Goal: Task Accomplishment & Management: Complete application form

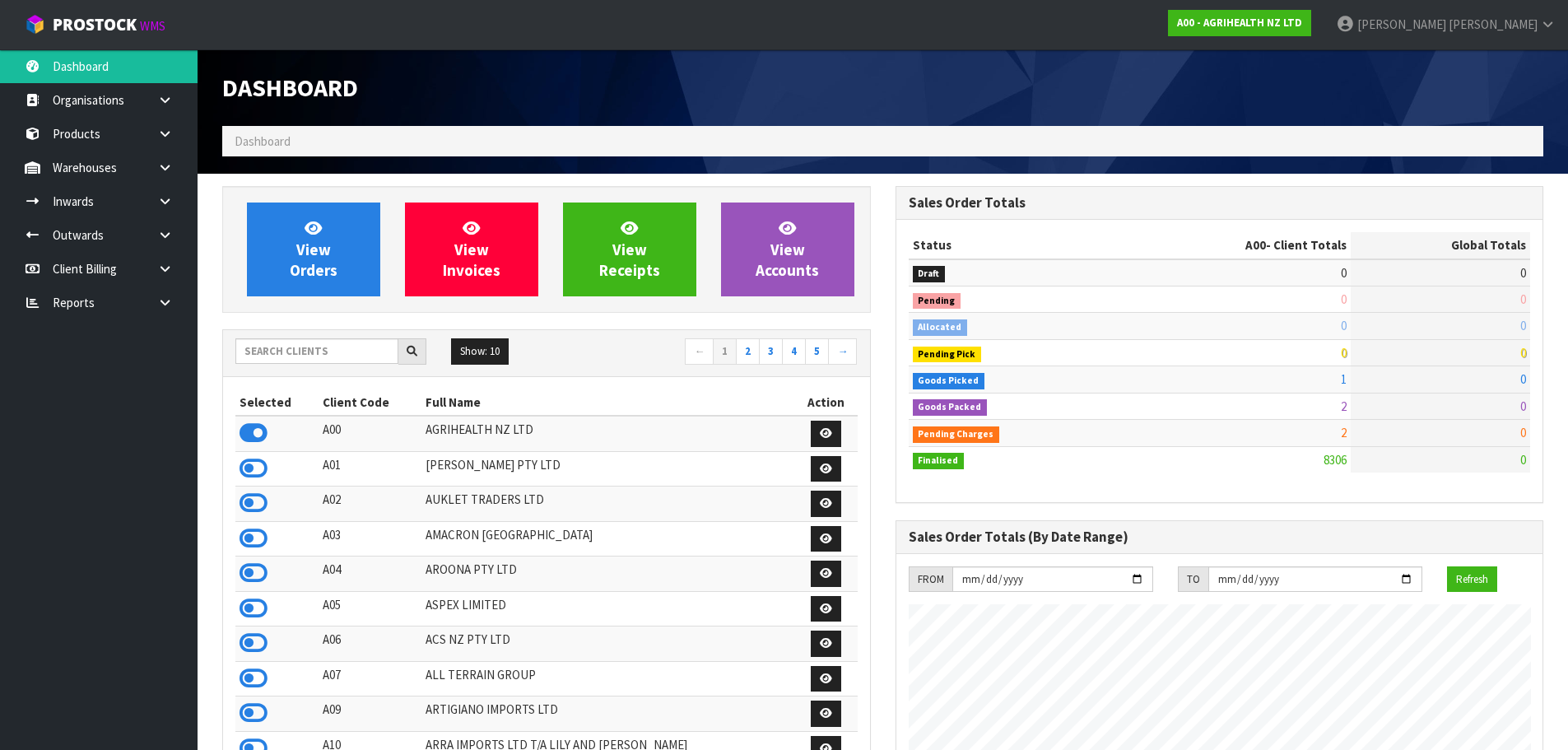
scroll to position [1248, 673]
click at [331, 353] on input "text" at bounding box center [316, 351] width 163 height 26
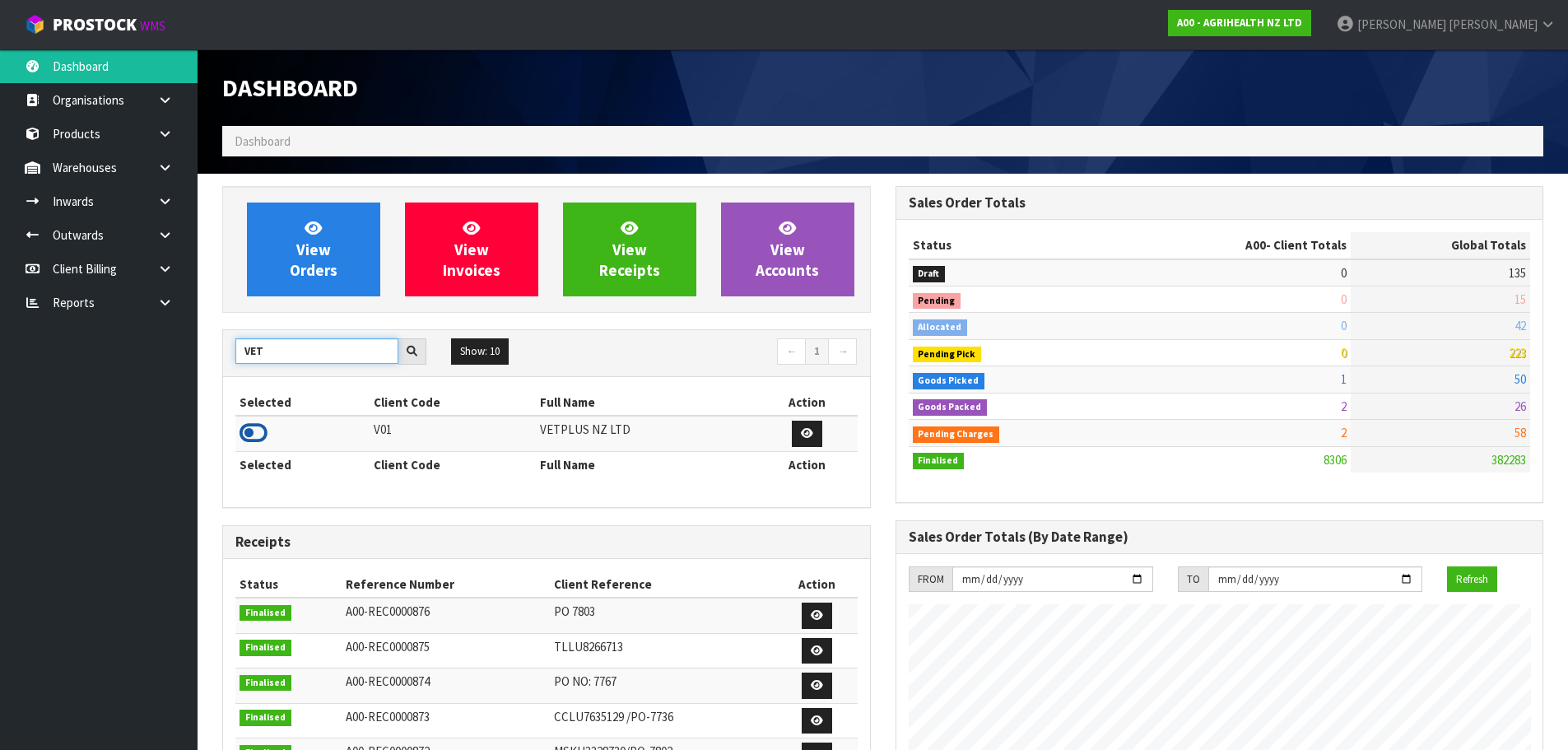
type input "VET"
click at [250, 431] on icon at bounding box center [254, 433] width 28 height 25
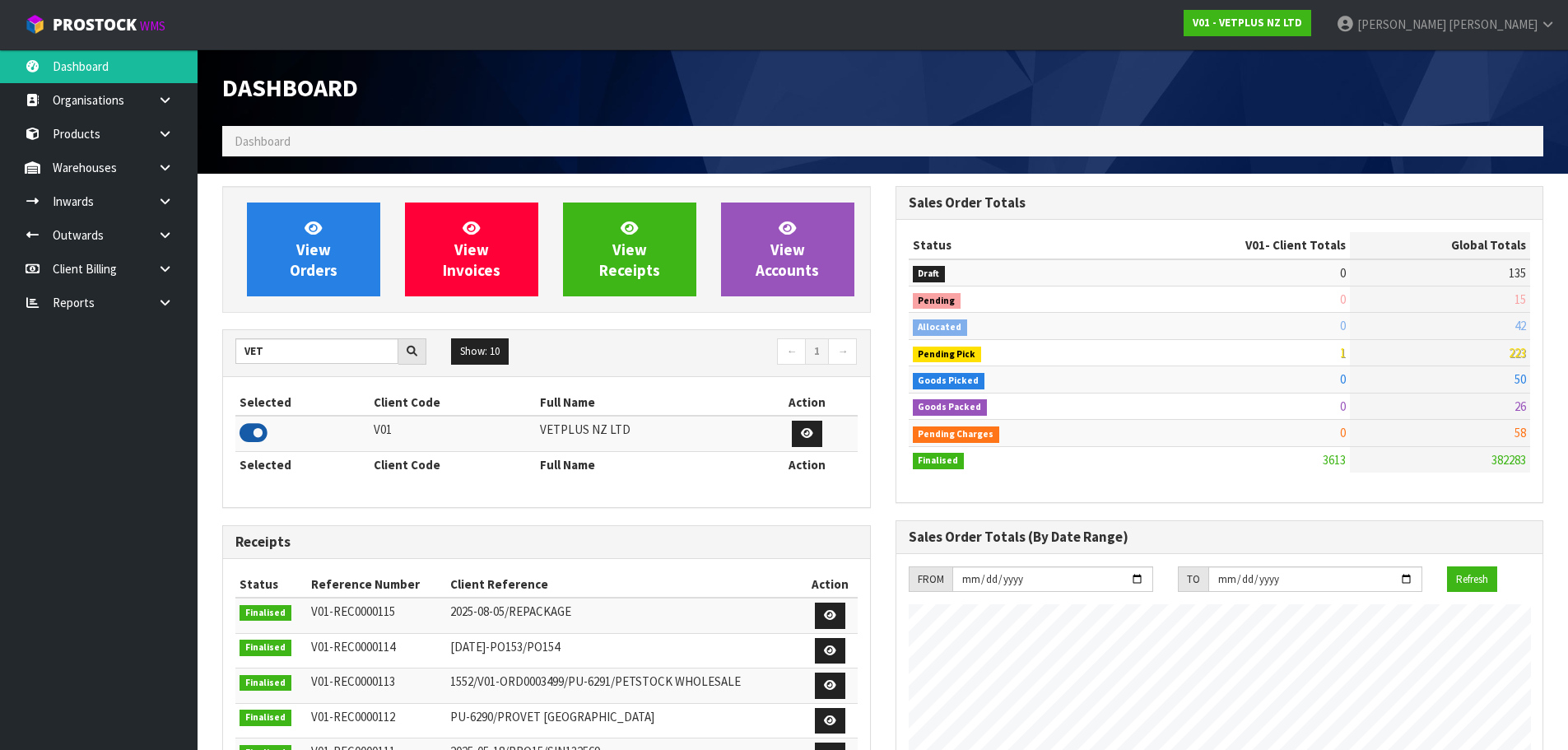
scroll to position [1088, 673]
click at [171, 174] on link at bounding box center [171, 168] width 52 height 34
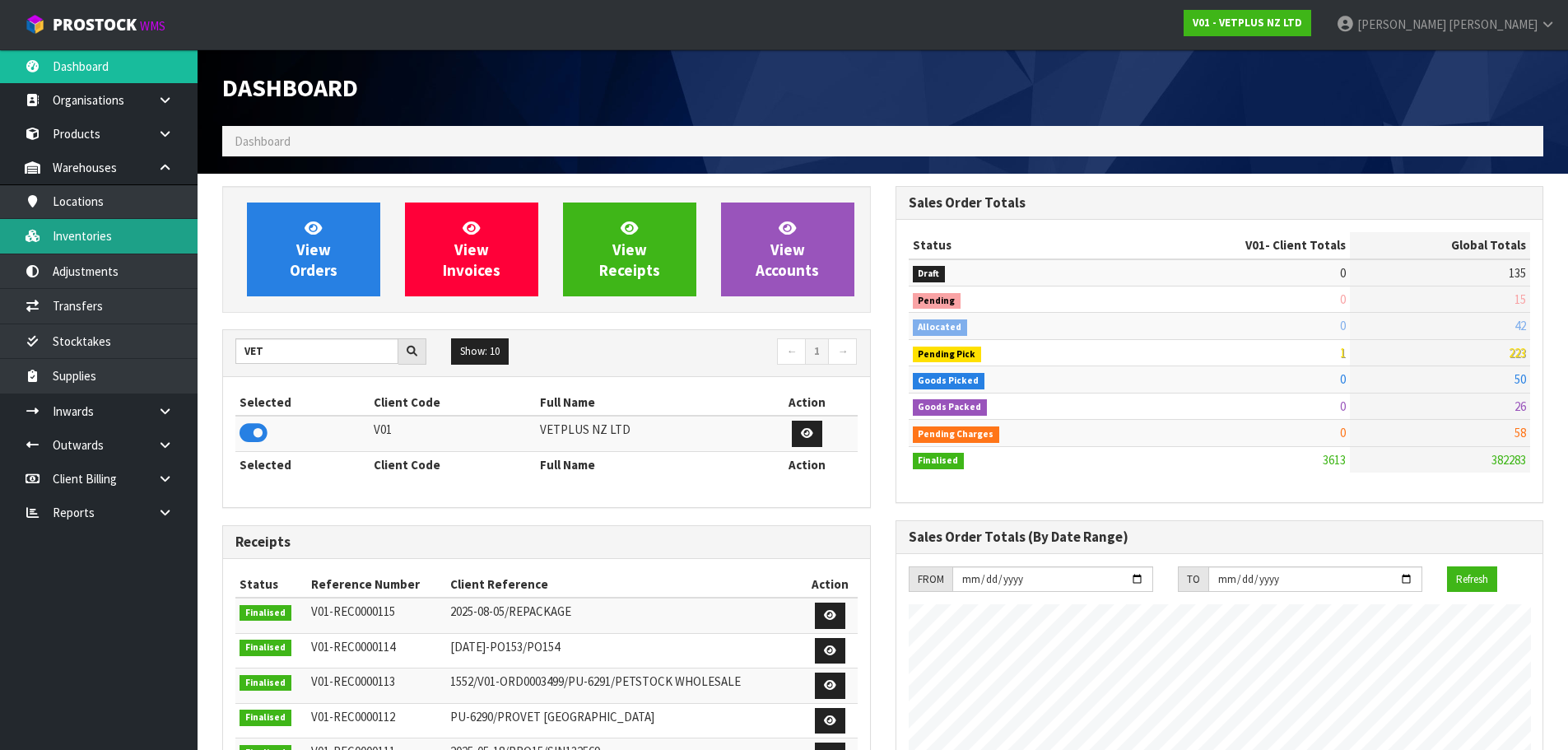
click at [171, 238] on link "Inventories" at bounding box center [99, 235] width 197 height 34
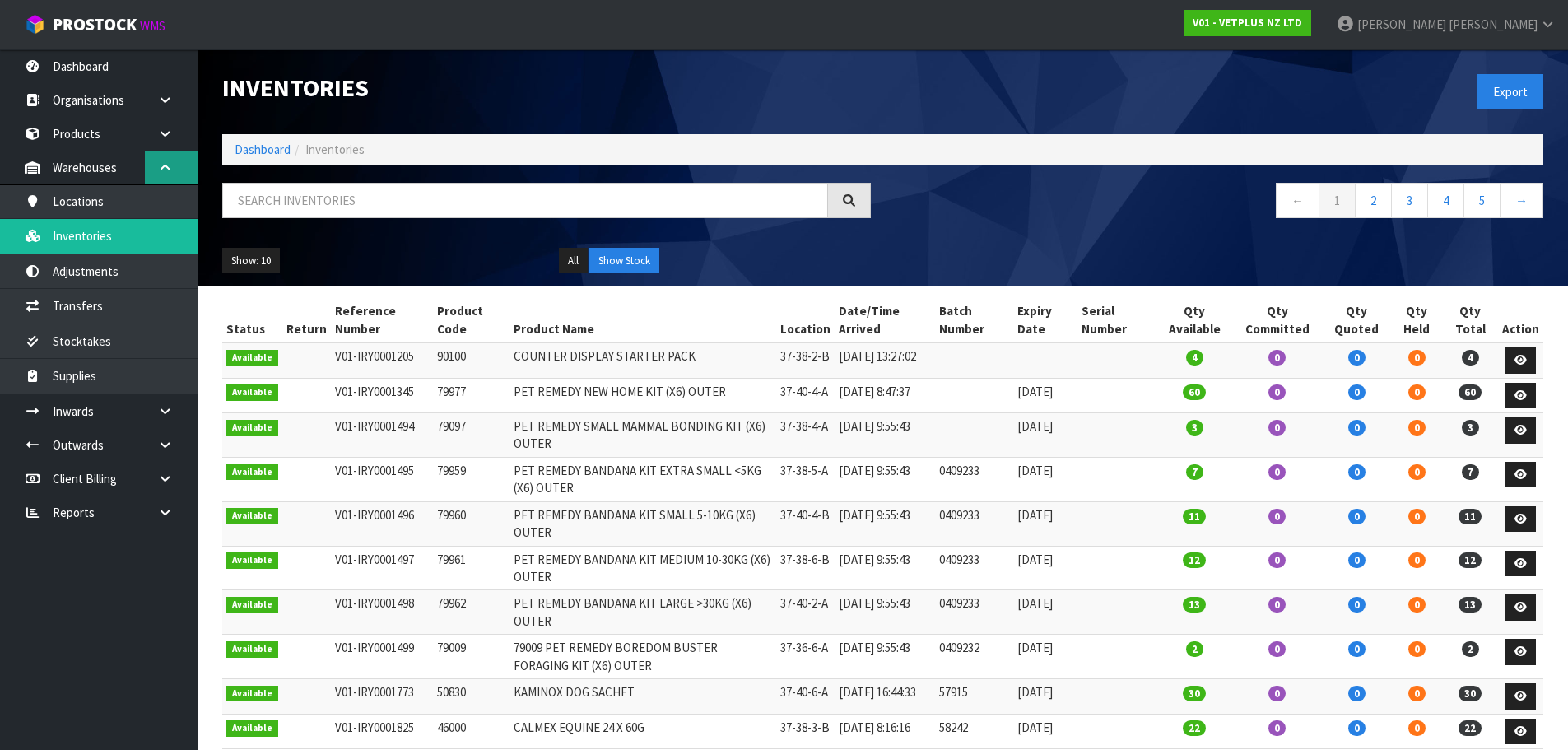
click at [168, 166] on icon at bounding box center [165, 168] width 16 height 12
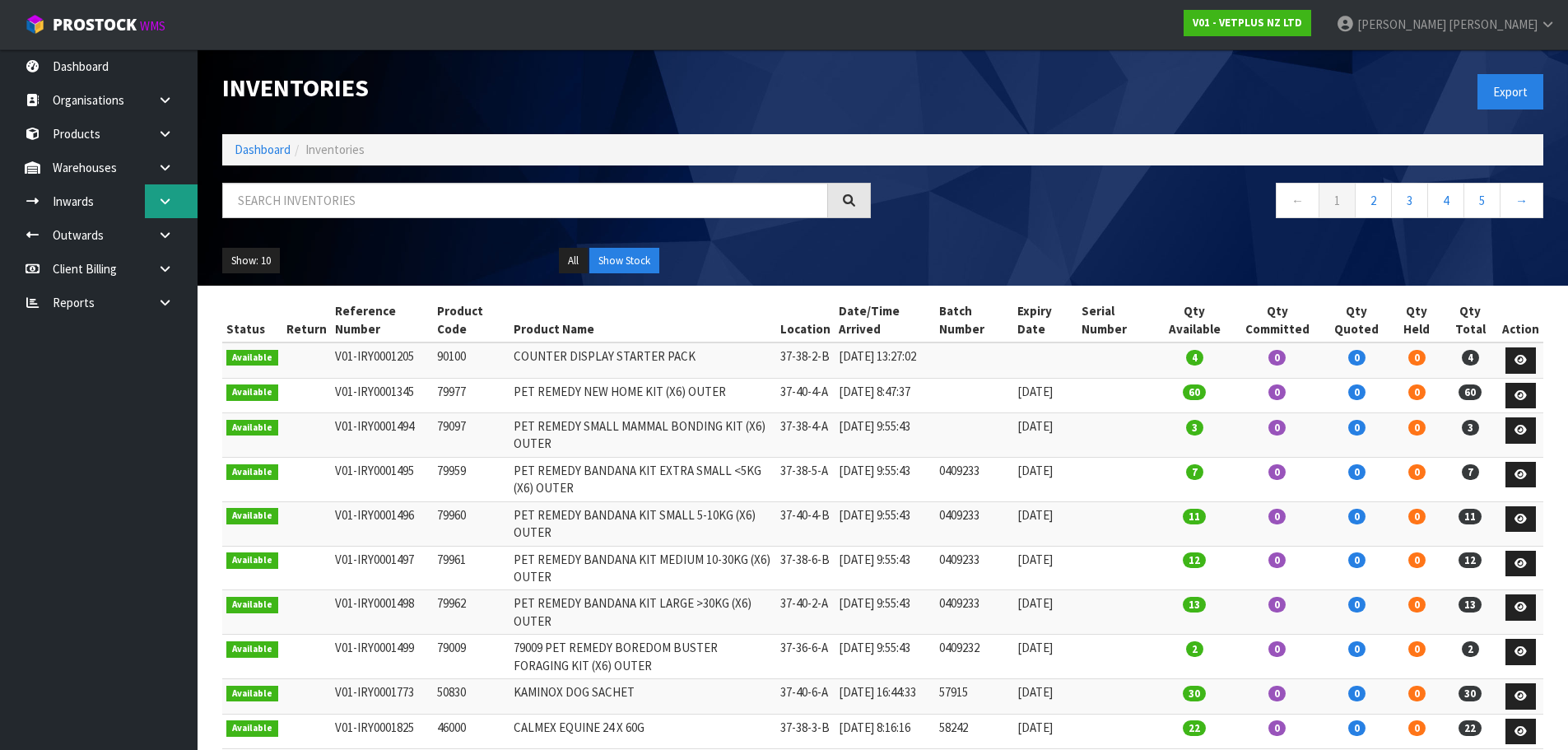
click at [158, 206] on icon at bounding box center [165, 202] width 16 height 12
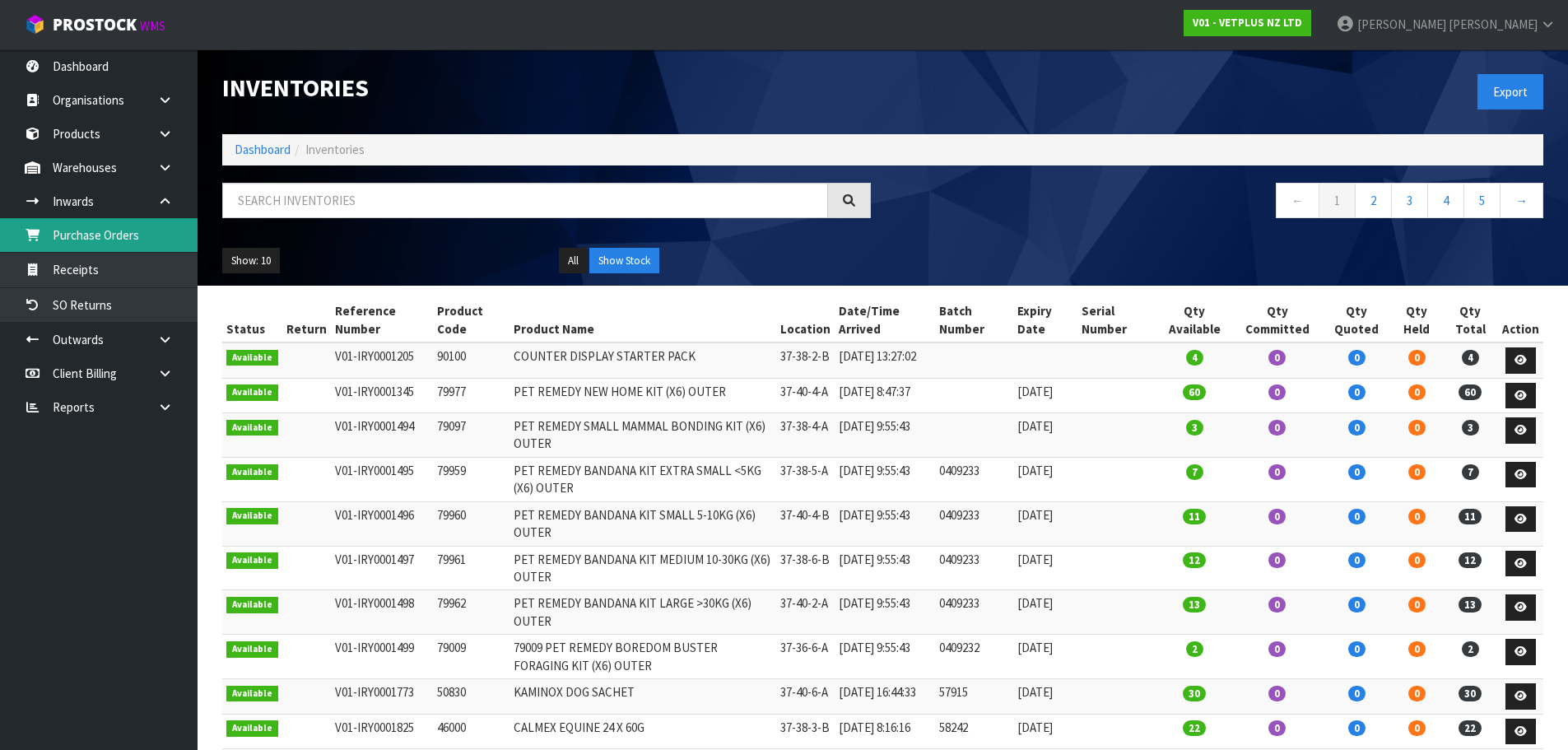
click at [151, 237] on link "Purchase Orders" at bounding box center [99, 235] width 197 height 34
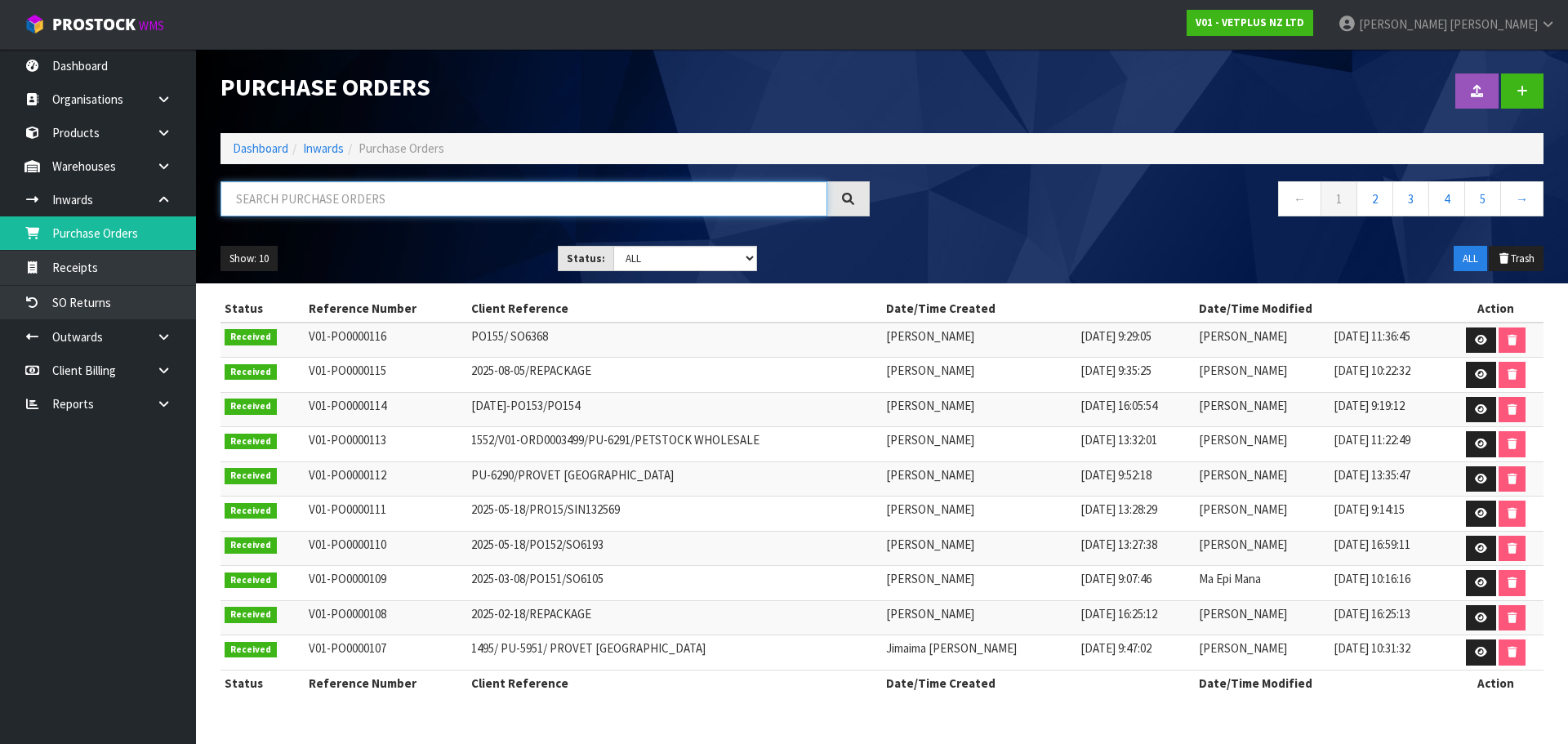
click at [358, 195] on input "text" at bounding box center [524, 199] width 606 height 35
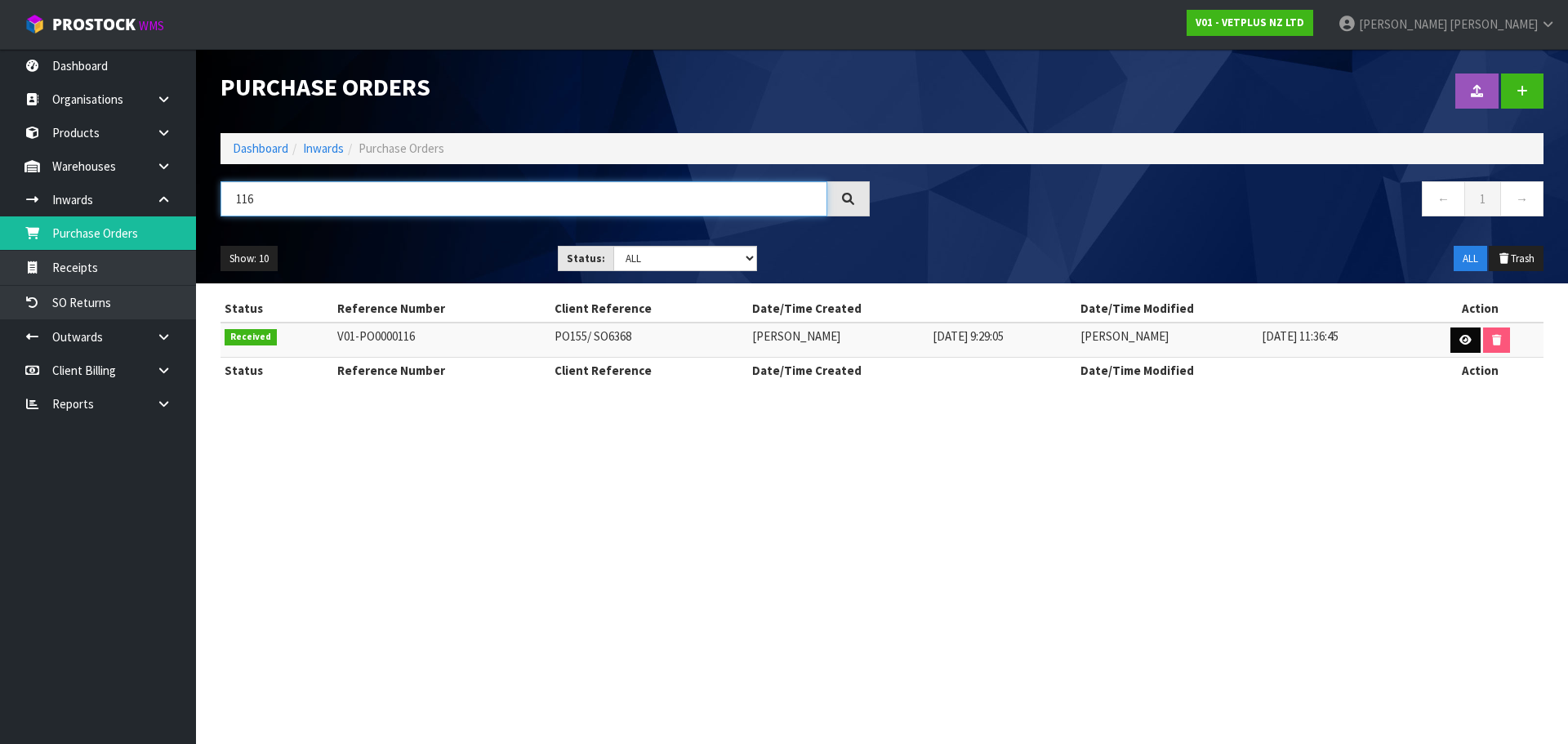
type input "116"
click at [1469, 346] on link at bounding box center [1466, 341] width 30 height 26
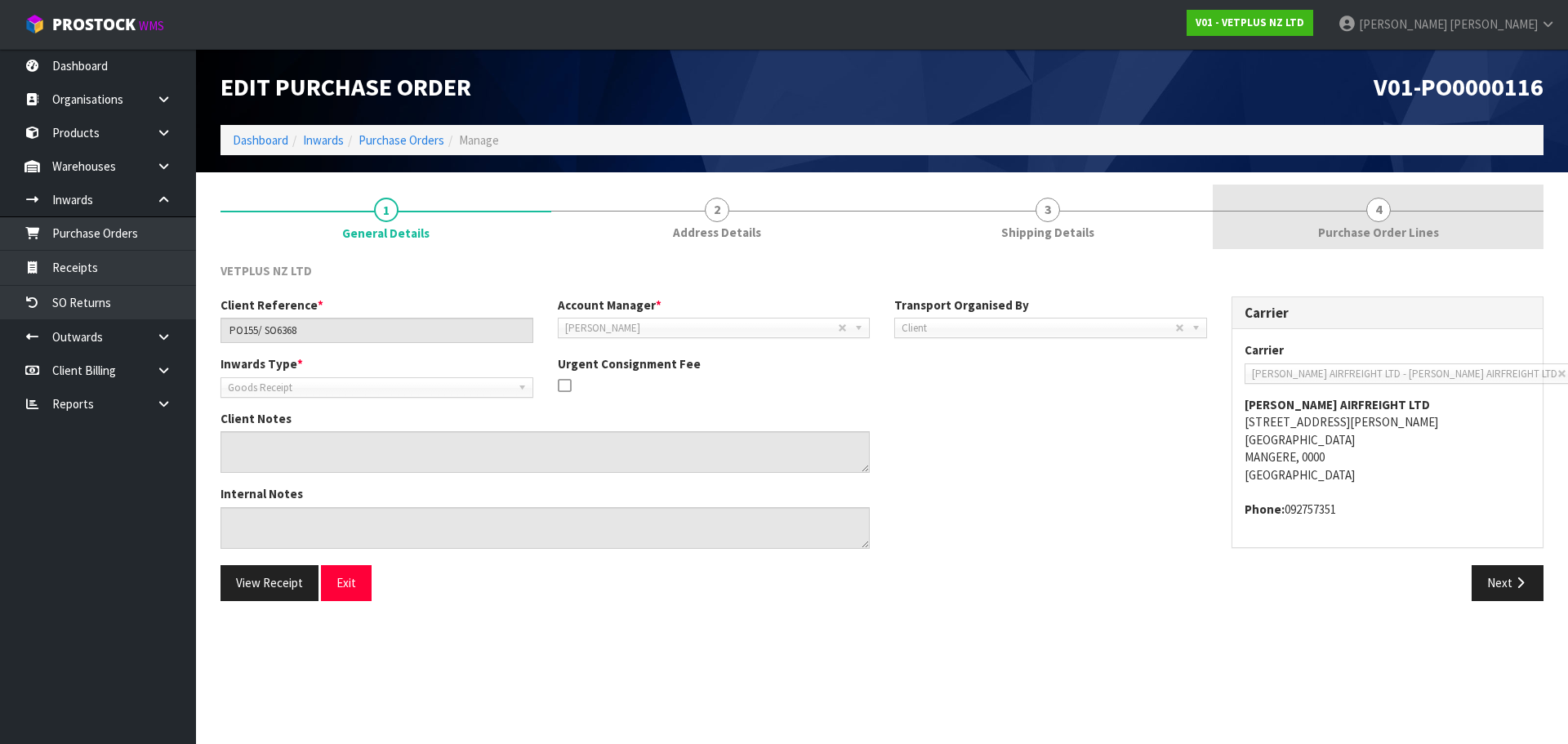
click at [1318, 227] on link "4 Purchase Order Lines" at bounding box center [1378, 216] width 331 height 64
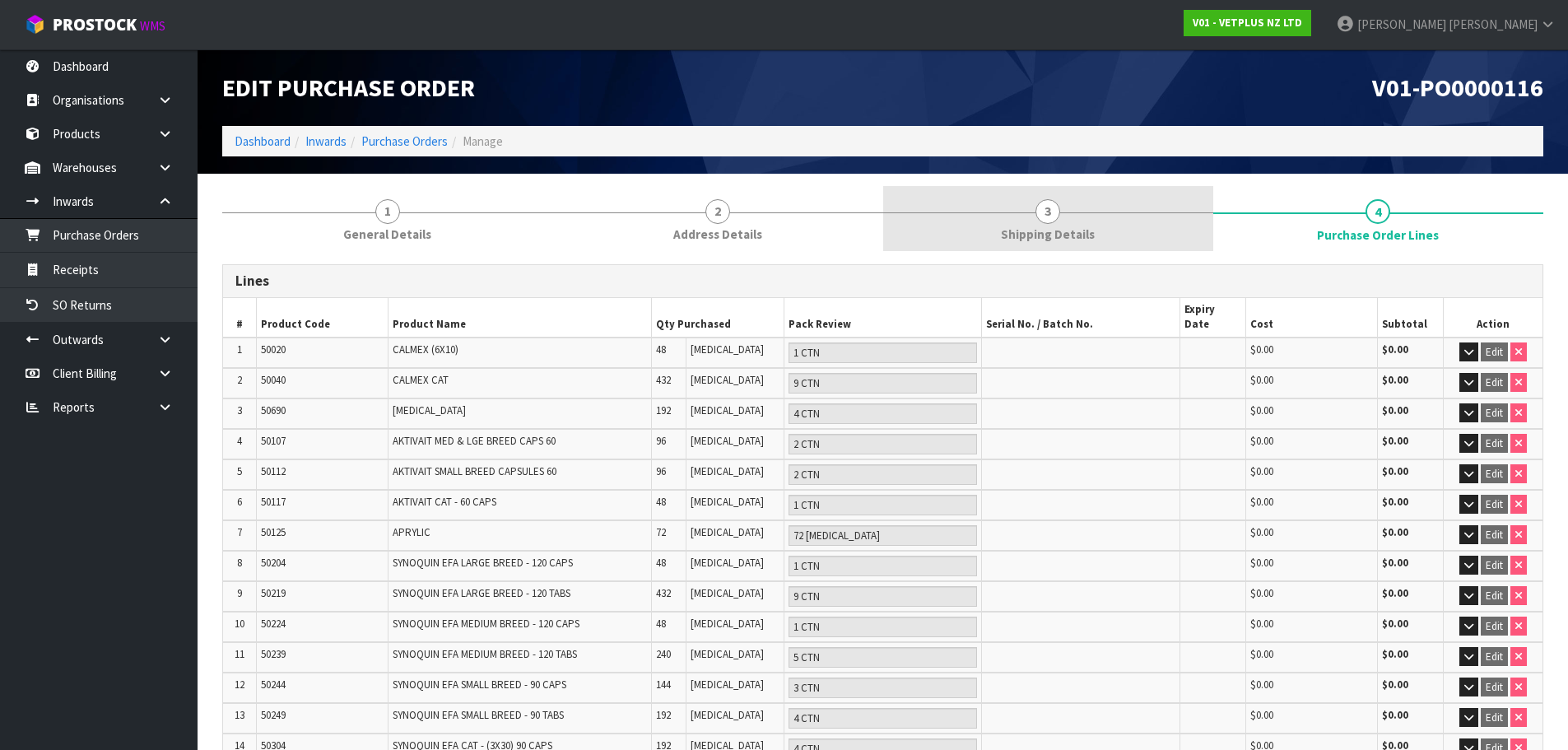
click at [1042, 226] on span "Shipping Details" at bounding box center [1048, 234] width 94 height 17
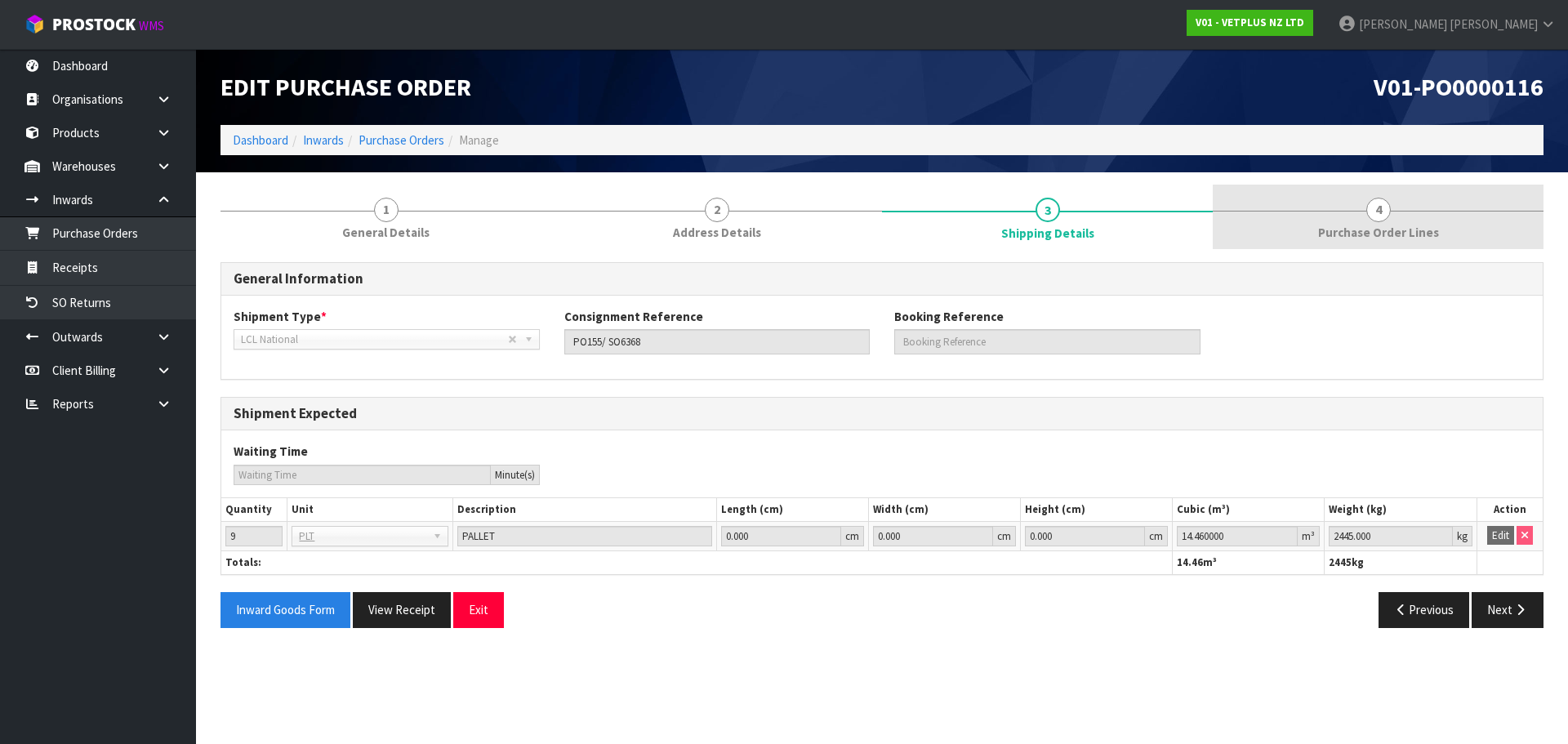
click at [1399, 214] on link "4 Purchase Order Lines" at bounding box center [1378, 216] width 331 height 64
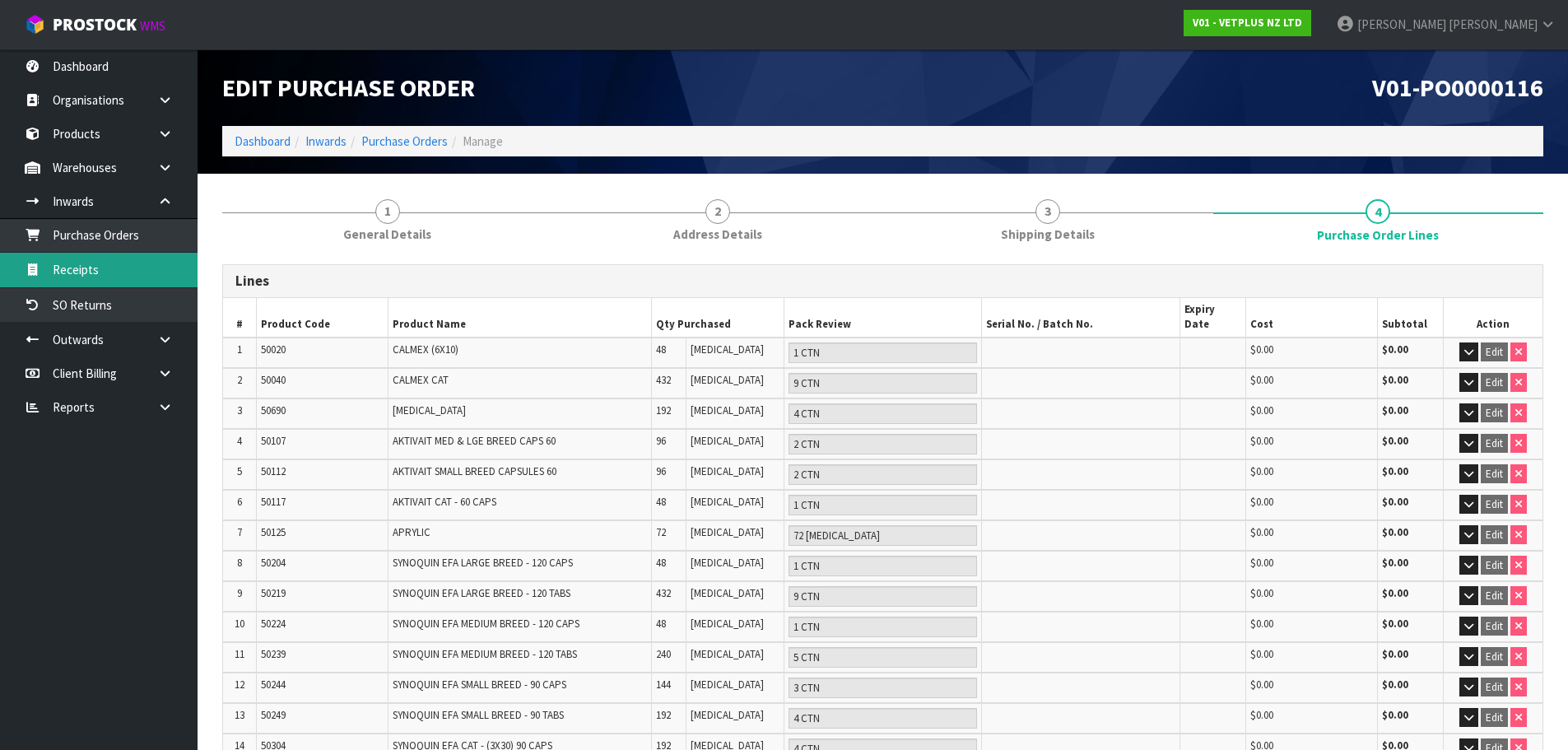
click at [118, 270] on link "Receipts" at bounding box center [99, 269] width 197 height 34
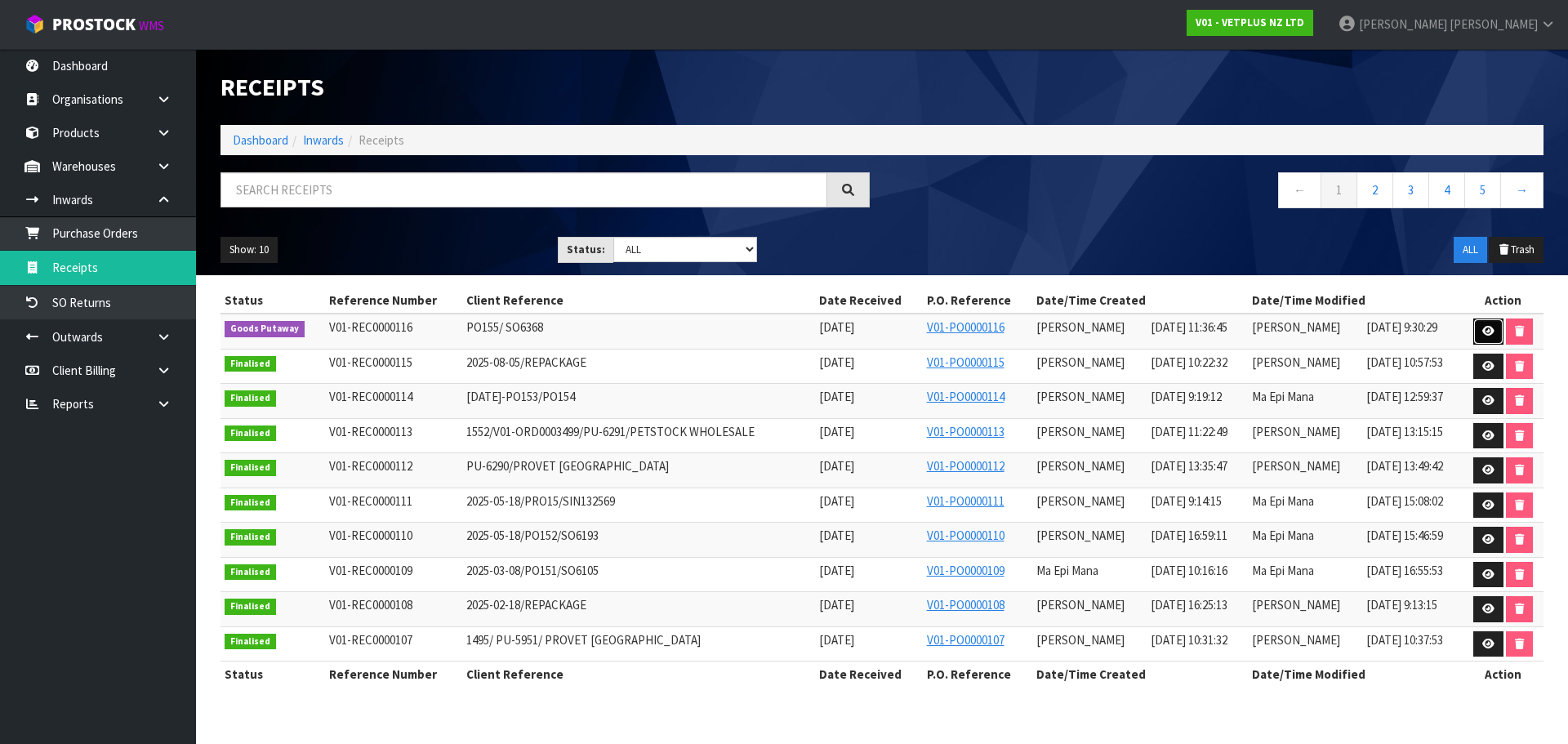
click at [1486, 337] on icon at bounding box center [1489, 331] width 12 height 11
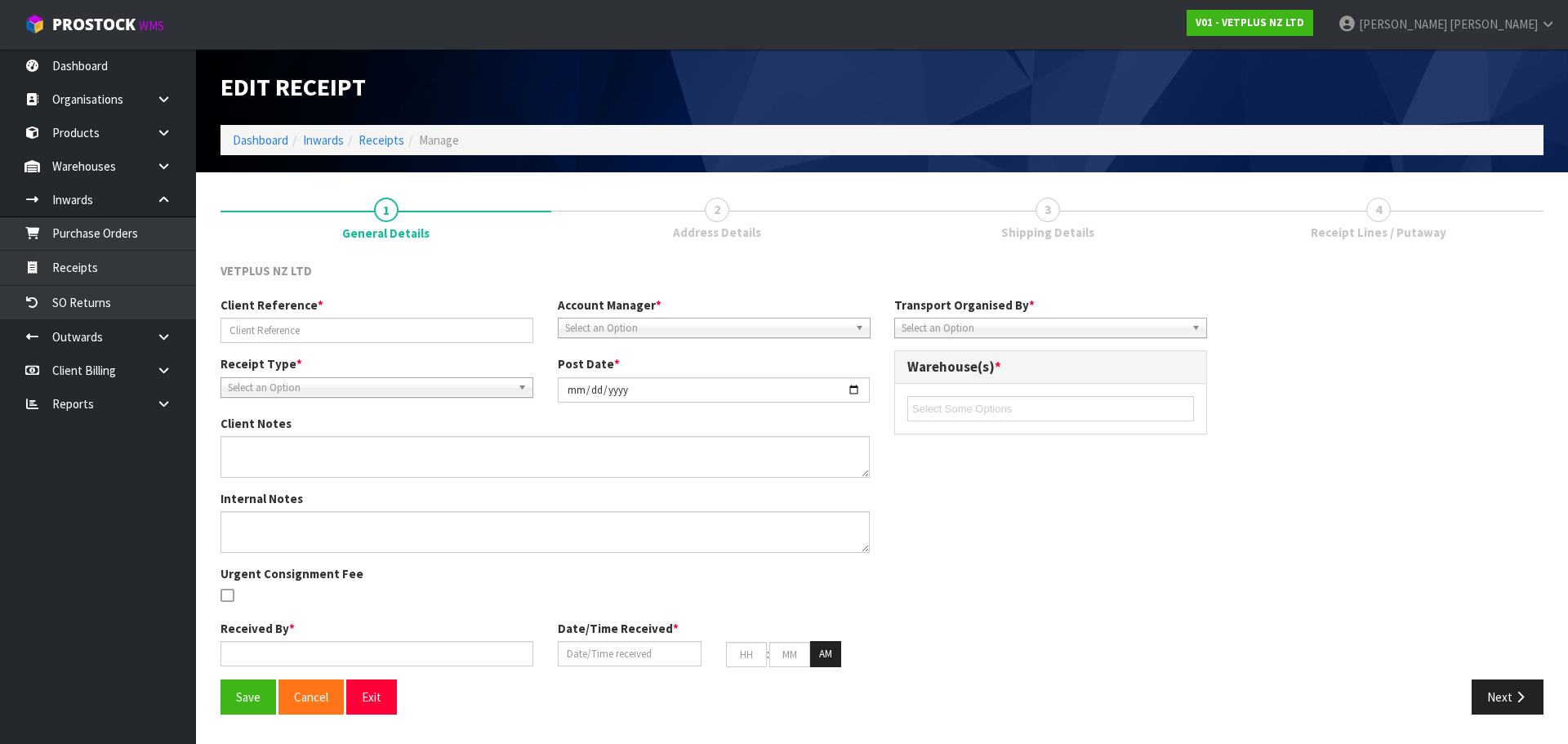
type input "PO155/ SO6368"
type input "2025-09-19"
type input "Prabhneet Kaur"
type input "18/09/2025"
type input "11"
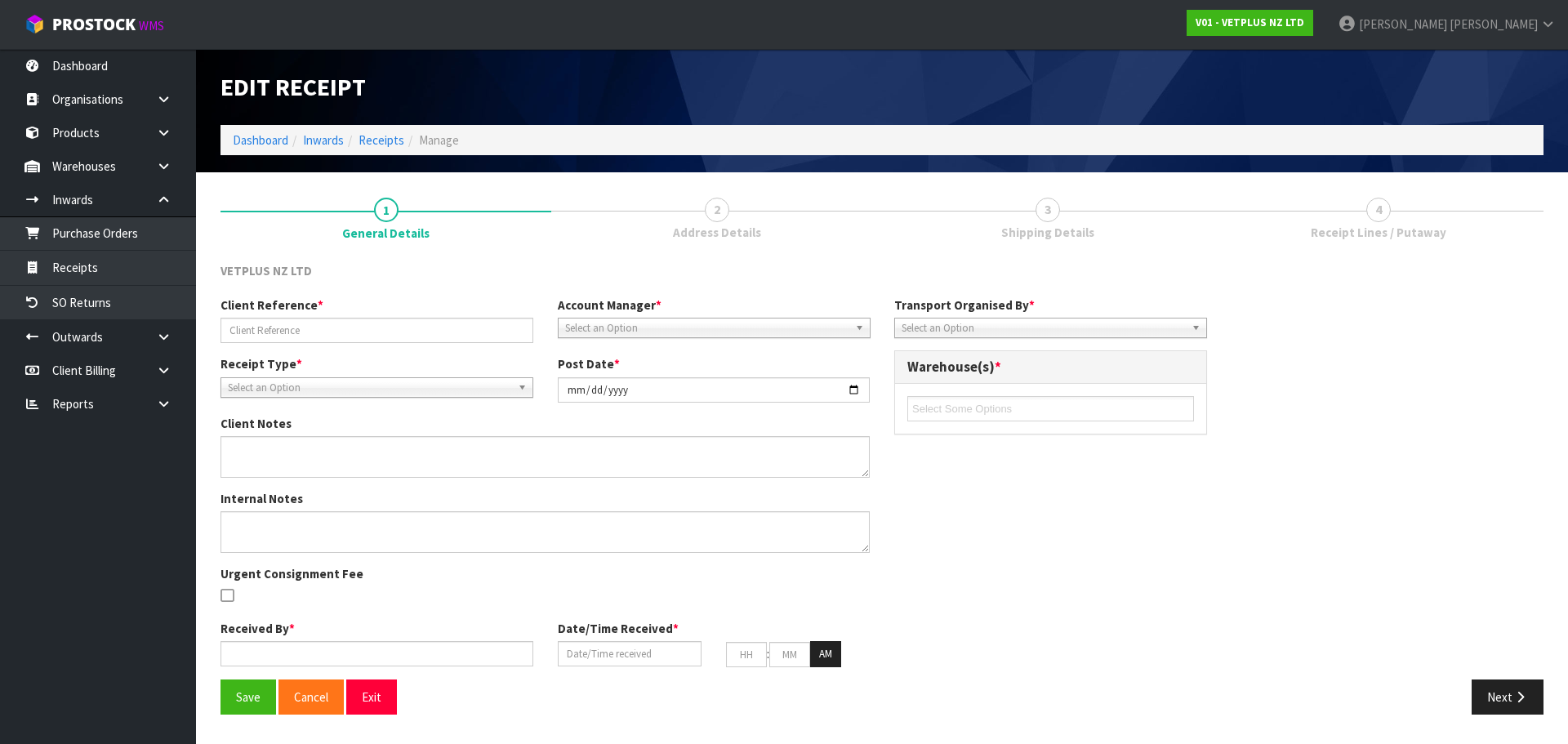
type input "36"
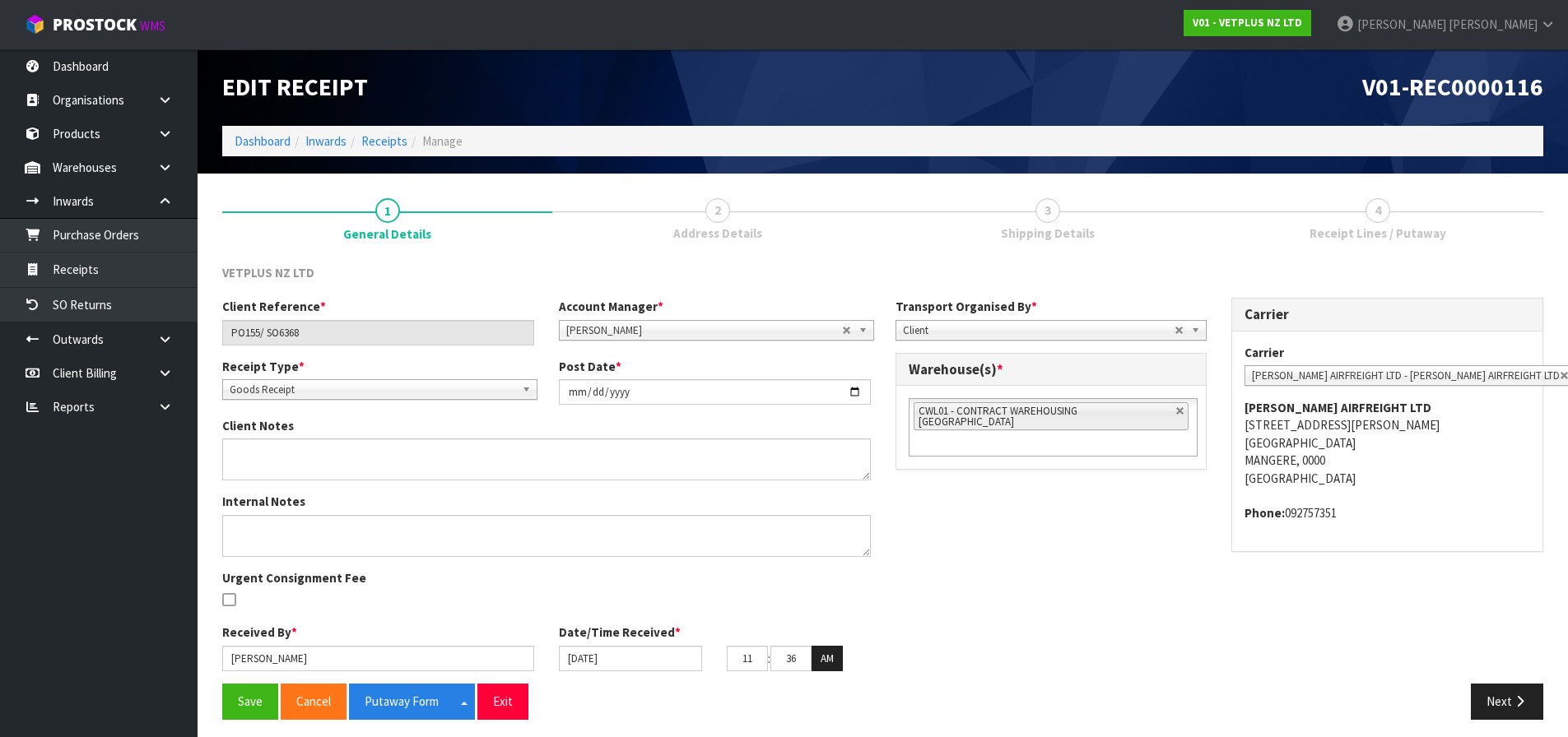
click at [1376, 217] on span "4" at bounding box center [1378, 210] width 25 height 25
click at [1377, 217] on span "4" at bounding box center [1378, 210] width 25 height 25
click at [1508, 689] on button "Next" at bounding box center [1508, 701] width 73 height 36
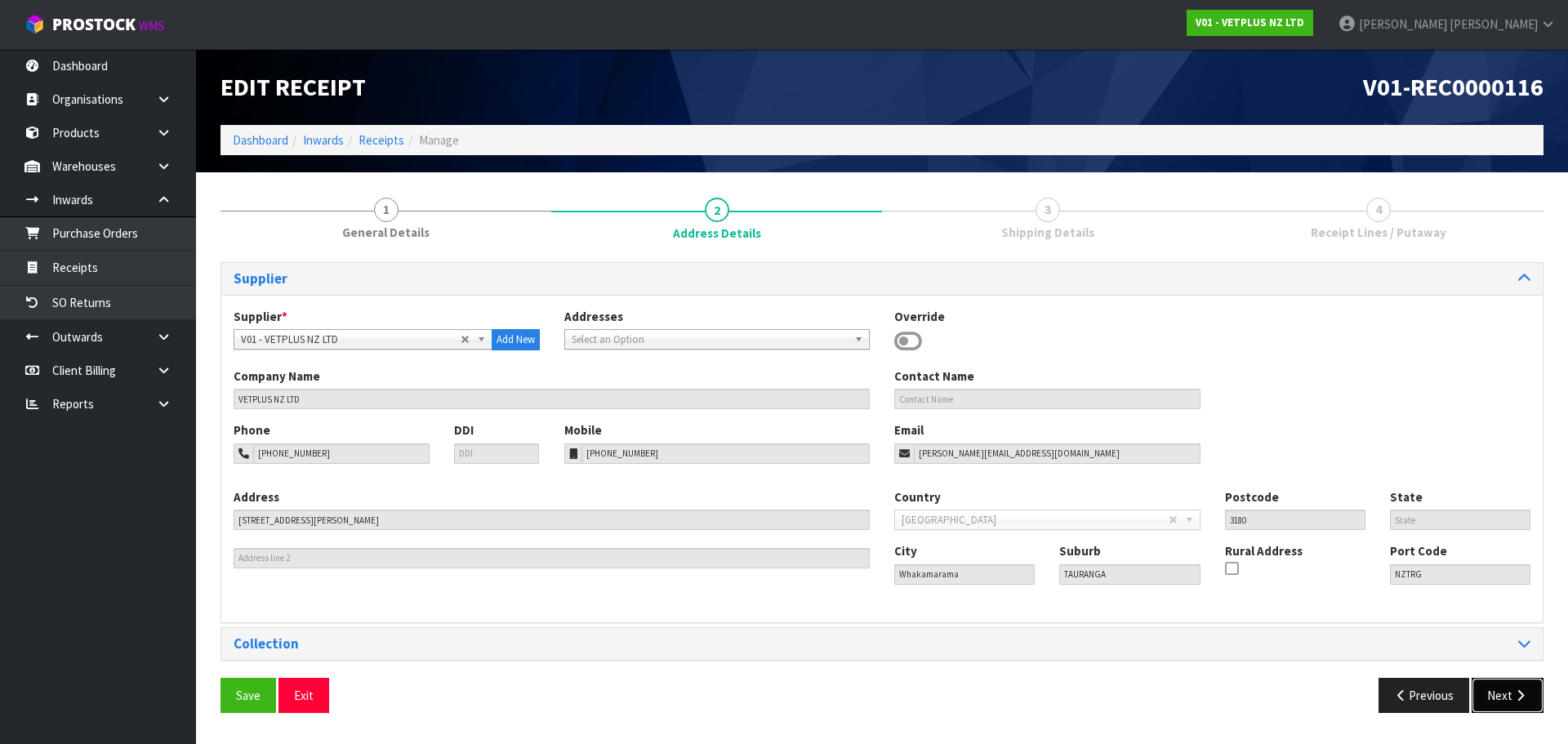
click at [1495, 701] on button "Next" at bounding box center [1508, 696] width 72 height 35
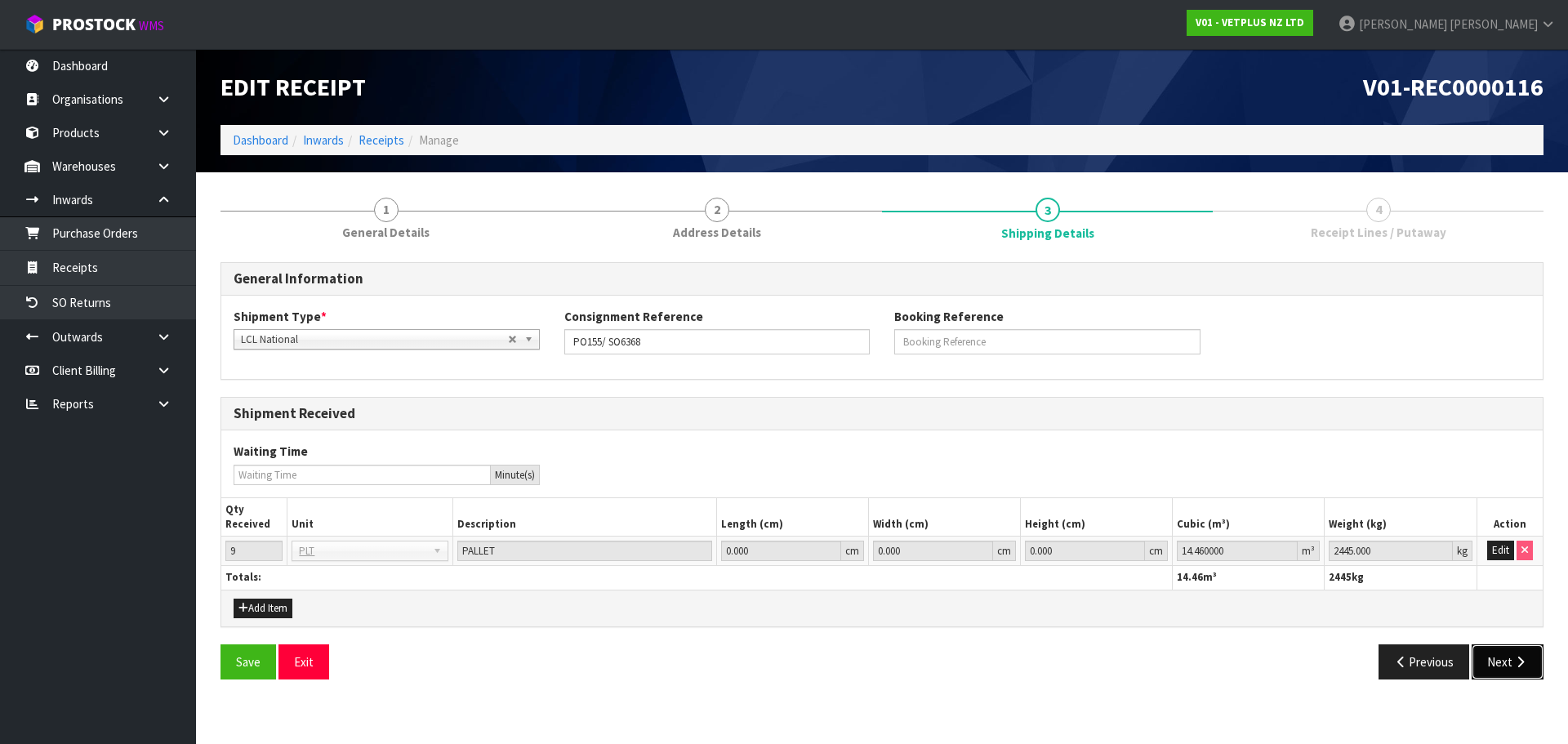
click at [1495, 670] on button "Next" at bounding box center [1508, 662] width 72 height 35
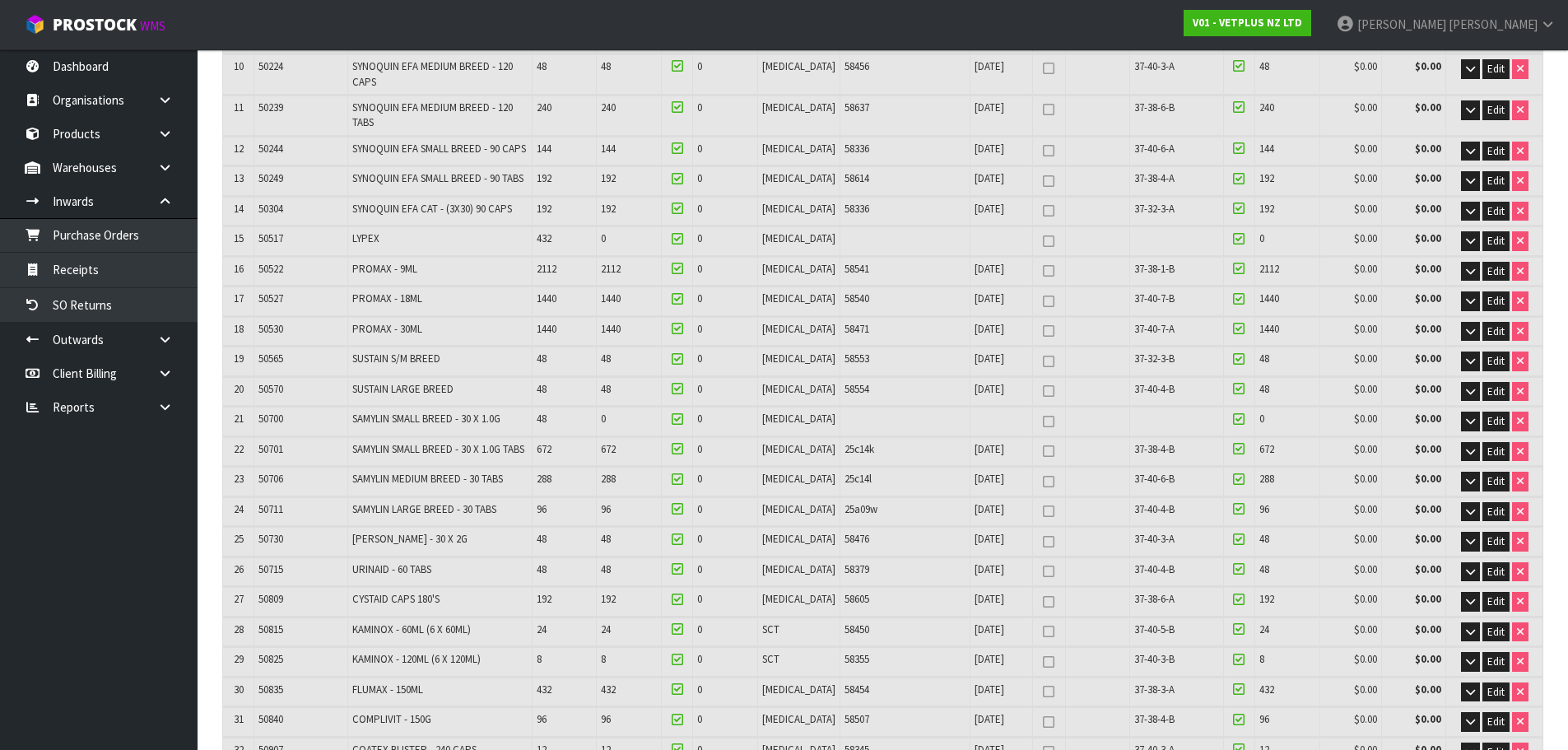
scroll to position [1097, 0]
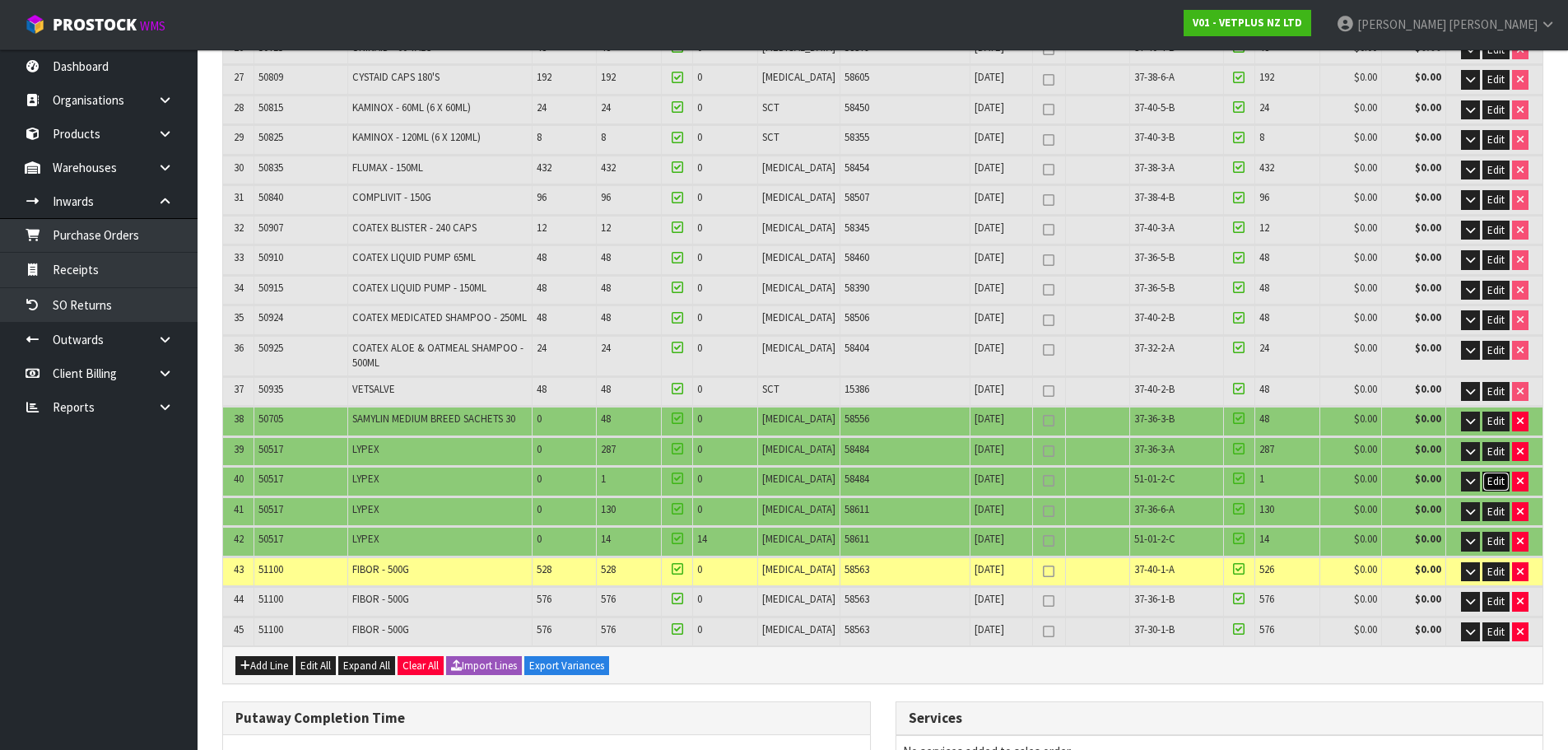
click at [1491, 475] on span "Edit" at bounding box center [1495, 482] width 17 height 14
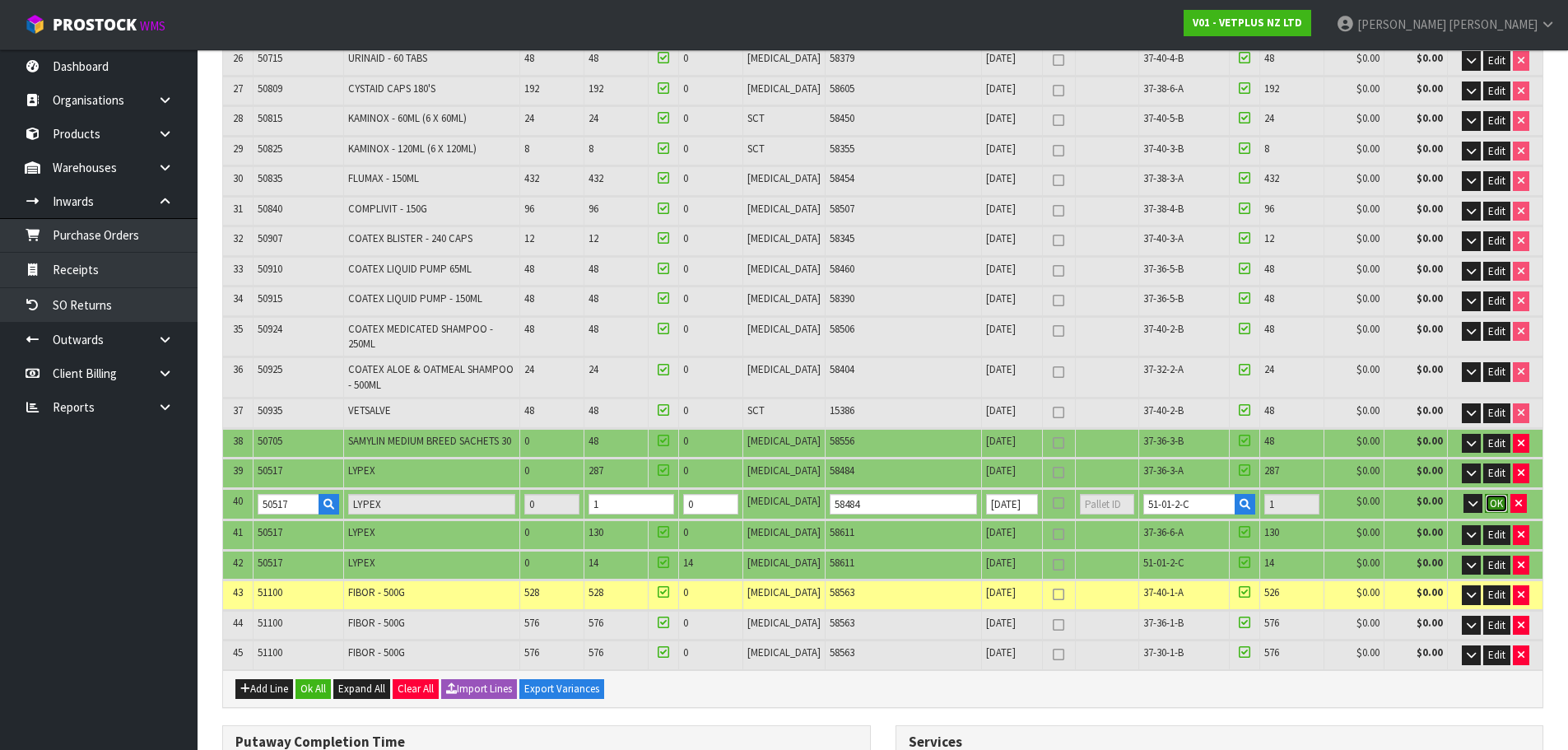
click at [1496, 497] on span "OK" at bounding box center [1496, 504] width 13 height 14
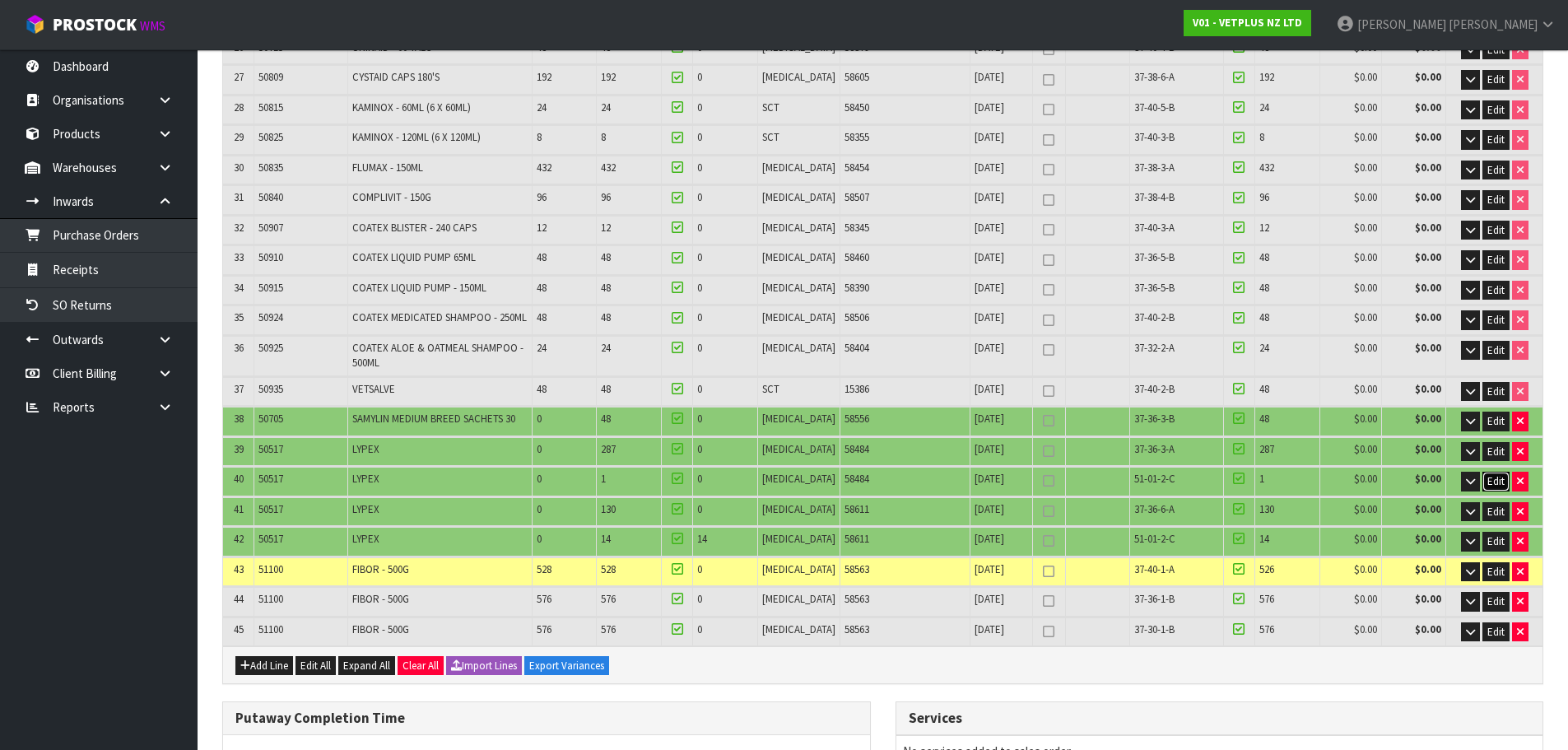
click at [1496, 475] on span "Edit" at bounding box center [1495, 482] width 17 height 14
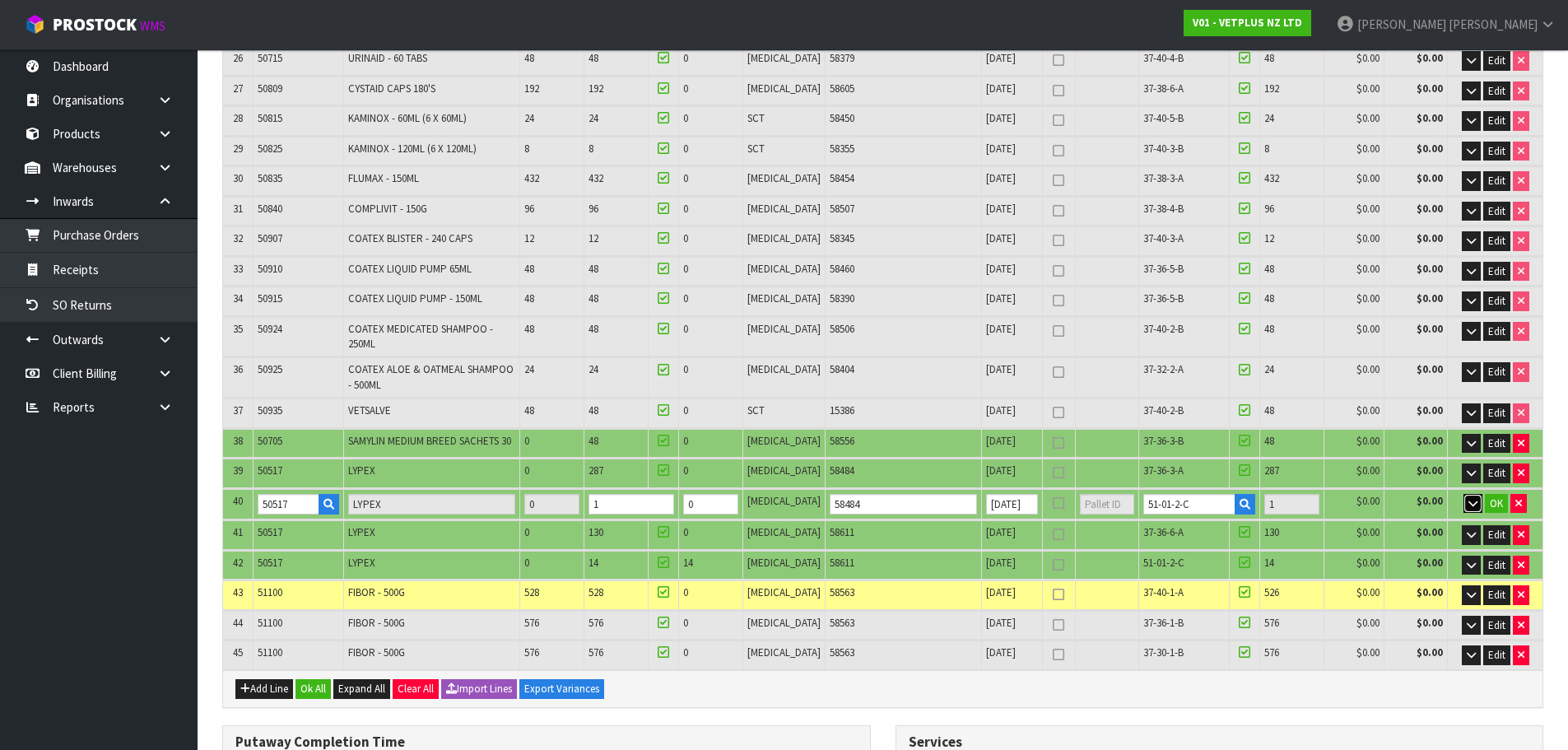
click at [1469, 499] on icon "button" at bounding box center [1473, 504] width 9 height 11
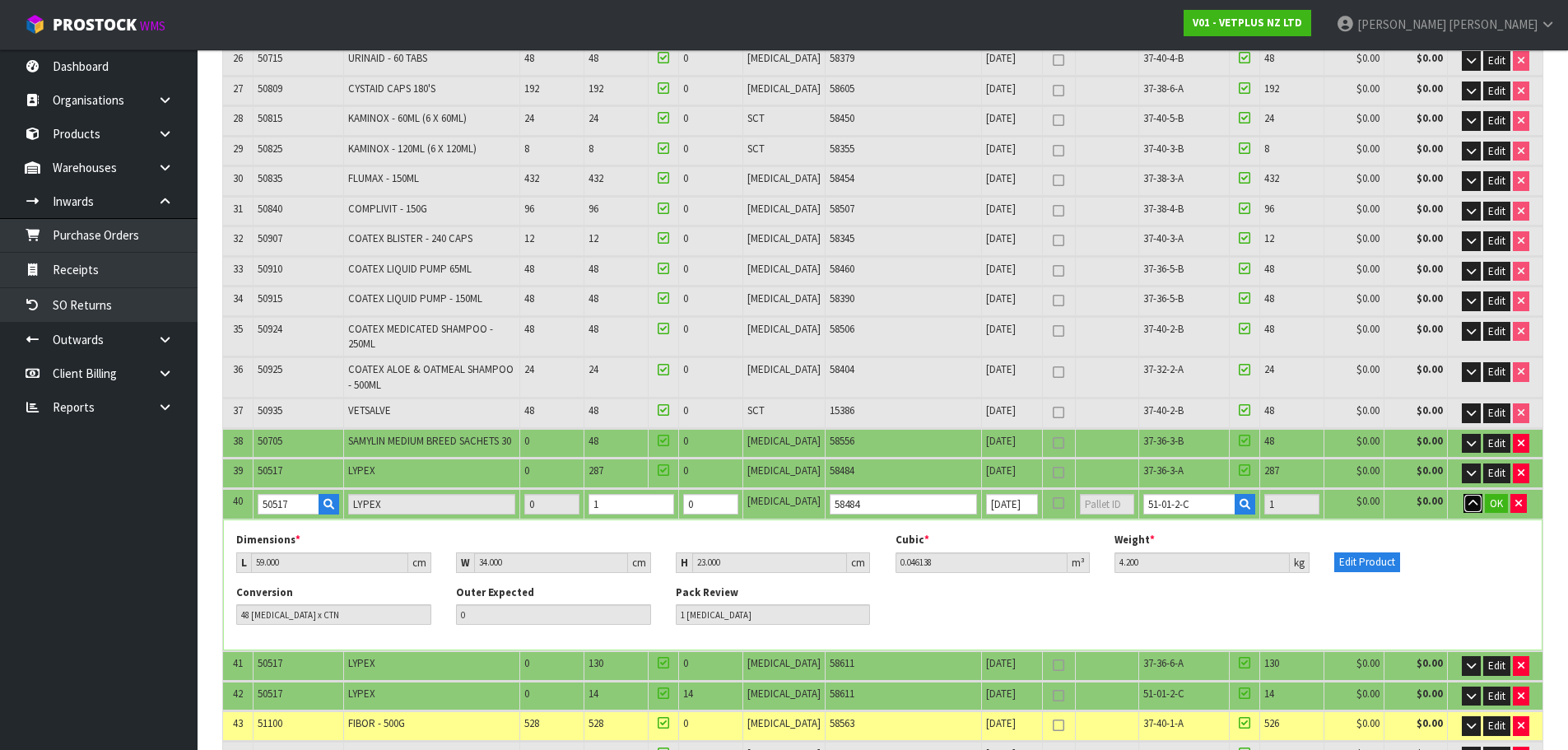
click at [1469, 499] on icon "button" at bounding box center [1473, 504] width 9 height 11
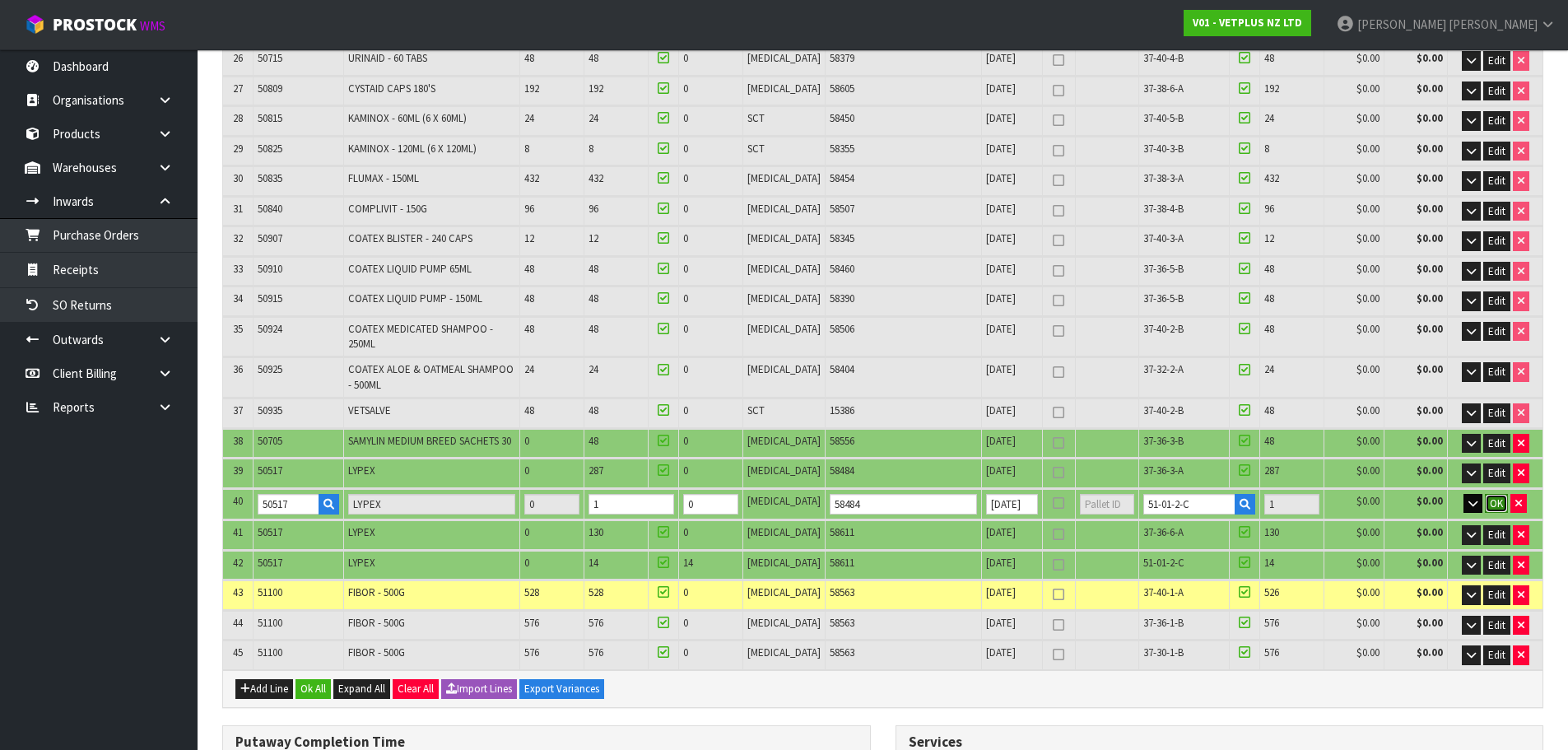
click at [1492, 497] on span "OK" at bounding box center [1496, 504] width 13 height 14
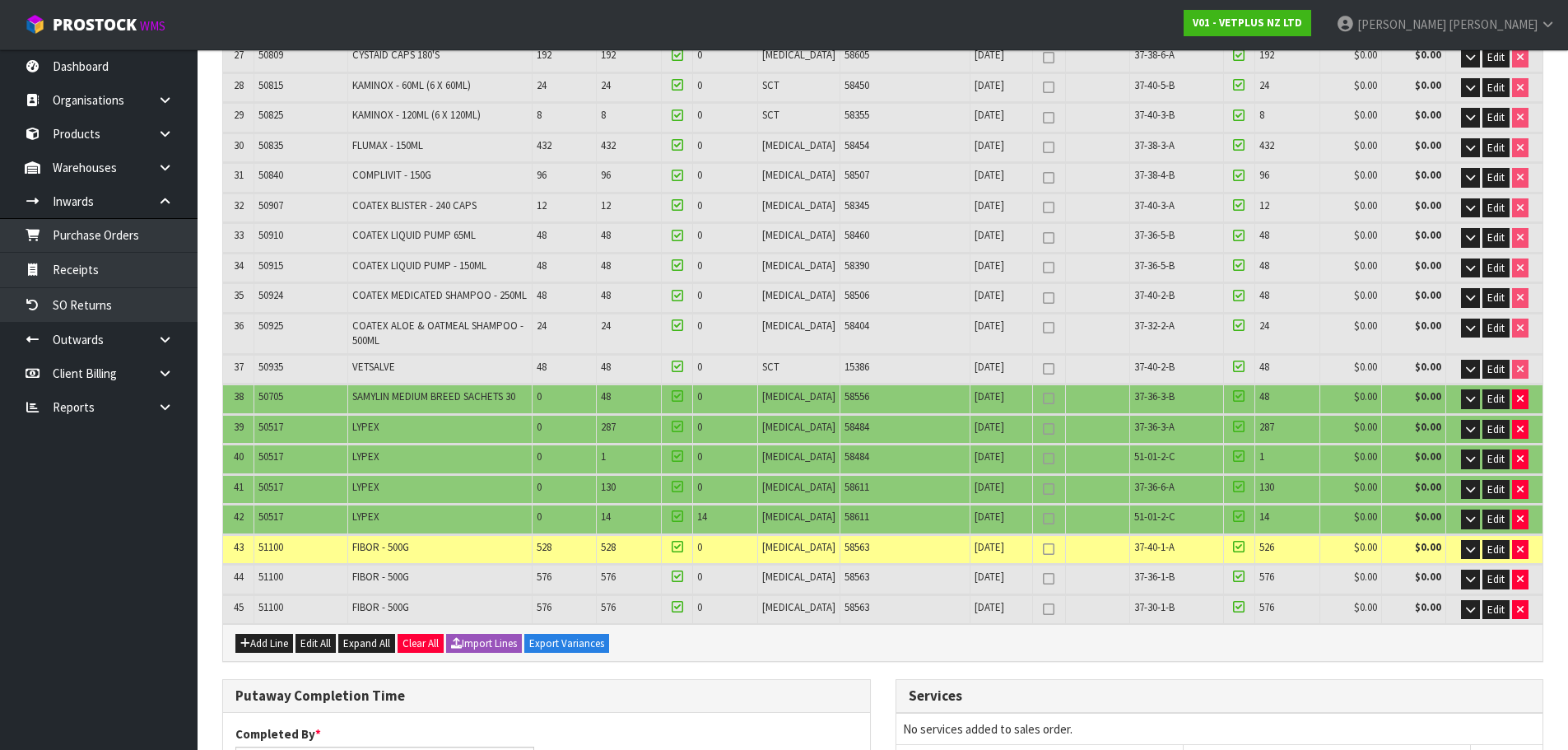
scroll to position [1097, 0]
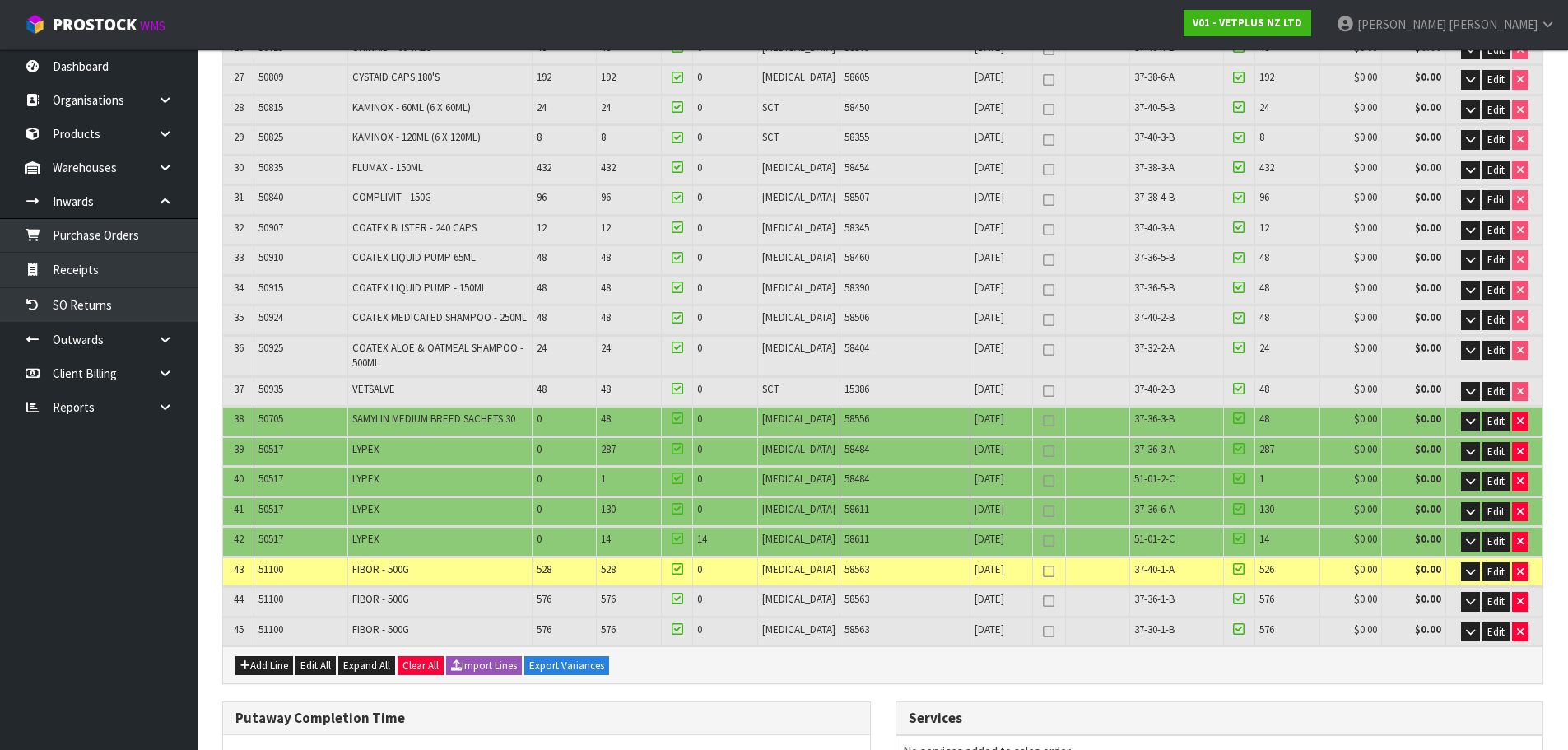
click at [278, 472] on span "50517" at bounding box center [271, 479] width 25 height 14
copy span "50517"
click at [1155, 472] on span "51-01-2-C" at bounding box center [1155, 479] width 41 height 14
click at [1154, 472] on span "51-01-2-C" at bounding box center [1155, 479] width 41 height 14
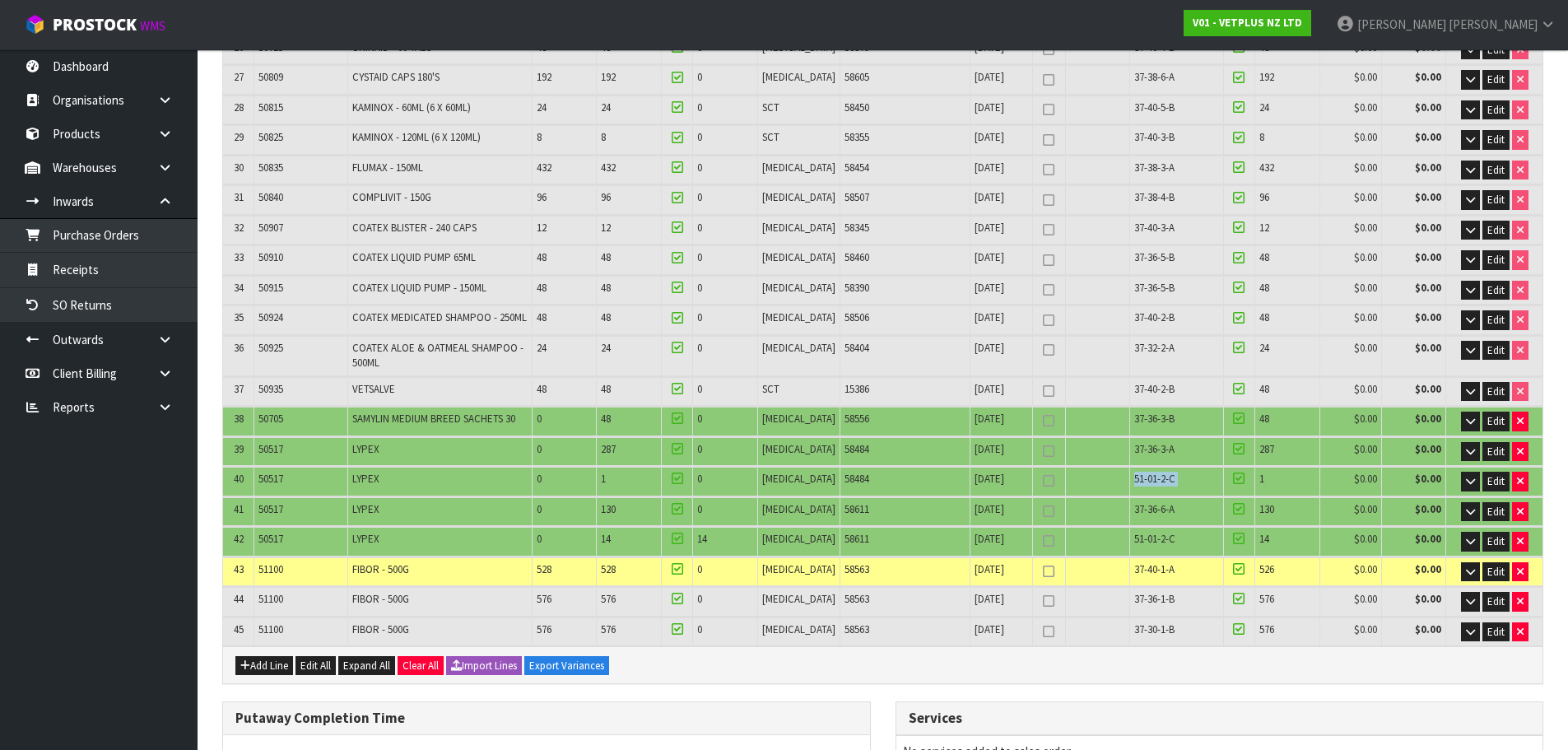
click at [1154, 472] on span "51-01-2-C" at bounding box center [1155, 479] width 41 height 14
copy tr "51-01-2-C"
click at [107, 232] on link "Purchase Orders" at bounding box center [99, 235] width 197 height 34
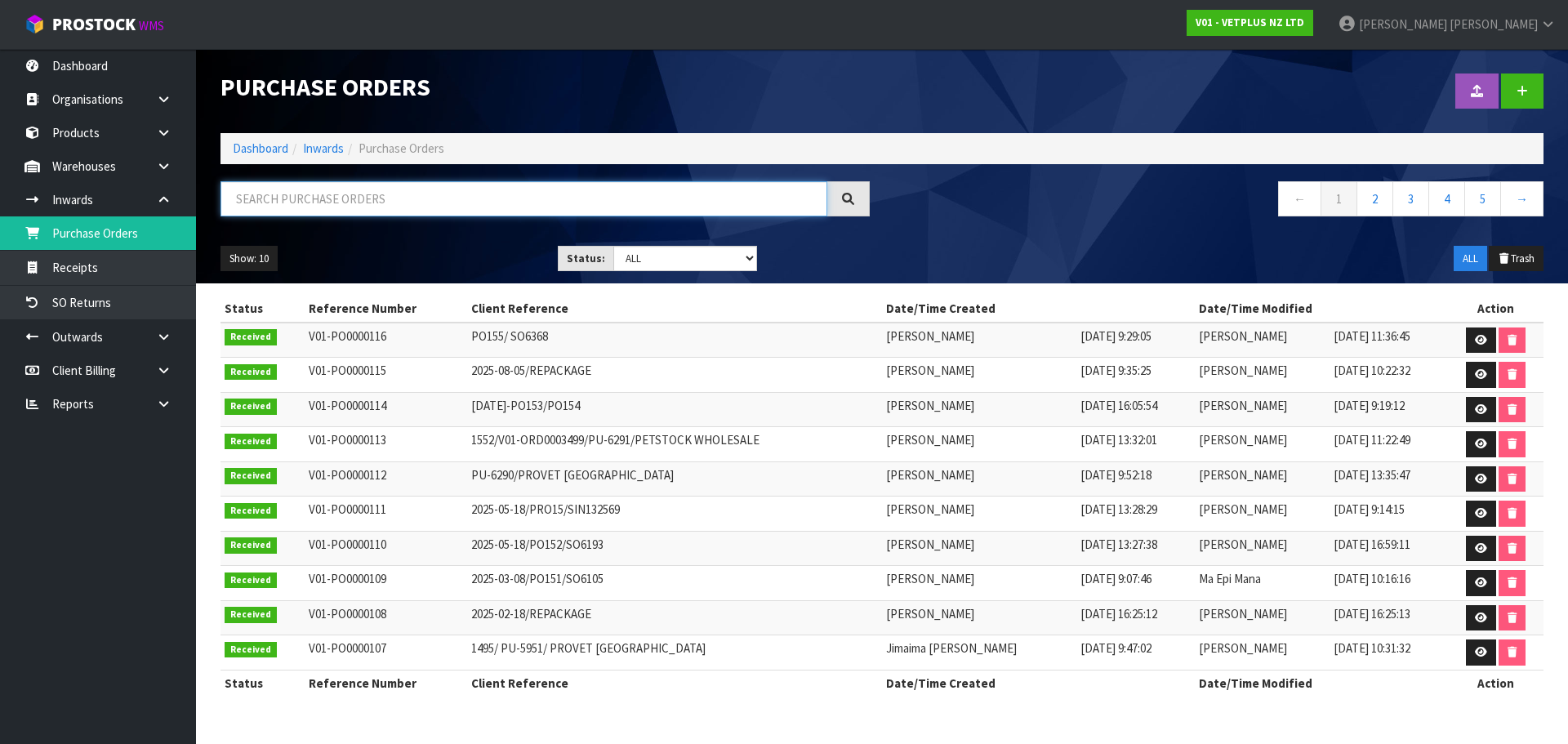
click at [322, 199] on input "text" at bounding box center [524, 199] width 606 height 35
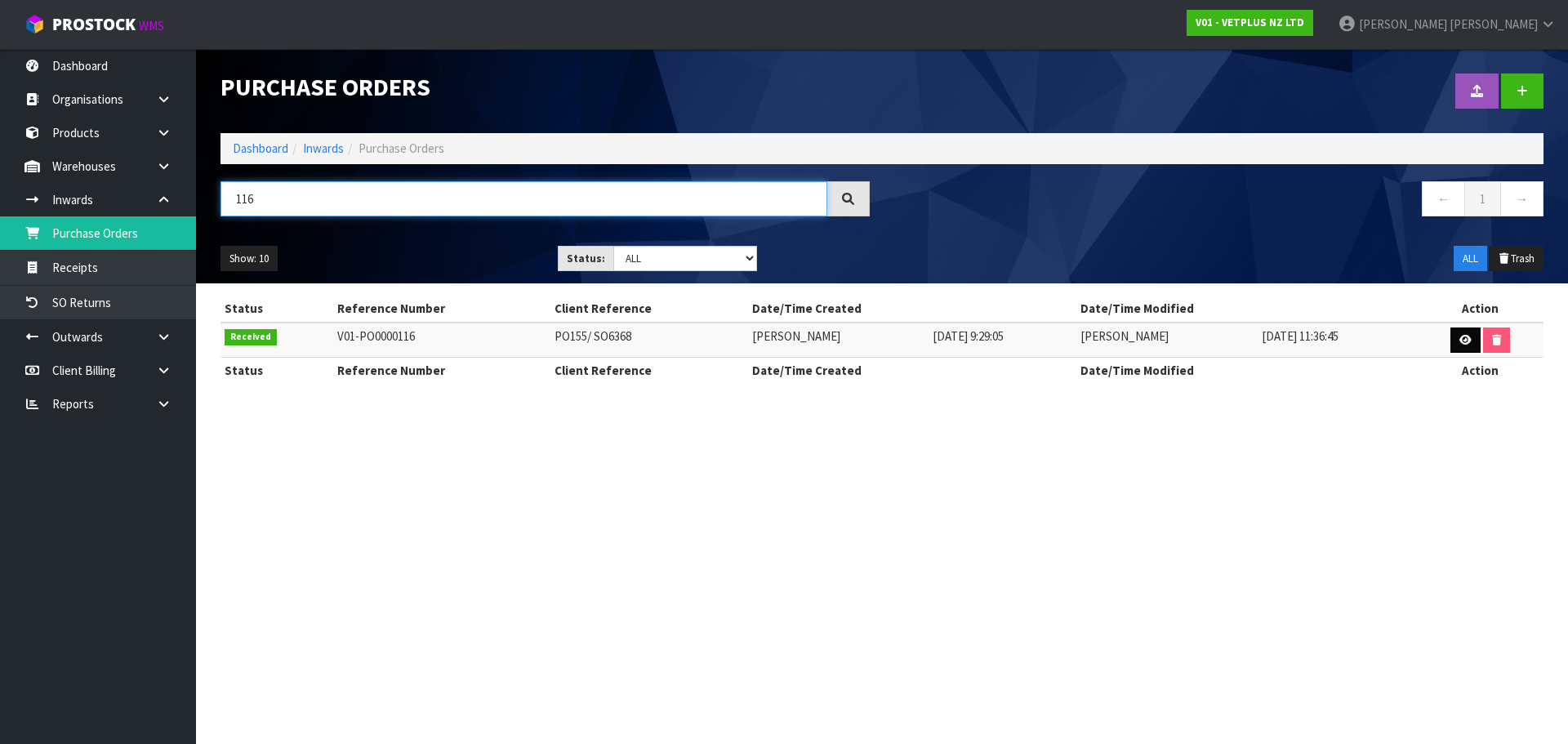
type input "116"
click at [1460, 341] on icon at bounding box center [1466, 340] width 12 height 11
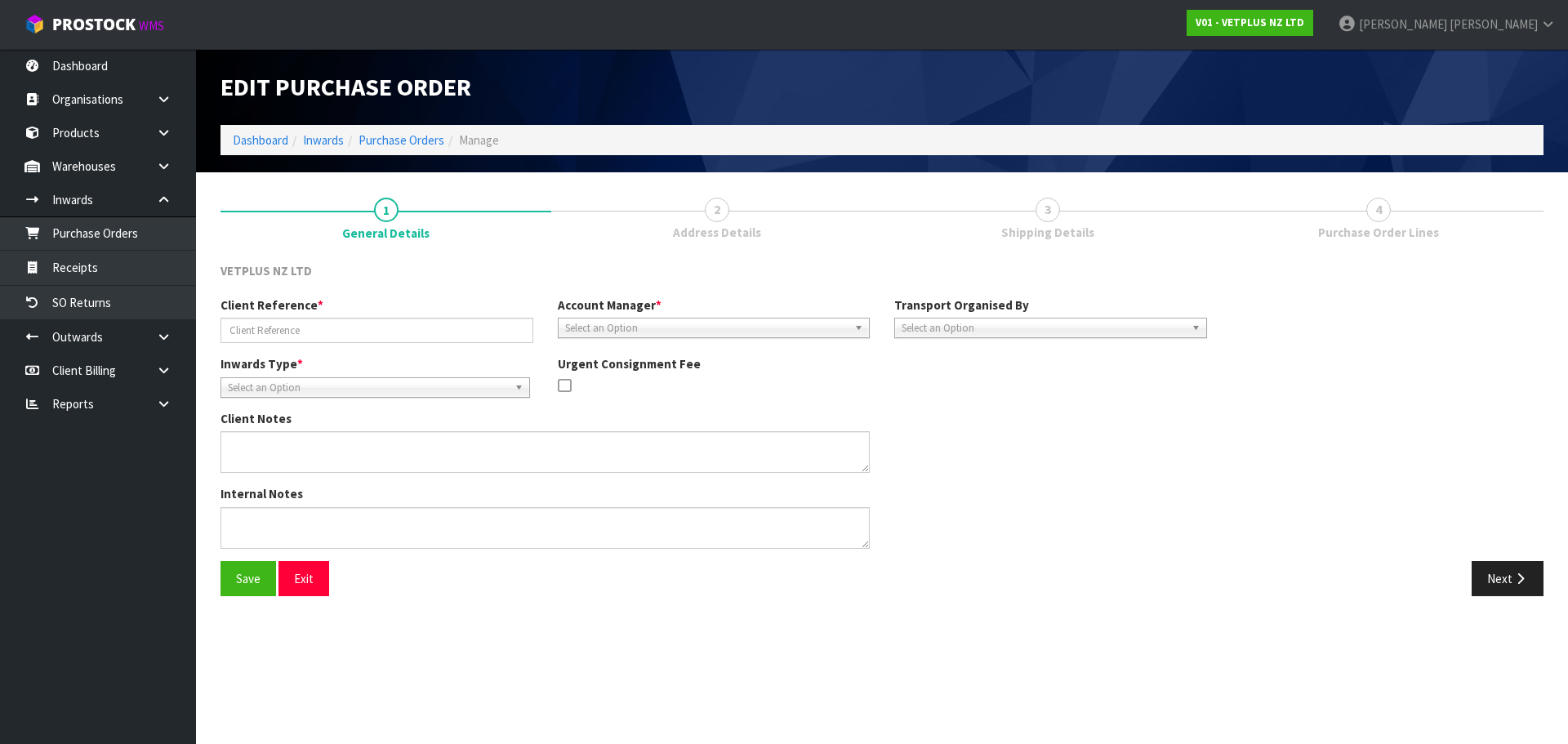
type input "PO155/ SO6368"
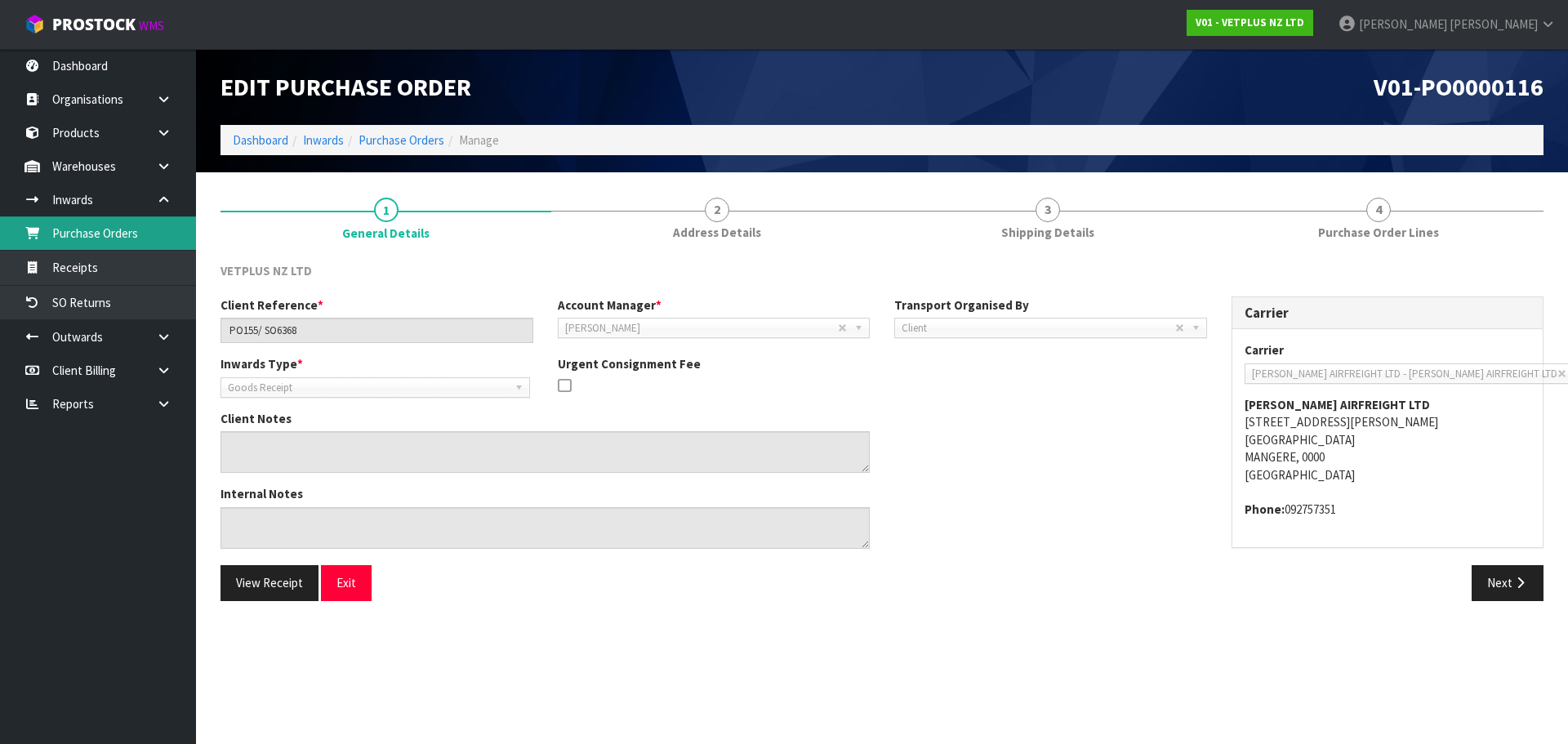
click at [169, 231] on link "Purchase Orders" at bounding box center [98, 234] width 196 height 33
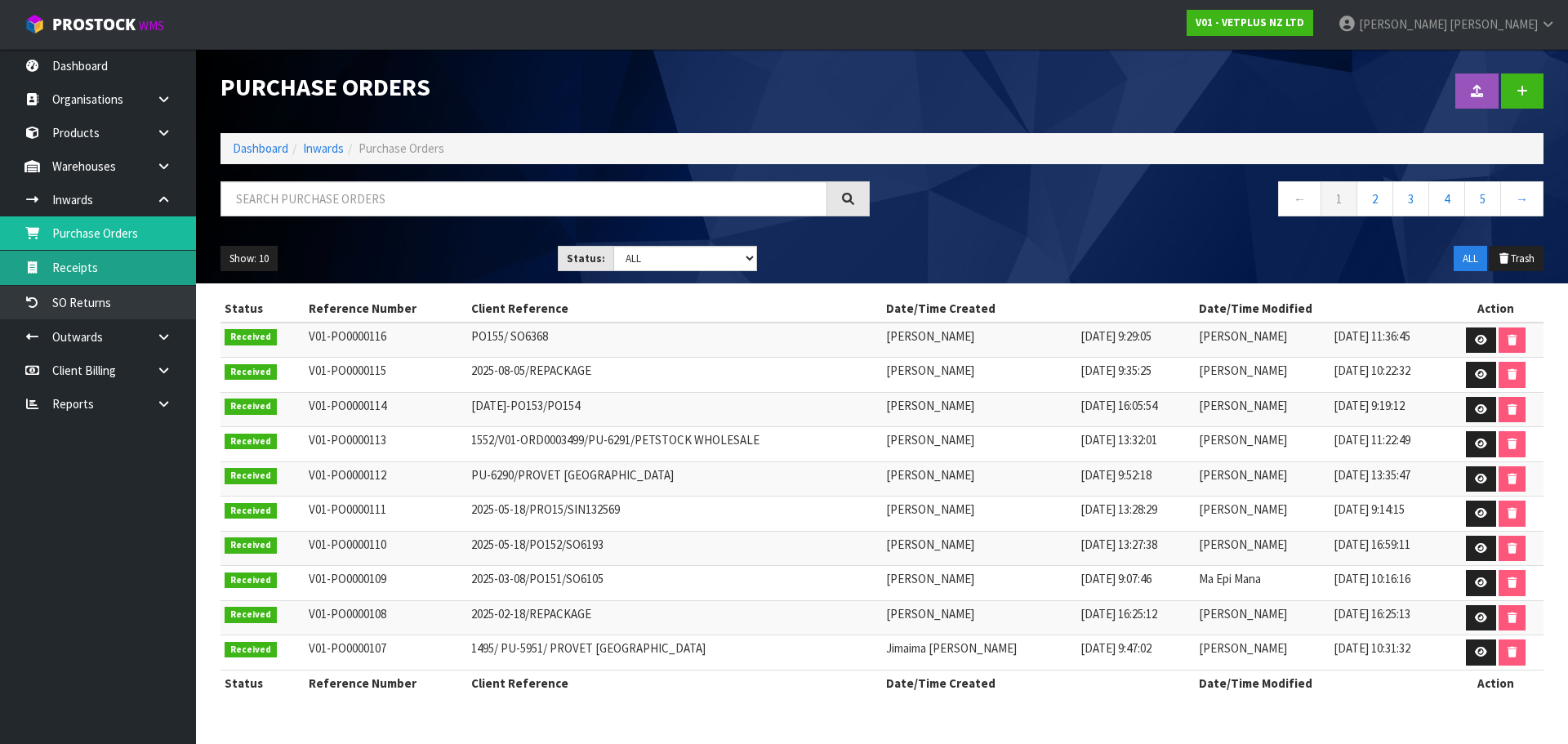
click at [137, 253] on link "Receipts" at bounding box center [98, 267] width 196 height 33
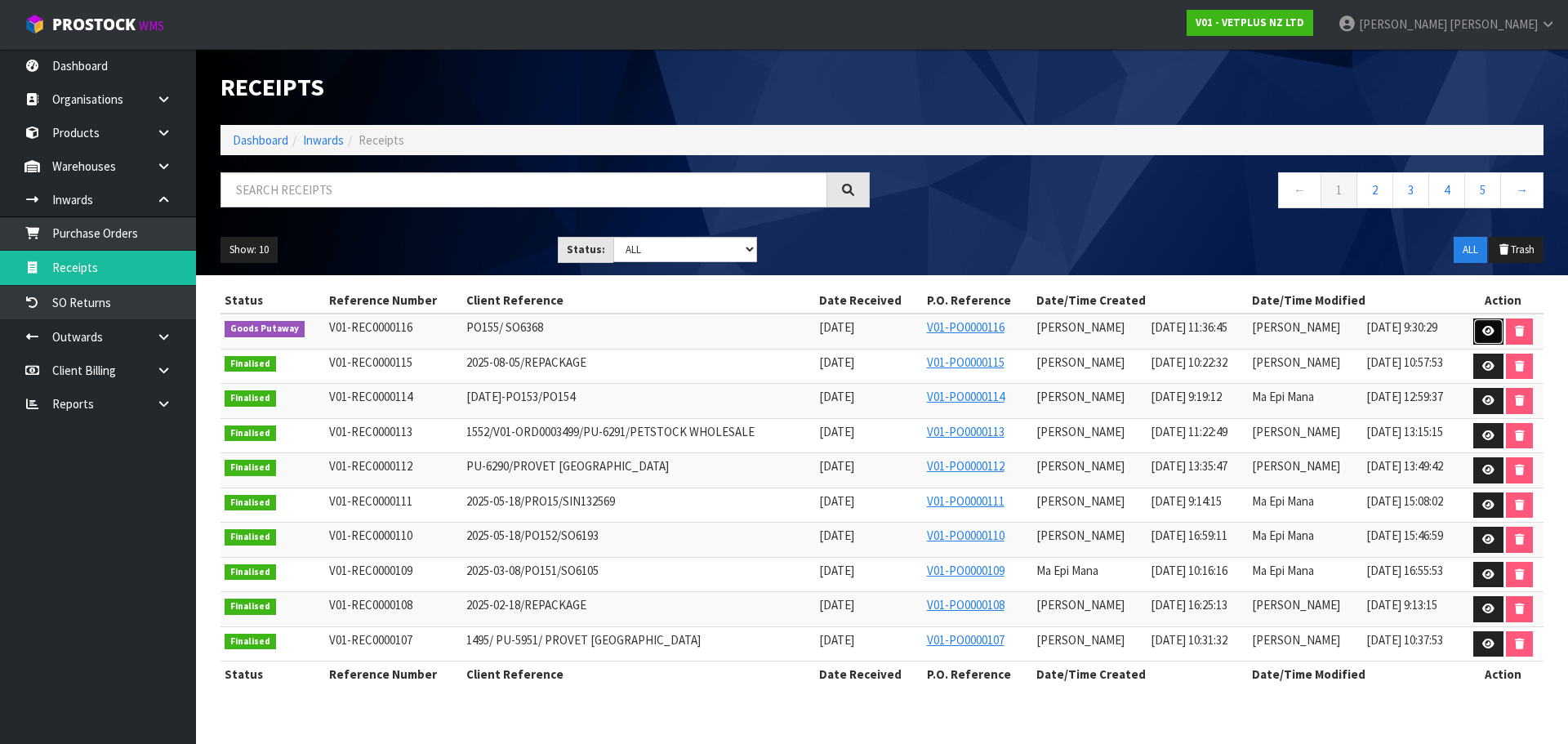
click at [1479, 323] on link at bounding box center [1489, 331] width 30 height 26
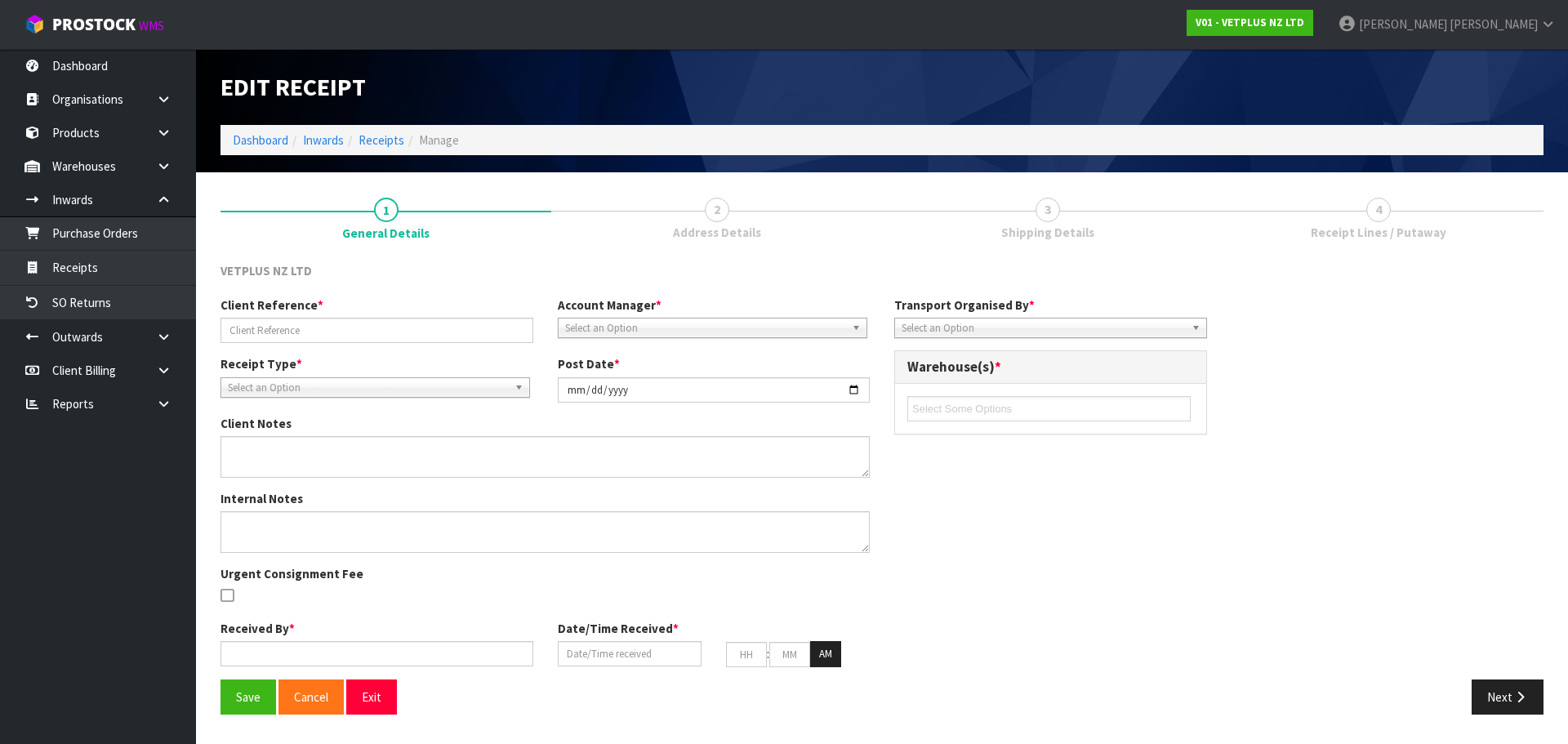
type input "PO155/ SO6368"
type input "2025-09-19"
type input "Prabhneet Kaur"
type input "18/09/2025"
type input "11"
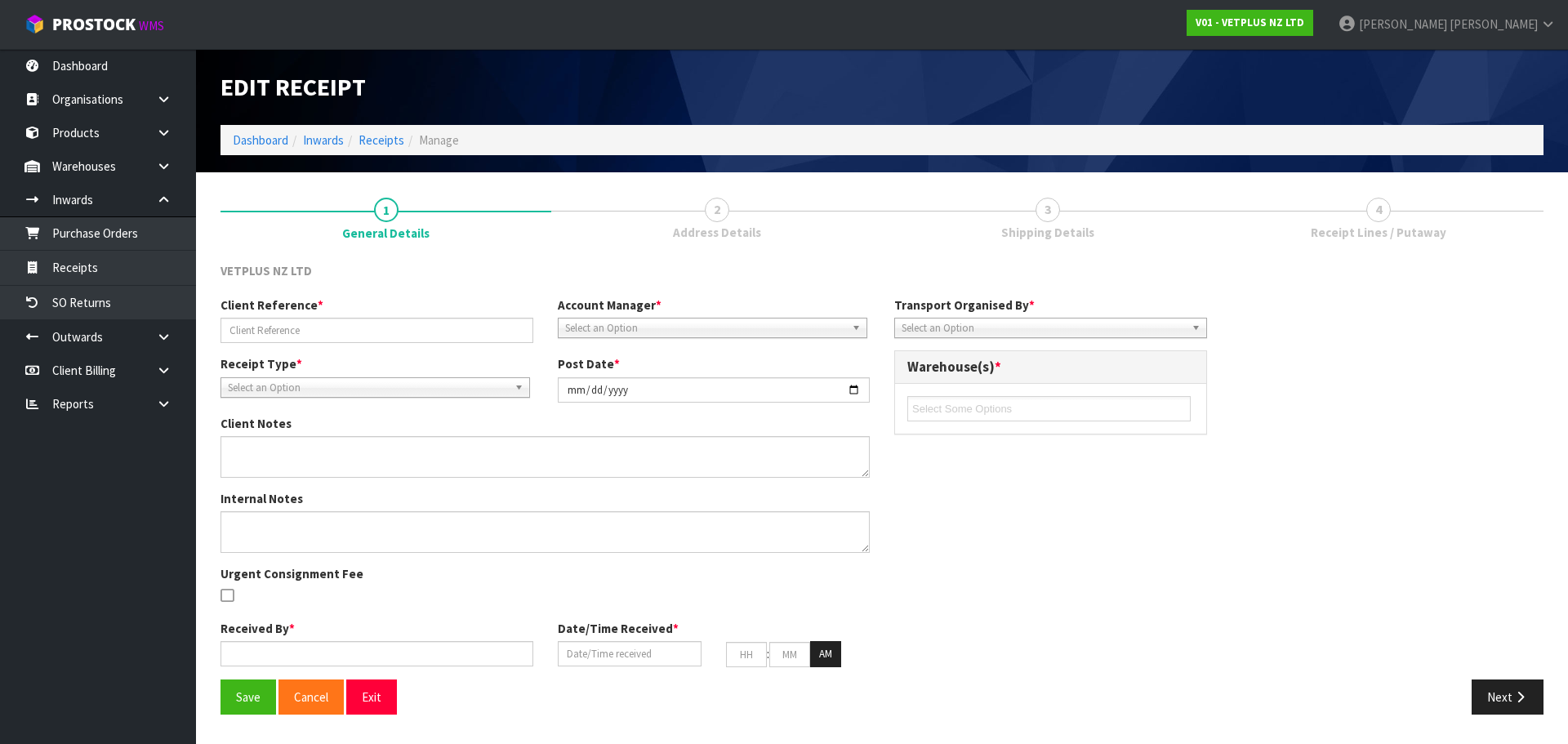
type input "36"
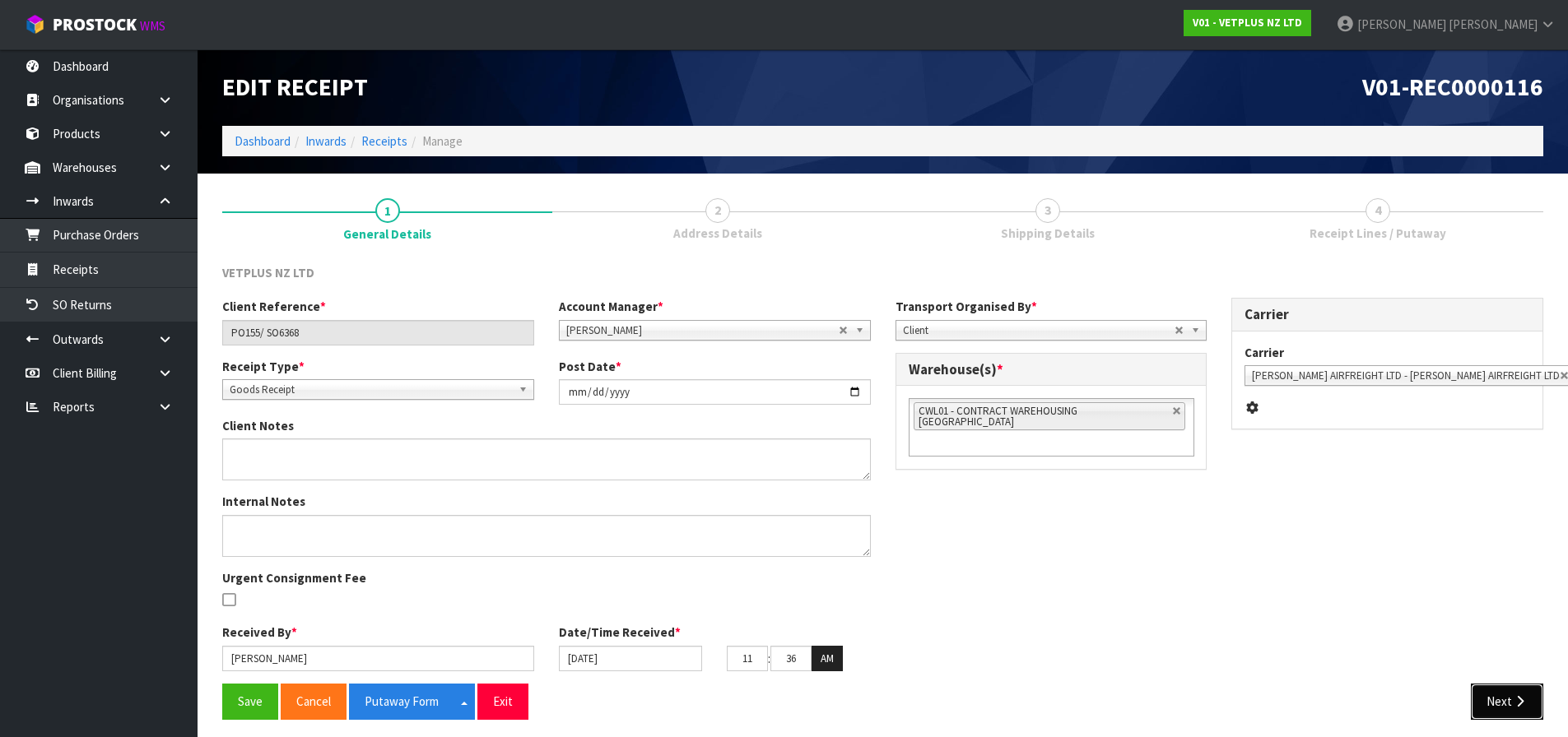
click at [1518, 697] on icon "button" at bounding box center [1520, 701] width 16 height 12
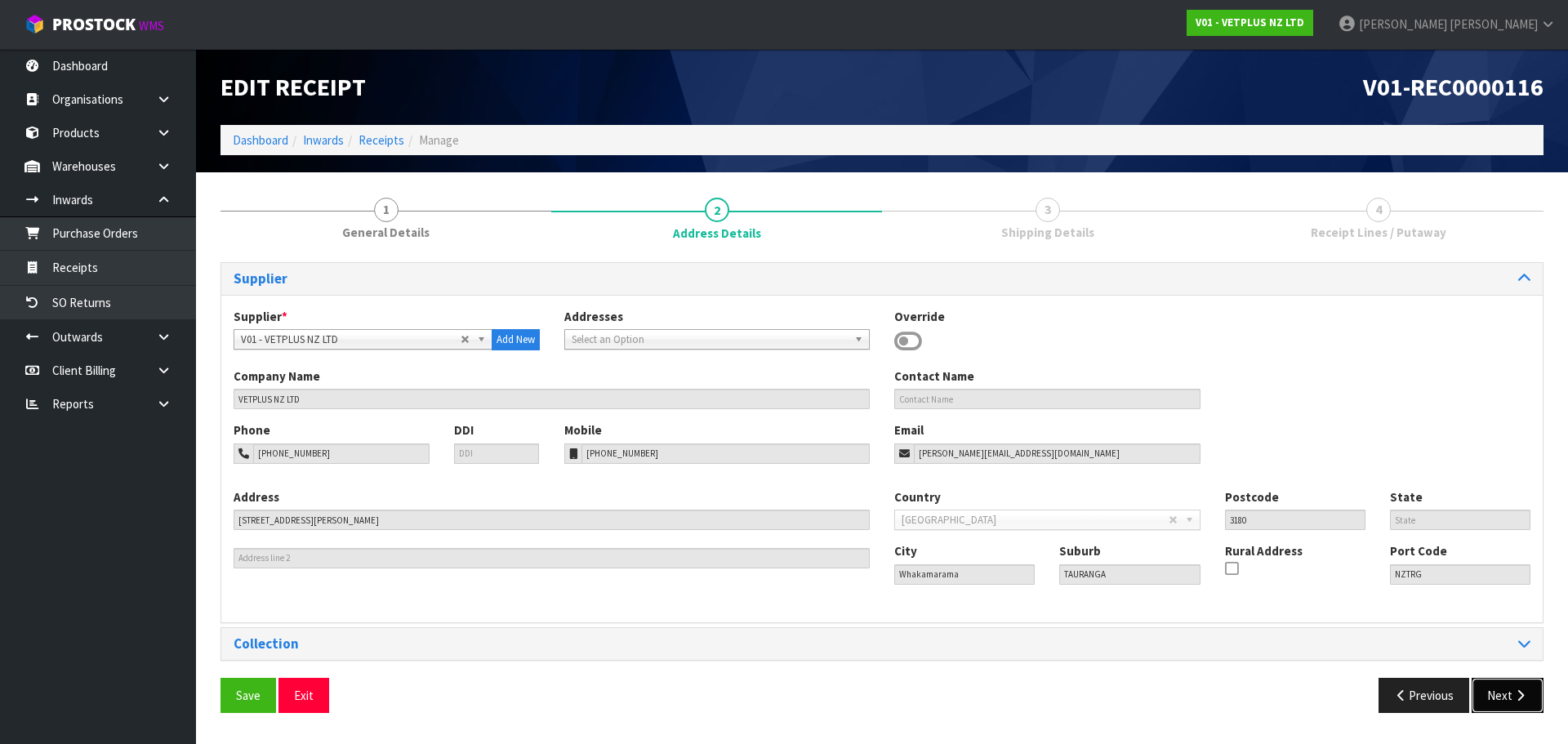
click at [1507, 687] on button "Next" at bounding box center [1508, 696] width 72 height 35
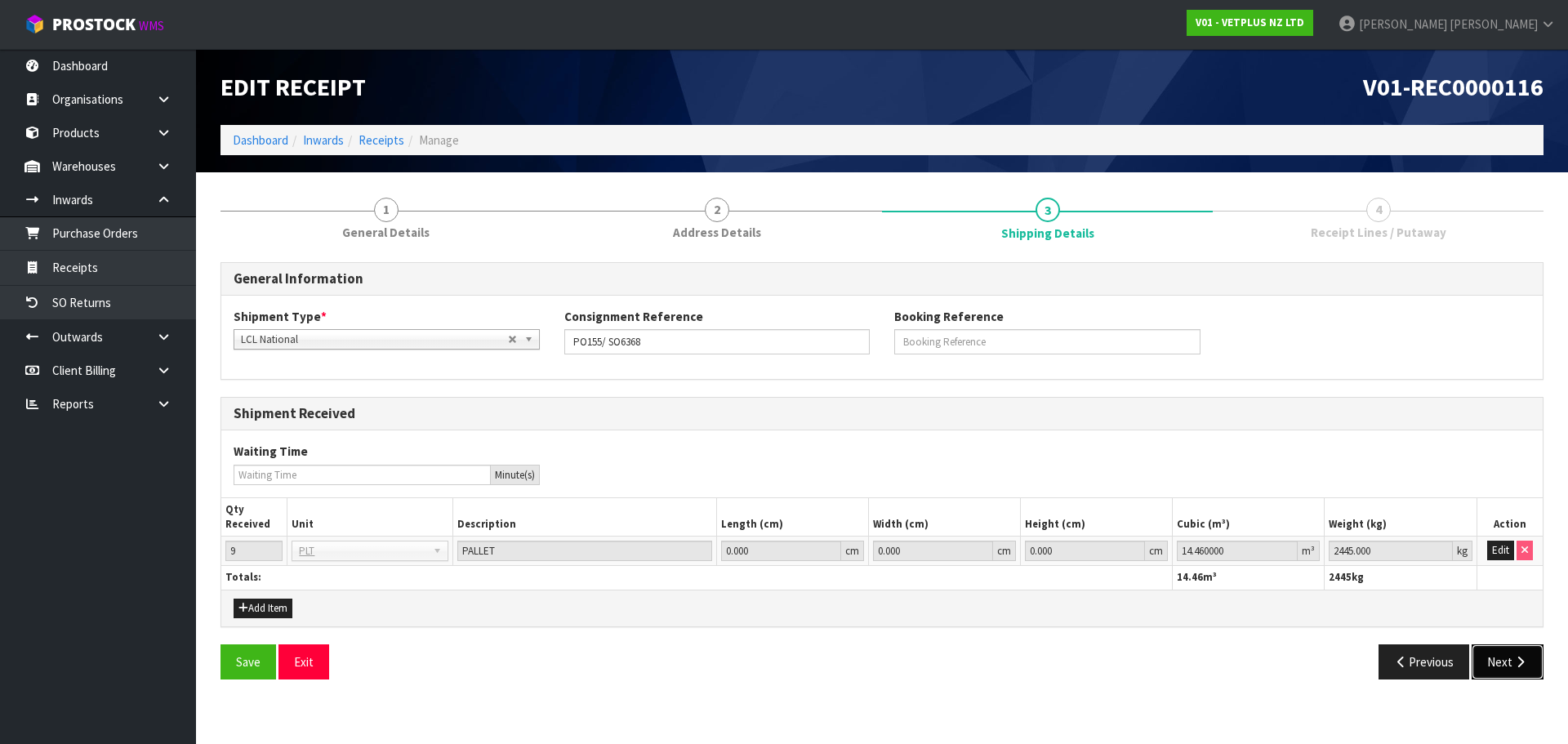
click at [1507, 673] on button "Next" at bounding box center [1508, 662] width 72 height 35
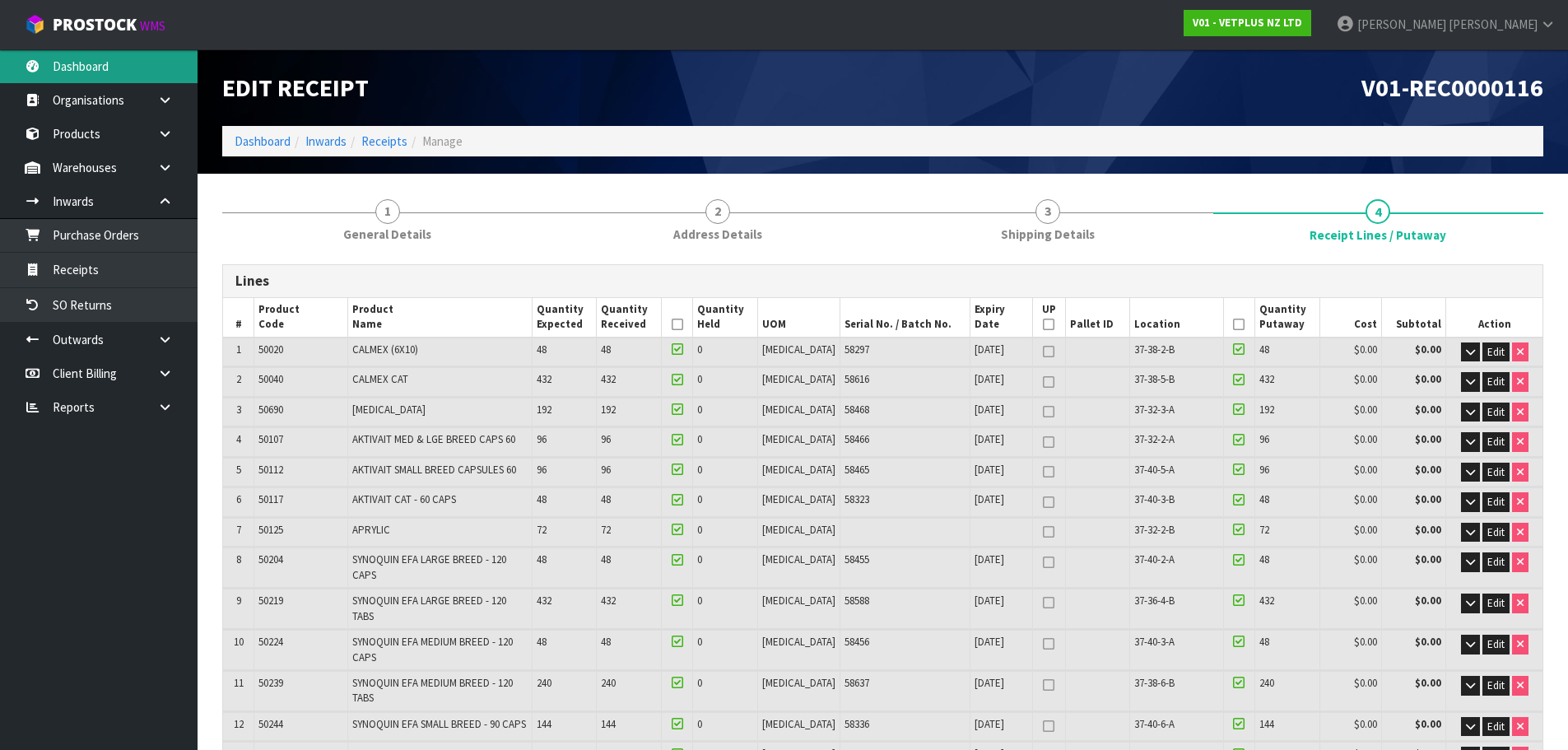
click at [102, 74] on link "Dashboard" at bounding box center [99, 67] width 197 height 34
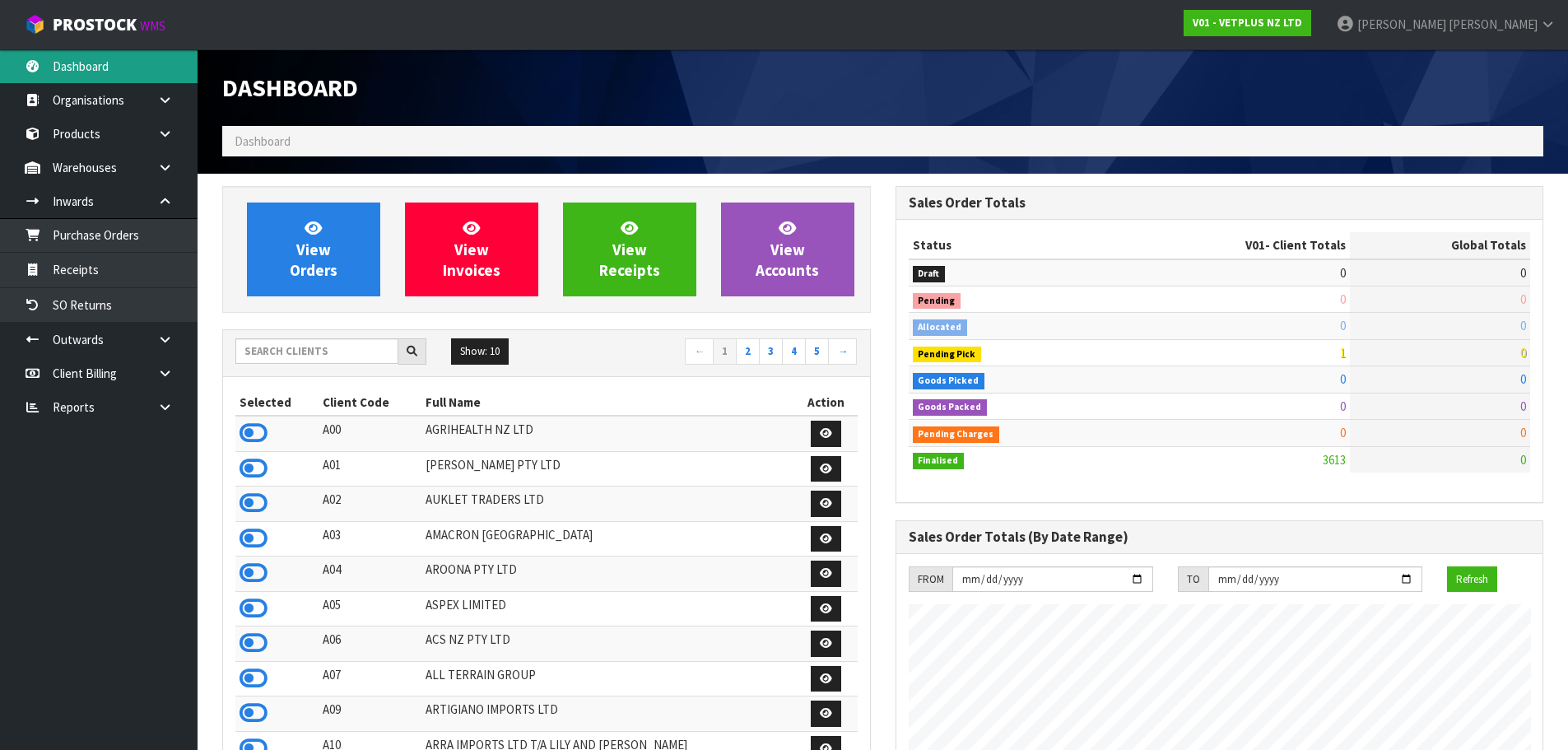
scroll to position [1088, 673]
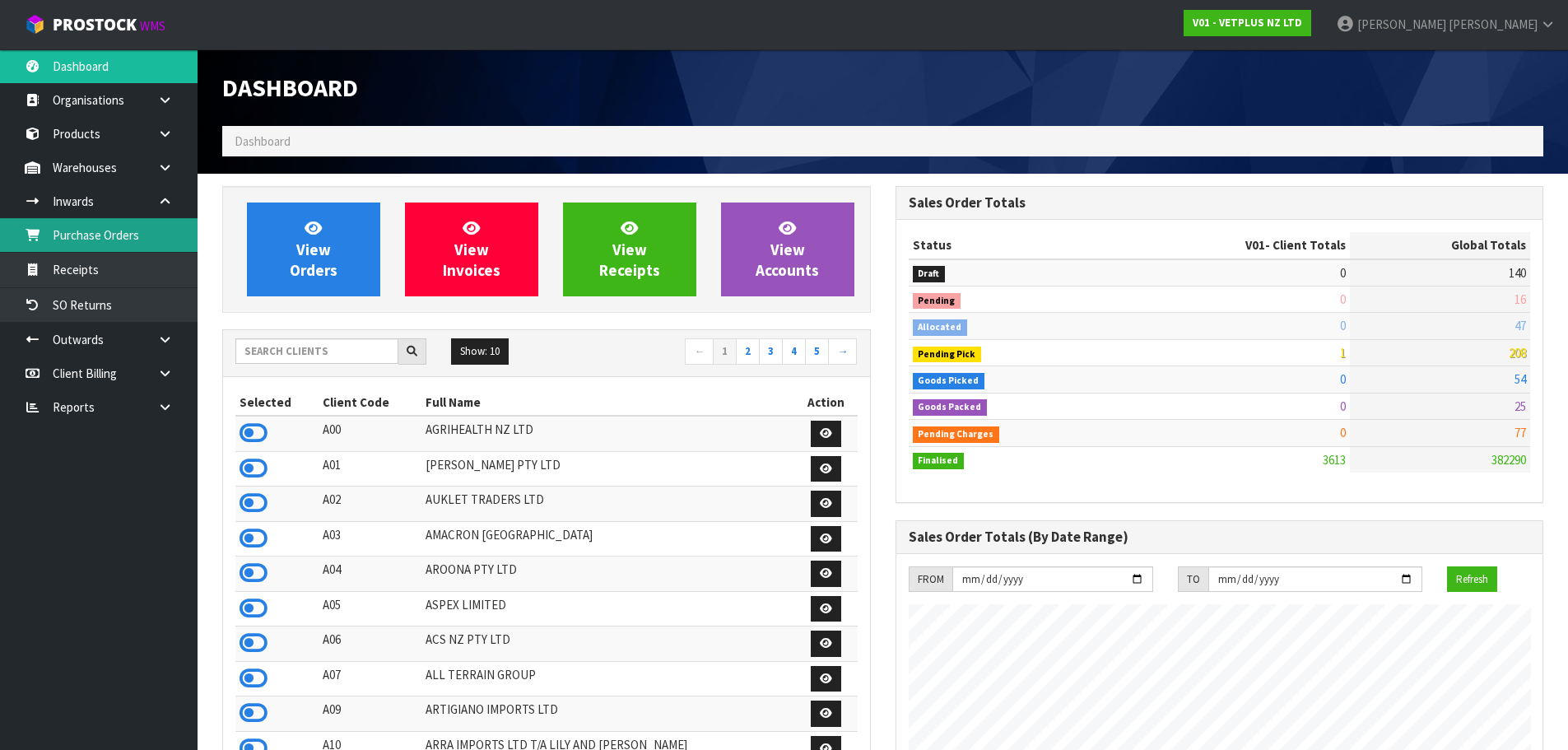
click at [143, 247] on link "Purchase Orders" at bounding box center [99, 235] width 197 height 34
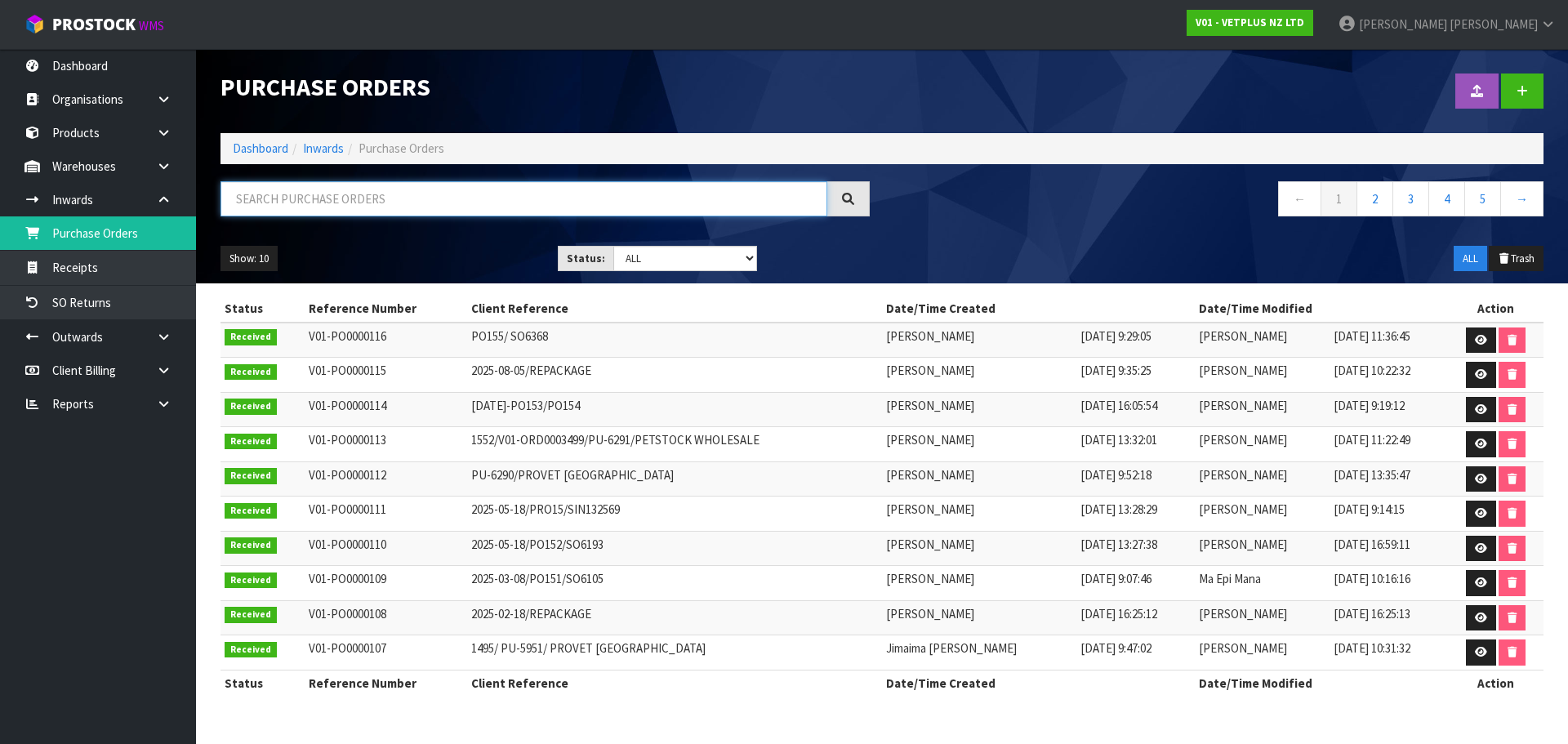
click at [402, 194] on input "text" at bounding box center [524, 199] width 606 height 35
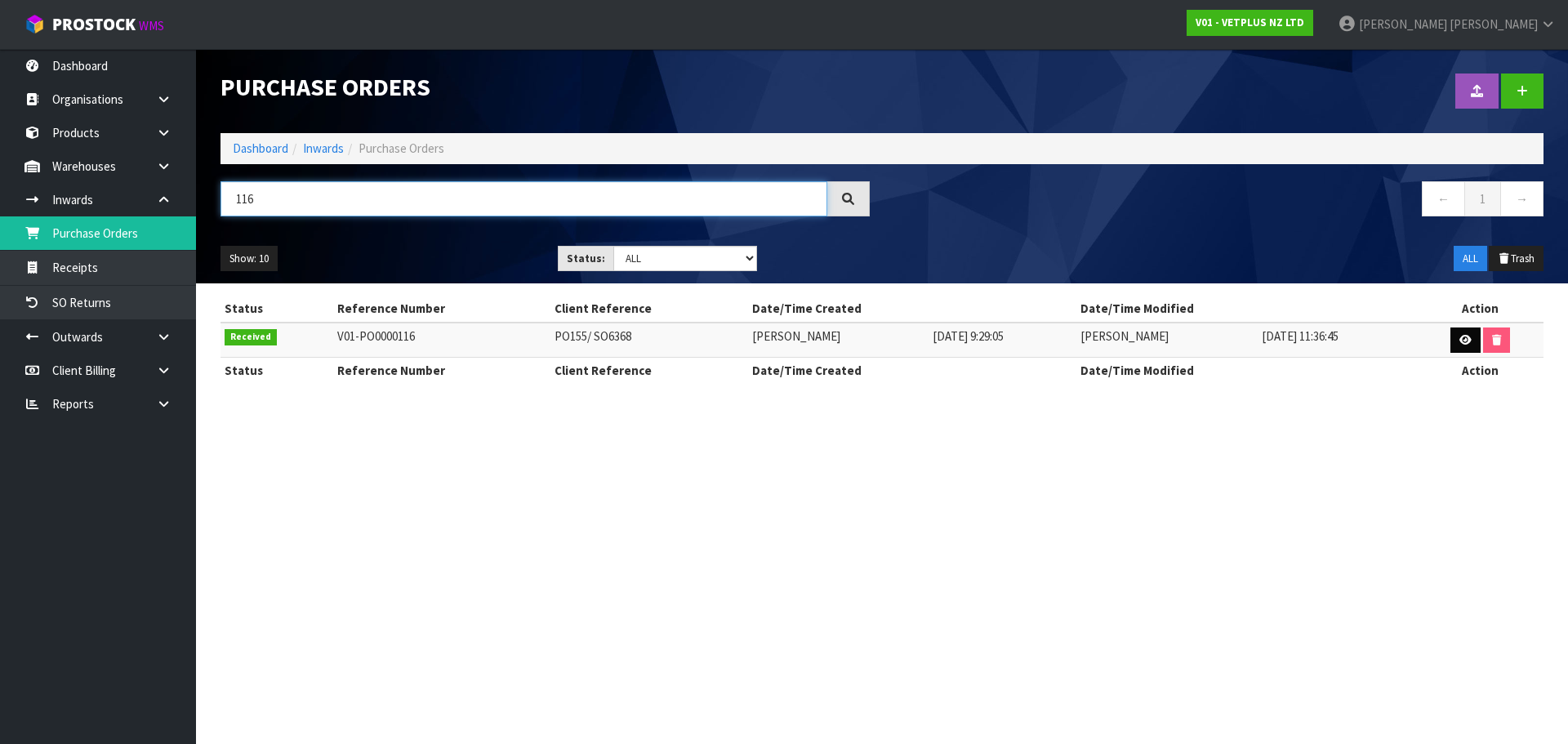
type input "116"
click at [1464, 346] on link at bounding box center [1466, 341] width 30 height 26
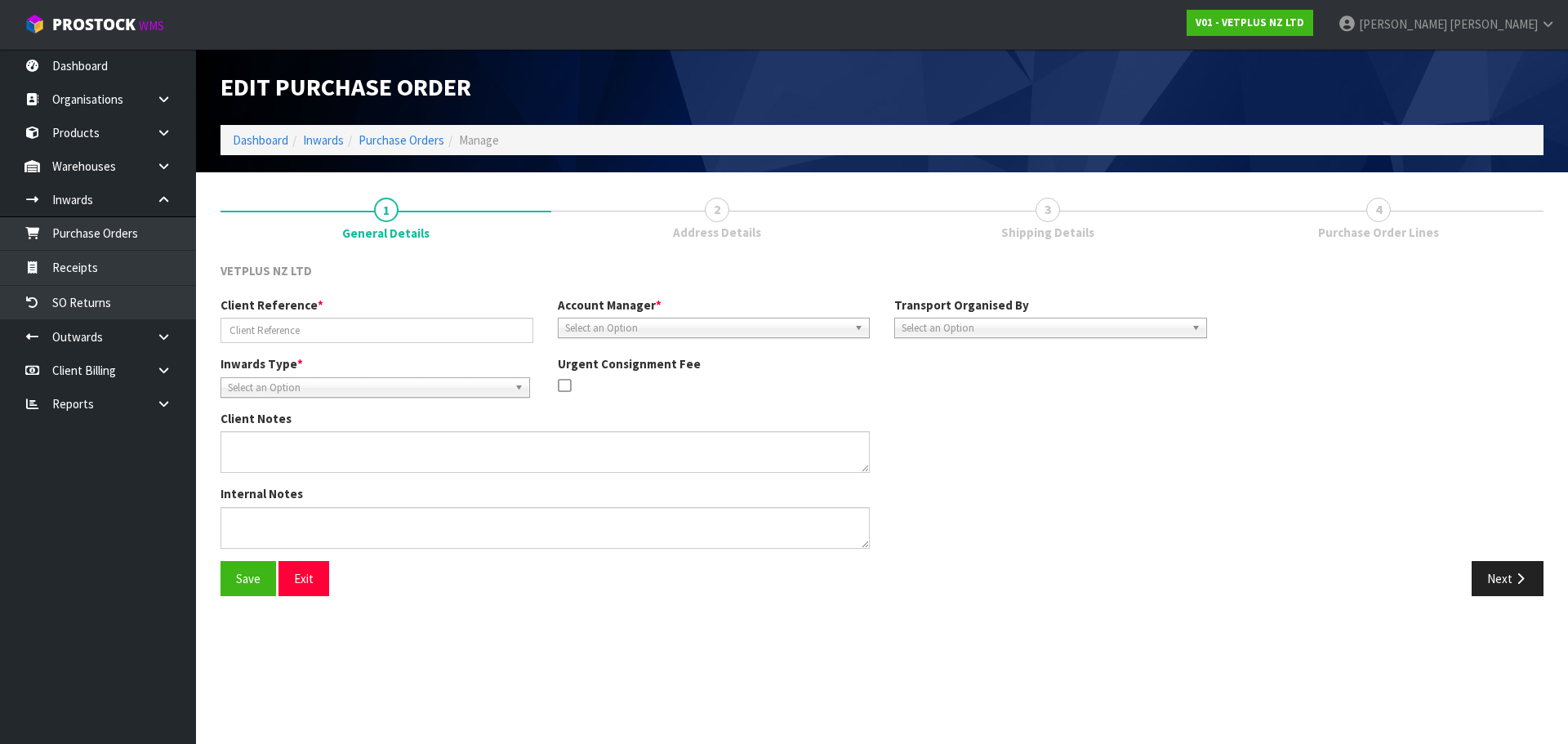
type input "PO155/ SO6368"
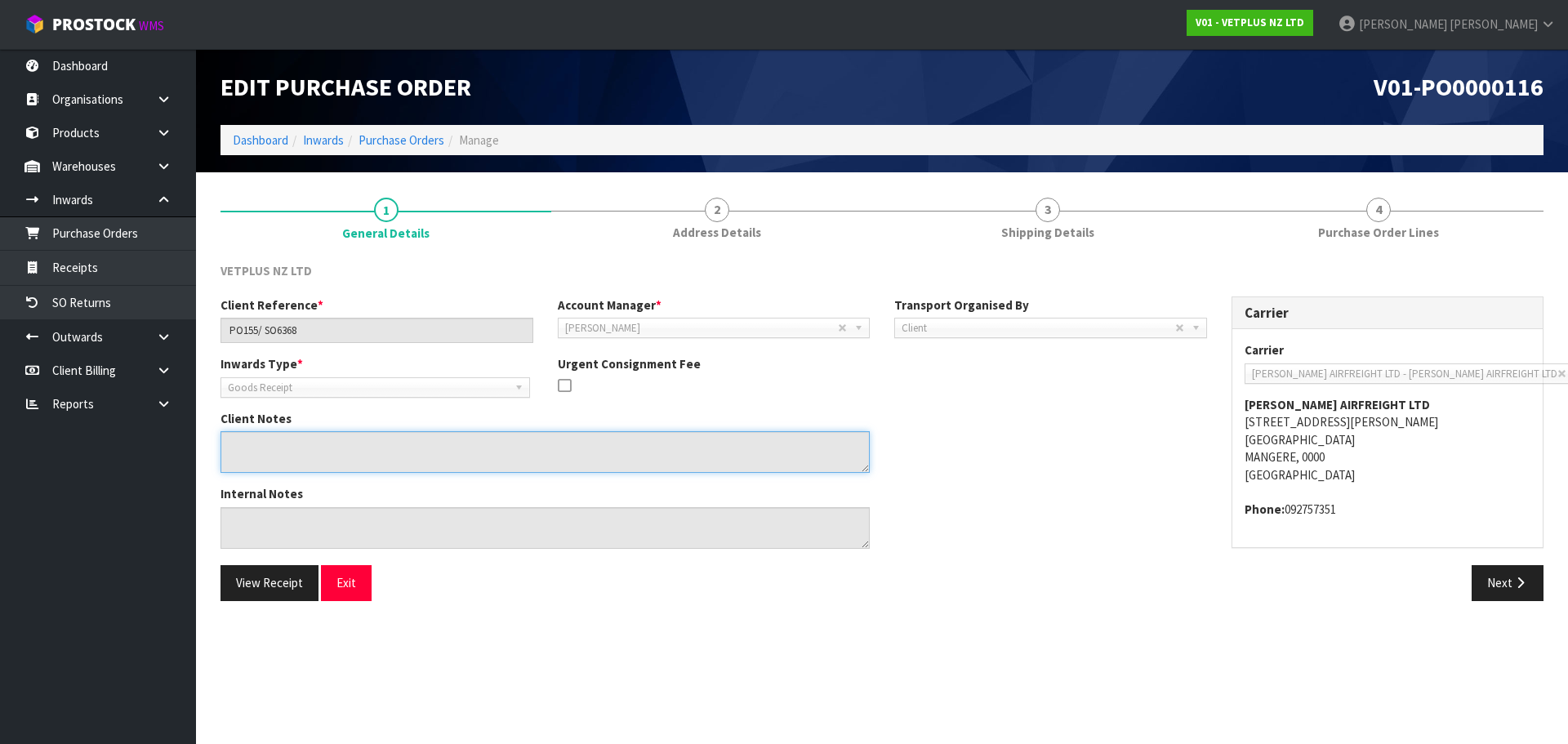
click at [390, 458] on textarea at bounding box center [545, 451] width 650 height 41
click at [296, 452] on textarea at bounding box center [545, 451] width 650 height 41
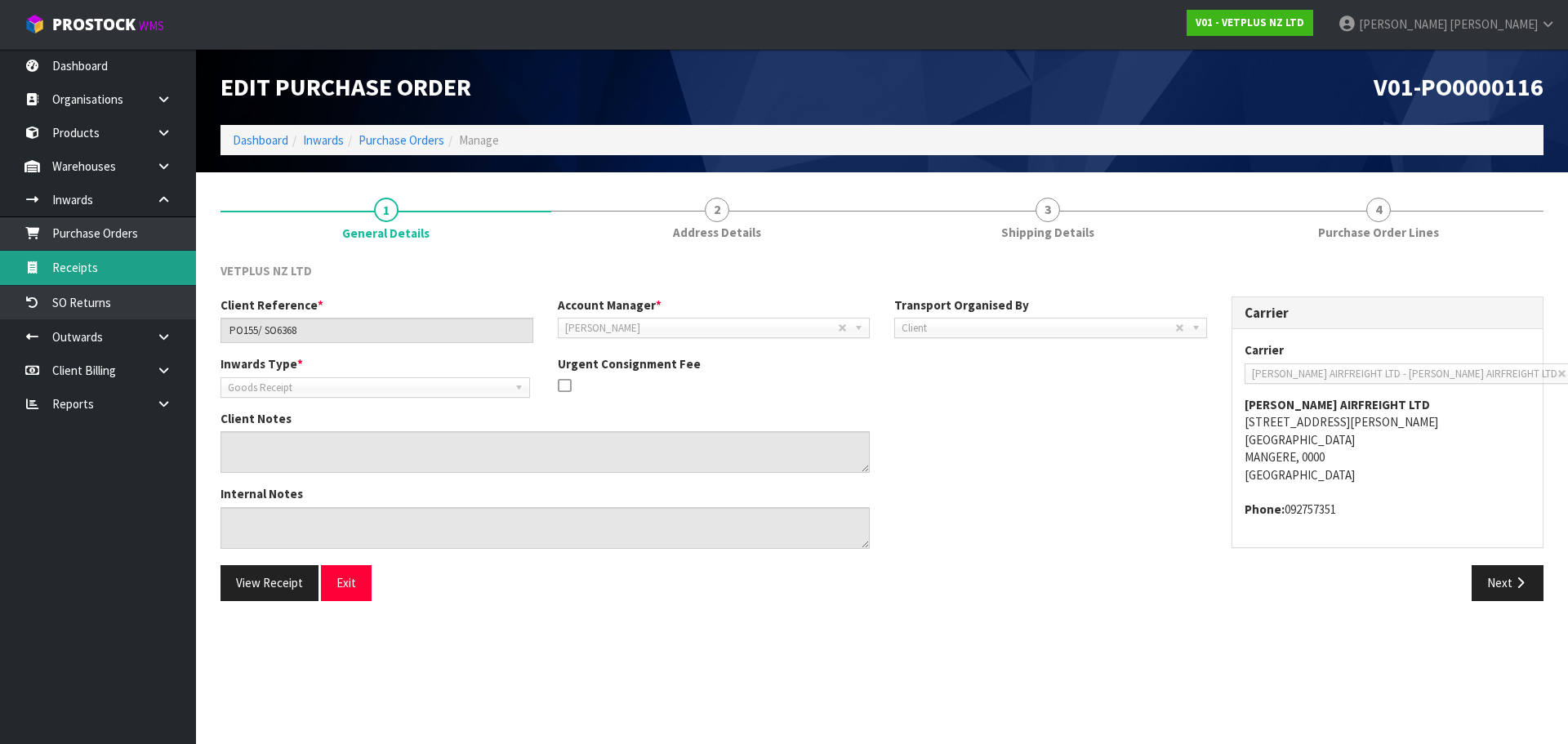
click at [132, 263] on link "Receipts" at bounding box center [98, 267] width 196 height 33
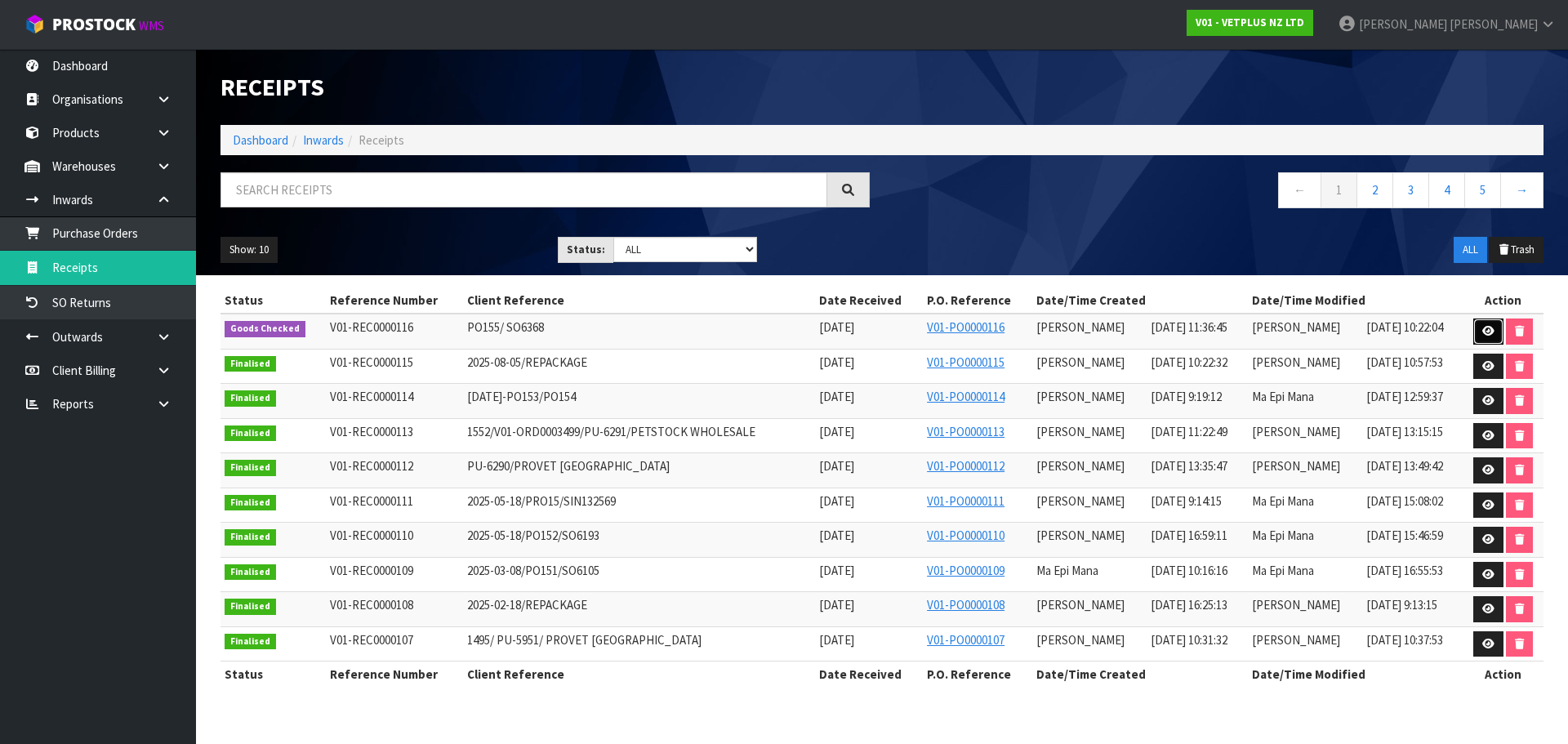
click at [1486, 327] on icon at bounding box center [1489, 331] width 12 height 11
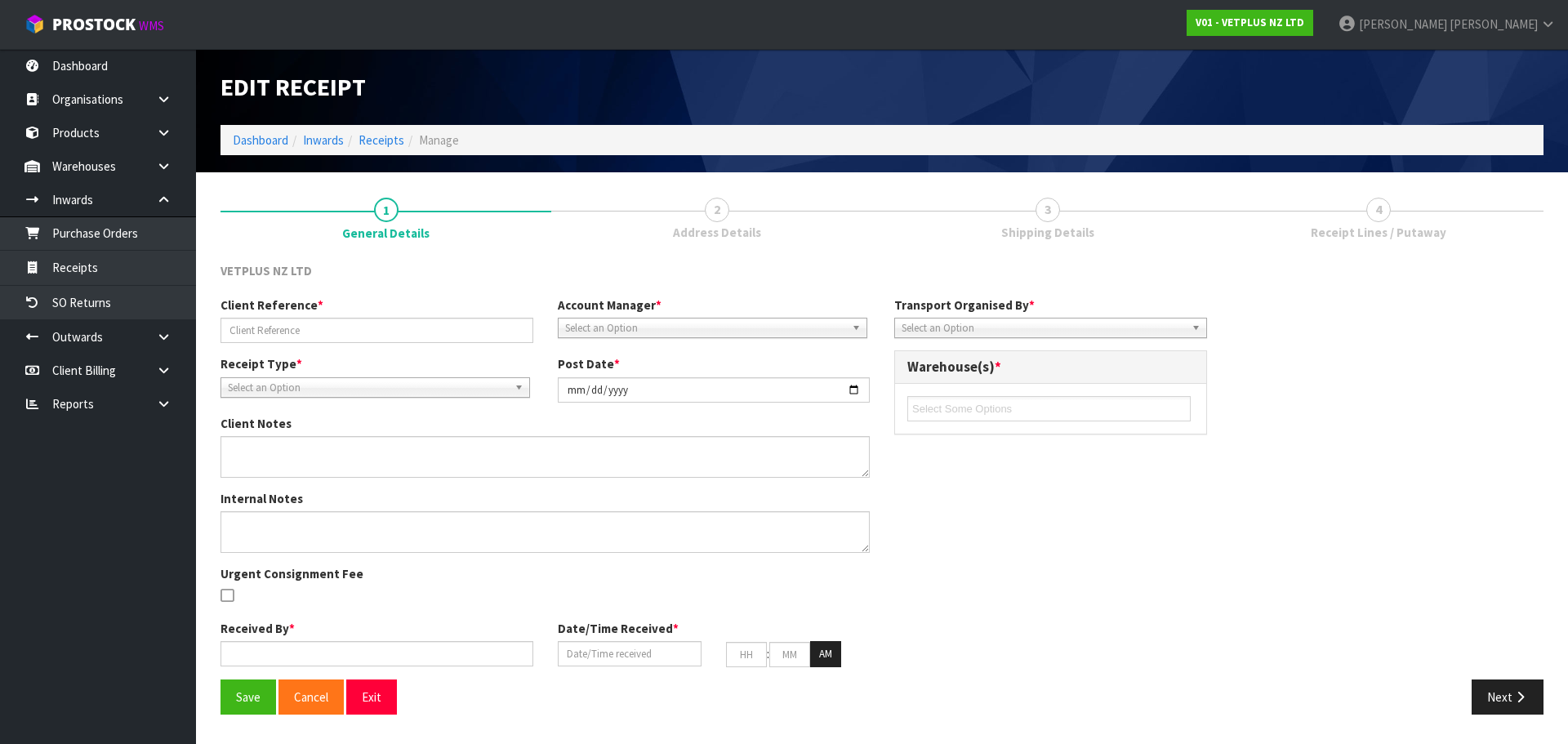
type input "PO155/ SO6368"
type input "2025-09-19"
type input "Prabhneet Kaur"
type input "18/09/2025"
type input "11"
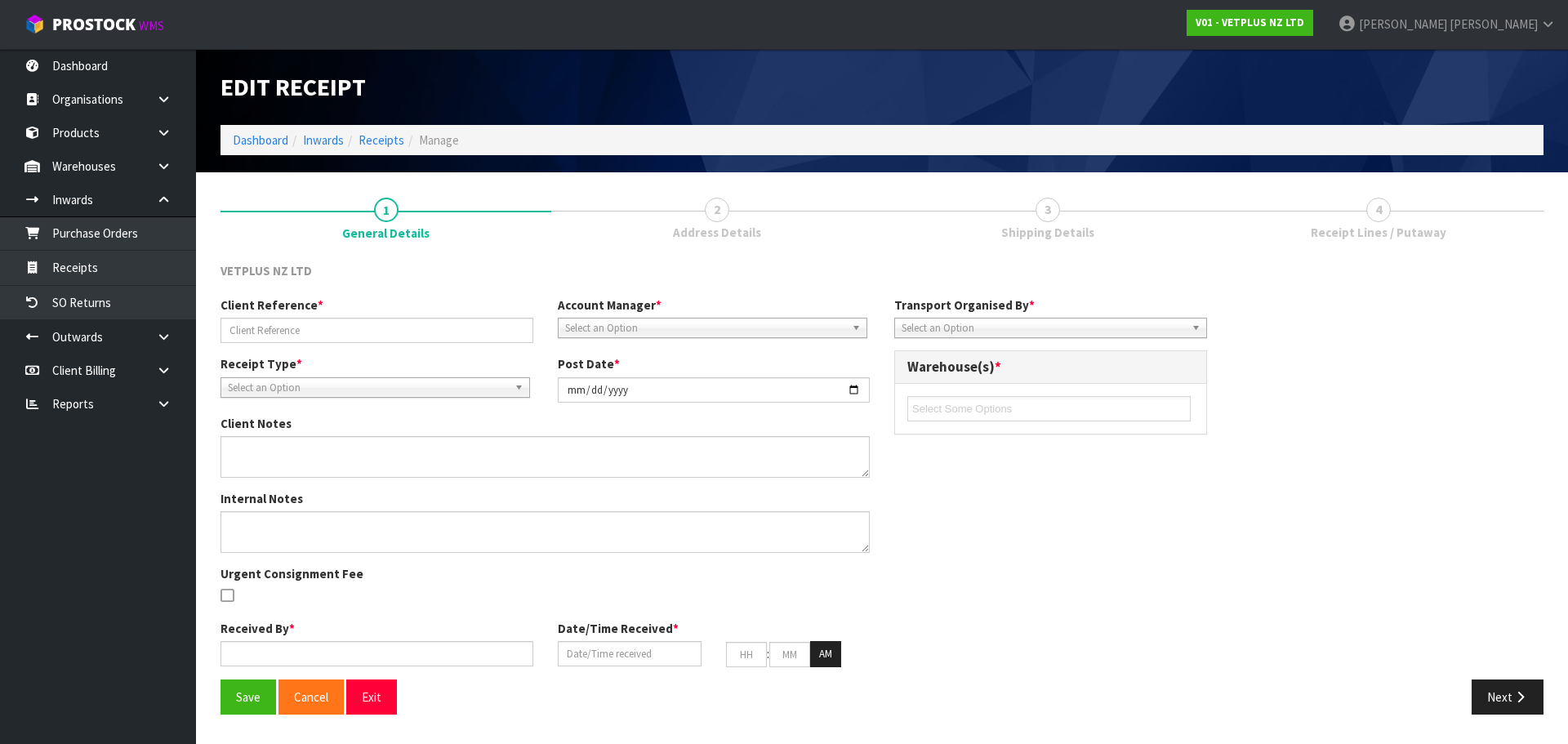
type input "36"
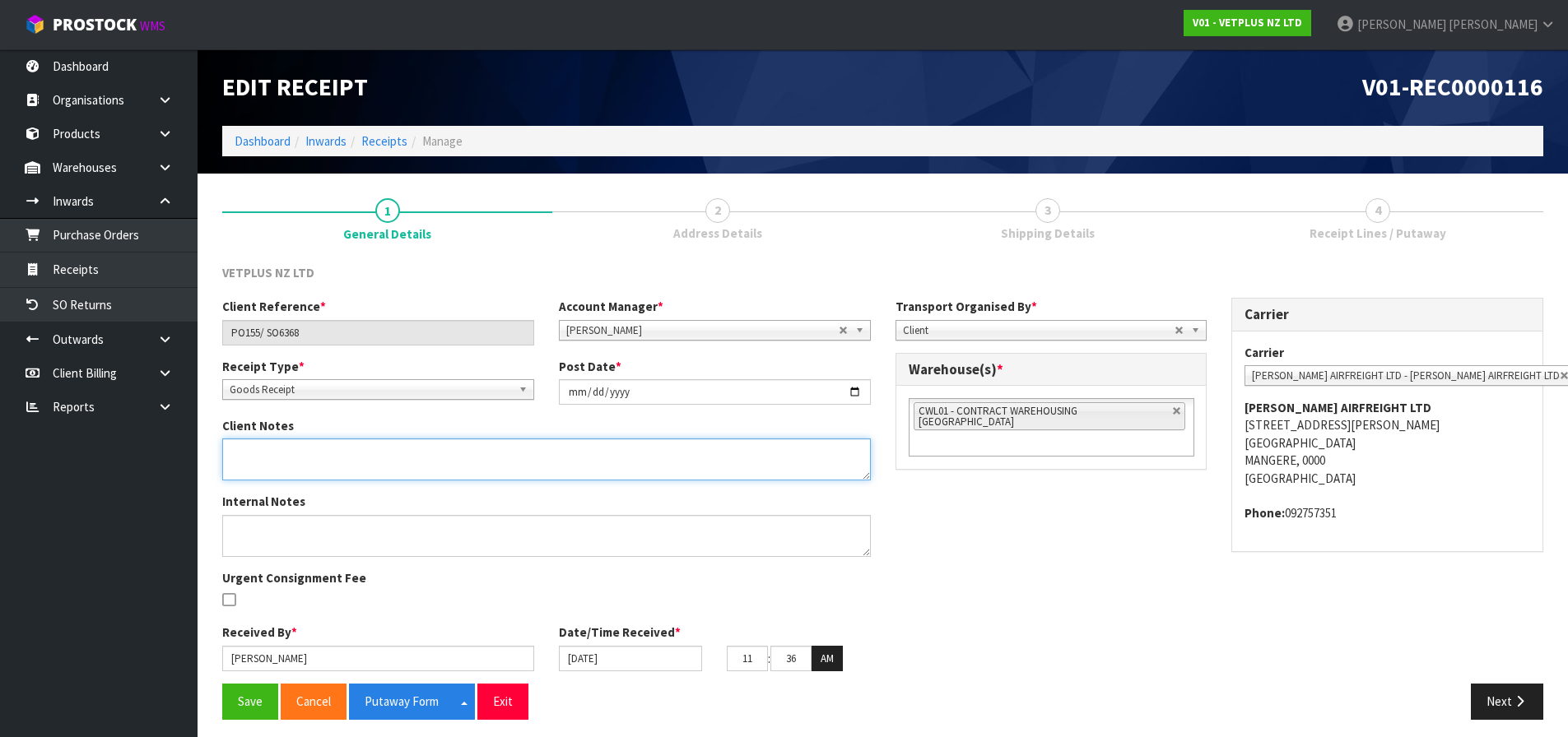
click at [295, 463] on textarea at bounding box center [546, 459] width 649 height 42
type textarea "X14 PACKAGE DAMAGE"
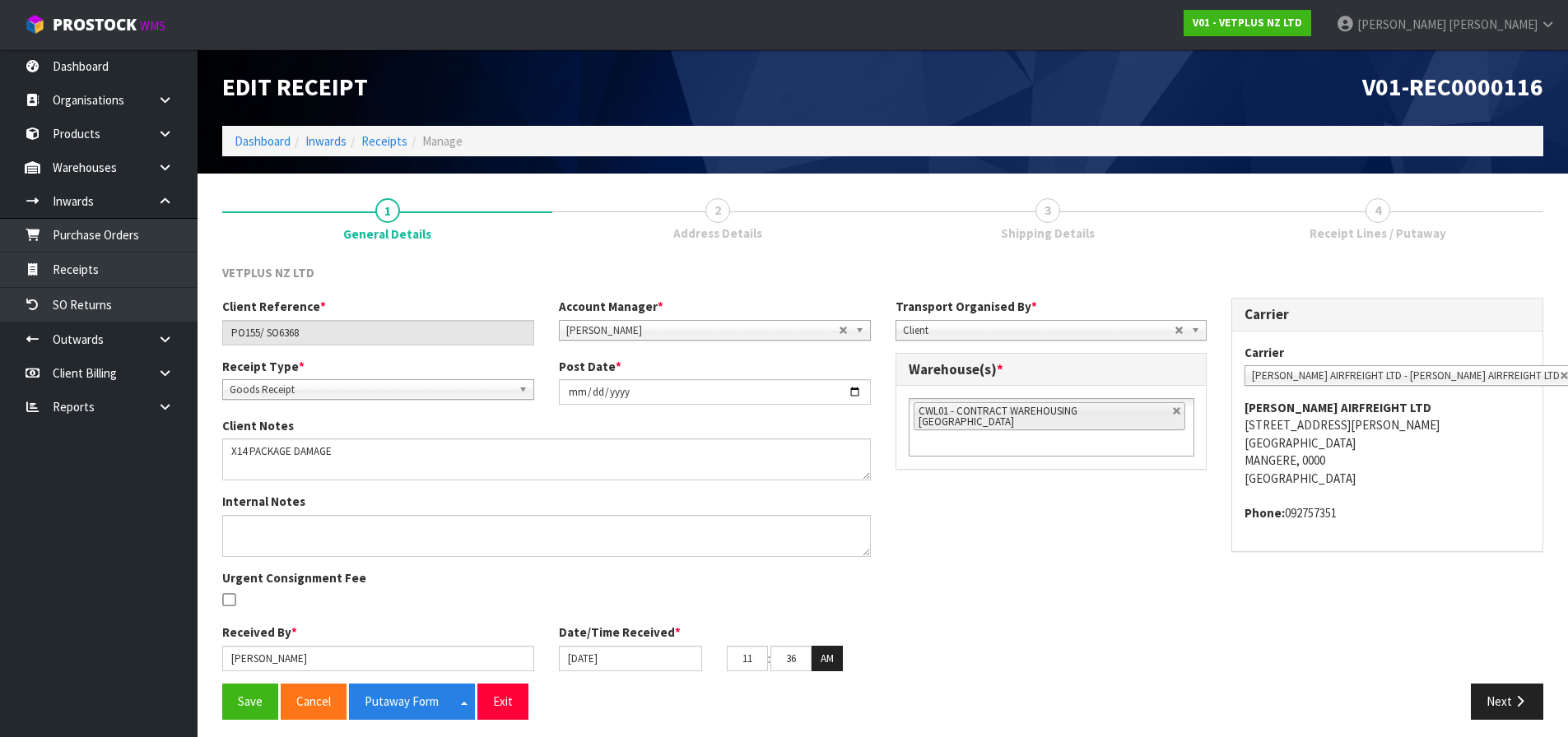
click at [1415, 235] on span "Receipt Lines / Putaway" at bounding box center [1378, 233] width 137 height 17
click at [1495, 696] on button "Next" at bounding box center [1508, 701] width 73 height 36
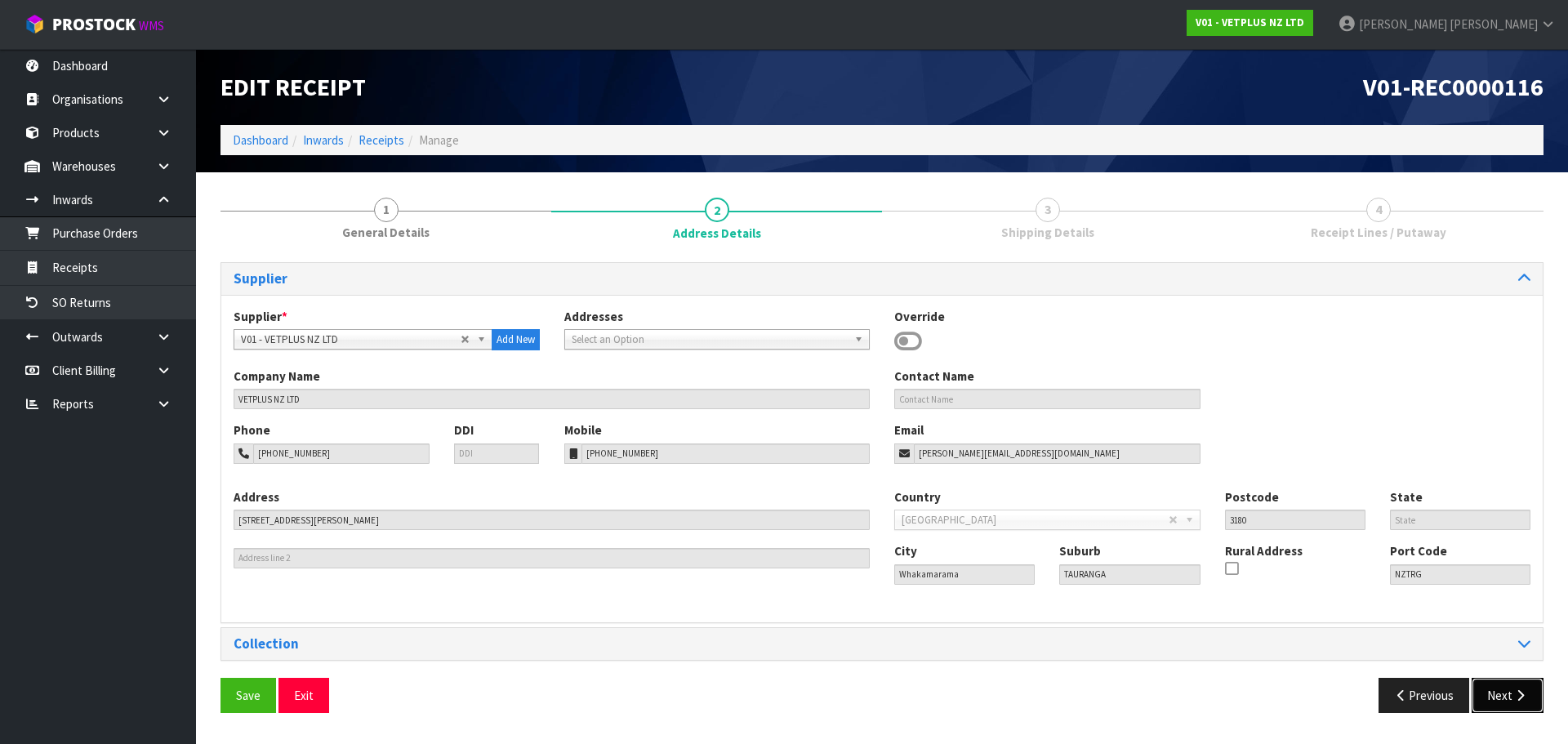
click at [1483, 691] on button "Next" at bounding box center [1508, 696] width 72 height 35
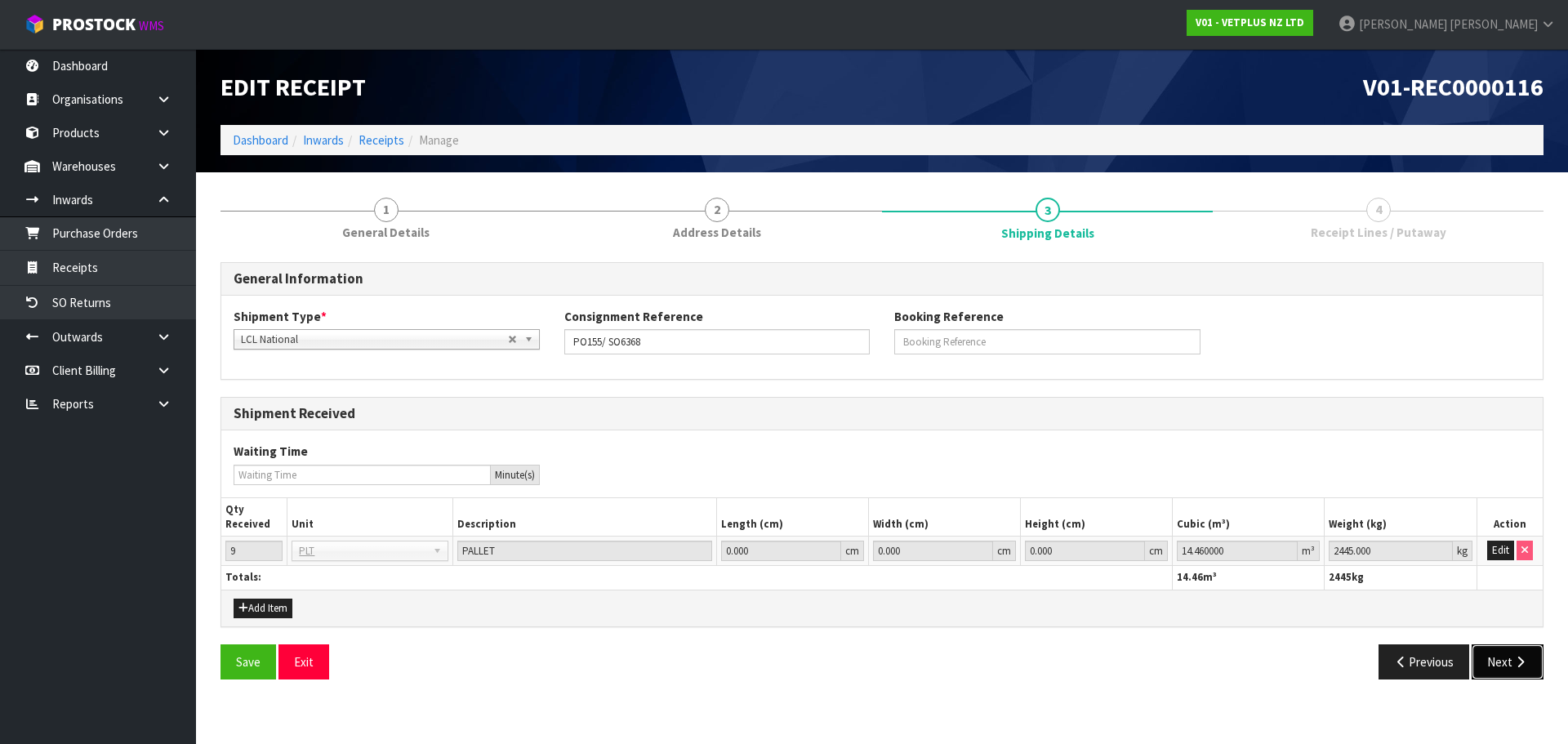
click at [1513, 664] on icon "button" at bounding box center [1520, 662] width 16 height 12
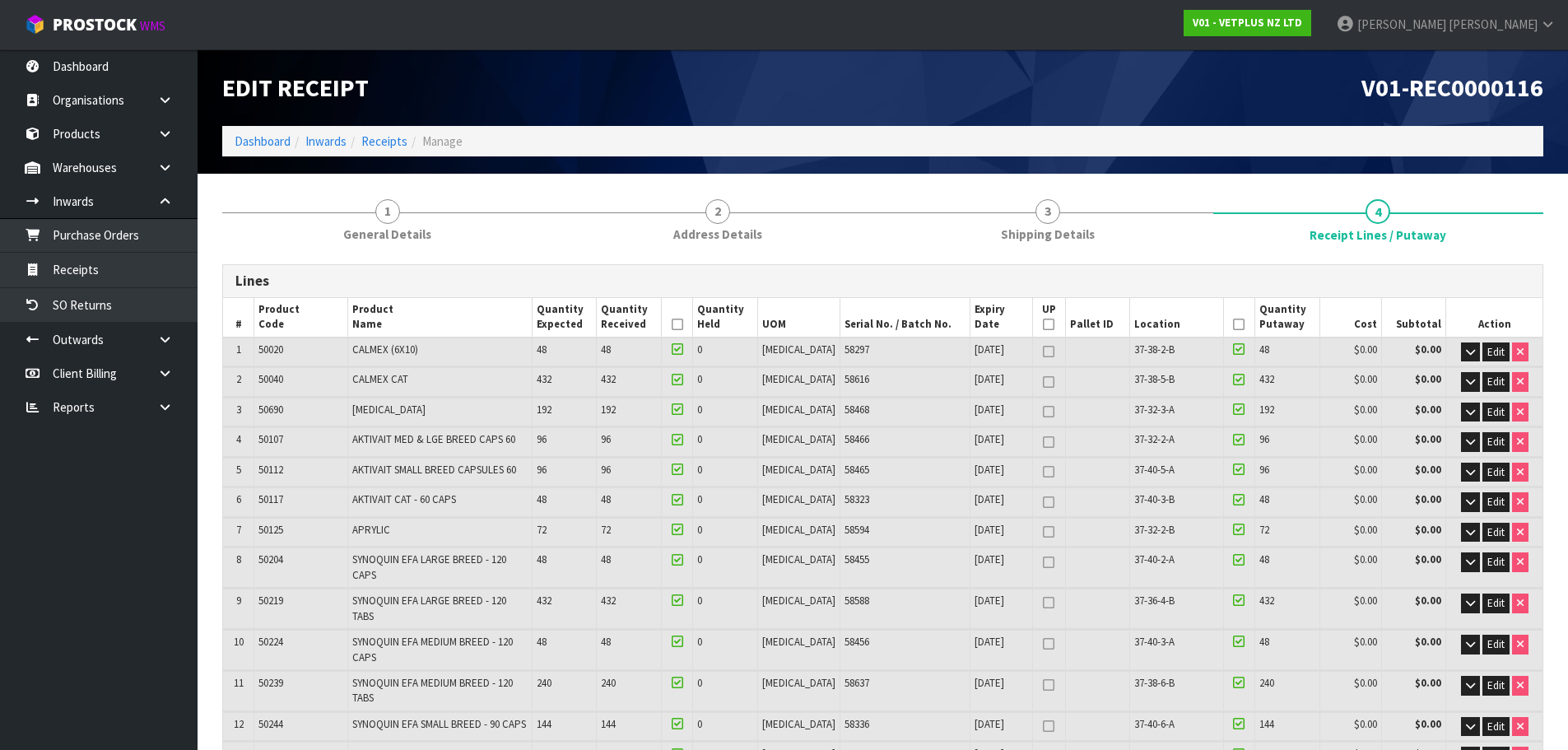
click at [1524, 712] on td "Edit" at bounding box center [1494, 726] width 96 height 28
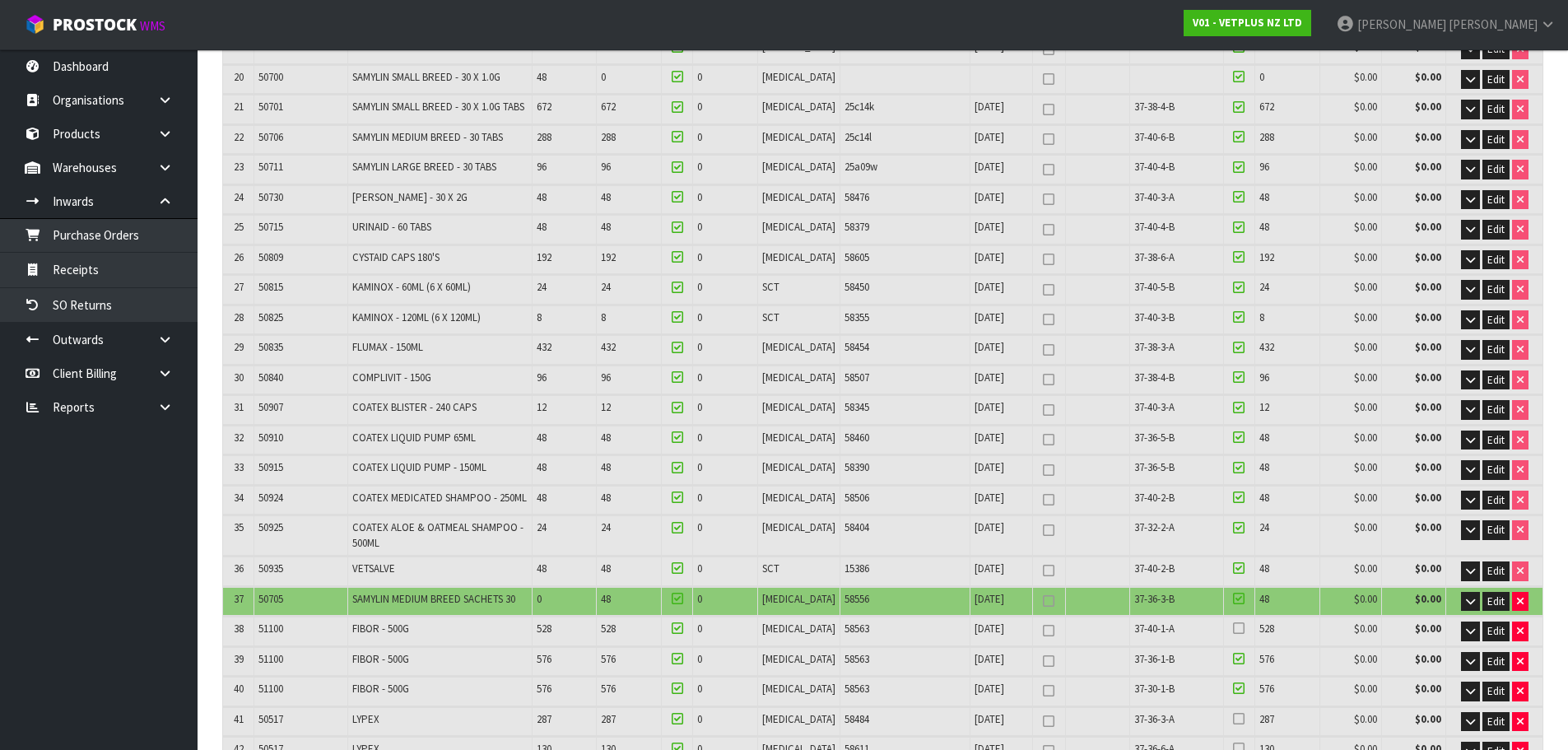
scroll to position [1153, 0]
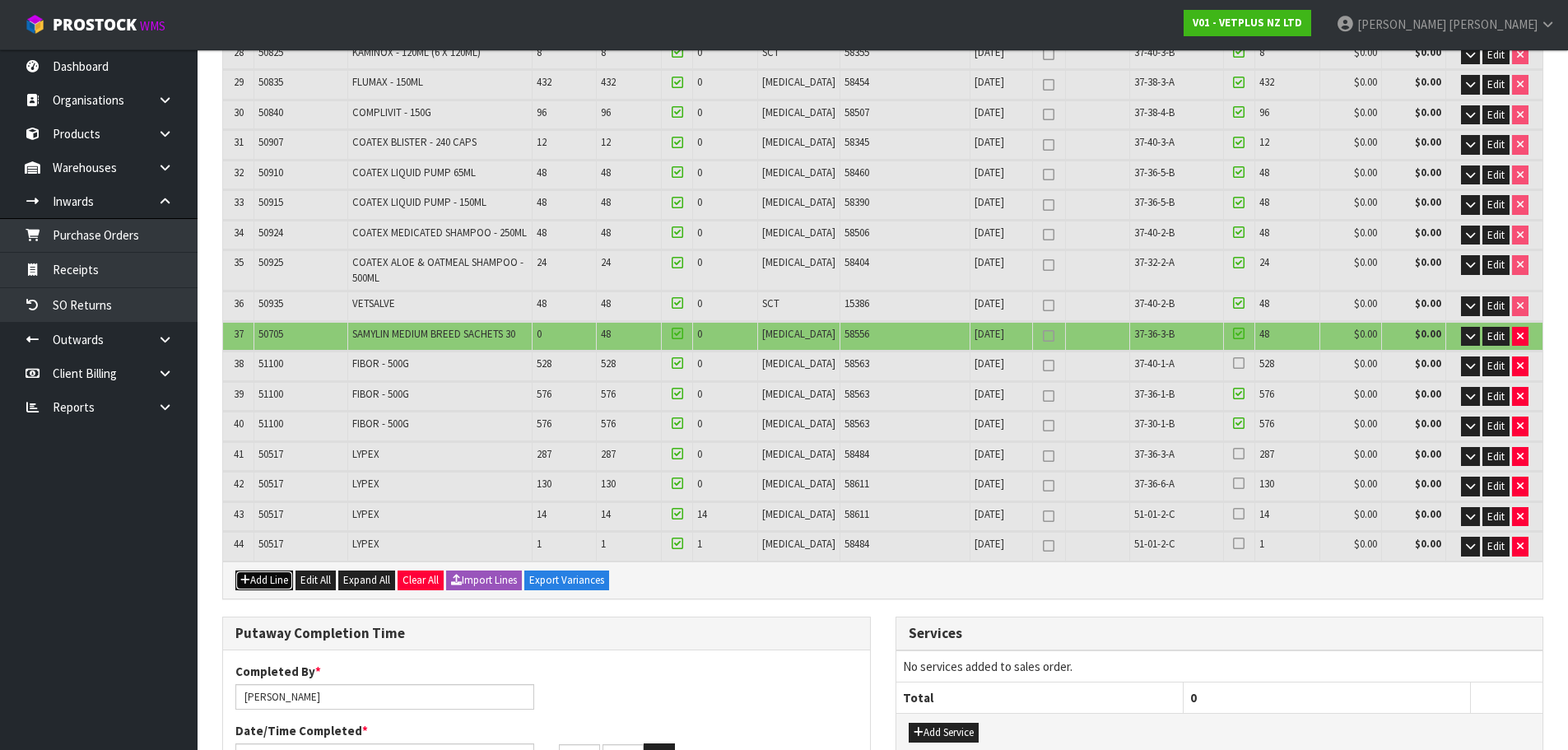
click at [253, 570] on button "Add Line" at bounding box center [264, 580] width 58 height 20
type input "0"
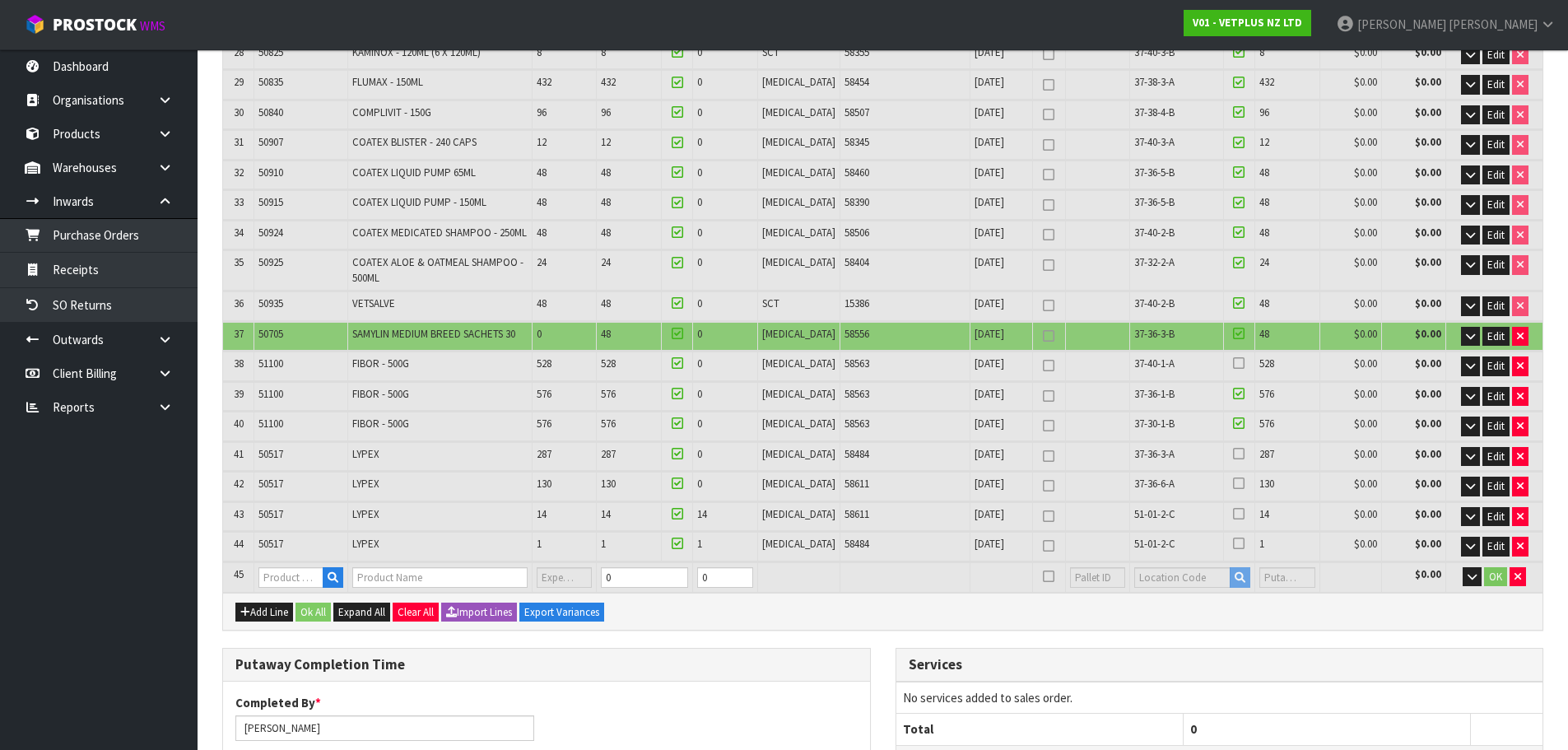
click at [320, 562] on td at bounding box center [300, 578] width 93 height 30
click at [291, 567] on input "text" at bounding box center [291, 577] width 64 height 20
type input "WD"
click at [316, 562] on link "WD M PHOTOFRAME" at bounding box center [331, 561] width 139 height 22
type input "WDM PHOTOFRAME"
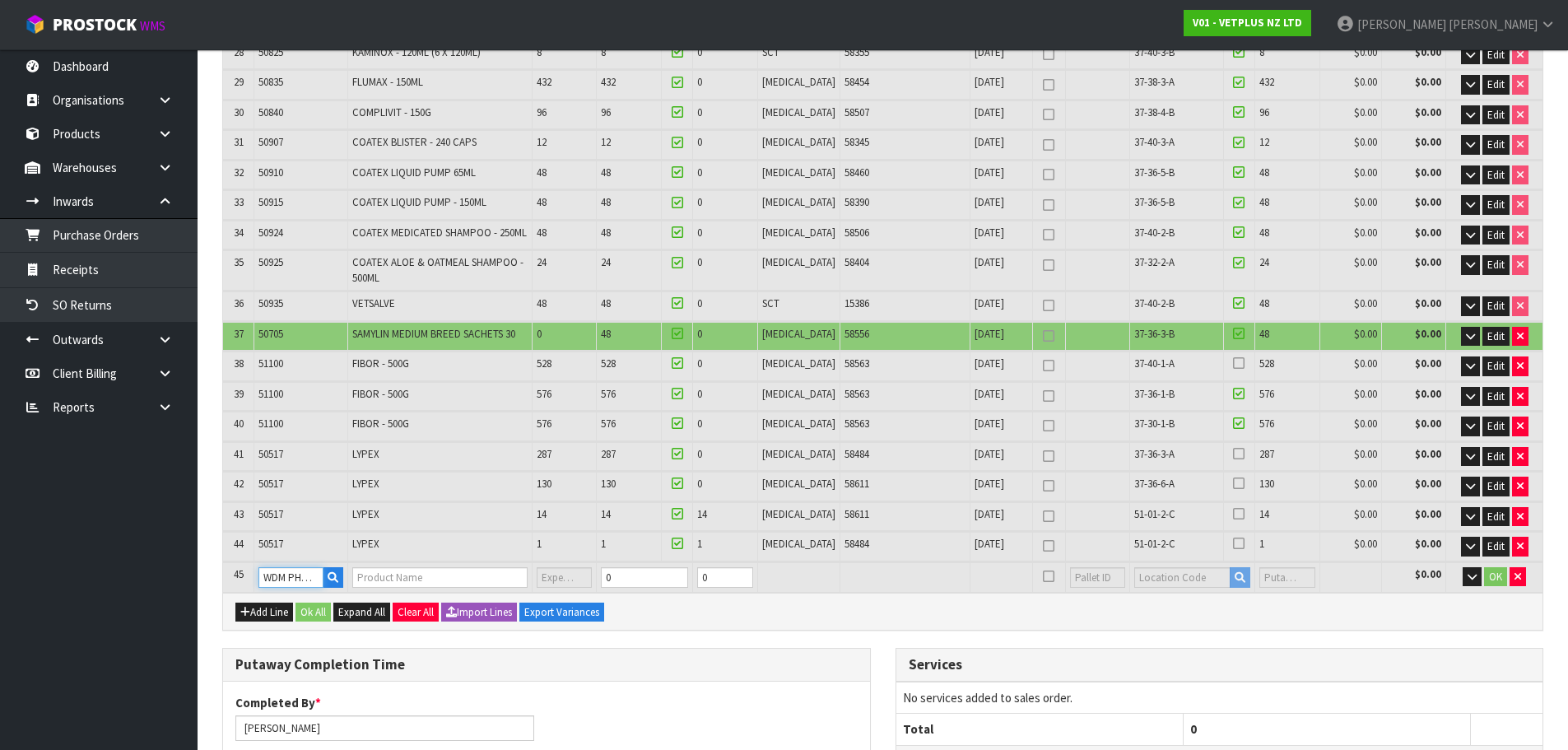
type input "10.641952"
type input "2223.82"
type input "WDM PHOTOFRAME AMSTERDAM 2024"
type input "0"
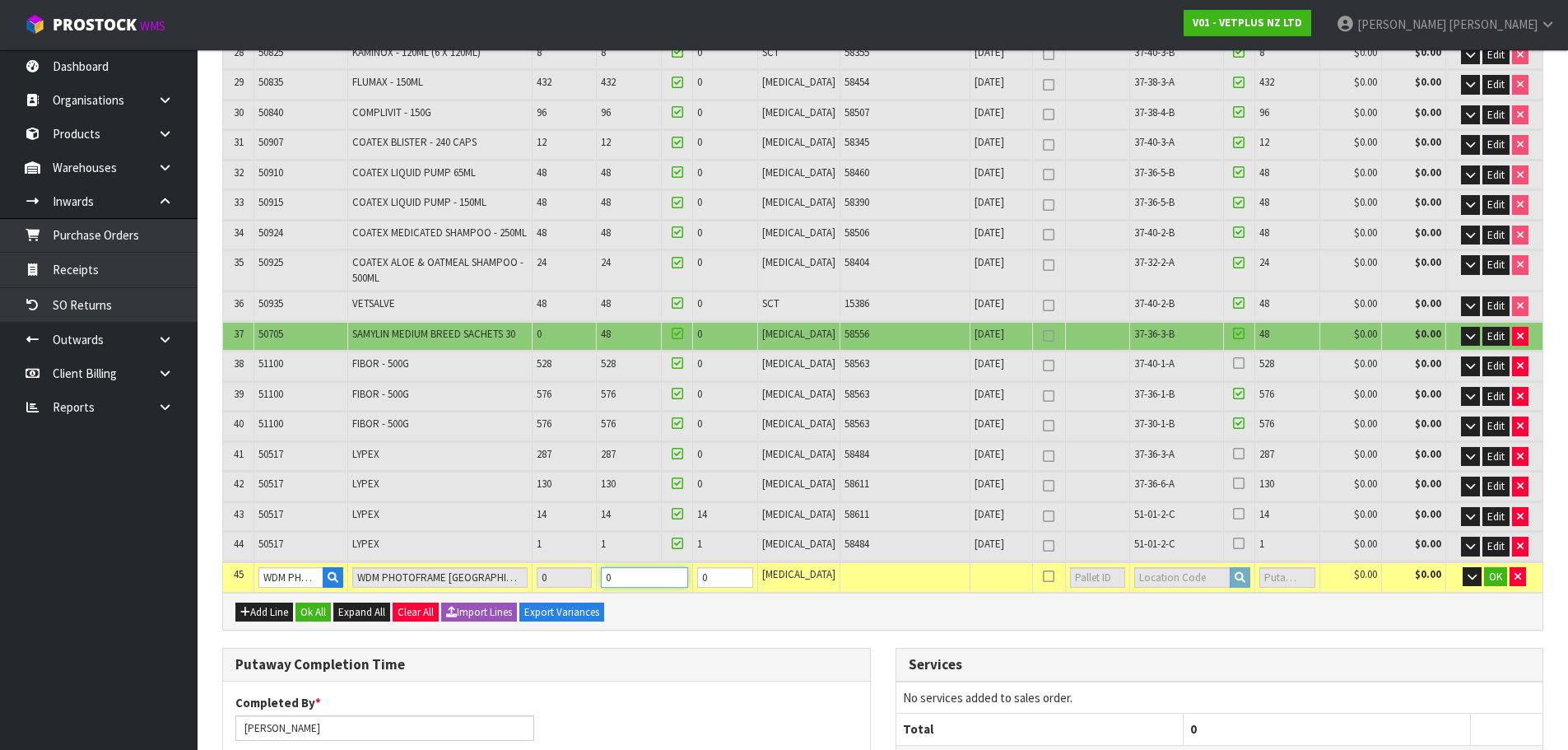
click at [571, 562] on tr "45 WDM PHOTOFRAME WDM PHOTOFRAME AMSTERDAM 2024 0 0 0 PCE $0.00 $0.00 OK" at bounding box center [882, 578] width 1319 height 30
type input "10.64868"
type input "2226.32"
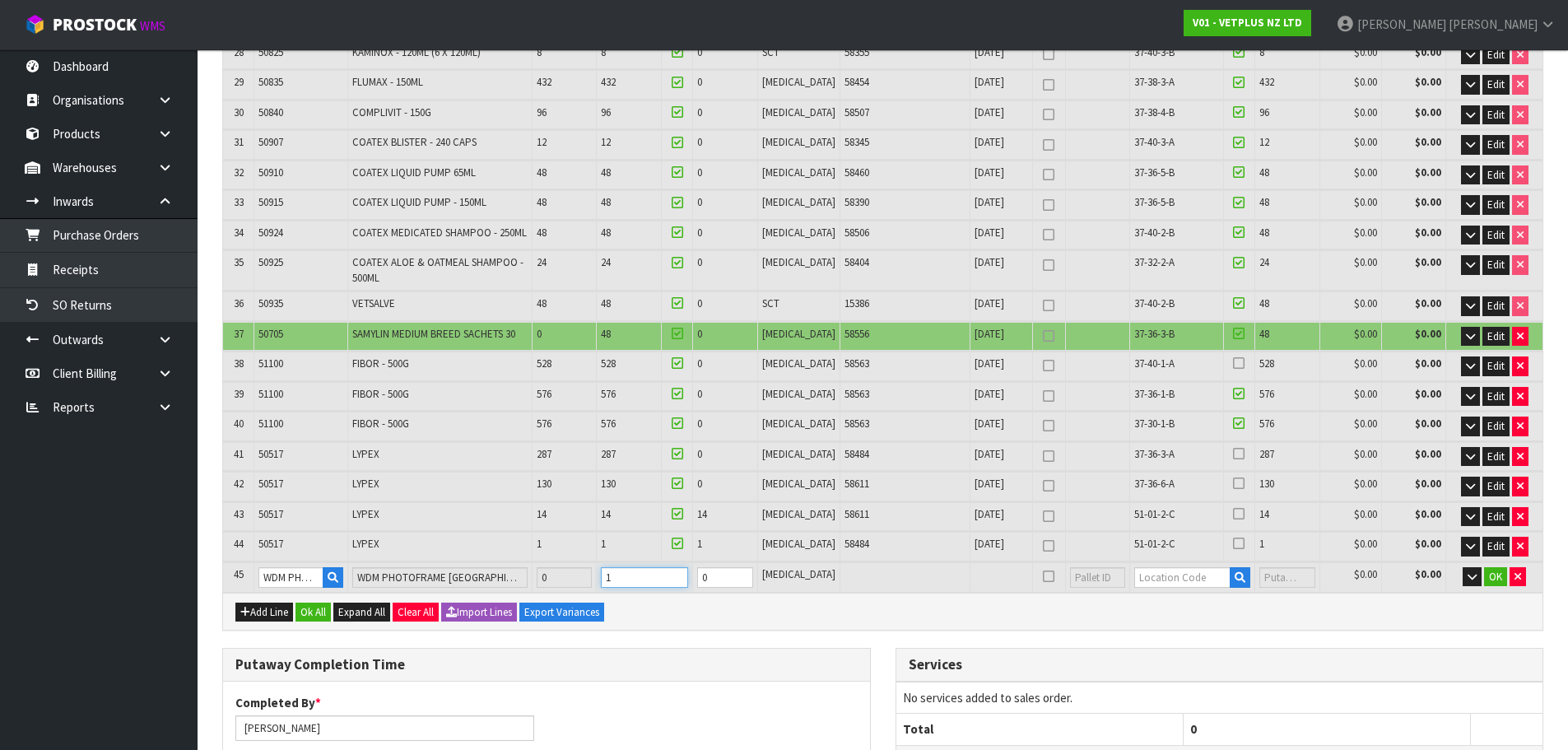
type input "1"
click at [1184, 567] on input "text" at bounding box center [1182, 577] width 96 height 20
type input "51-02-2-C"
type input "0"
click at [279, 602] on button "Add Line" at bounding box center [264, 612] width 58 height 20
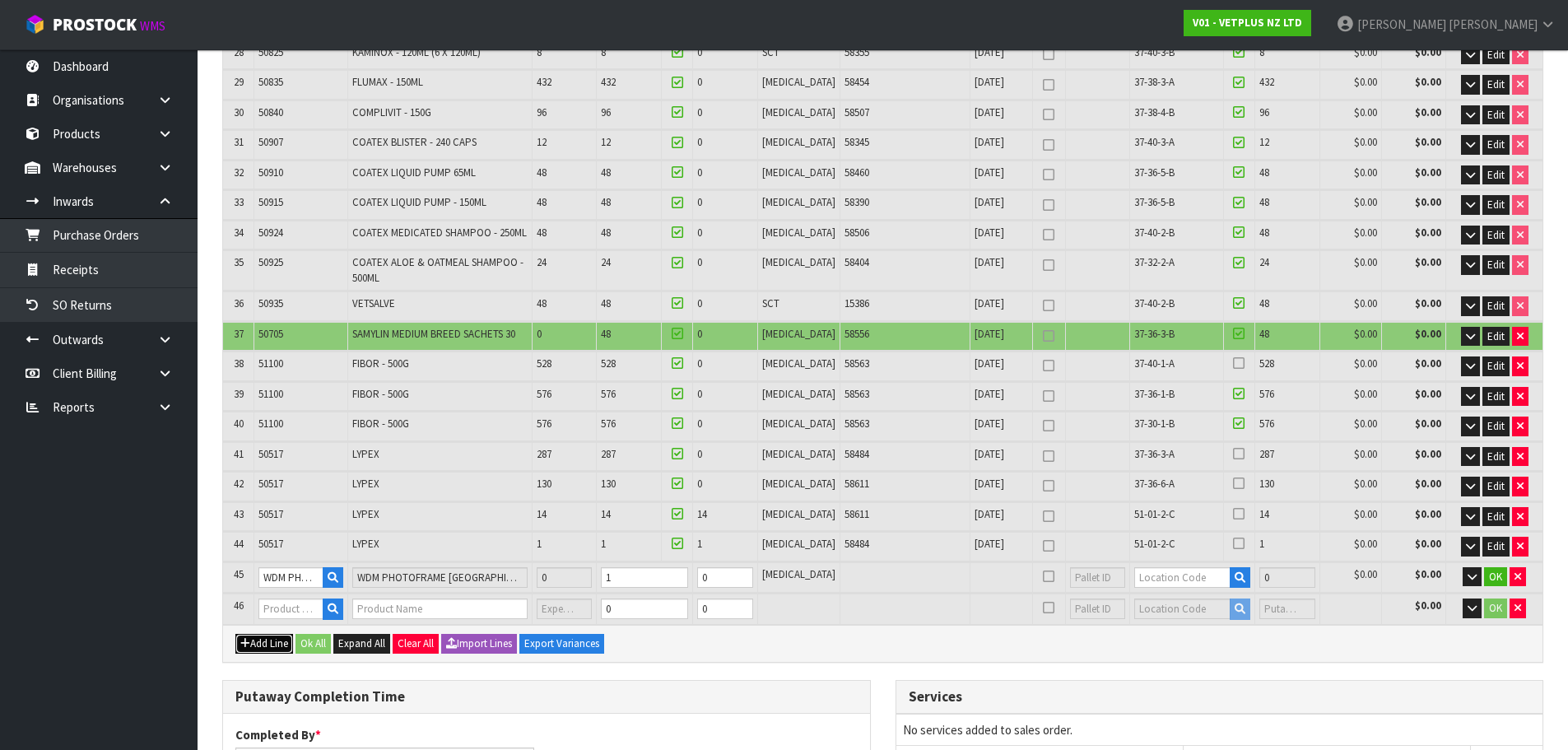
type input "0"
click at [330, 599] on button "button" at bounding box center [332, 610] width 20 height 21
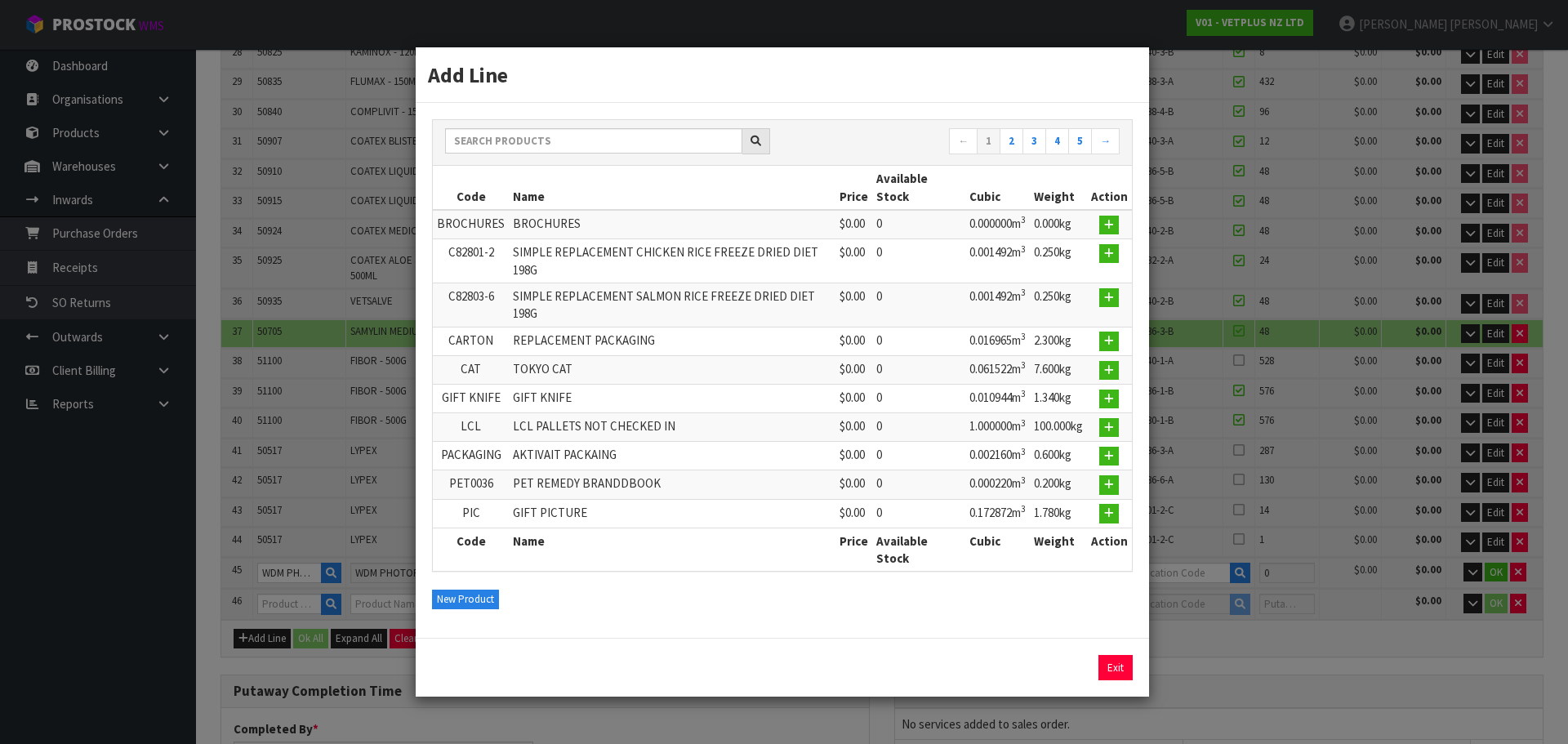
click at [275, 562] on div "Add Line ← 1 2 3 4 5 → Code Name Price Available Stock Cubic Weight Action BROC…" at bounding box center [784, 372] width 1568 height 744
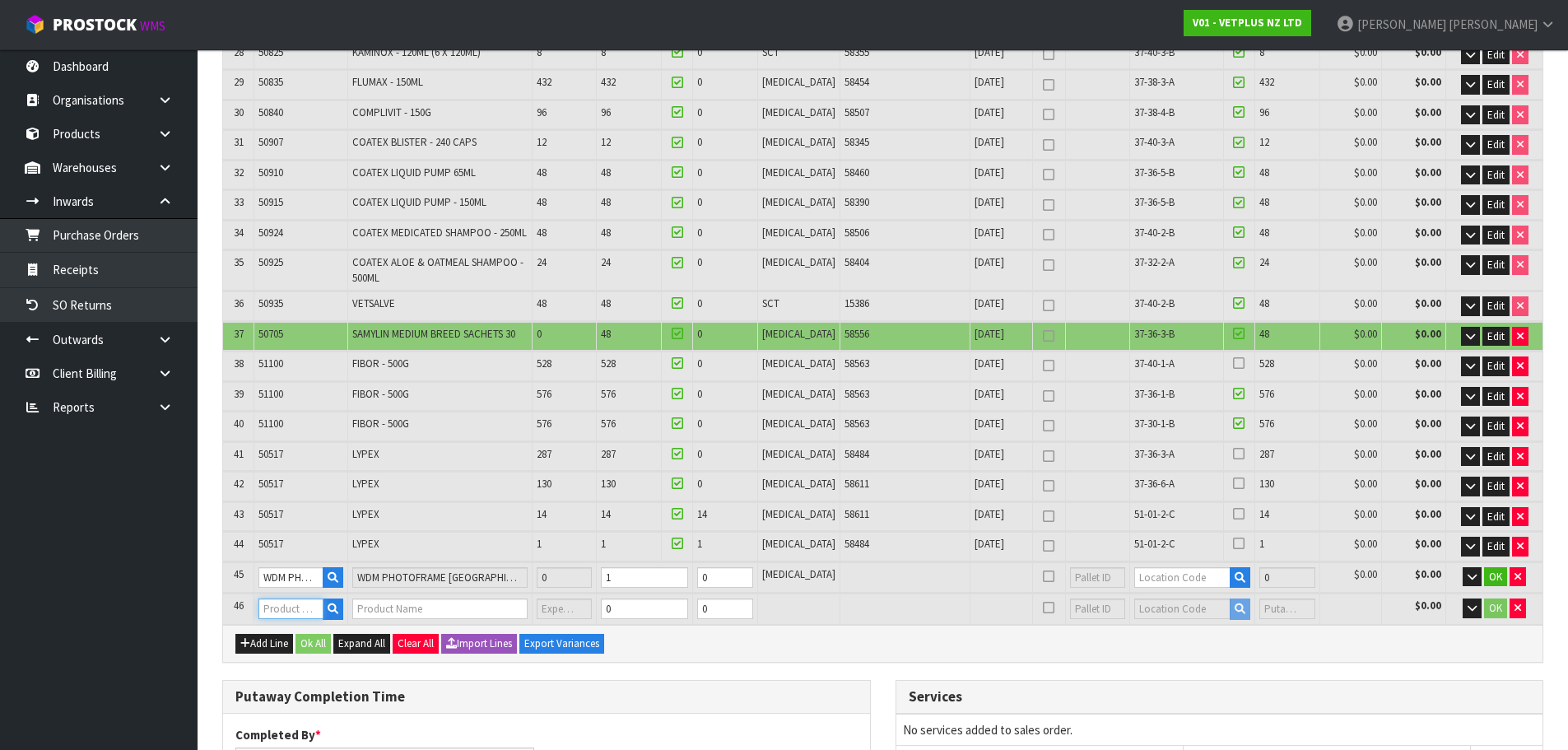
click at [307, 599] on input "text" at bounding box center [291, 609] width 64 height 20
type input "TULIP"
click at [328, 586] on link "TULIP VASE" at bounding box center [327, 593] width 130 height 22
type input "TULIP VASE"
type input "10.64868"
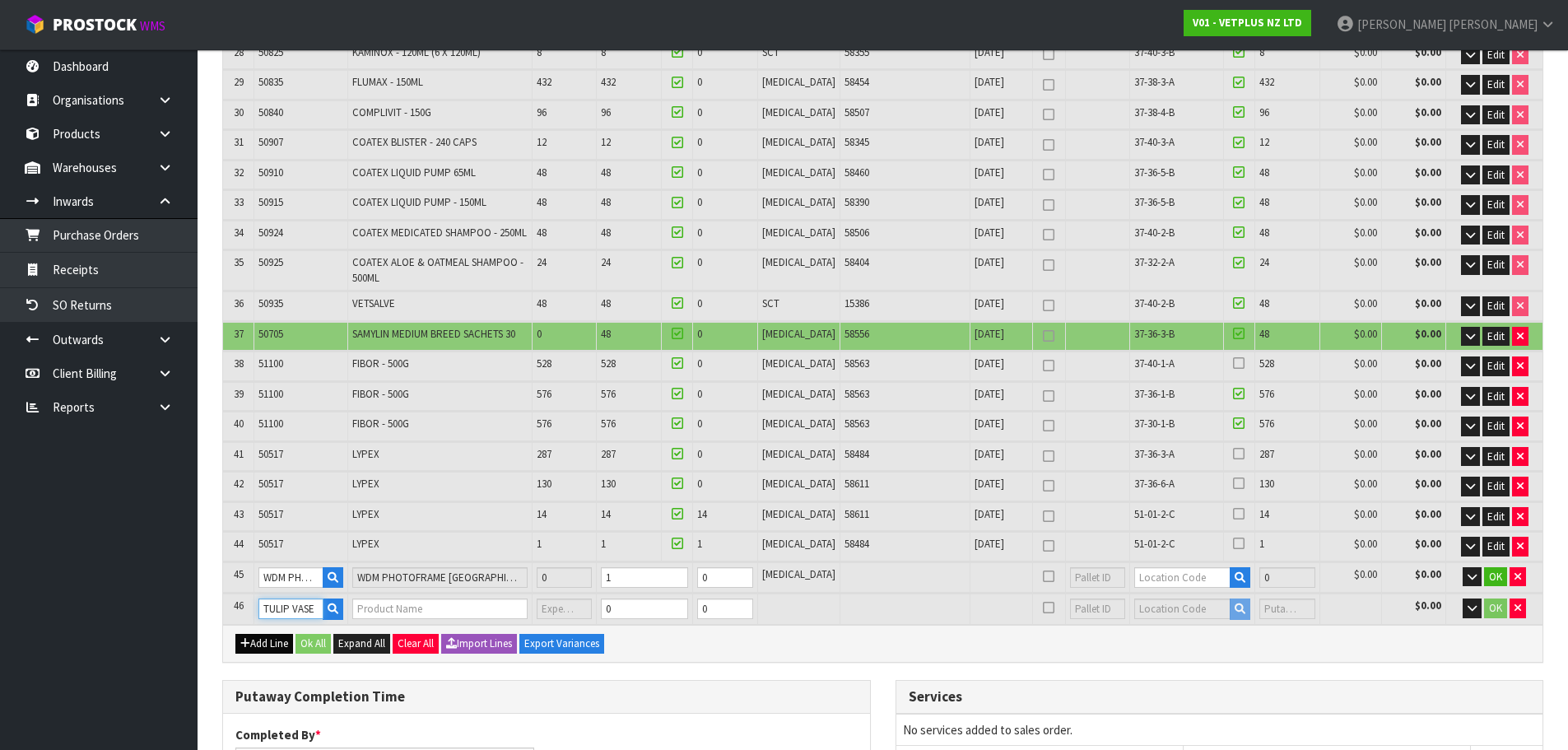
type input "2226.32"
type input "TULIP VASE"
type input "0"
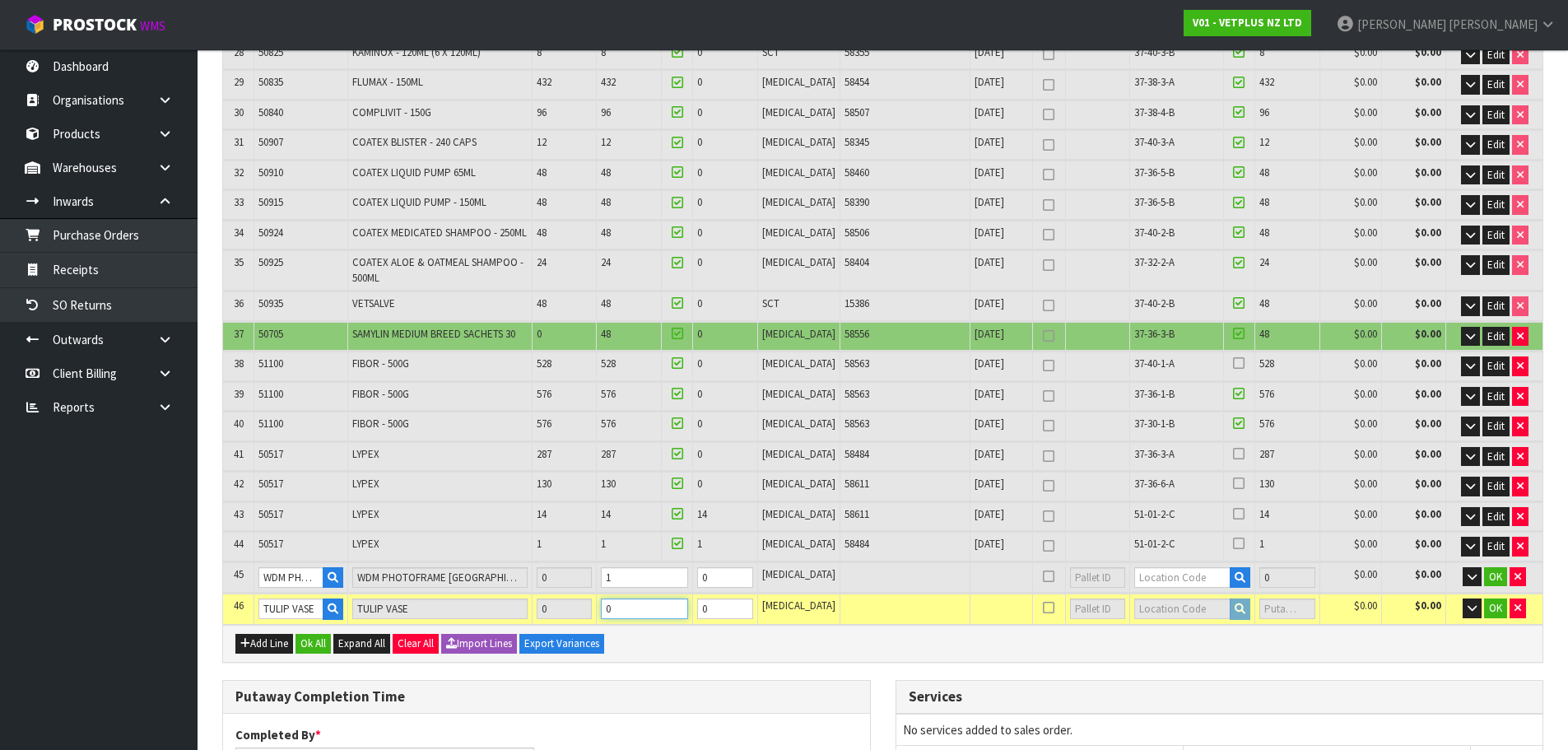
click at [566, 594] on tr "46 TULIP VASE TULIP VASE 0 0 0 PCE $0.00 $0.00 OK" at bounding box center [882, 609] width 1319 height 30
type input "300"
type input "10.655539"
type input "2227.32"
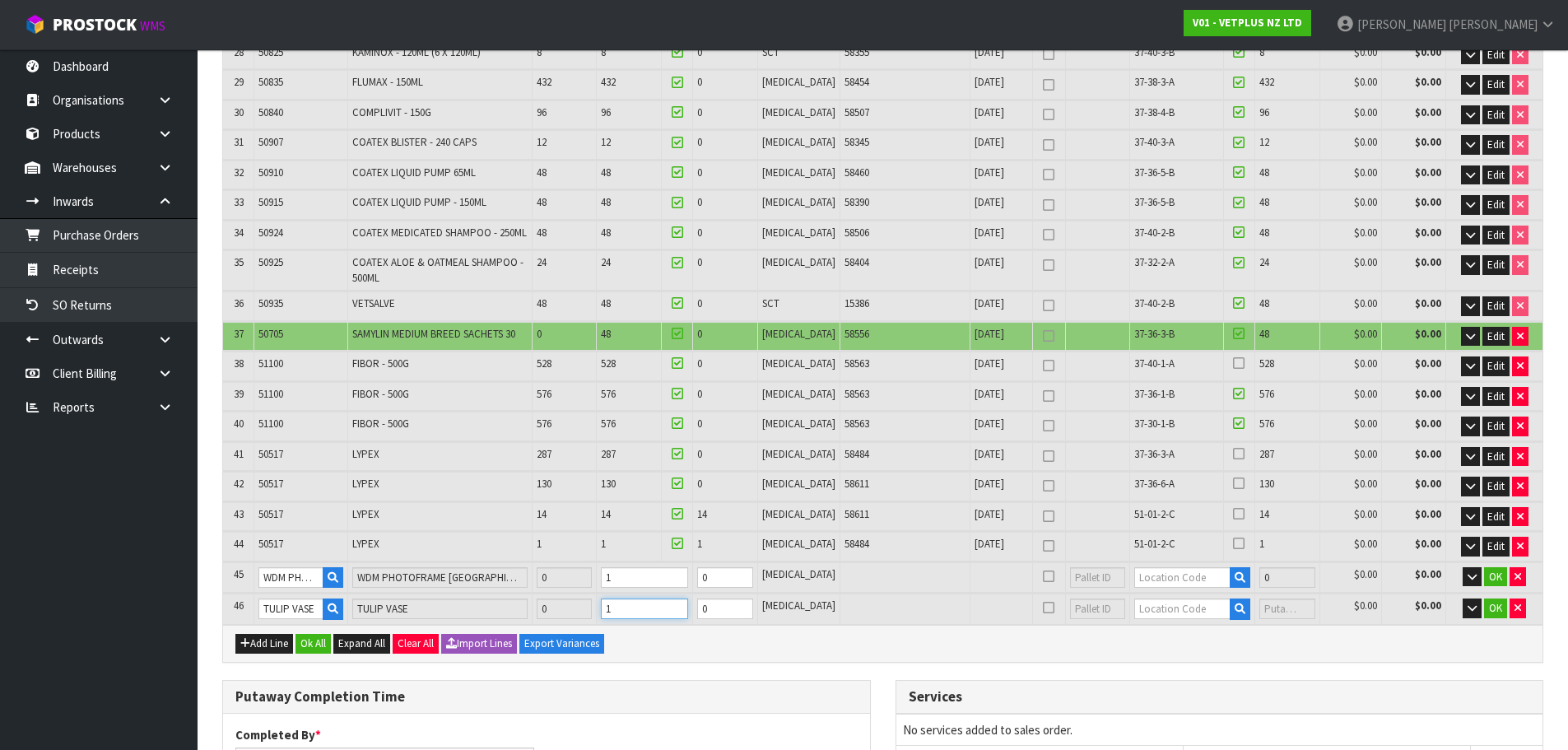
type input "1"
click at [1156, 567] on input "text" at bounding box center [1182, 577] width 96 height 20
click at [1137, 567] on input "5101-2-A" at bounding box center [1182, 577] width 96 height 20
drag, startPoint x: 1133, startPoint y: 531, endPoint x: 1153, endPoint y: 532, distance: 20.0
click at [1134, 567] on input "5101-2-A" at bounding box center [1182, 577] width 96 height 20
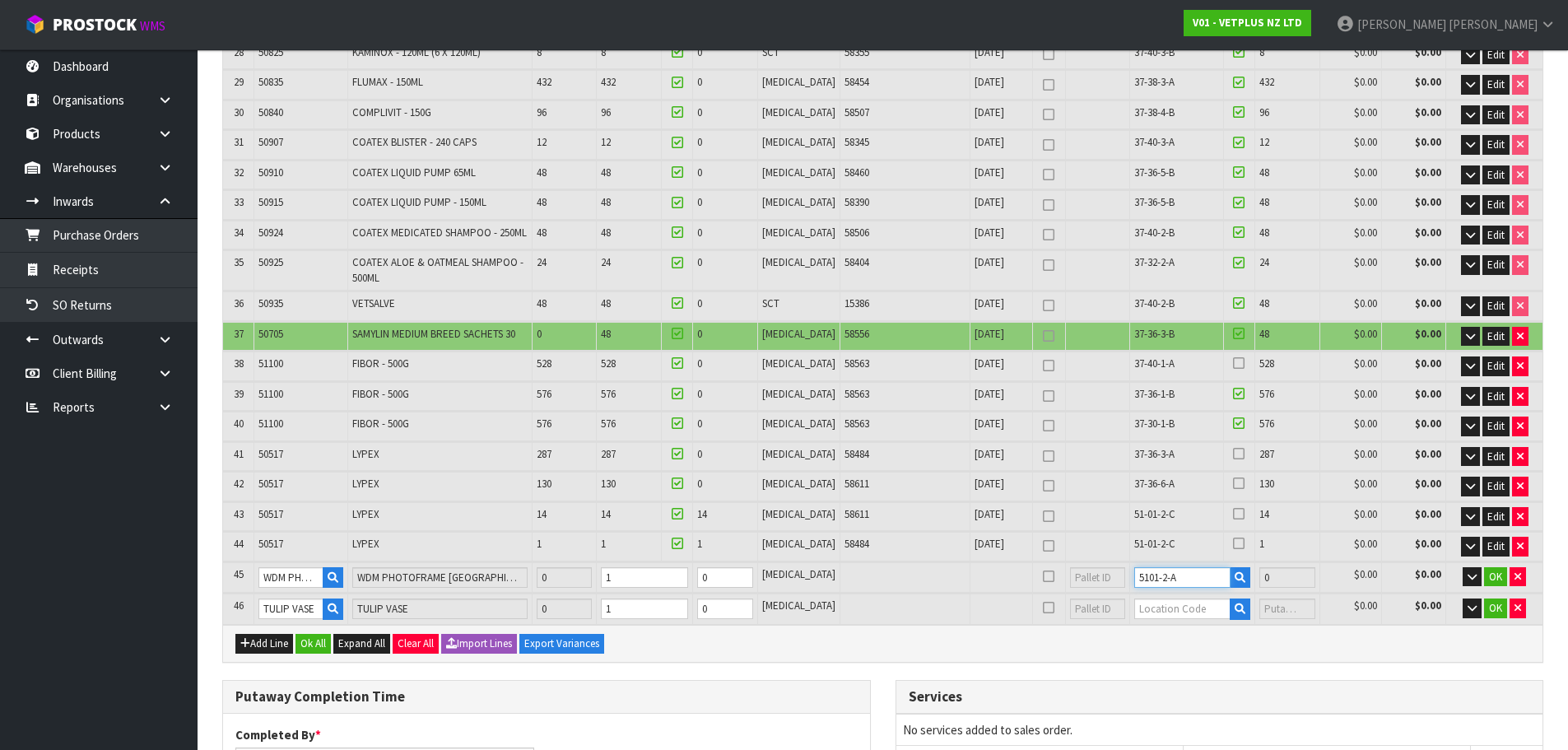
type input "51-01-2-A"
type input "11661"
type input "1"
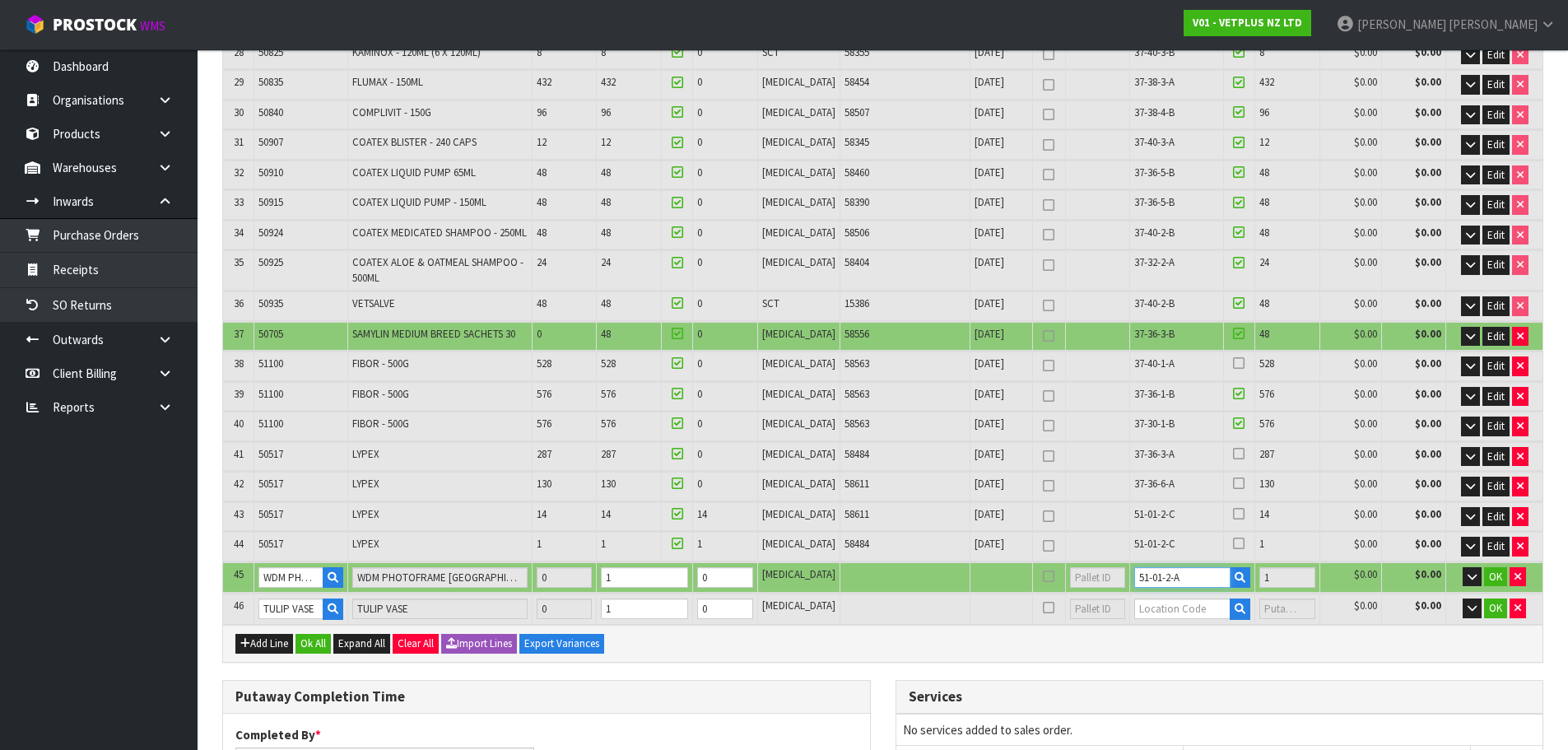
drag, startPoint x: 1168, startPoint y: 532, endPoint x: 1007, endPoint y: 547, distance: 161.7
click at [1007, 562] on tr "45 WDM PHOTOFRAME WDM PHOTOFRAME AMSTERDAM 2024 0 1 0 PCE 51-01-2-A 1 $0.00 $0.…" at bounding box center [882, 578] width 1319 height 30
type input "51-01-2-A"
click at [1144, 599] on input "text" at bounding box center [1182, 609] width 96 height 20
paste input "51-01-2-A"
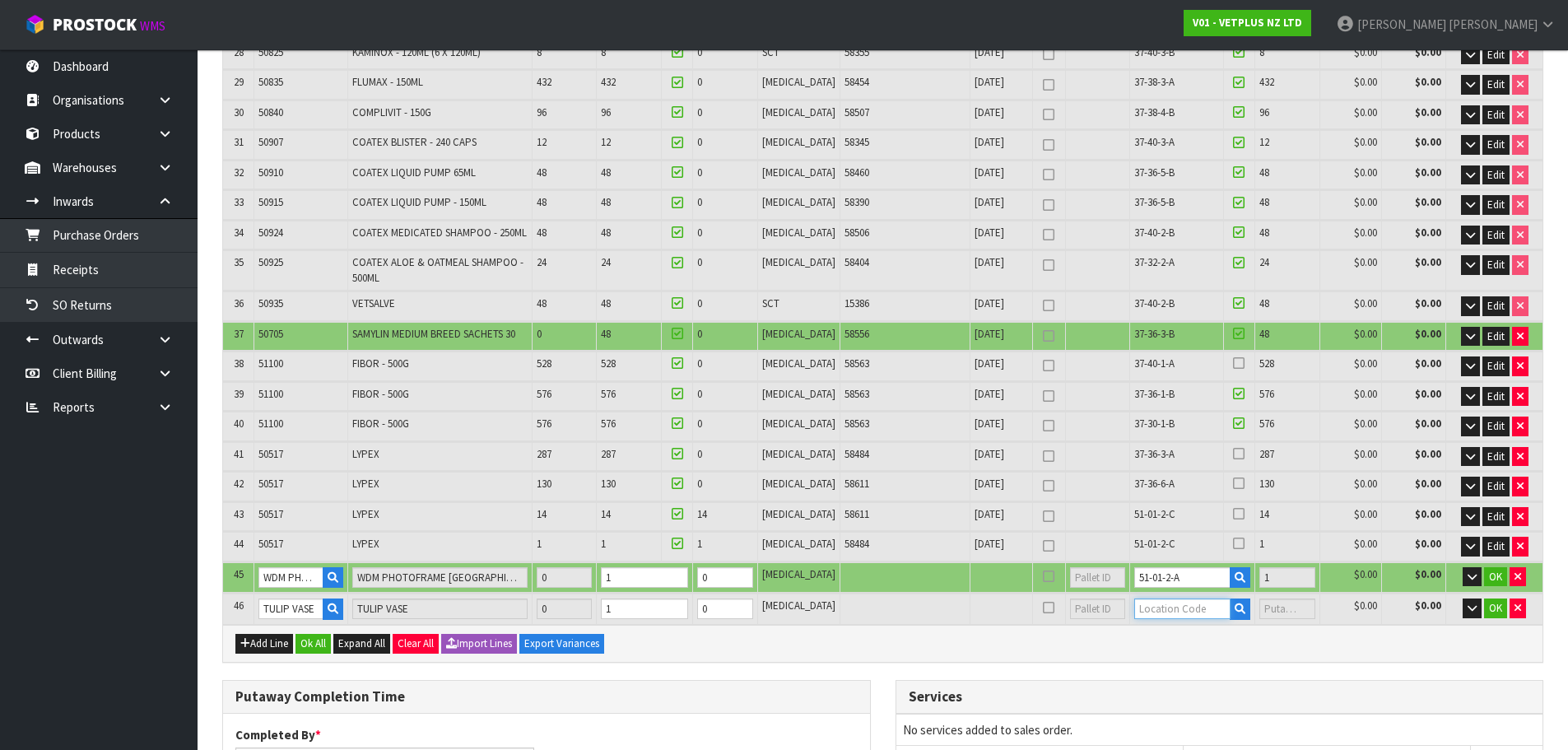
type input "51-01-2-A"
type input "11662"
type input "1"
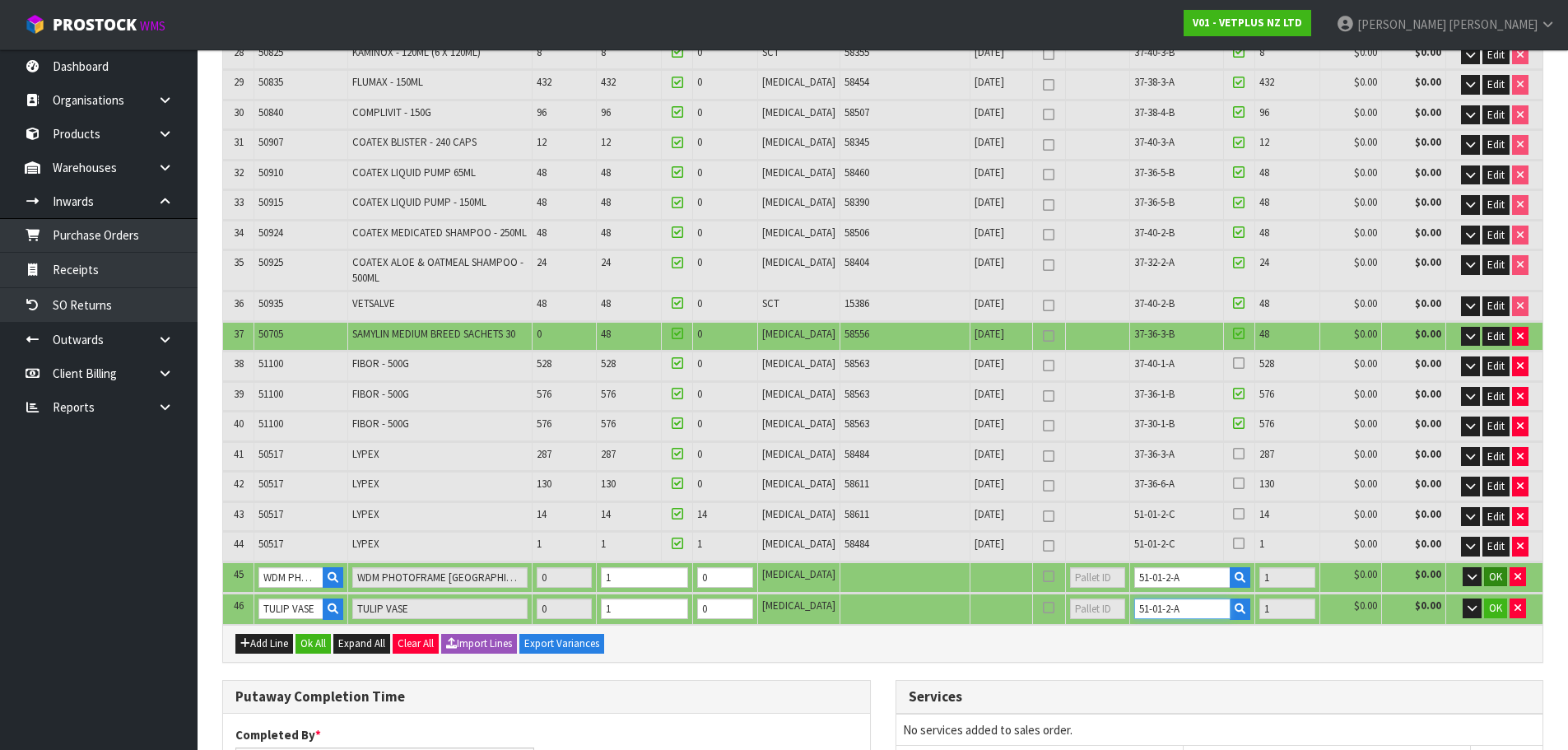
type input "51-01-2-A"
click at [1495, 570] on span "OK" at bounding box center [1495, 577] width 13 height 14
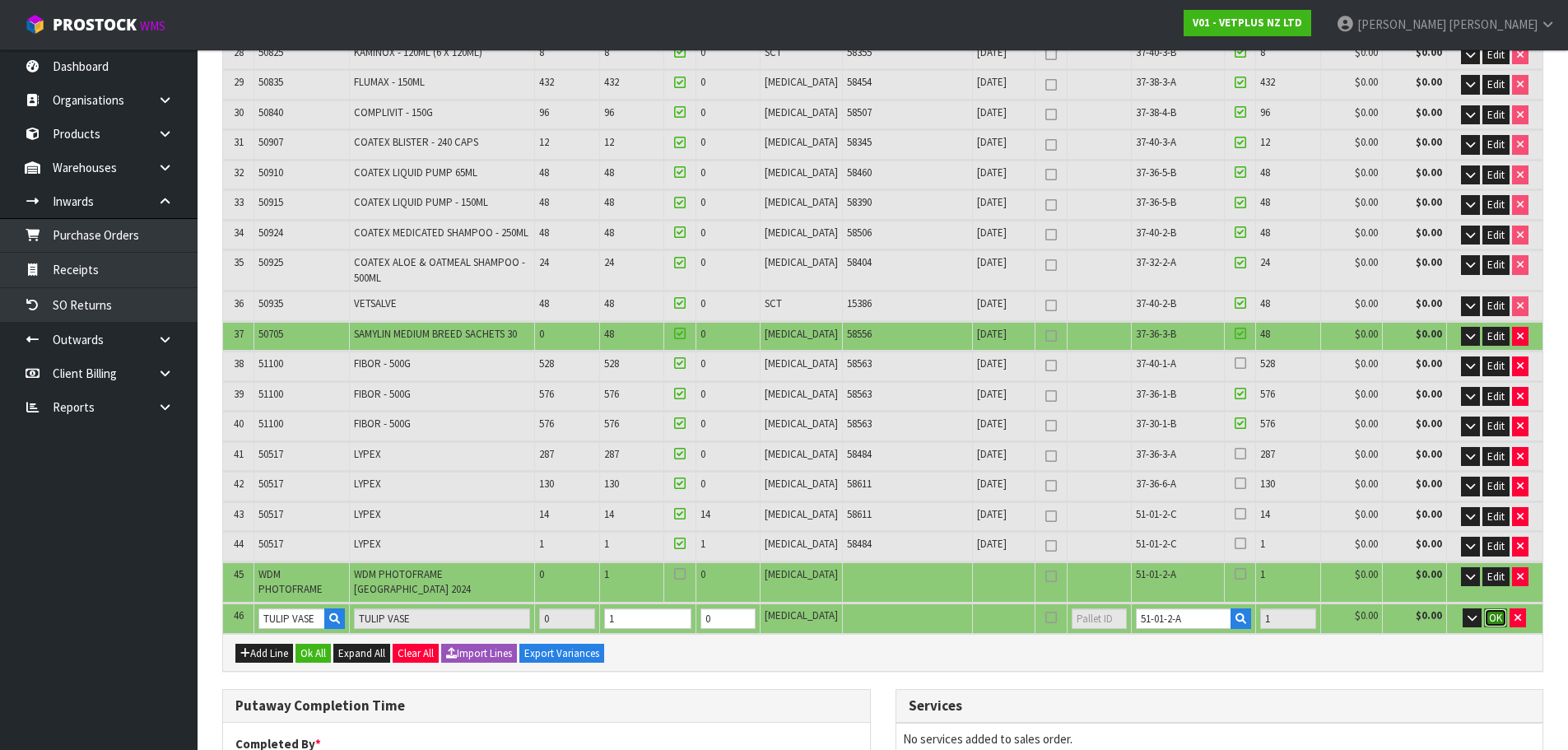
click at [1489, 611] on span "OK" at bounding box center [1495, 618] width 13 height 14
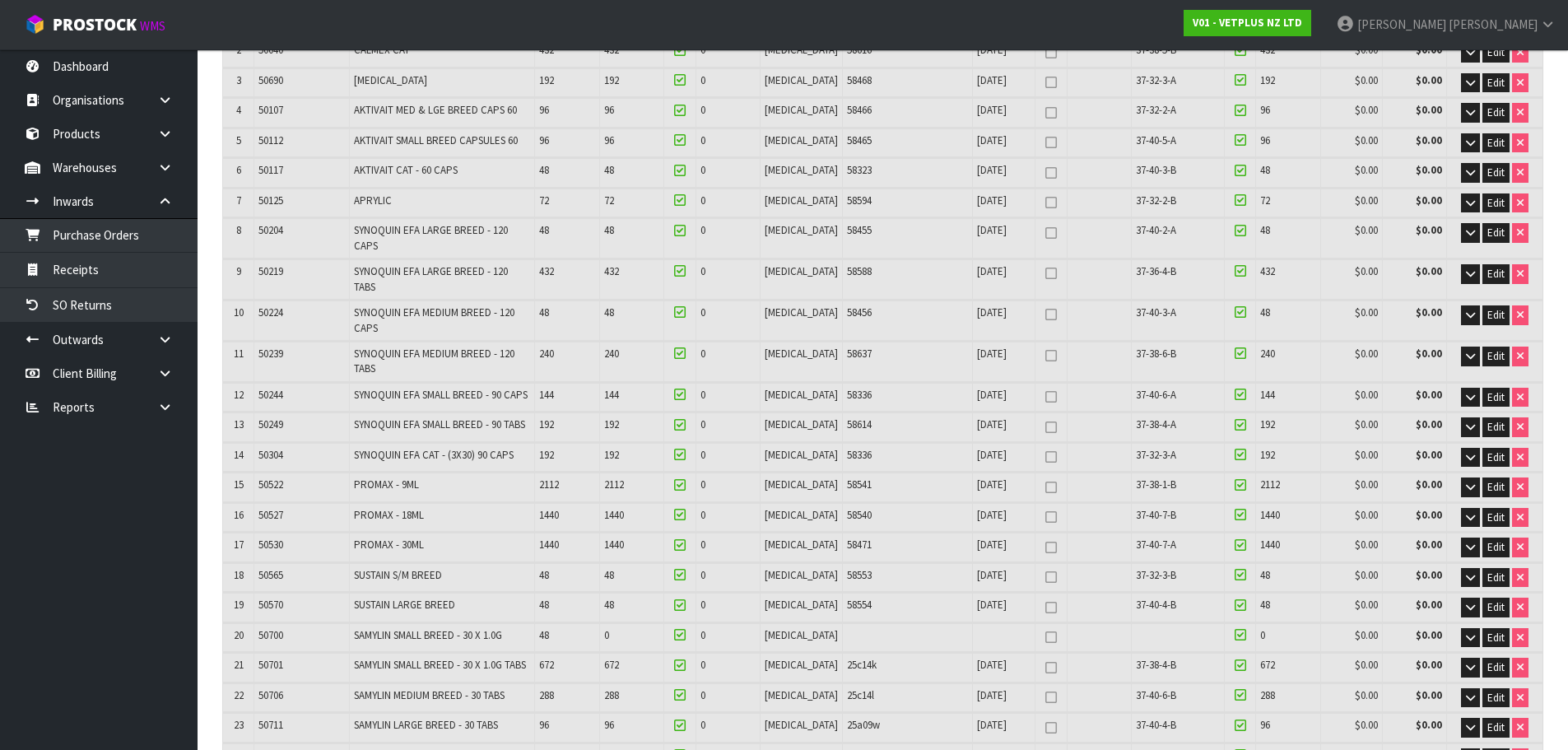
scroll to position [741, 0]
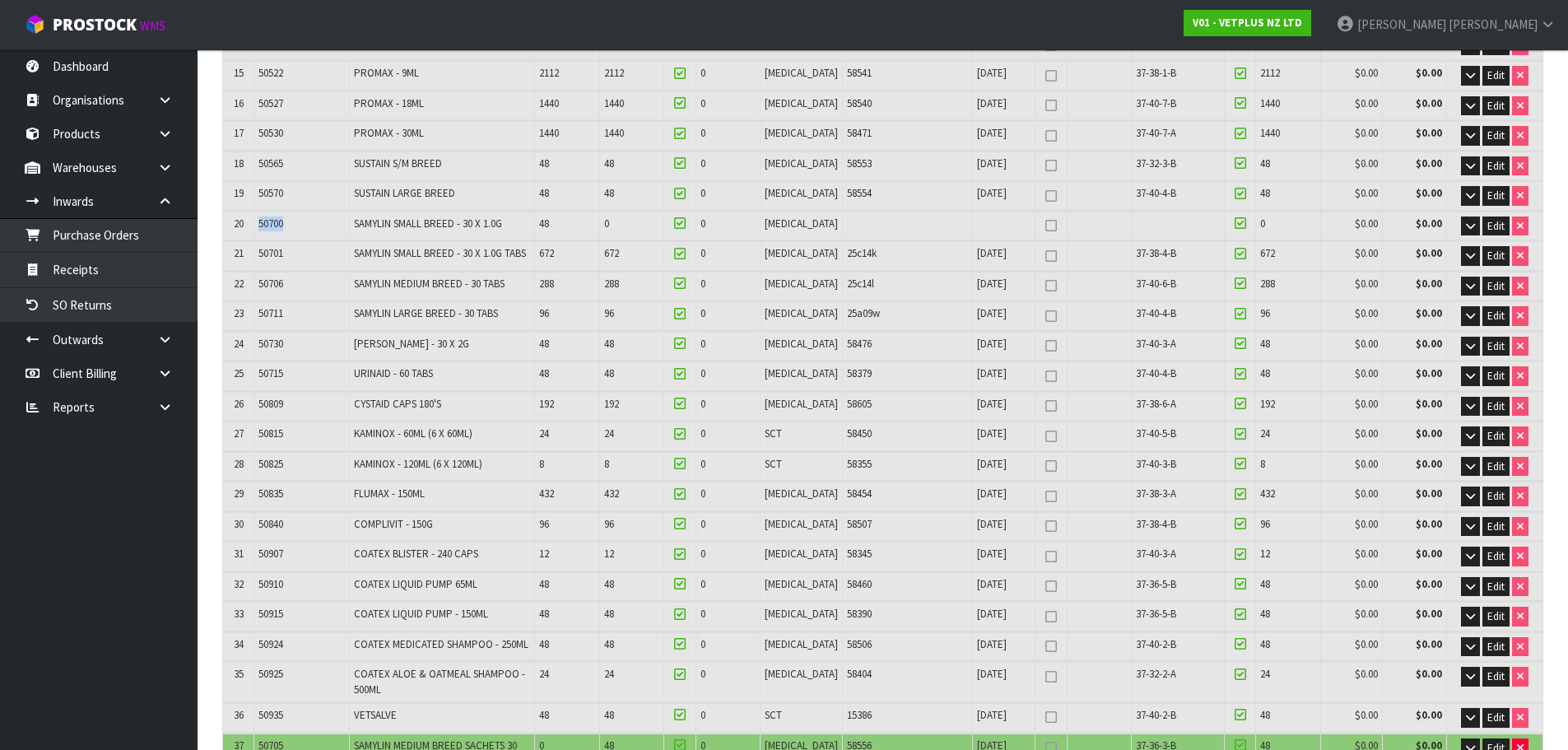
drag, startPoint x: 319, startPoint y: 180, endPoint x: 253, endPoint y: 185, distance: 66.2
click at [253, 211] on tr "20 50700 SAMYLIN SMALL BREED - 30 X 1.0G 48 0 0 PCE 0 $0.00 $0.00 Edit" at bounding box center [882, 226] width 1319 height 28
copy tr "50700"
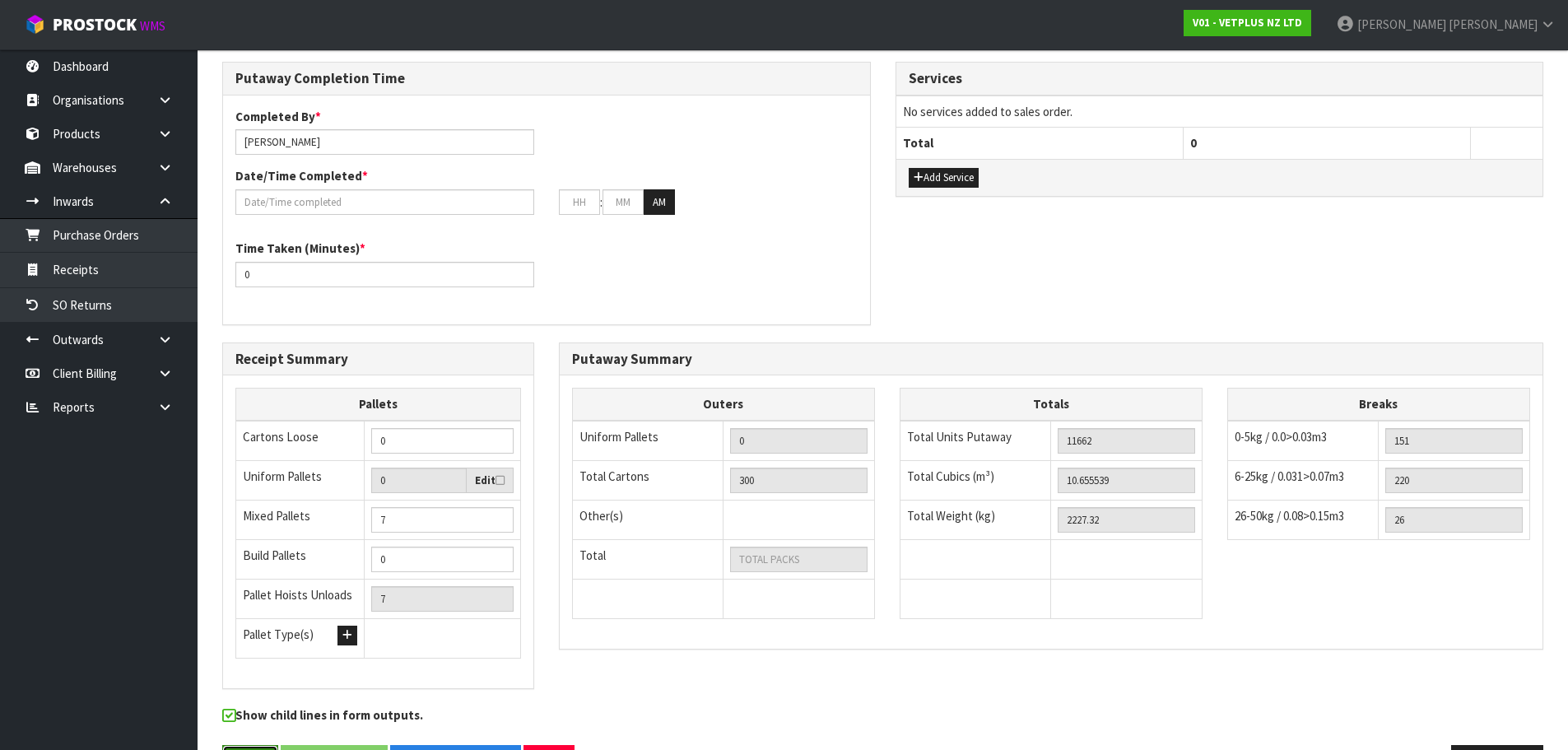
click at [241, 746] on button "Save" at bounding box center [250, 763] width 56 height 36
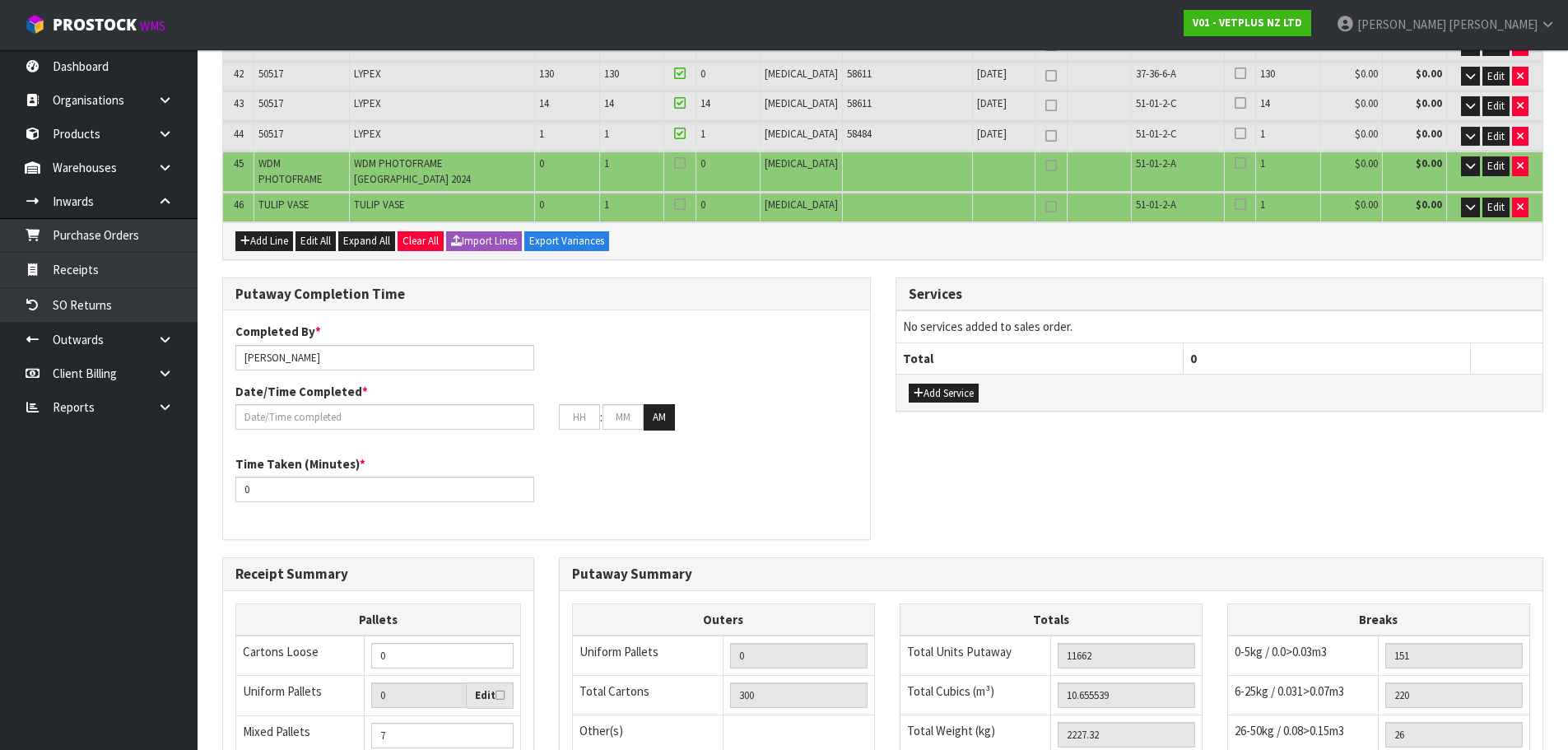
scroll to position [0, 0]
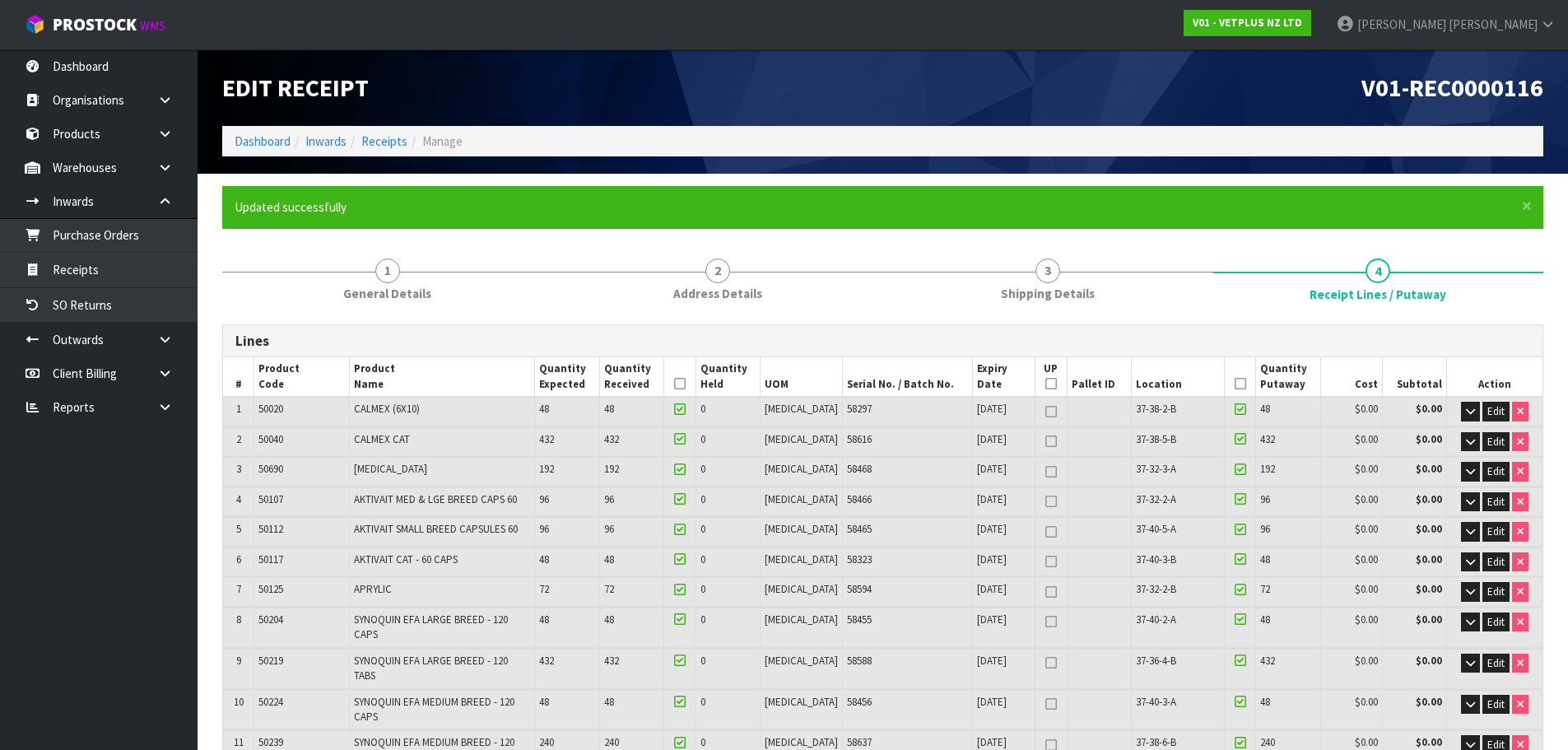
type input "300"
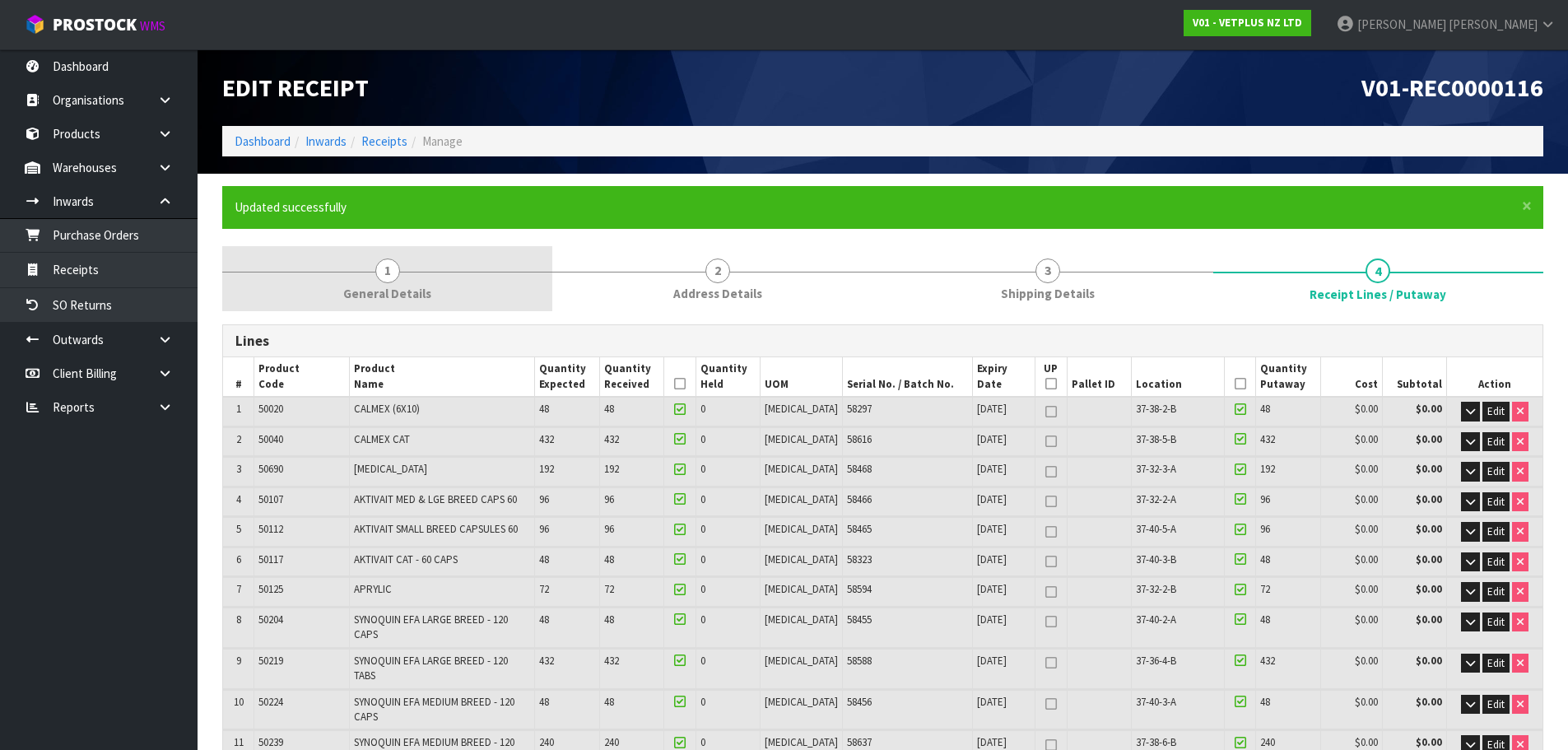
click at [407, 301] on span "General Details" at bounding box center [386, 293] width 88 height 17
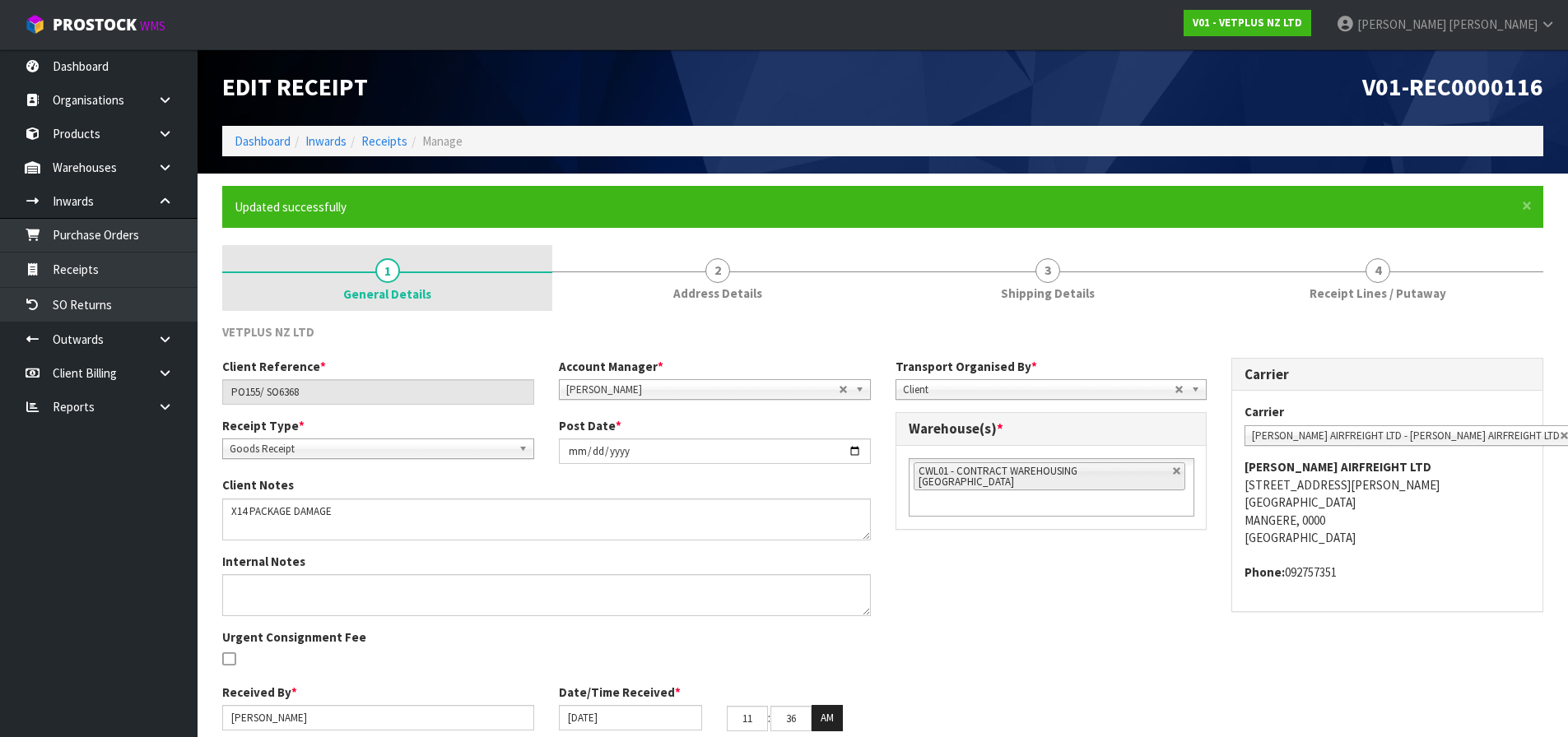
click at [398, 308] on link "1 General Details" at bounding box center [387, 278] width 330 height 66
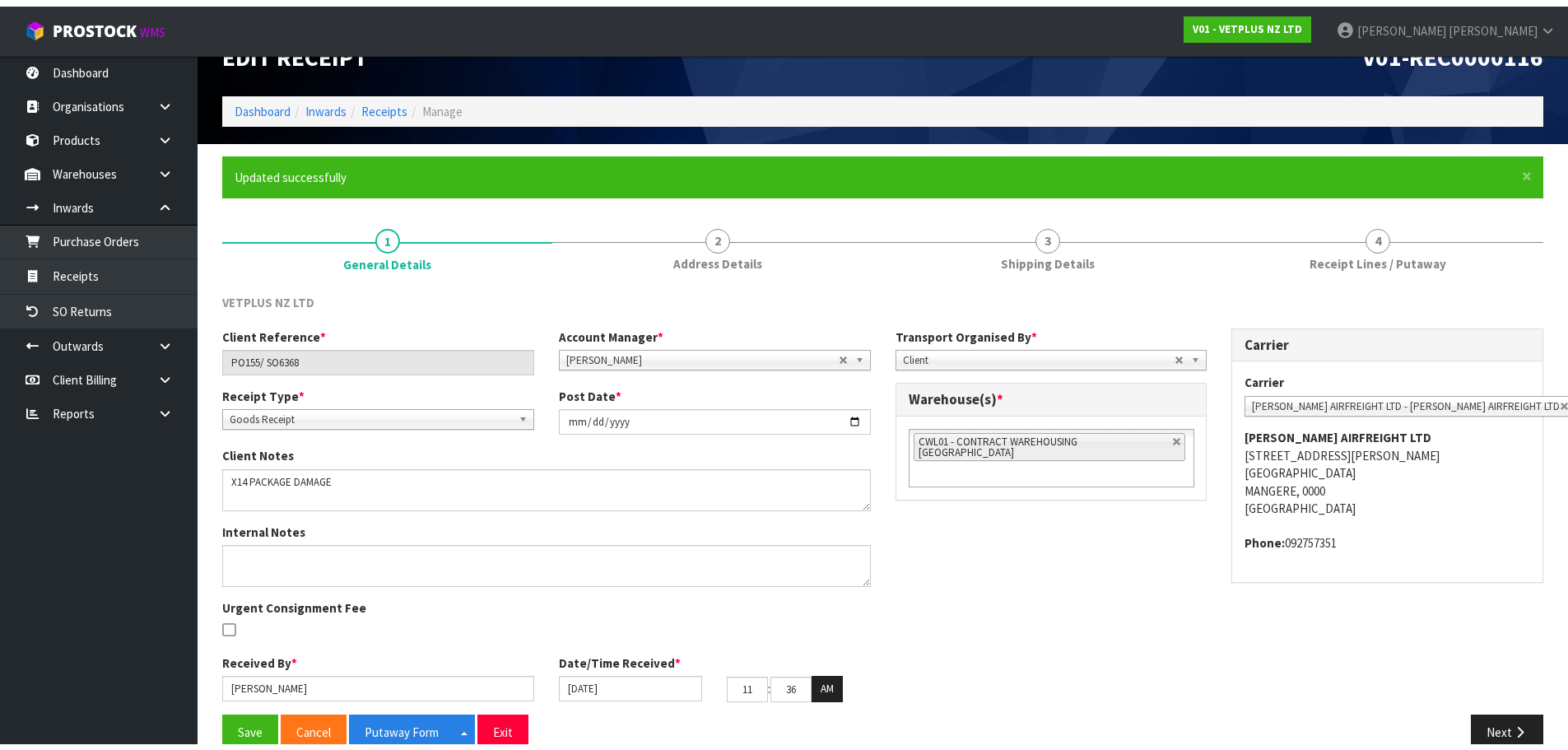
scroll to position [68, 0]
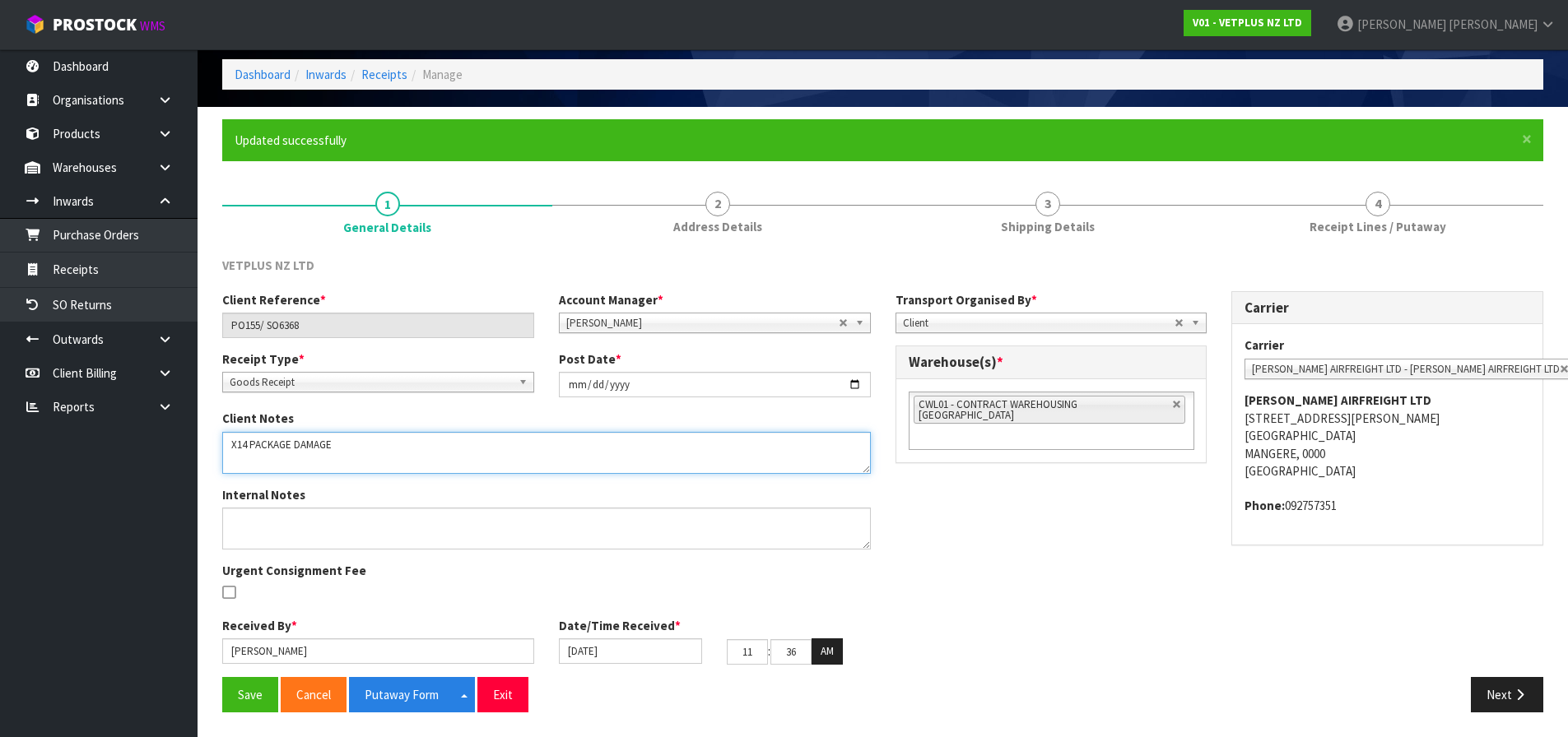
click at [338, 442] on textarea at bounding box center [546, 452] width 649 height 42
type textarea "X"
drag, startPoint x: 509, startPoint y: 461, endPoint x: 262, endPoint y: 463, distance: 247.0
click at [262, 463] on textarea at bounding box center [546, 452] width 649 height 42
drag, startPoint x: 256, startPoint y: 459, endPoint x: 244, endPoint y: 459, distance: 12.0
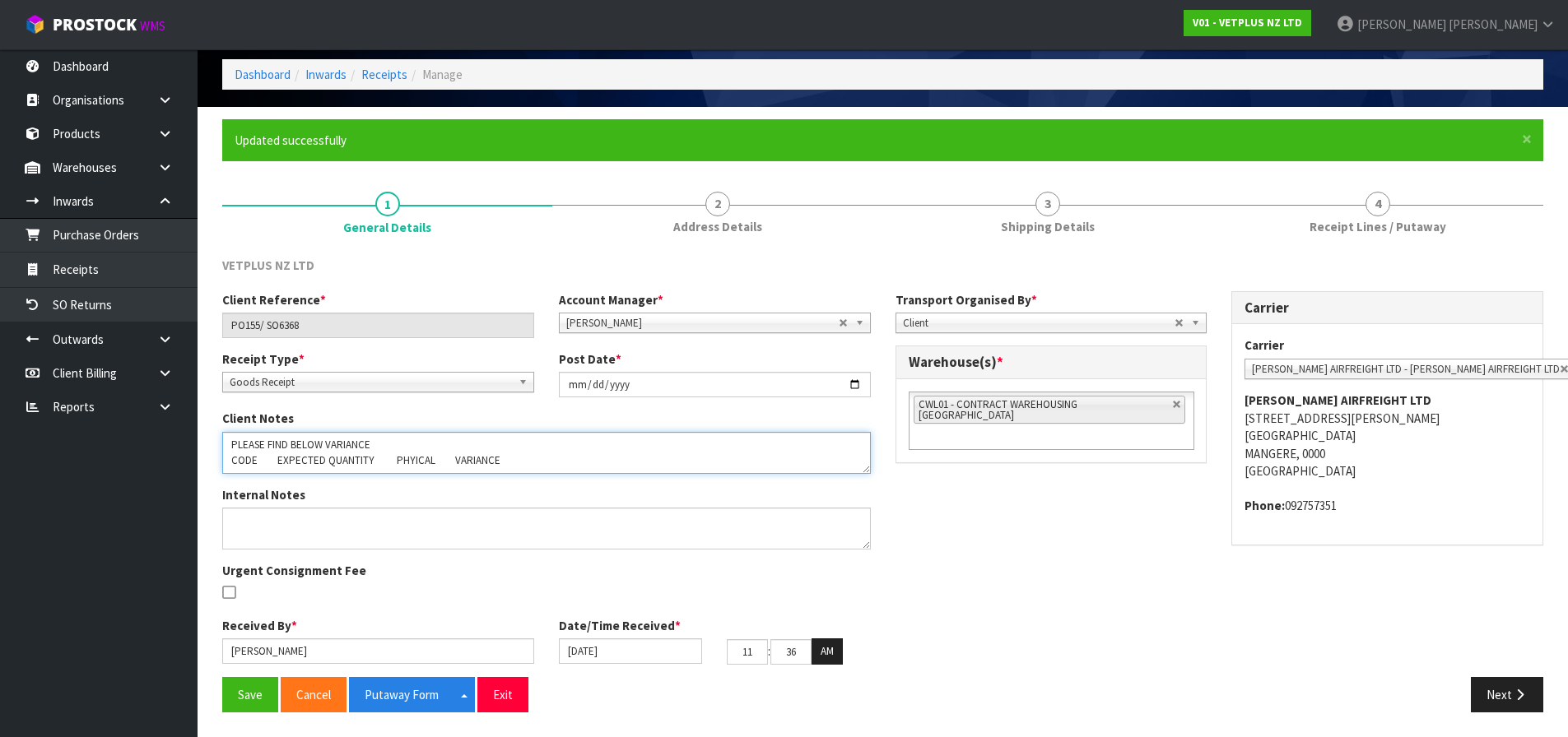
click at [244, 459] on textarea at bounding box center [546, 452] width 649 height 42
drag, startPoint x: 222, startPoint y: 462, endPoint x: 532, endPoint y: 462, distance: 310.0
click at [532, 462] on textarea at bounding box center [546, 452] width 649 height 42
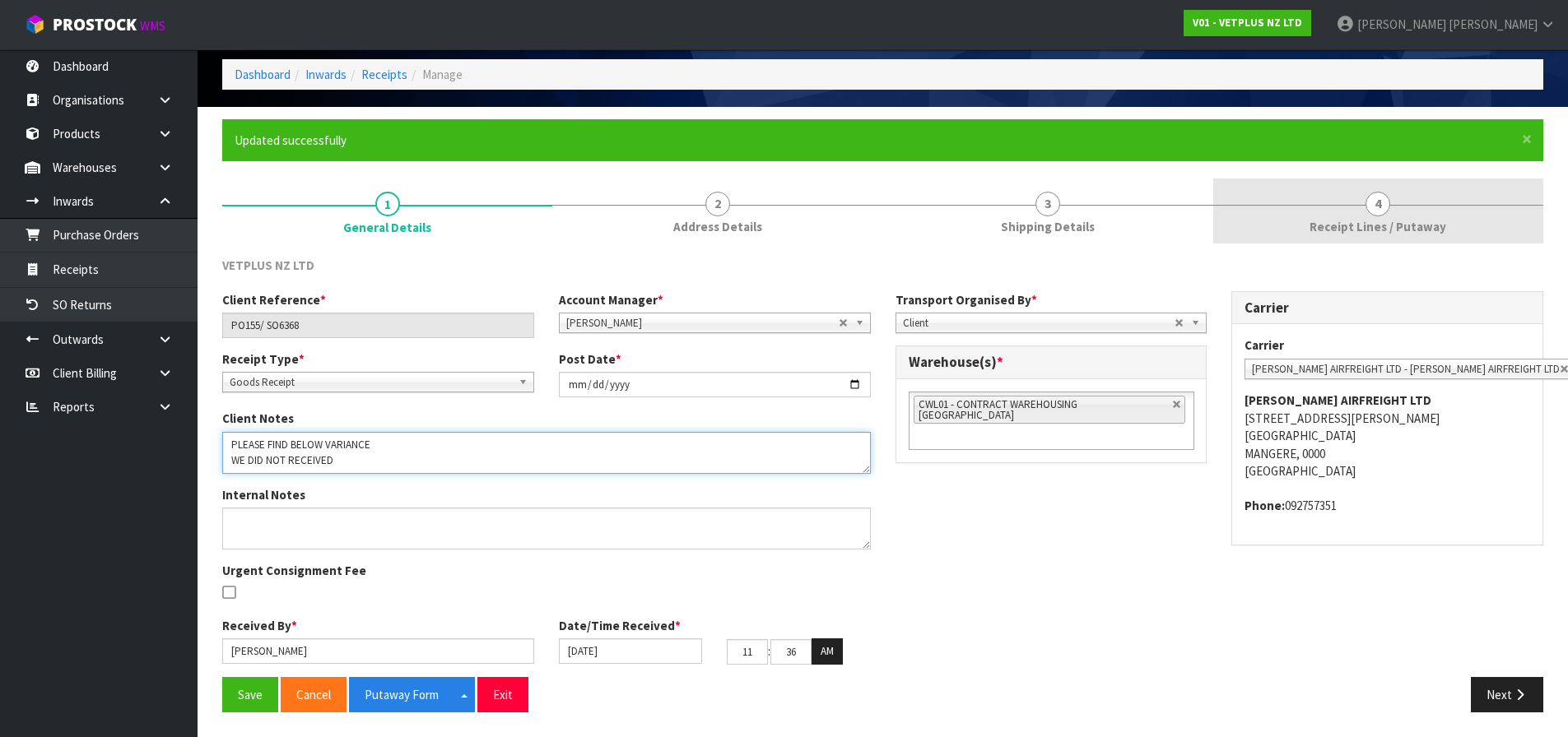
type textarea "PLEASE FIND BELOW VARIANCE WE DID NOT RECEIVED"
click at [1276, 227] on link "4 Receipt Lines / Putaway" at bounding box center [1379, 210] width 330 height 65
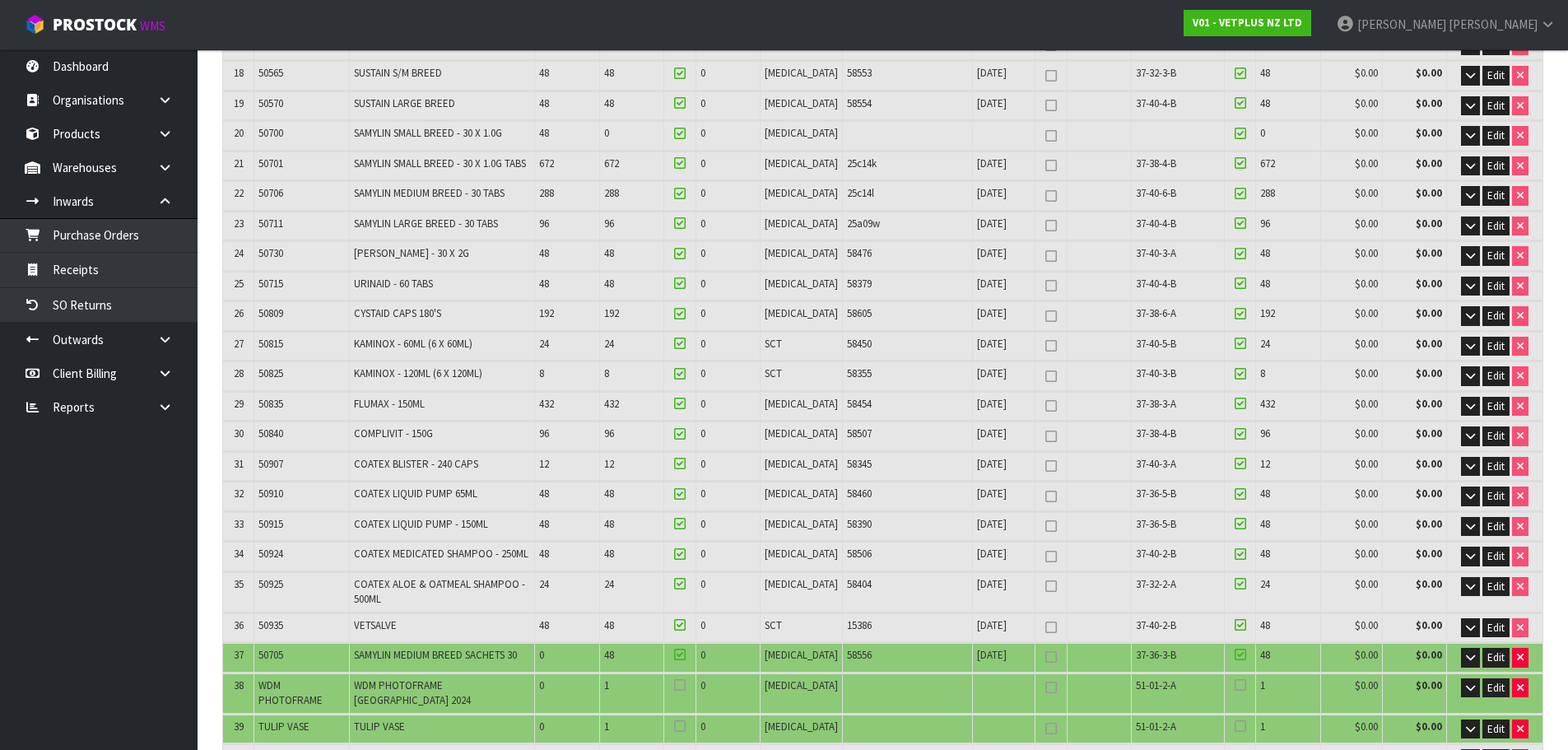
scroll to position [726, 0]
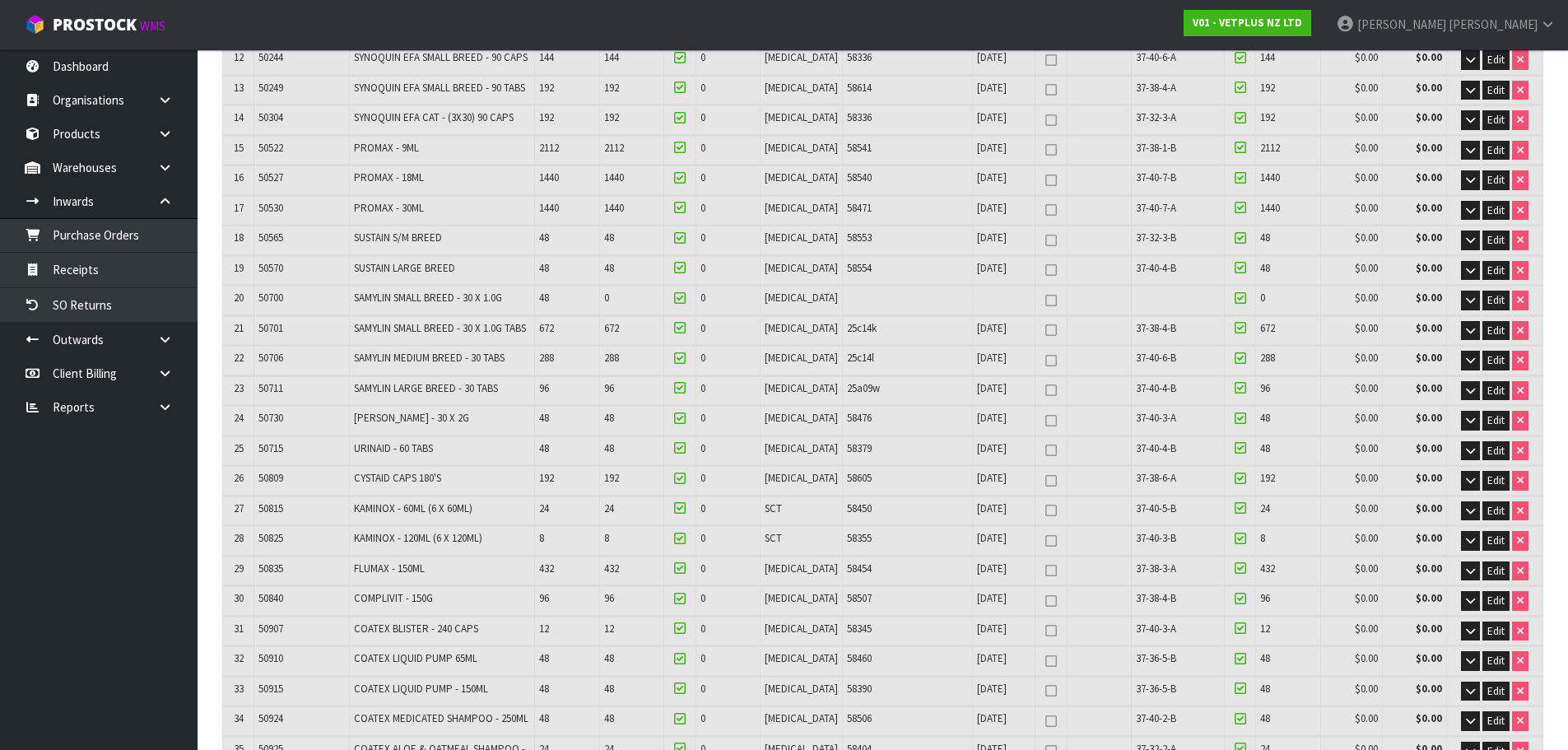
click at [270, 291] on span "50700" at bounding box center [271, 298] width 25 height 14
copy span "50700"
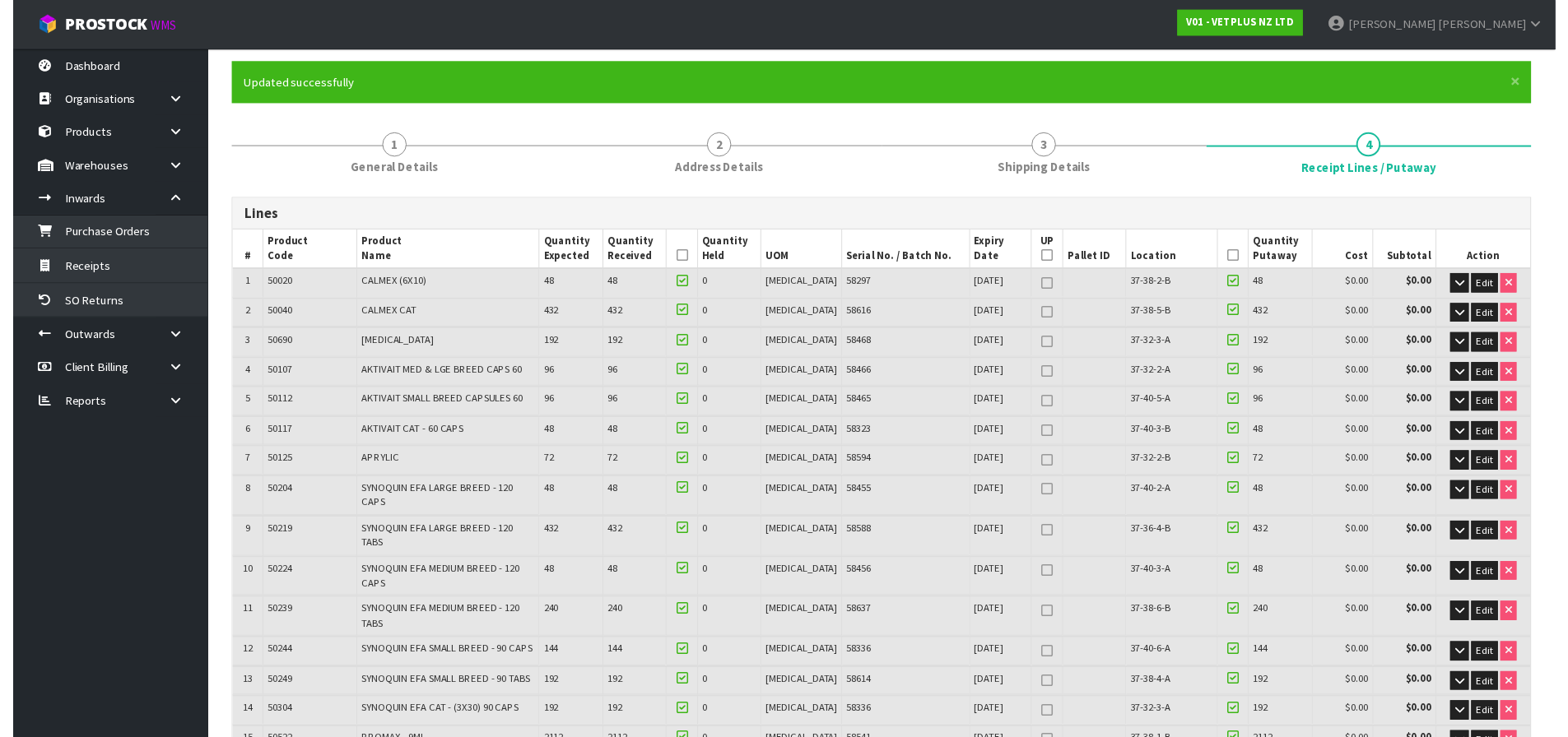
scroll to position [0, 0]
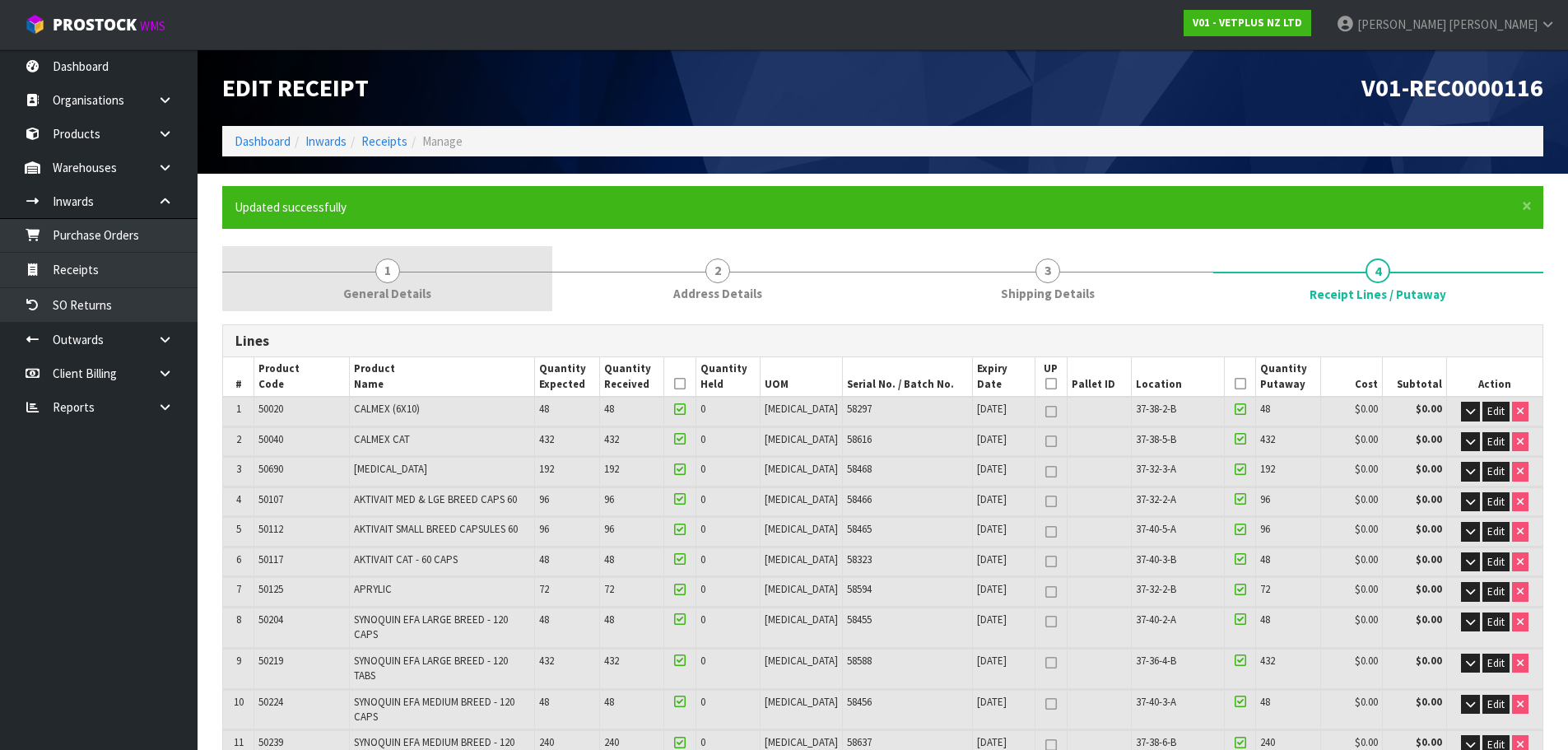
click at [424, 283] on link "1 General Details" at bounding box center [387, 278] width 330 height 65
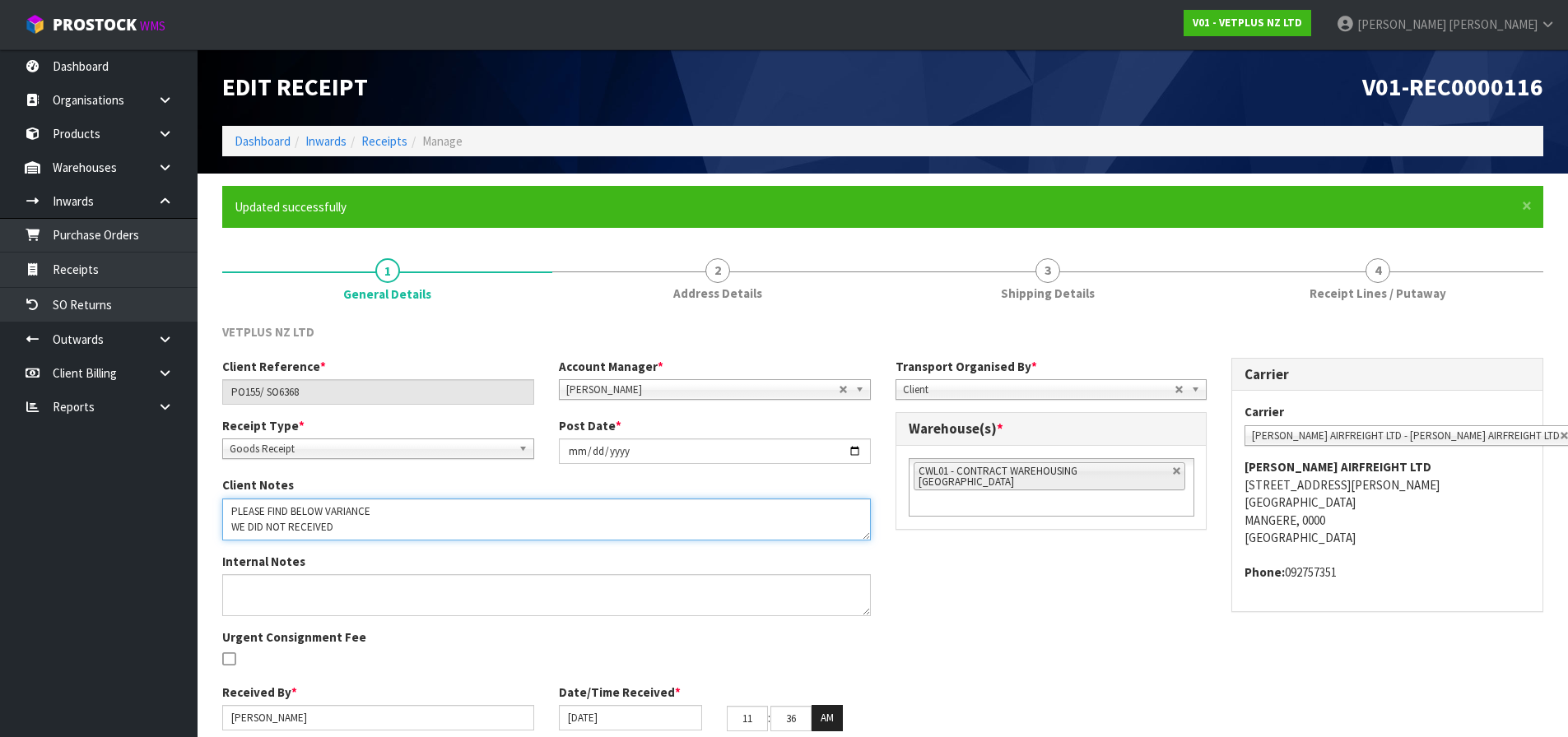
click at [365, 522] on textarea at bounding box center [546, 519] width 649 height 42
paste textarea "50700"
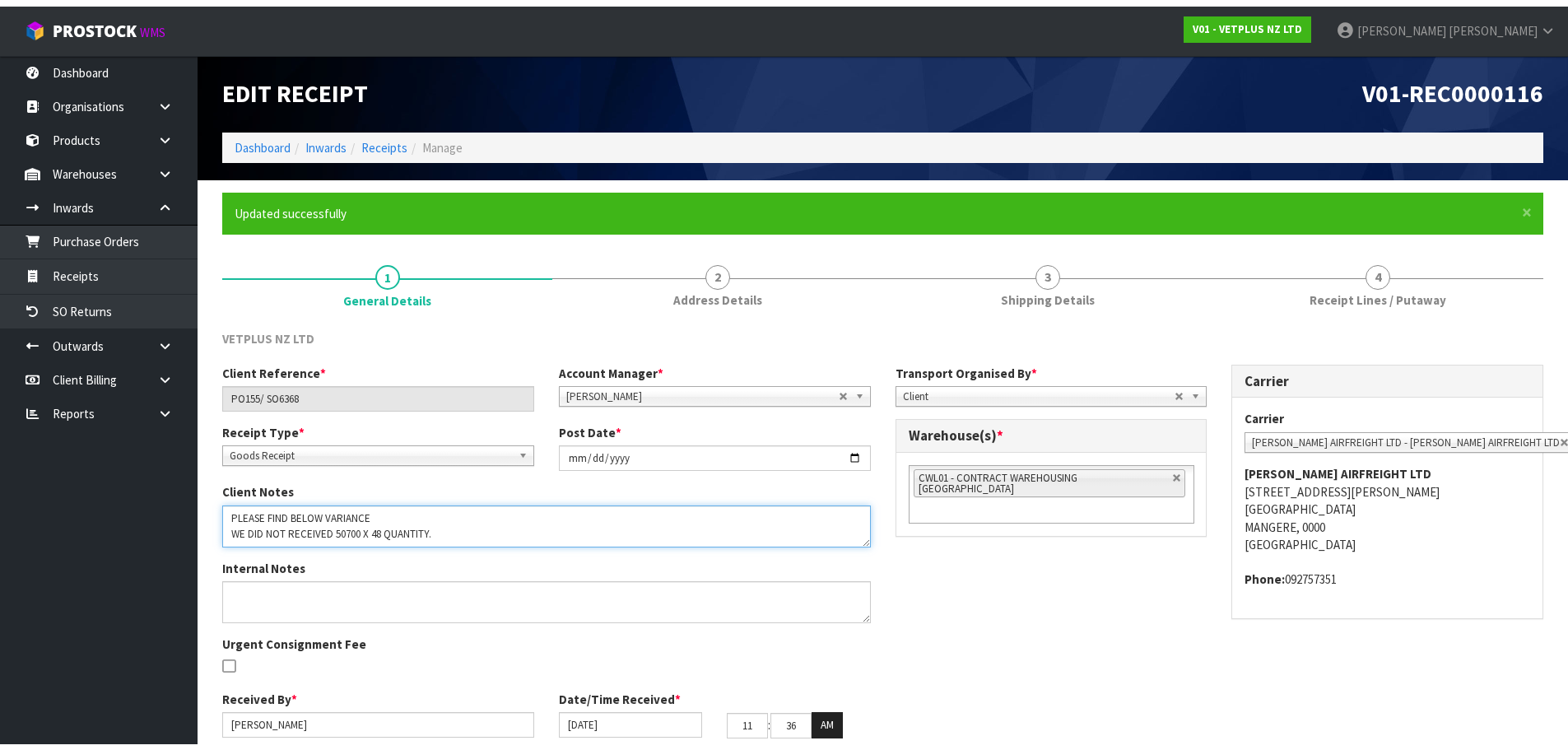
scroll to position [17, 0]
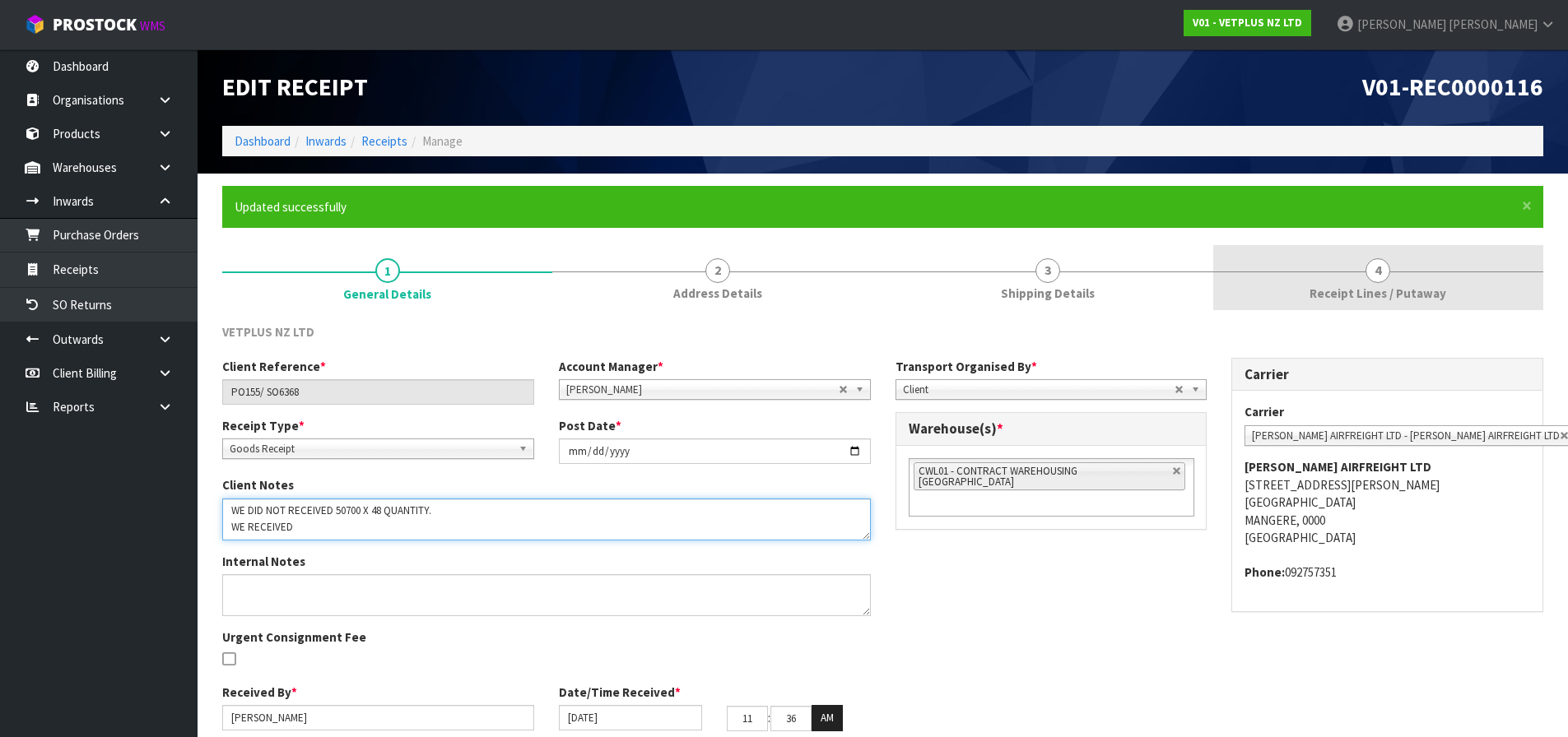
type textarea "PLEASE FIND BELOW VARIANCE WE DID NOT RECEIVED 50700 X 48 QUANTITY. WE RECEIVED"
click at [1391, 290] on span "Receipt Lines / Putaway" at bounding box center [1378, 293] width 137 height 17
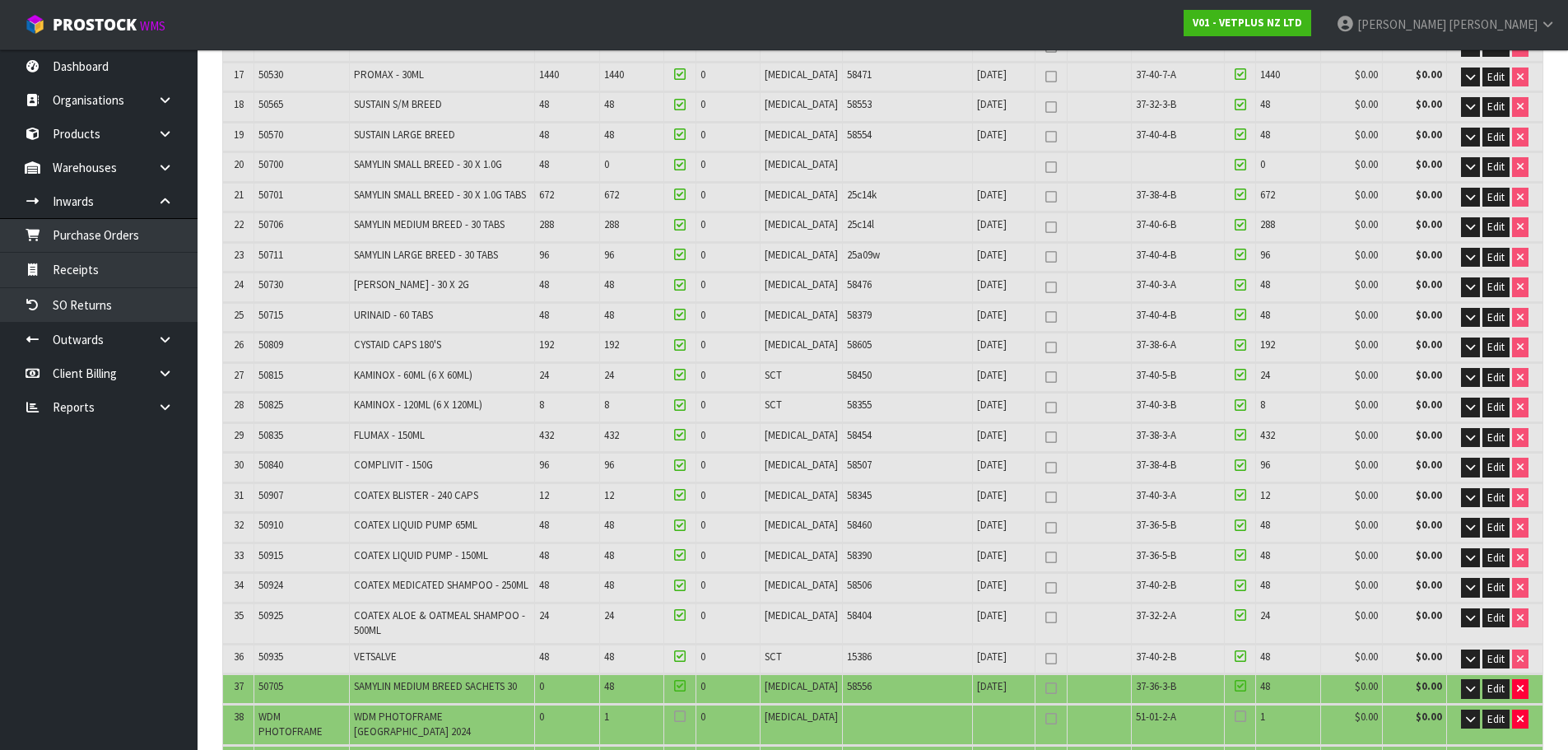
scroll to position [988, 0]
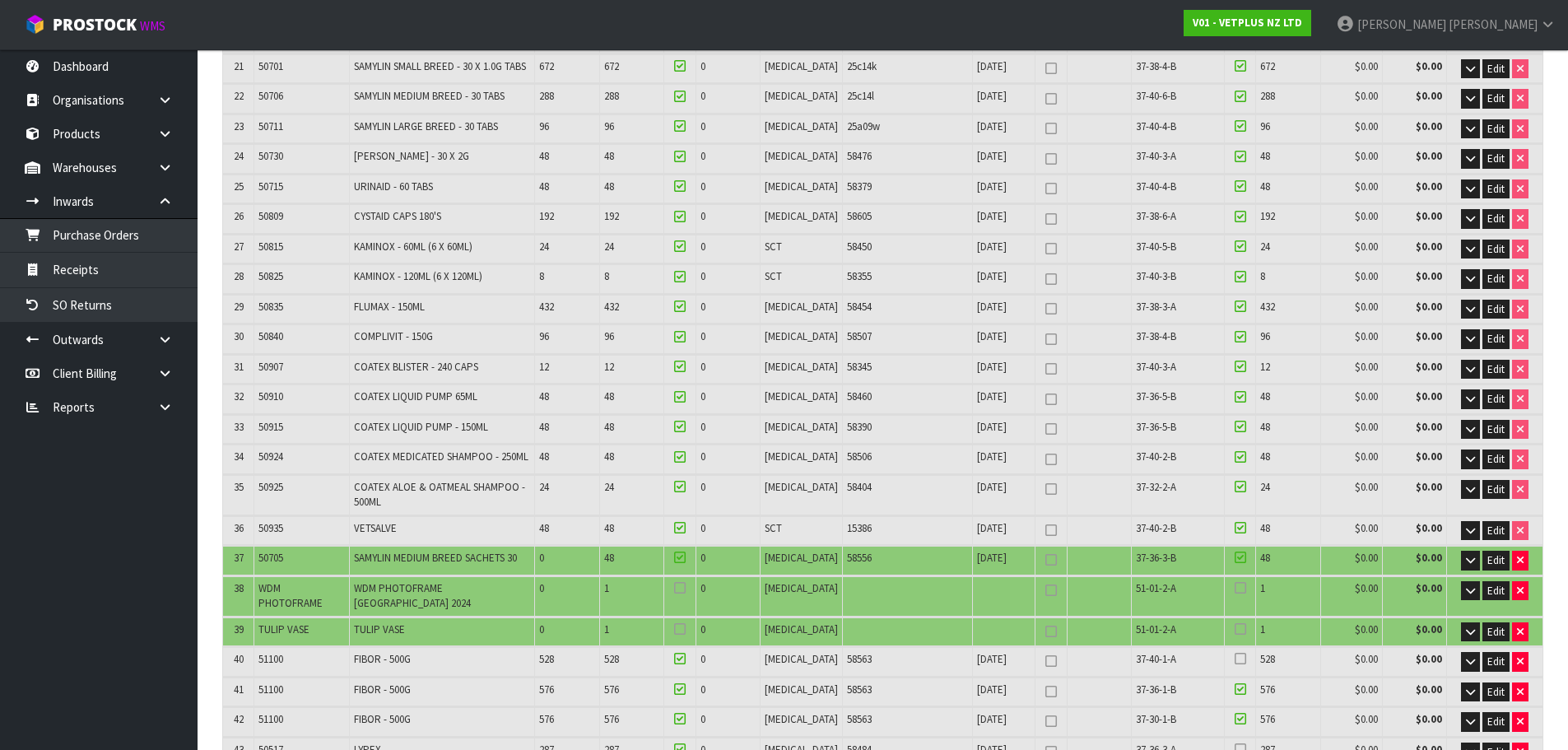
click at [283, 551] on span "50705" at bounding box center [271, 558] width 25 height 14
copy tr "50705"
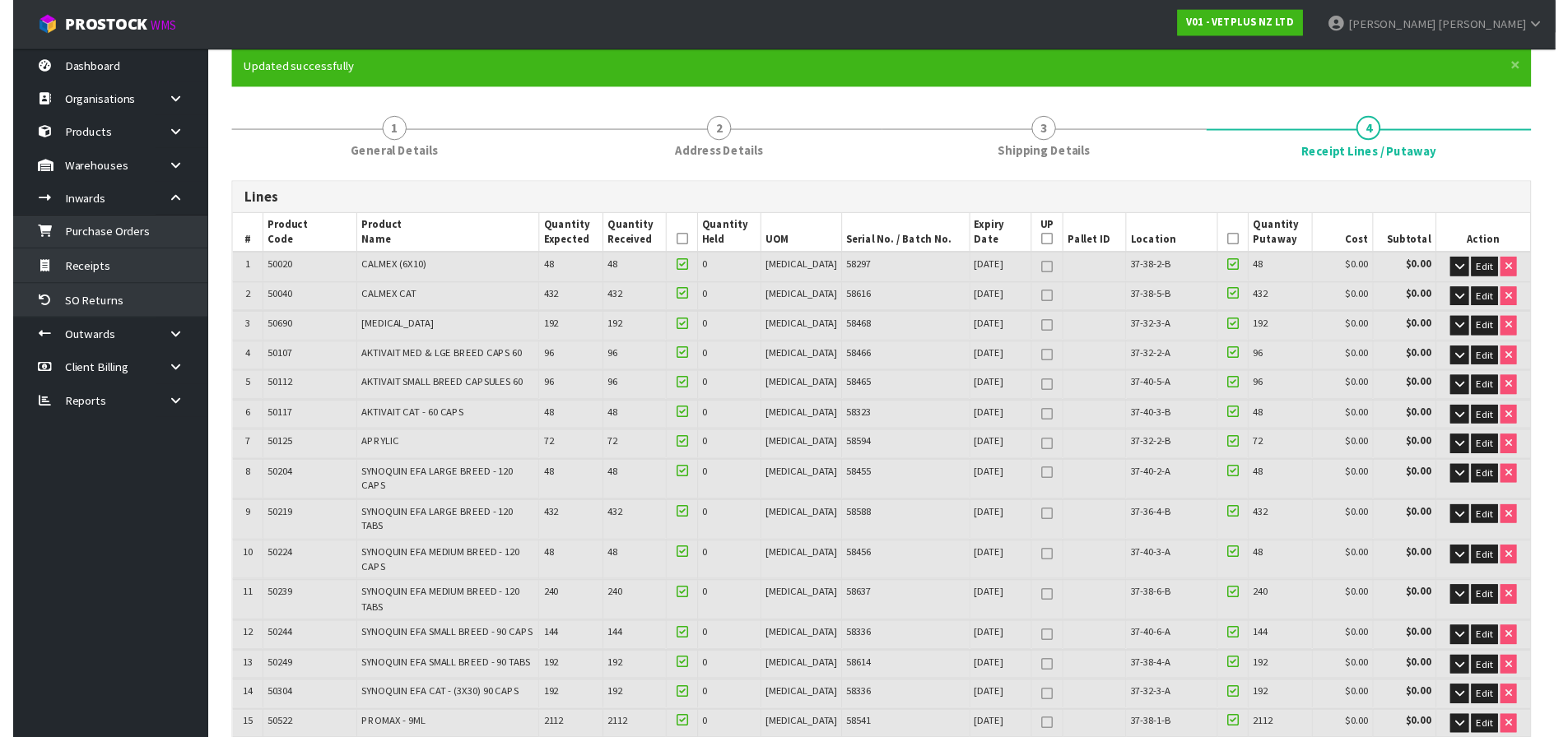
scroll to position [0, 0]
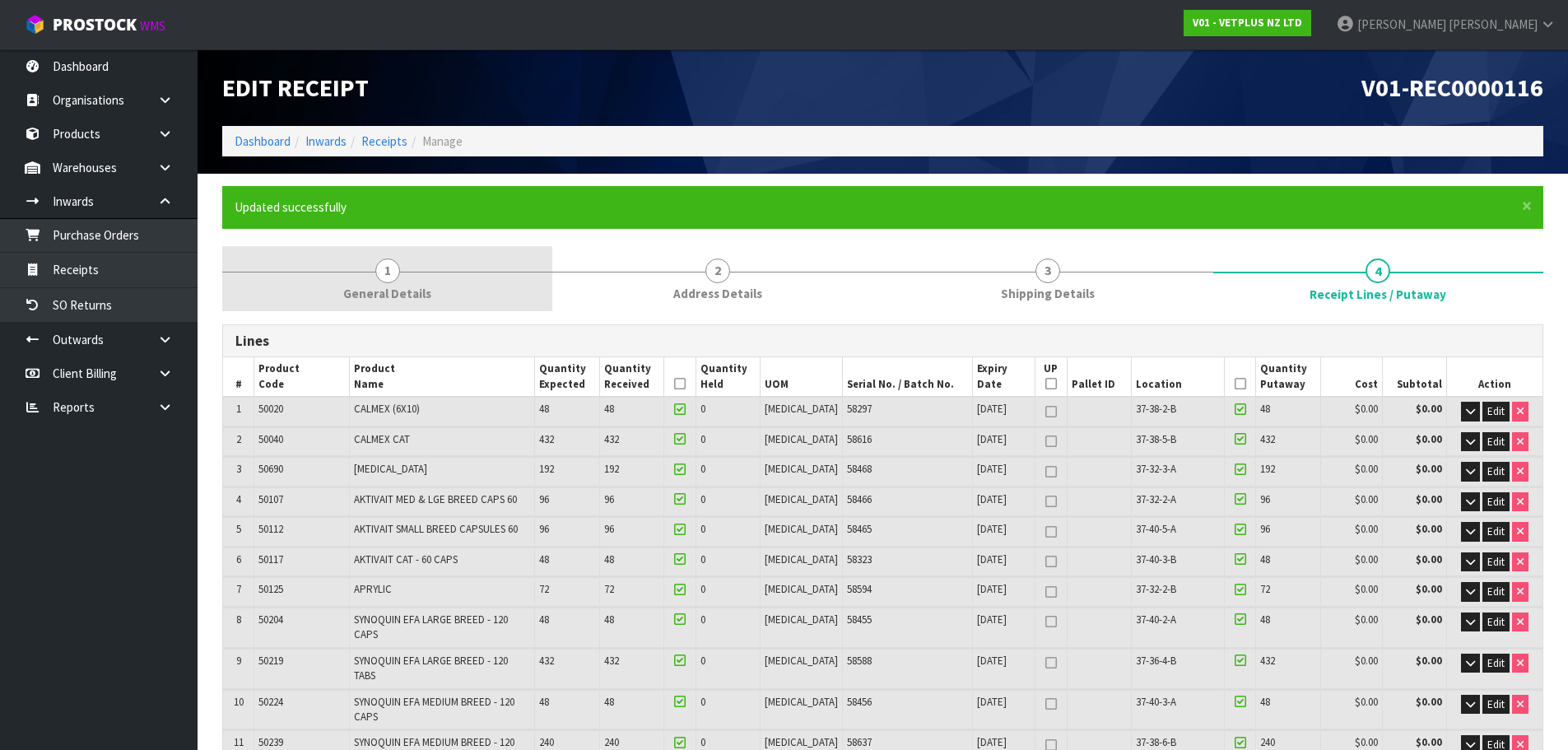
click at [423, 275] on link "1 General Details" at bounding box center [387, 278] width 330 height 65
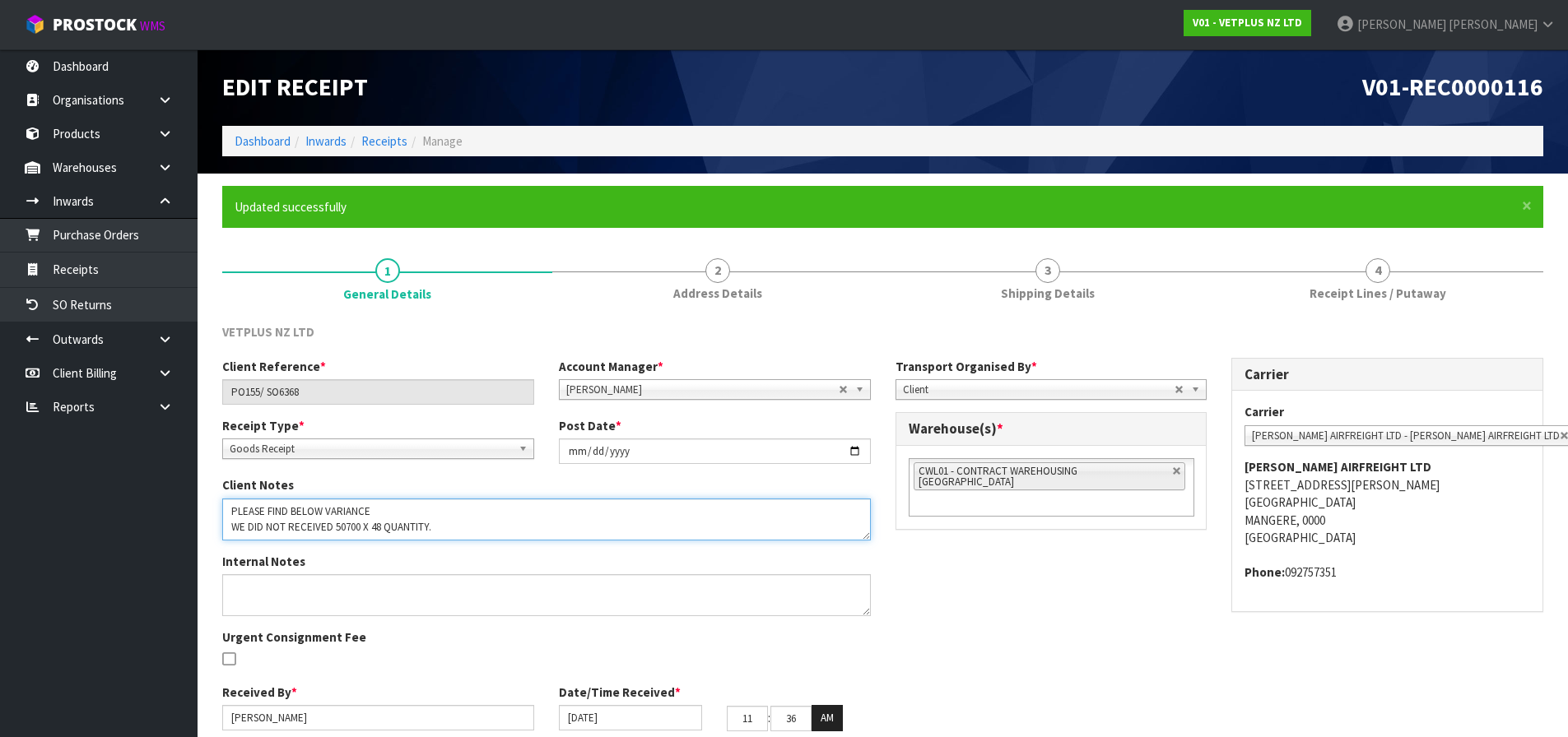
click at [474, 527] on textarea at bounding box center [546, 519] width 649 height 42
click at [320, 528] on textarea at bounding box center [546, 519] width 649 height 42
paste textarea "50705"
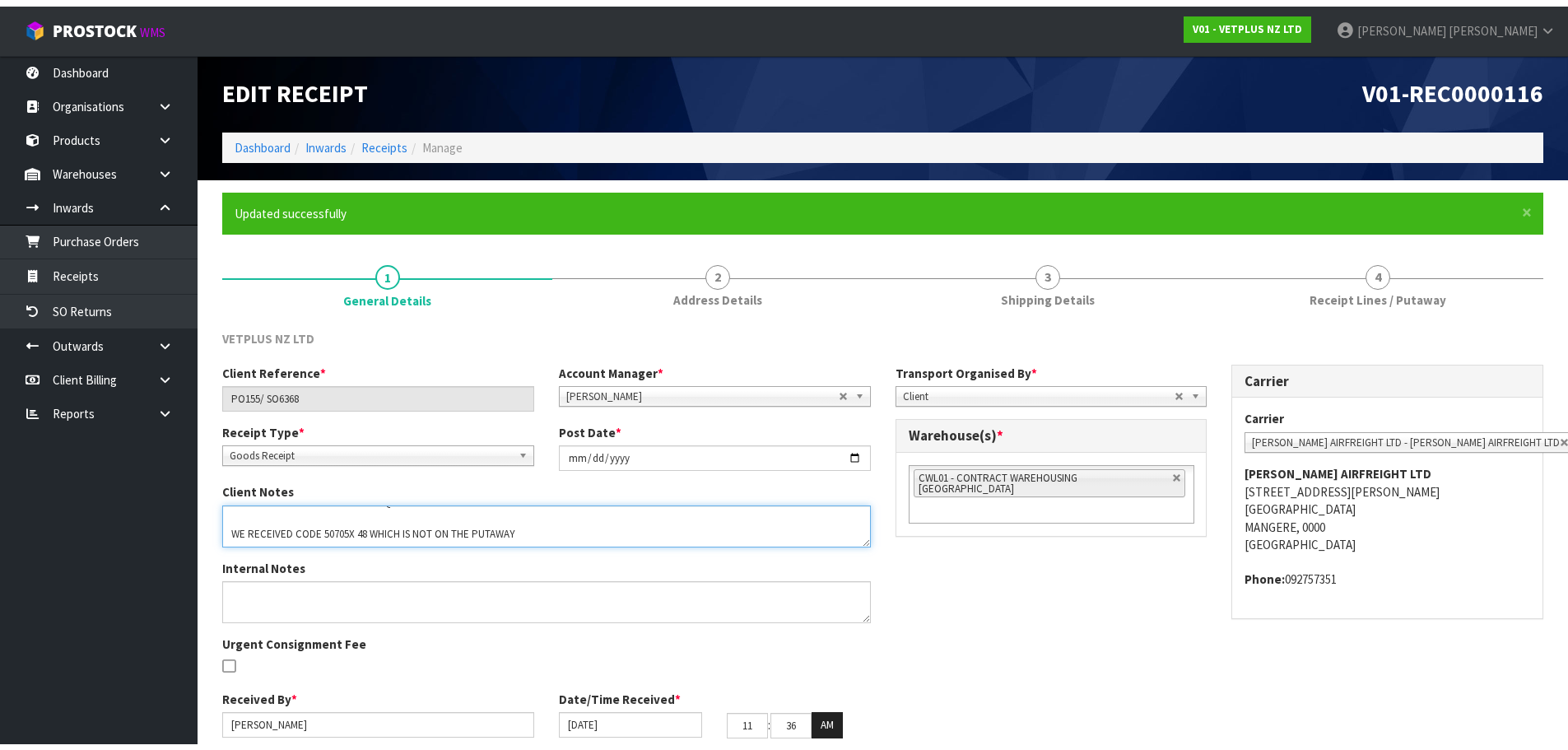
scroll to position [44, 0]
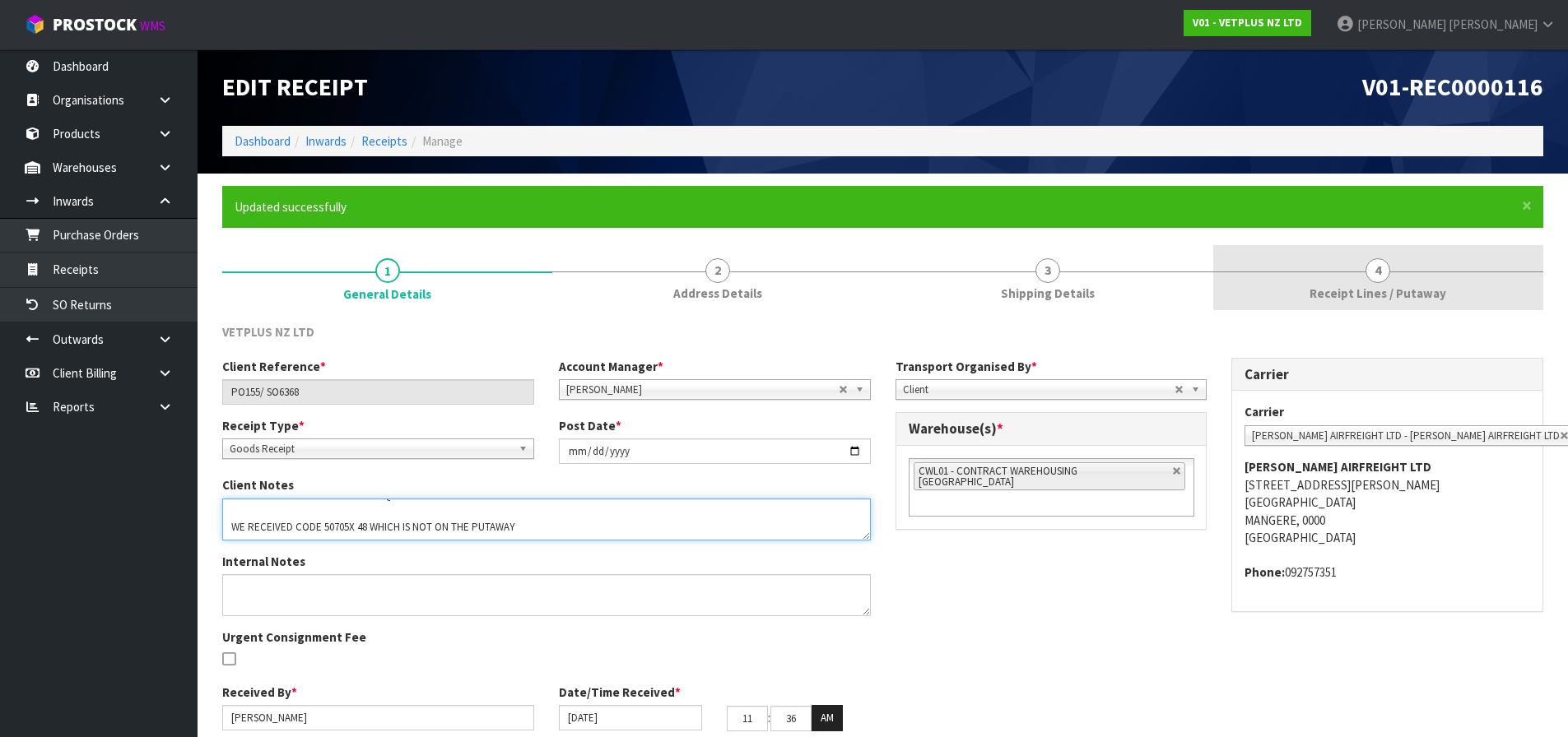
type textarea "PLEASE FIND BELOW VARIANCE WE DID NOT RECEIVED 50700 X 48 QUANTITY. WE RECEIVED…"
click at [1396, 279] on link "4 Receipt Lines / Putaway" at bounding box center [1379, 277] width 330 height 65
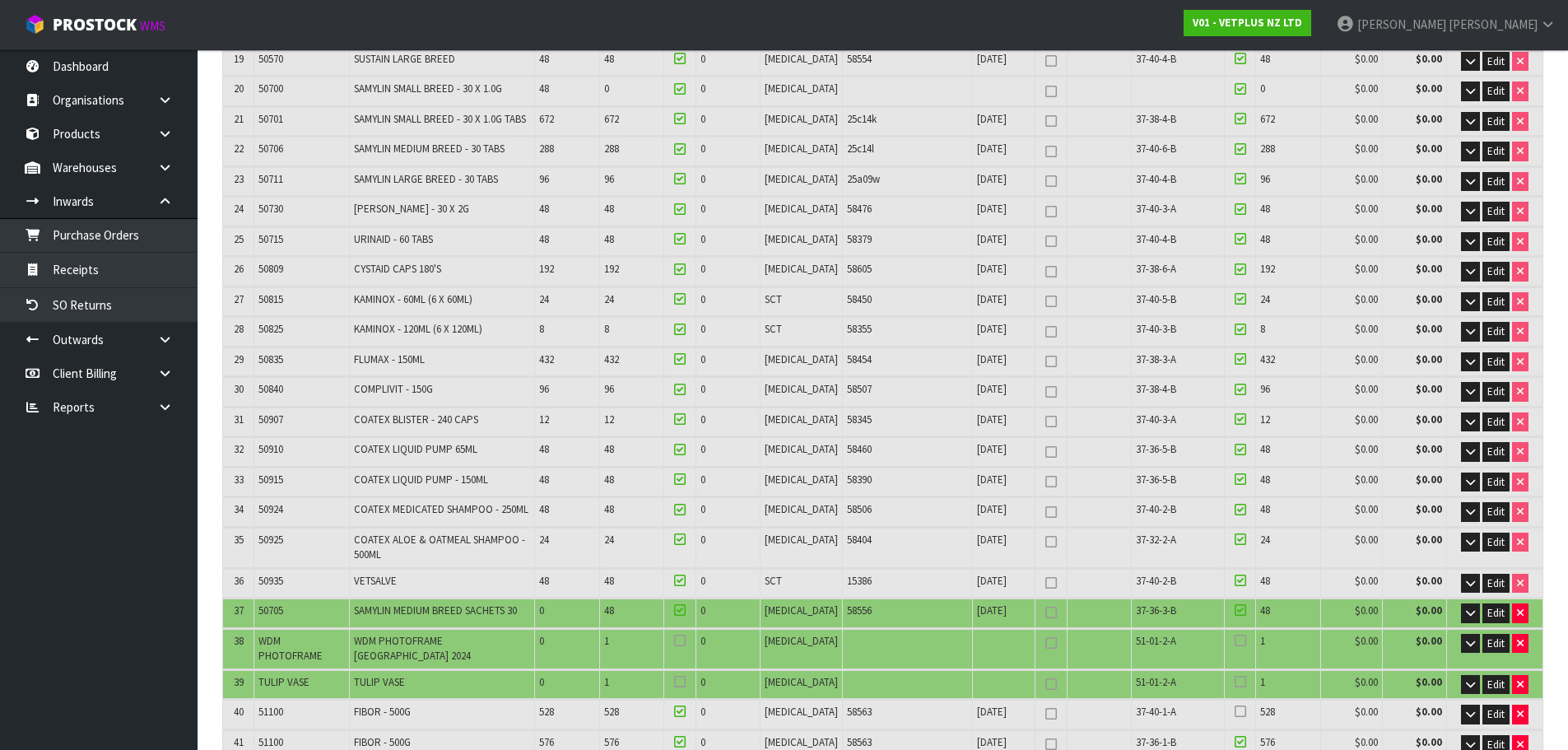
scroll to position [988, 0]
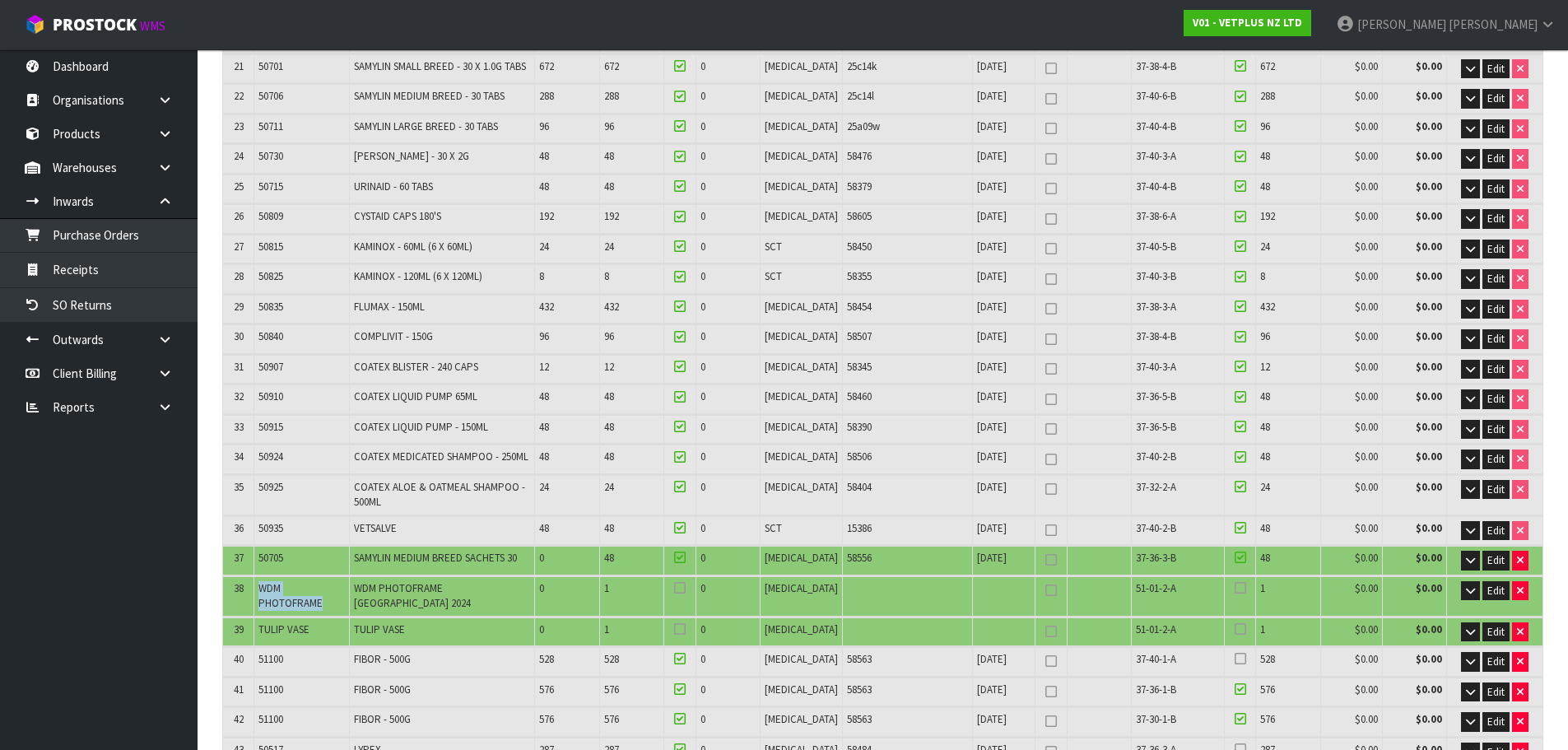
drag, startPoint x: 260, startPoint y: 544, endPoint x: 348, endPoint y: 536, distance: 88.4
click at [348, 577] on td "WDM PHOTOFRAME" at bounding box center [301, 596] width 95 height 39
copy span "WDM PHOTOFRAME"
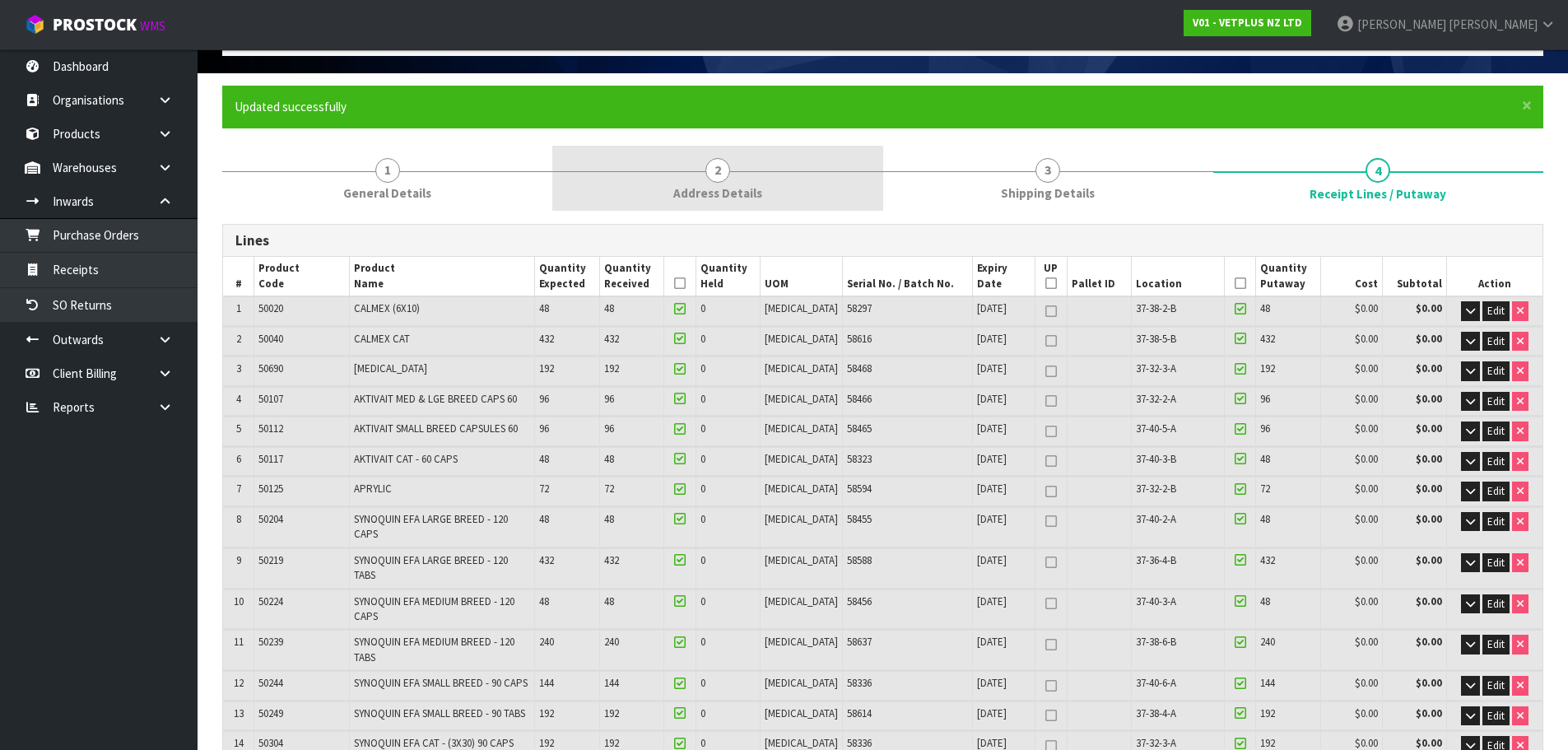
scroll to position [0, 0]
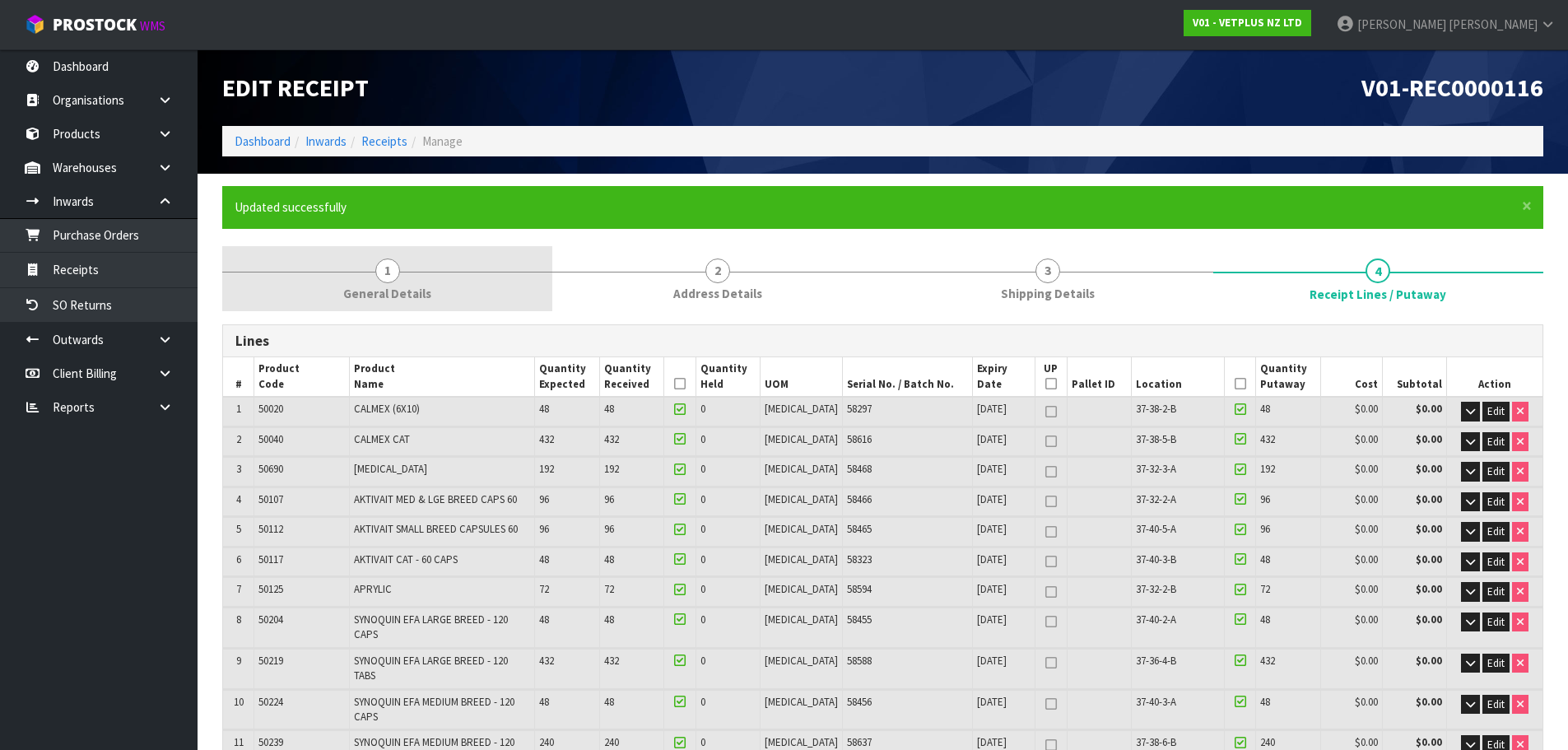
click at [442, 251] on link "1 General Details" at bounding box center [387, 278] width 330 height 65
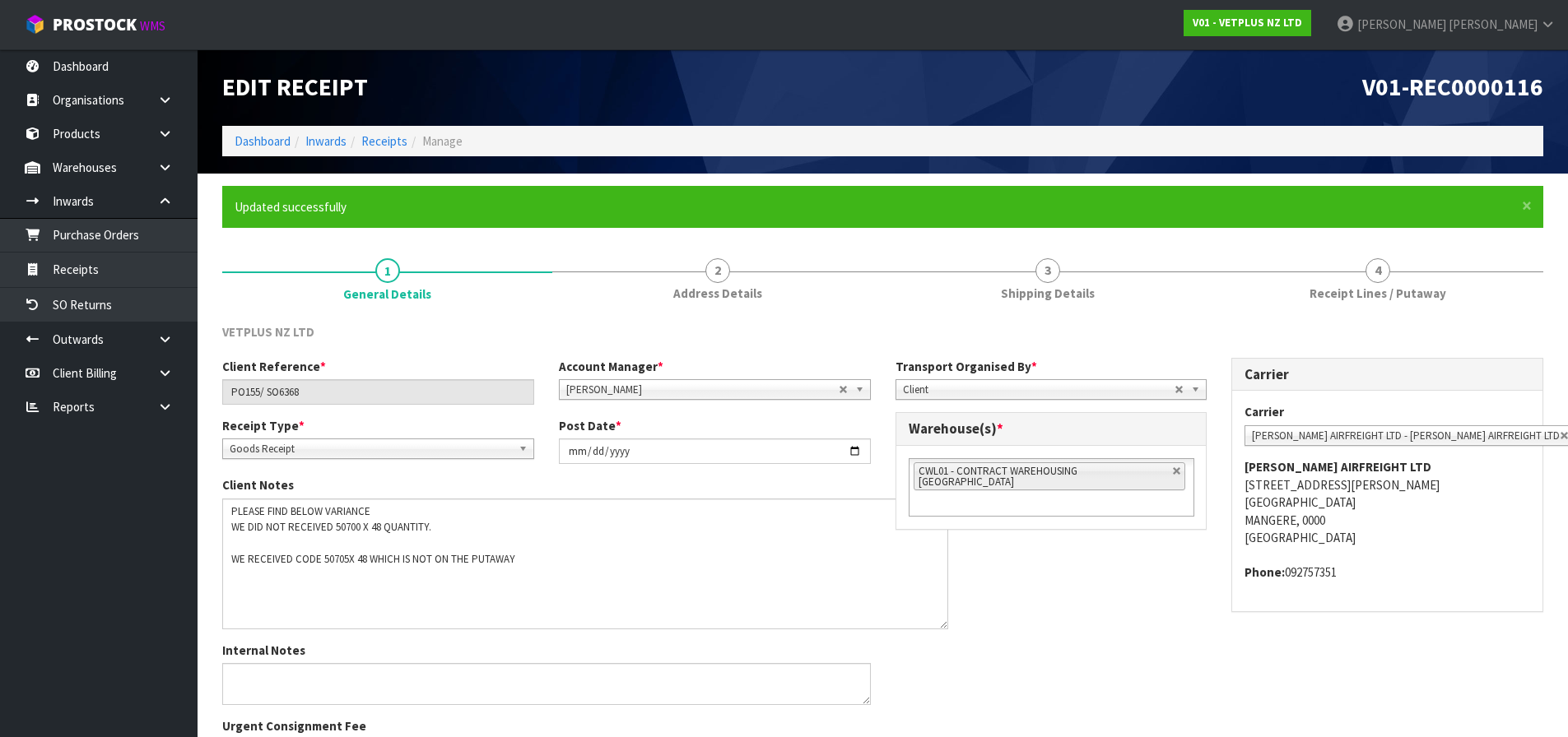
drag, startPoint x: 865, startPoint y: 534, endPoint x: 609, endPoint y: 526, distance: 256.1
click at [942, 622] on textarea at bounding box center [585, 563] width 726 height 131
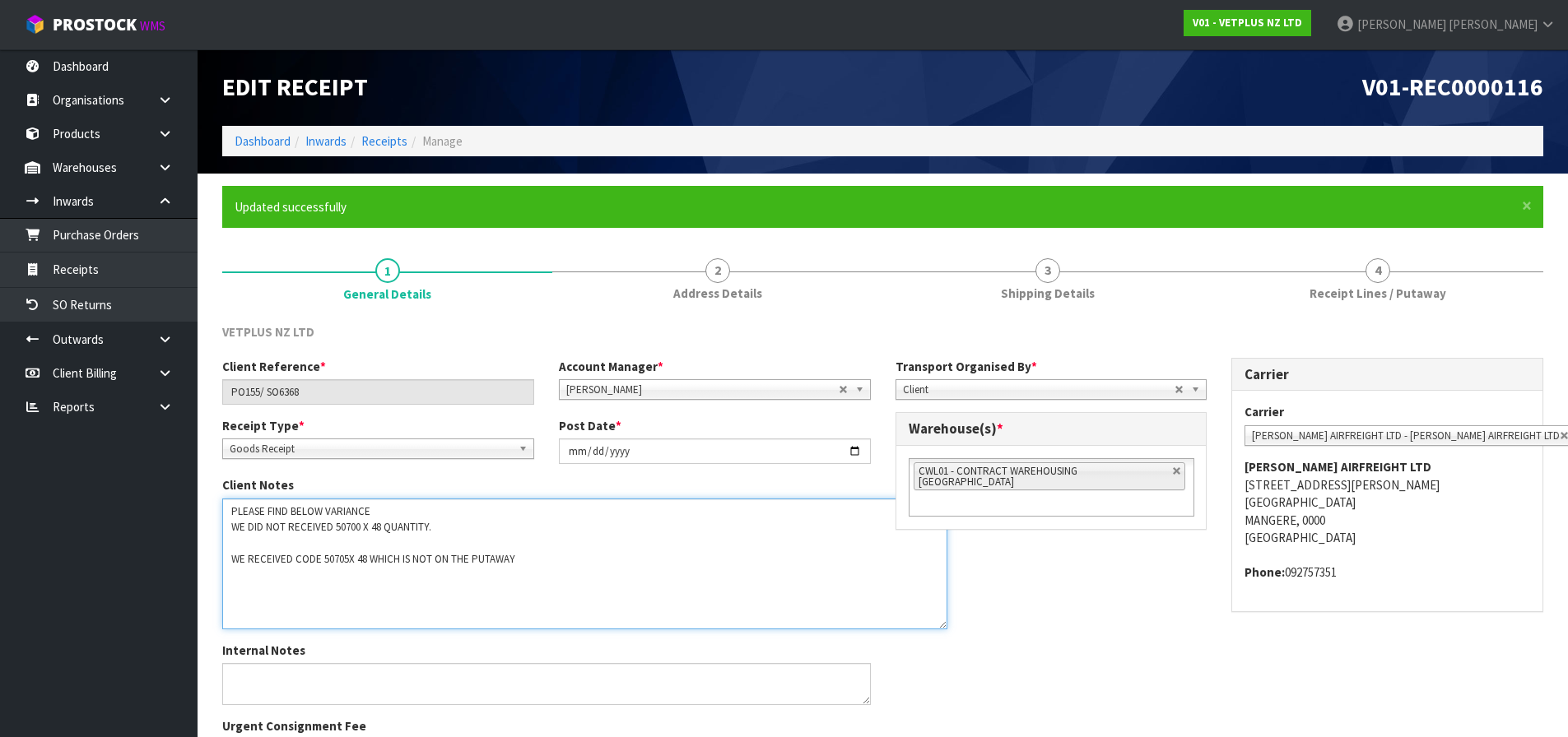
click at [545, 554] on textarea at bounding box center [585, 563] width 725 height 131
paste textarea "WDM PHOTOFRAME"
drag, startPoint x: 378, startPoint y: 576, endPoint x: 394, endPoint y: 570, distance: 17.1
click at [380, 575] on textarea at bounding box center [585, 563] width 725 height 131
click at [376, 574] on textarea at bounding box center [585, 563] width 725 height 131
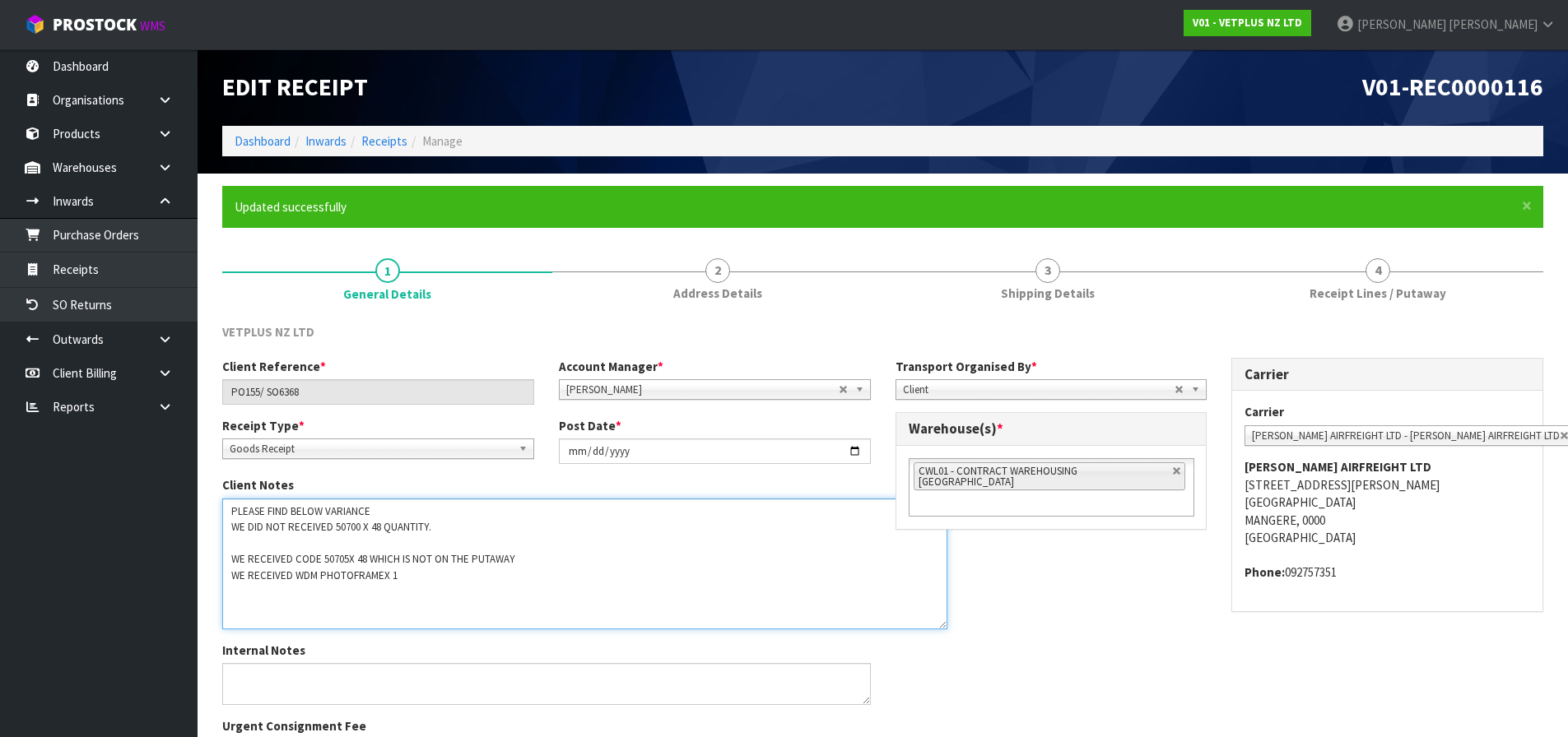
click at [382, 575] on textarea at bounding box center [585, 563] width 725 height 131
drag, startPoint x: 369, startPoint y: 561, endPoint x: 529, endPoint y: 567, distance: 160.1
click at [529, 567] on textarea at bounding box center [585, 563] width 725 height 131
click at [434, 584] on textarea at bounding box center [585, 563] width 725 height 131
paste textarea "WHICH IS NOT ON THE PUTAWAY"
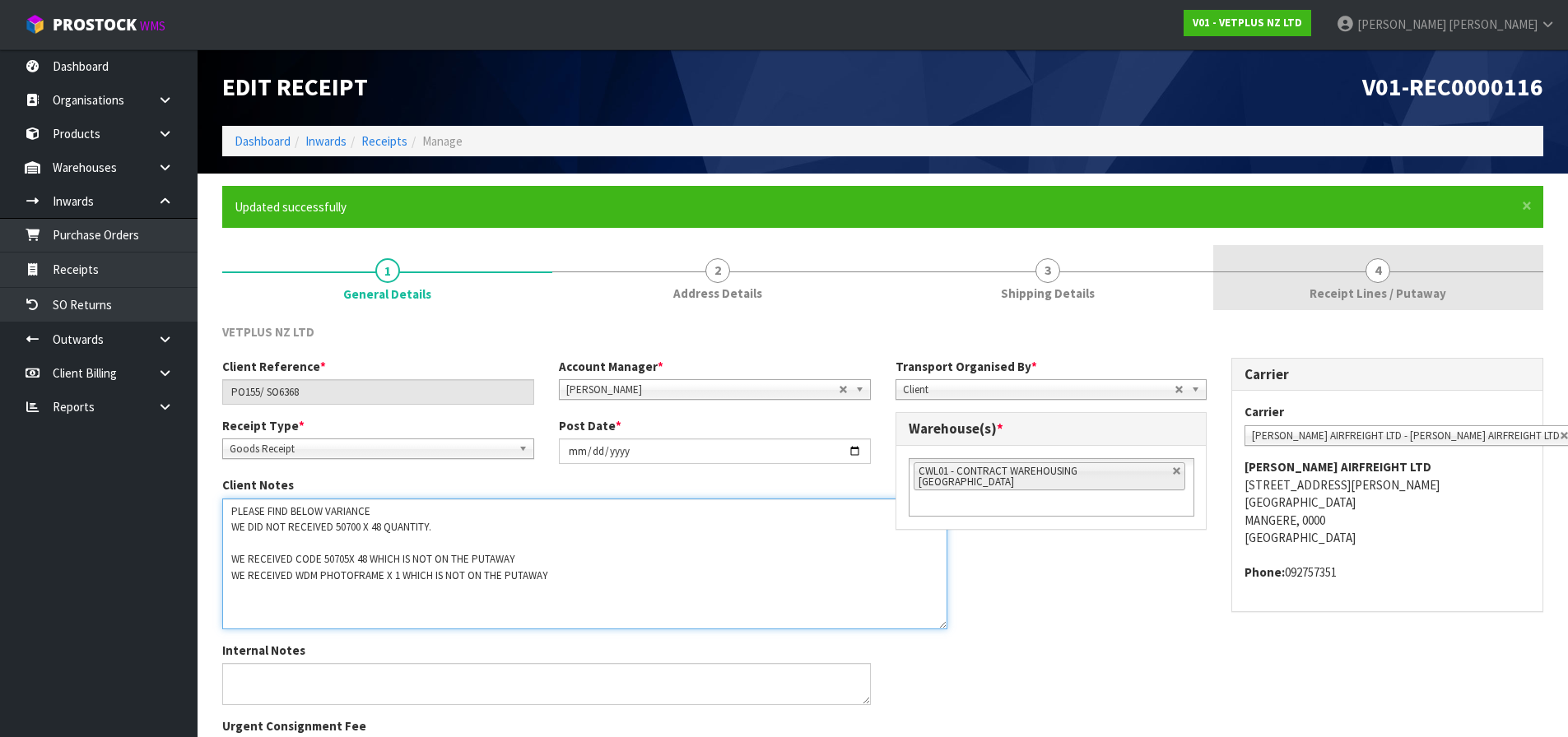
type textarea "PLEASE FIND BELOW VARIANCE WE DID NOT RECEIVED 50700 X 48 QUANTITY. WE RECEIVED…"
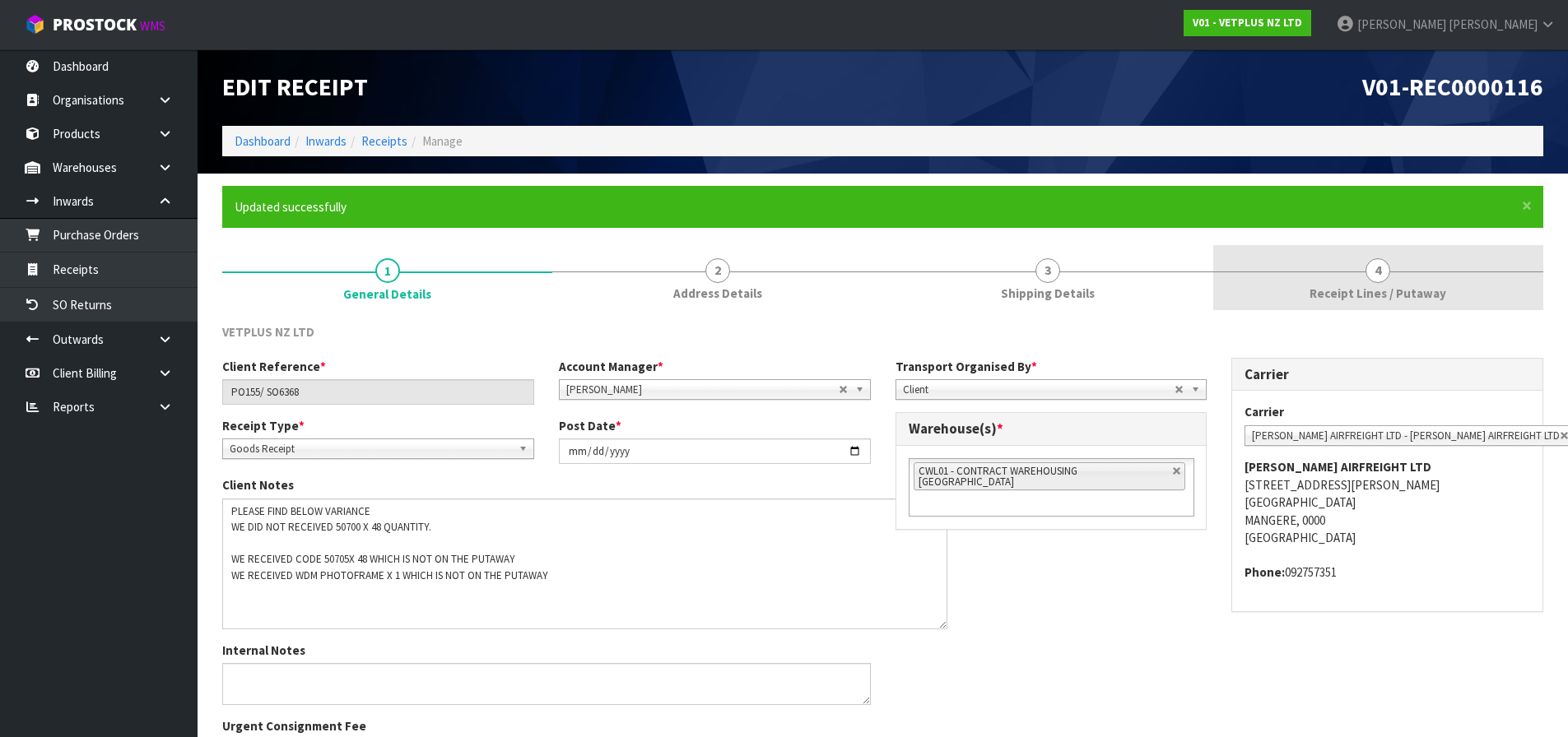
click at [1369, 285] on span "Receipt Lines / Putaway" at bounding box center [1378, 293] width 137 height 17
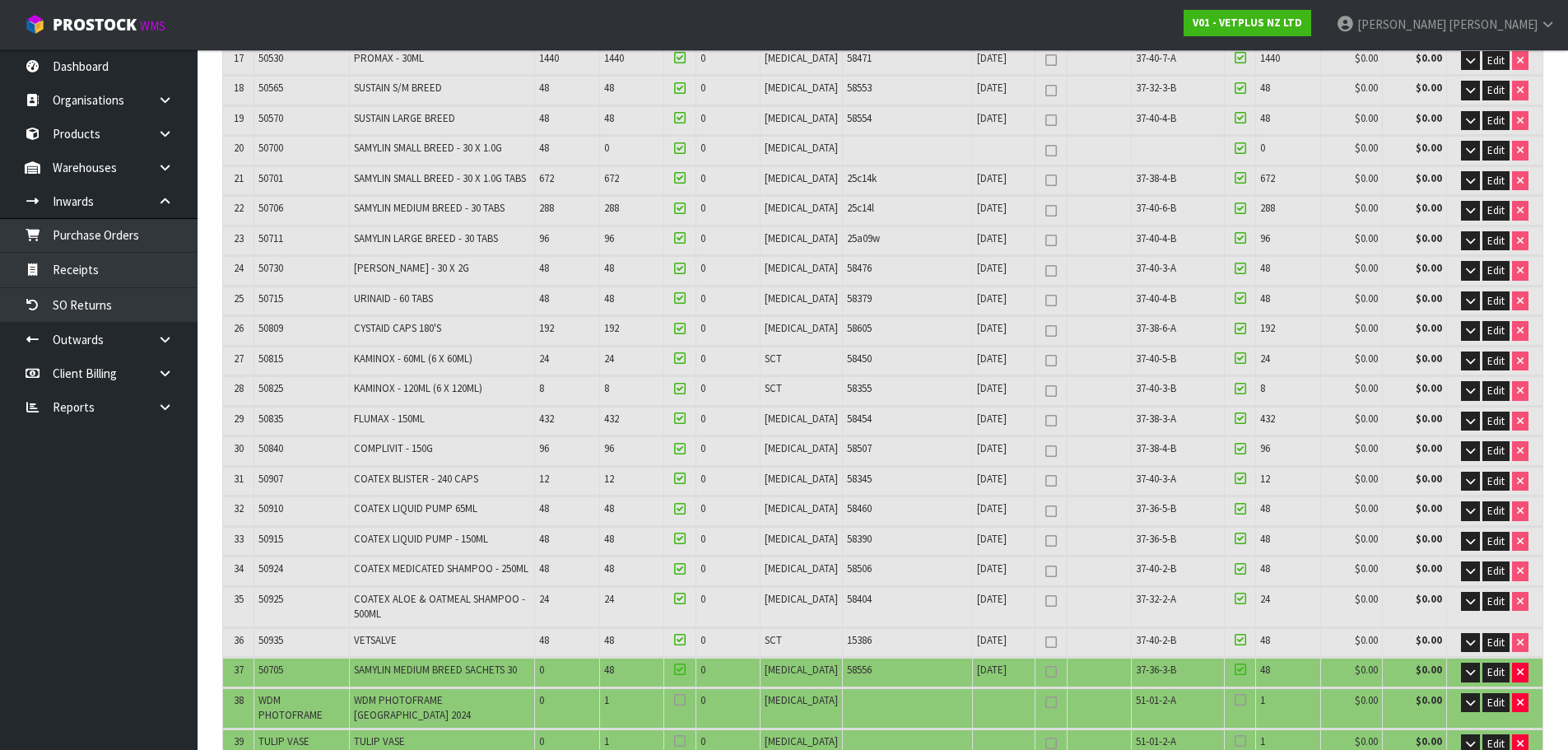
scroll to position [988, 0]
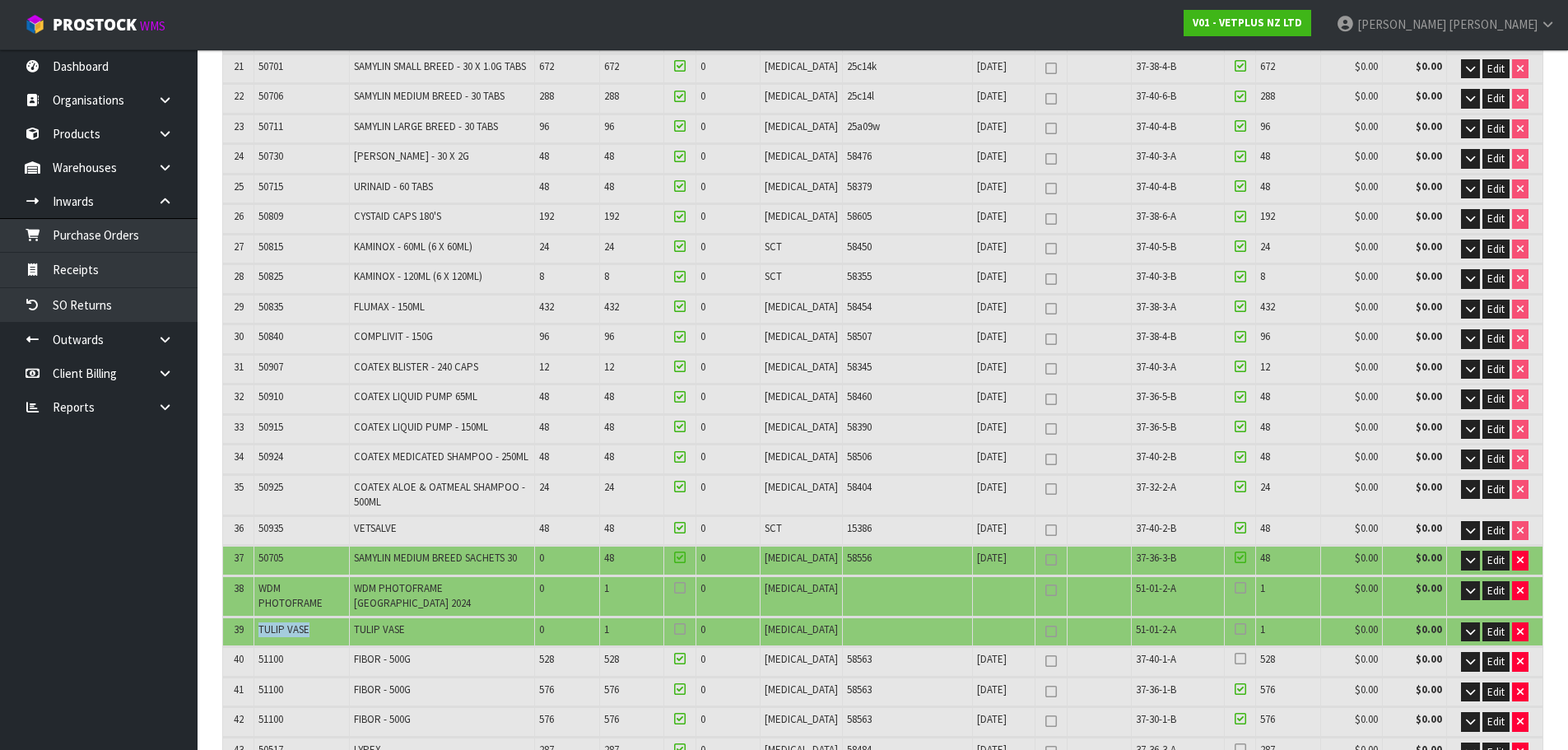
drag, startPoint x: 257, startPoint y: 574, endPoint x: 314, endPoint y: 573, distance: 57.0
click at [314, 618] on td "TULIP VASE" at bounding box center [301, 632] width 95 height 28
copy span "TULIP VASE"
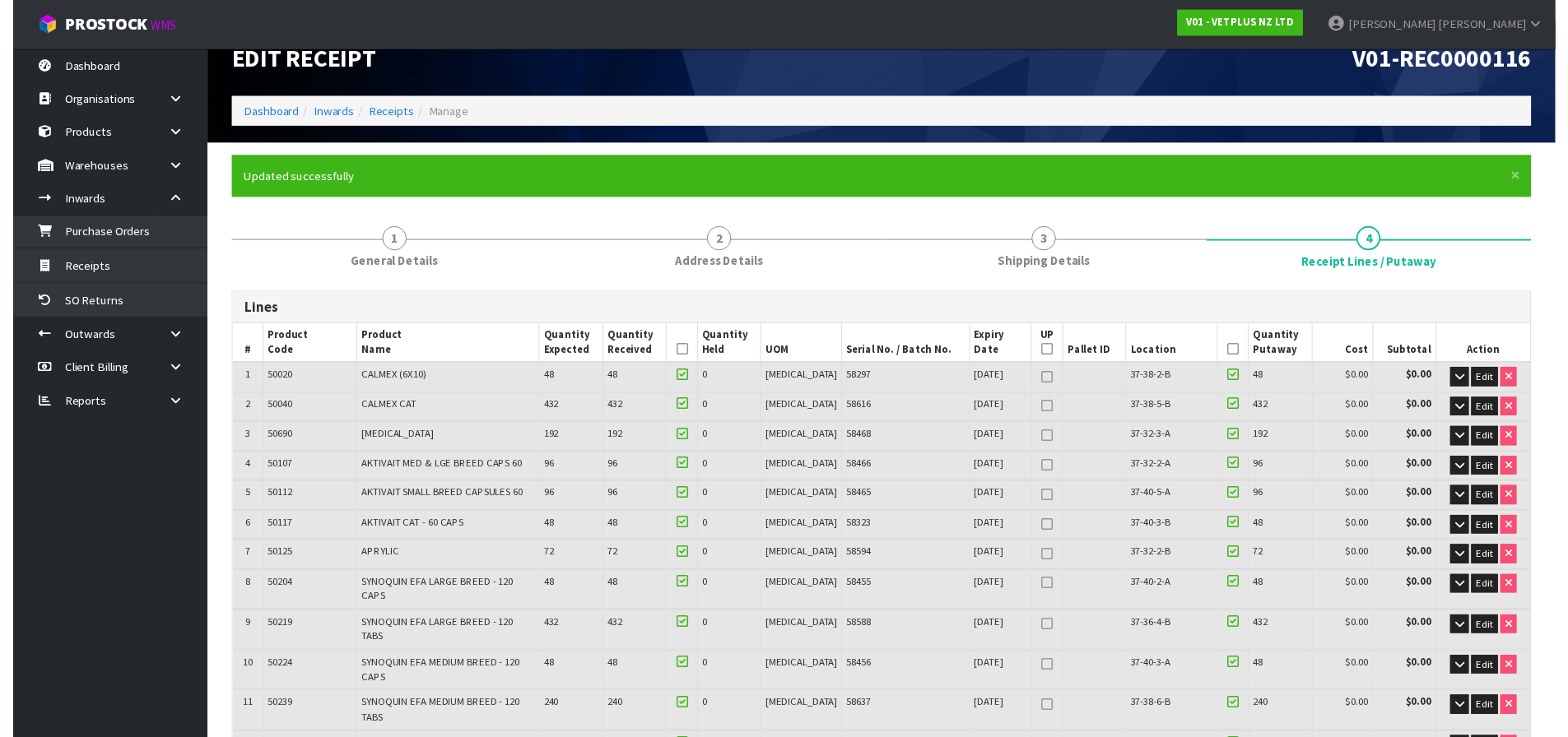
scroll to position [0, 0]
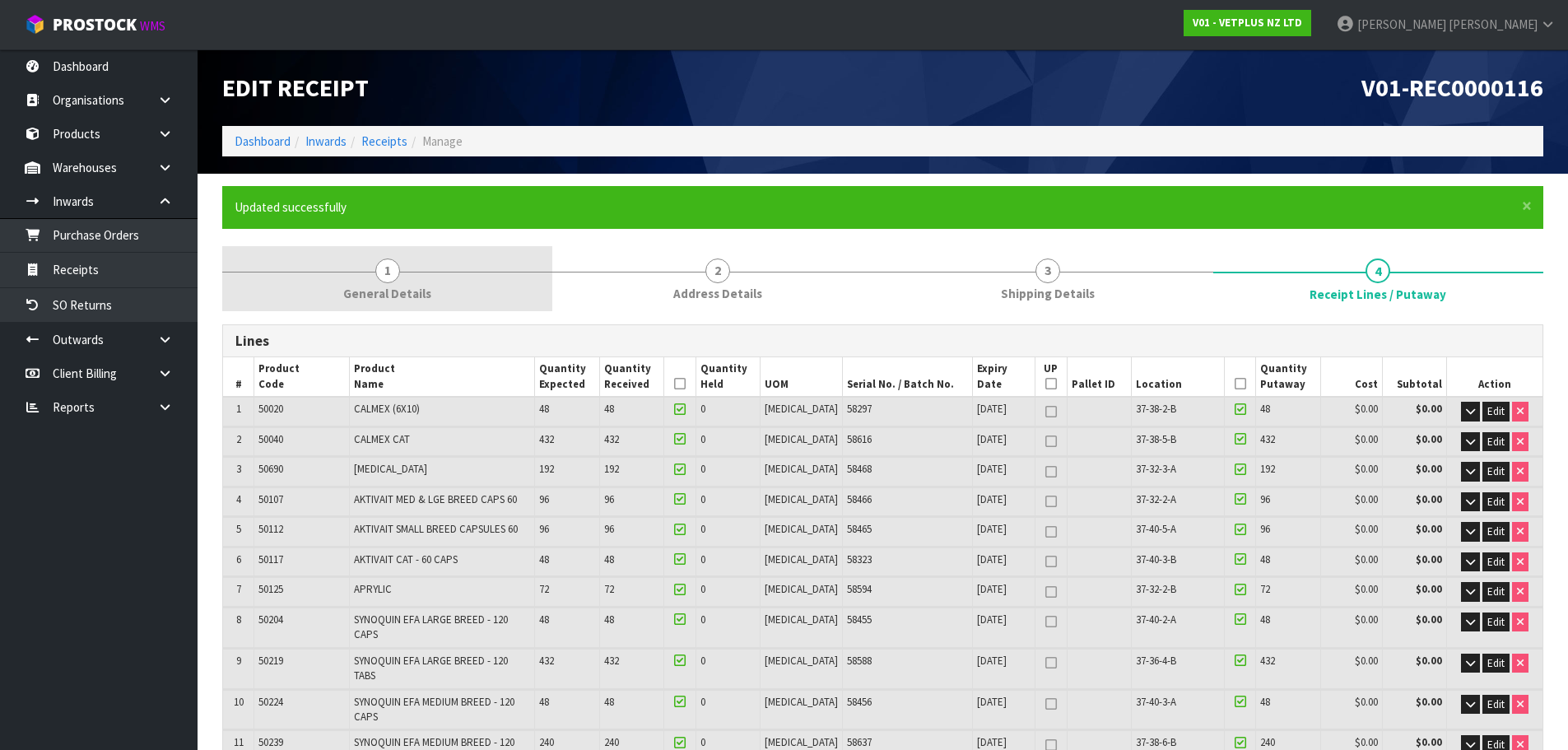
click at [418, 268] on link "1 General Details" at bounding box center [387, 278] width 330 height 65
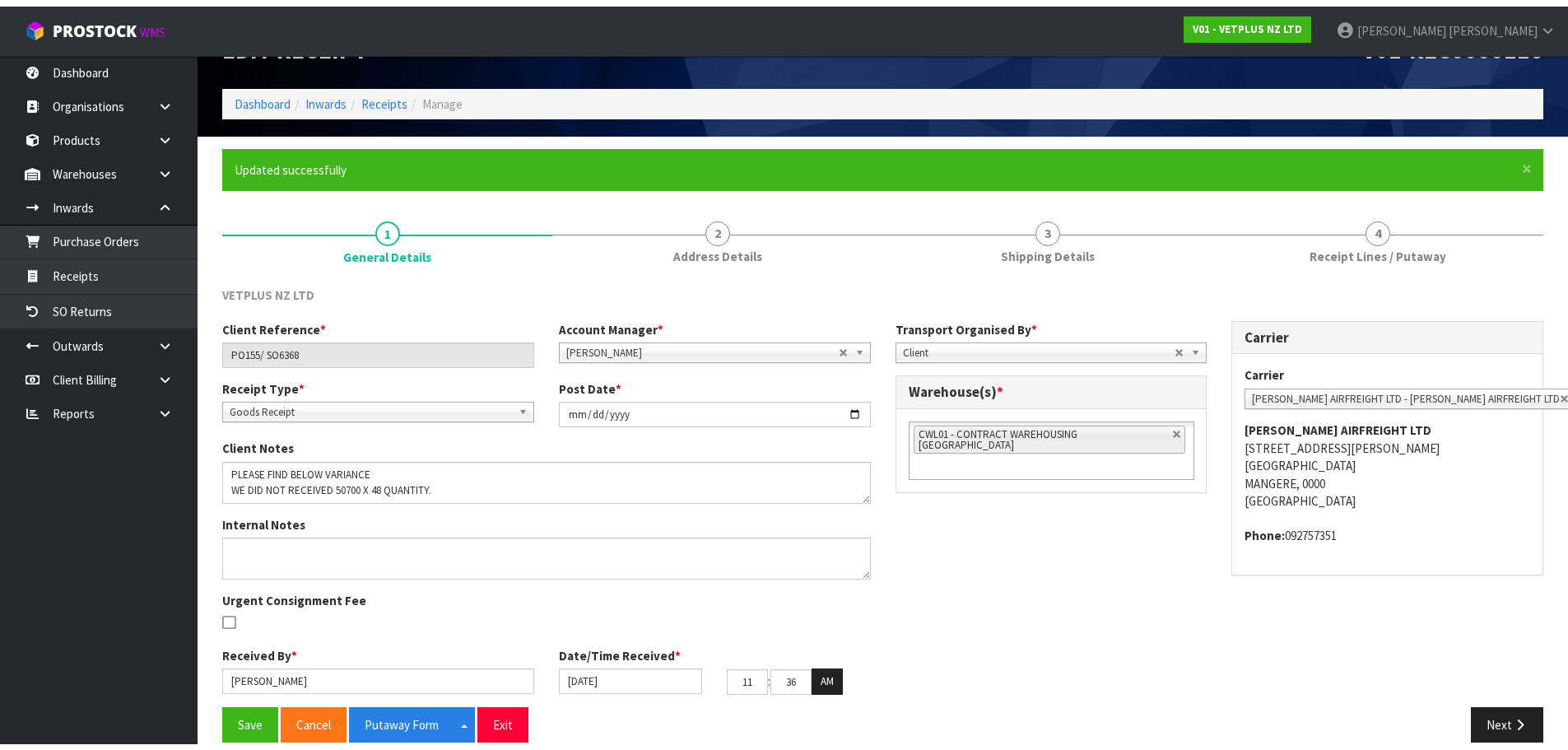
scroll to position [68, 0]
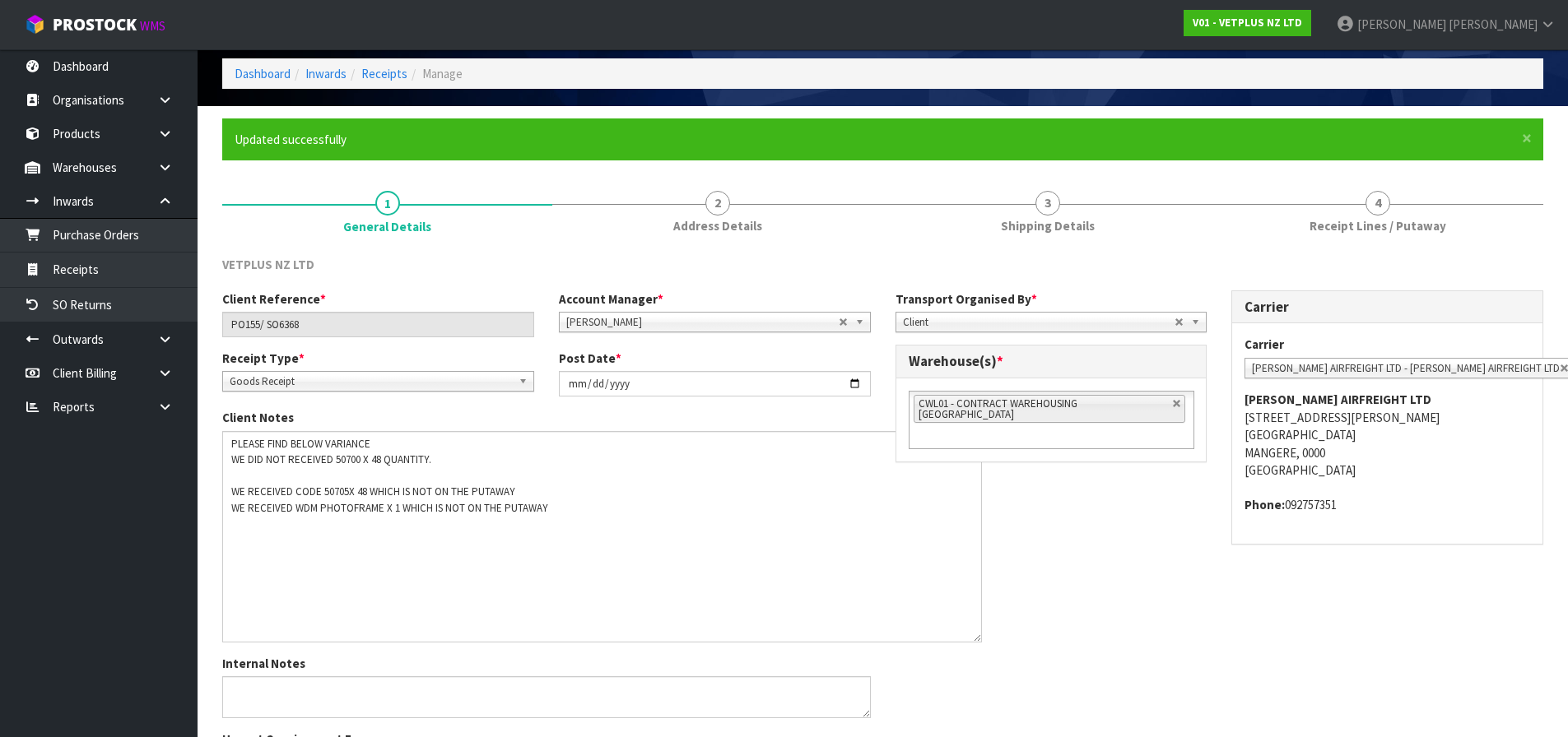
drag, startPoint x: 866, startPoint y: 464, endPoint x: 943, endPoint y: 616, distance: 170.4
click at [975, 633] on textarea at bounding box center [601, 537] width 760 height 211
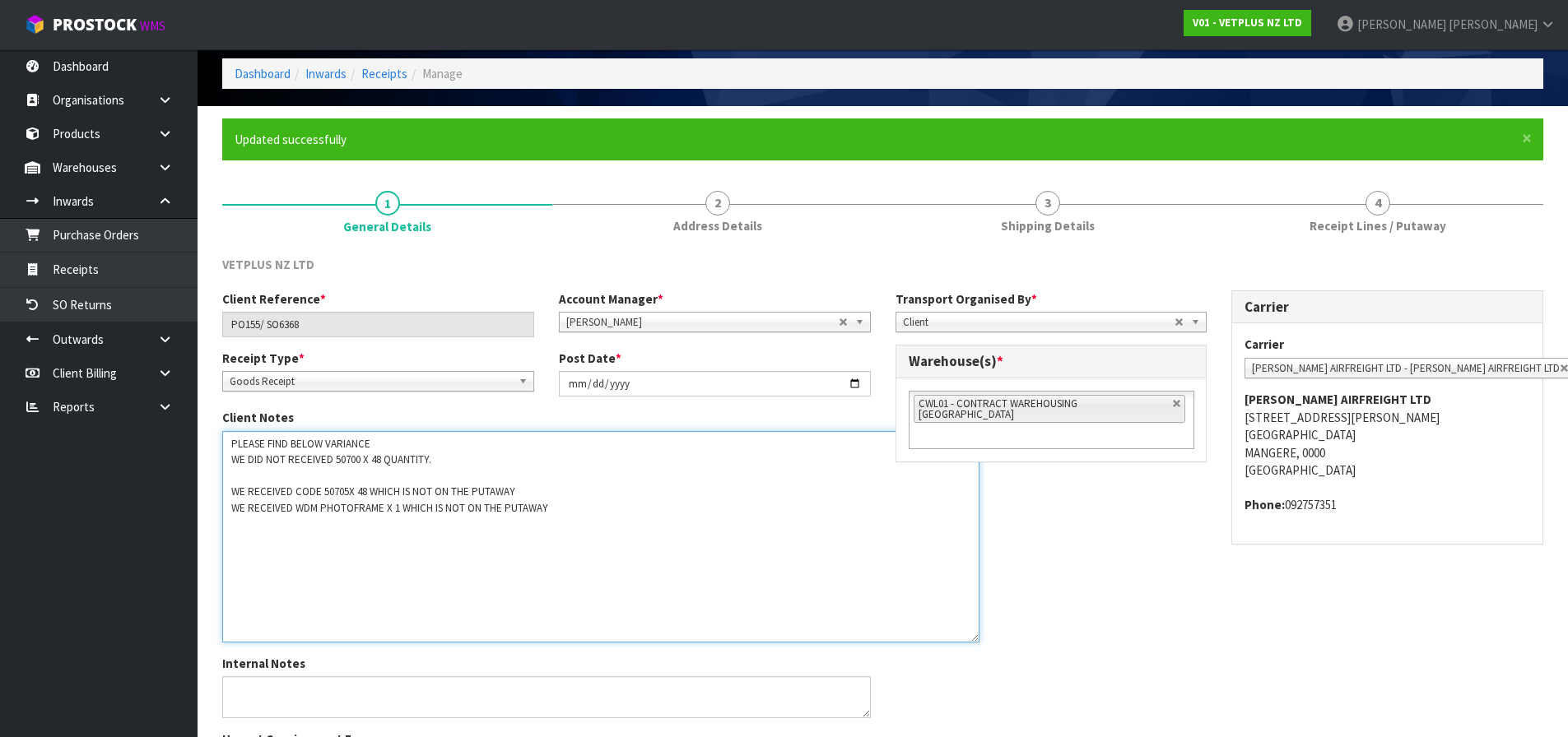
click at [583, 508] on textarea at bounding box center [601, 537] width 757 height 211
click at [334, 531] on textarea at bounding box center [601, 537] width 757 height 211
paste textarea "TULIP VASE"
drag, startPoint x: 231, startPoint y: 508, endPoint x: 286, endPoint y: 510, distance: 55.0
click at [289, 510] on textarea at bounding box center [601, 537] width 757 height 211
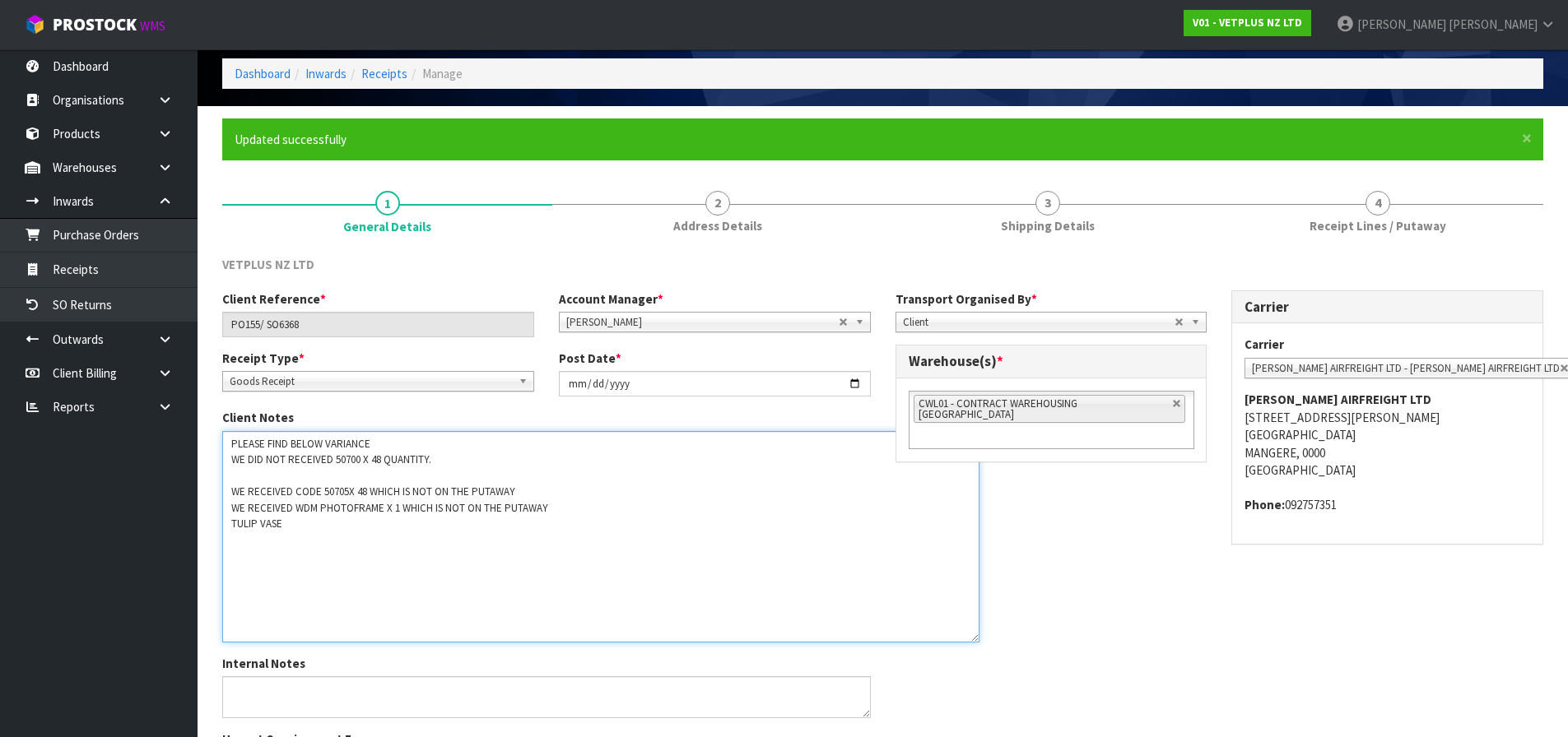
click at [229, 522] on textarea at bounding box center [601, 537] width 757 height 211
paste textarea "WE RECEIVED"
click at [348, 526] on textarea at bounding box center [601, 537] width 757 height 211
drag, startPoint x: 398, startPoint y: 510, endPoint x: 547, endPoint y: 516, distance: 149.1
click at [547, 516] on textarea at bounding box center [601, 537] width 757 height 211
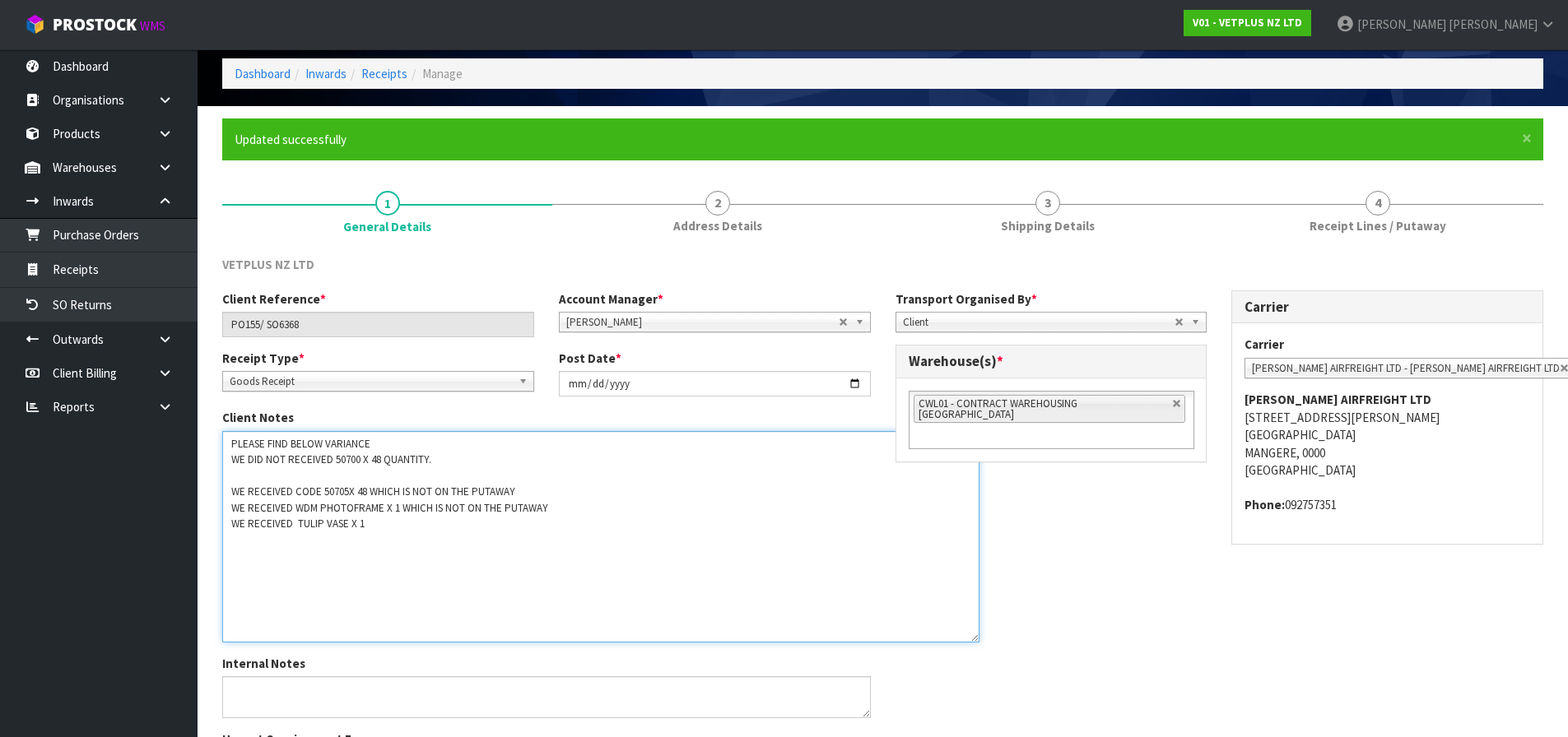
click at [370, 532] on textarea at bounding box center [601, 537] width 757 height 211
paste textarea "WHICH IS NOT ON THE PUTAWAY"
click at [230, 458] on textarea at bounding box center [601, 537] width 757 height 211
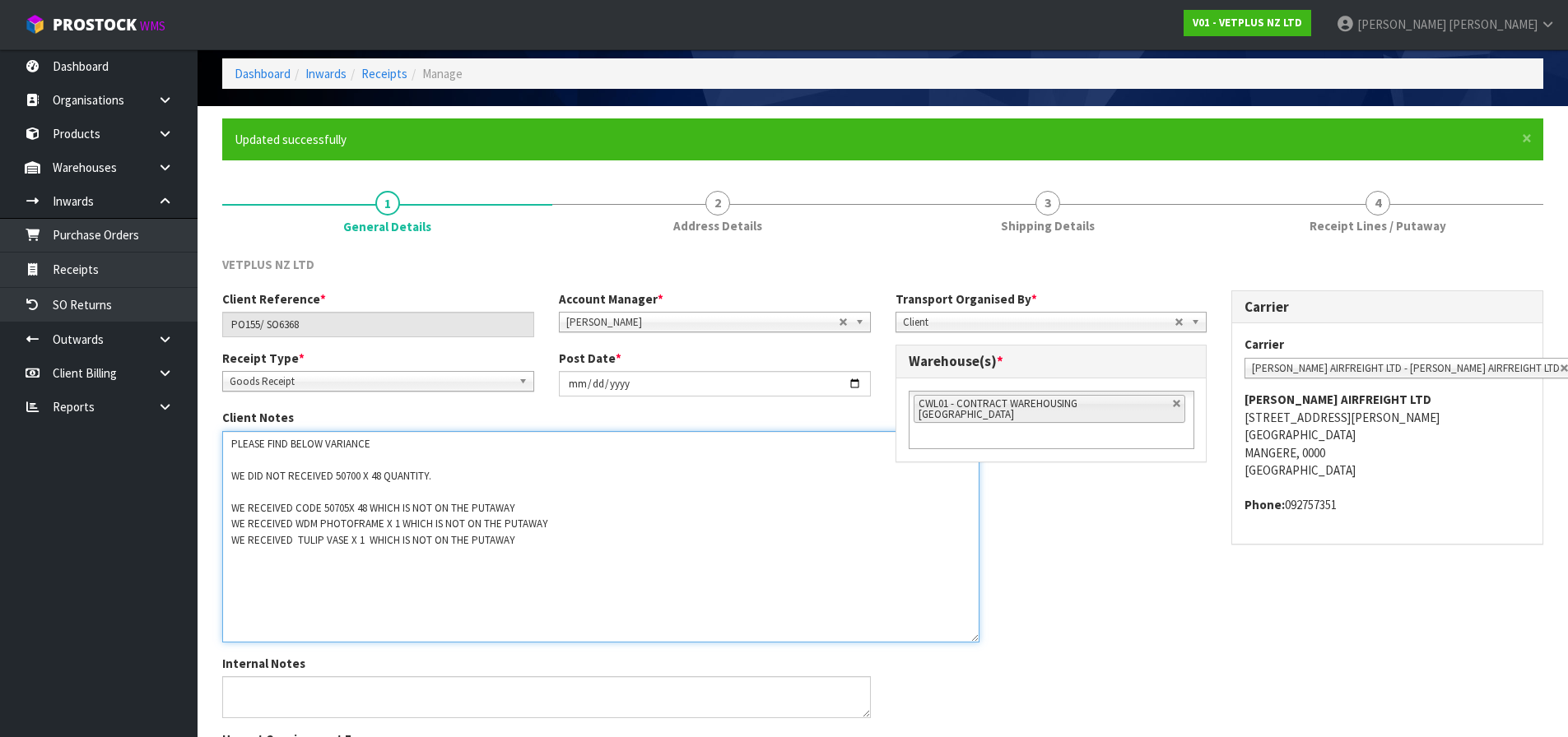
click at [231, 505] on textarea at bounding box center [601, 537] width 757 height 211
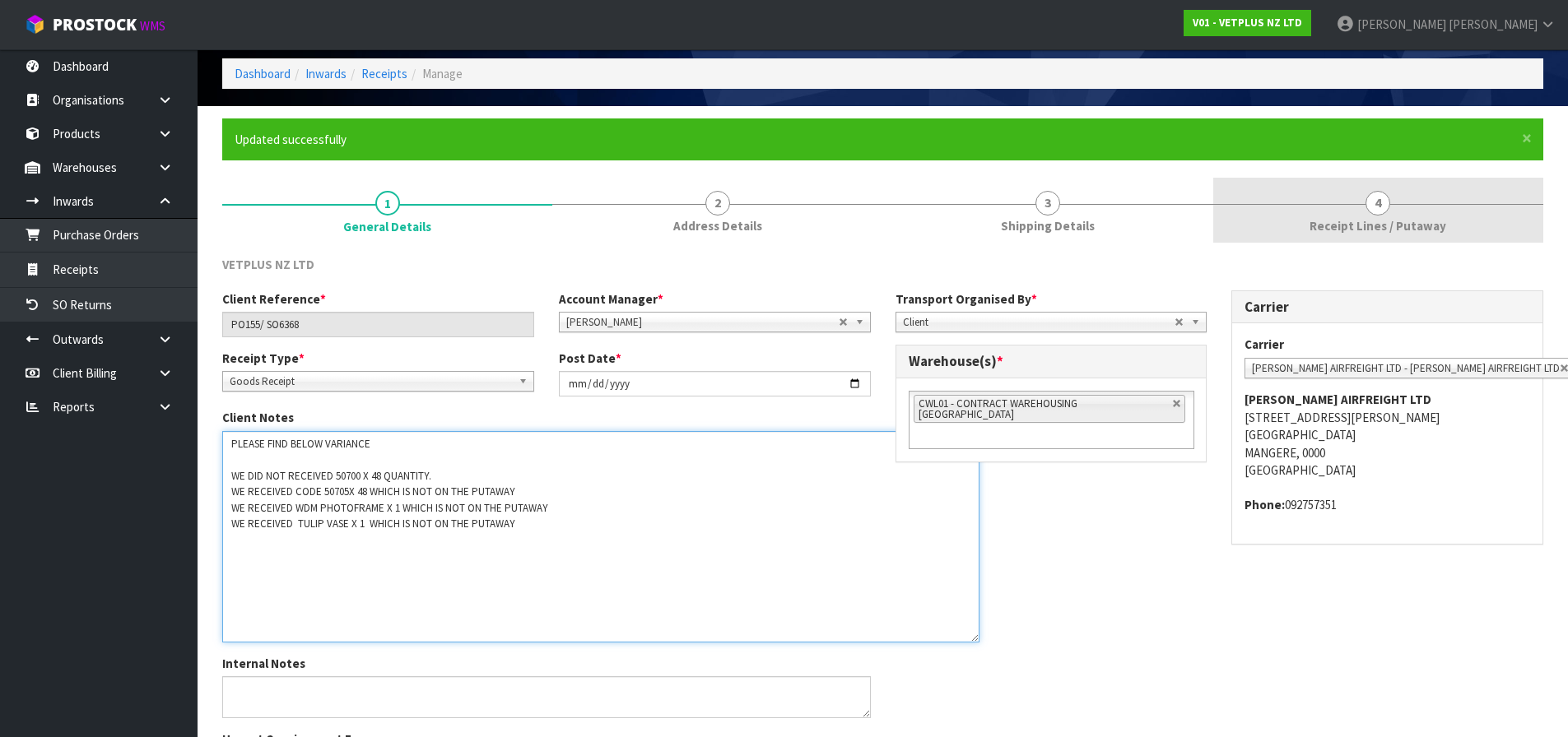
type textarea "PLEASE FIND BELOW VARIANCE WE DID NOT RECEIVED 50700 X 48 QUANTITY. WE RECEIVED…"
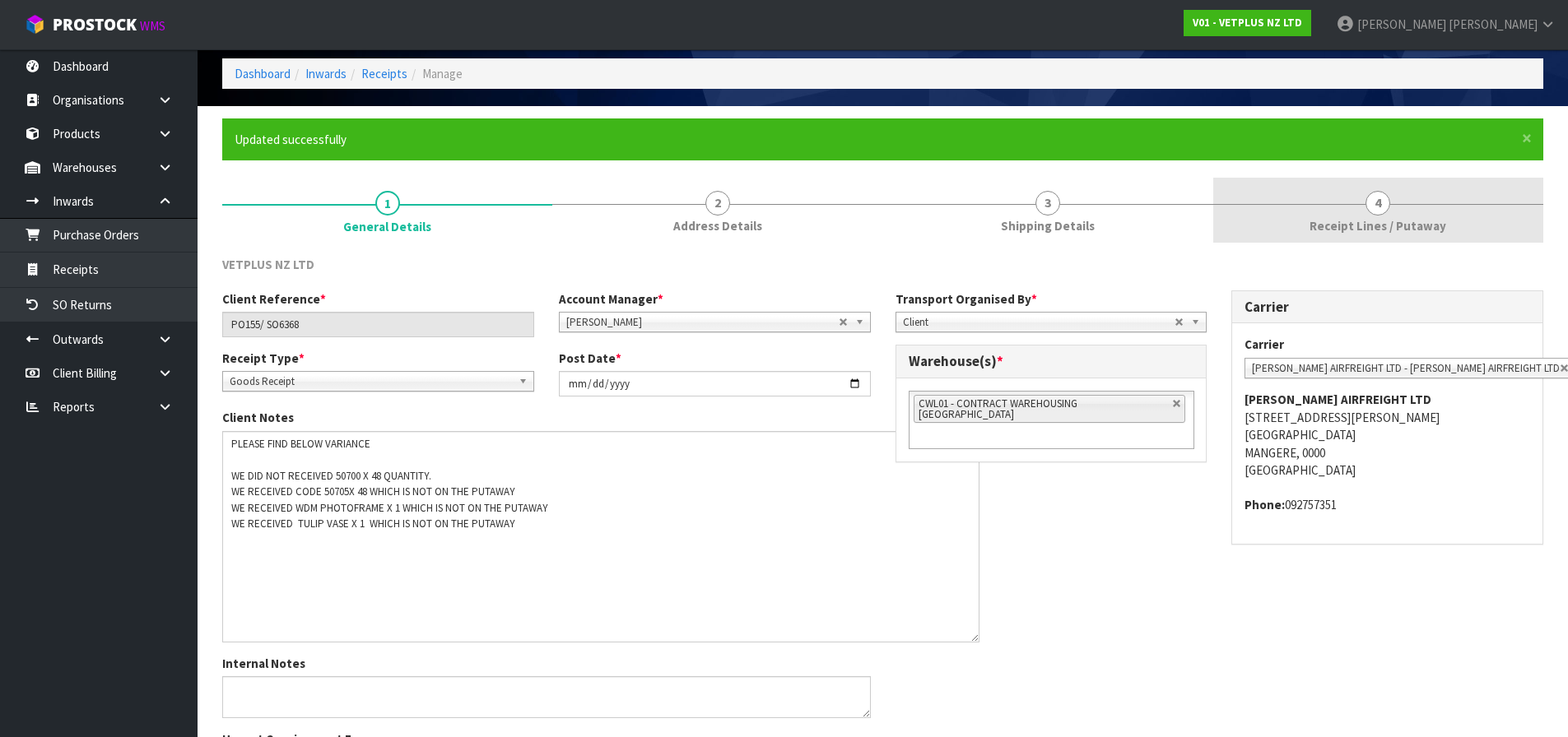
click at [1352, 236] on link "4 Receipt Lines / Putaway" at bounding box center [1379, 210] width 330 height 65
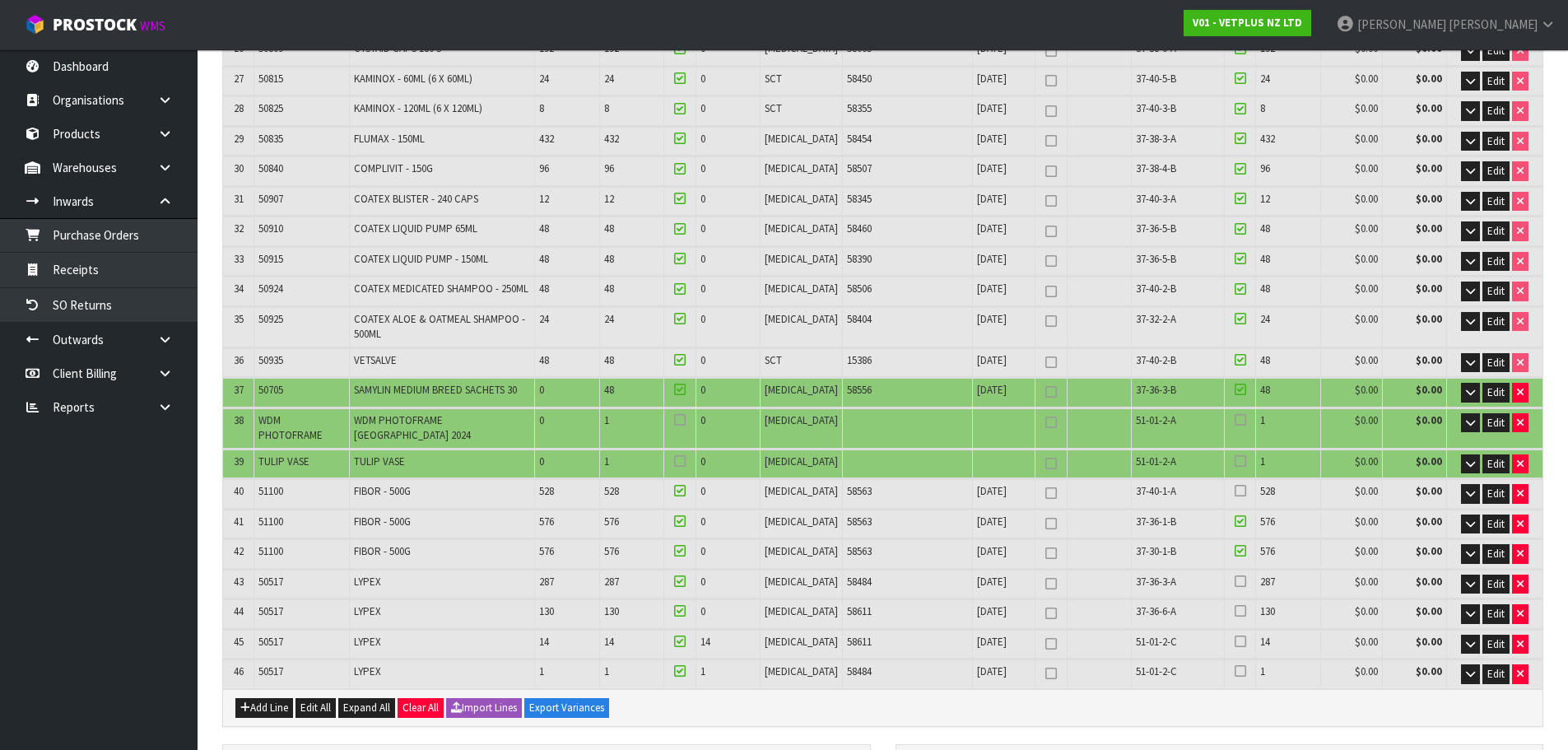
scroll to position [1303, 0]
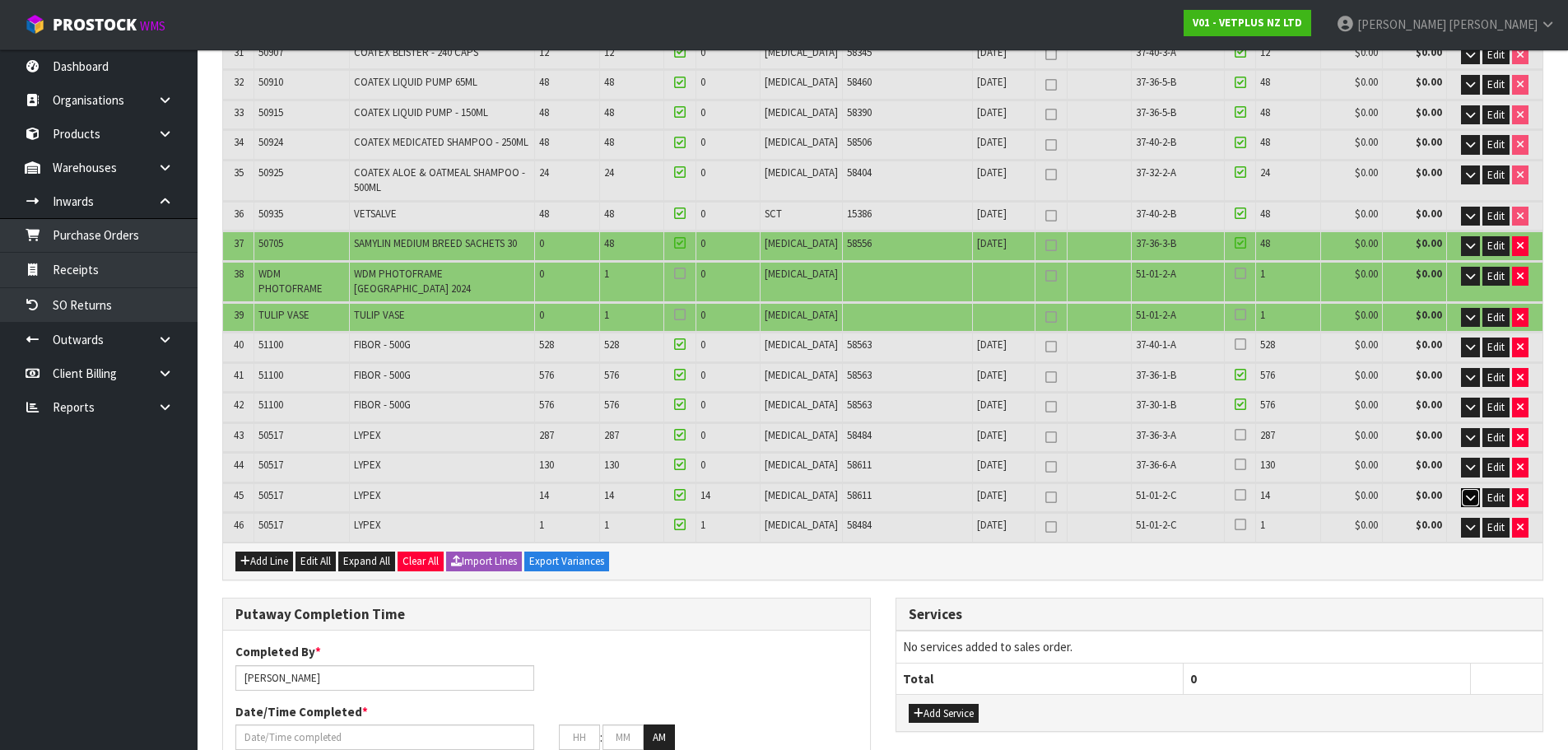
click at [1471, 492] on icon "button" at bounding box center [1470, 498] width 9 height 11
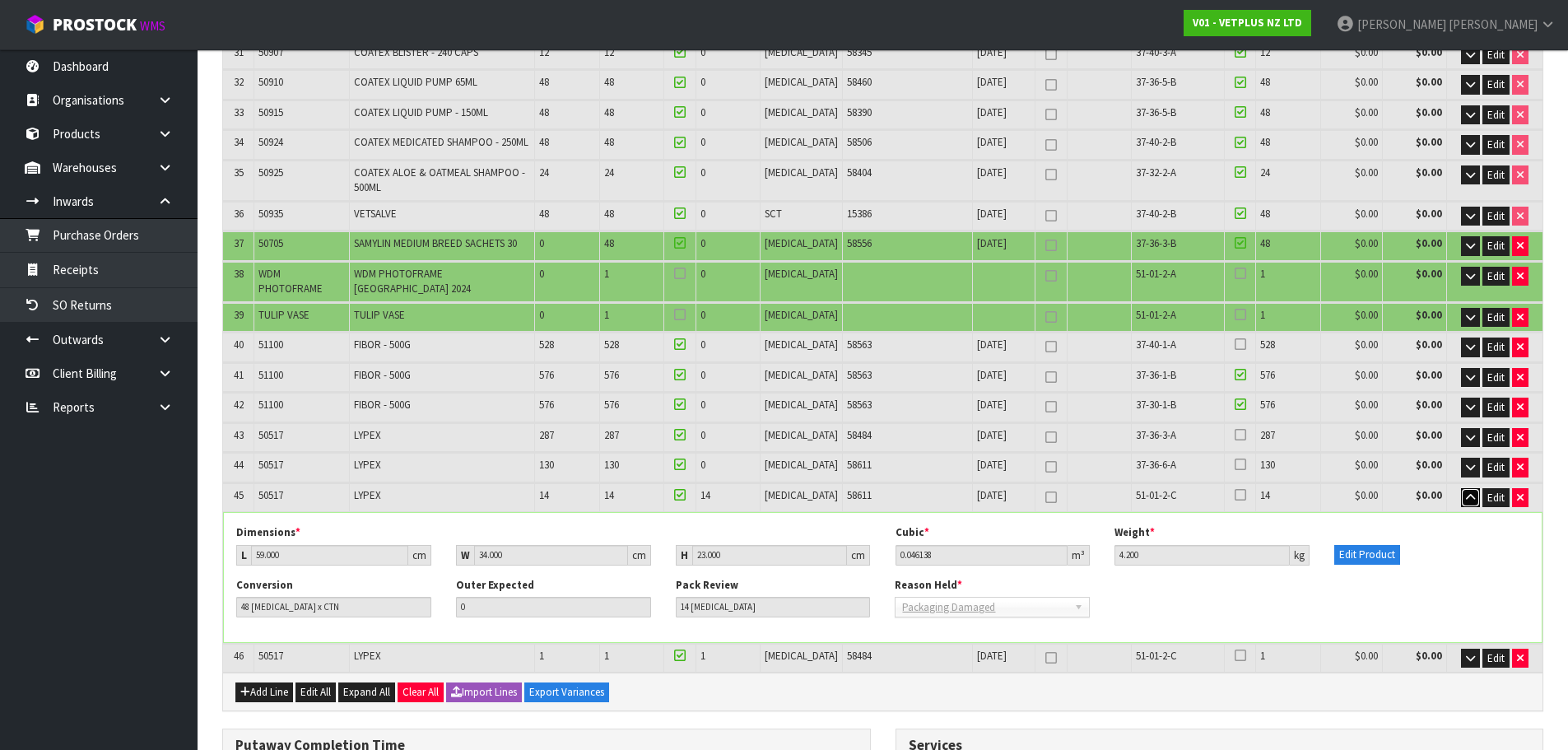
click at [1469, 492] on icon "button" at bounding box center [1470, 498] width 9 height 11
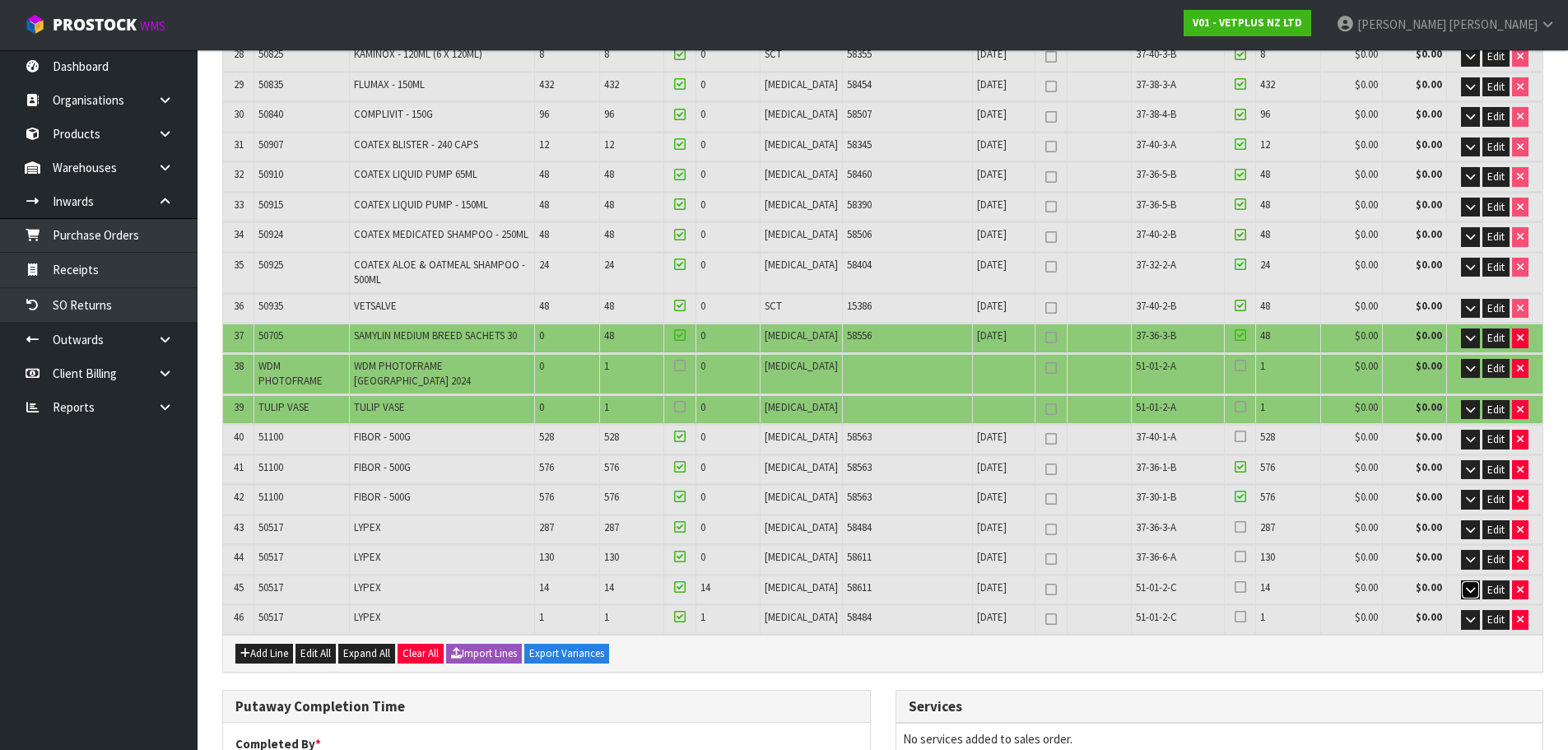
scroll to position [1220, 0]
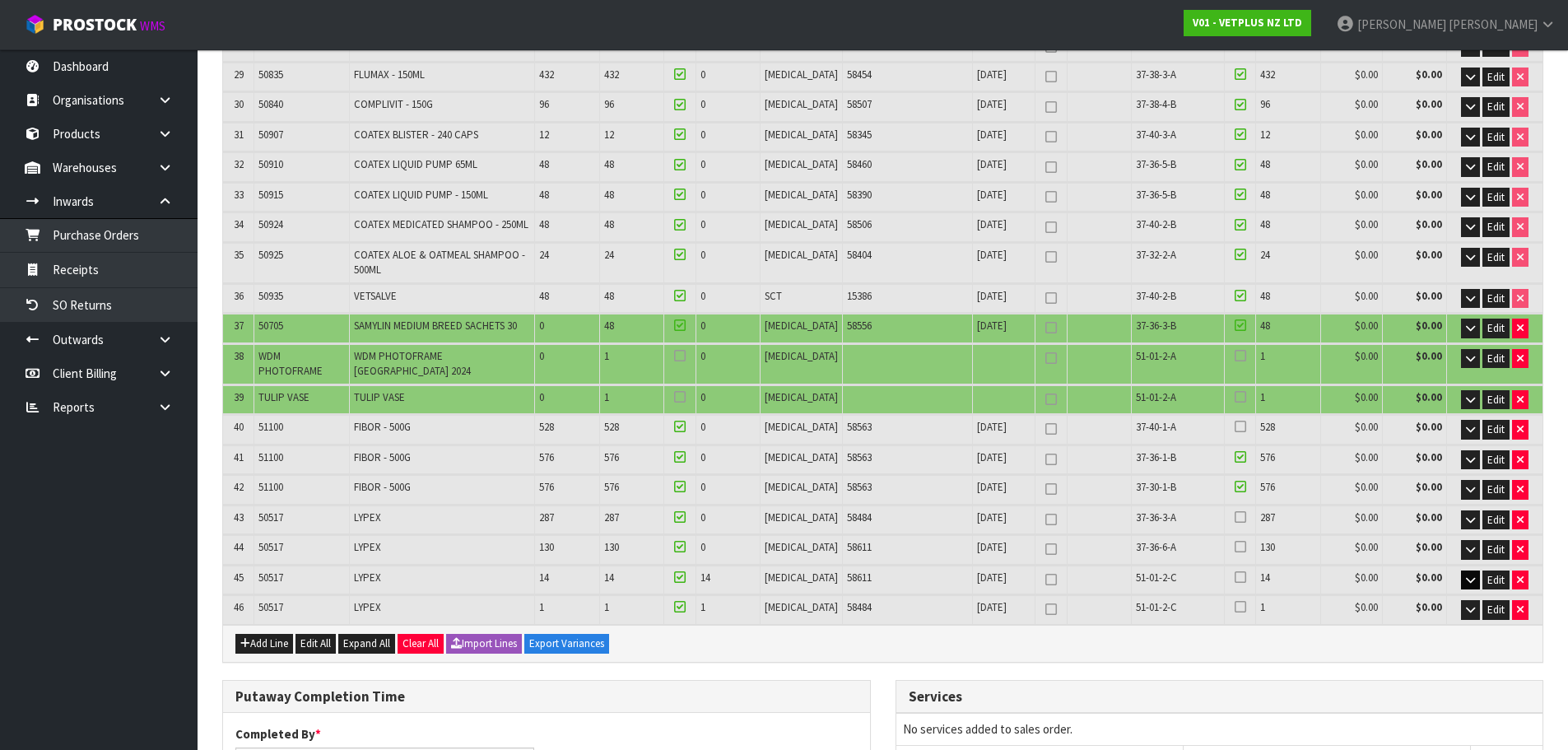
click at [280, 570] on span "50517" at bounding box center [271, 578] width 25 height 14
copy span "50517"
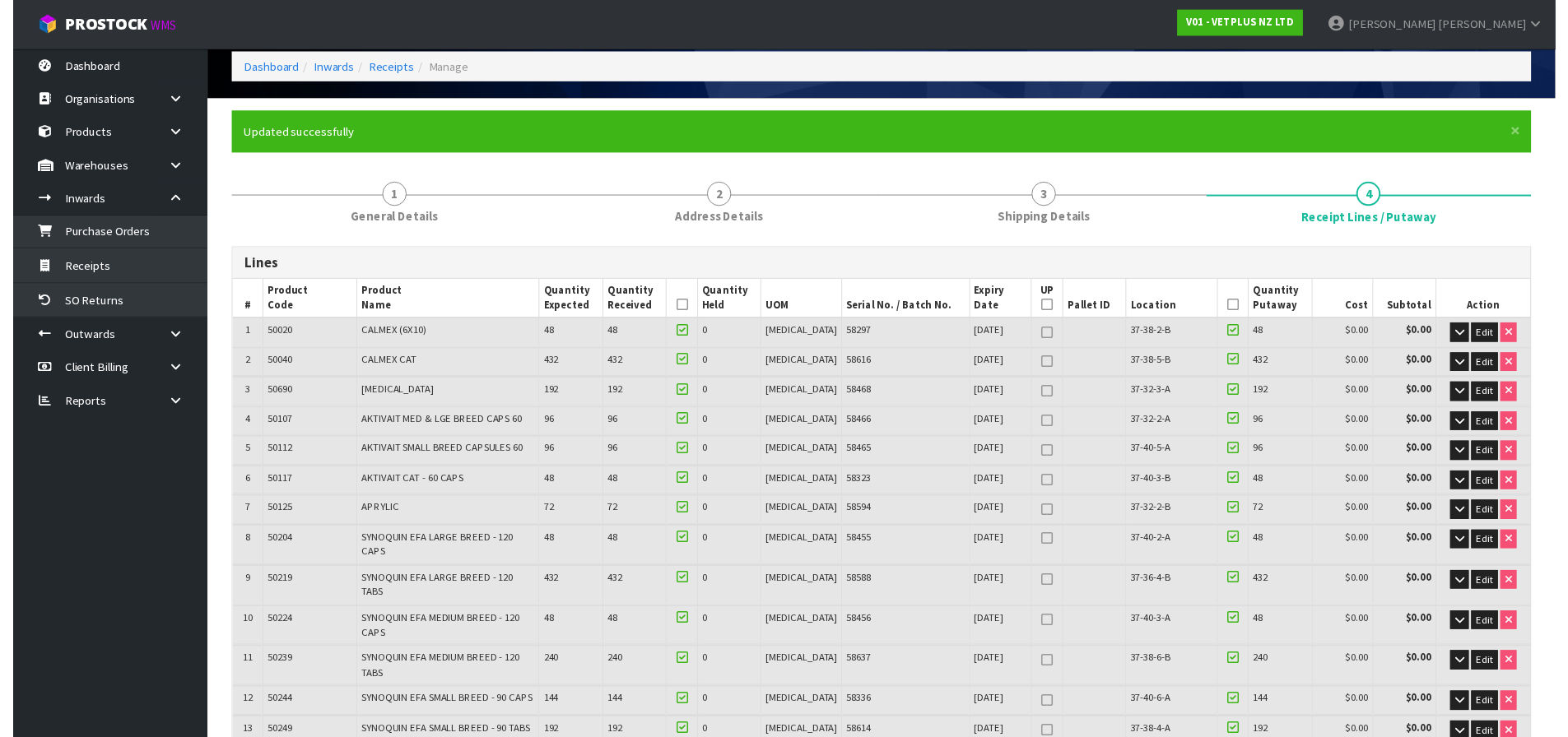
scroll to position [0, 0]
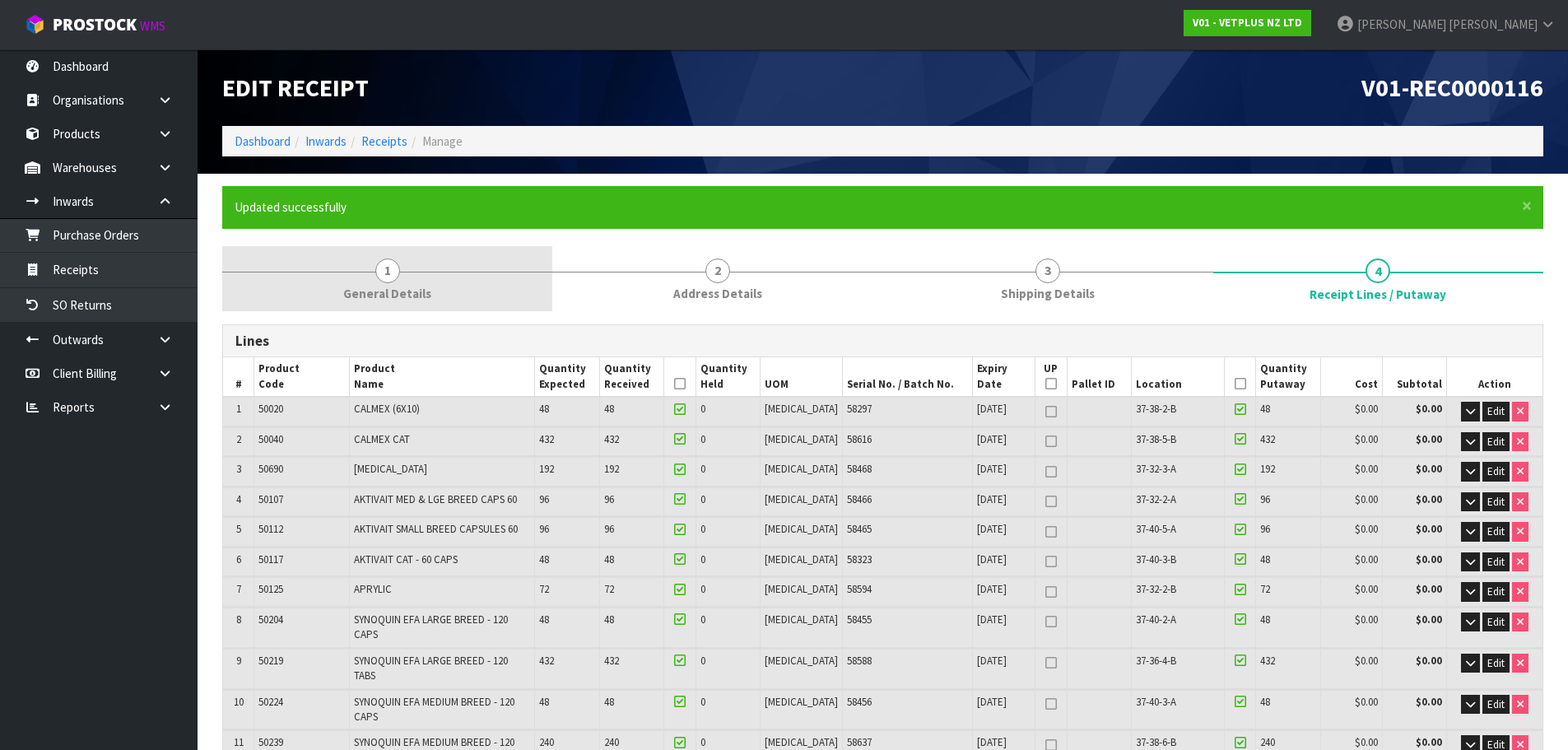
click at [396, 275] on span "1" at bounding box center [388, 271] width 25 height 25
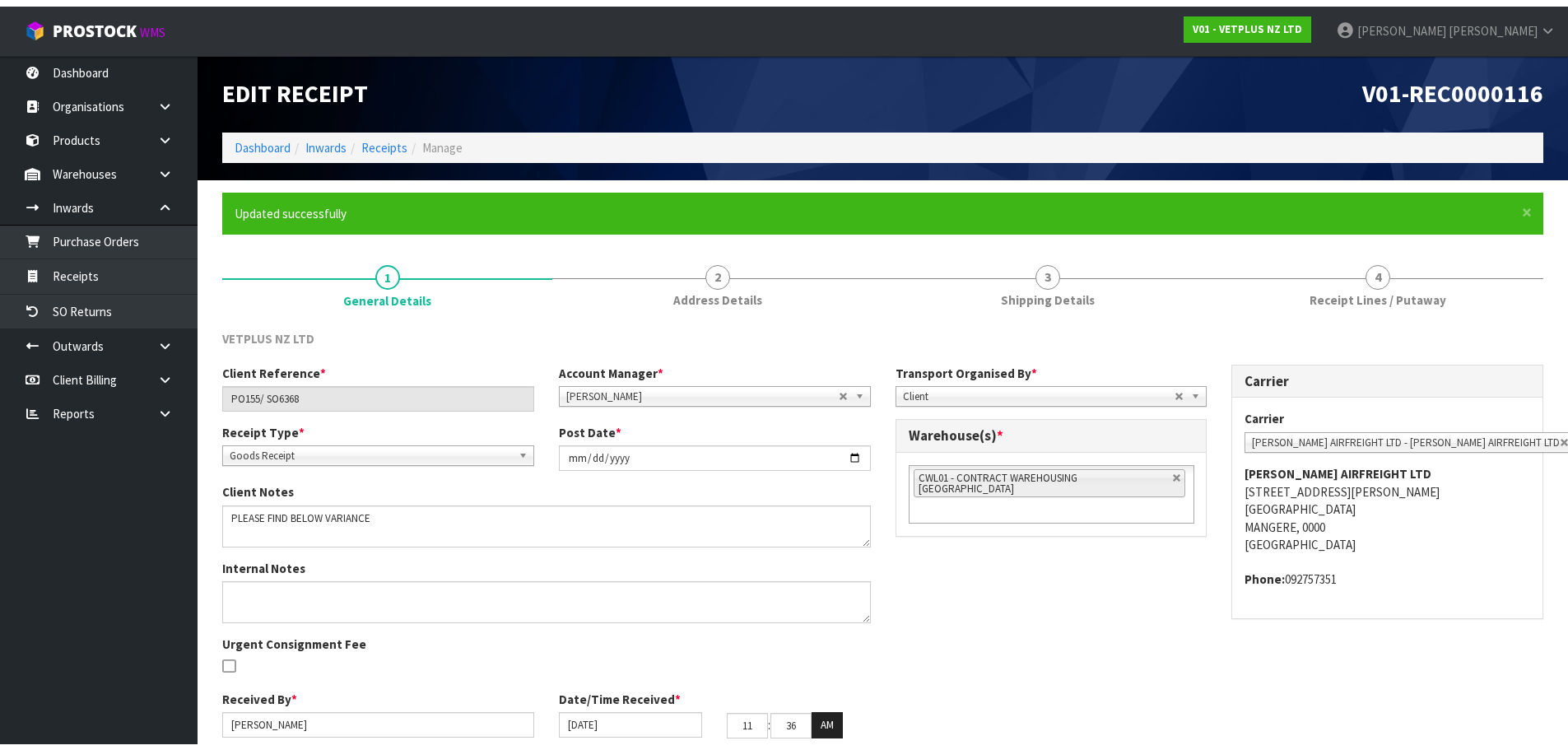
scroll to position [68, 0]
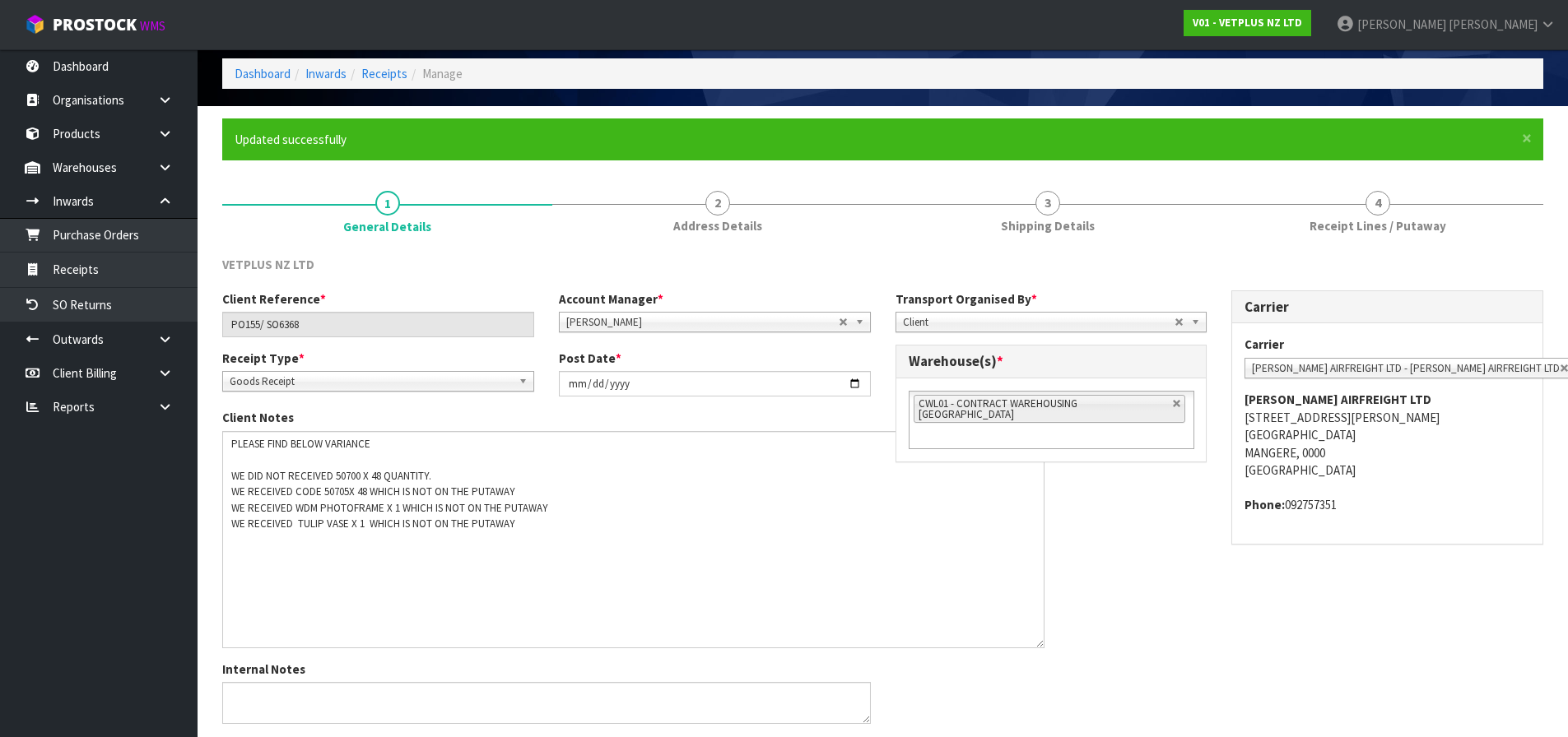
drag, startPoint x: 860, startPoint y: 464, endPoint x: 1034, endPoint y: 638, distance: 246.1
click at [1034, 638] on textarea at bounding box center [633, 540] width 823 height 218
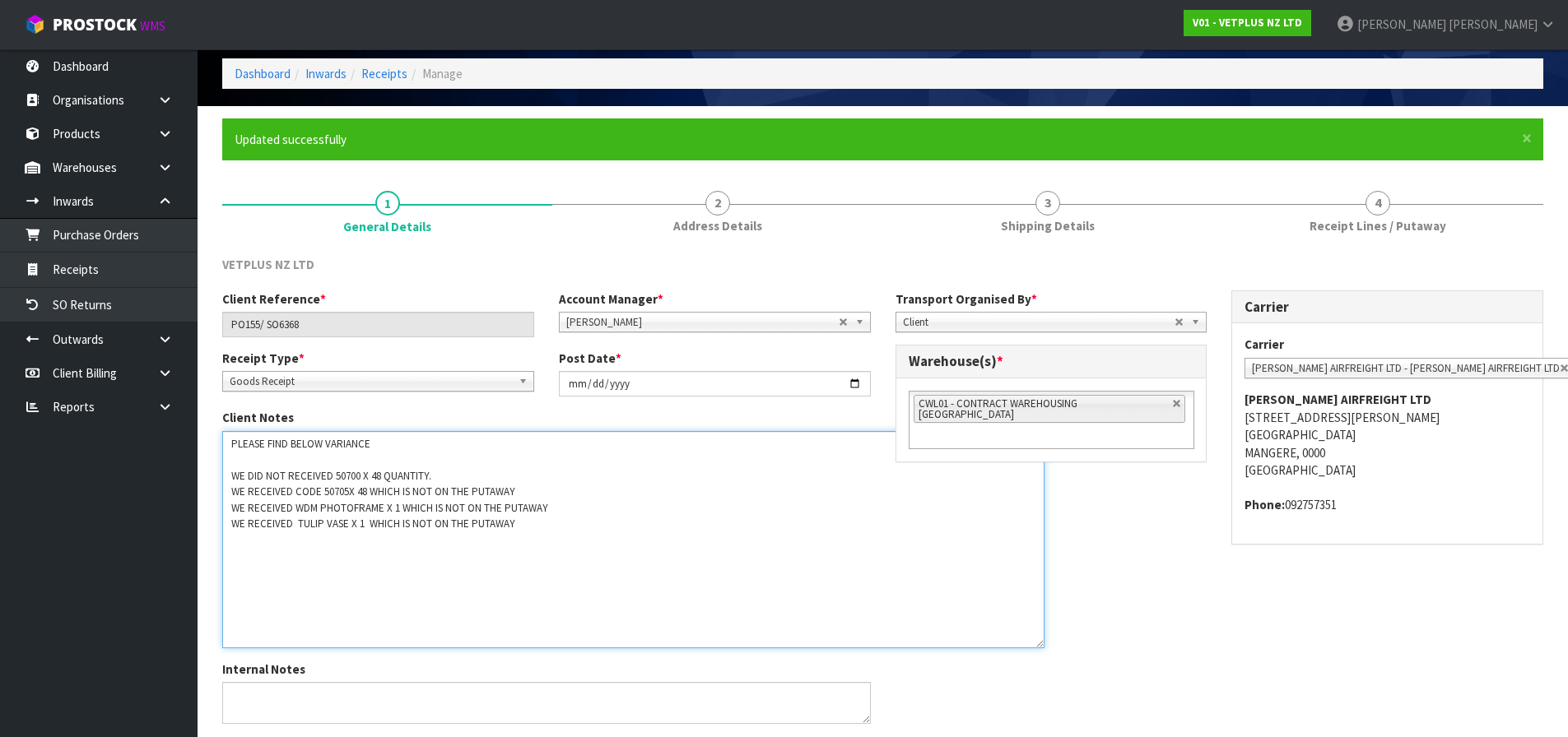
click at [555, 525] on textarea at bounding box center [633, 540] width 823 height 218
paste textarea "50517"
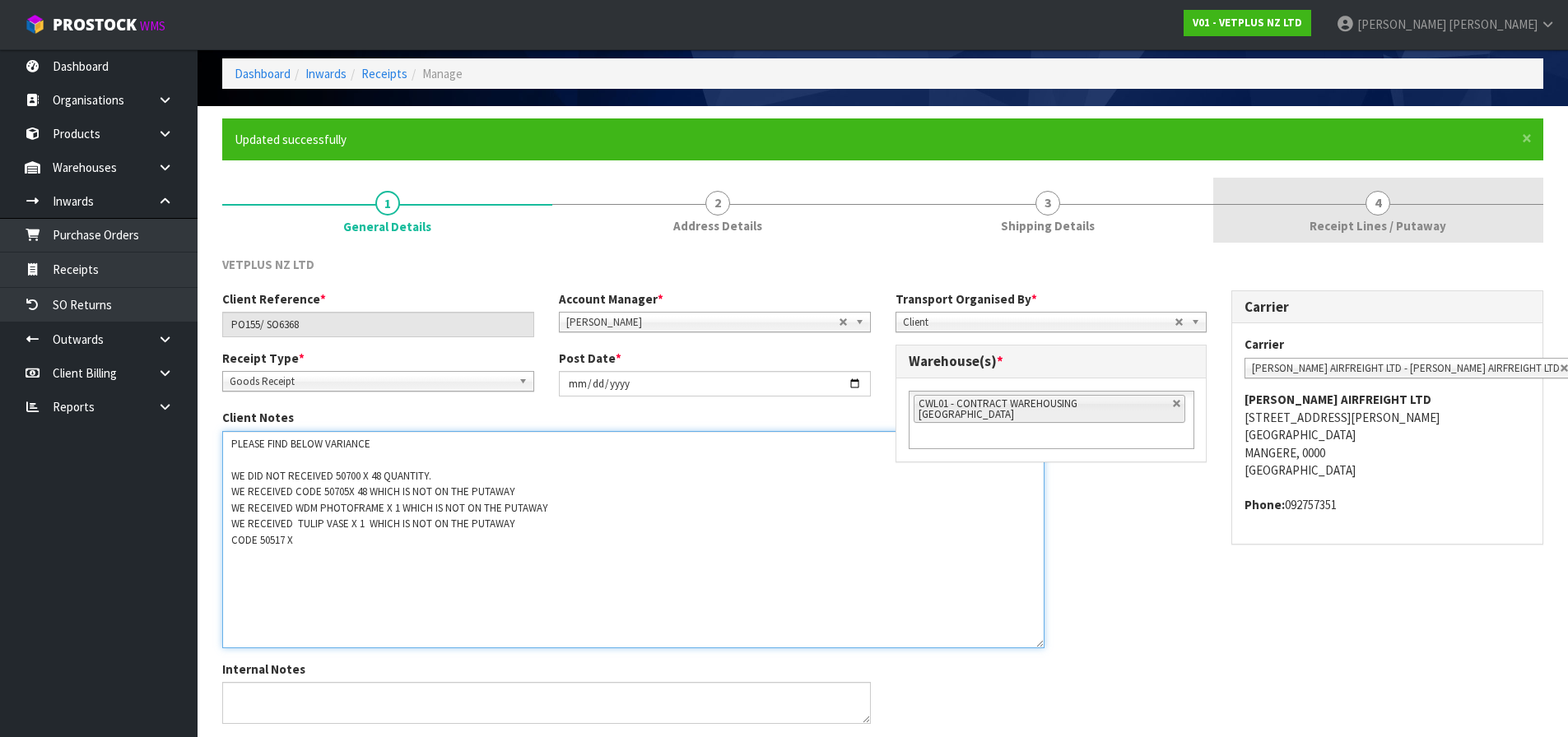
type textarea "PLEASE FIND BELOW VARIANCE WE DID NOT RECEIVED 50700 X 48 QUANTITY. WE RECEIVED…"
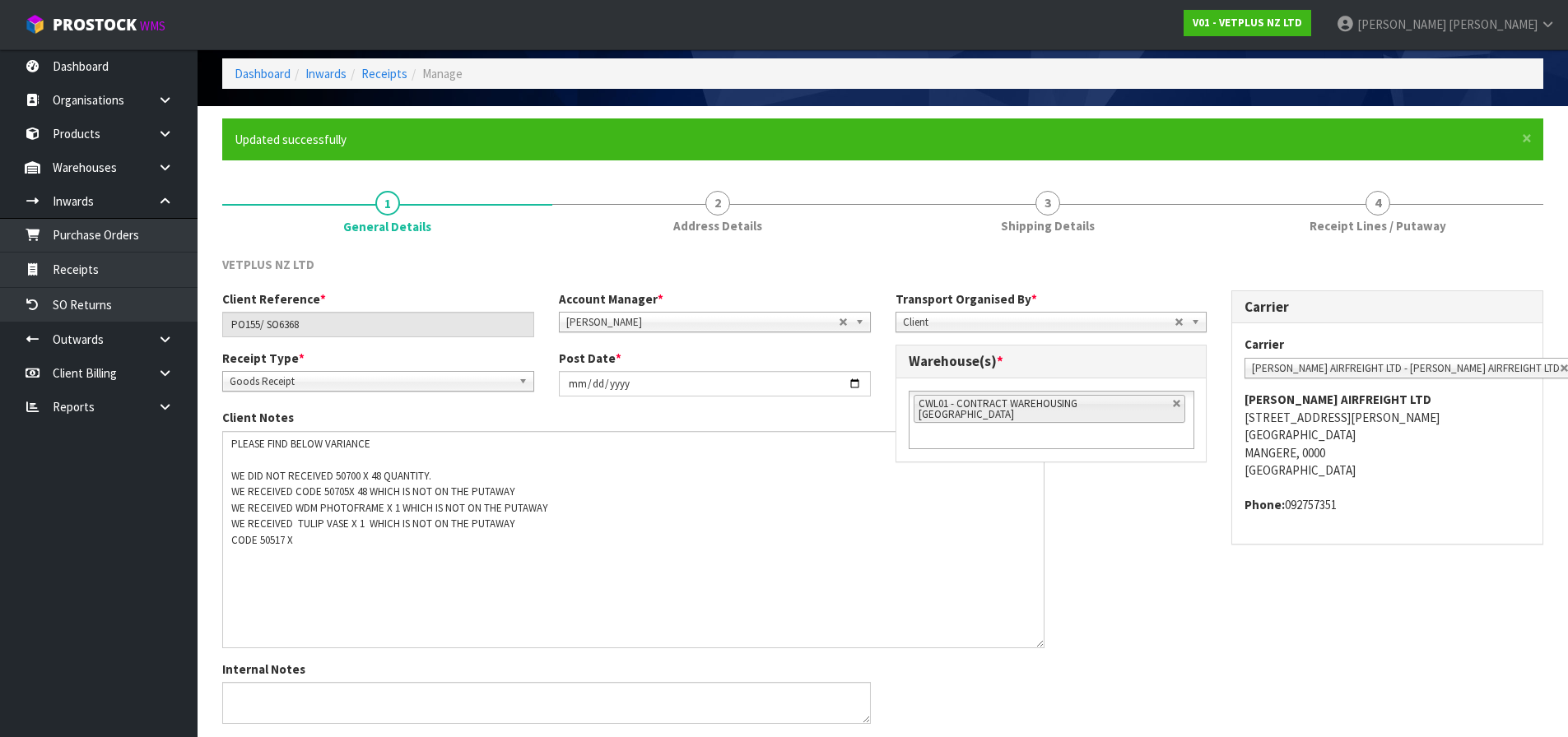
drag, startPoint x: 1430, startPoint y: 216, endPoint x: 1091, endPoint y: 403, distance: 387.2
click at [1429, 218] on link "4 Receipt Lines / Putaway" at bounding box center [1379, 210] width 330 height 65
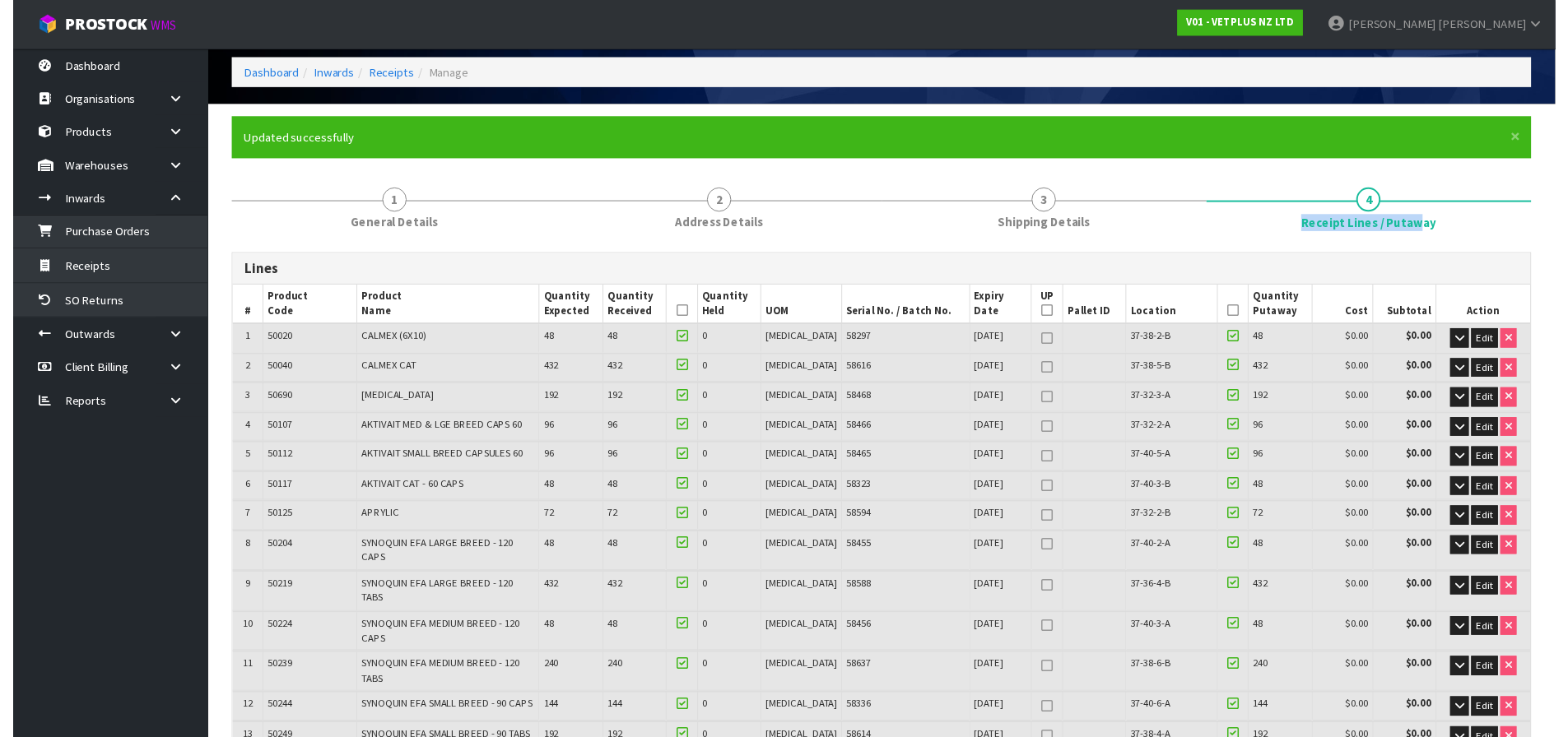
scroll to position [0, 0]
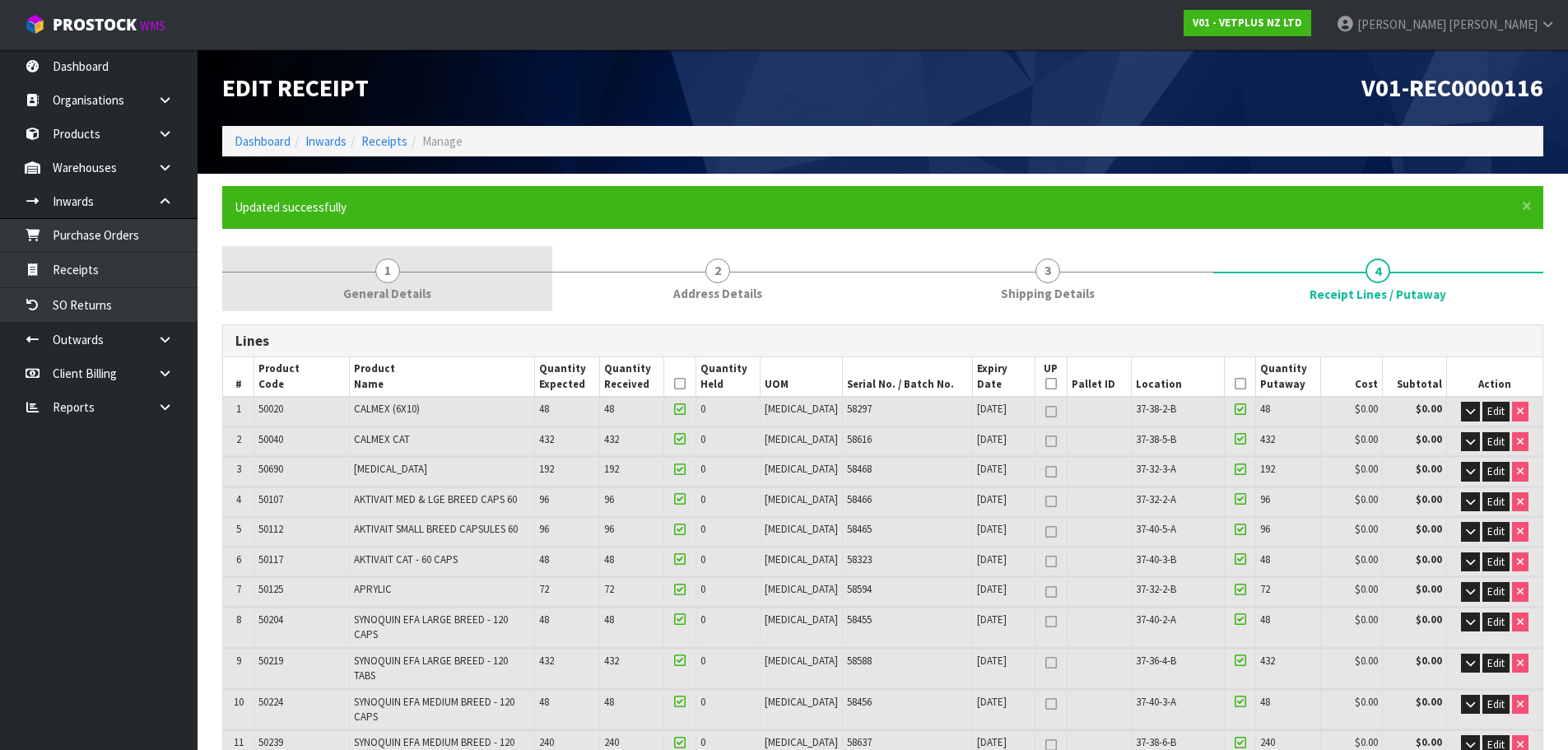
click at [489, 305] on link "1 General Details" at bounding box center [387, 278] width 330 height 65
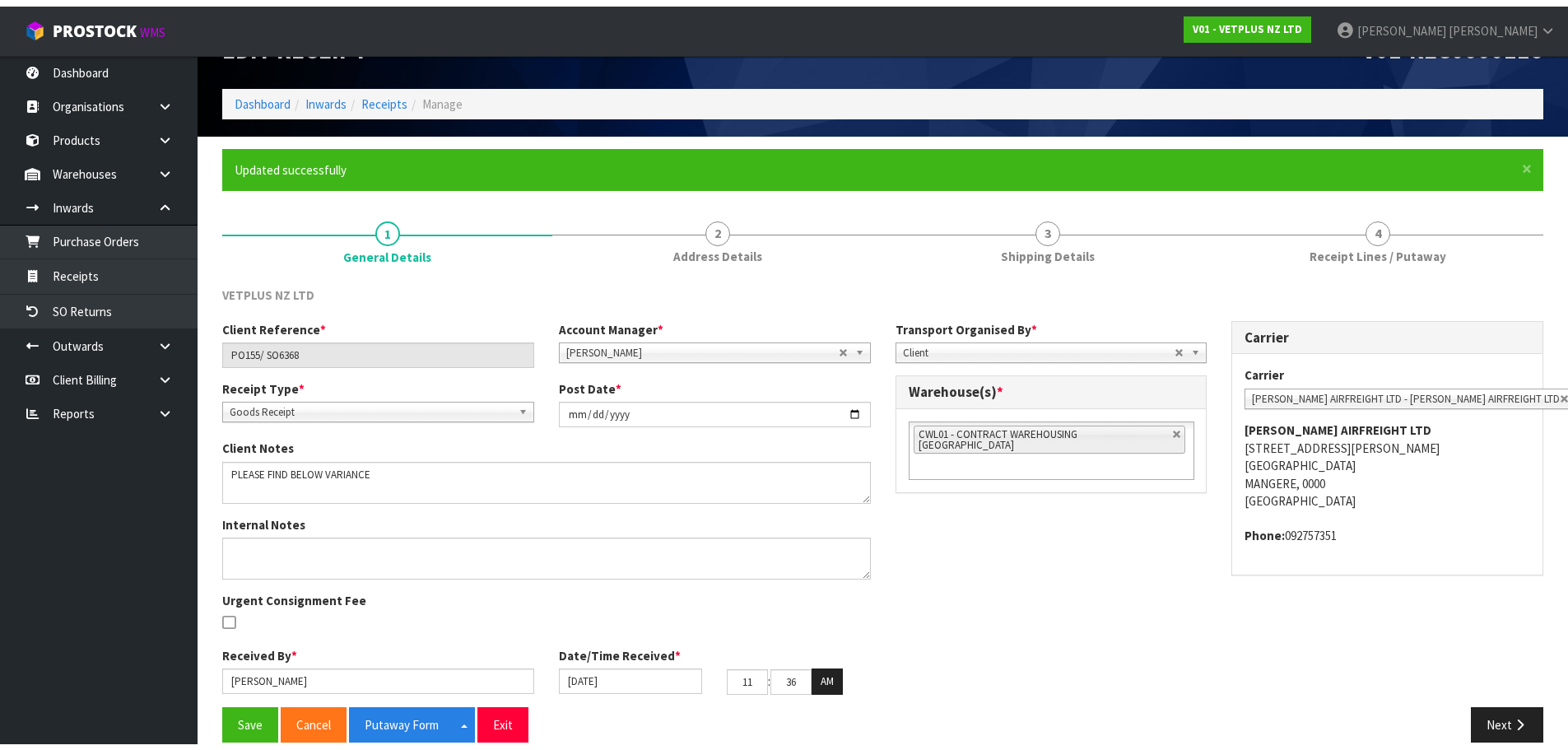
scroll to position [68, 0]
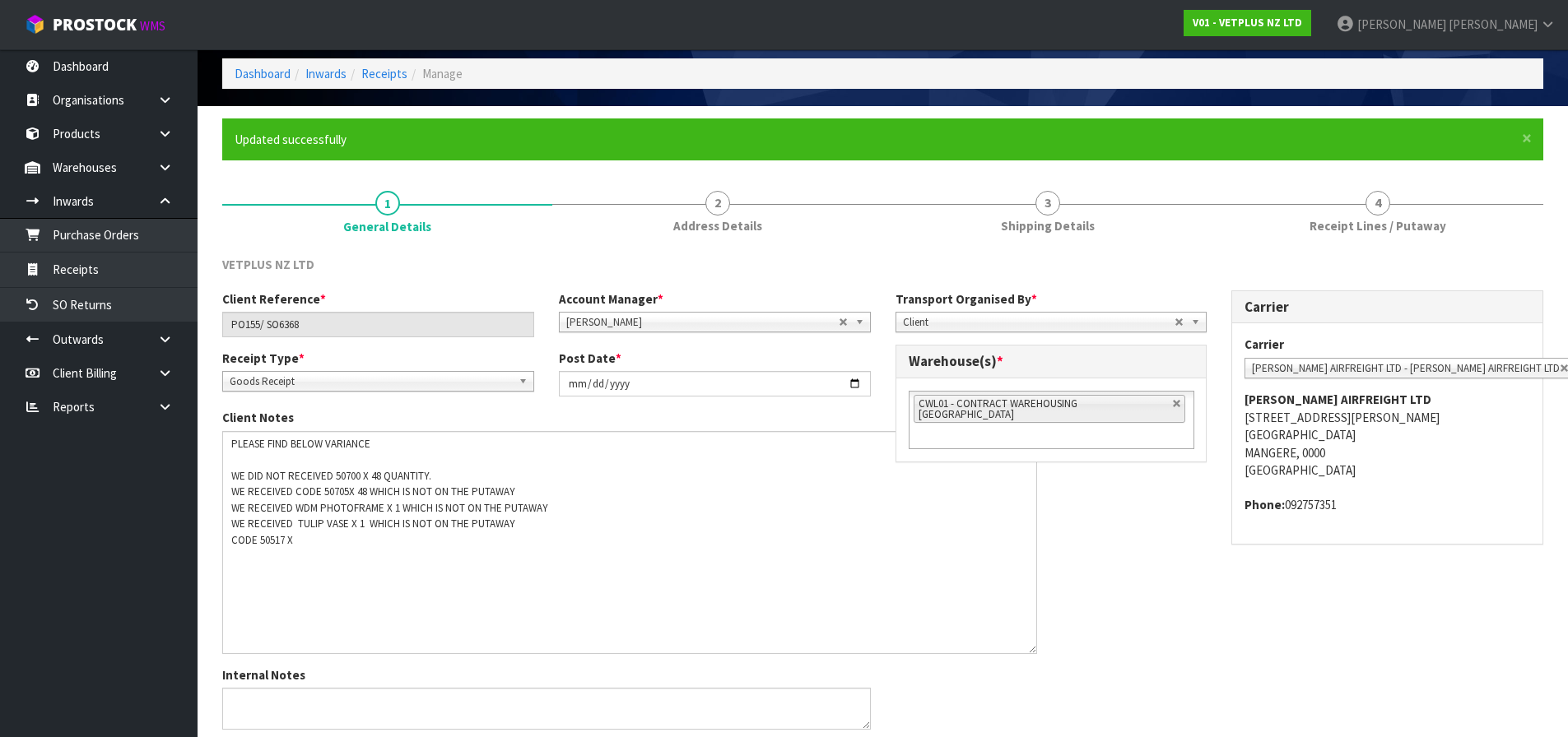
drag, startPoint x: 862, startPoint y: 470, endPoint x: 1028, endPoint y: 651, distance: 245.6
click at [1028, 651] on textarea at bounding box center [629, 543] width 815 height 223
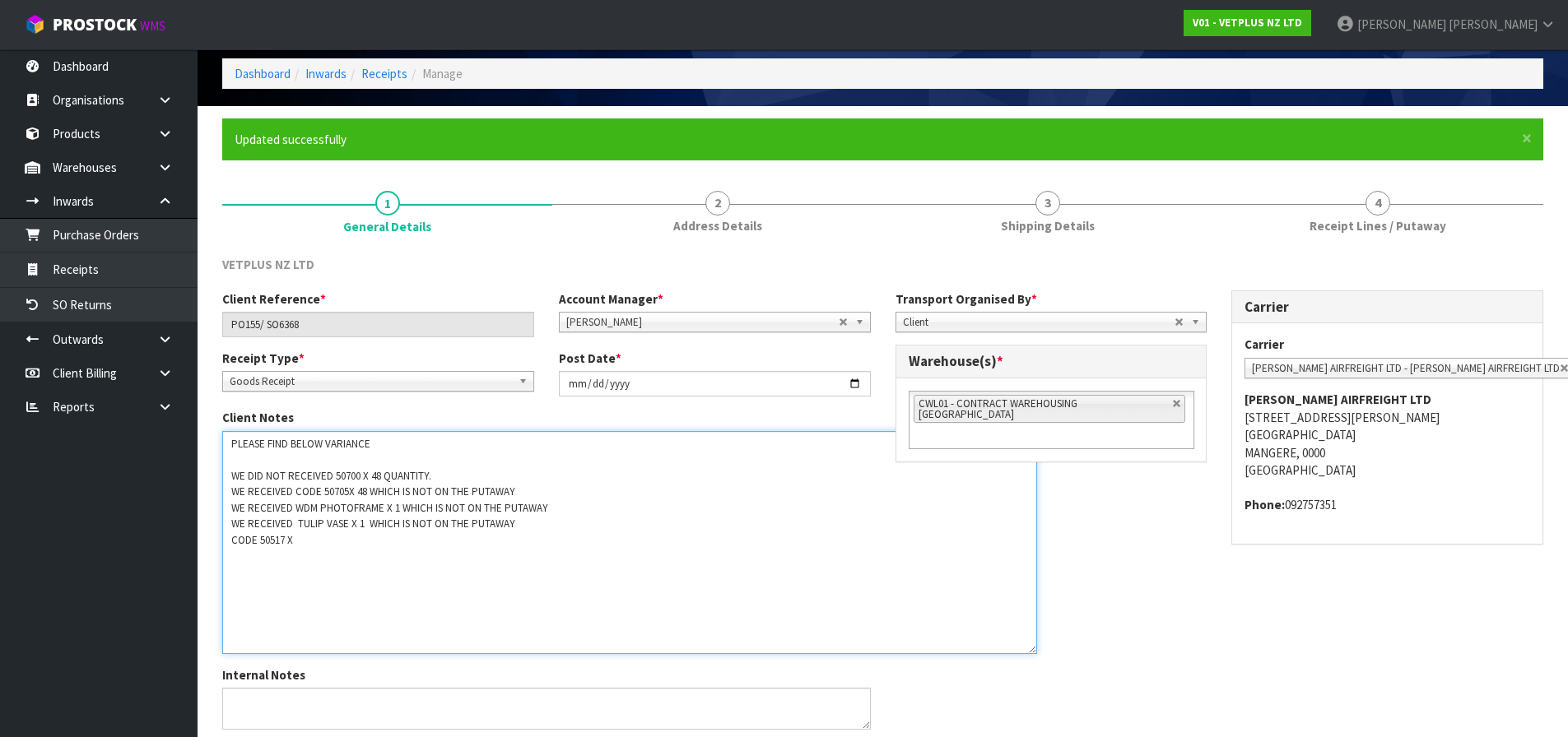
click at [328, 541] on textarea at bounding box center [629, 543] width 815 height 223
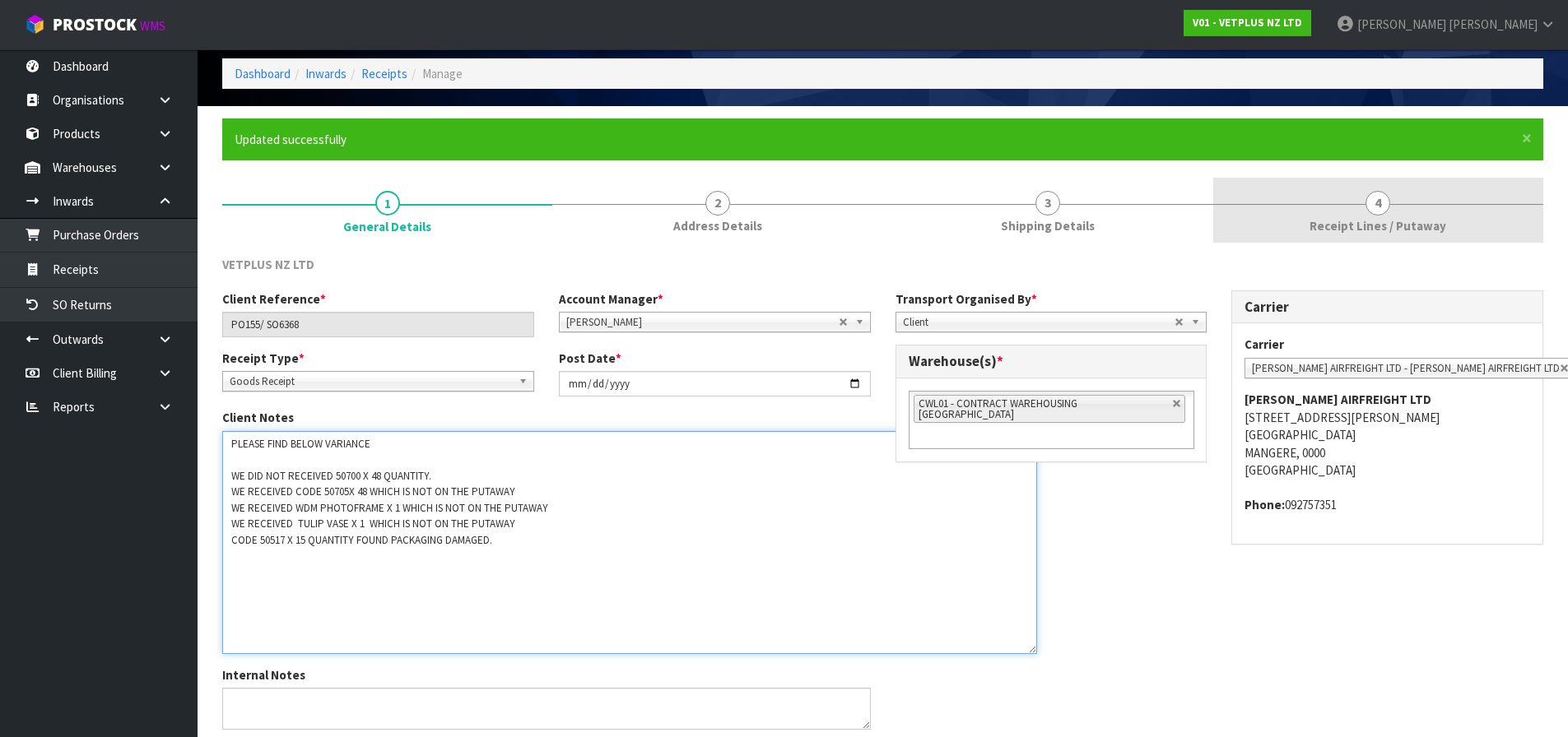
type textarea "PLEASE FIND BELOW VARIANCE WE DID NOT RECEIVED 50700 X 48 QUANTITY. WE RECEIVED…"
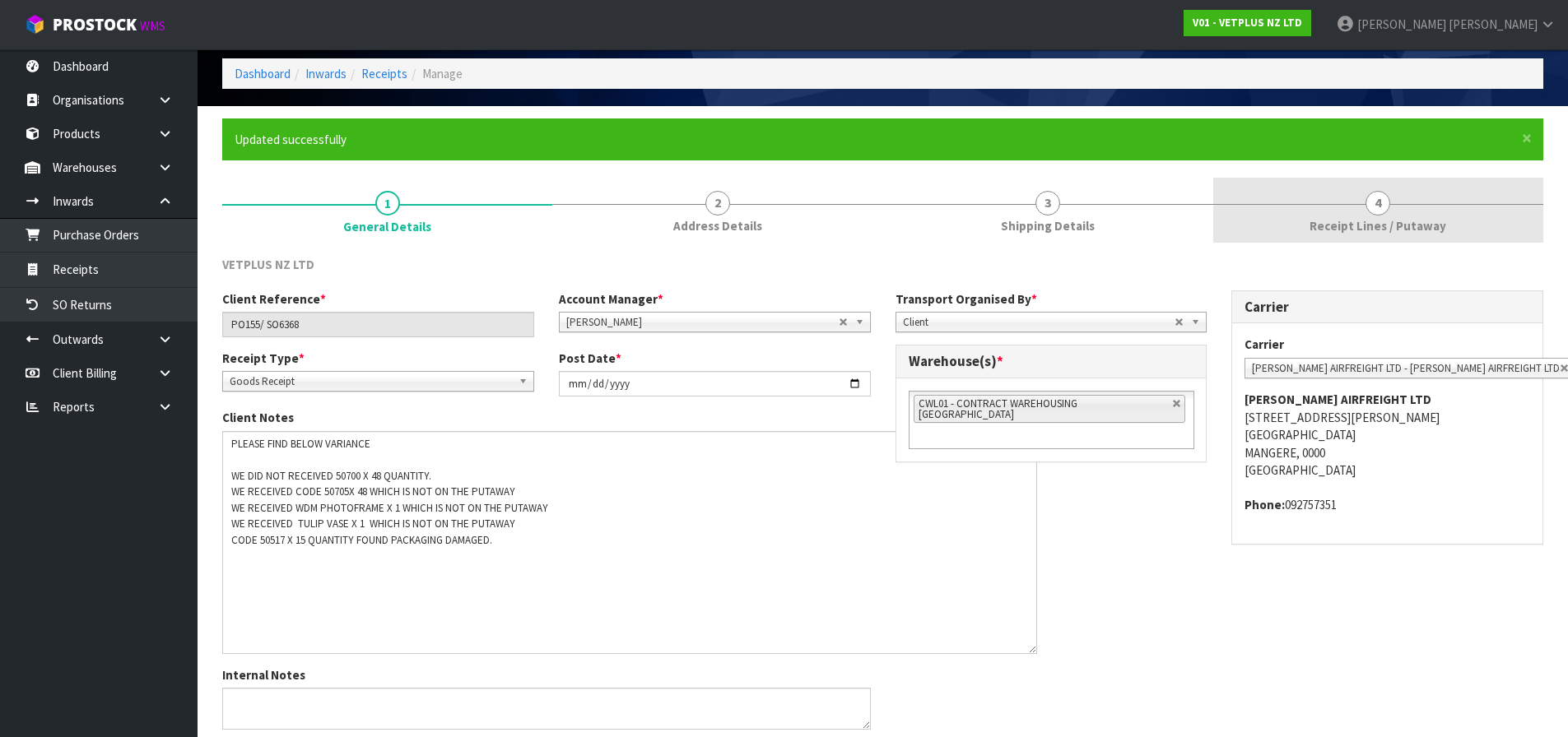
click at [1381, 207] on span "4" at bounding box center [1378, 203] width 25 height 25
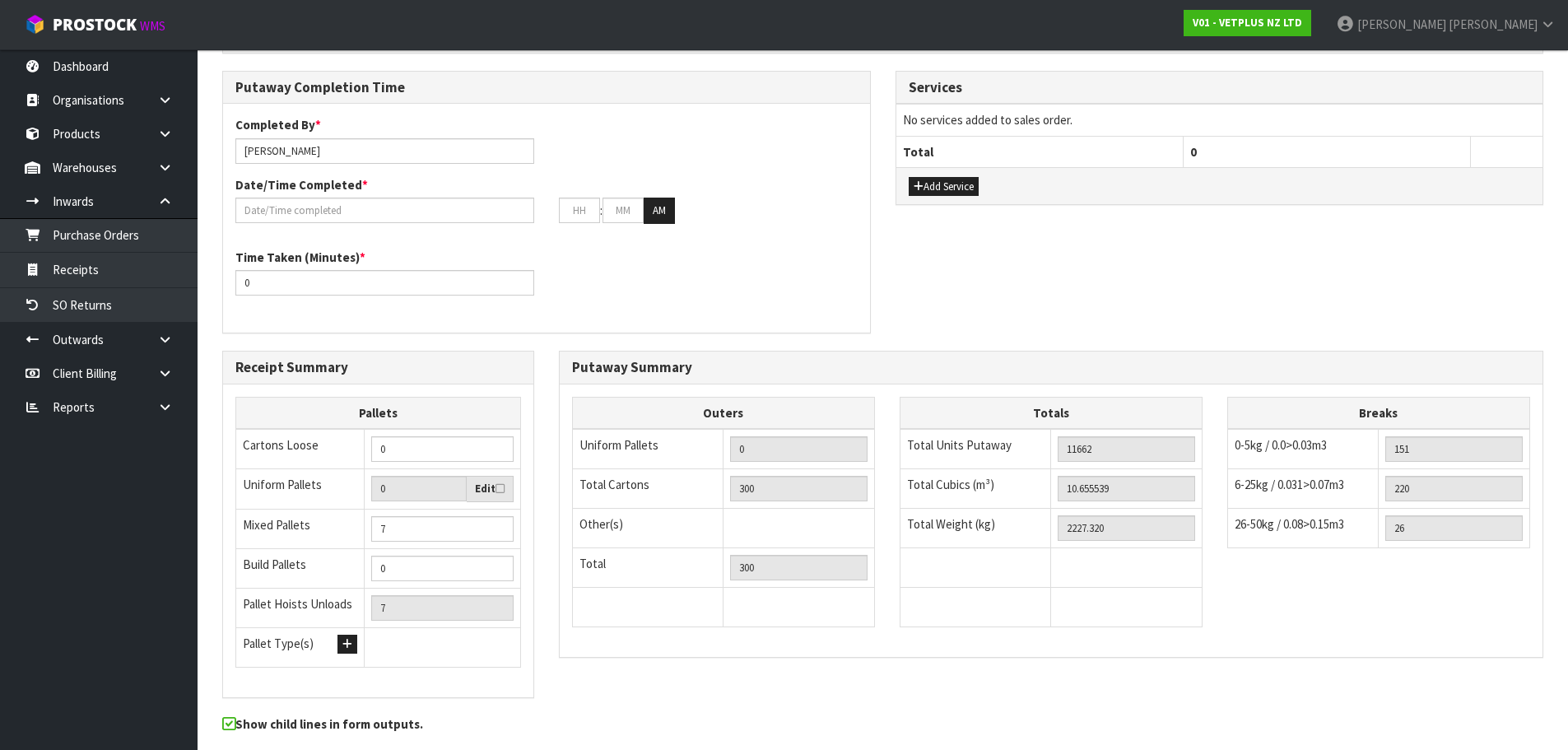
scroll to position [1839, 0]
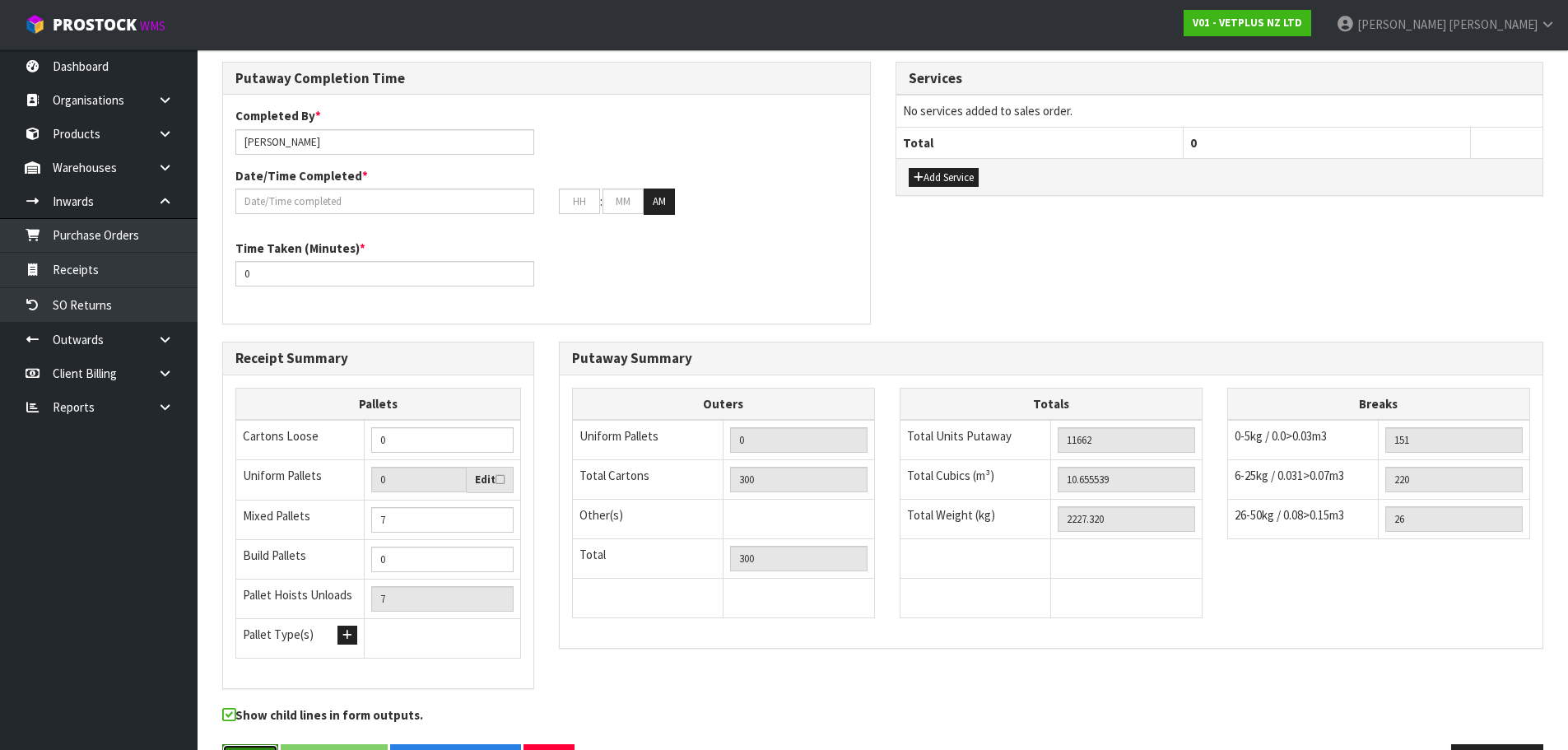
click at [251, 745] on button "Save" at bounding box center [250, 762] width 56 height 36
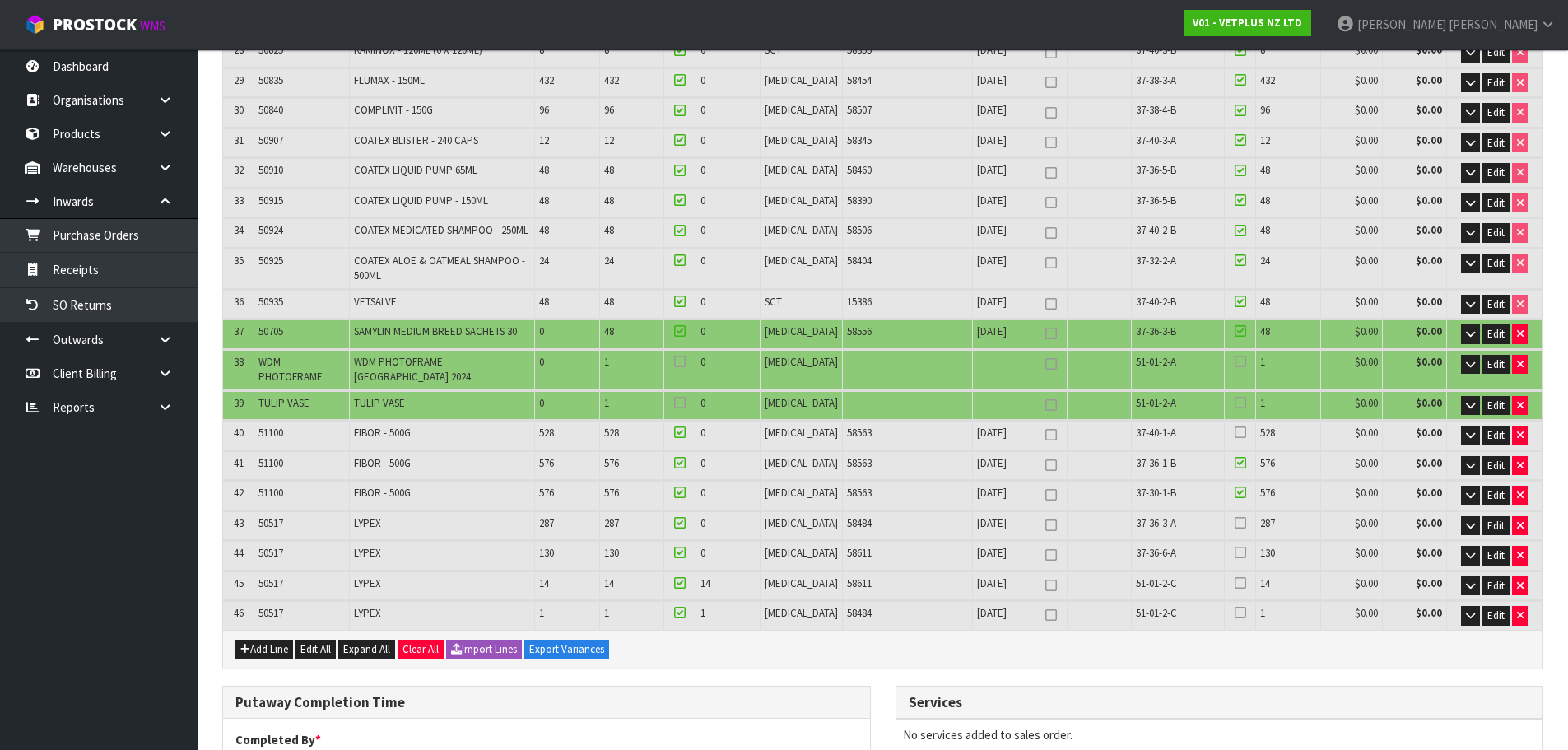
scroll to position [1400, 0]
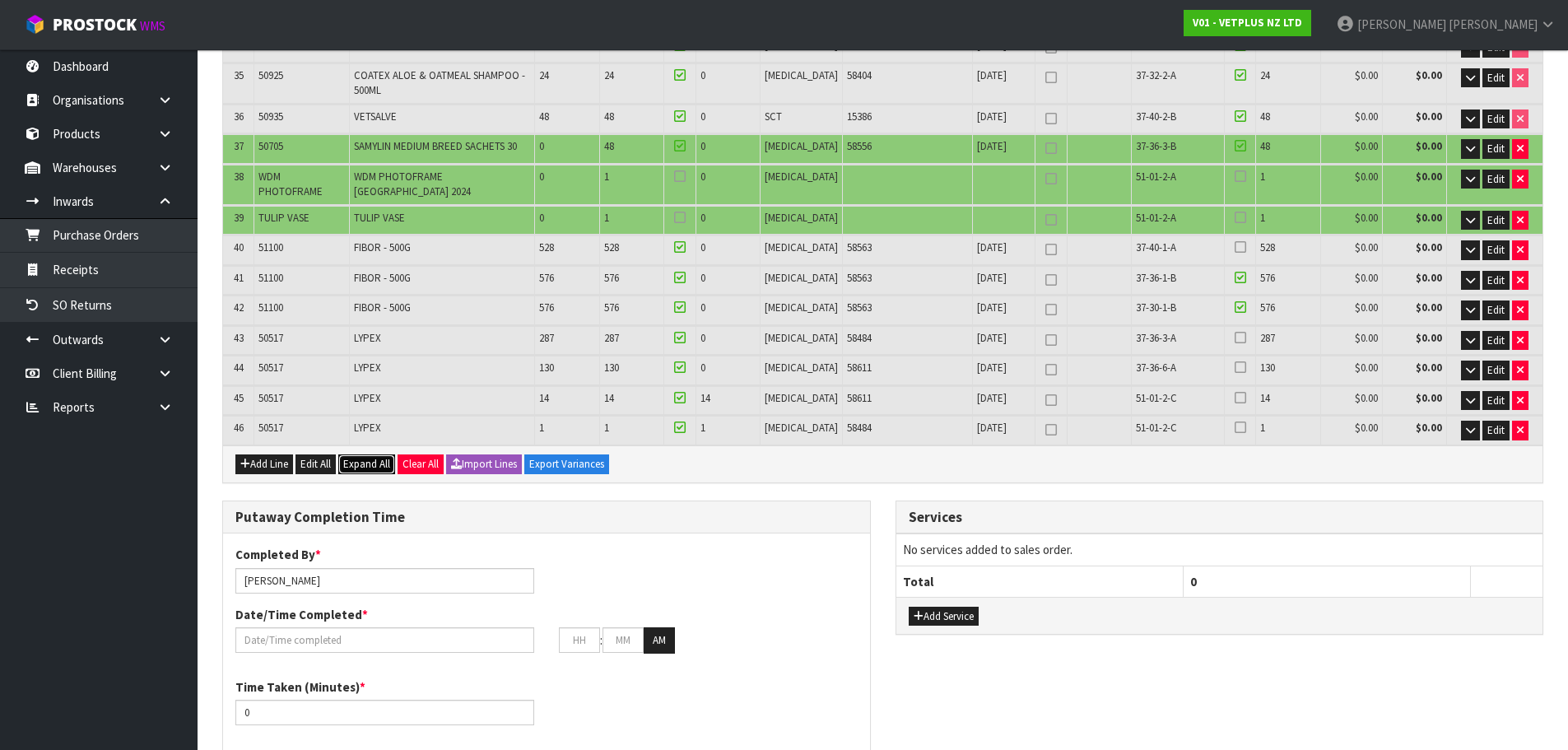
click at [368, 457] on span "Expand All" at bounding box center [366, 464] width 47 height 14
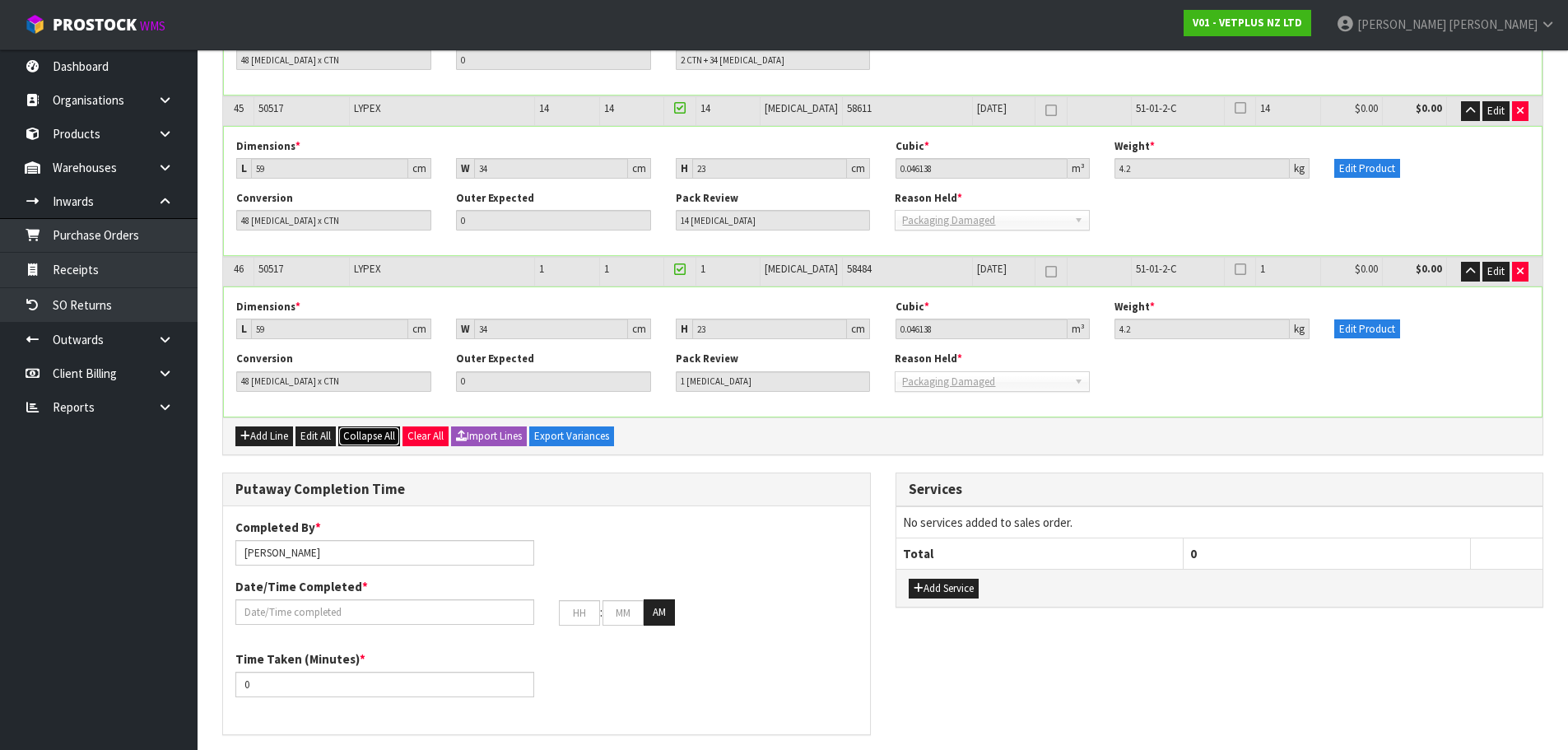
scroll to position [7493, 0]
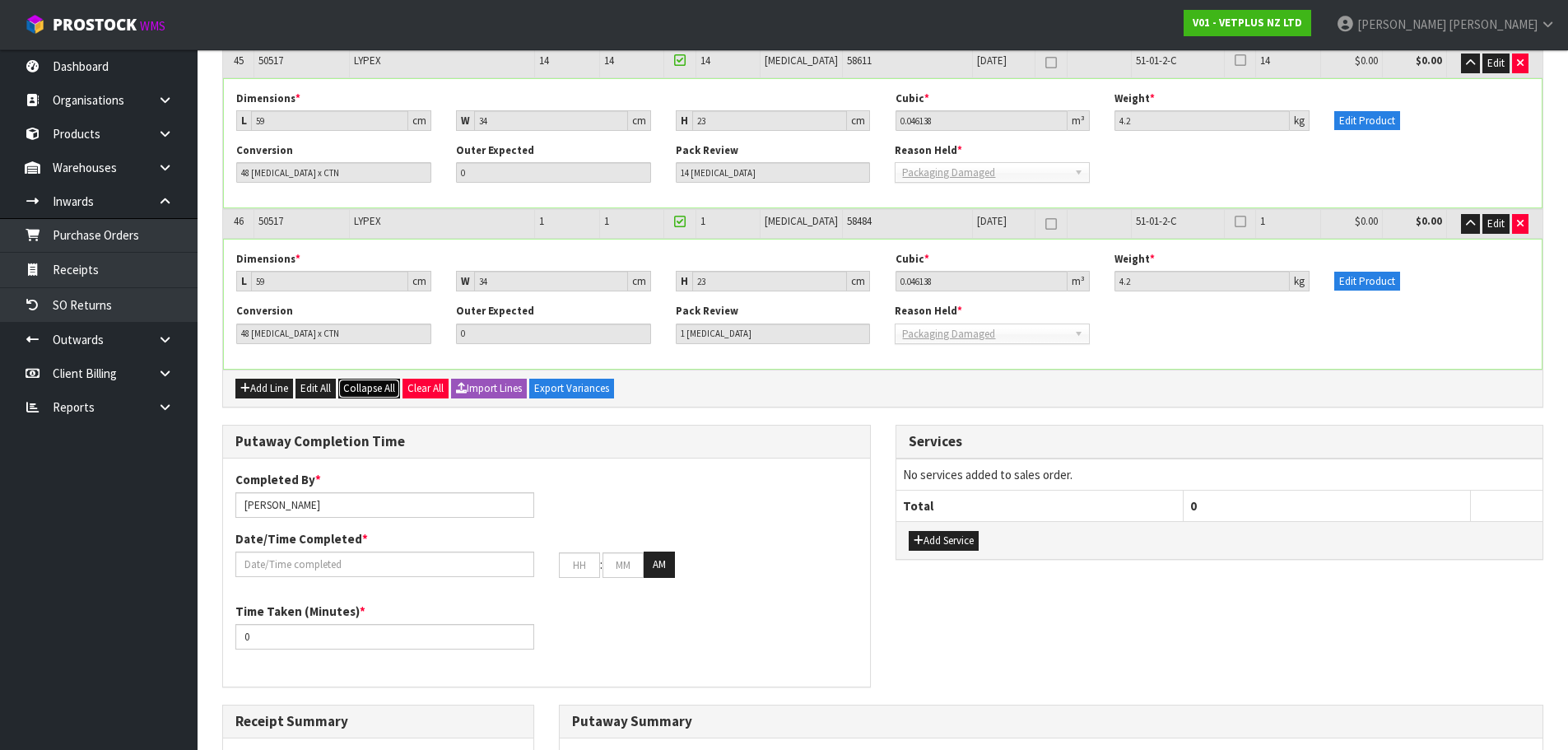
click at [371, 381] on span "Collapse All" at bounding box center [369, 388] width 52 height 14
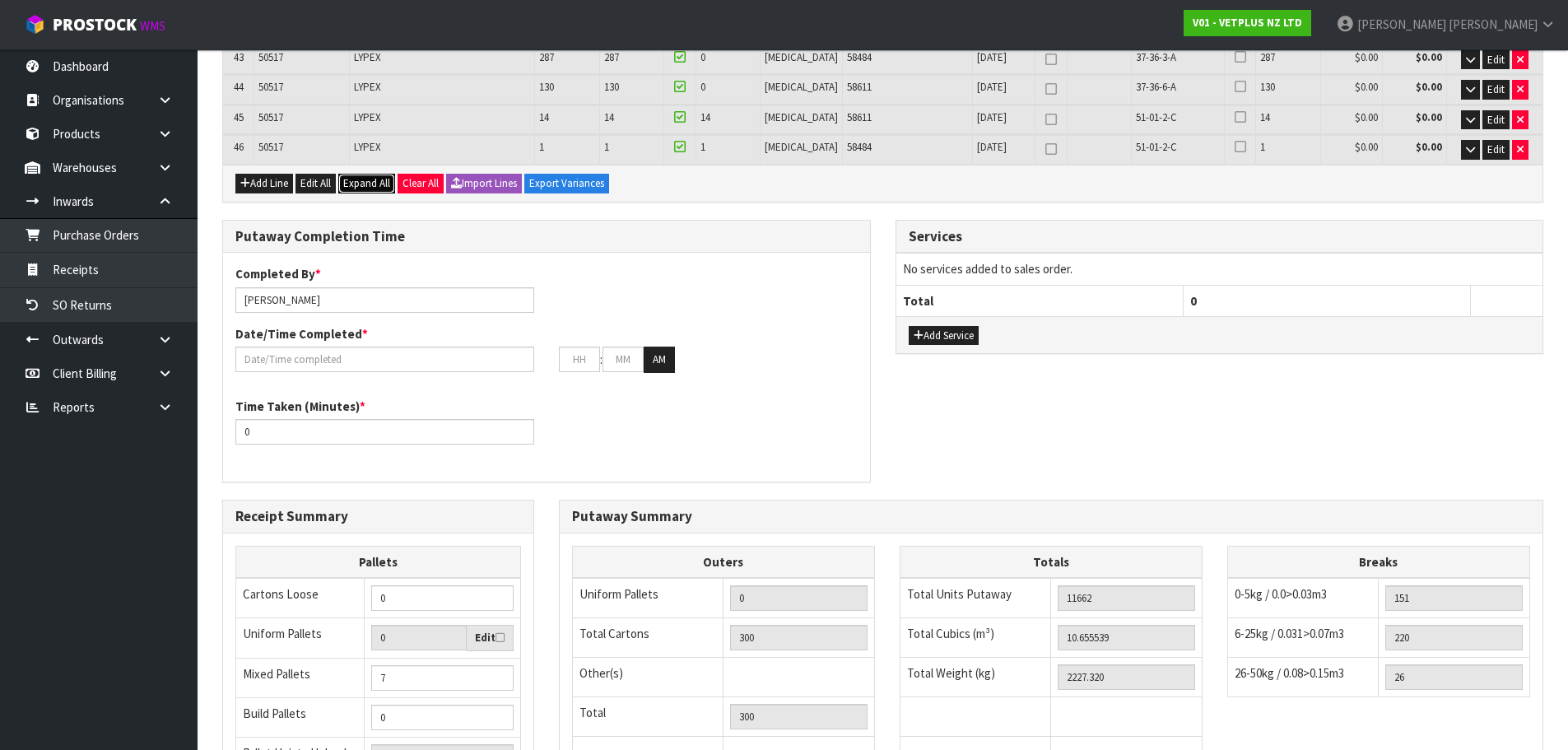
scroll to position [1655, 0]
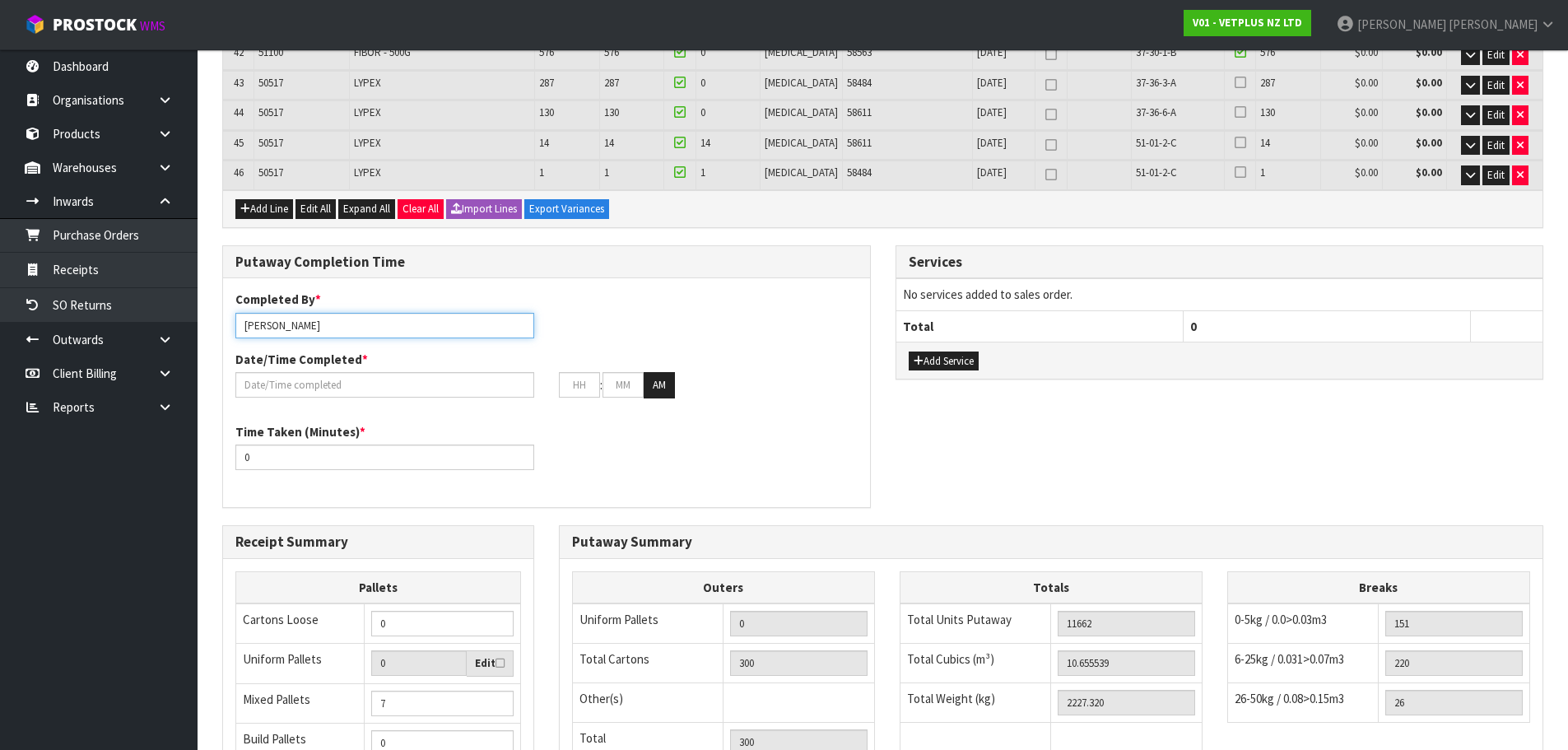
drag, startPoint x: 336, startPoint y: 275, endPoint x: 202, endPoint y: 277, distance: 134.0
type input "karleane"
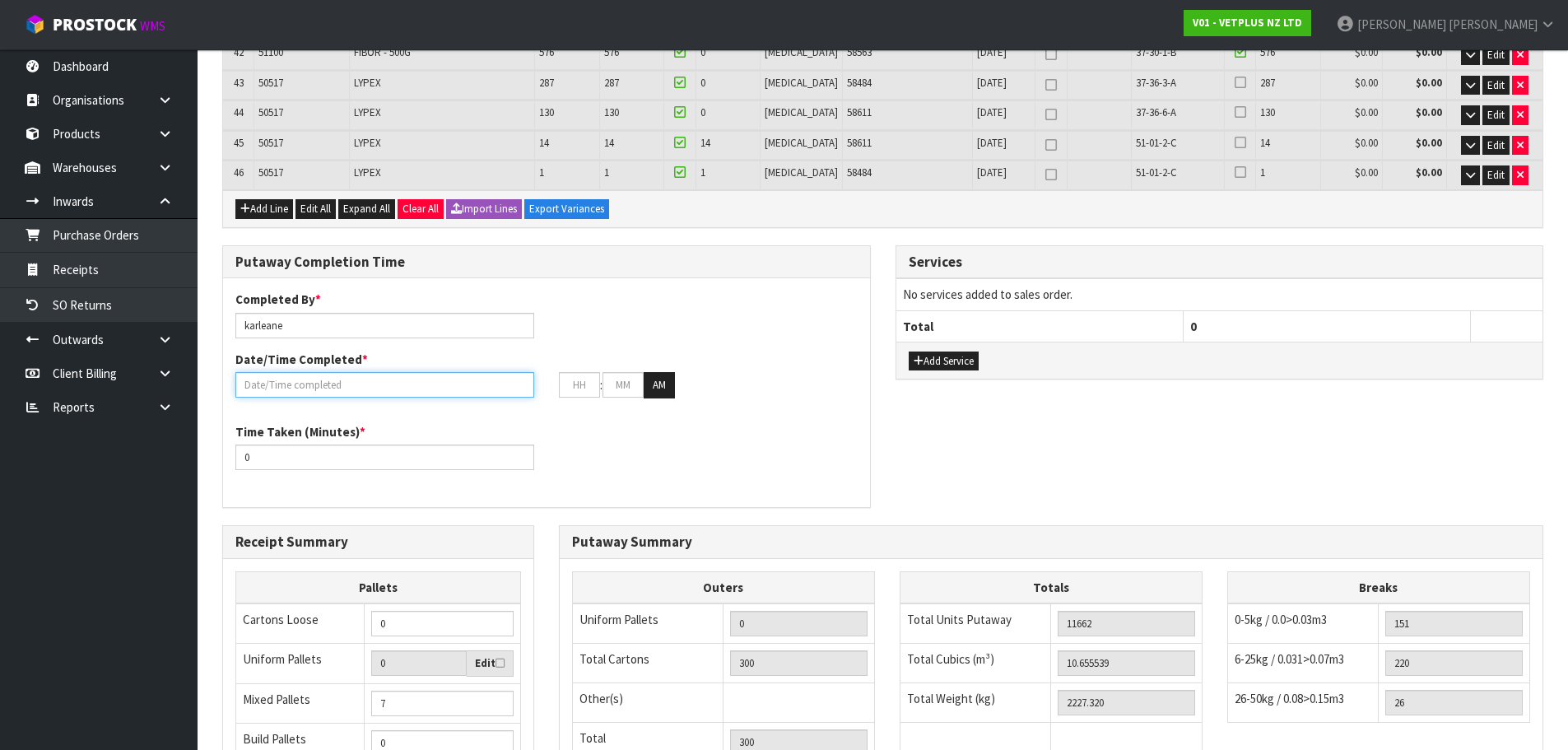
click at [275, 372] on input "text" at bounding box center [385, 385] width 298 height 26
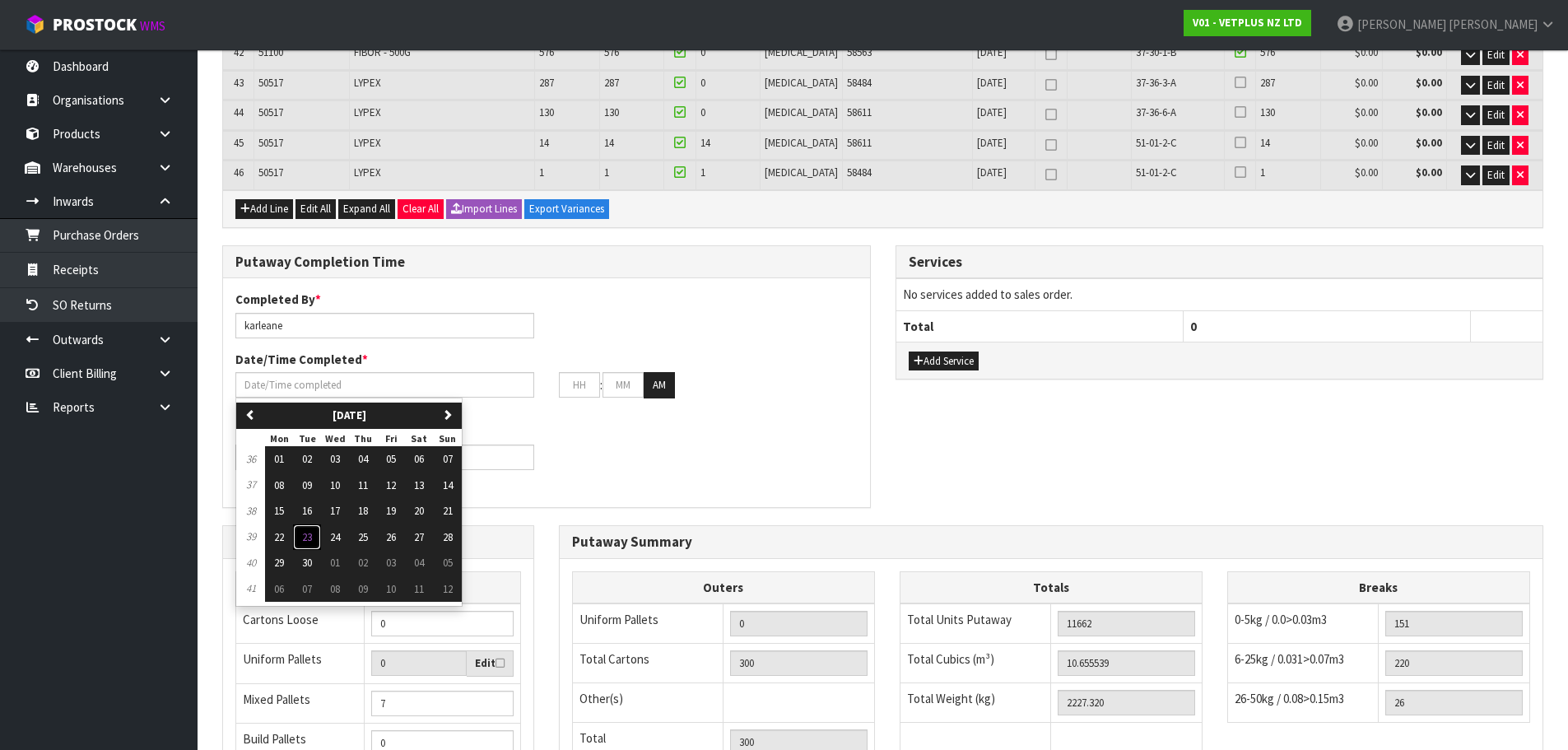
click at [308, 531] on span "23" at bounding box center [306, 538] width 10 height 14
type input "23/09/2025"
type input "12"
type input "00"
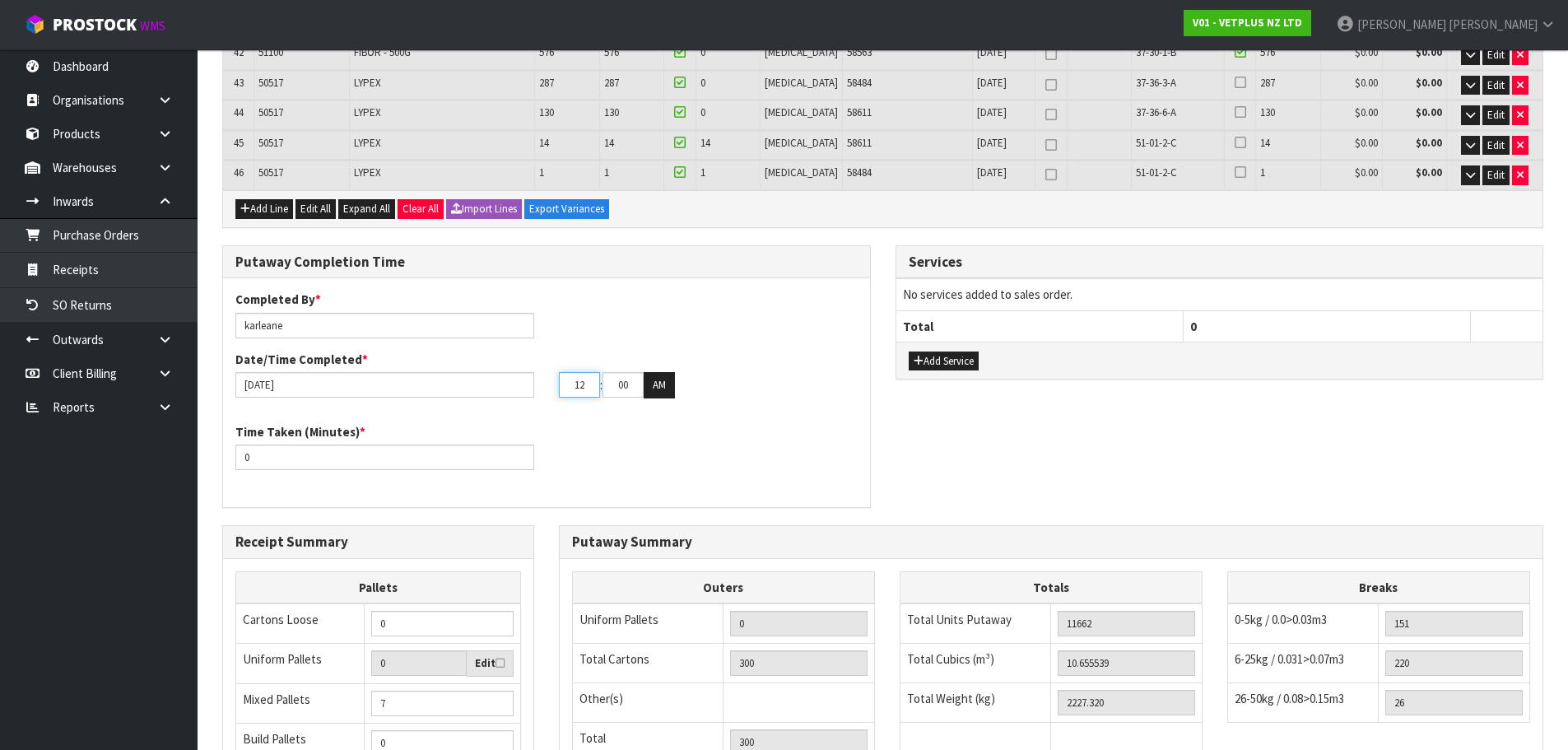
drag, startPoint x: 592, startPoint y: 324, endPoint x: 564, endPoint y: 328, distance: 28.3
click at [564, 372] on input "12" at bounding box center [579, 385] width 41 height 26
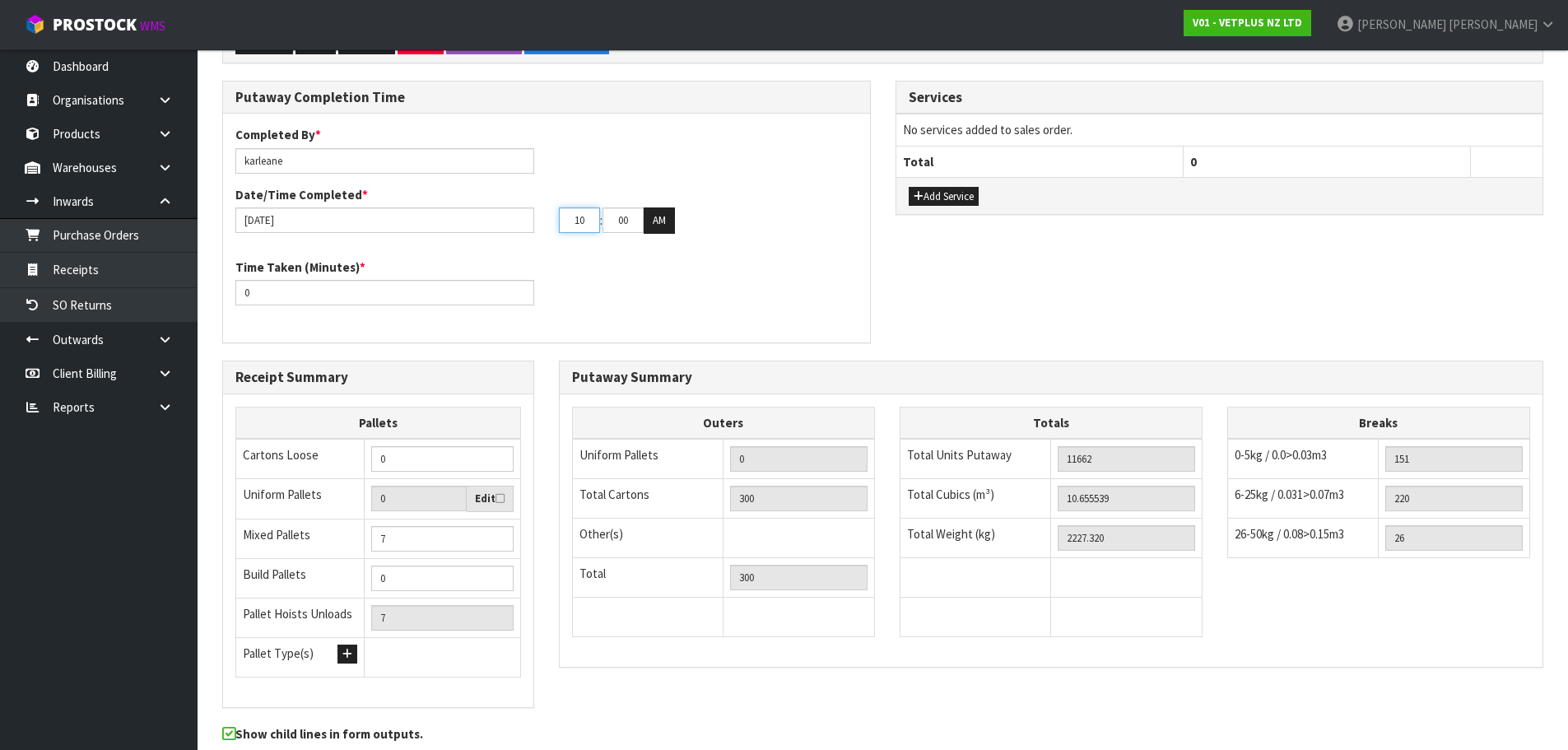
scroll to position [1573, 0]
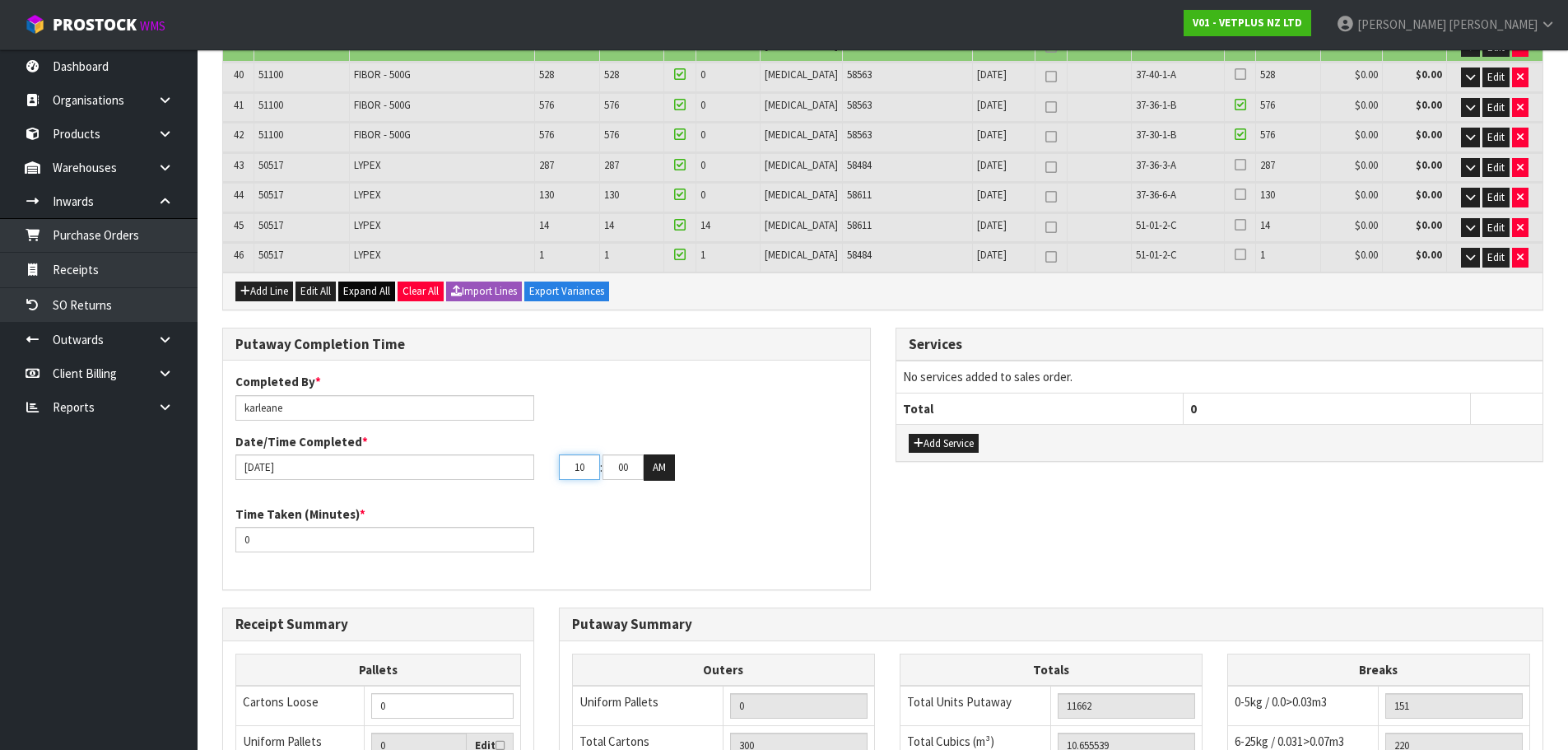
type input "10"
click at [370, 284] on span "Expand All" at bounding box center [366, 291] width 47 height 14
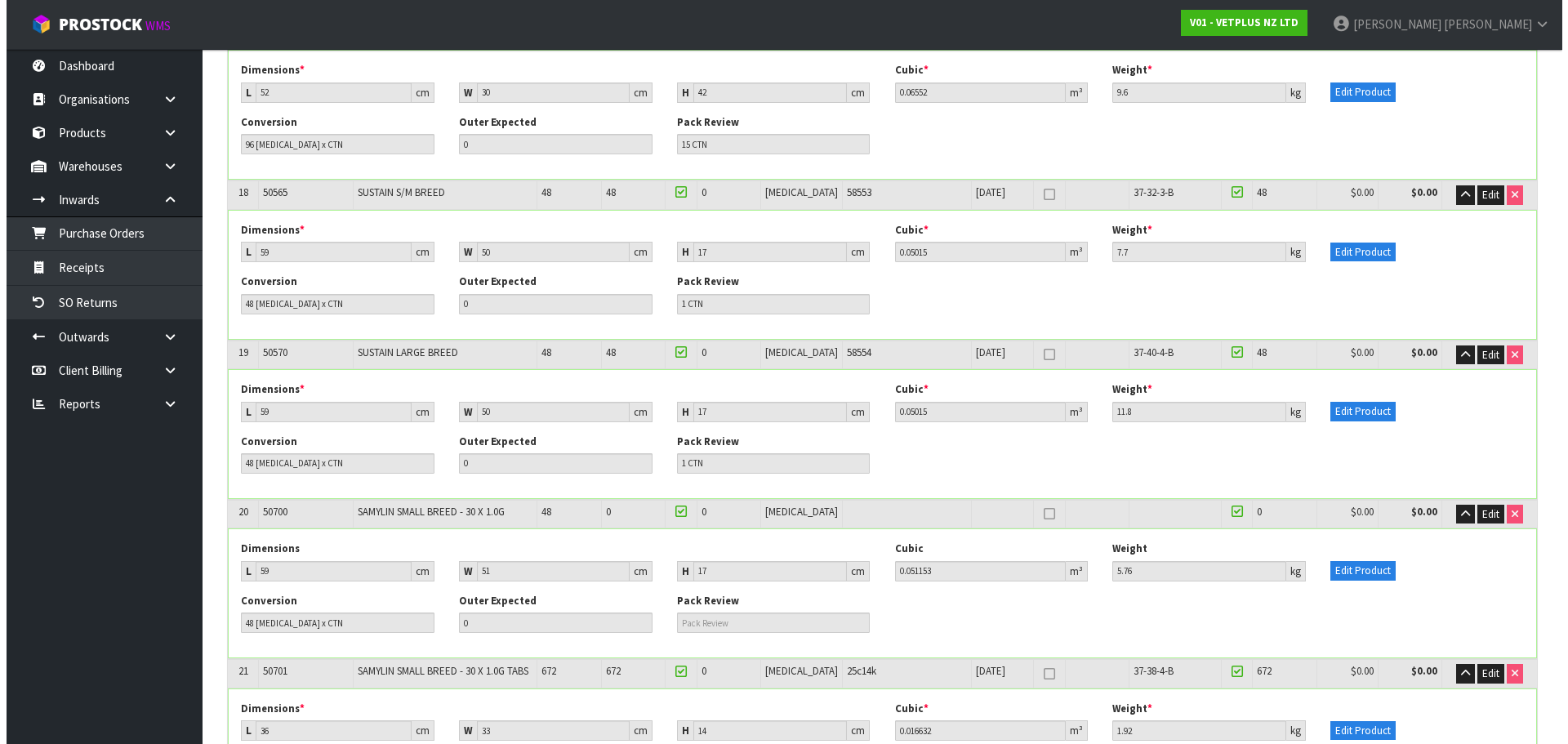
scroll to position [3022, 0]
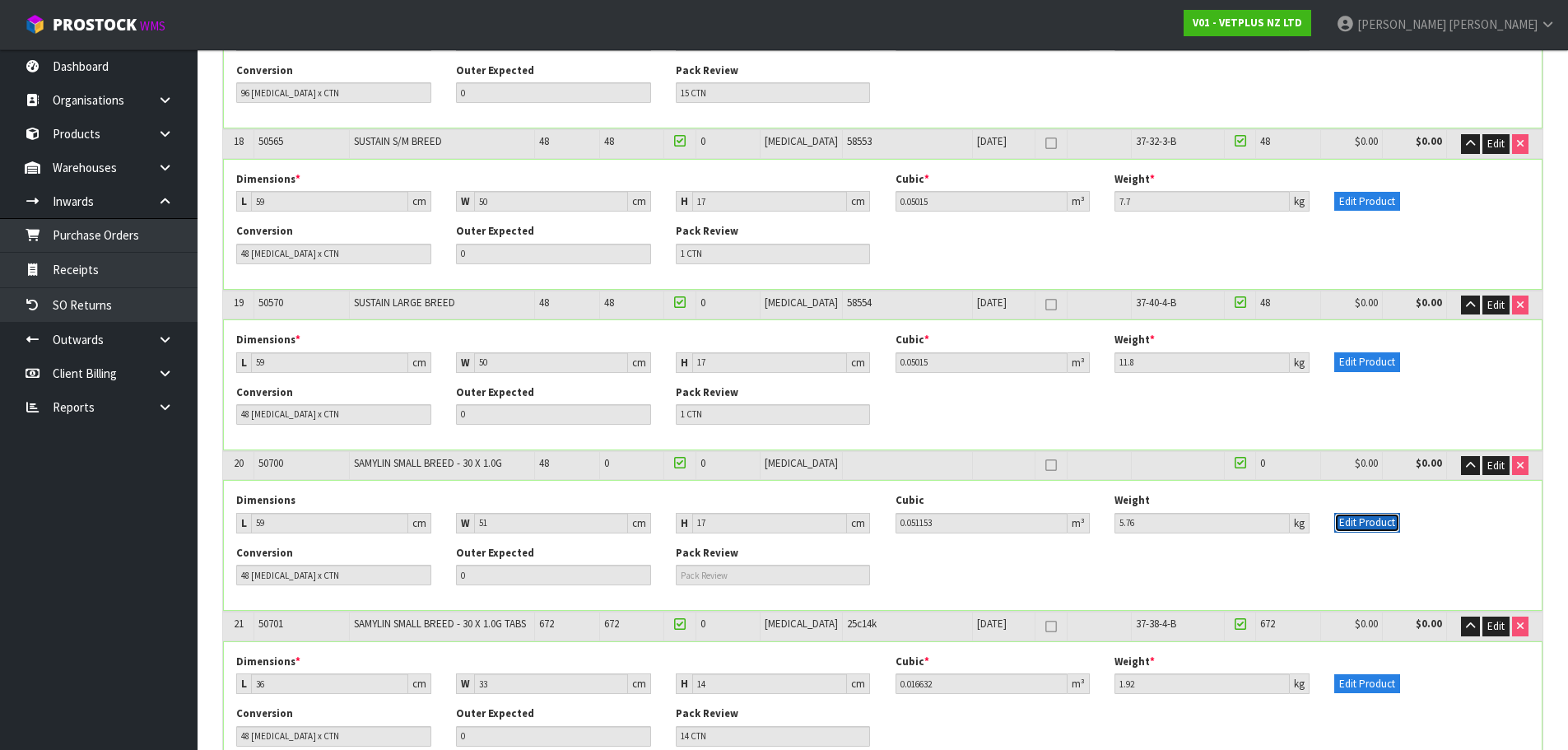
click at [1373, 513] on button "Edit Product" at bounding box center [1367, 523] width 66 height 20
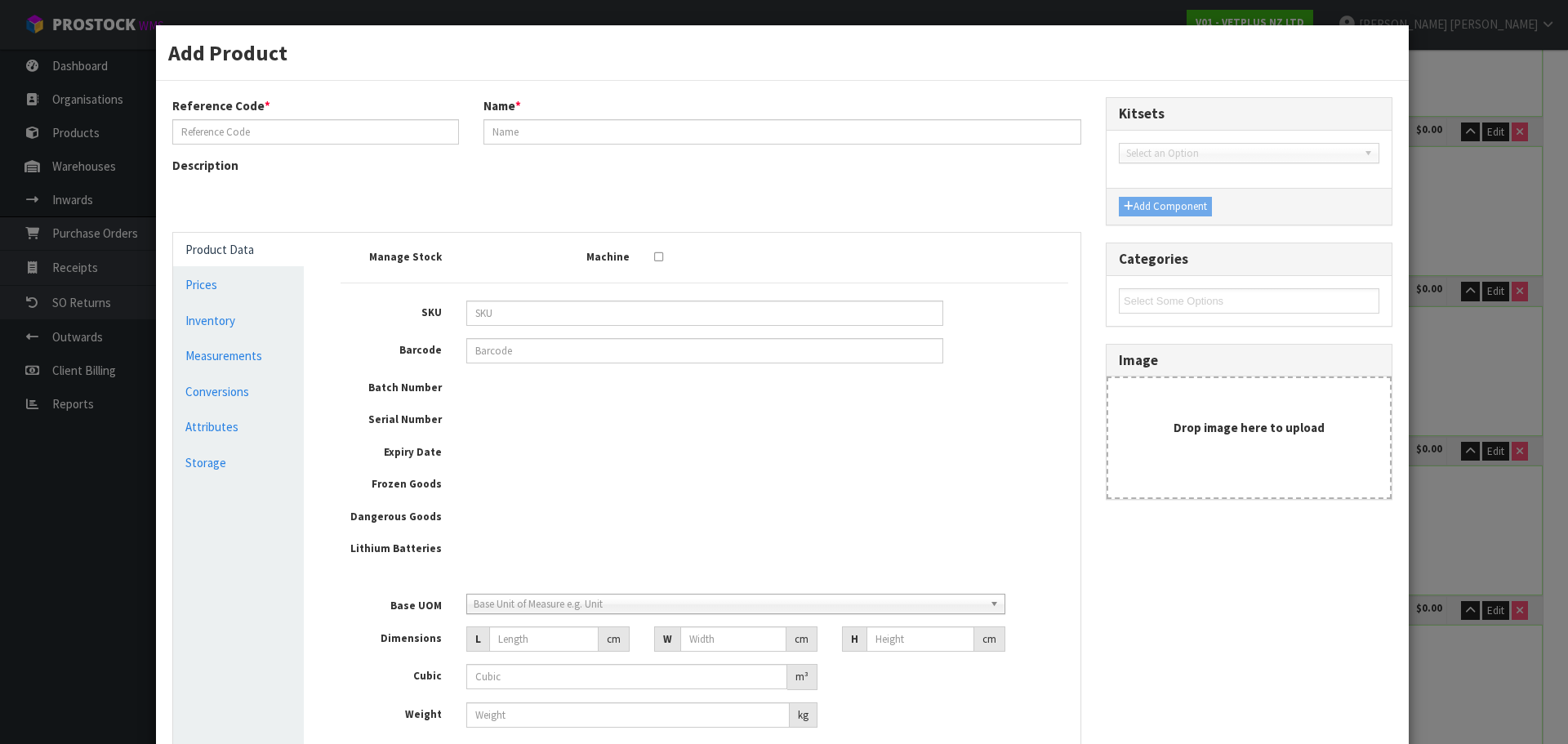
type input "50700"
type input "SAMYLIN SMALL BREED - 30 X 1.0G"
type input "5031812507000"
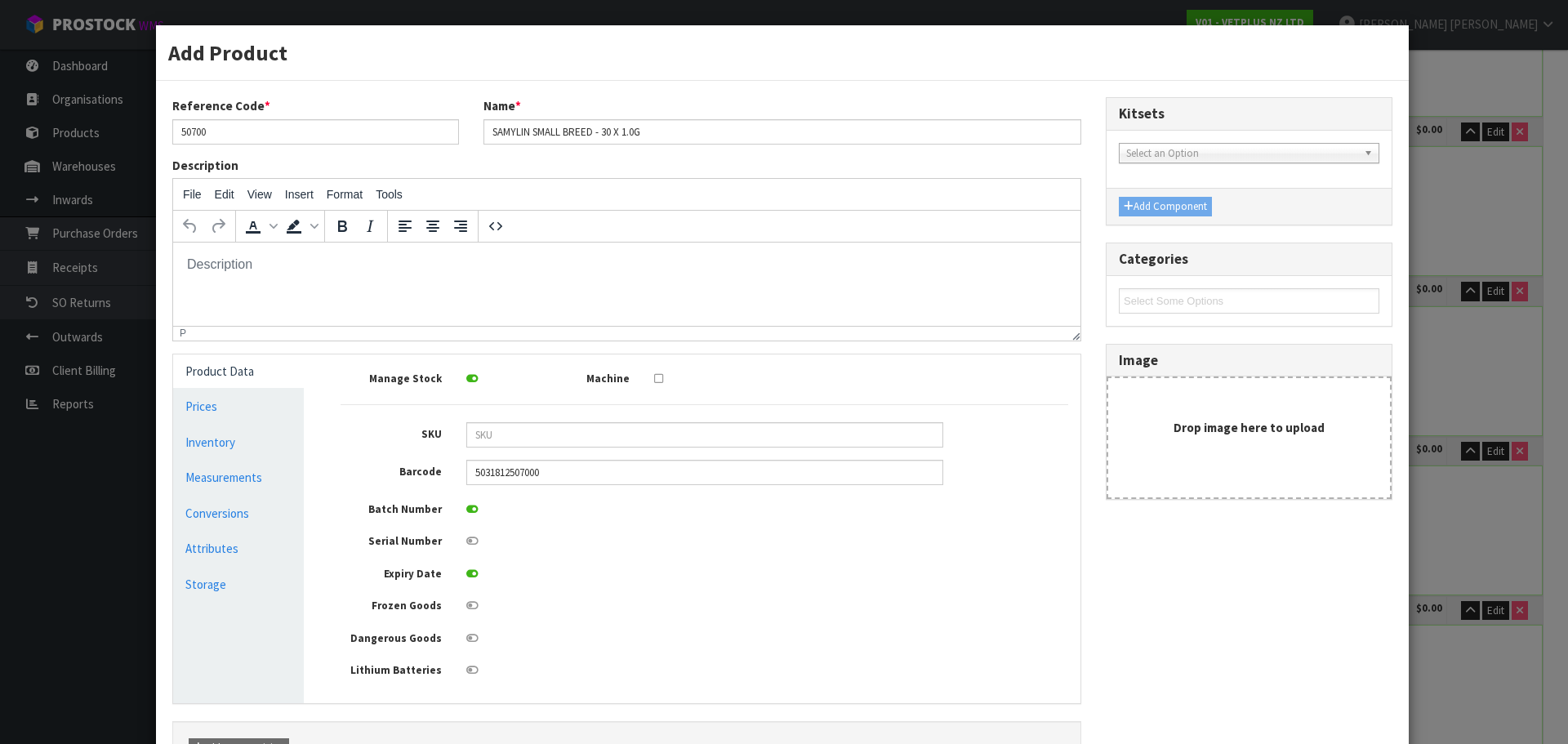
scroll to position [0, 0]
click at [227, 468] on link "Measurements" at bounding box center [238, 478] width 130 height 33
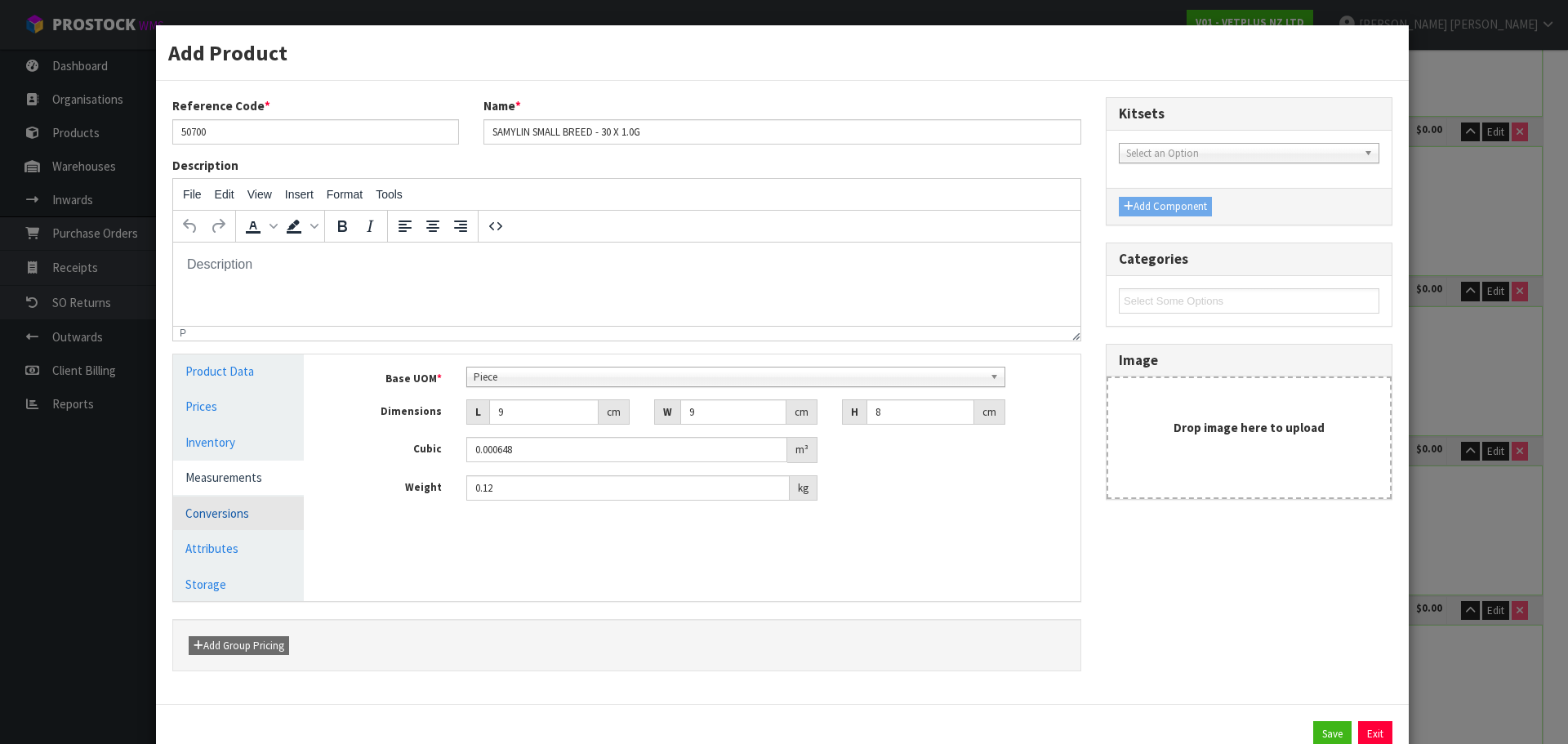
click at [219, 514] on link "Conversions" at bounding box center [238, 513] width 130 height 33
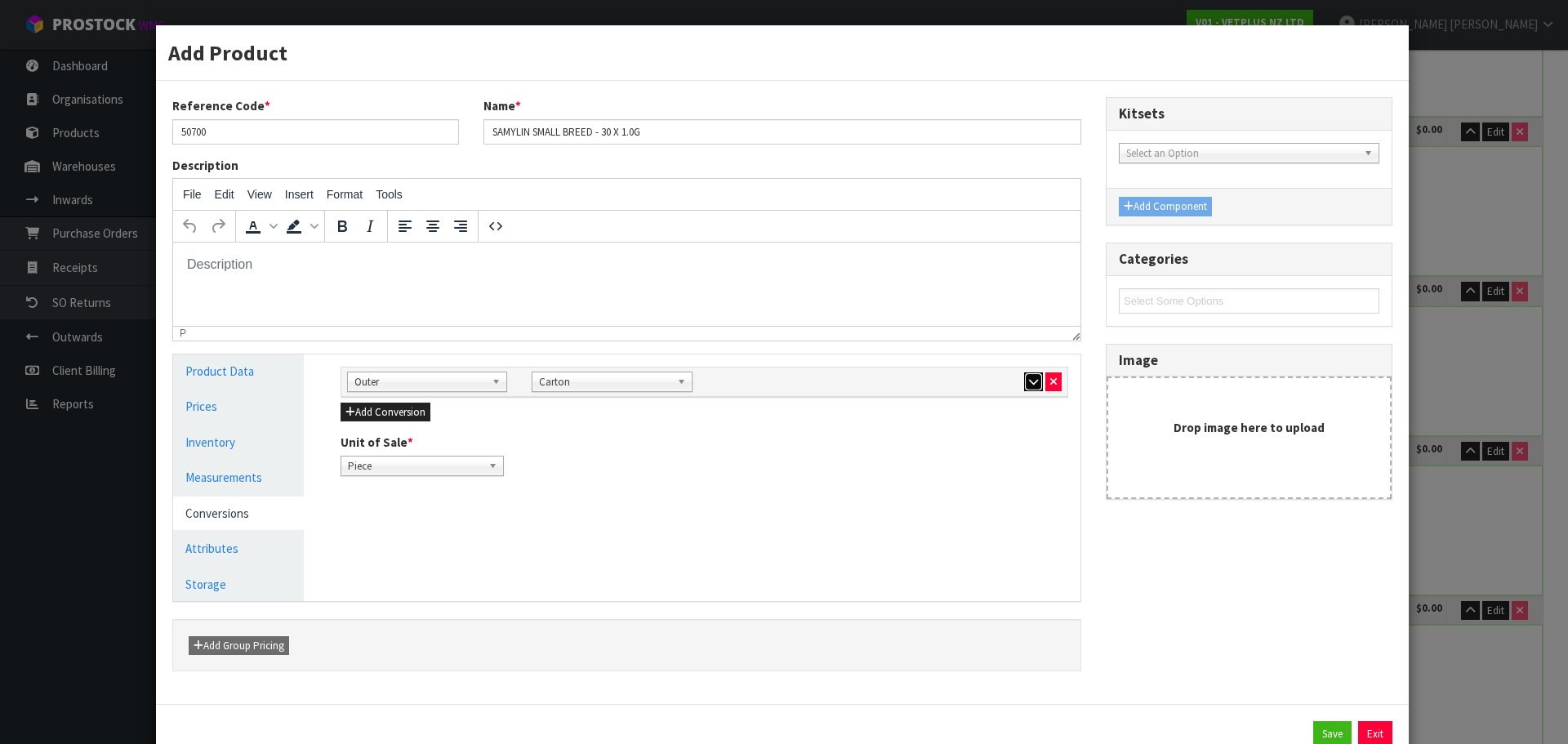
click at [1024, 388] on button "button" at bounding box center [1033, 383] width 19 height 19
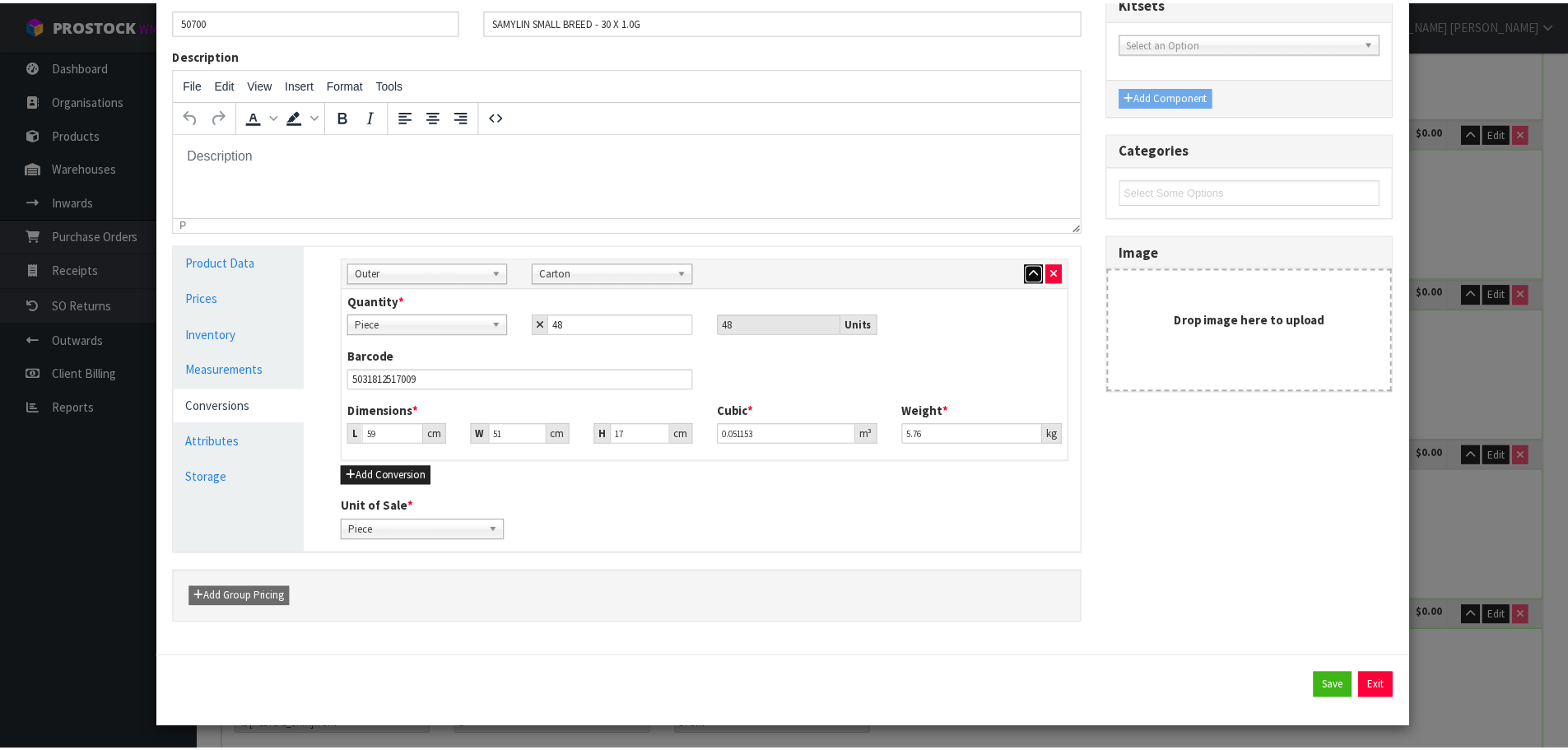
scroll to position [116, 0]
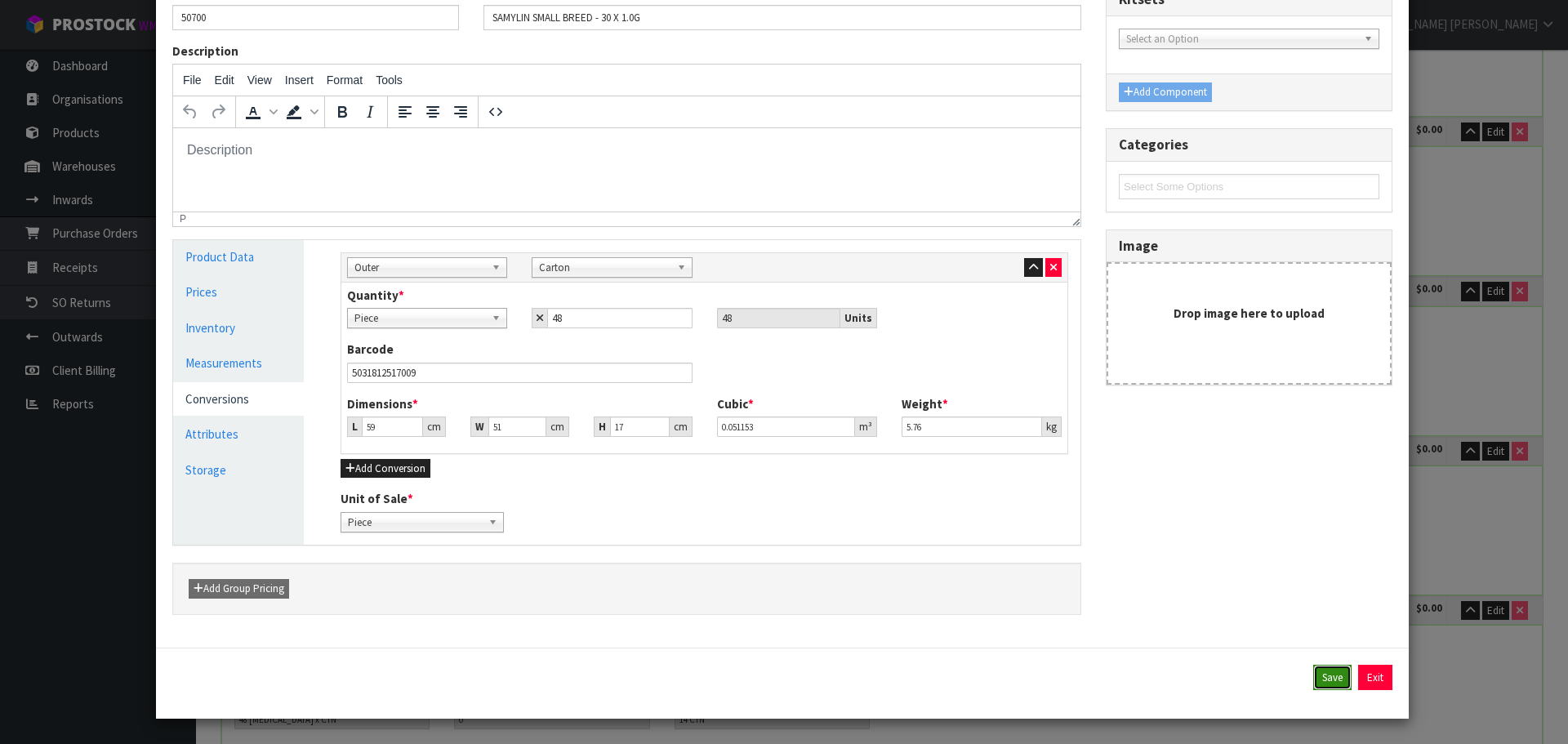
click at [1314, 677] on button "Save" at bounding box center [1333, 678] width 39 height 26
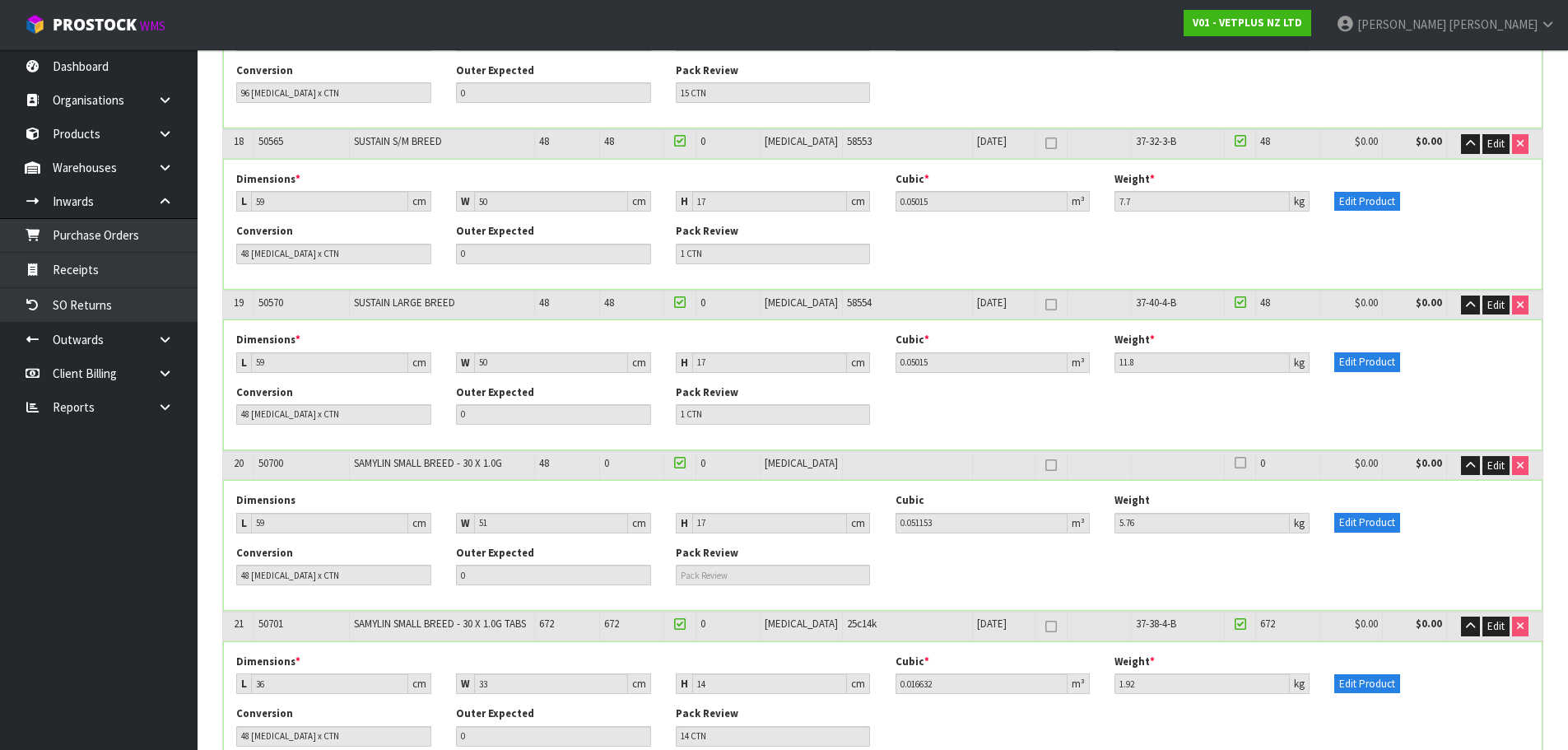
click at [270, 456] on span "50700" at bounding box center [271, 463] width 25 height 14
copy span "50700"
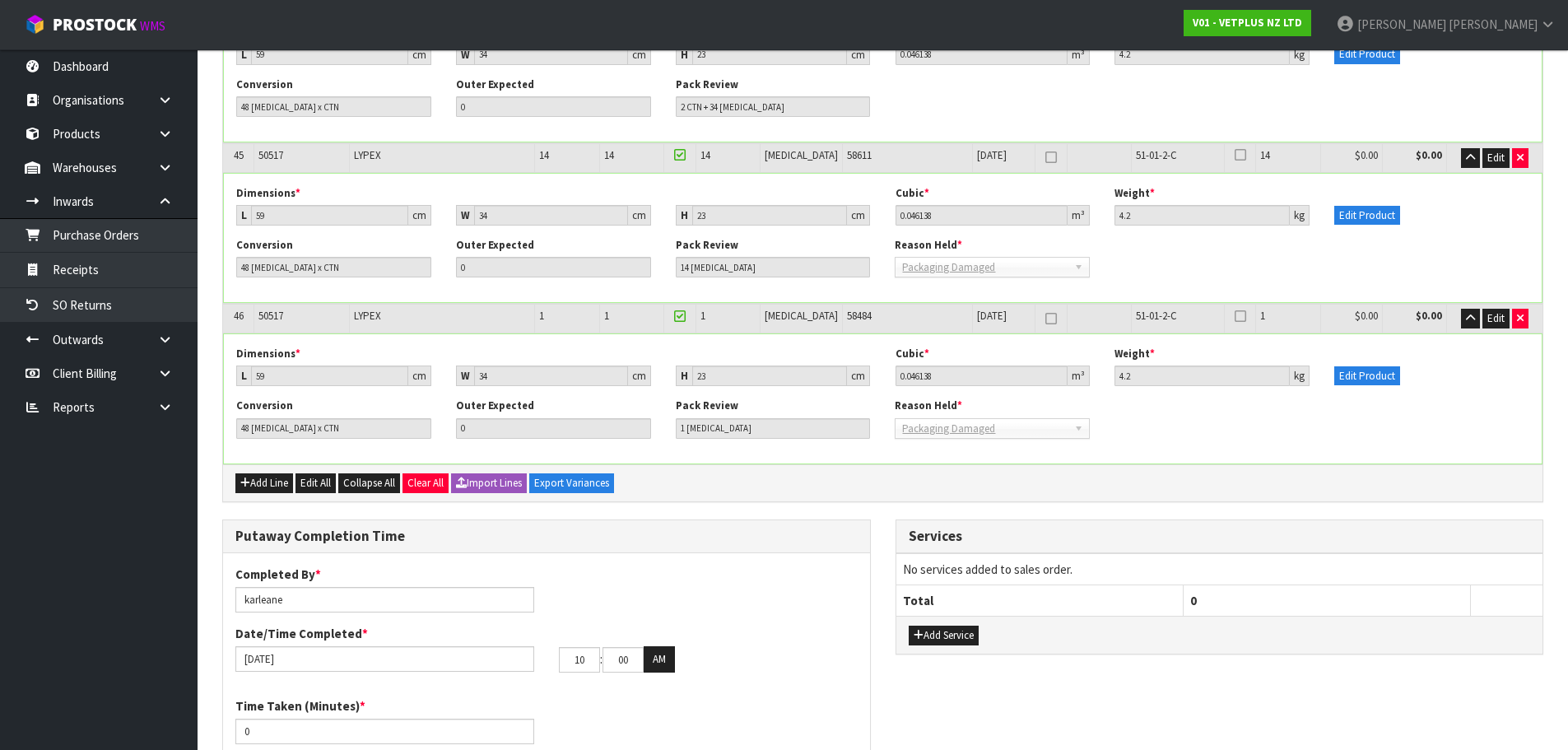
scroll to position [7855, 0]
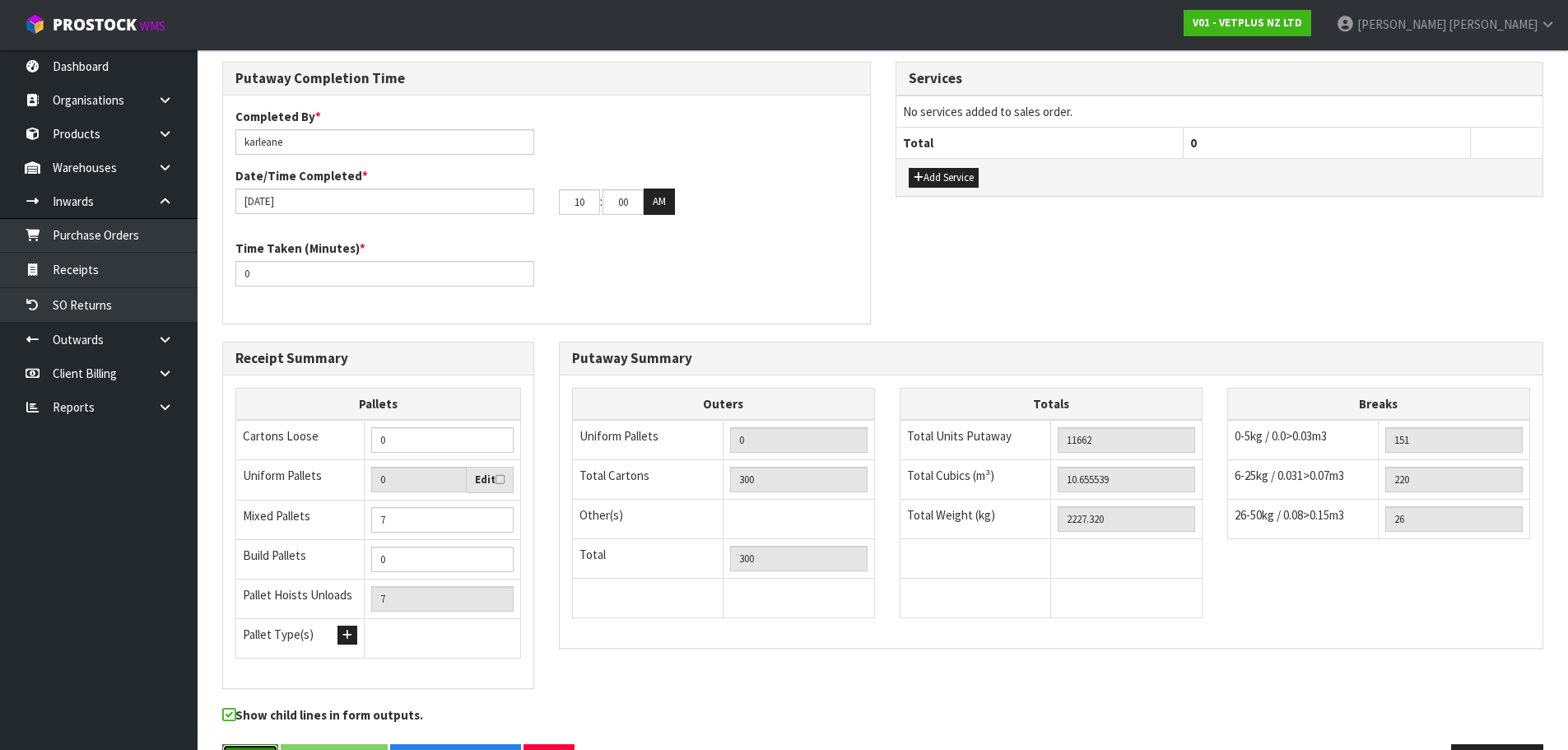
click at [256, 745] on button "Save" at bounding box center [250, 762] width 56 height 36
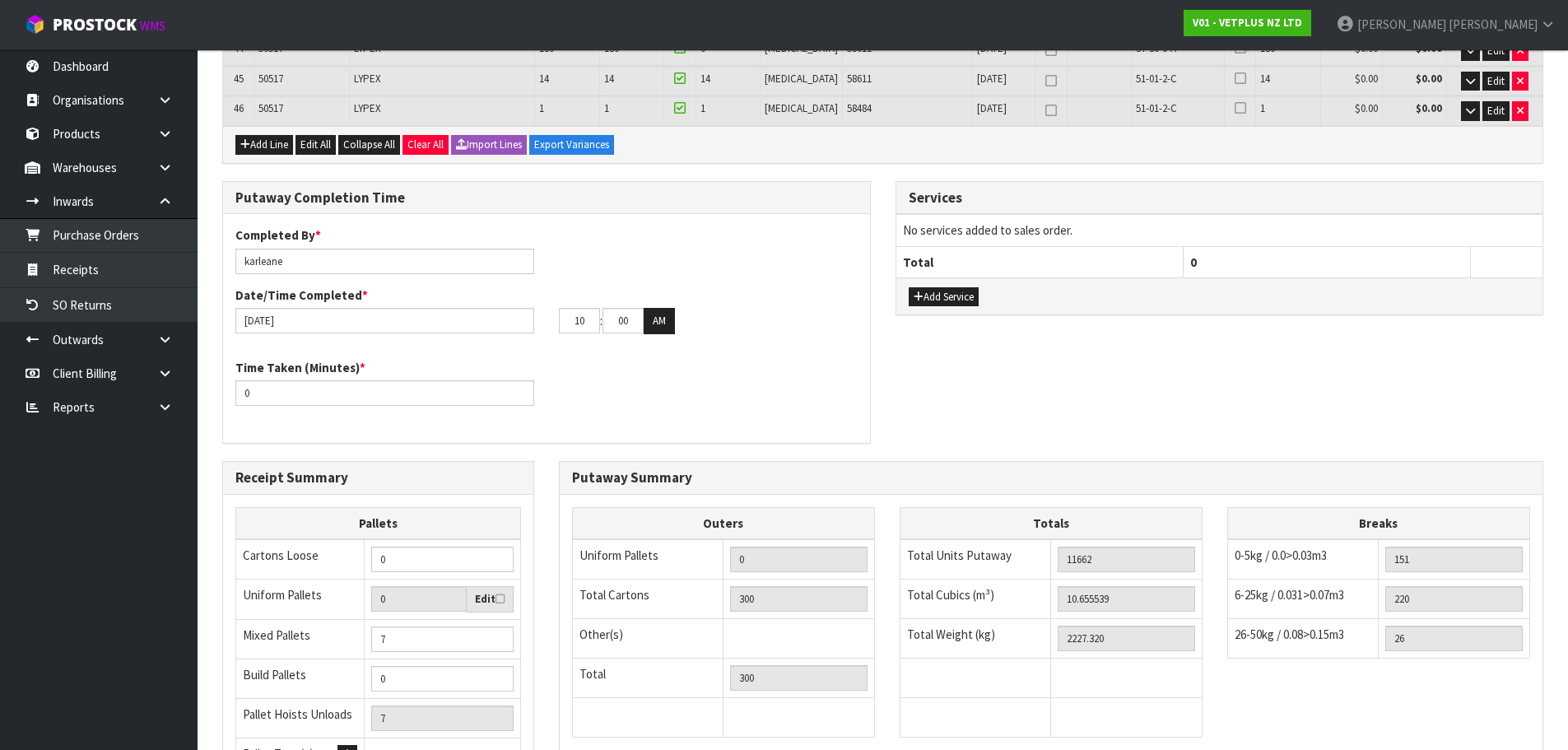
scroll to position [1568, 0]
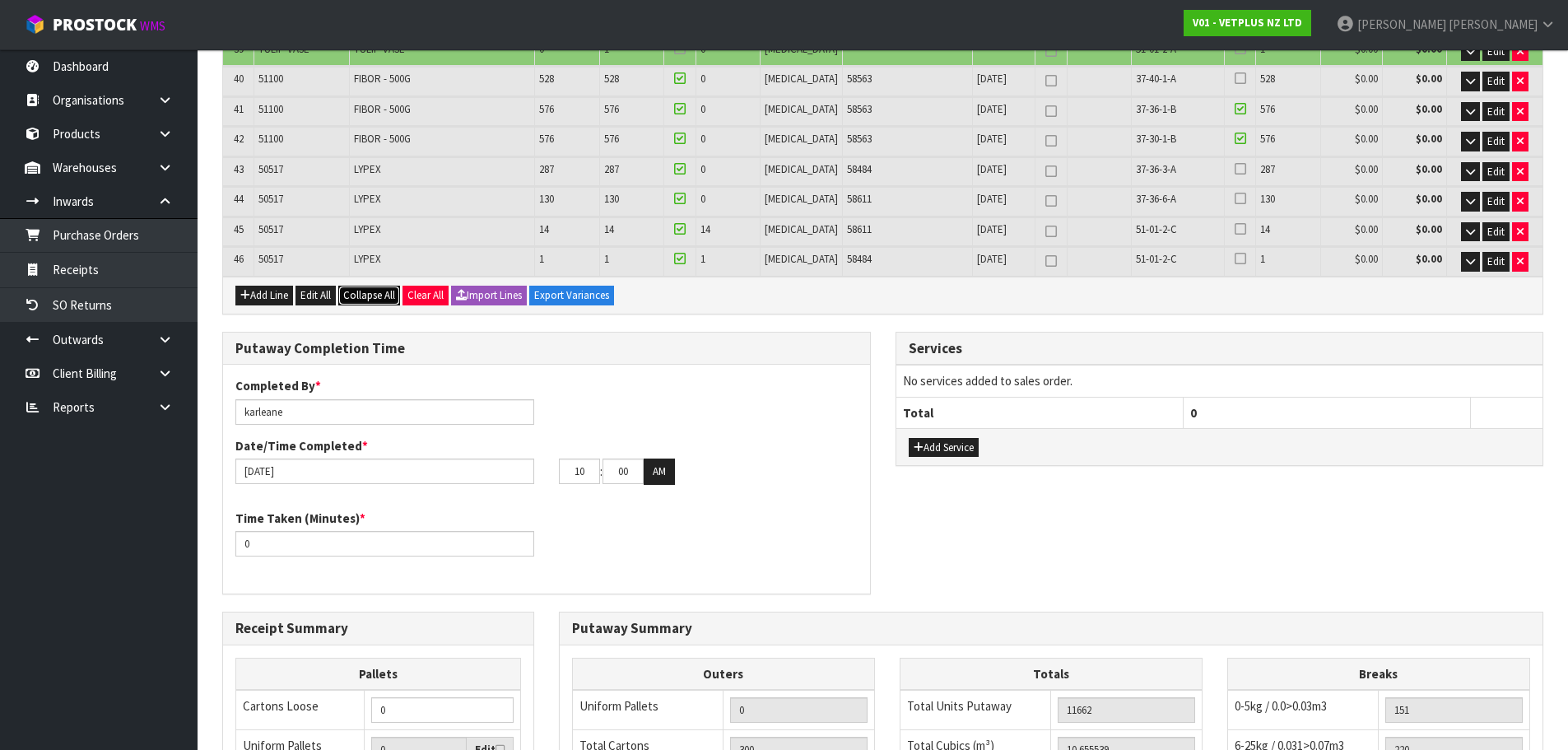
click at [368, 288] on span "Collapse All" at bounding box center [369, 295] width 52 height 14
click at [372, 288] on span "Expand All" at bounding box center [366, 295] width 47 height 14
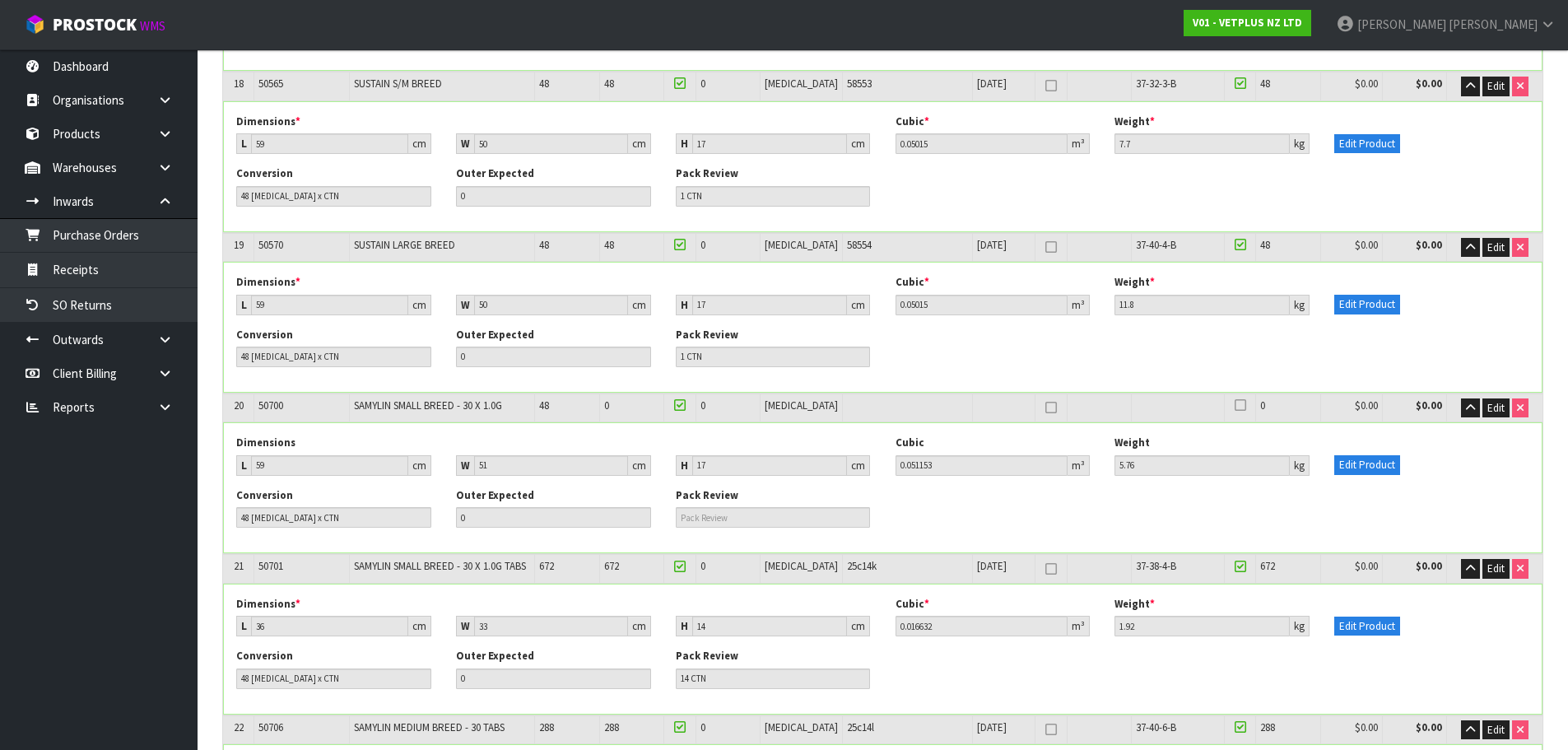
scroll to position [3129, 0]
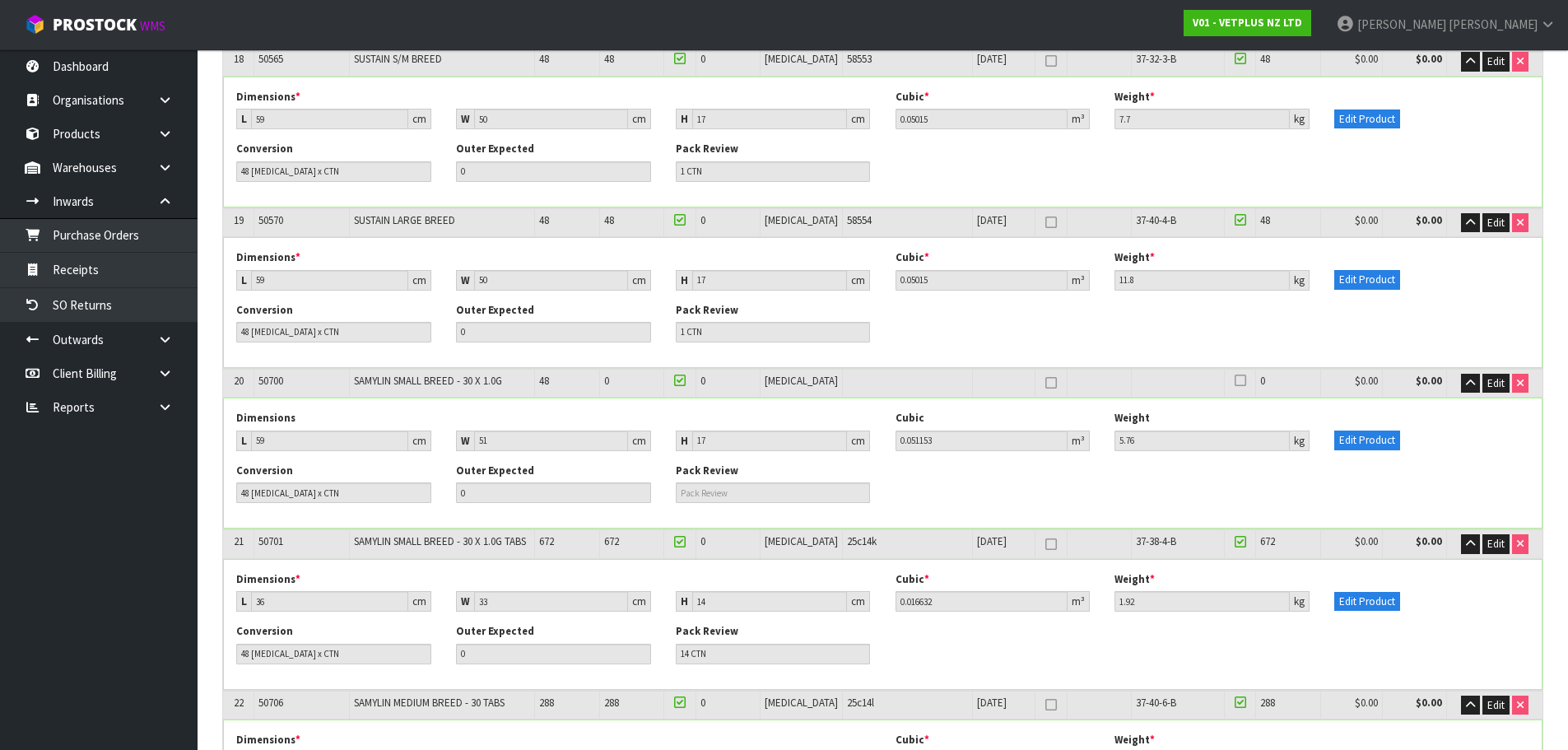
click at [283, 374] on span "50700" at bounding box center [271, 381] width 25 height 14
copy span "50700"
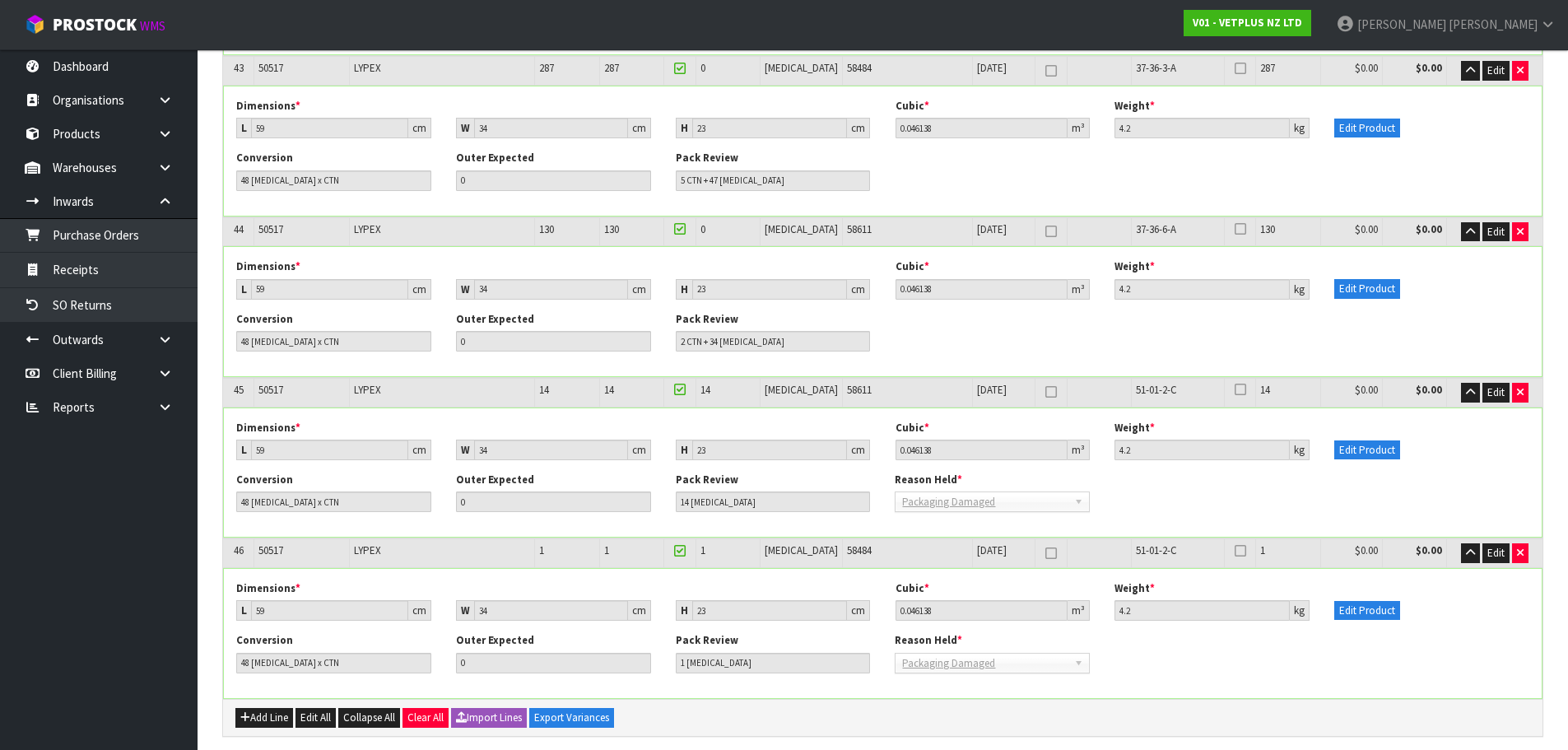
scroll to position [7855, 0]
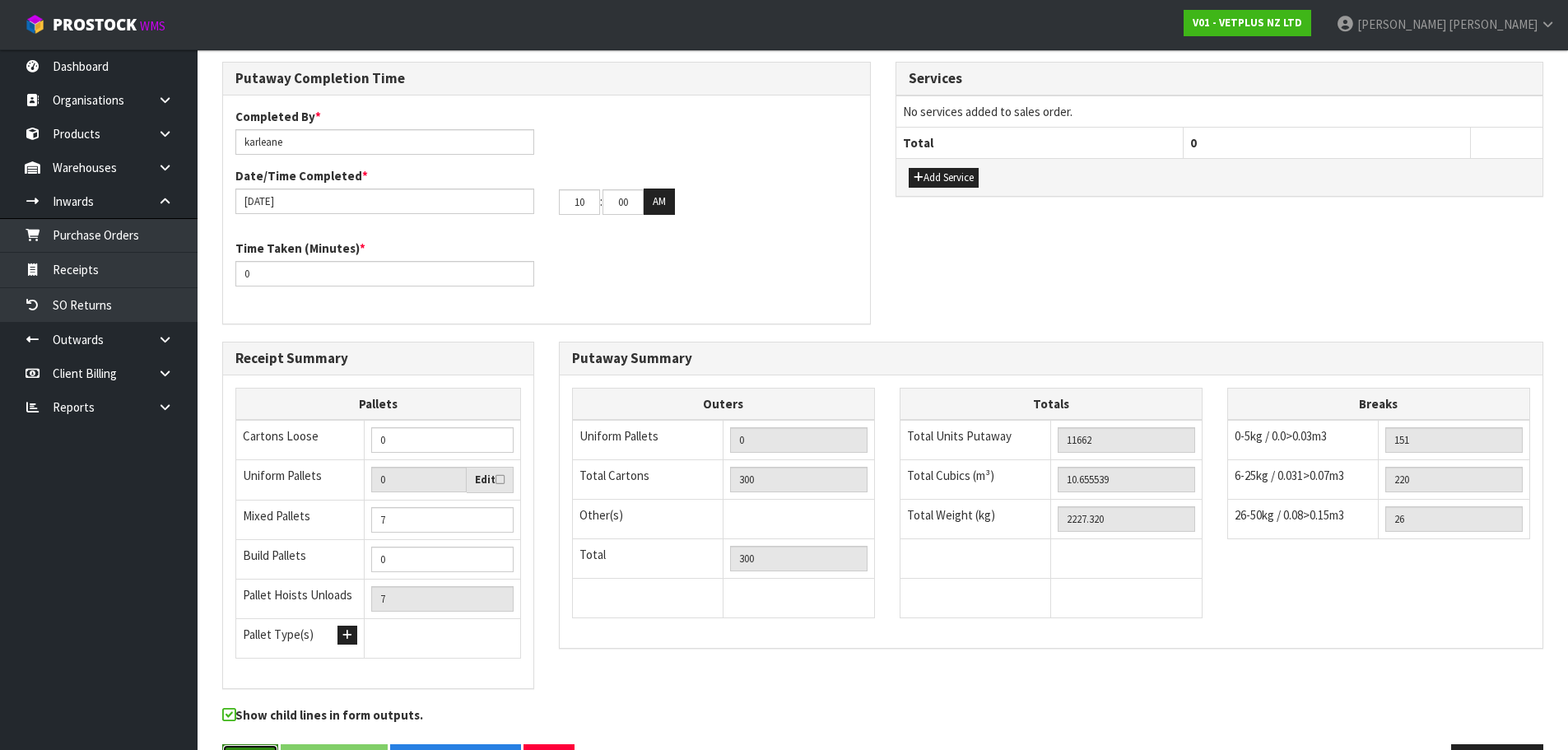
click at [256, 745] on button "Save" at bounding box center [250, 762] width 56 height 36
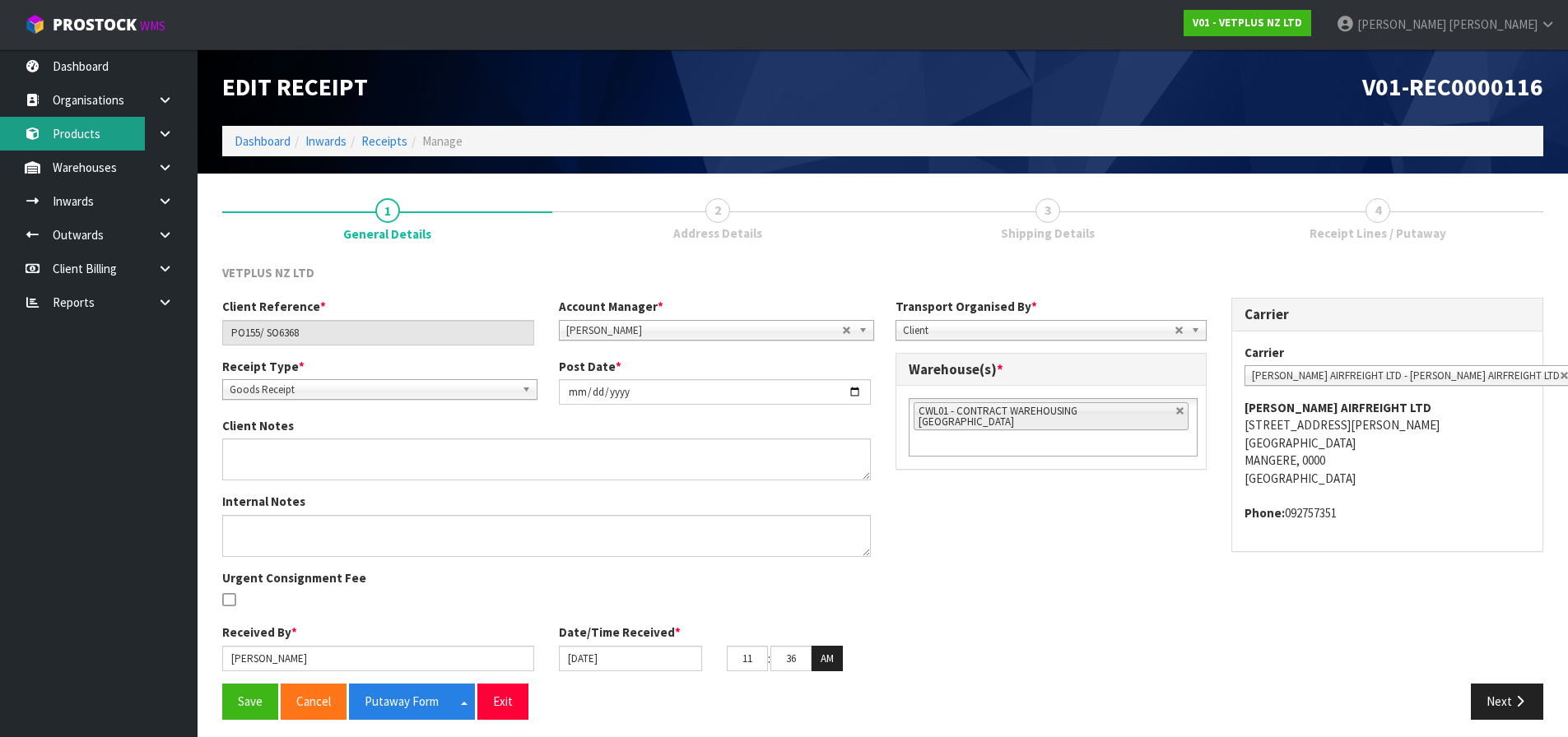
click at [123, 130] on link "Products" at bounding box center [99, 134] width 197 height 34
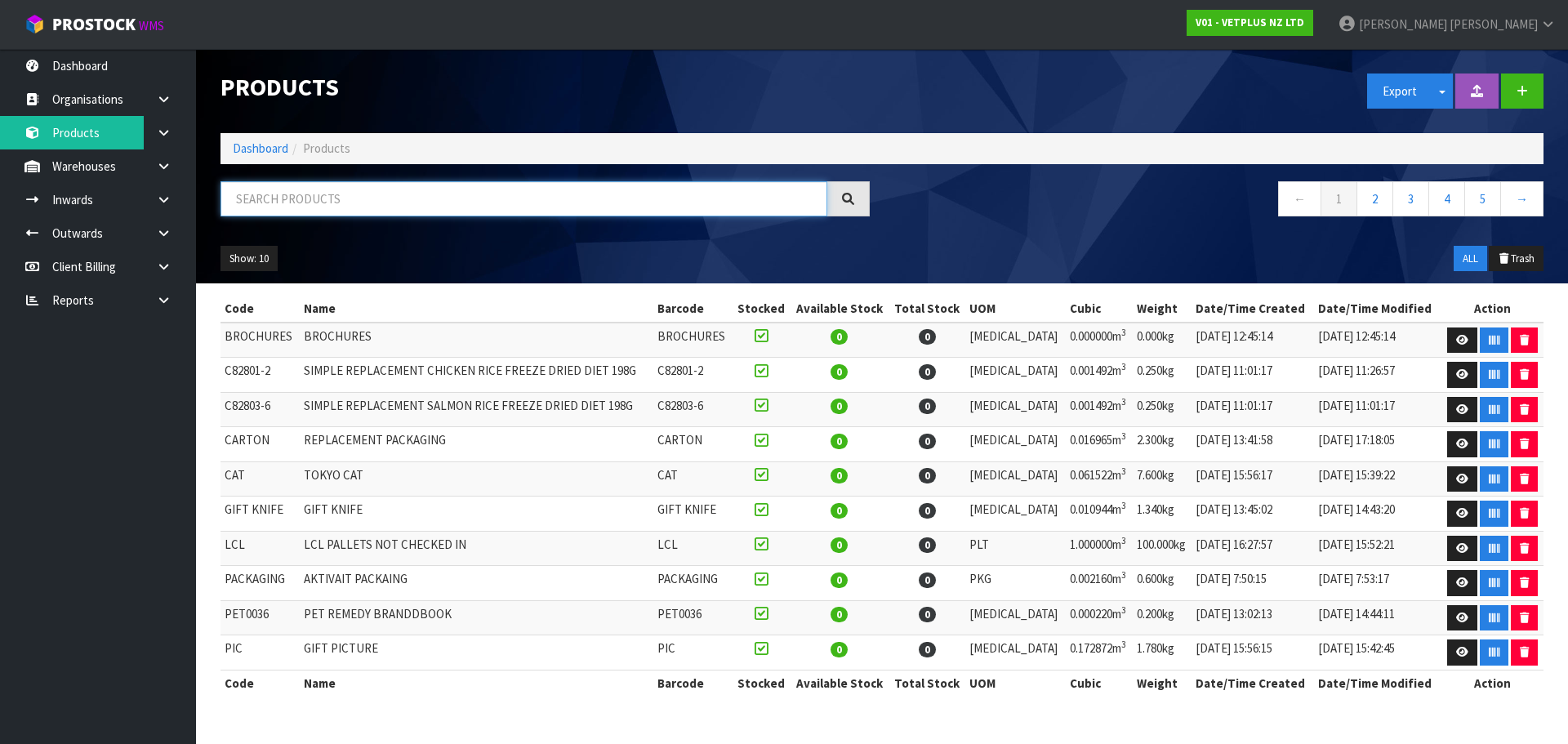
click at [333, 204] on input "text" at bounding box center [524, 199] width 606 height 35
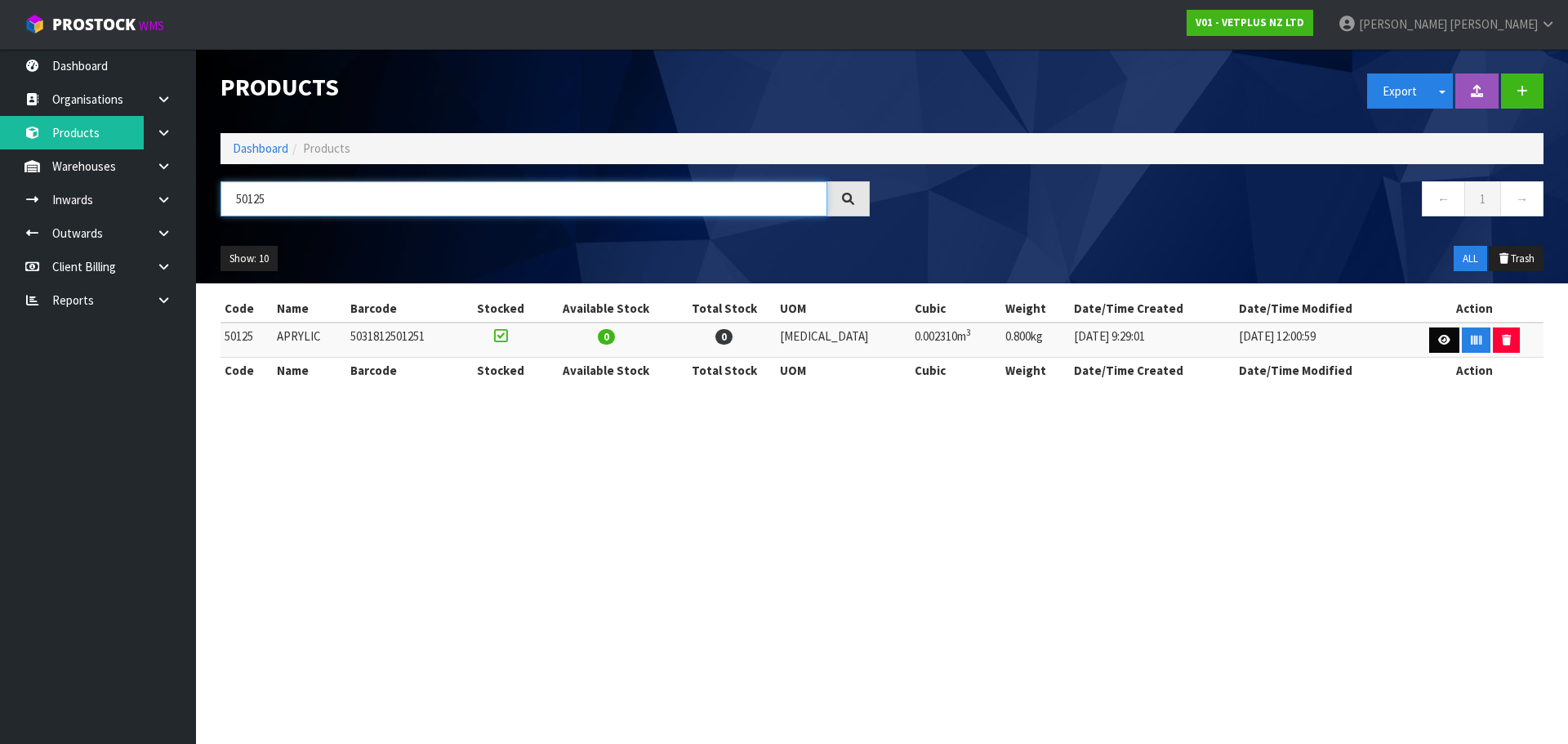
type input "50125"
click at [1438, 342] on icon at bounding box center [1445, 340] width 12 height 11
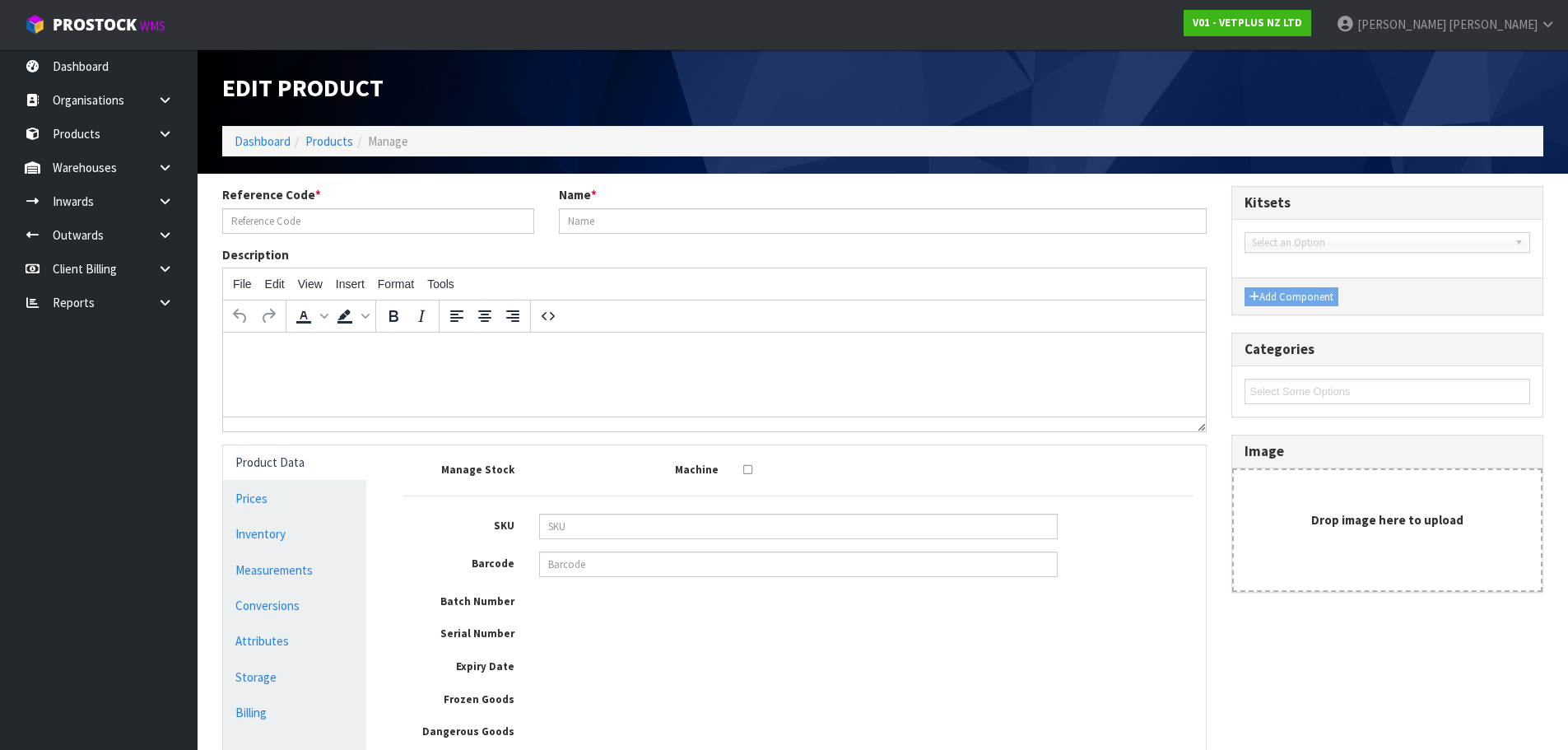
type input "50125"
type input "APRYLIC"
type input "5031812501251"
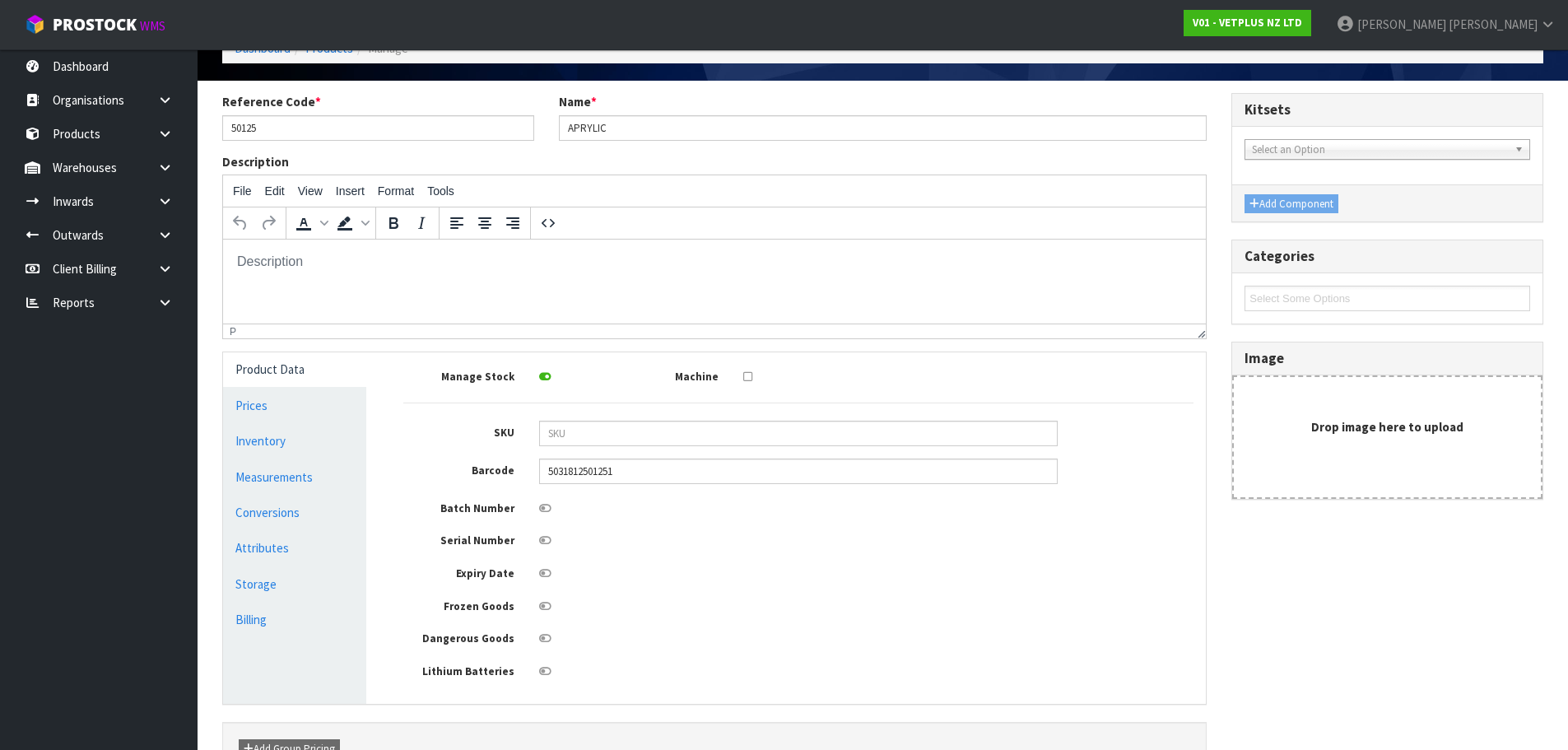
scroll to position [196, 0]
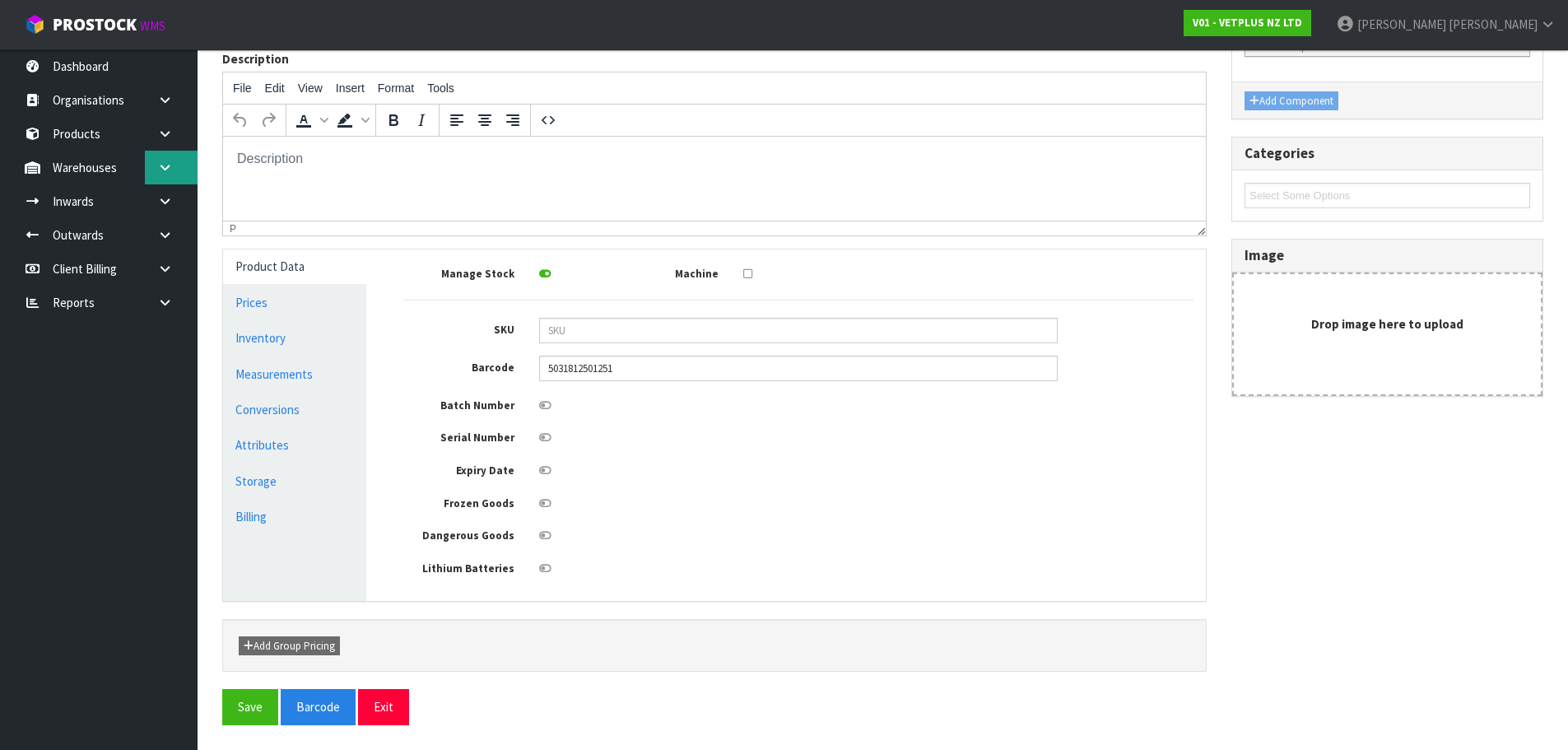
click at [163, 167] on icon at bounding box center [165, 168] width 16 height 12
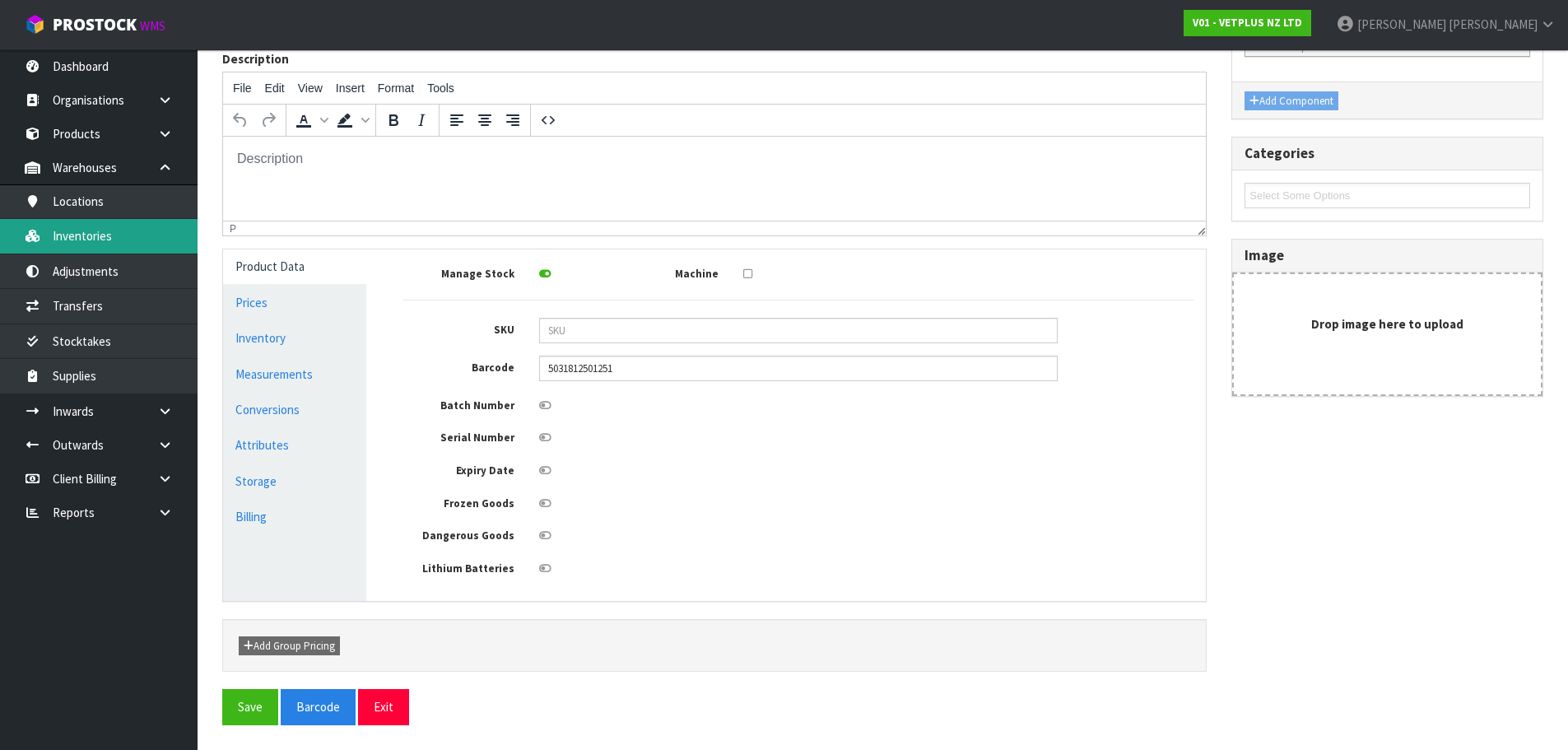
click at [112, 242] on link "Inventories" at bounding box center [99, 235] width 197 height 34
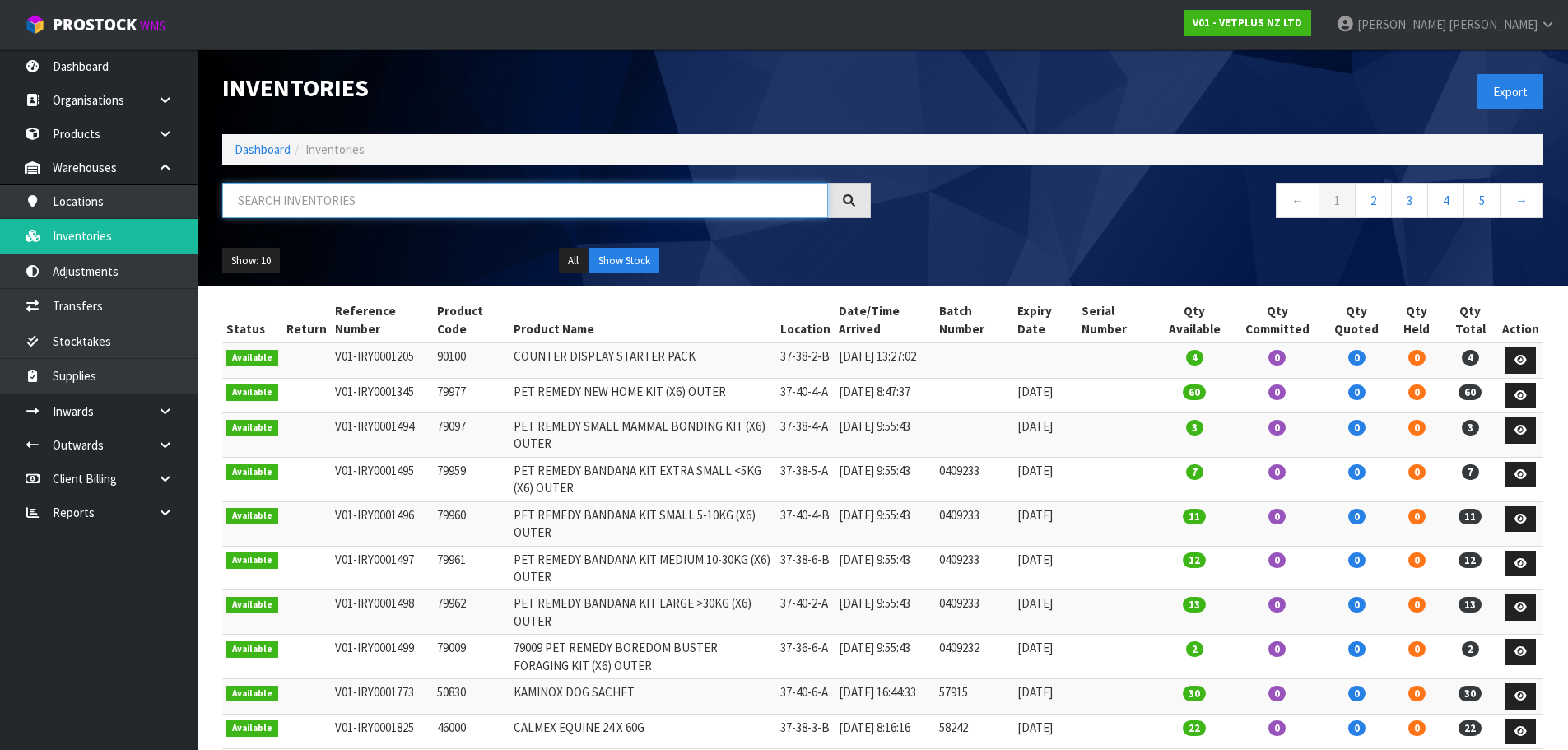
click at [304, 200] on input "text" at bounding box center [525, 201] width 606 height 36
paste input "51-01-2-C"
type input "51-01-2-C"
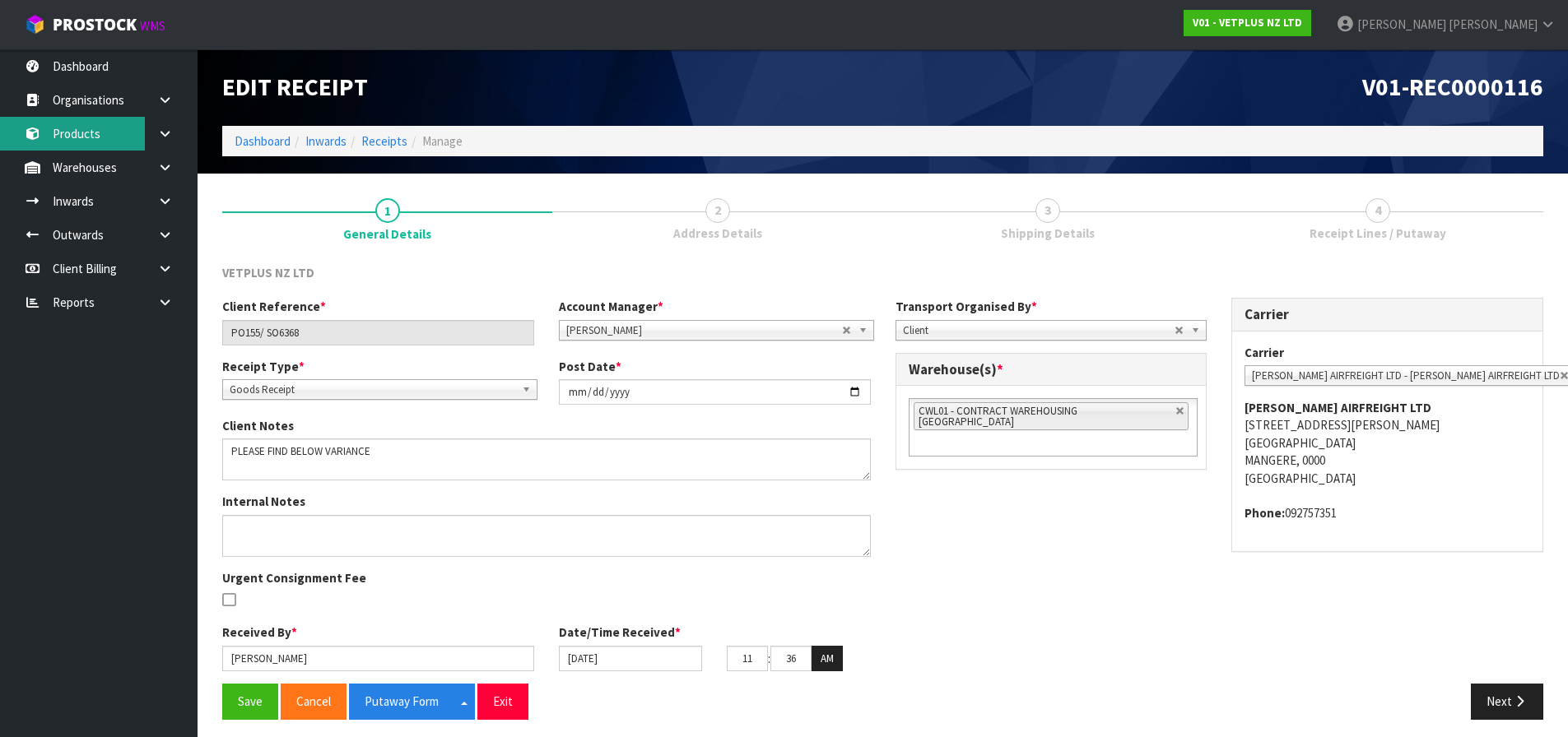
click at [110, 123] on link "Products" at bounding box center [99, 134] width 197 height 34
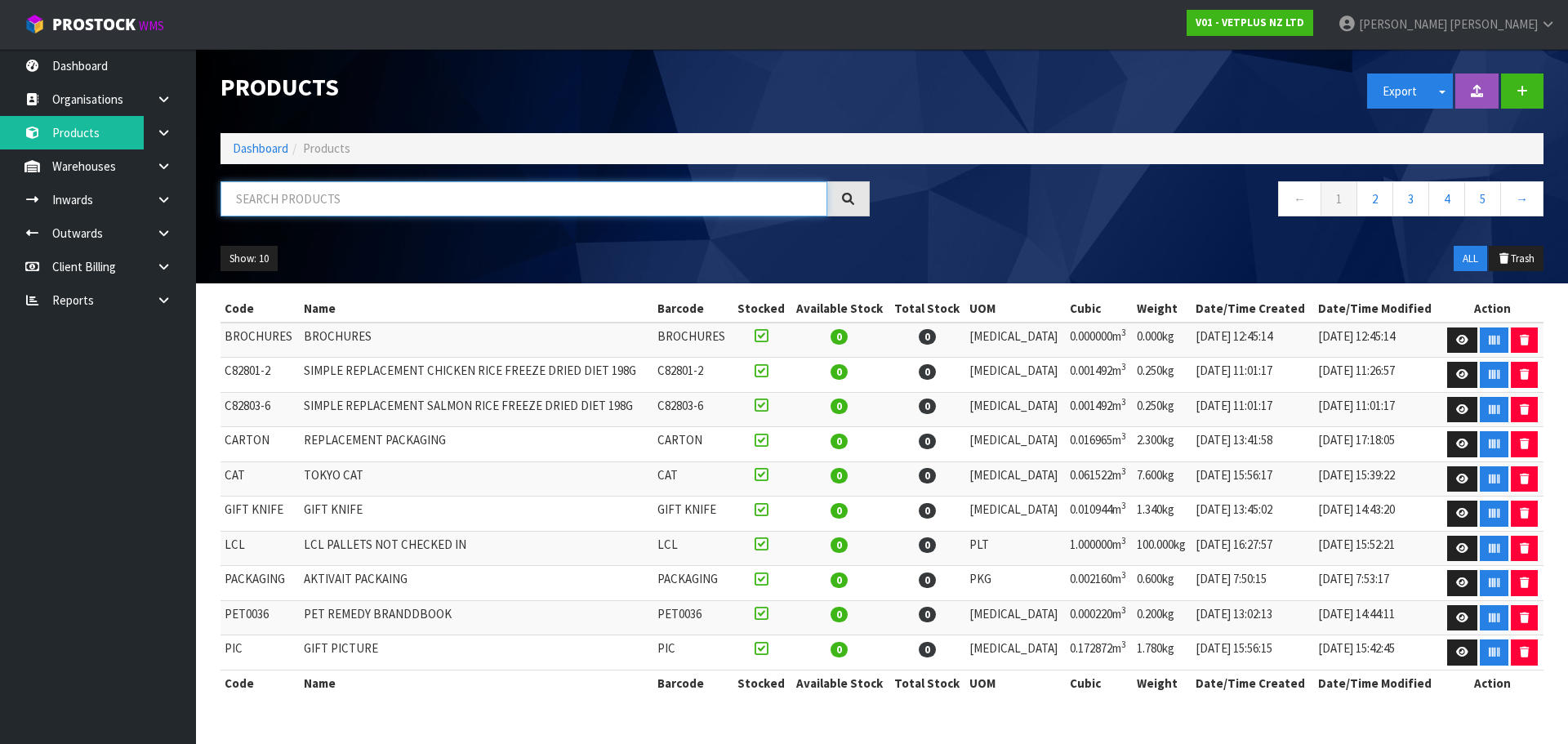
click at [373, 183] on input "text" at bounding box center [524, 199] width 606 height 35
paste input "50700"
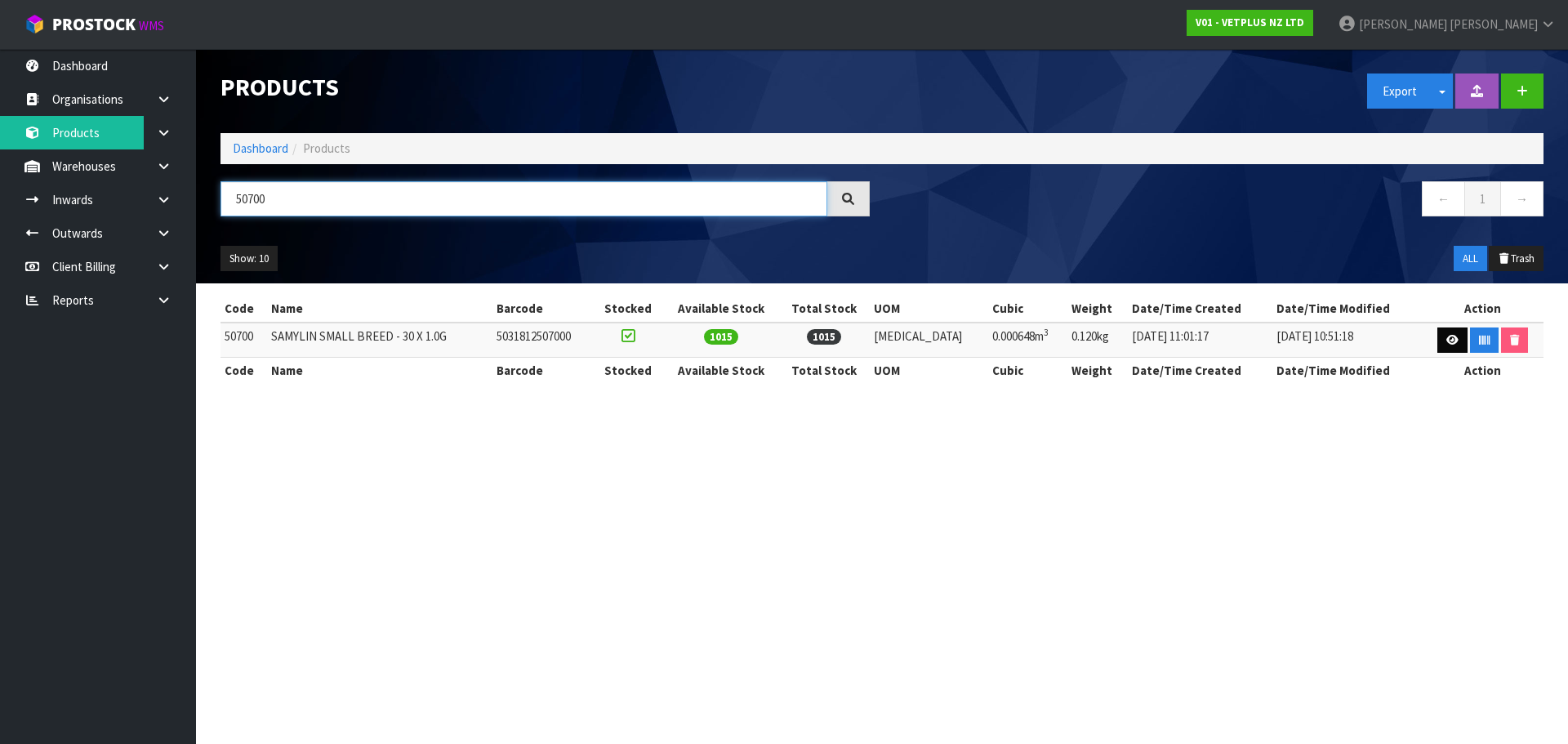
type input "50700"
click at [1446, 337] on icon at bounding box center [1453, 340] width 12 height 11
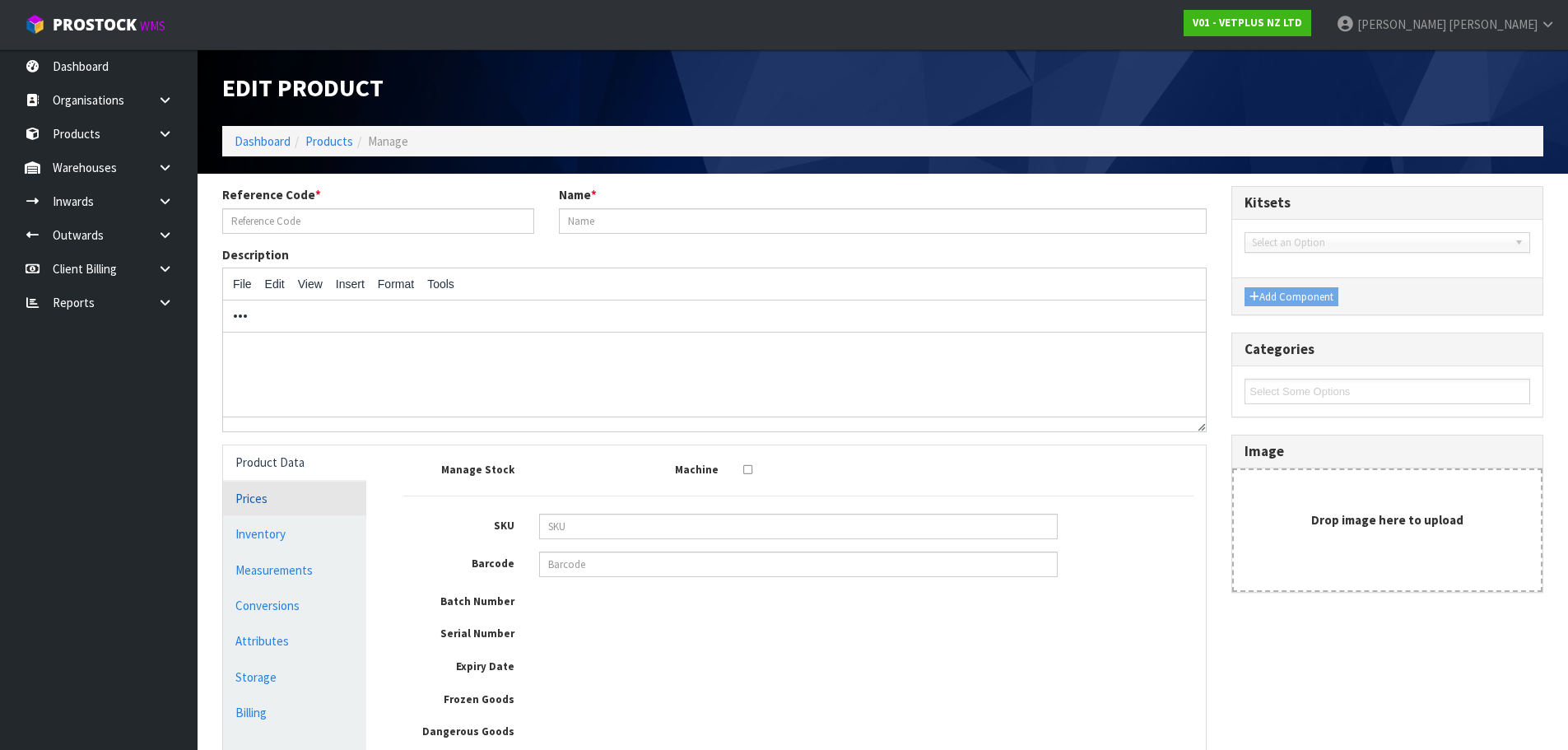
type input "50700"
type input "SAMYLIN SMALL BREED - 30 X 1.0G"
type input "5031812507000"
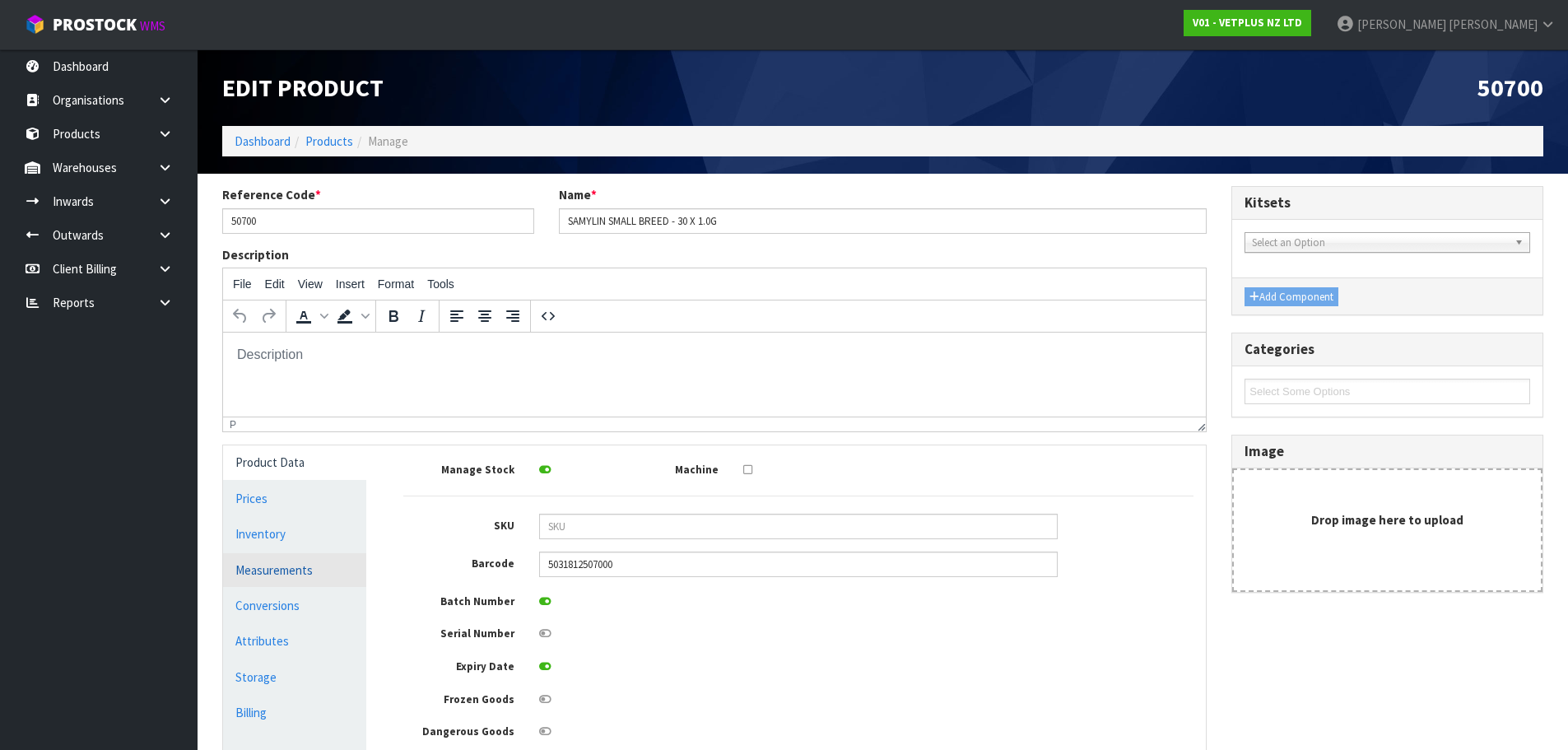
click at [300, 566] on link "Measurements" at bounding box center [294, 570] width 143 height 34
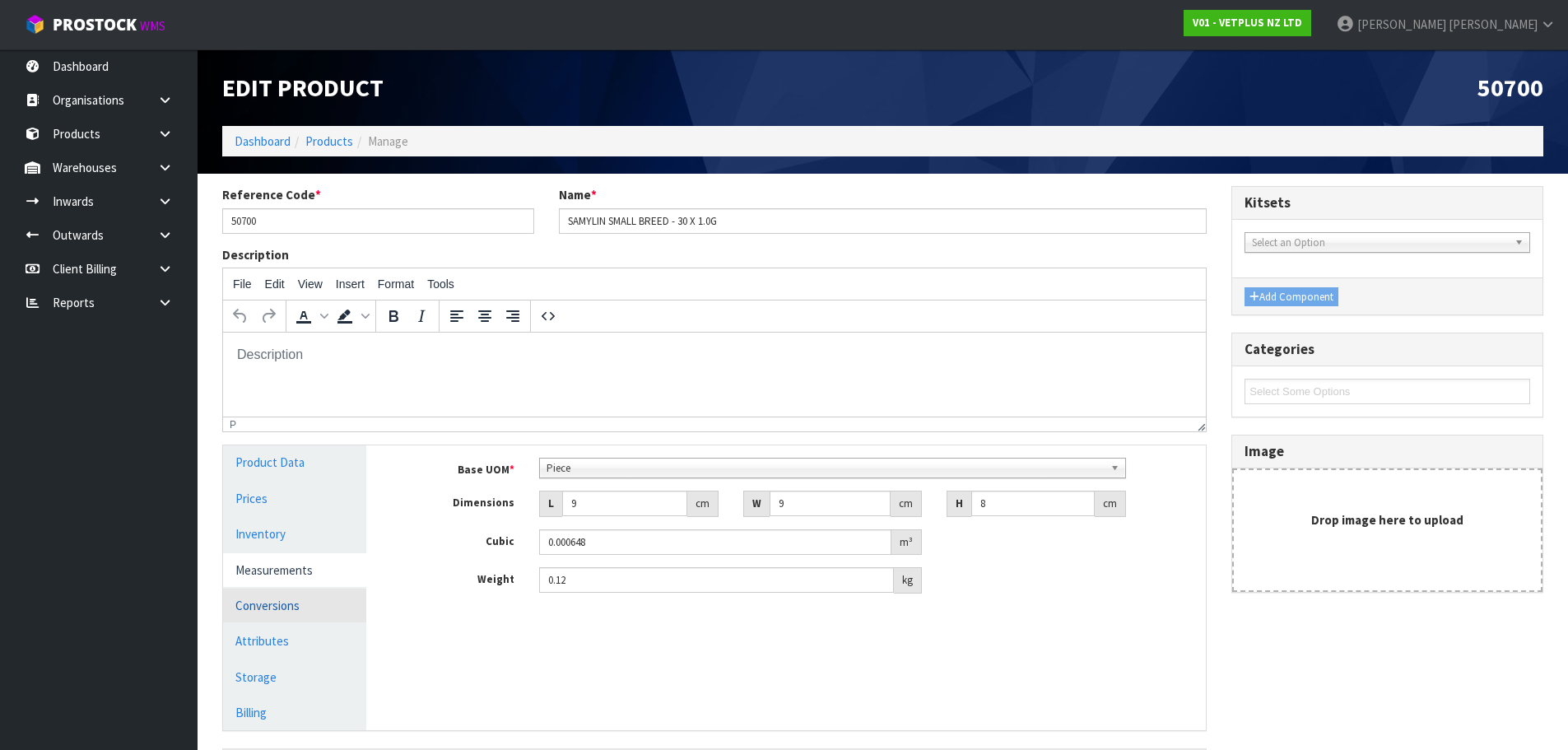
click at [263, 609] on link "Conversions" at bounding box center [294, 605] width 143 height 34
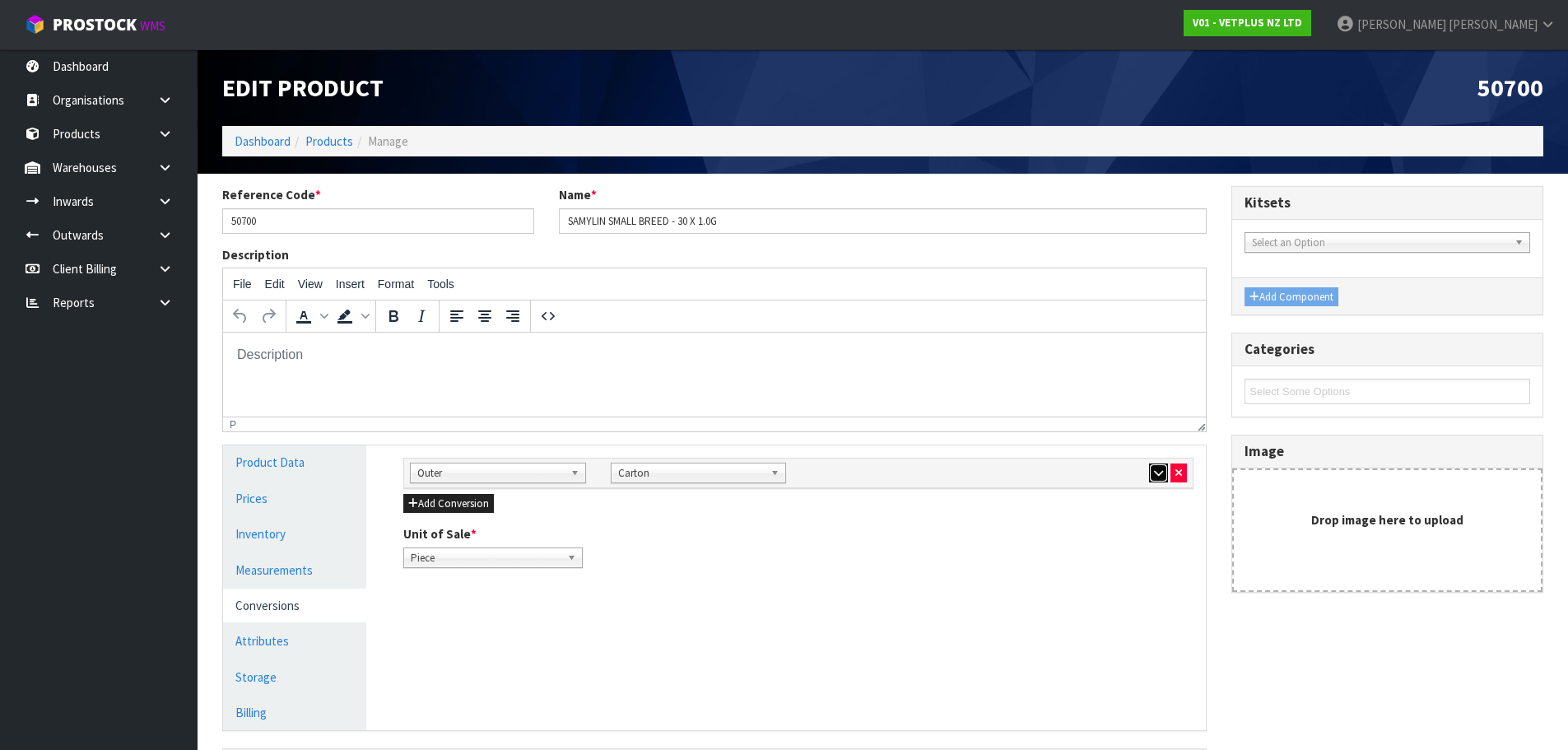
click at [1159, 476] on icon "button" at bounding box center [1158, 473] width 9 height 11
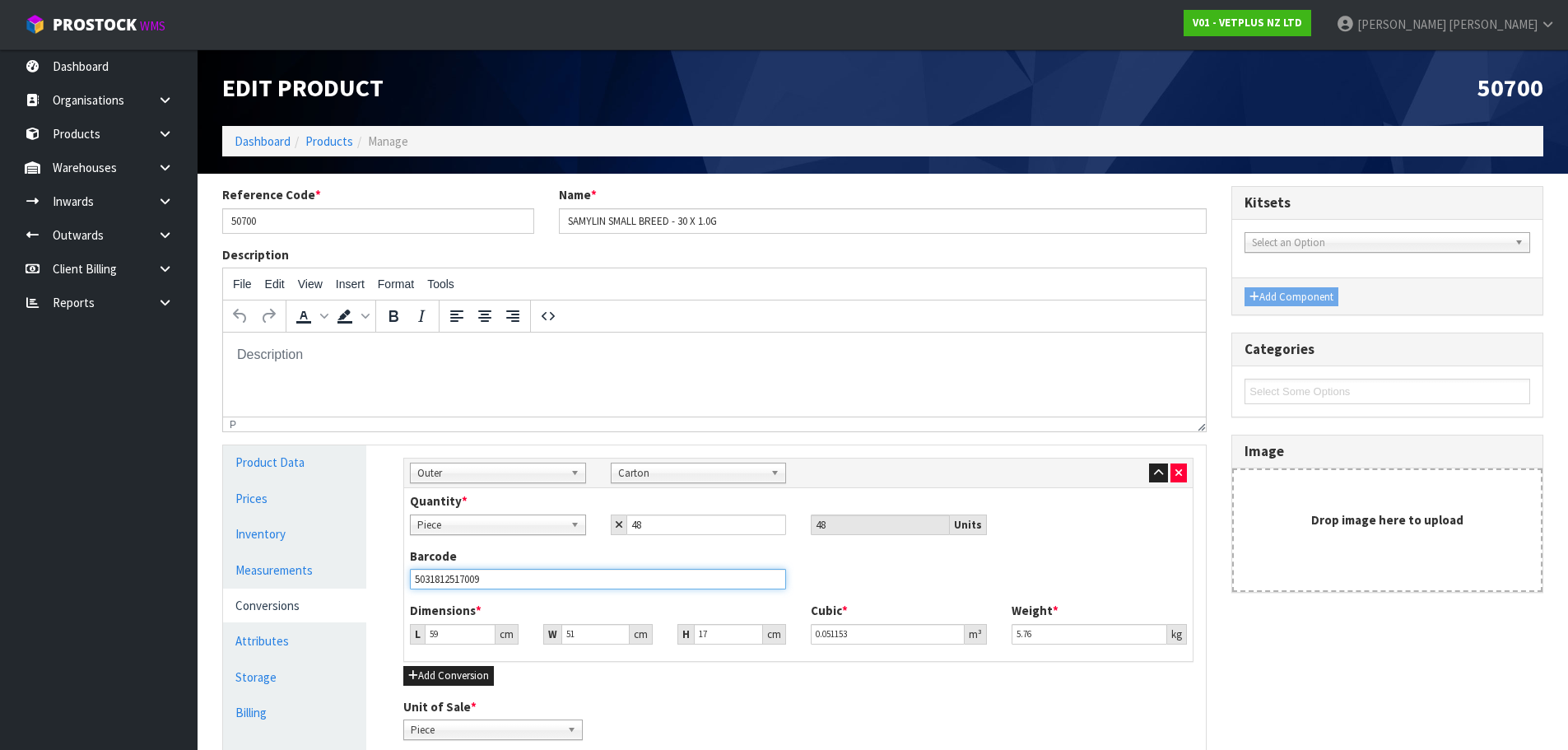
drag, startPoint x: 518, startPoint y: 580, endPoint x: 257, endPoint y: 594, distance: 261.4
click at [257, 594] on div "Product Data Prices Inventory Measurements Conversions Attributes Storage Billi…" at bounding box center [714, 599] width 1007 height 307
click at [1184, 473] on button "button" at bounding box center [1179, 474] width 17 height 20
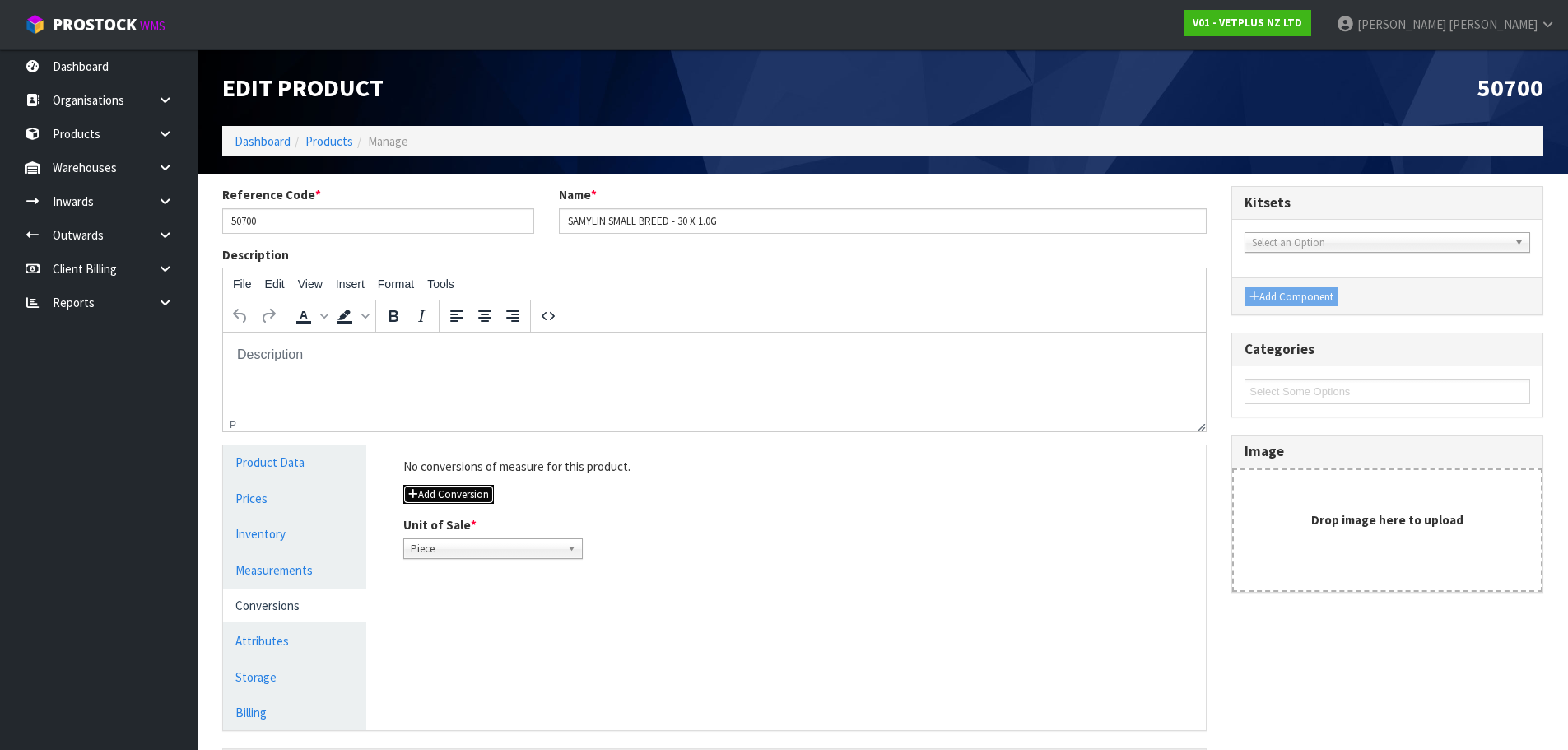
click at [442, 498] on button "Add Conversion" at bounding box center [449, 495] width 91 height 20
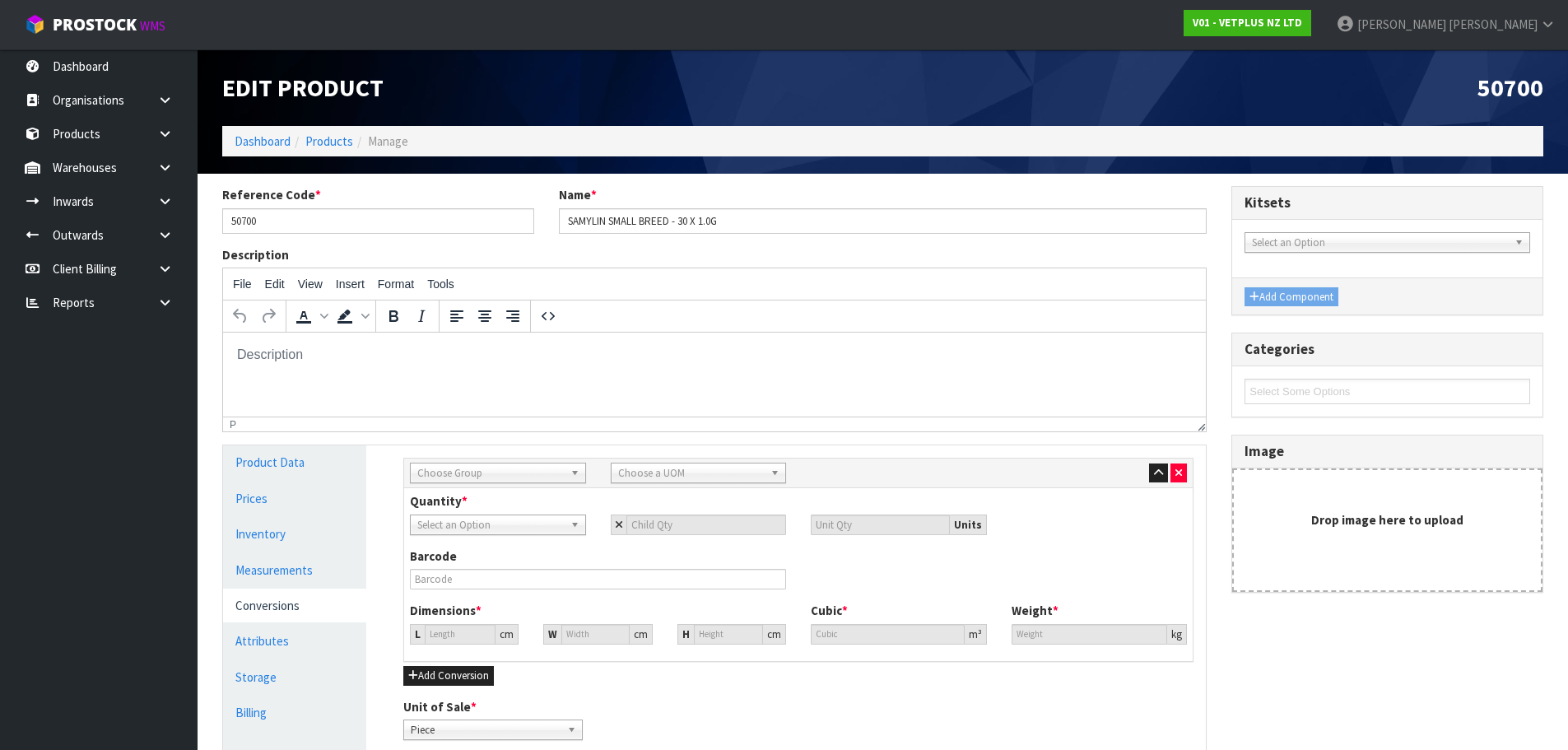
click at [442, 475] on span "Choose Group" at bounding box center [490, 474] width 147 height 20
click at [447, 556] on li "Outer" at bounding box center [497, 561] width 168 height 20
click at [687, 467] on span "Choose a UOM" at bounding box center [691, 474] width 147 height 20
type input "ca"
click at [664, 562] on li "Ca rton" at bounding box center [698, 561] width 168 height 20
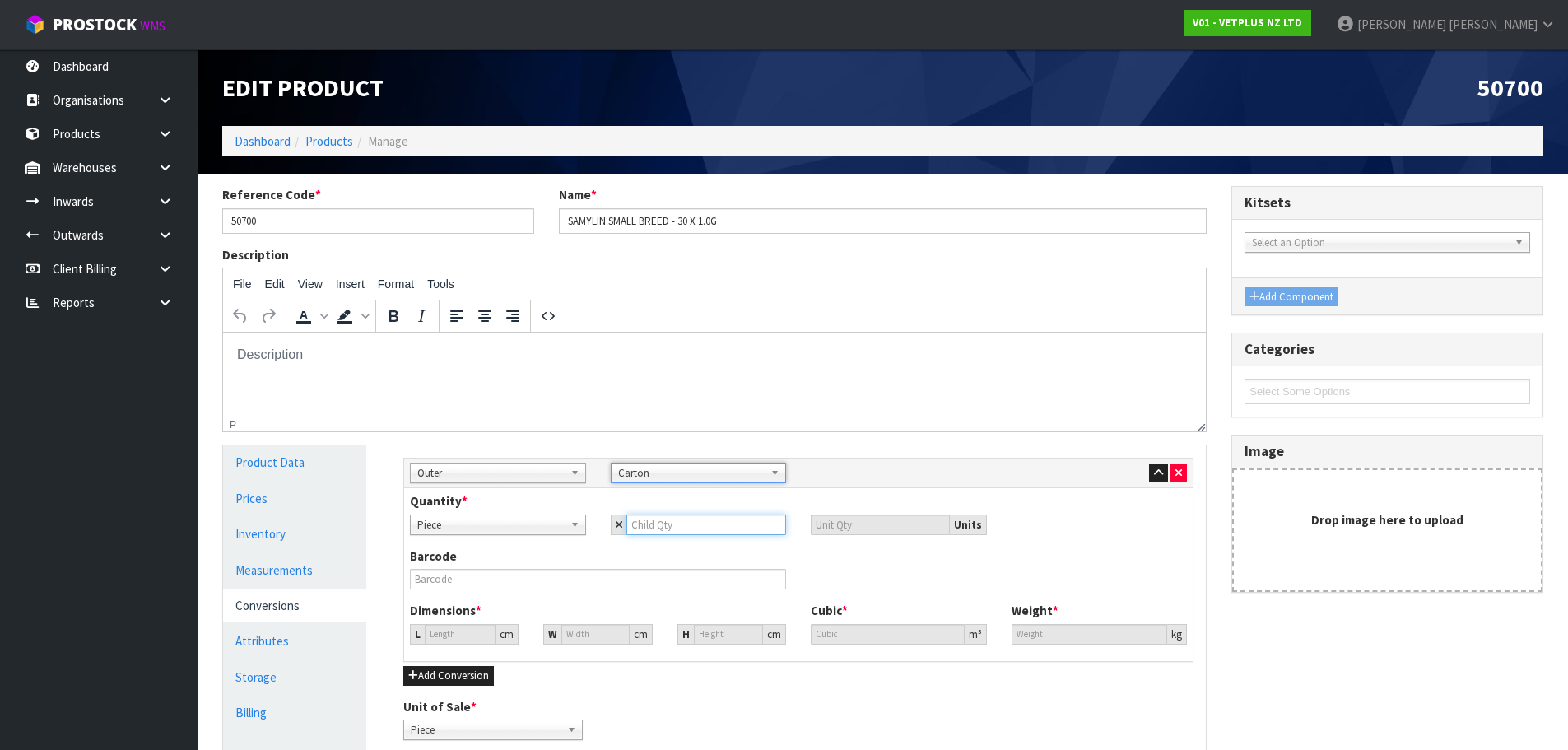
click at [665, 532] on input "number" at bounding box center [706, 524] width 161 height 20
type input "4"
type input "48"
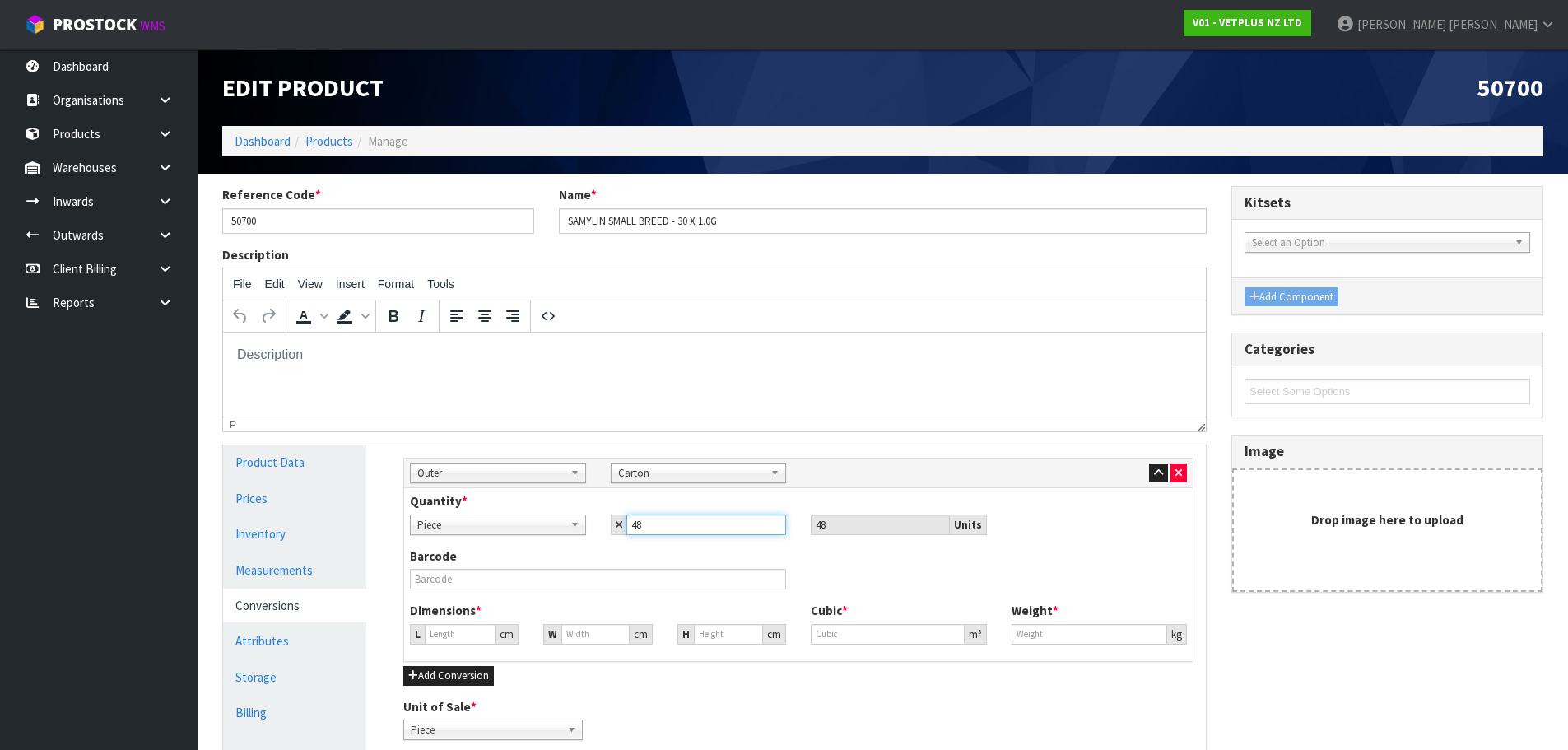
type input "48"
type input "31.449"
type input "0.031104"
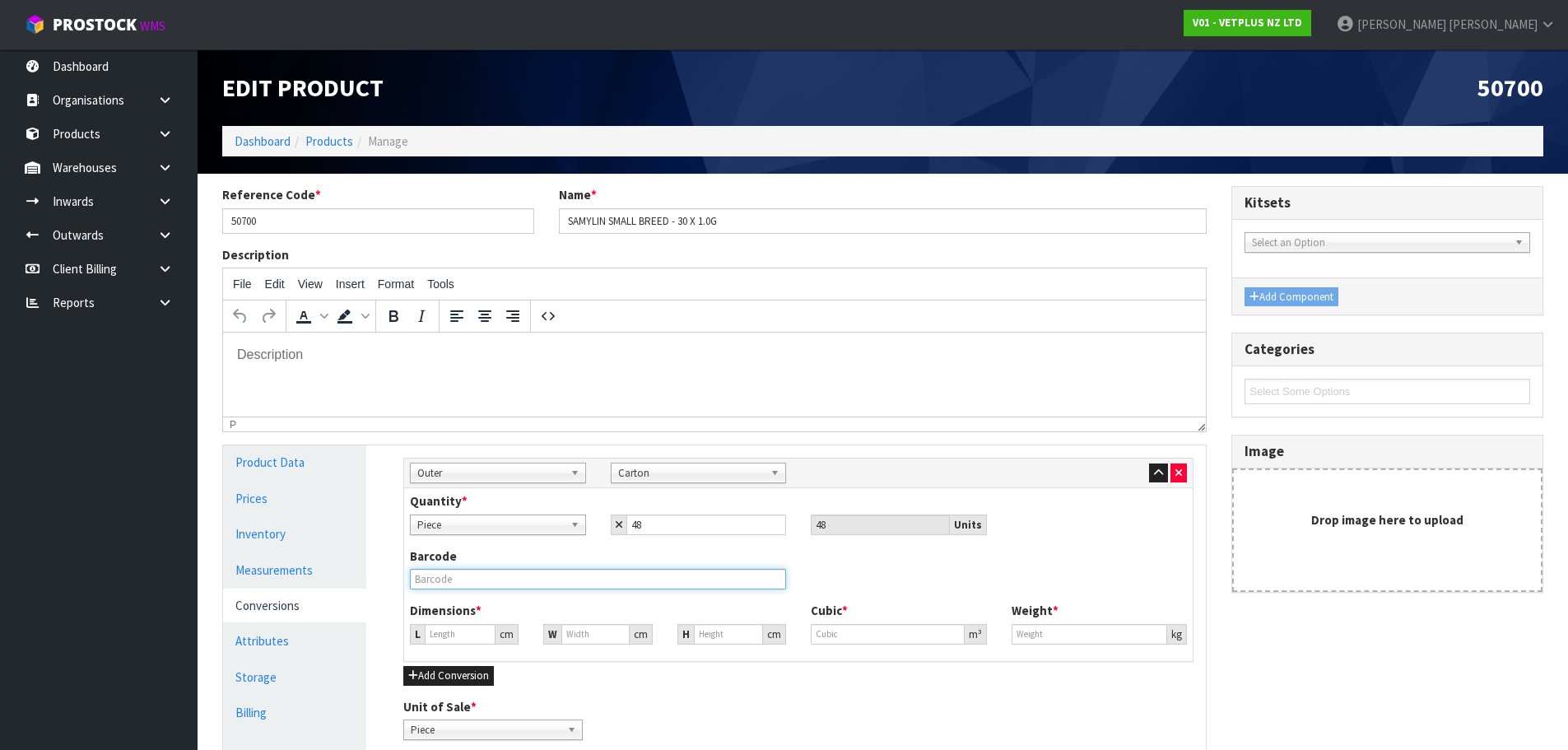
type input "5.76"
click at [617, 586] on input "text" at bounding box center [597, 578] width 376 height 20
paste input "5031812517009"
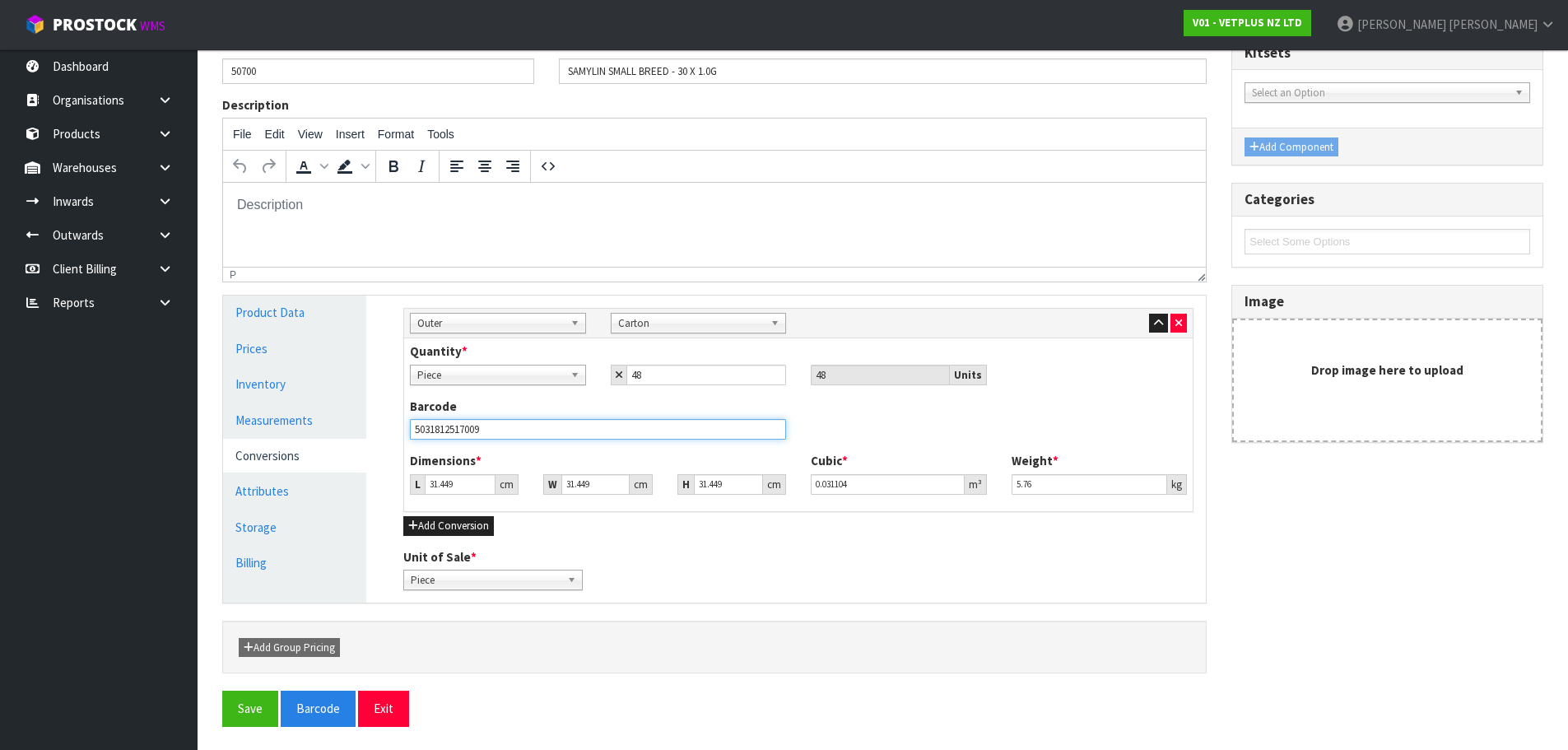
scroll to position [151, 0]
type input "5031812517009"
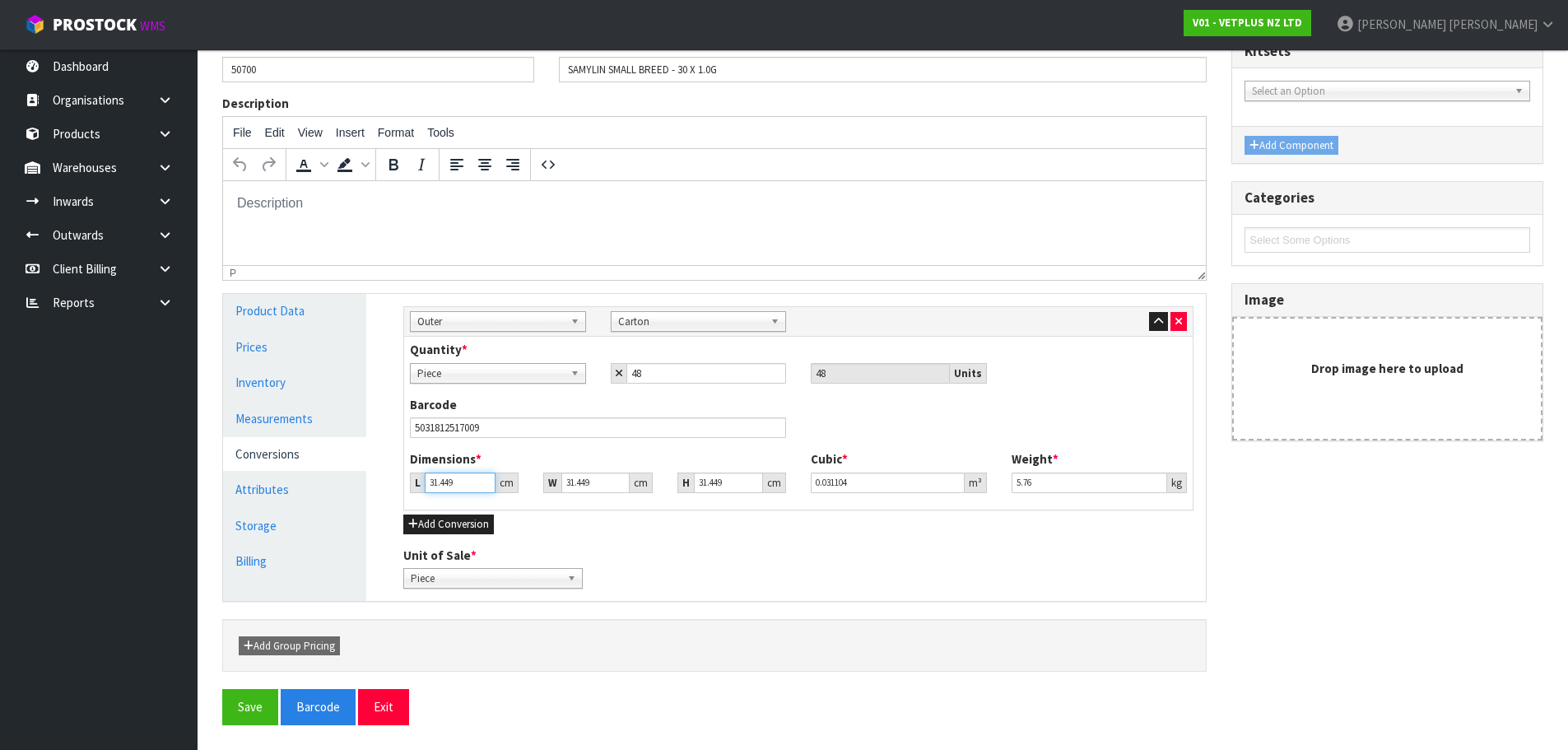
drag, startPoint x: 463, startPoint y: 482, endPoint x: 408, endPoint y: 497, distance: 57.0
click at [408, 497] on div "Dimensions * L 31.449 cm W 31.449 cm H 31.449 cm Cubic * 0.031104 m³ Weight * 5…" at bounding box center [799, 477] width 801 height 54
type input "5"
type input "0.004945"
type input "59"
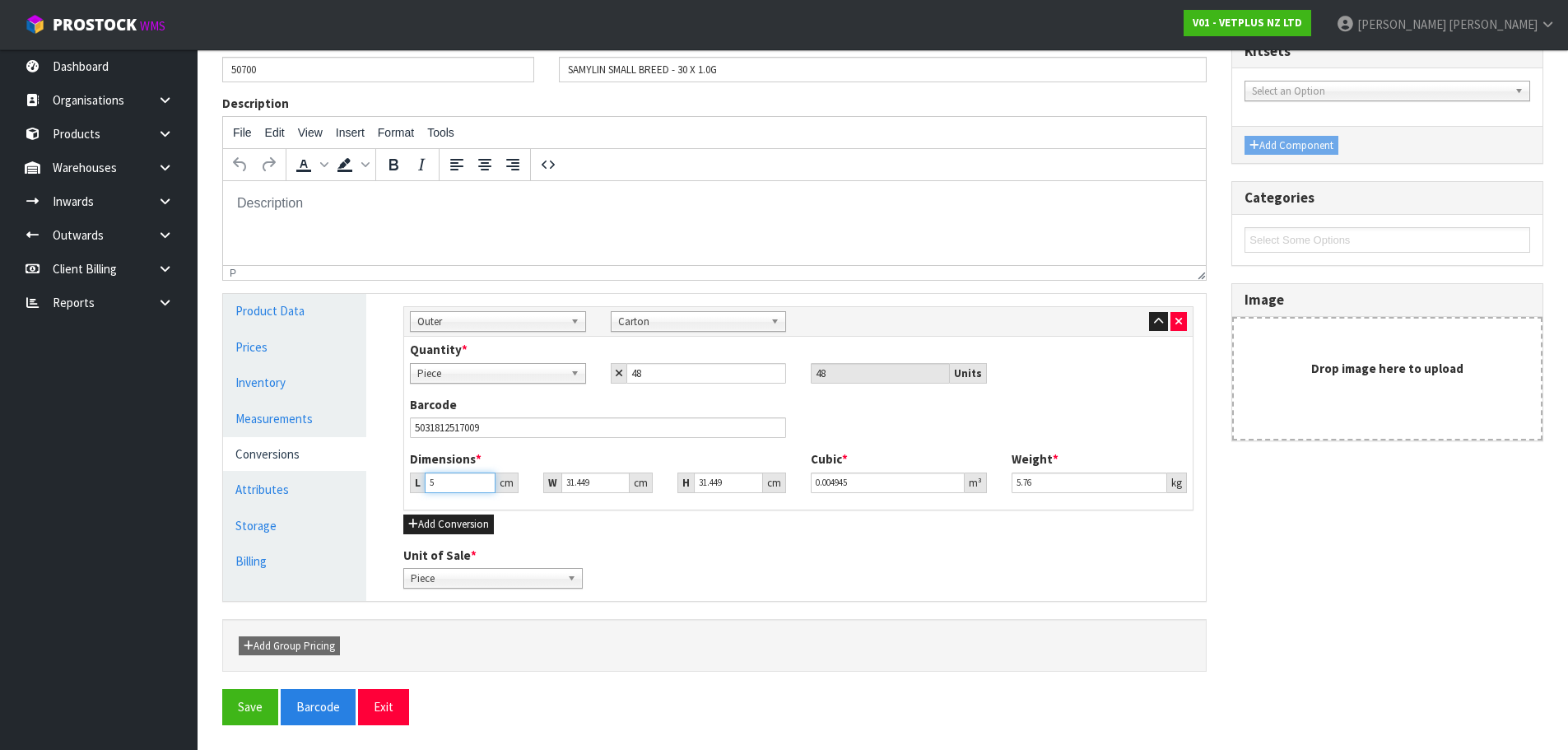
type input "0.058353"
type input "59"
type input "5"
type input "0.009277"
type input "51"
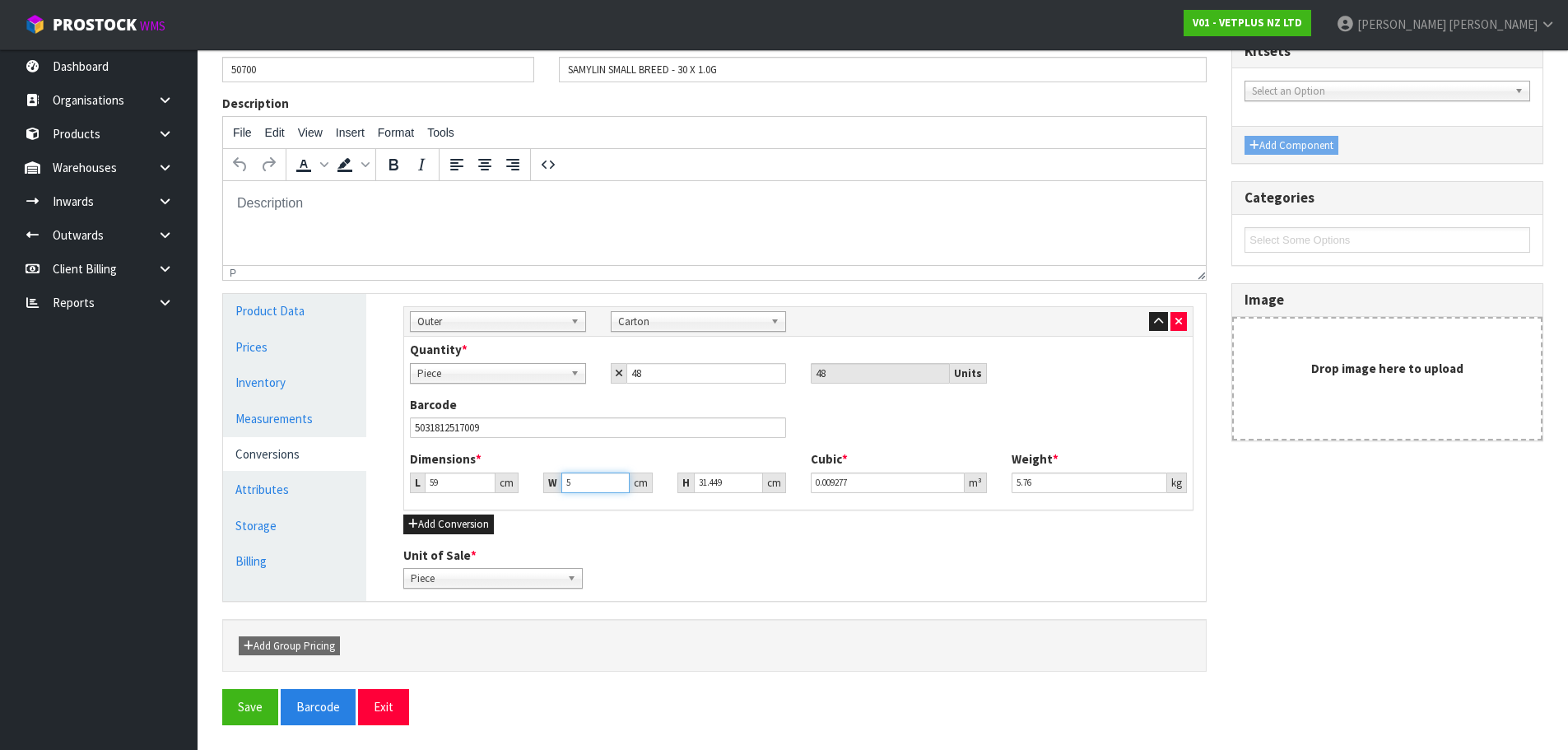
type input "0.09463"
type input "51"
type input "1"
type input "0.003009"
type input "17"
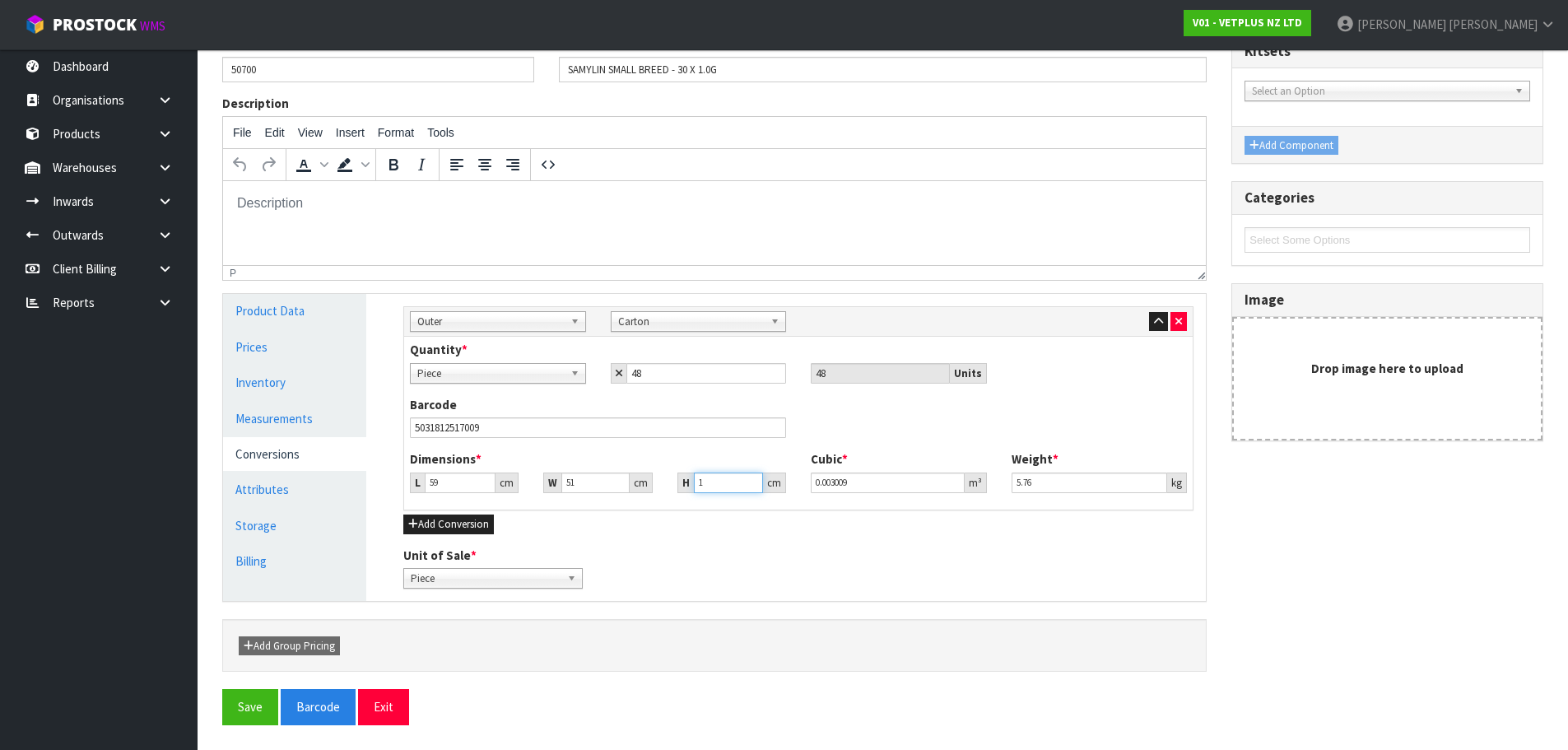
type input "0.051153"
type input "17"
type input "6"
click at [253, 696] on button "Save" at bounding box center [250, 707] width 56 height 36
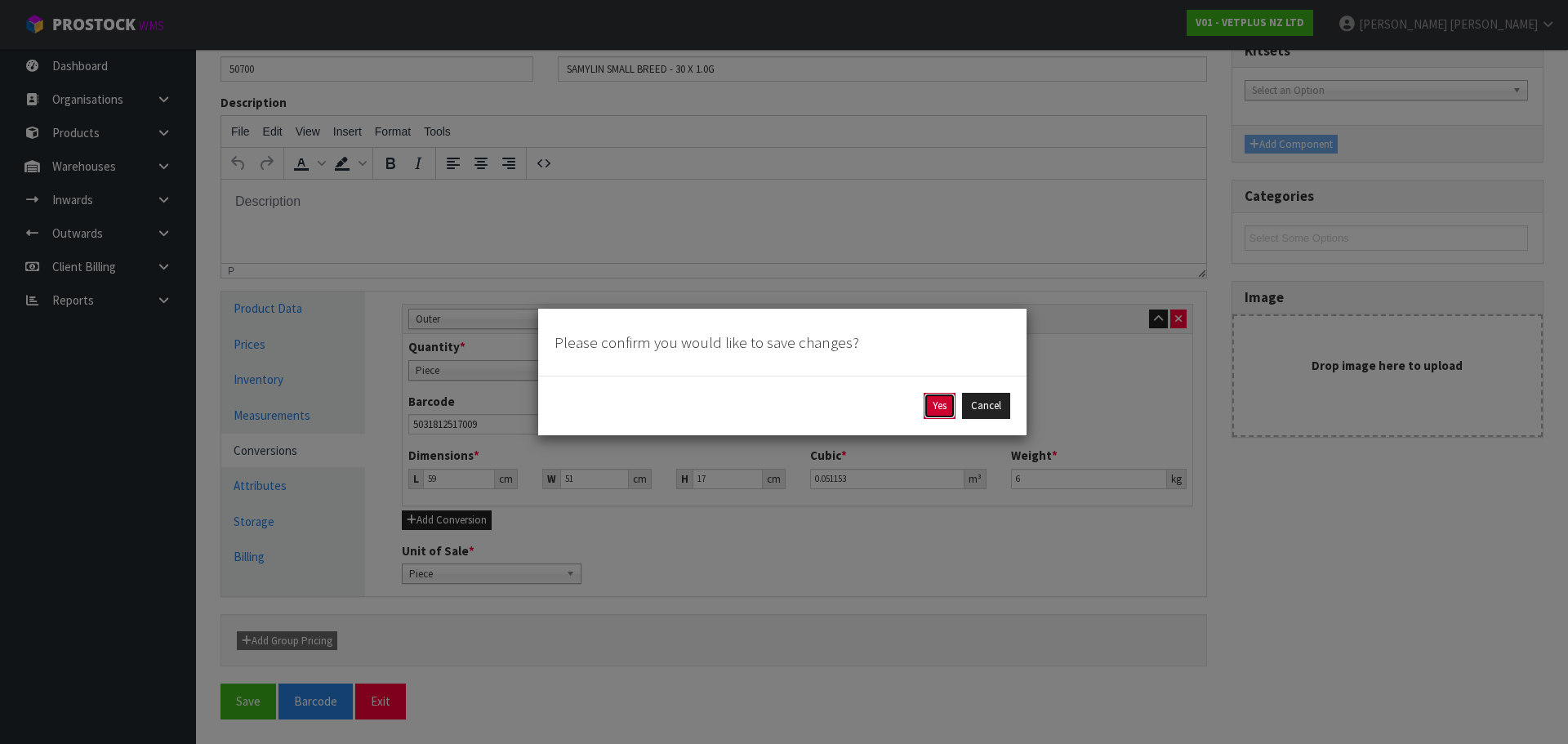
click at [927, 407] on button "Yes" at bounding box center [940, 406] width 32 height 26
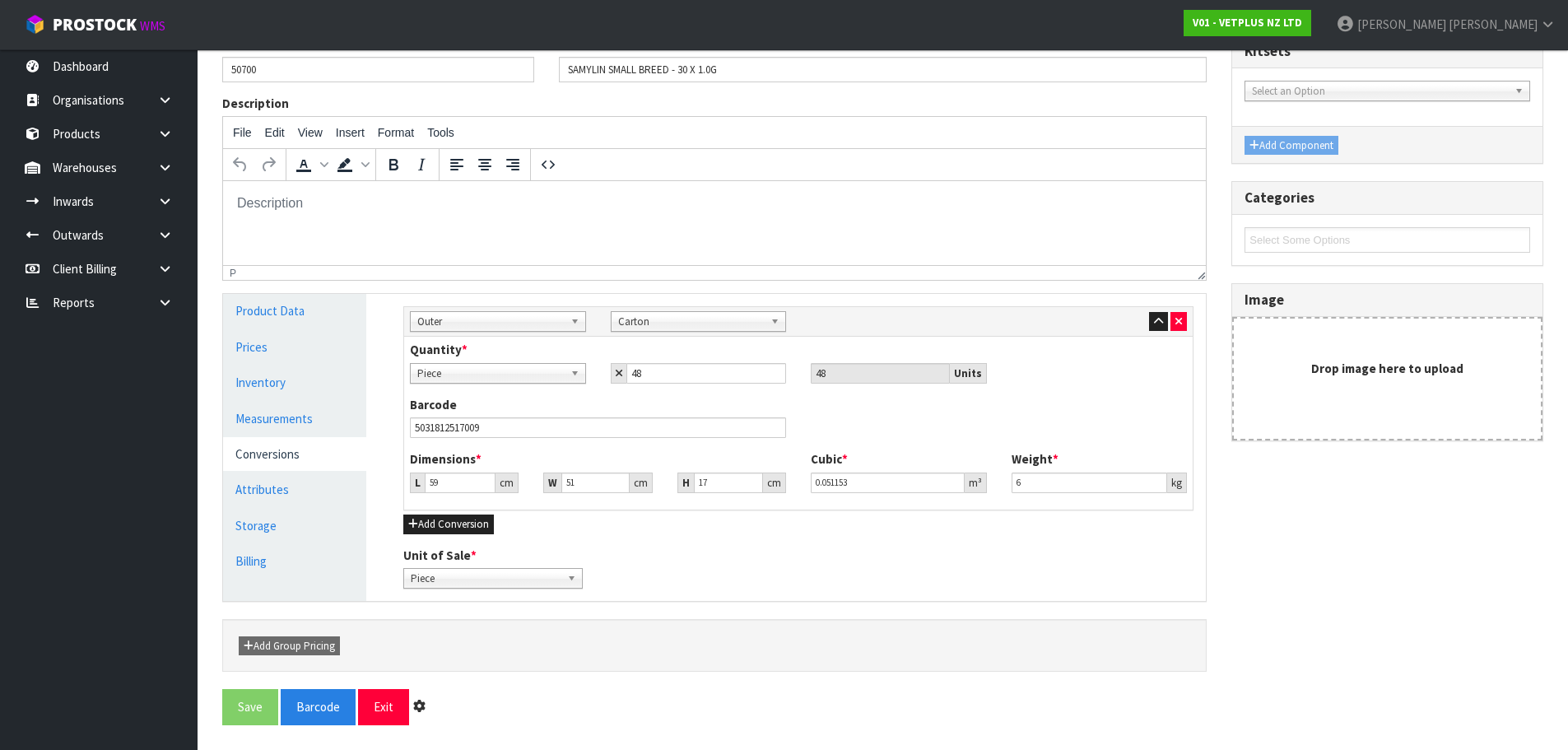
scroll to position [0, 0]
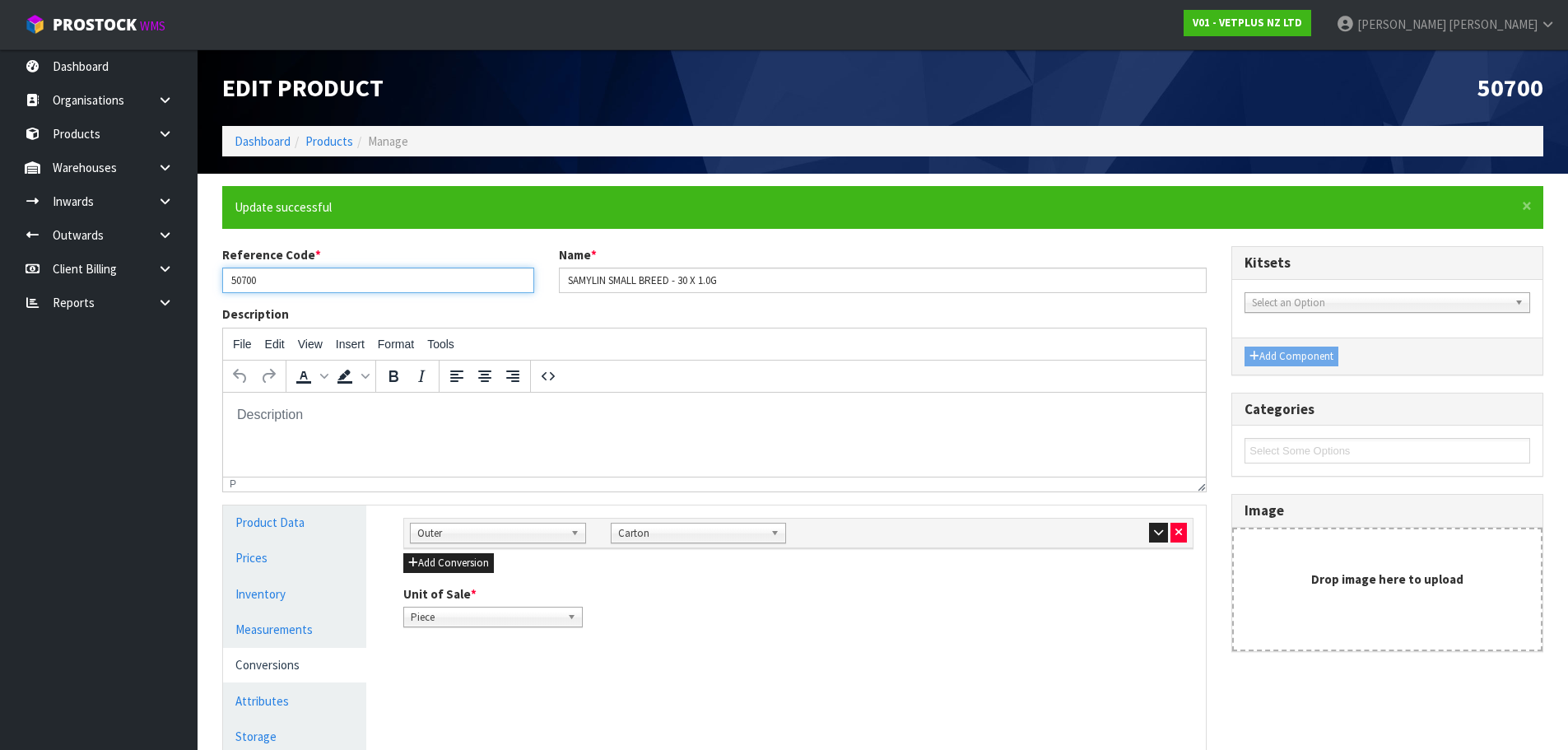
click at [325, 283] on input "50700" at bounding box center [378, 280] width 312 height 26
click at [691, 436] on html at bounding box center [714, 414] width 983 height 44
click at [279, 138] on link "Dashboard" at bounding box center [262, 141] width 56 height 16
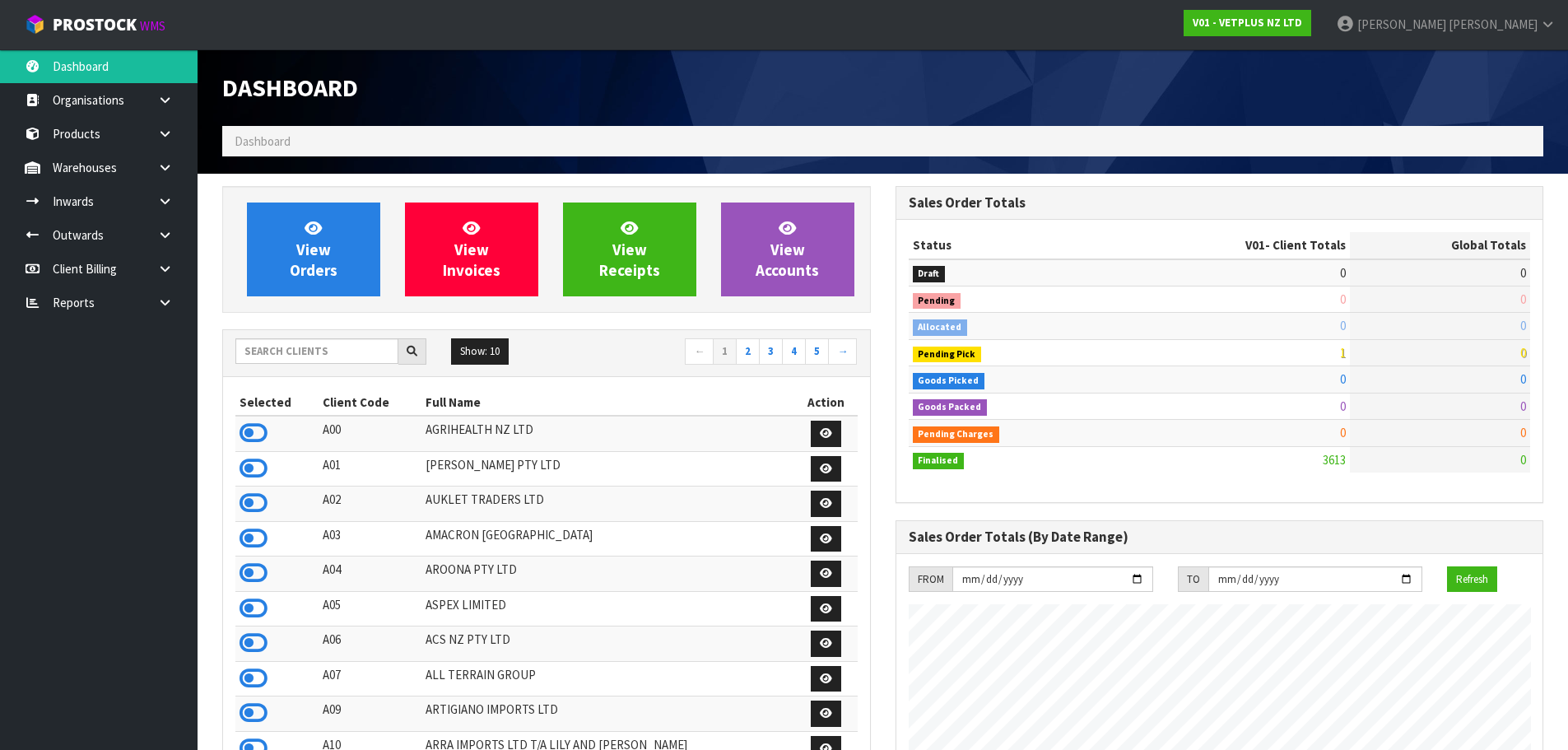
scroll to position [1088, 673]
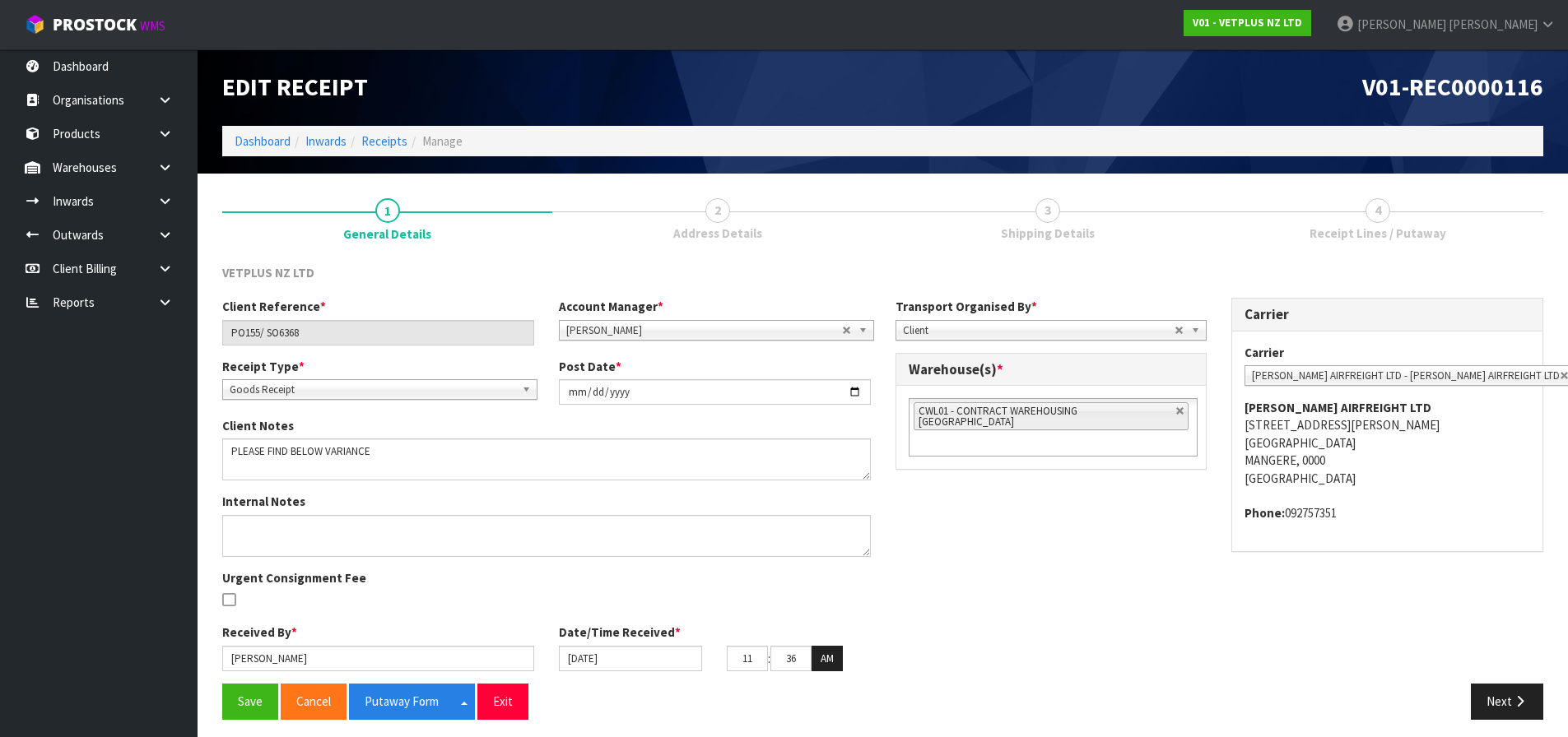
click at [1367, 232] on span "Receipt Lines / Putaway" at bounding box center [1378, 233] width 137 height 17
click at [1389, 248] on link "4 Receipt Lines / Putaway" at bounding box center [1379, 218] width 330 height 65
click at [1499, 696] on button "Next" at bounding box center [1508, 701] width 73 height 36
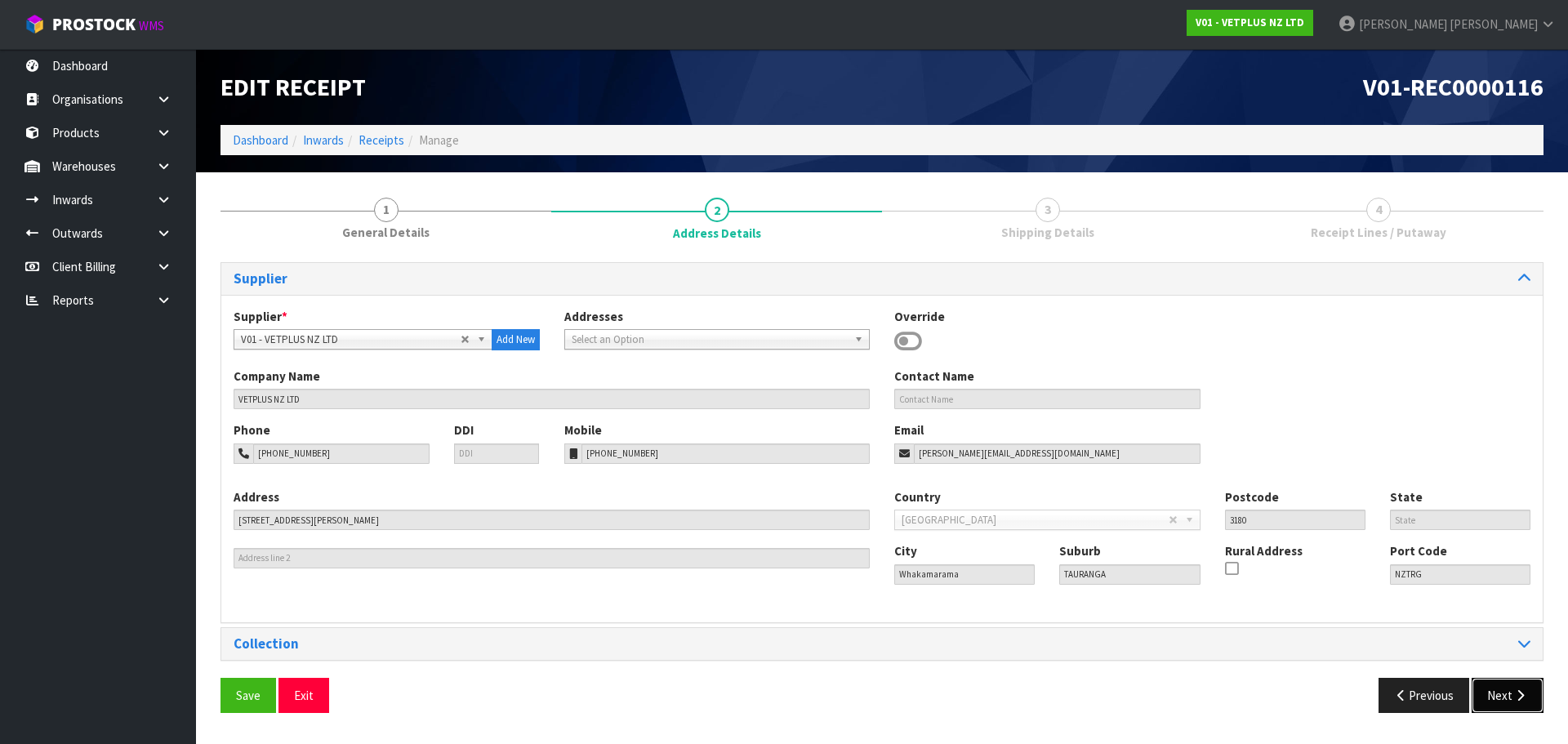
click at [1499, 708] on button "Next" at bounding box center [1508, 696] width 72 height 35
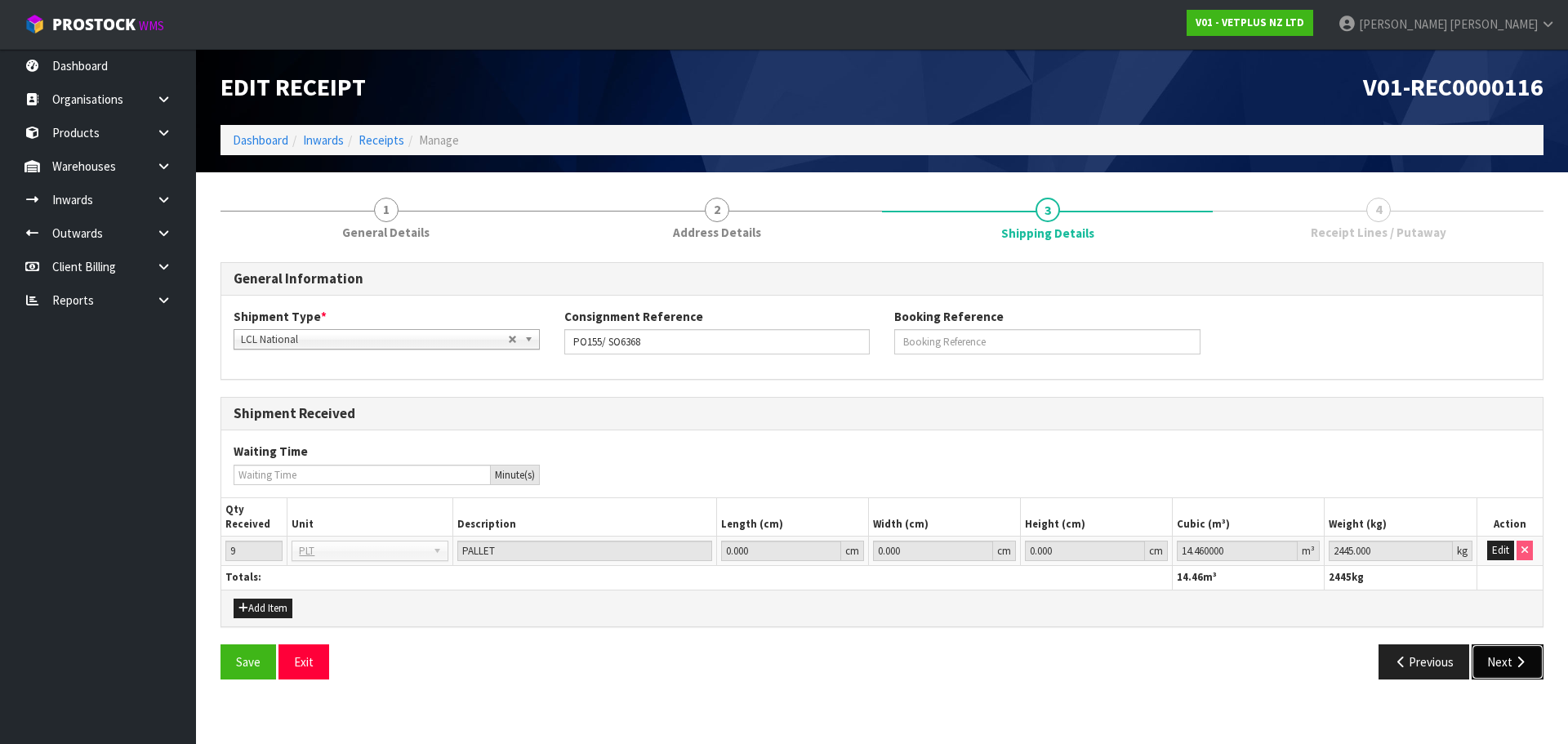
click at [1495, 673] on button "Next" at bounding box center [1508, 662] width 72 height 35
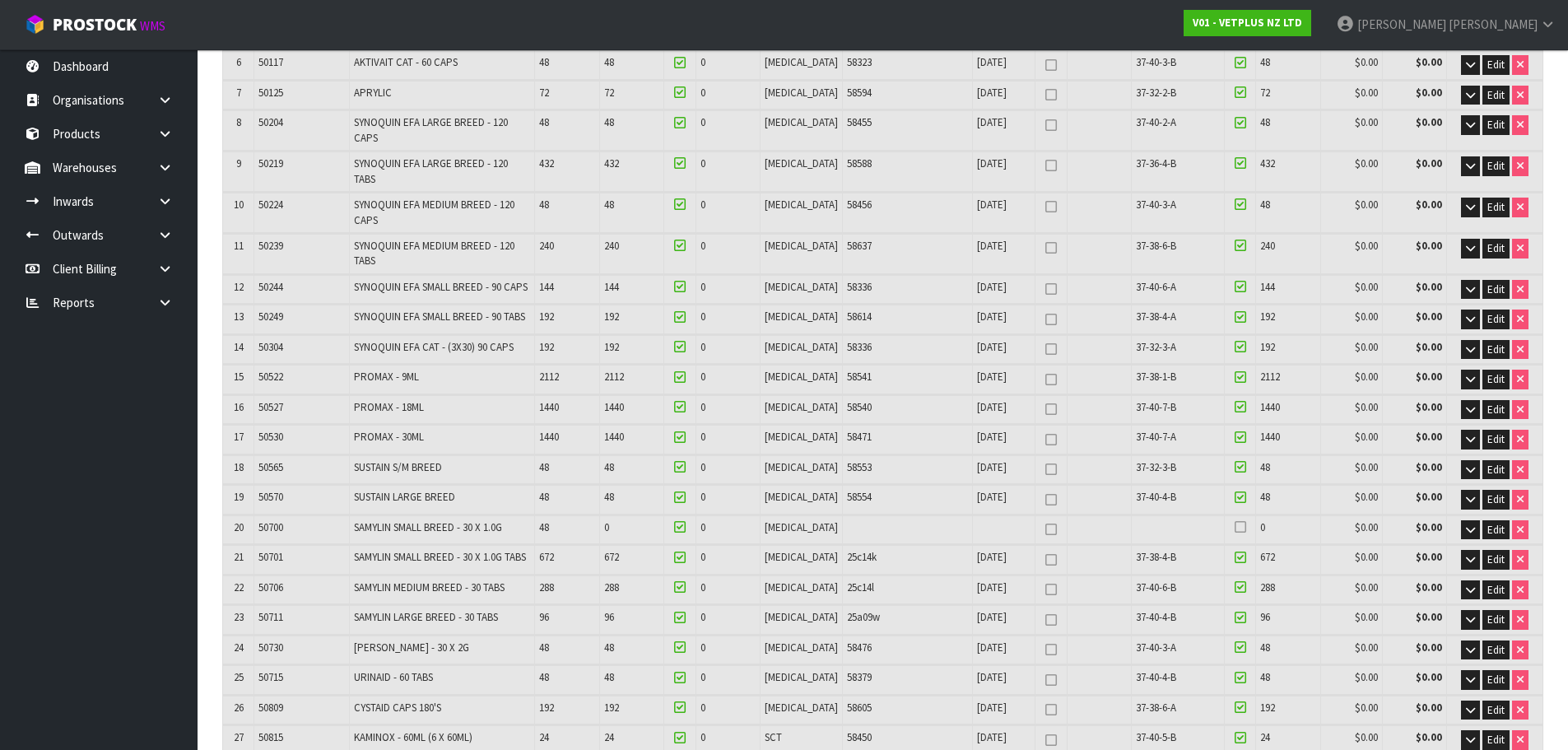
scroll to position [411, 0]
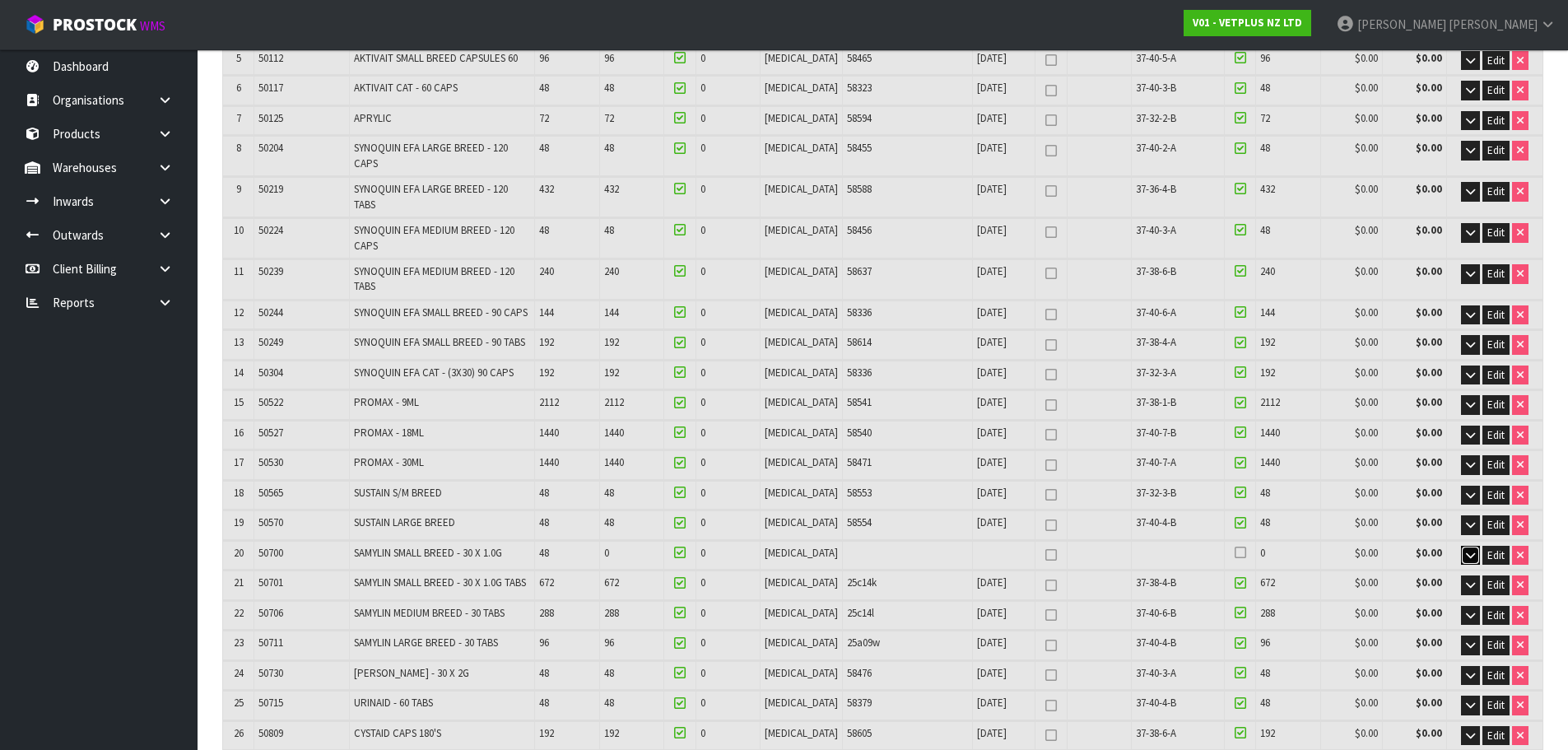
click at [1468, 550] on icon "button" at bounding box center [1470, 555] width 9 height 11
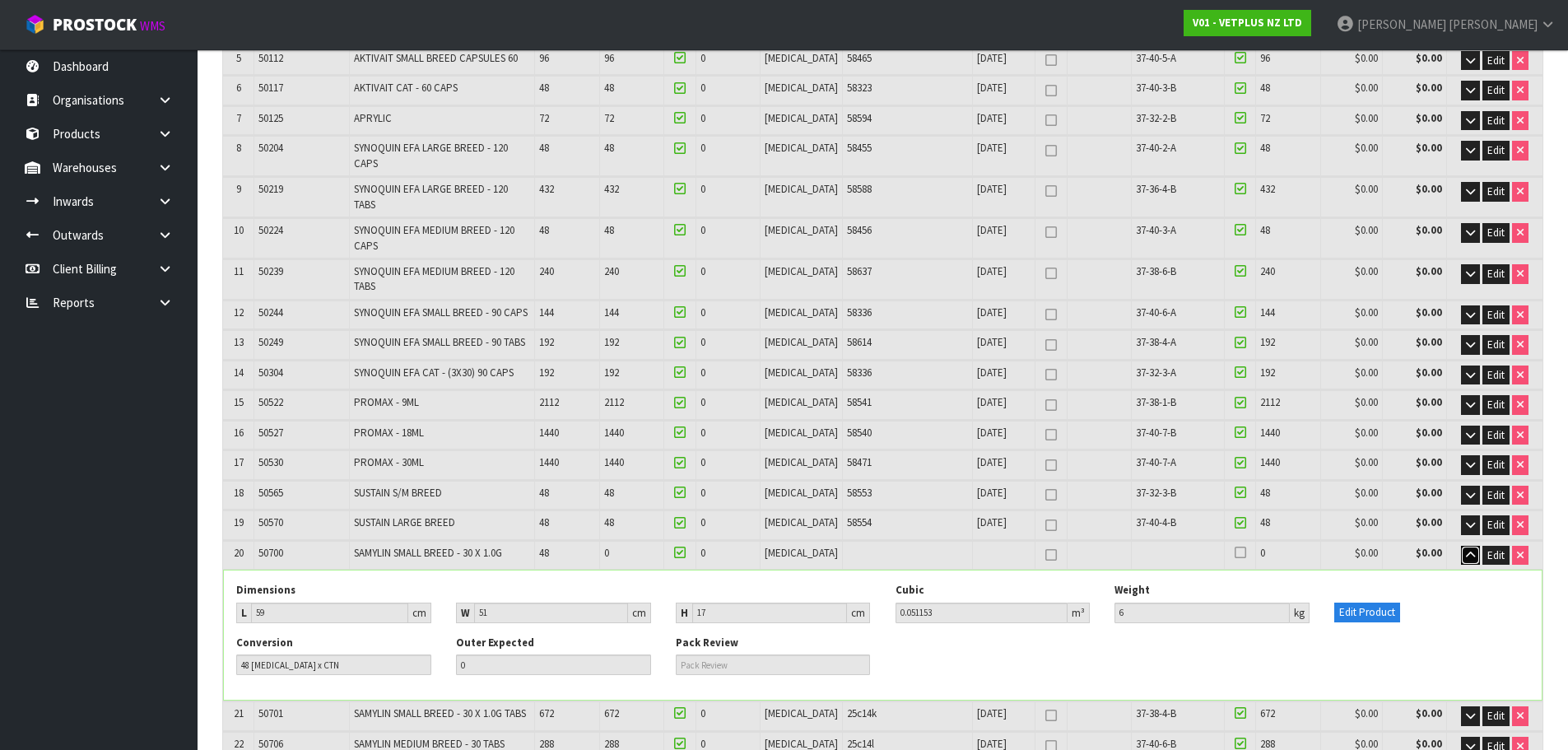
click at [1466, 550] on icon "button" at bounding box center [1470, 555] width 9 height 11
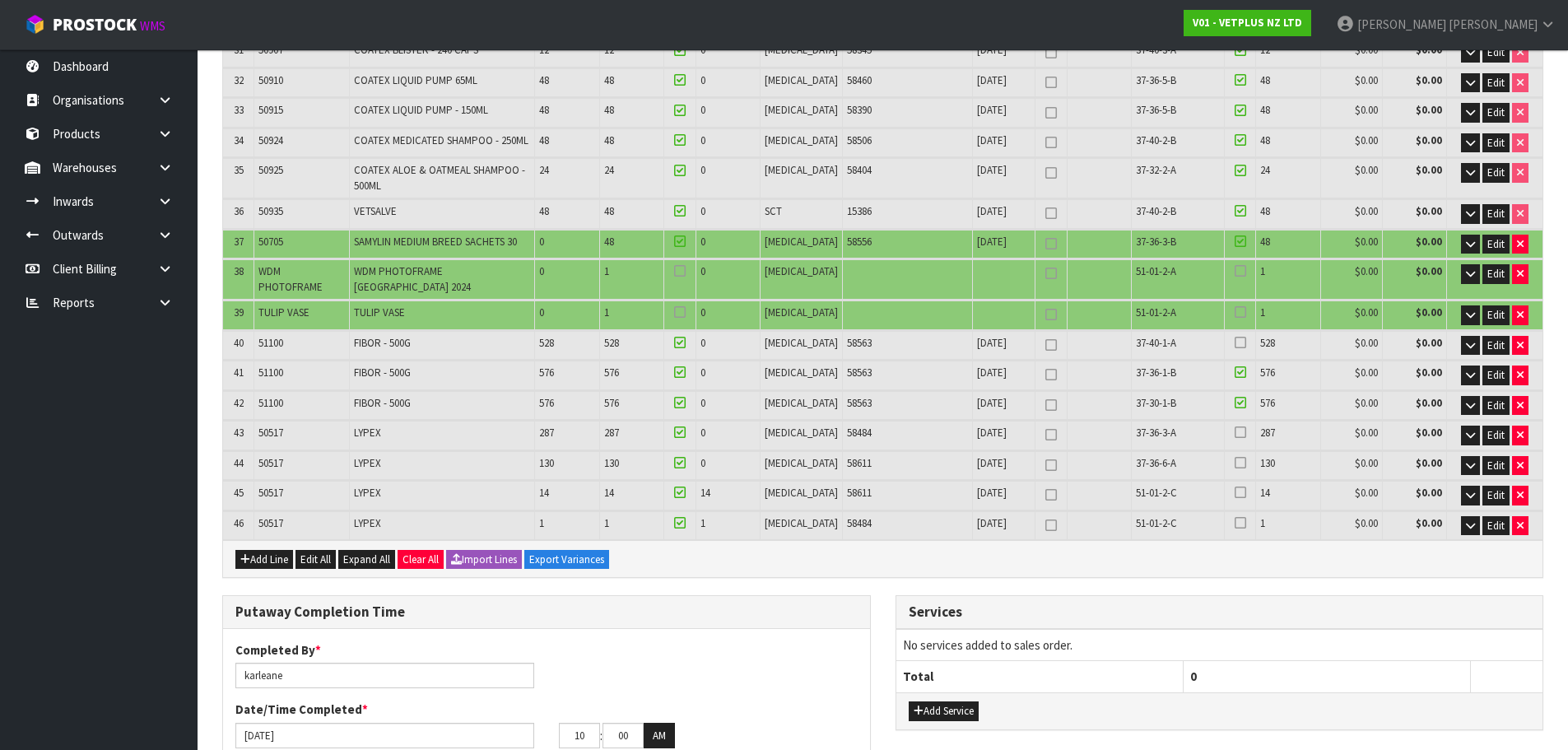
scroll to position [1482, 0]
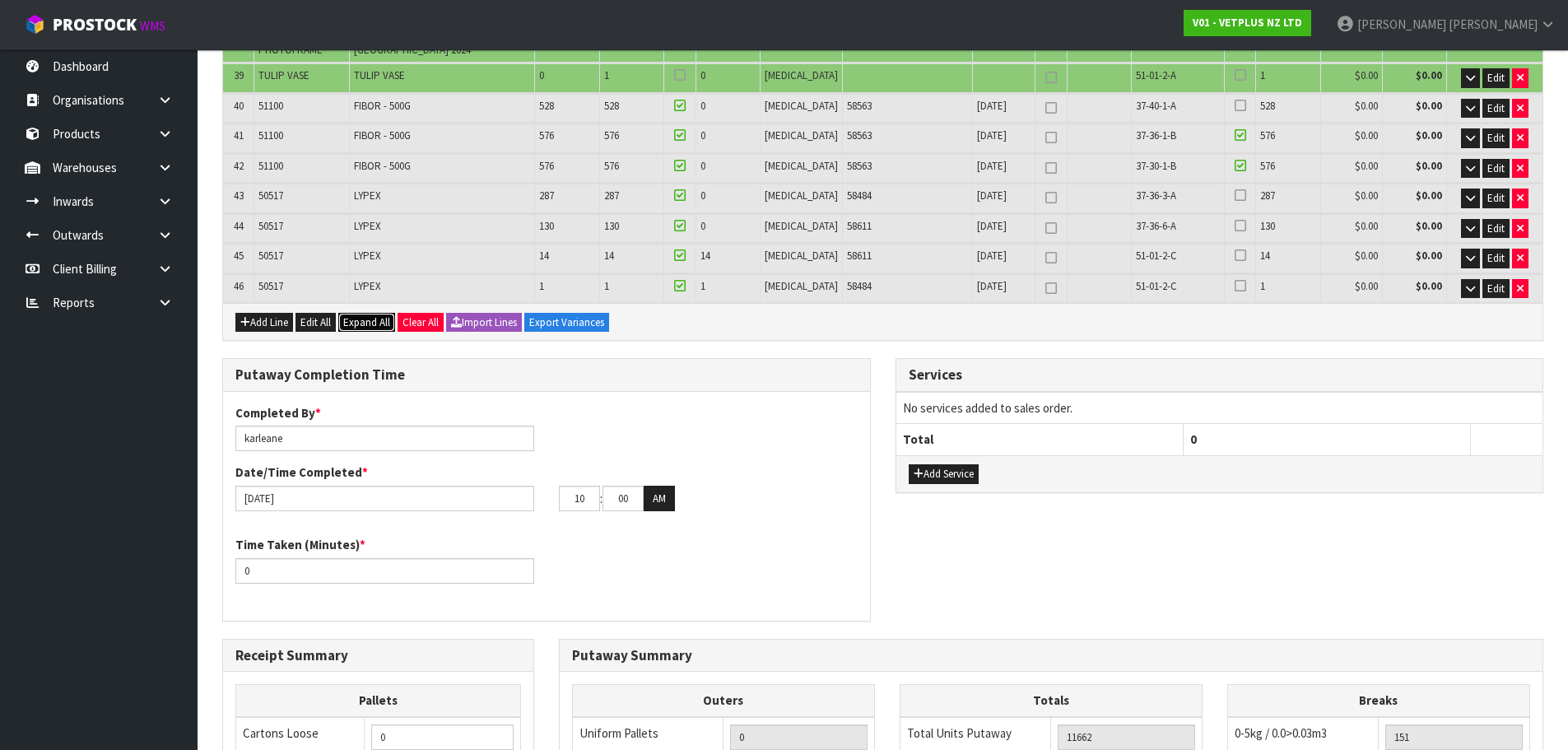
click at [364, 315] on span "Expand All" at bounding box center [366, 323] width 47 height 14
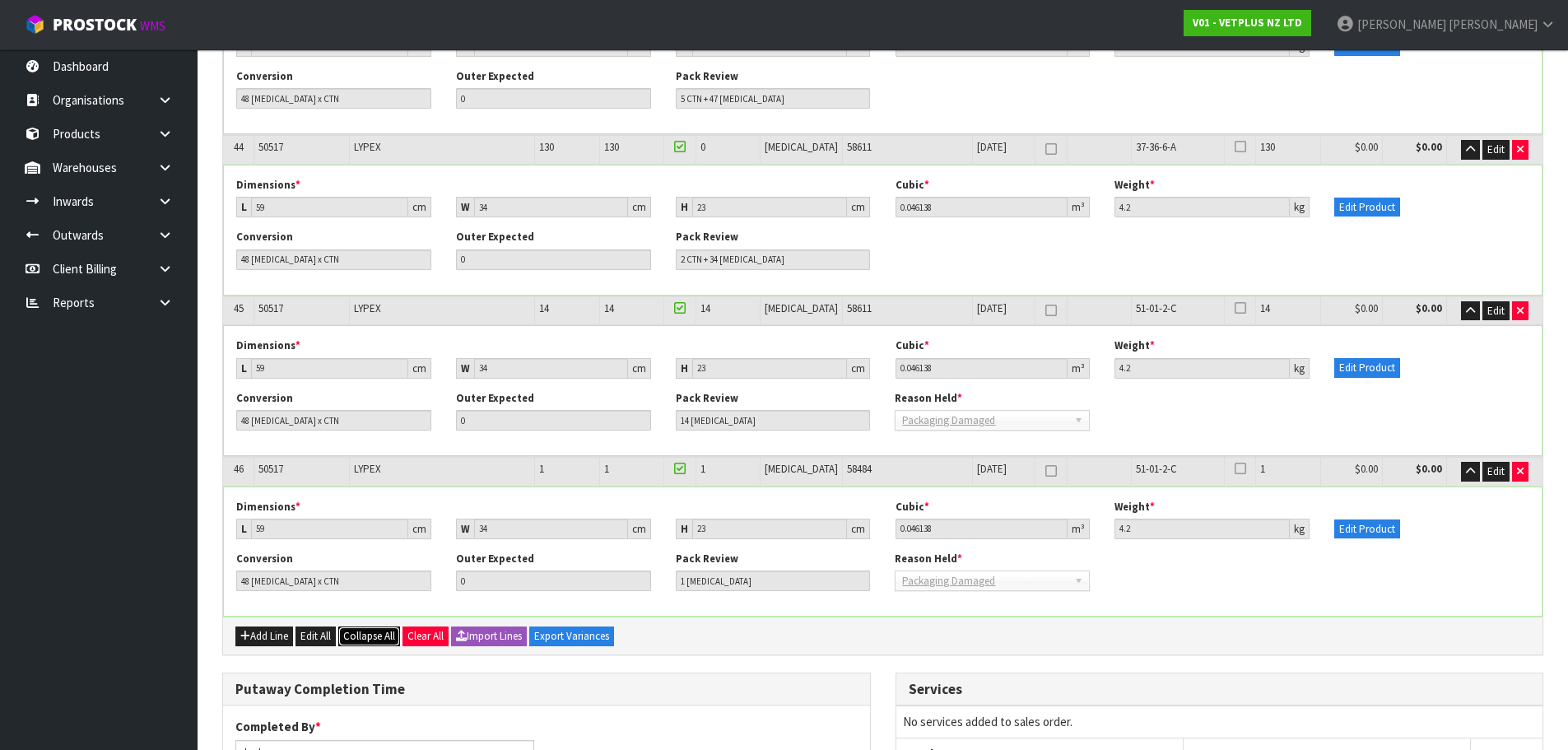
scroll to position [7137, 0]
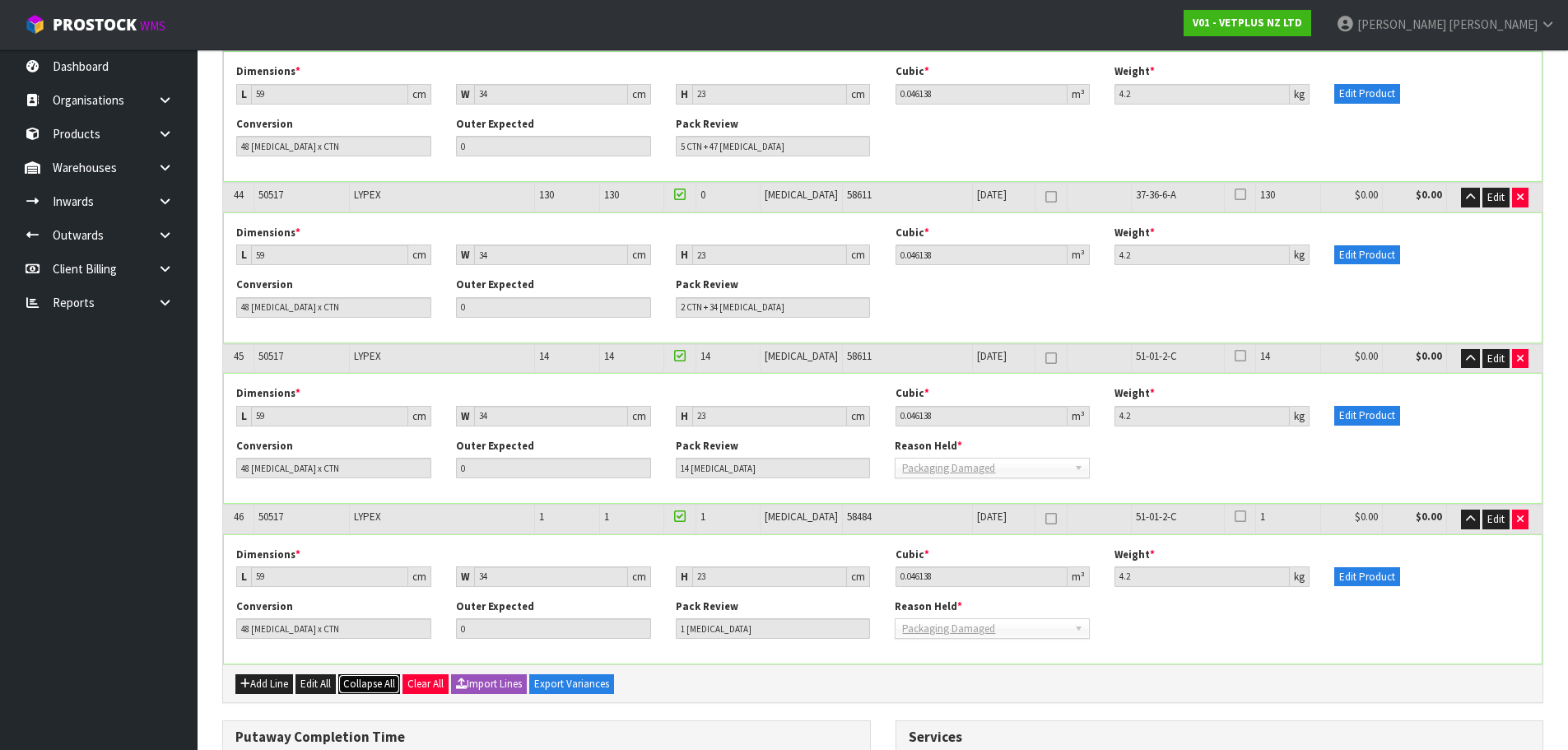
click at [376, 677] on span "Collapse All" at bounding box center [369, 684] width 52 height 14
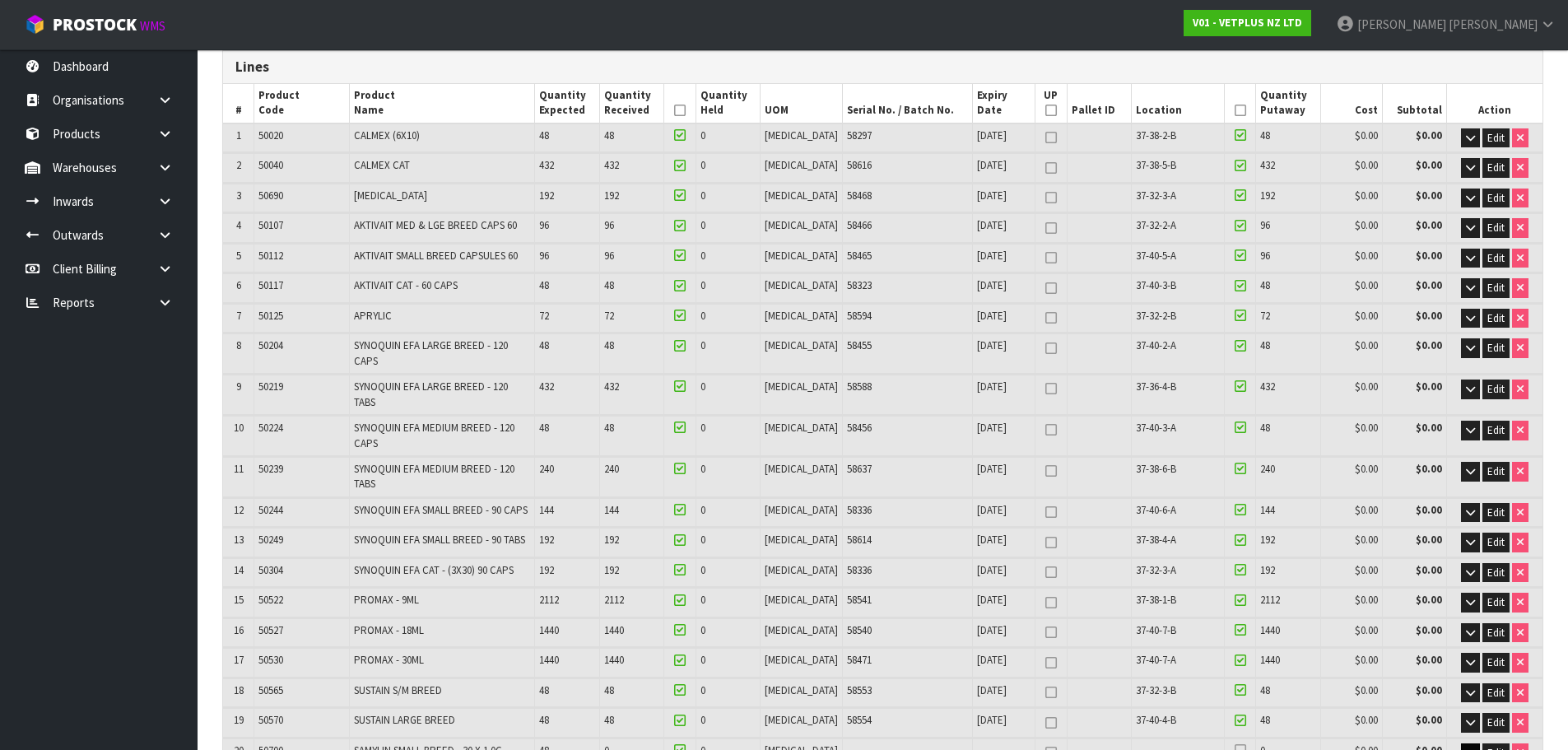
scroll to position [0, 0]
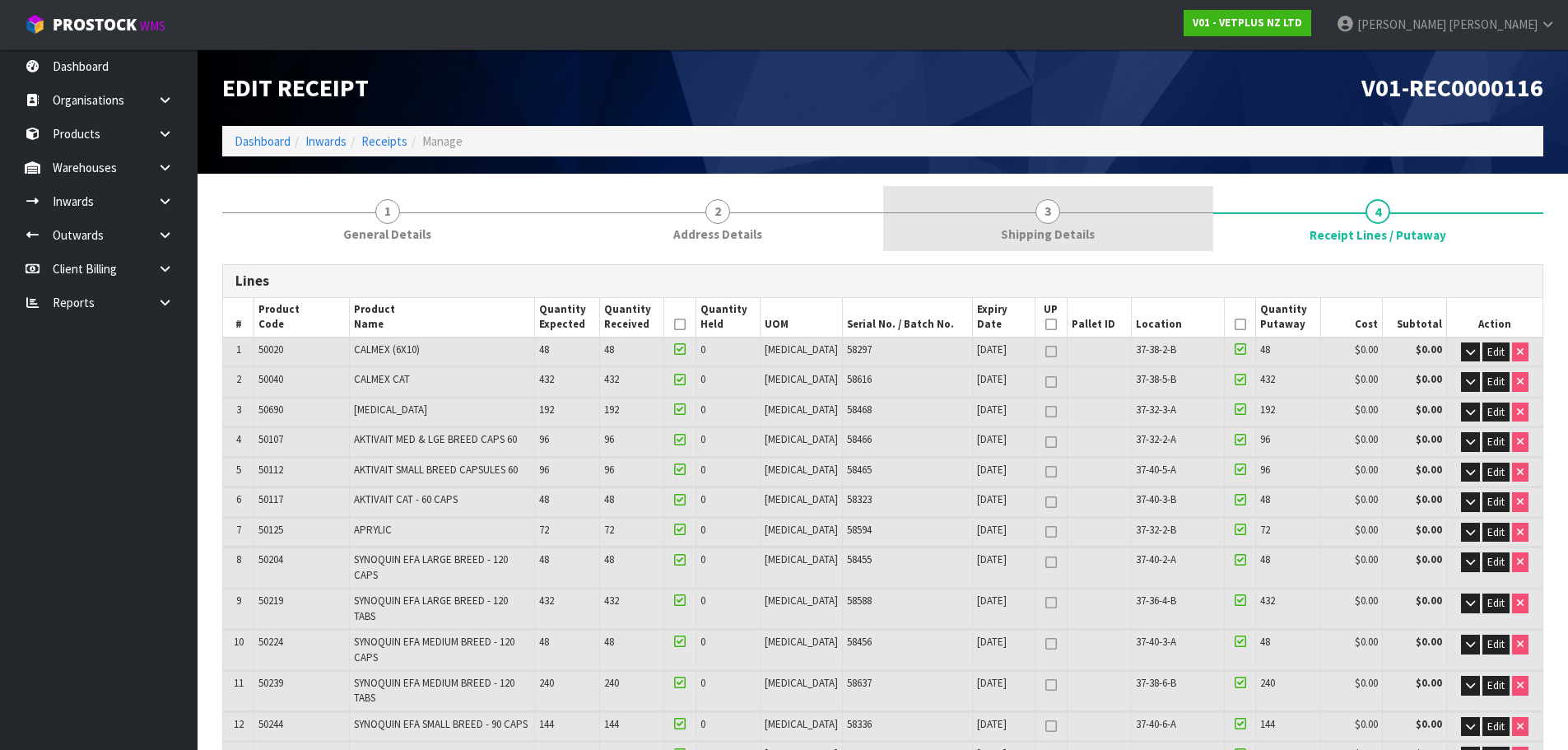
click at [1043, 228] on span "Shipping Details" at bounding box center [1048, 234] width 94 height 17
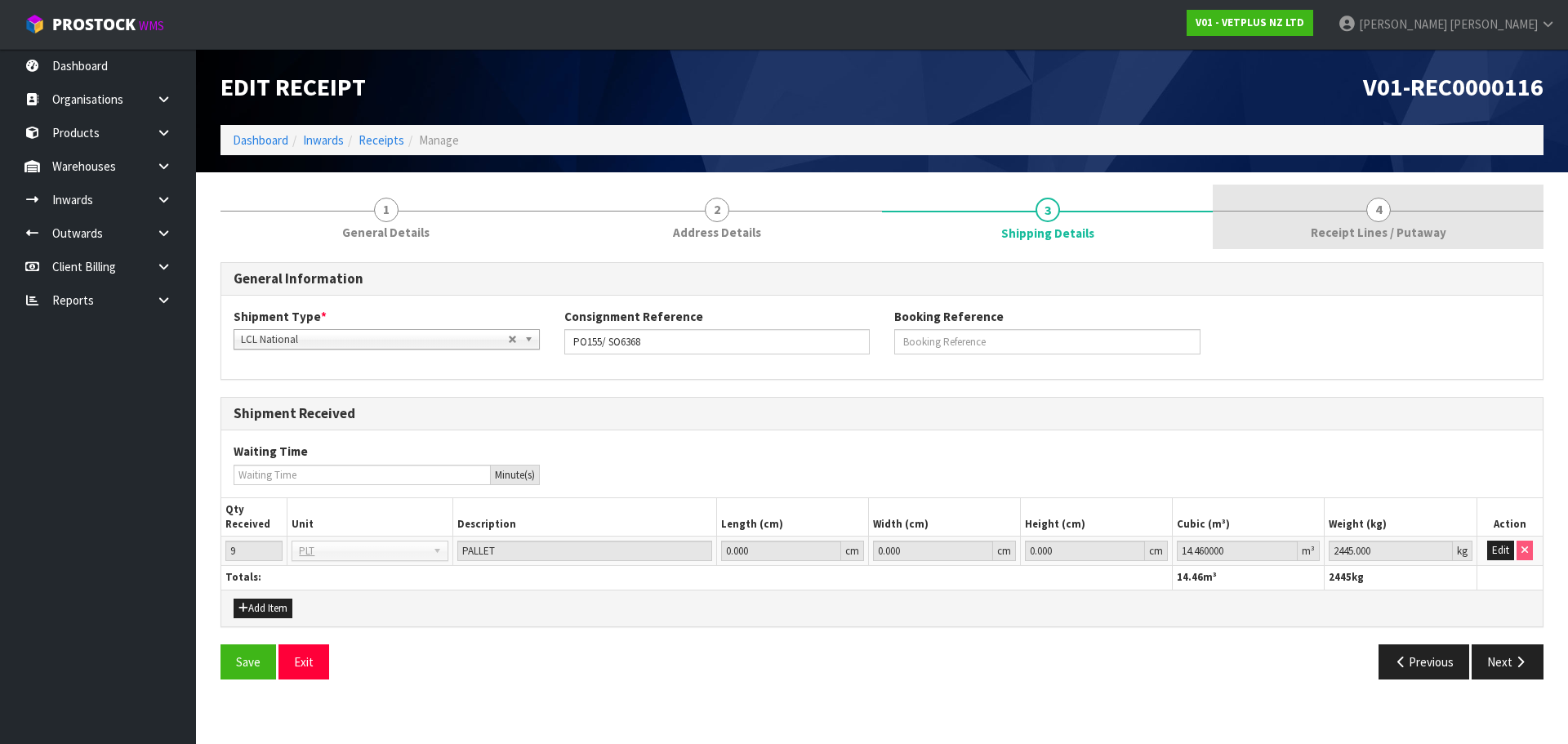
click at [1363, 236] on span "Receipt Lines / Putaway" at bounding box center [1379, 232] width 136 height 17
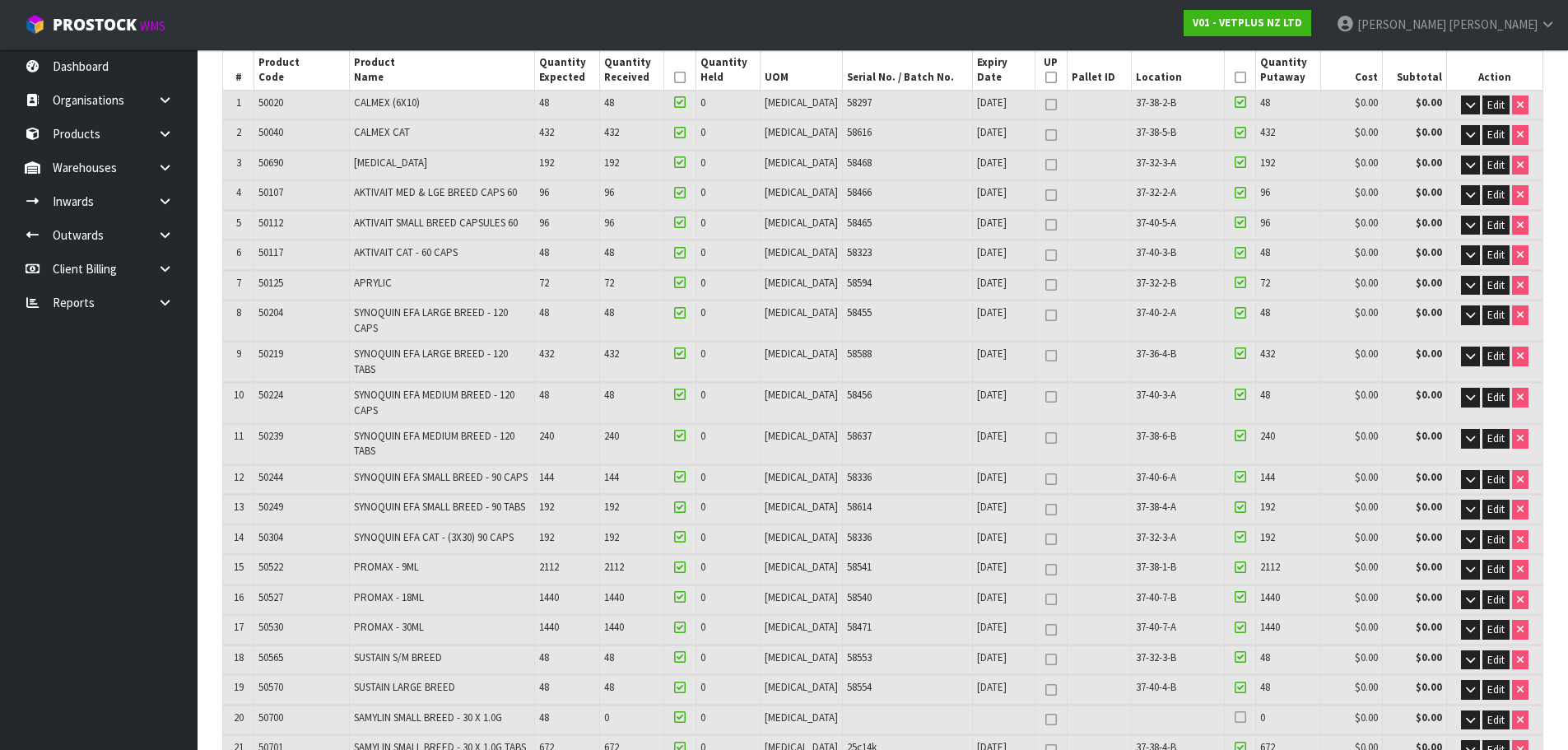
scroll to position [1158, 0]
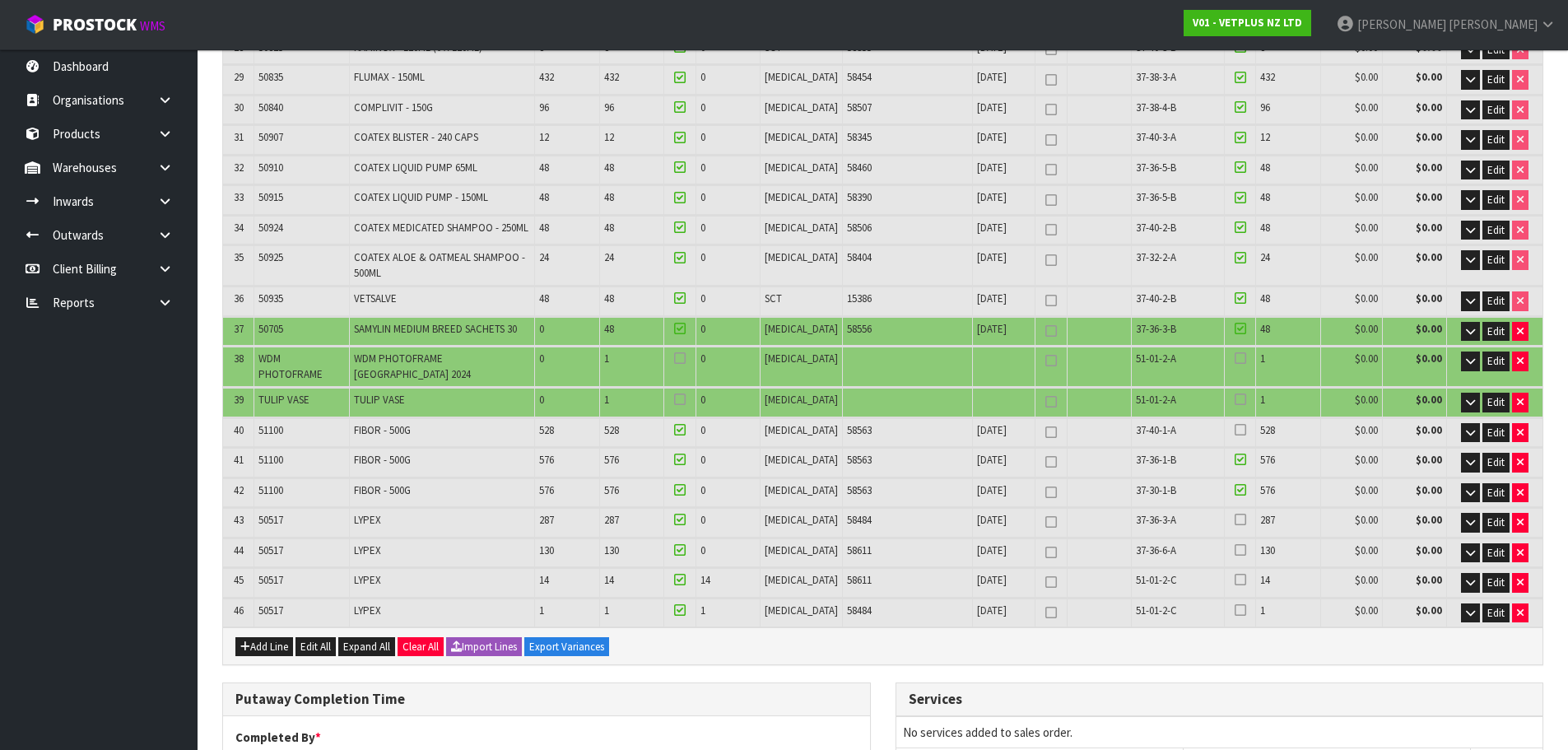
click at [1039, 419] on td at bounding box center [1051, 433] width 33 height 28
click at [1046, 432] on icon at bounding box center [1051, 432] width 12 height 1
type input "1"
type input "8"
type input "1"
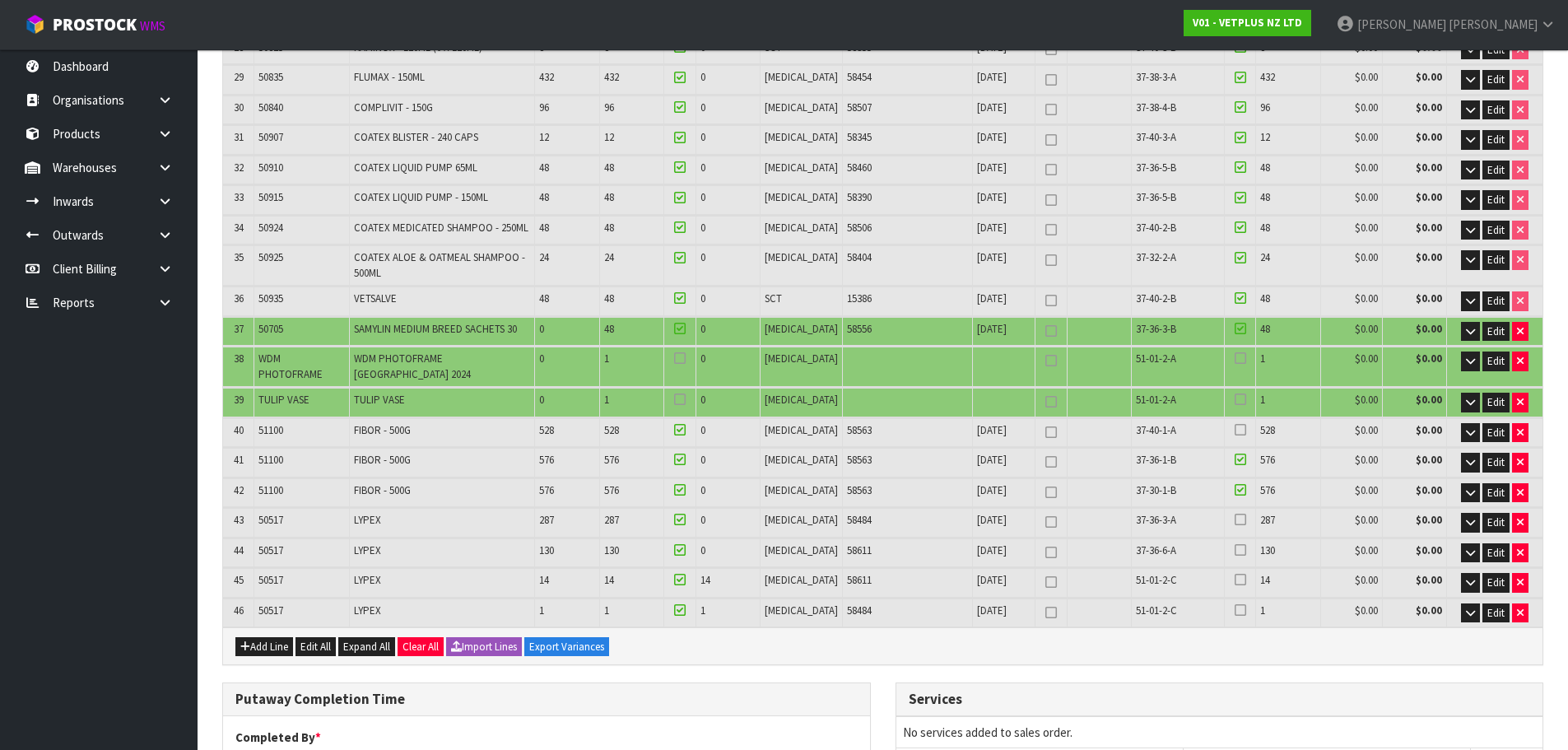
type input "256"
type input "257"
click at [1046, 462] on icon at bounding box center [1051, 462] width 12 height 1
type input "2"
type input "9"
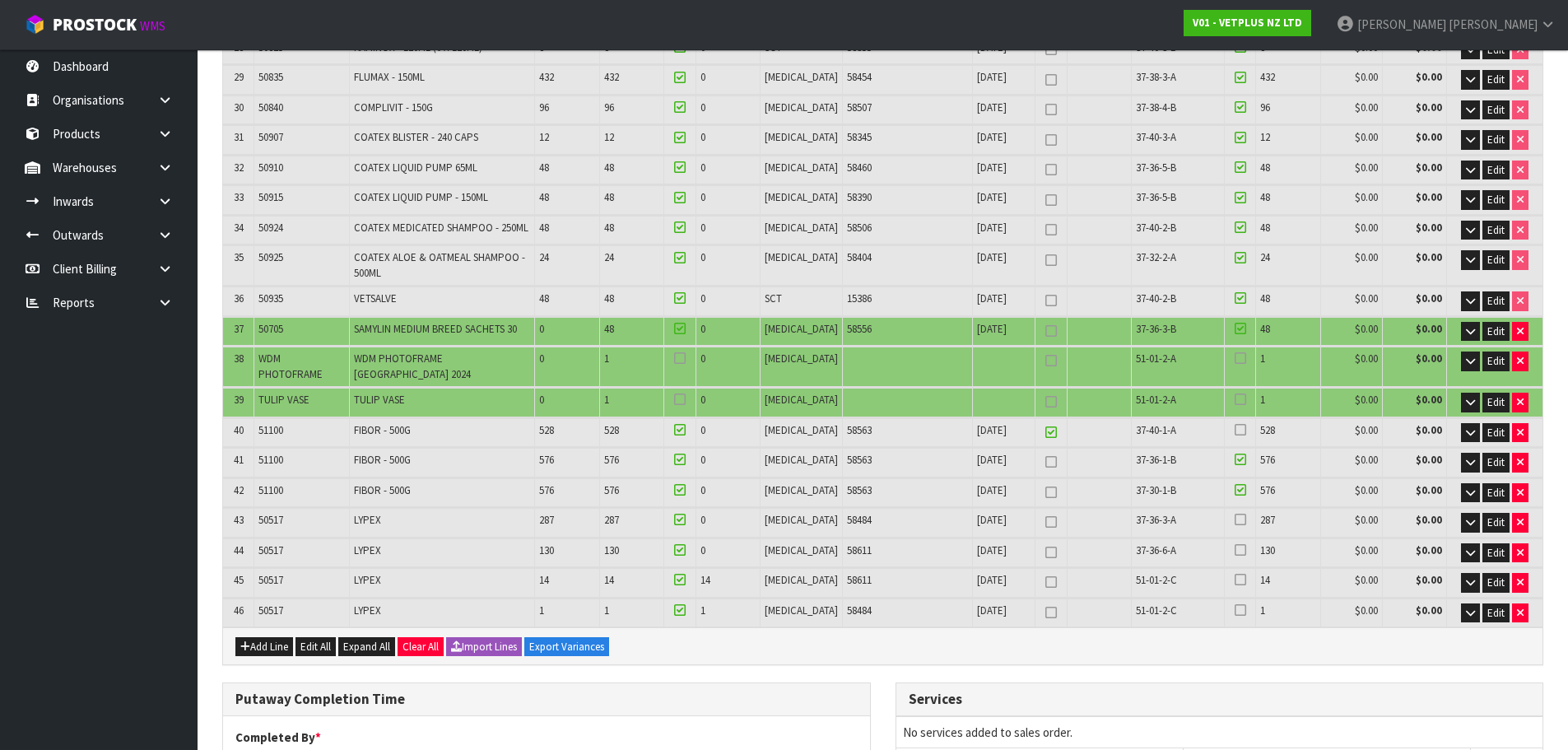
type input "2"
type input "208"
type input "210"
click at [1046, 492] on icon at bounding box center [1051, 492] width 12 height 1
type input "3"
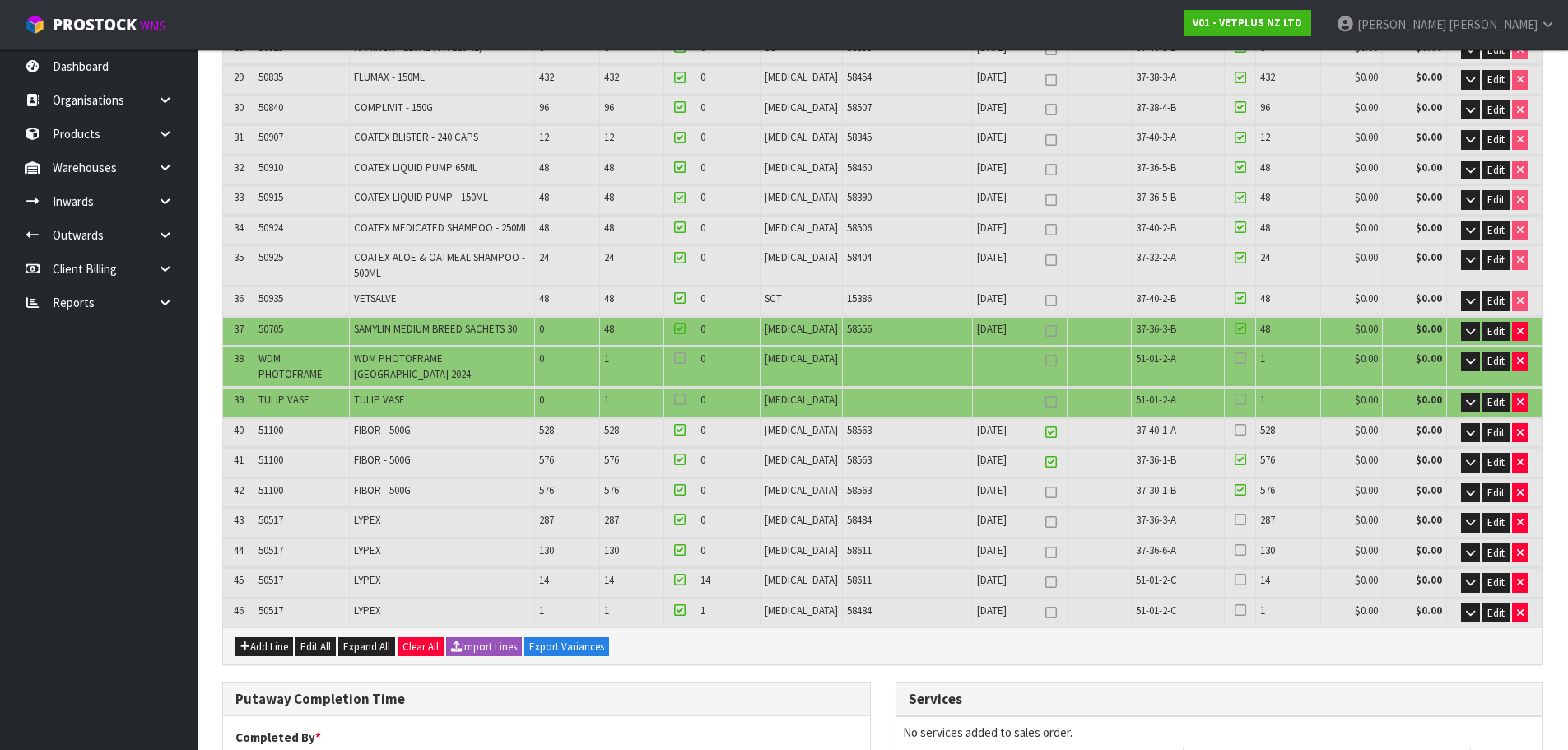
type input "10"
type input "3"
type input "160"
type input "163"
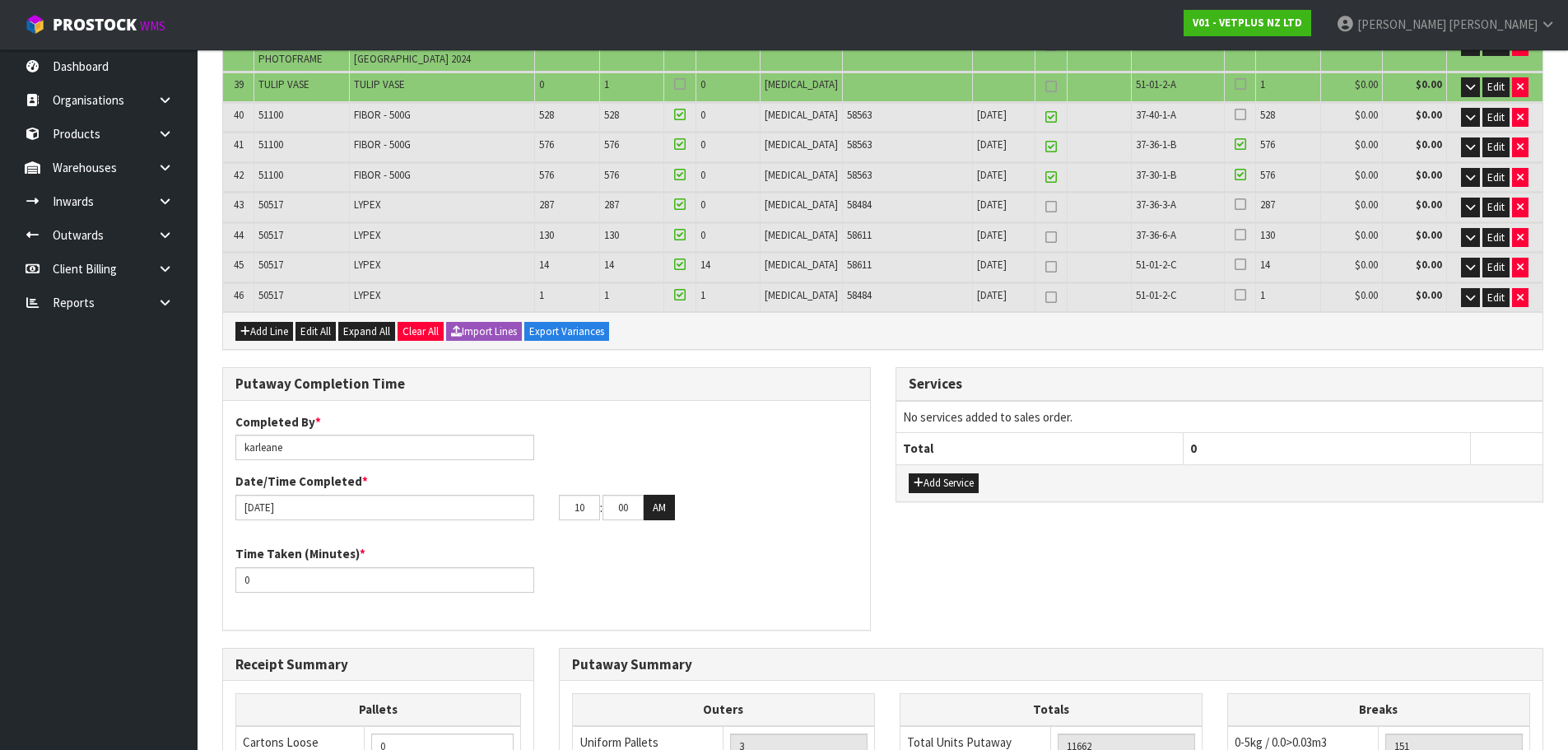
scroll to position [1778, 0]
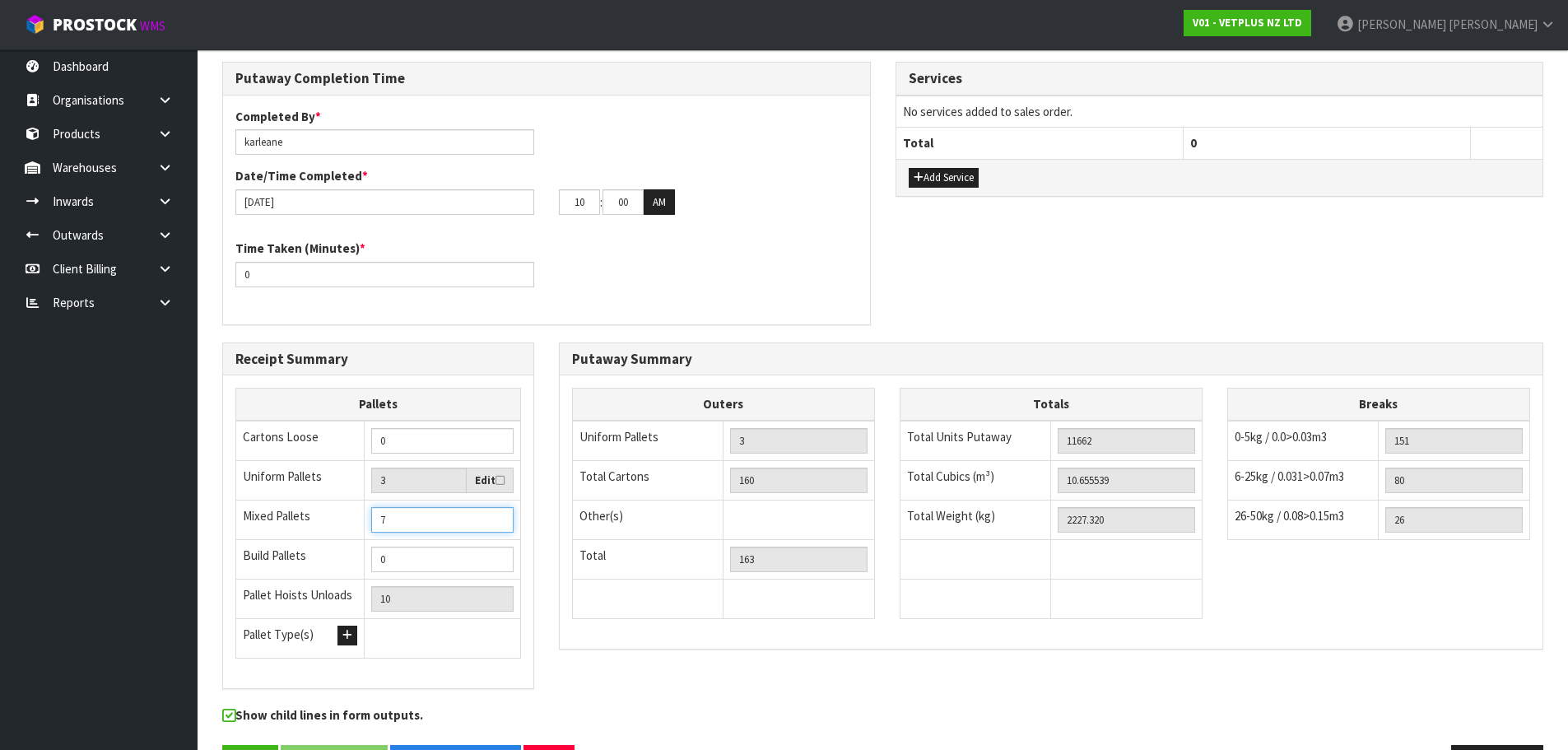
drag, startPoint x: 402, startPoint y: 467, endPoint x: 362, endPoint y: 476, distance: 41.0
click at [362, 500] on tr "Mixed Pallets 7" at bounding box center [378, 520] width 285 height 39
type input "6"
type input "9"
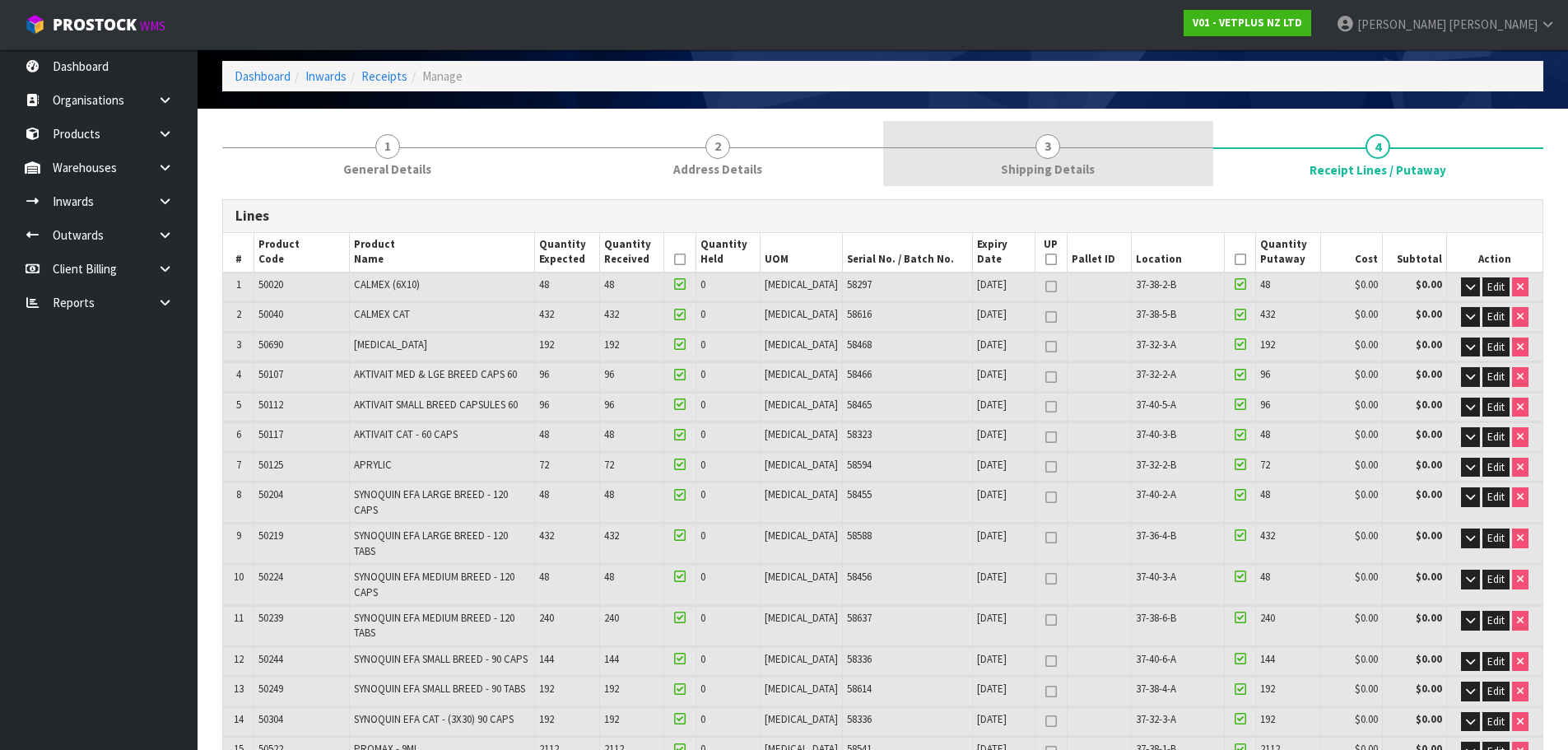
scroll to position [0, 0]
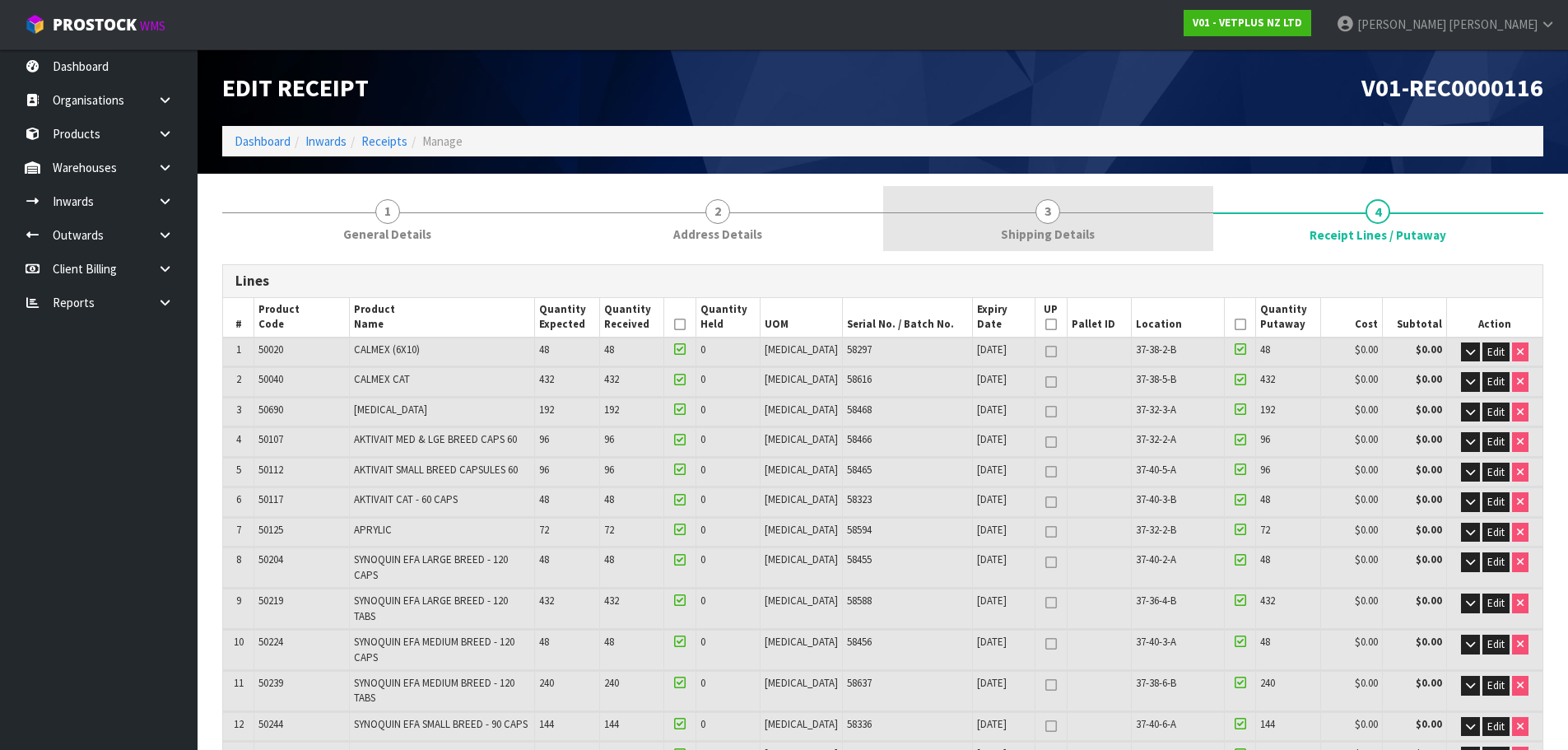
type input "6"
click at [1052, 212] on span "3" at bounding box center [1048, 211] width 25 height 25
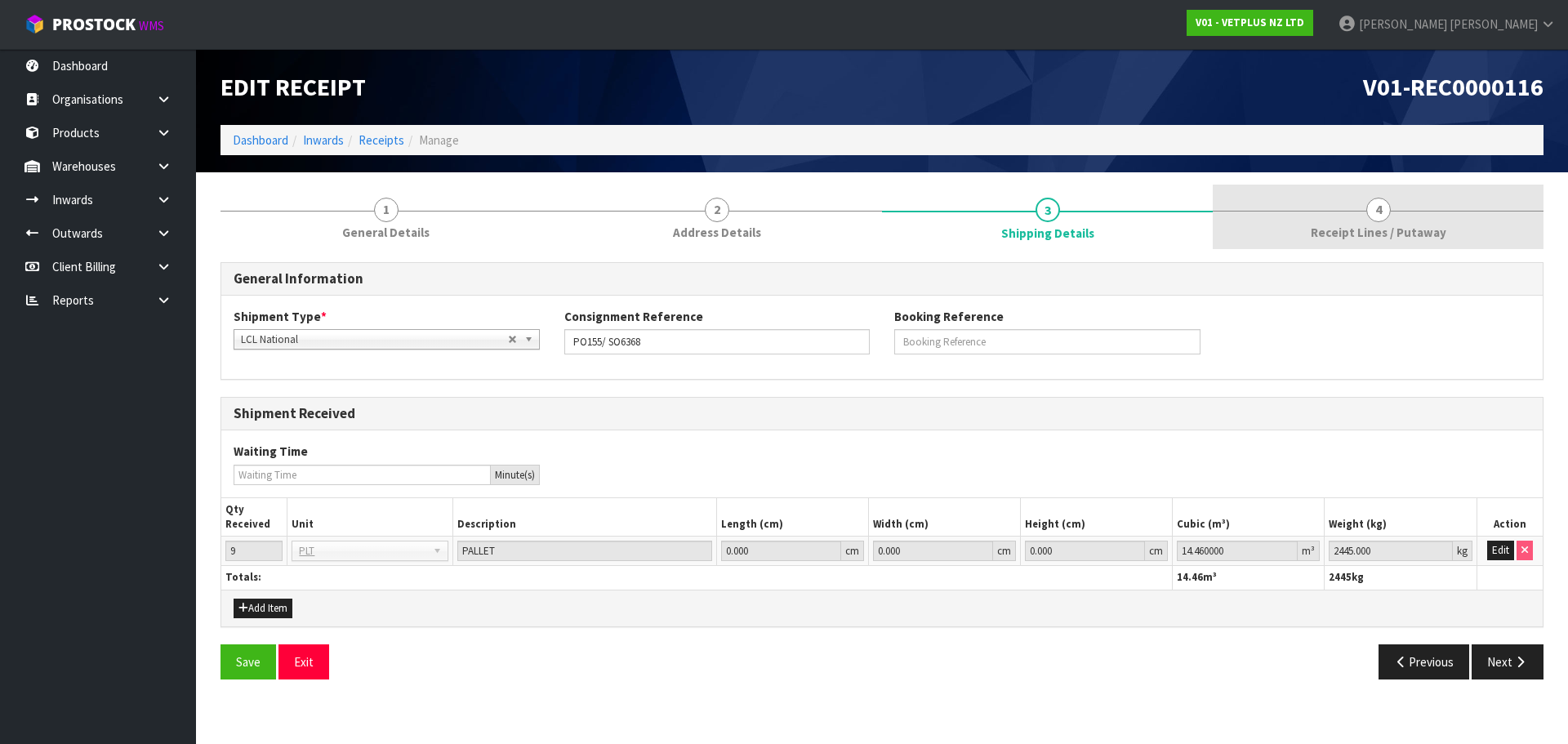
click at [1414, 217] on link "4 Receipt Lines / Putaway" at bounding box center [1378, 216] width 331 height 64
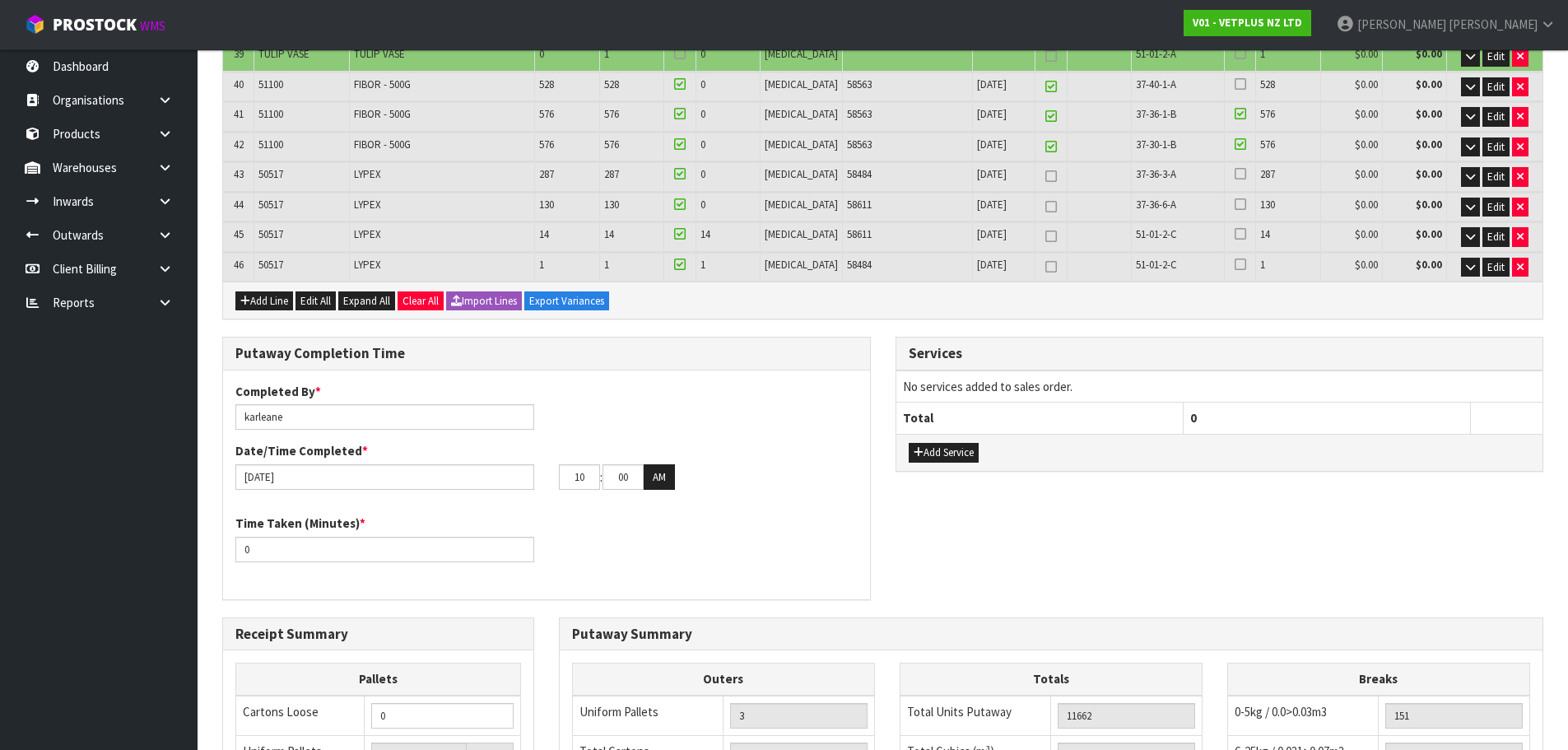
scroll to position [1729, 0]
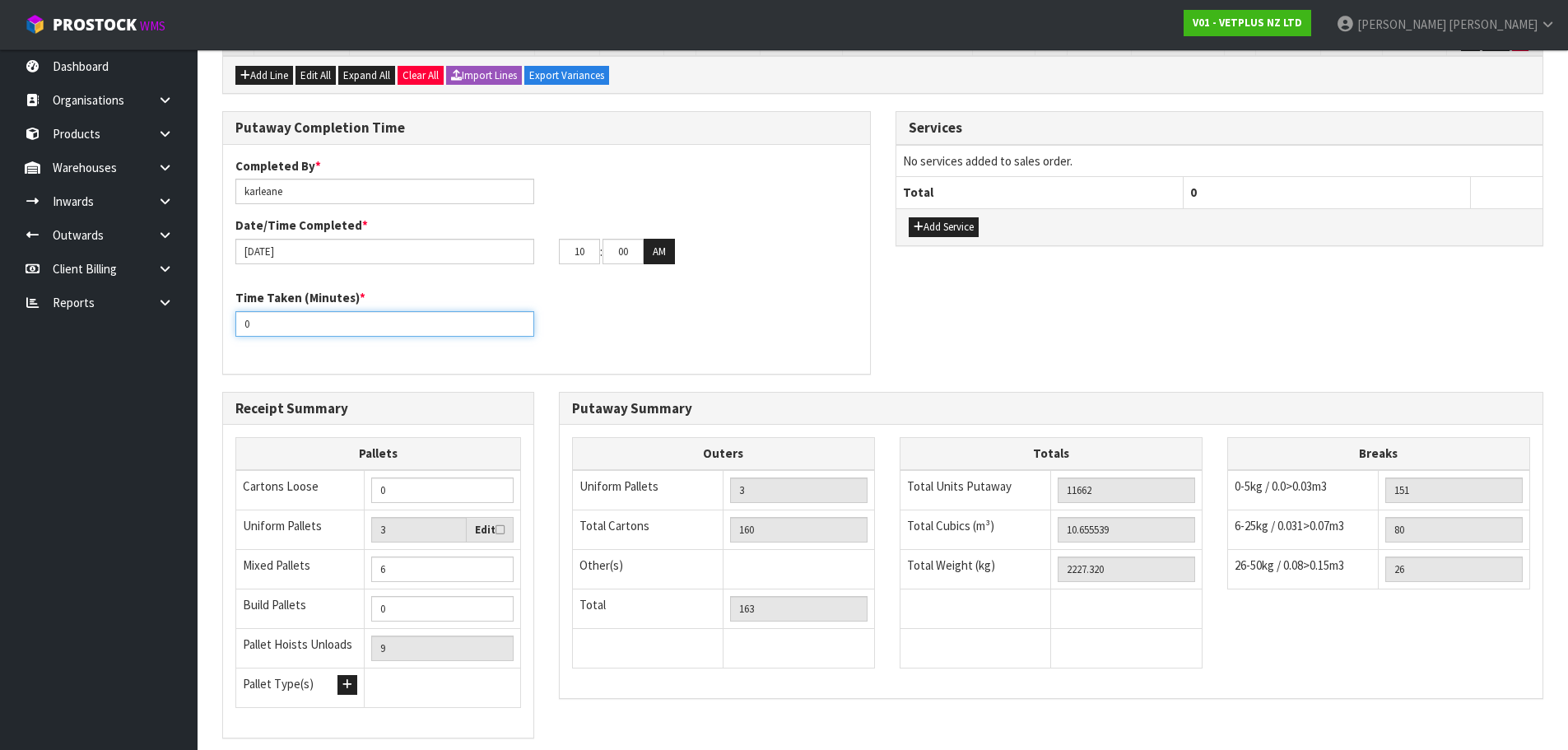
drag, startPoint x: 259, startPoint y: 271, endPoint x: 218, endPoint y: 283, distance: 42.7
click at [218, 283] on div "Putaway Completion Time Completed By * karleane Date/Time Completed * 23/09/202…" at bounding box center [546, 251] width 673 height 280
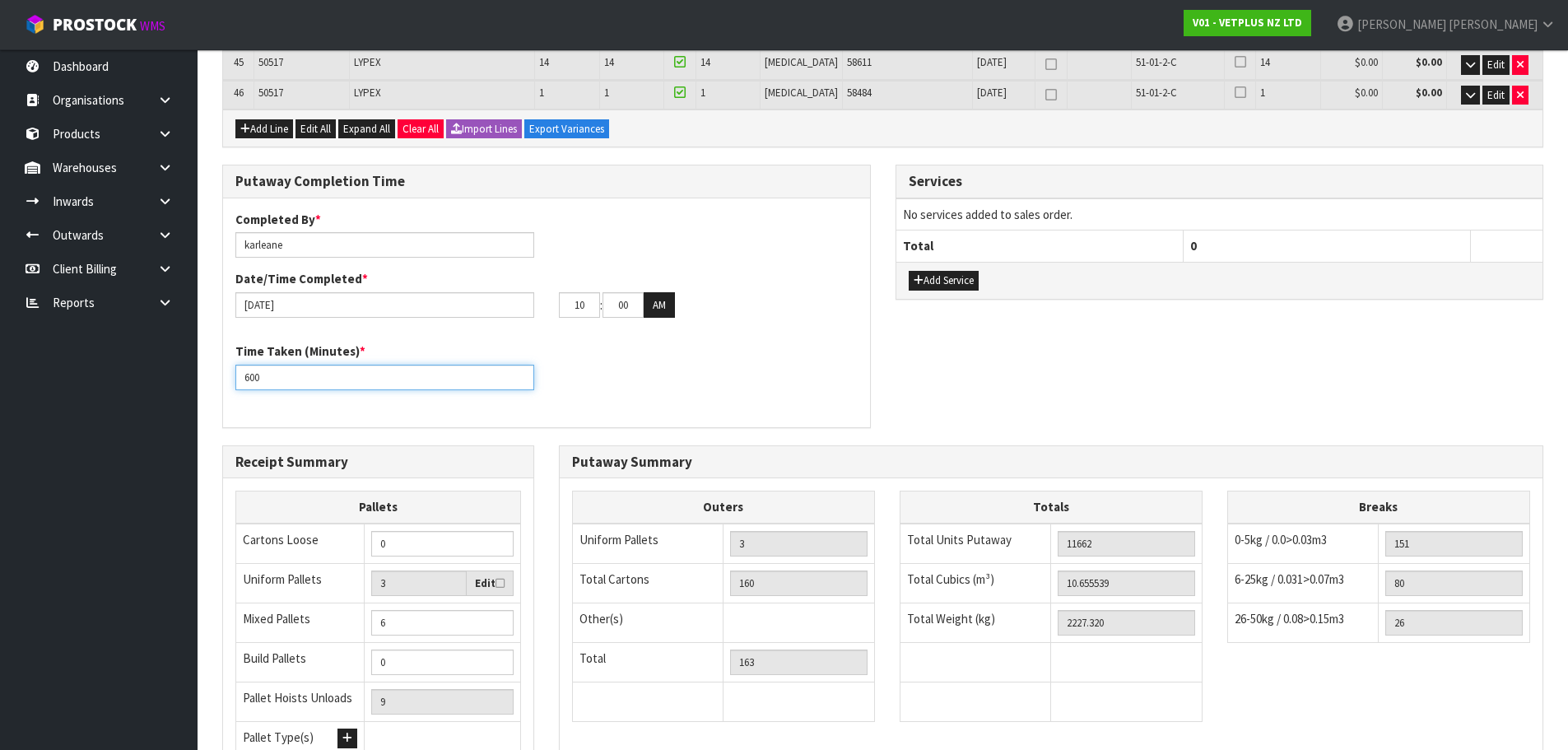
scroll to position [1647, 0]
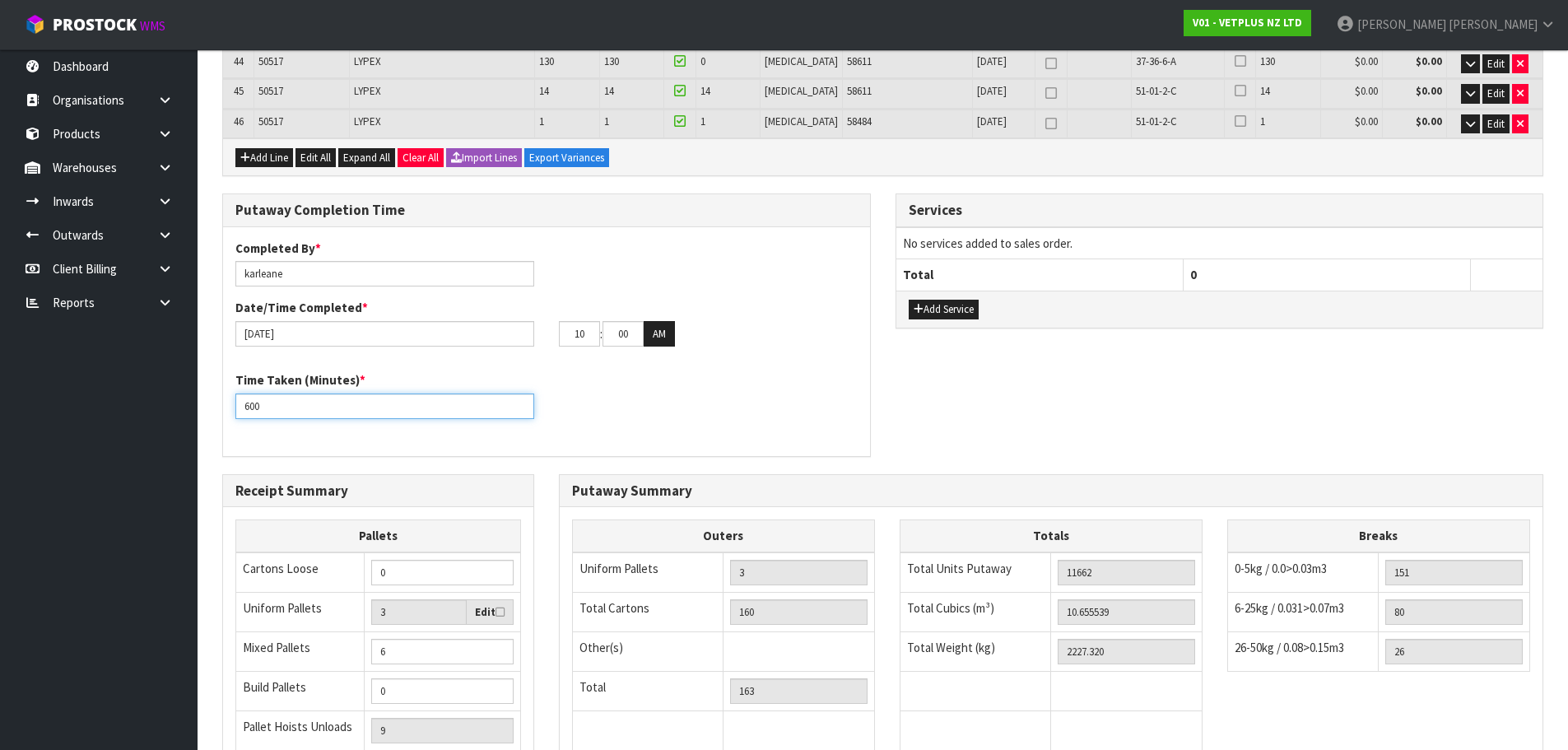
type input "600"
drag, startPoint x: 593, startPoint y: 276, endPoint x: 535, endPoint y: 290, distance: 59.7
click at [535, 321] on div "23/09/2025 10 : 00 : 00 AM" at bounding box center [546, 334] width 647 height 27
type input "11"
click at [638, 321] on input "00" at bounding box center [623, 333] width 41 height 26
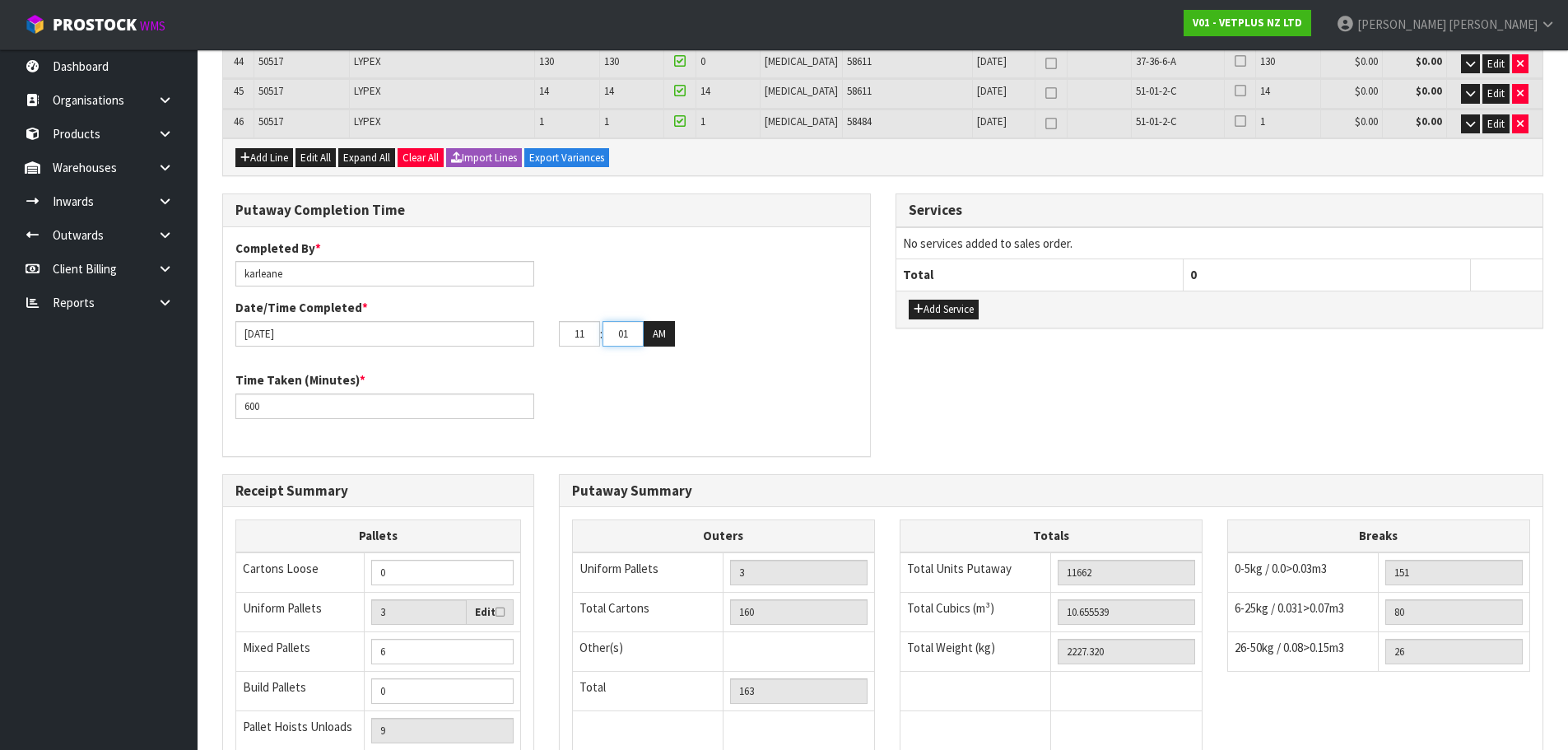
type input "01"
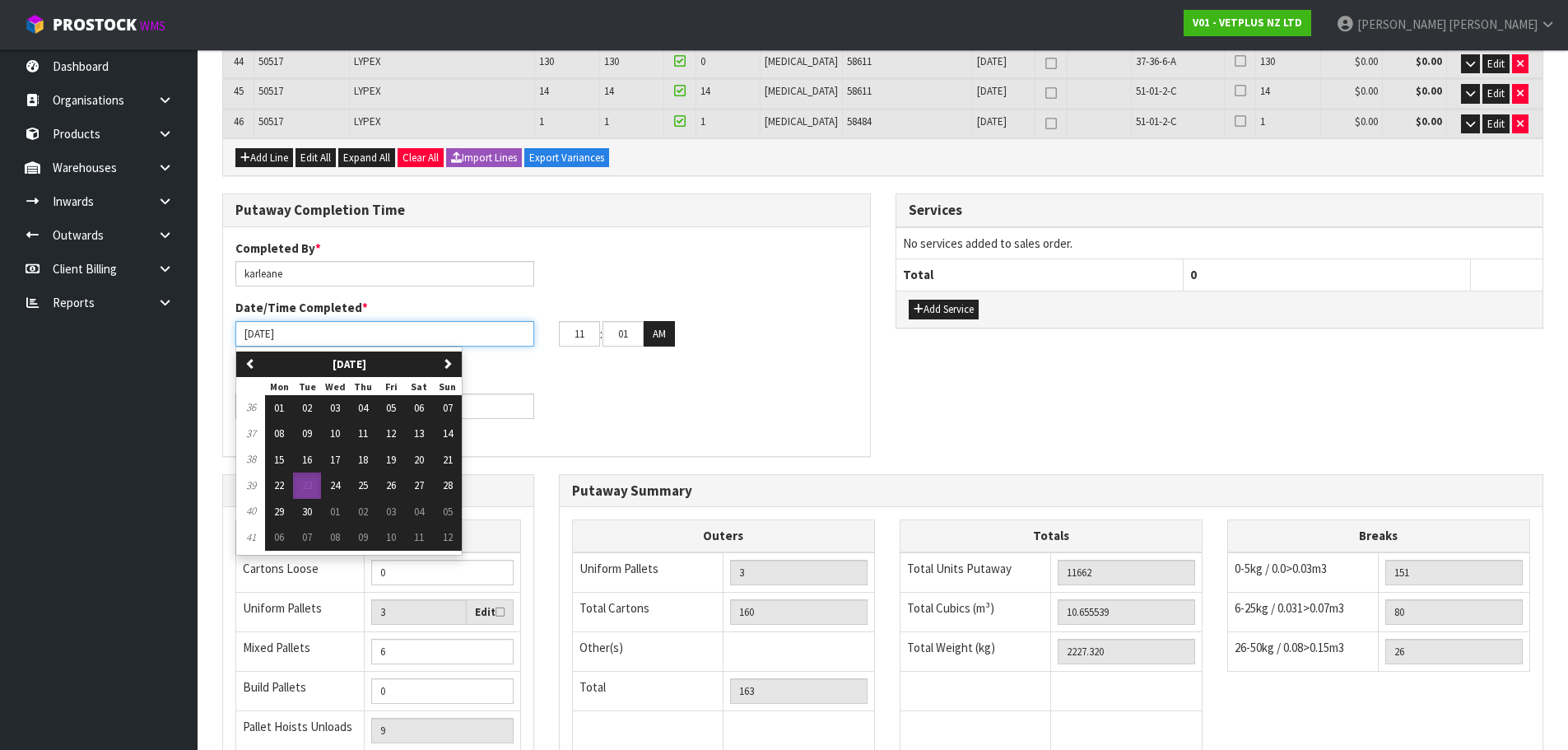
click at [309, 321] on input "23/09/2025" at bounding box center [385, 333] width 298 height 26
click at [502, 321] on input "23/09/2025" at bounding box center [385, 333] width 298 height 26
click at [600, 371] on div "Time Taken (Minutes) * 600" at bounding box center [546, 401] width 647 height 60
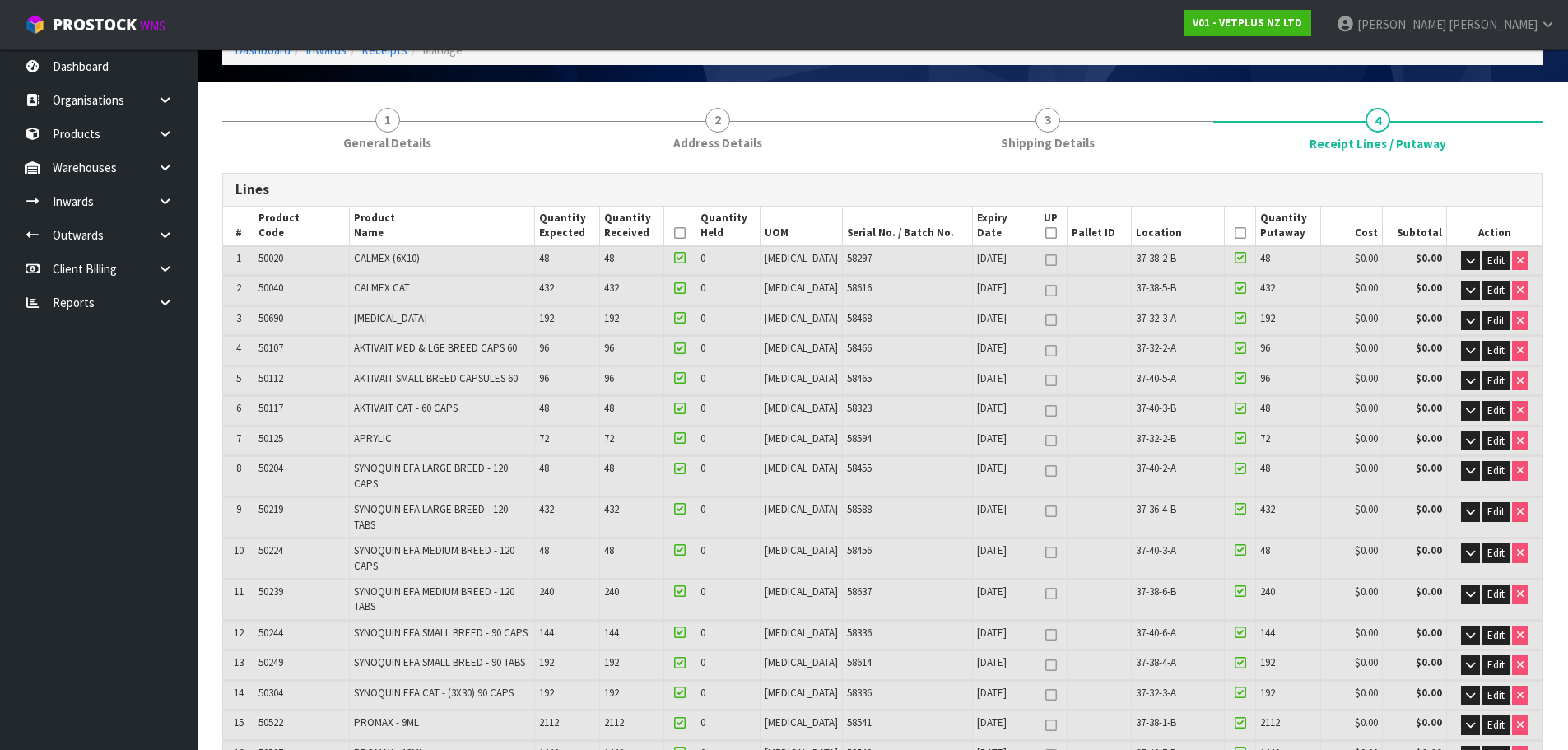
scroll to position [0, 0]
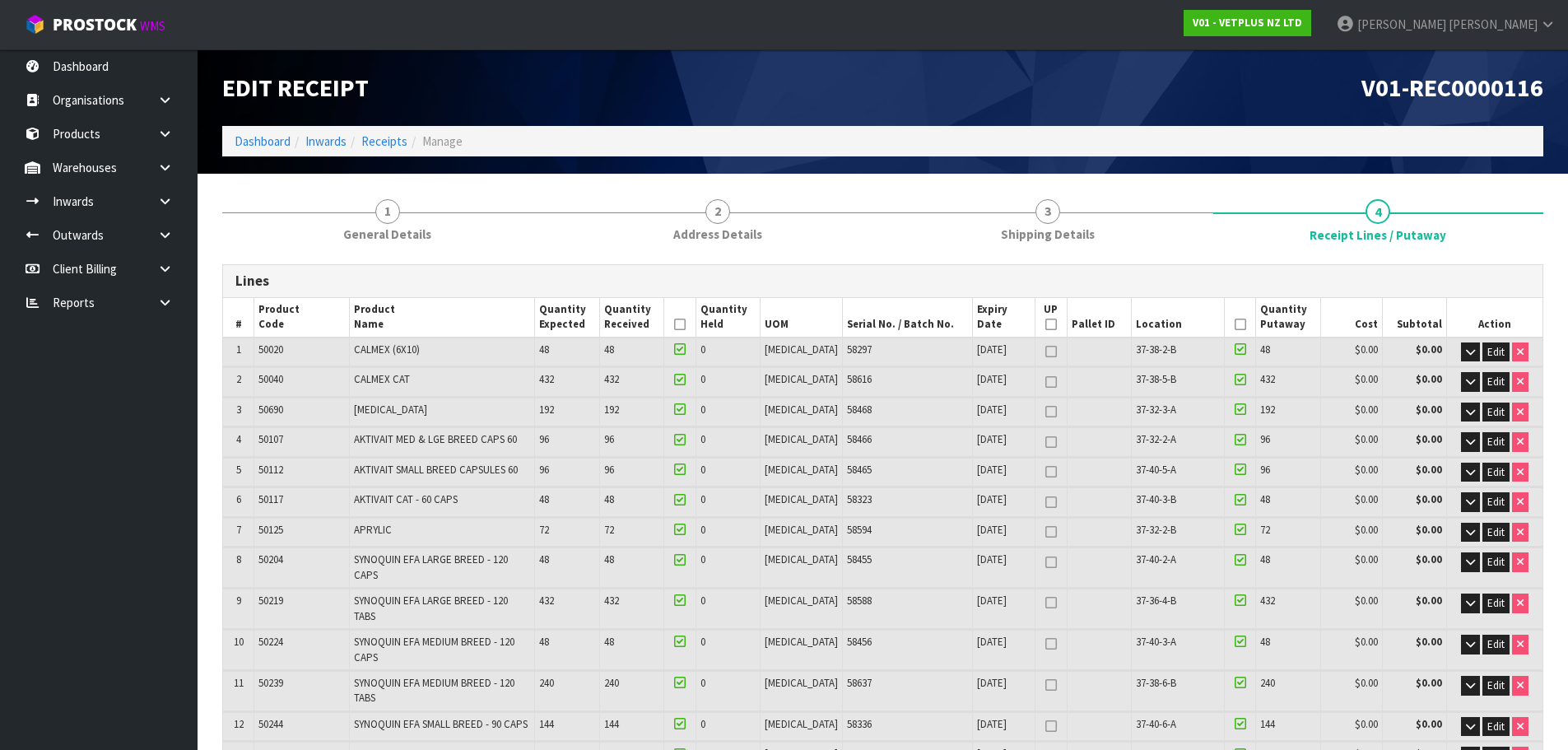
click at [686, 324] on icon at bounding box center [680, 324] width 12 height 1
click at [1235, 324] on icon at bounding box center [1240, 324] width 12 height 1
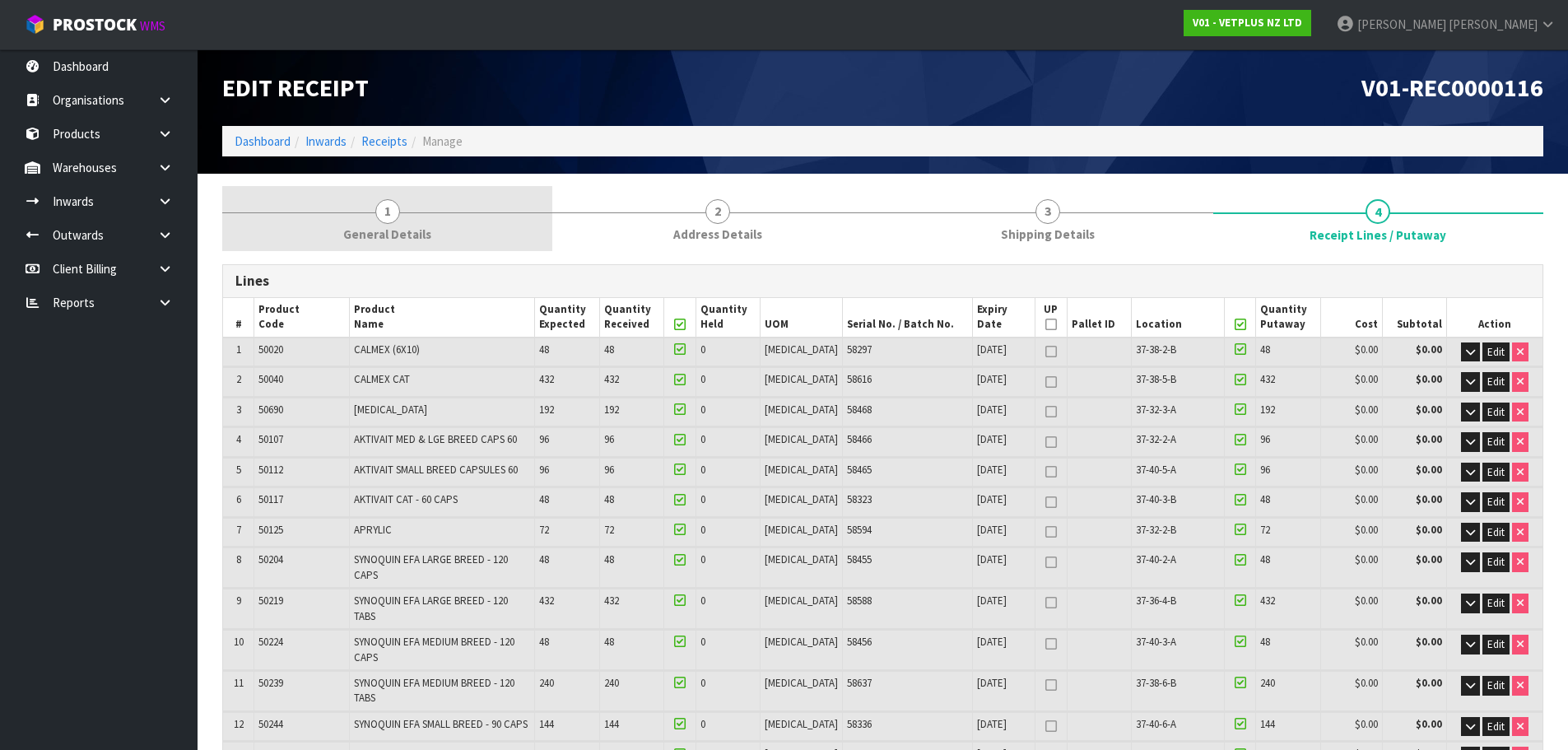
click at [442, 217] on link "1 General Details" at bounding box center [387, 218] width 330 height 65
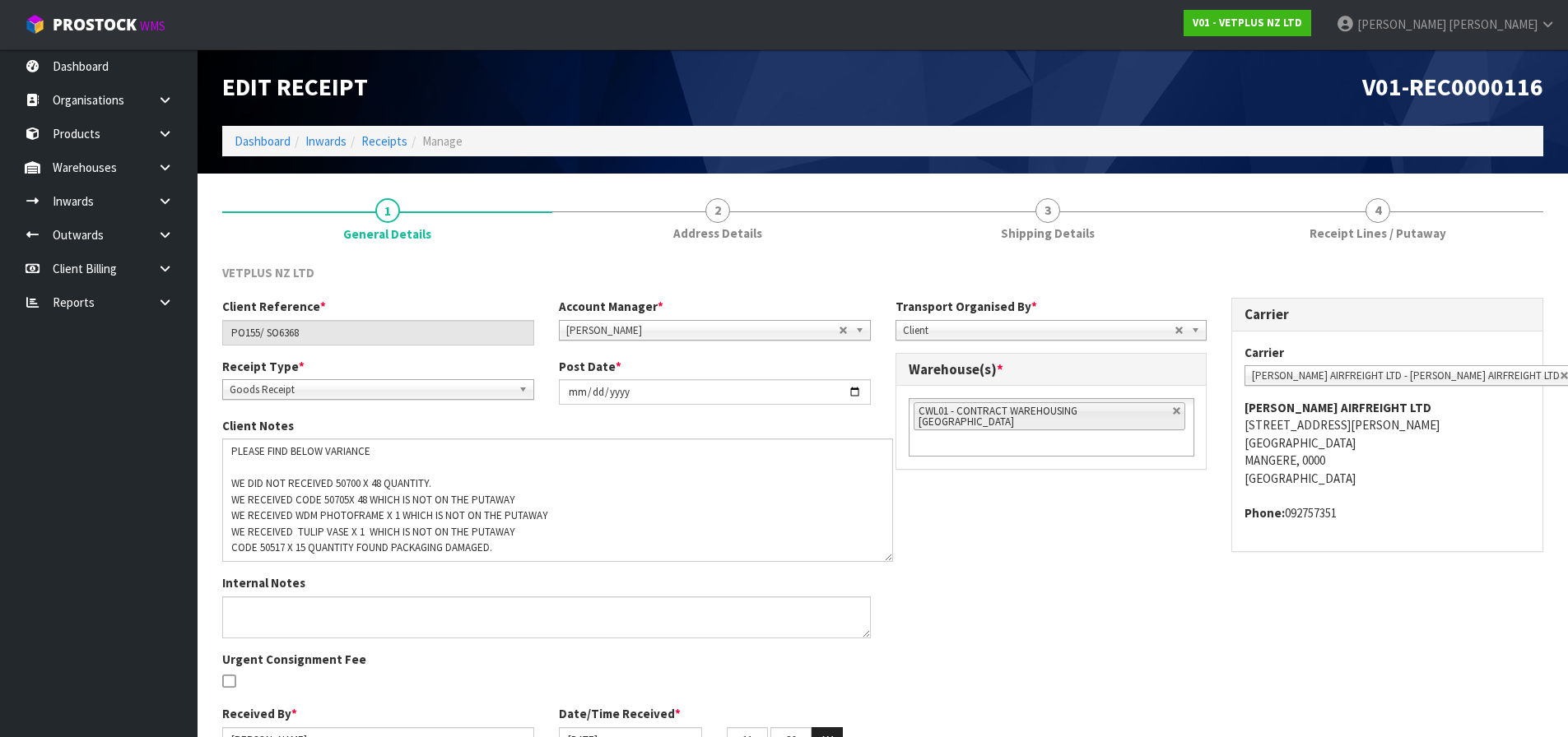
drag, startPoint x: 866, startPoint y: 470, endPoint x: 888, endPoint y: 551, distance: 83.9
click at [888, 551] on textarea at bounding box center [557, 500] width 671 height 123
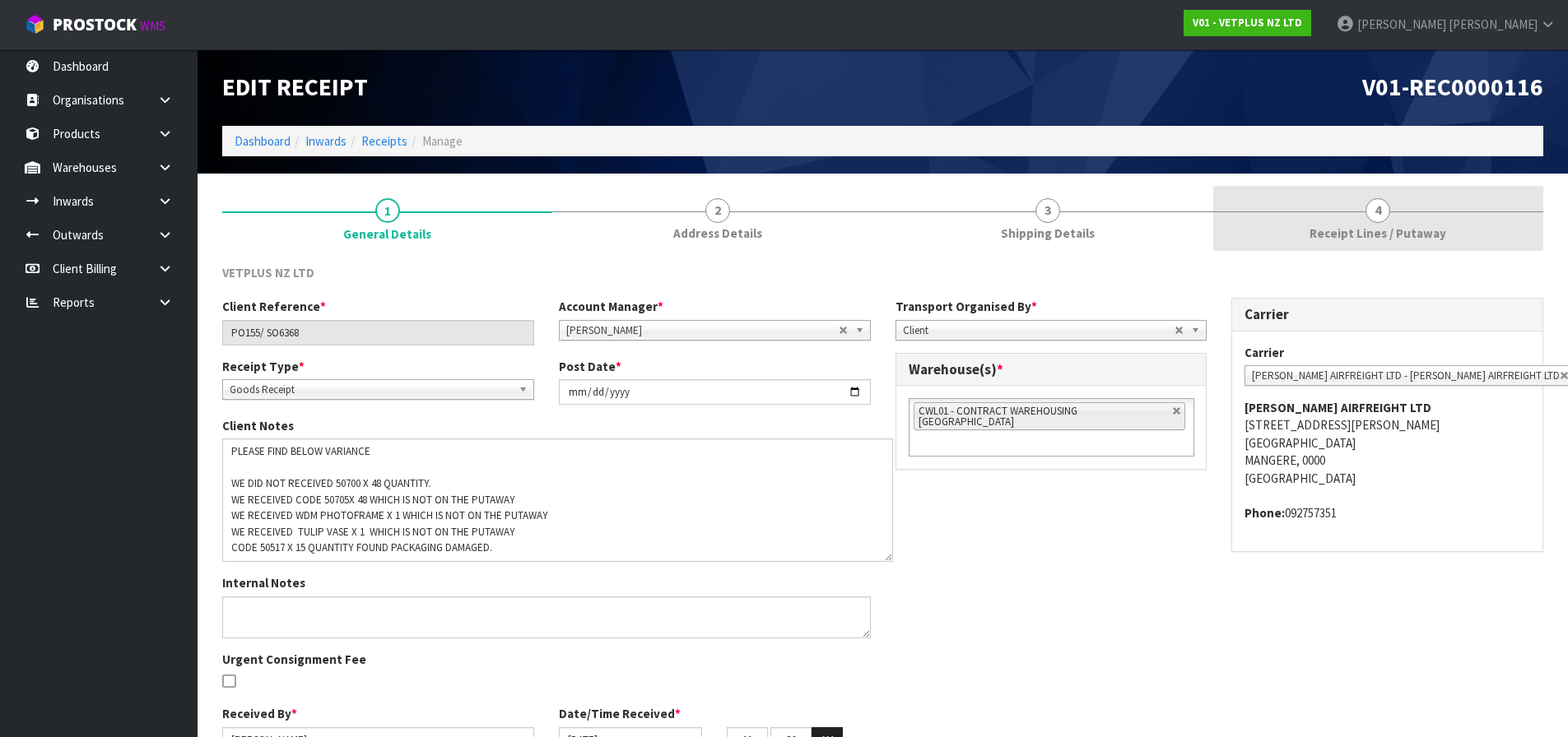
click at [1347, 228] on span "Receipt Lines / Putaway" at bounding box center [1378, 233] width 137 height 17
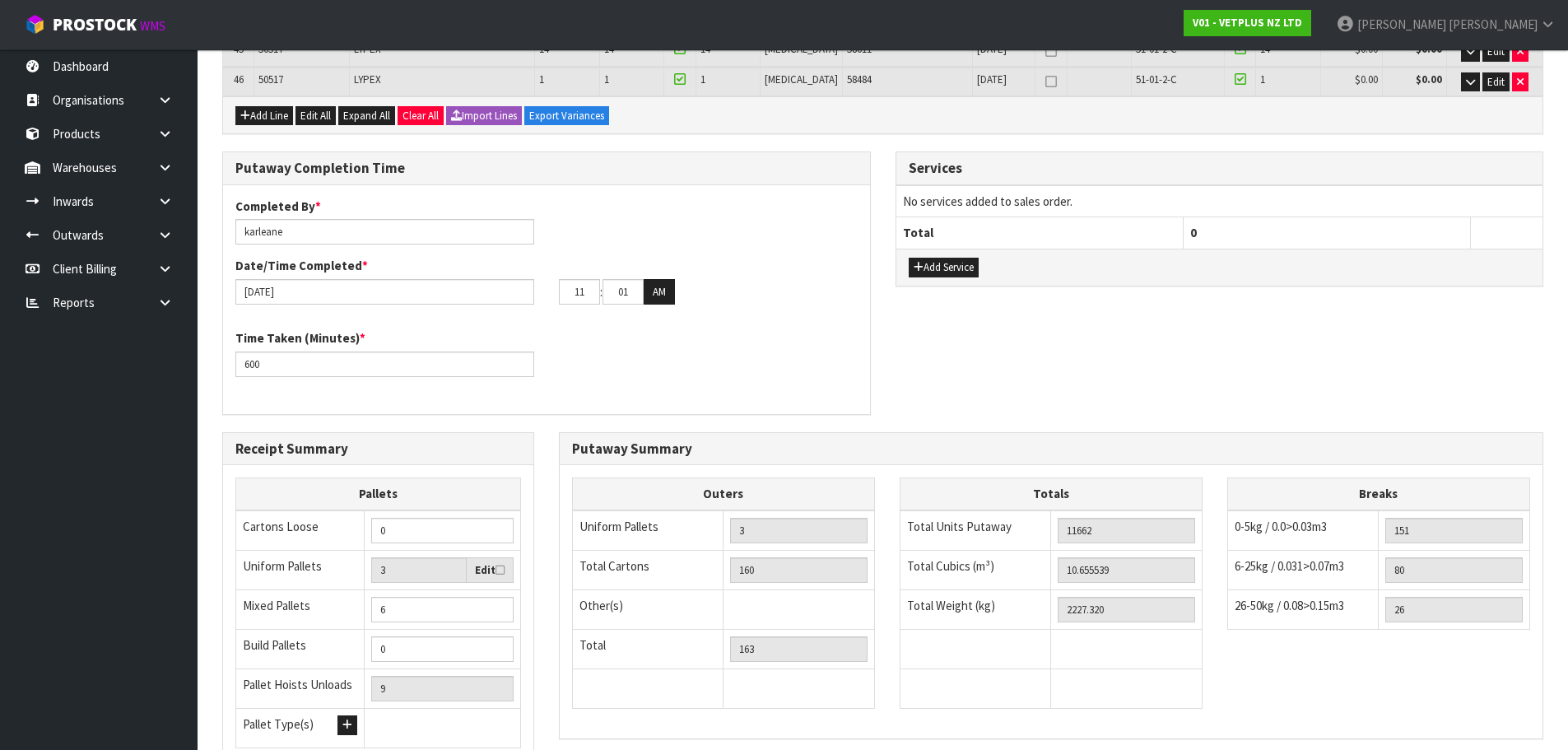
scroll to position [1778, 0]
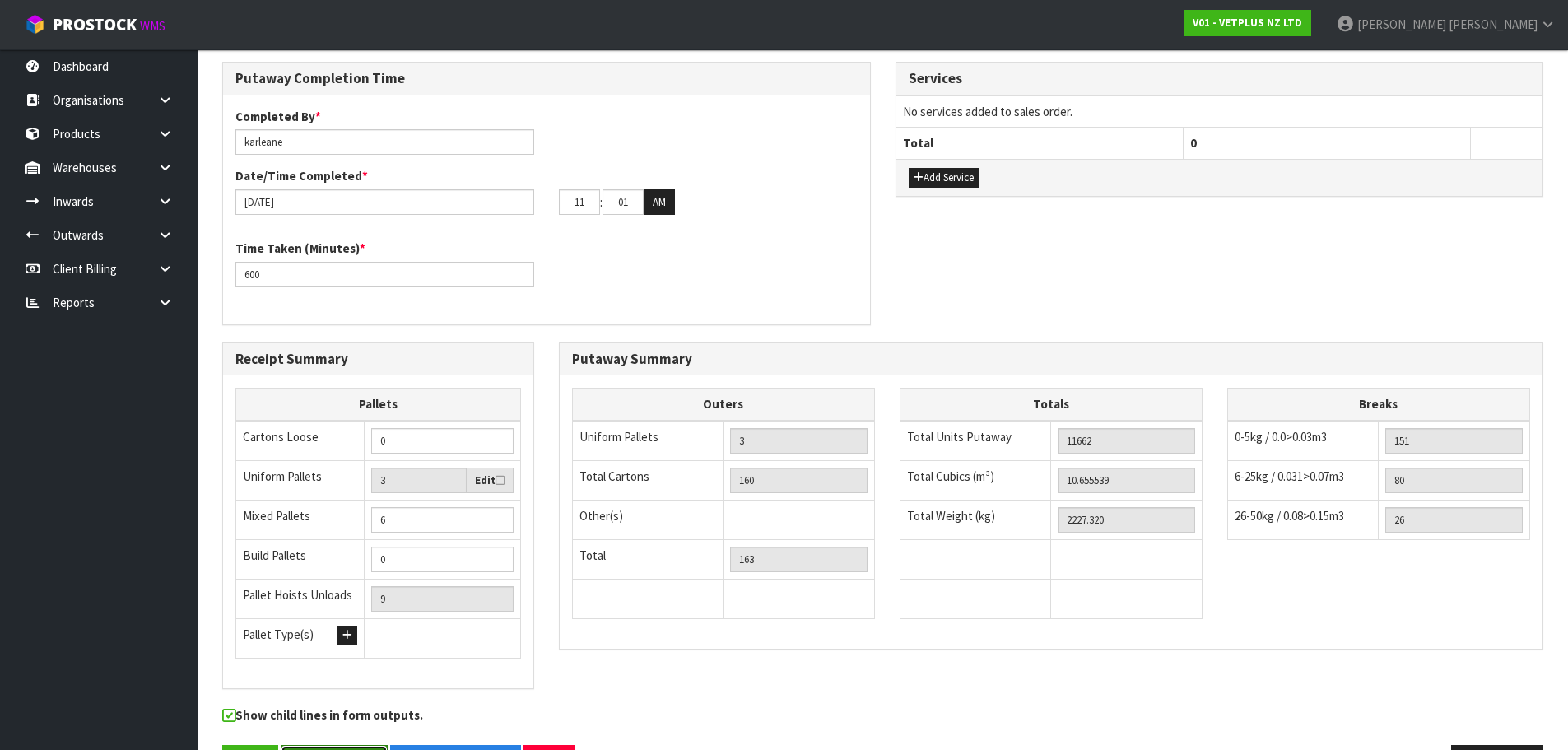
click at [332, 746] on button "Save & Finalise" at bounding box center [334, 763] width 107 height 36
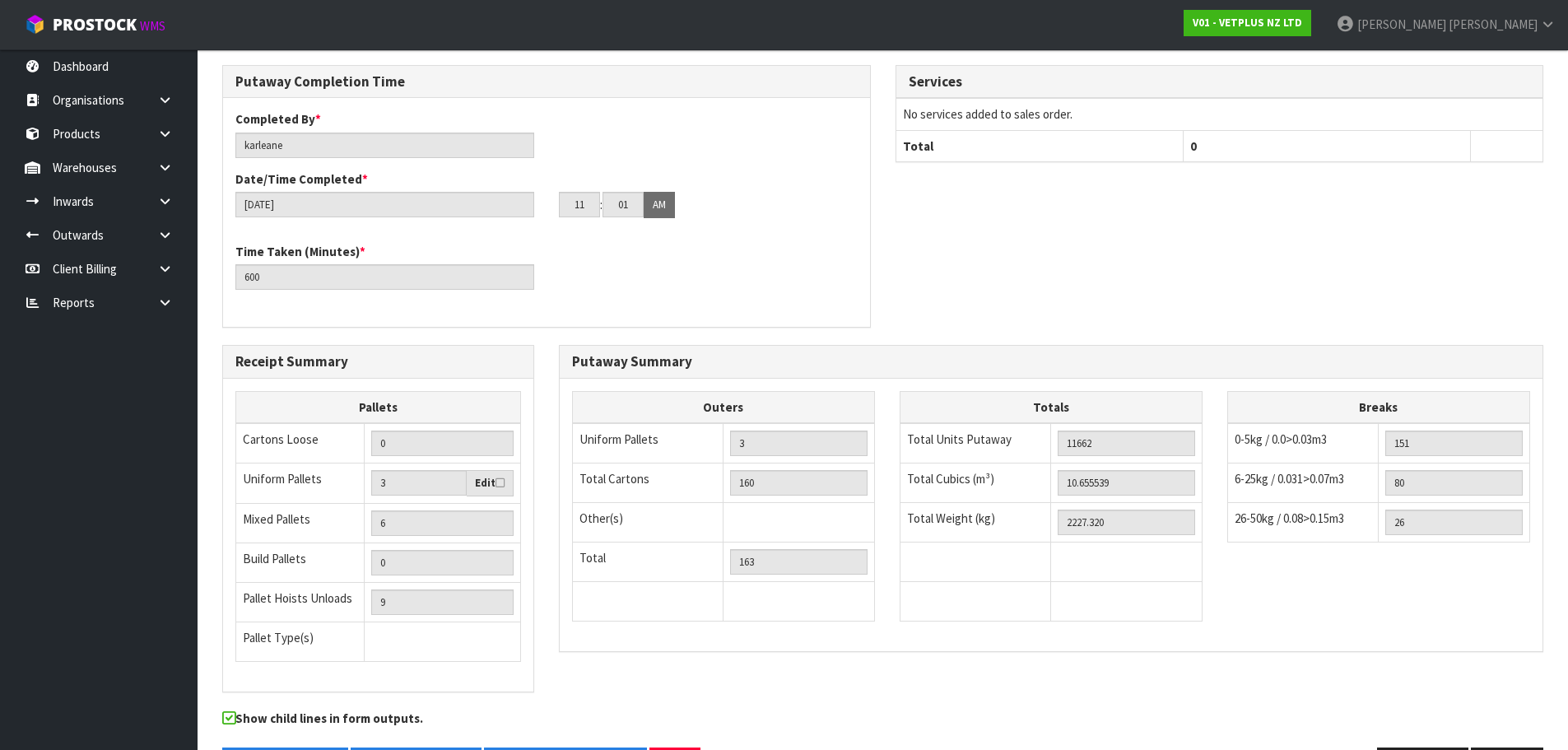
scroll to position [1839, 0]
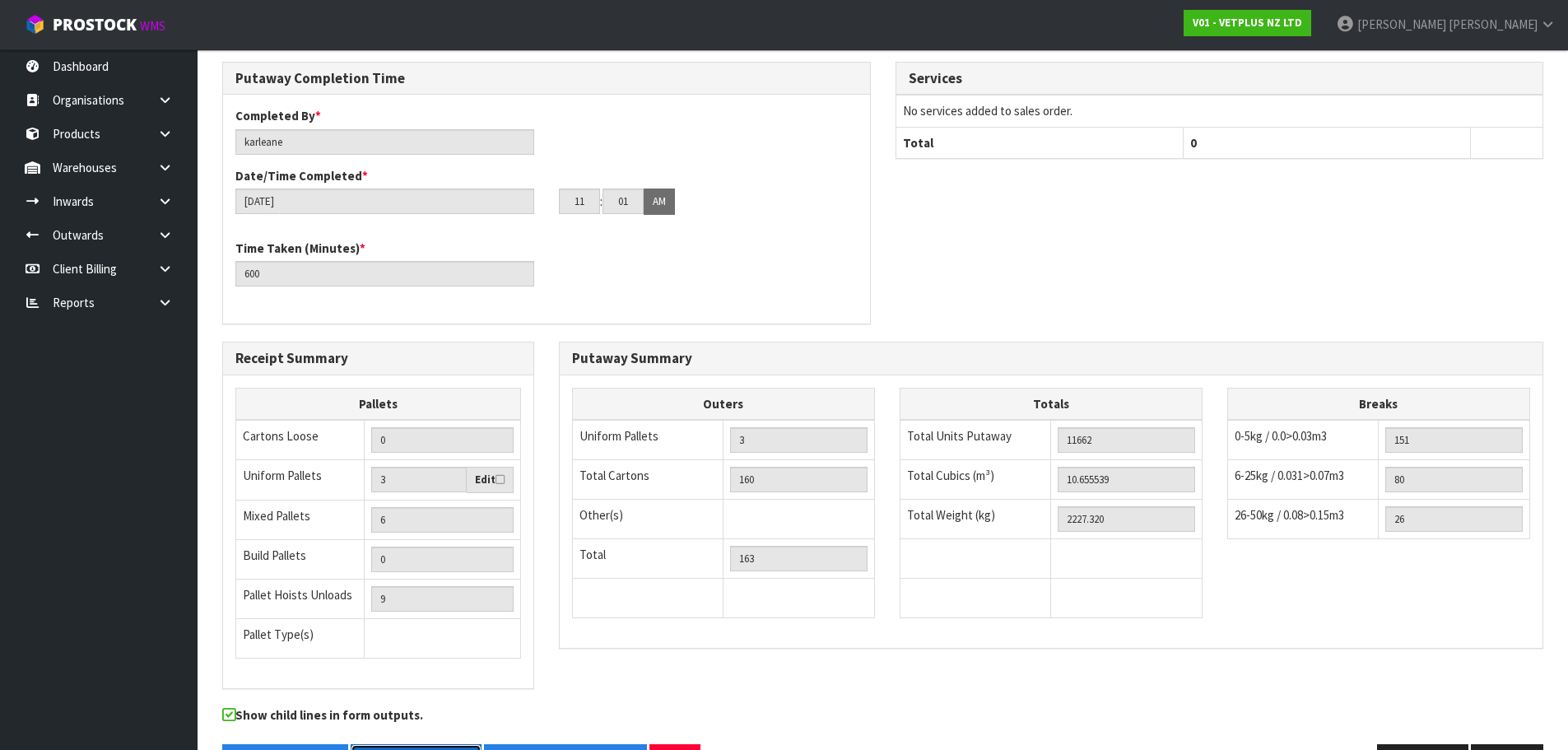
click at [432, 745] on button "Inward Goods Form" at bounding box center [416, 762] width 131 height 36
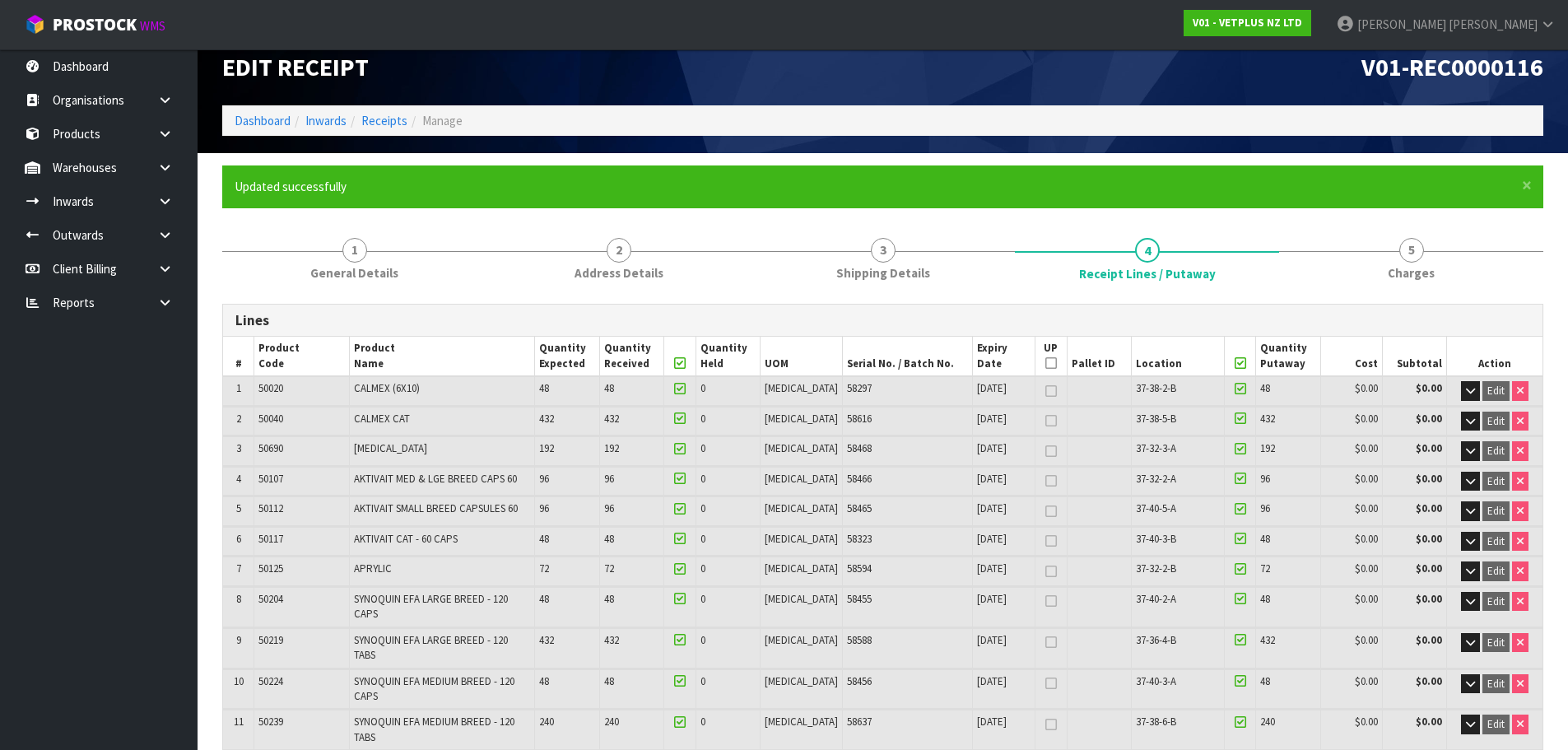
scroll to position [0, 0]
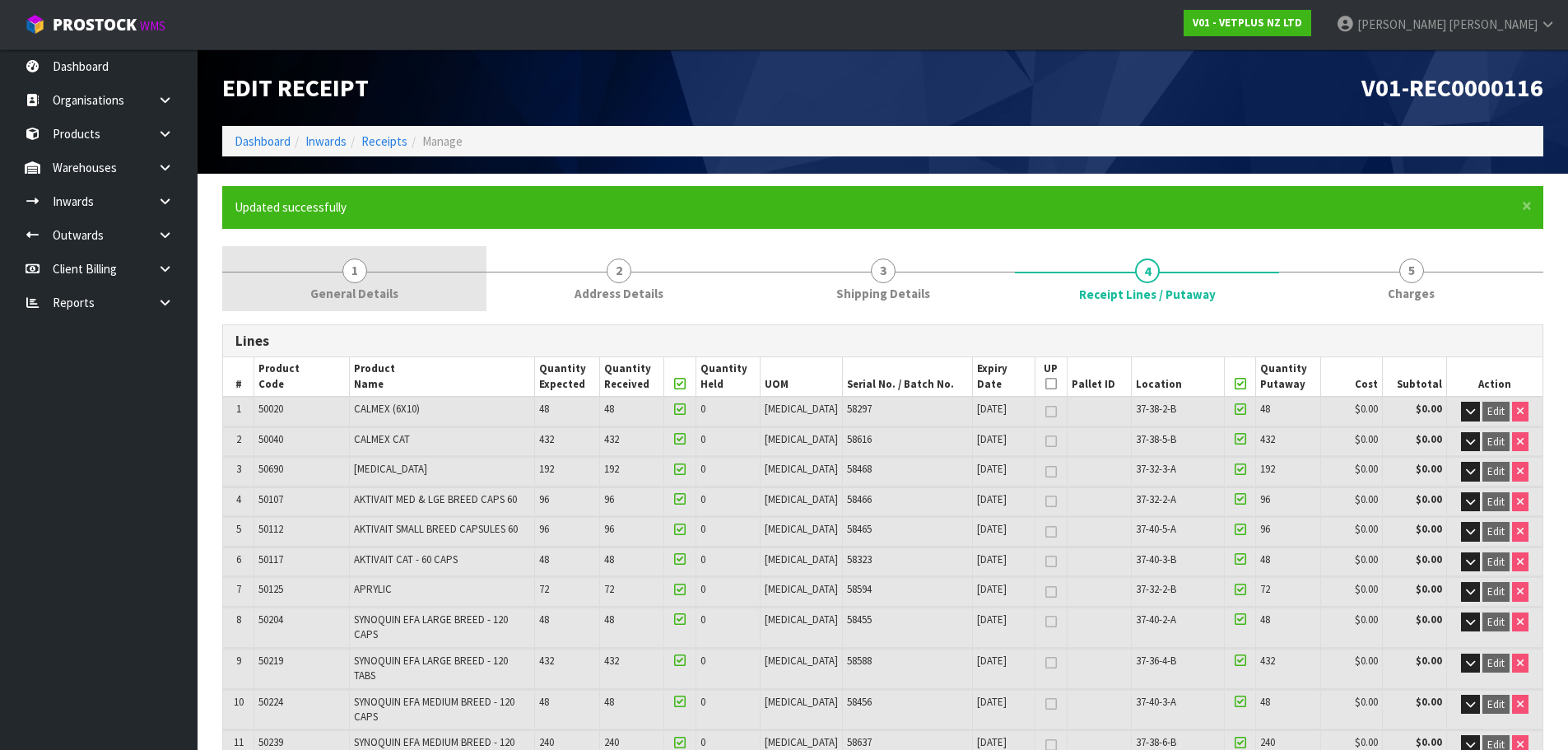
click at [472, 256] on link "1 General Details" at bounding box center [354, 278] width 264 height 65
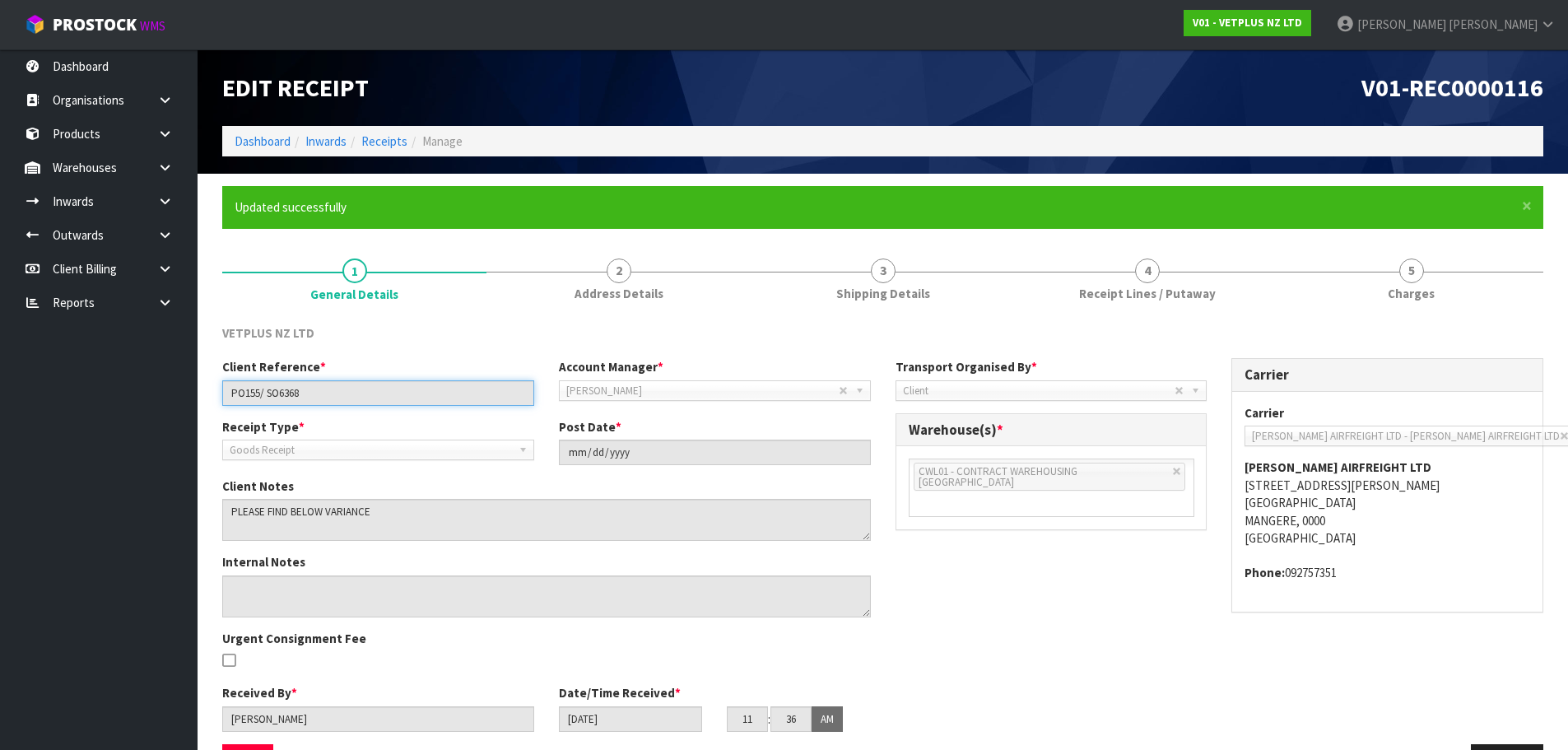
click at [399, 391] on input "PO155/ SO6368" at bounding box center [378, 393] width 312 height 26
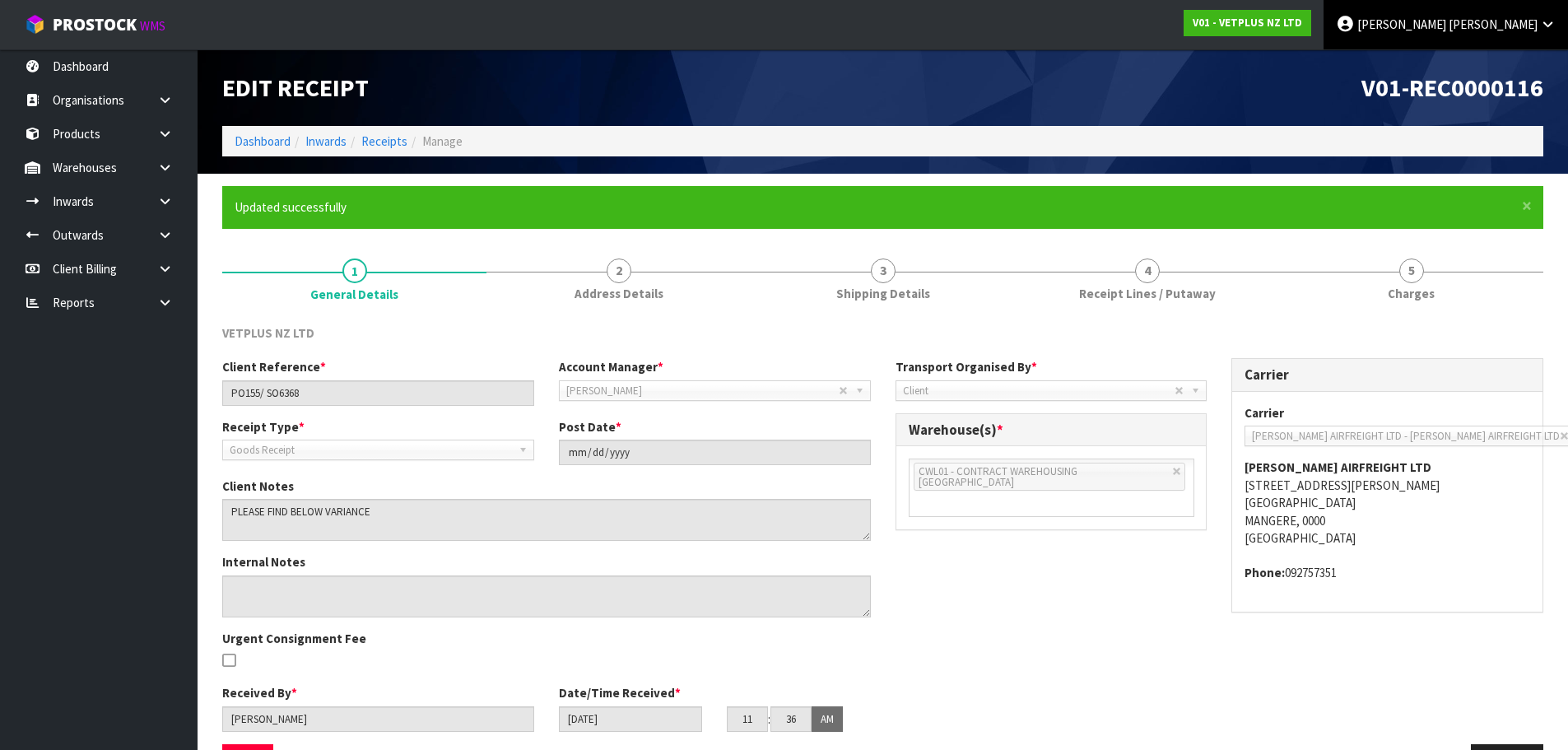
click at [1548, 25] on icon at bounding box center [1548, 24] width 16 height 12
click at [1324, 39] on div "V01 - VETPLUS NZ LTD" at bounding box center [1246, 23] width 152 height 46
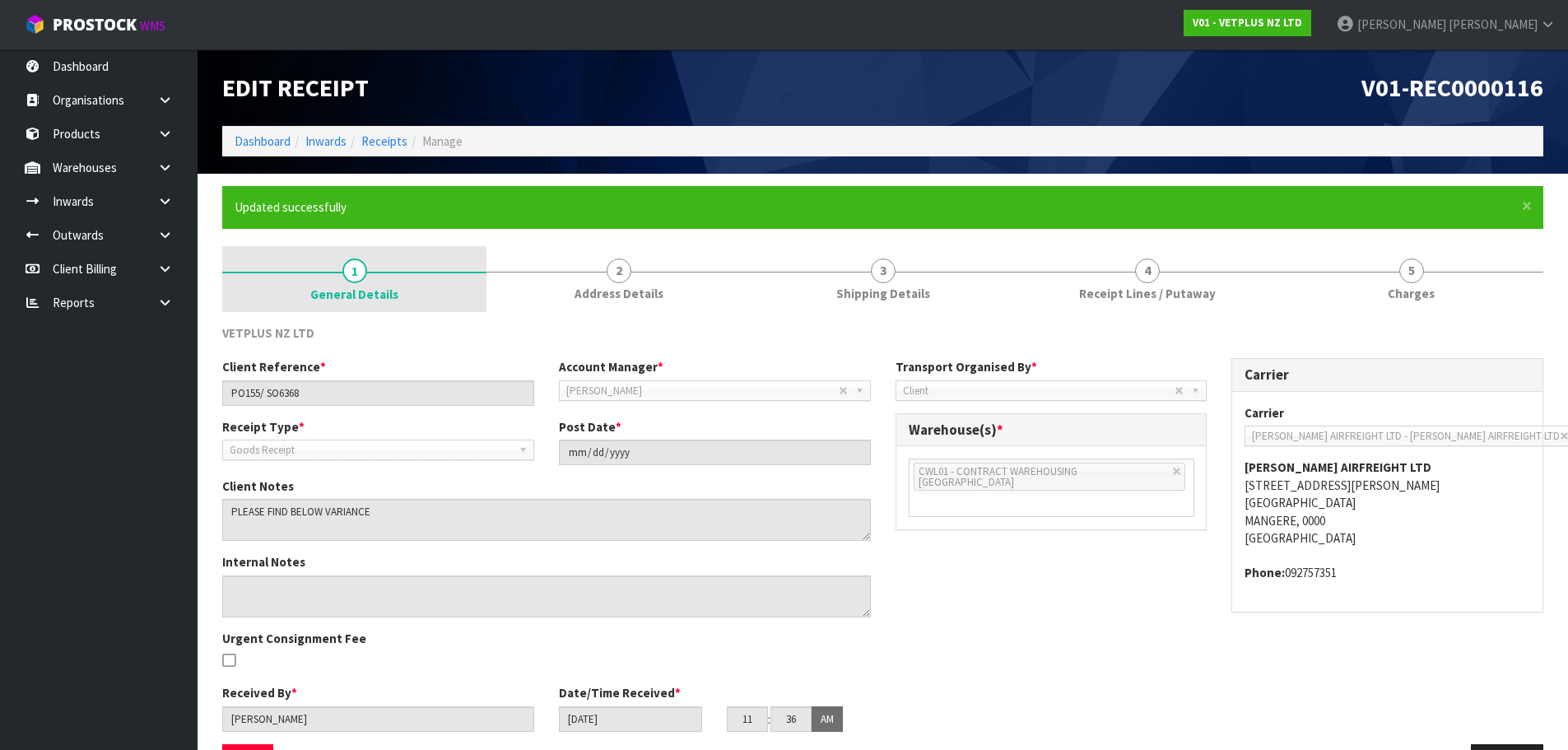
click at [362, 249] on link "1 General Details" at bounding box center [354, 279] width 264 height 66
click at [393, 266] on link "1 General Details" at bounding box center [354, 279] width 264 height 66
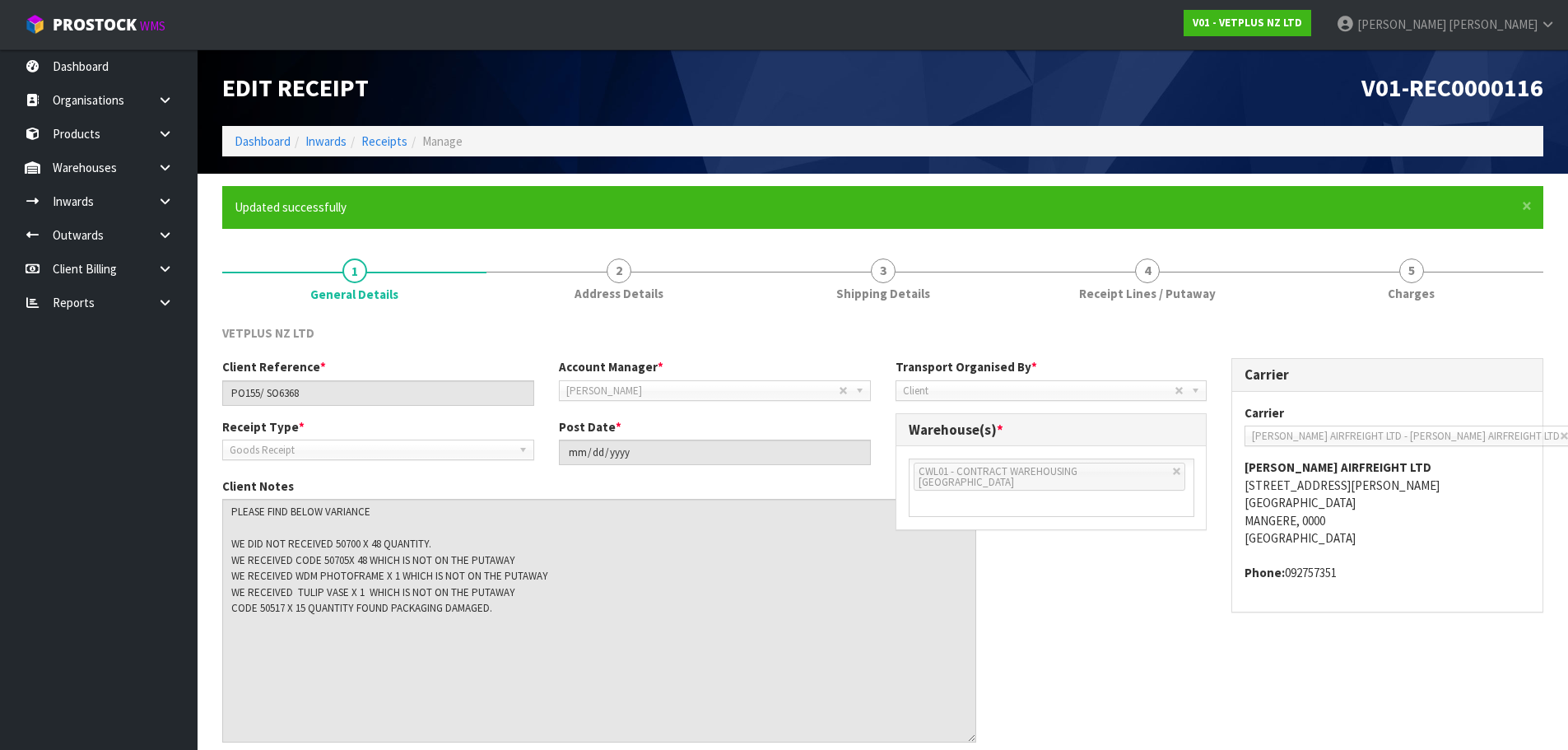
drag, startPoint x: 869, startPoint y: 538, endPoint x: 975, endPoint y: 739, distance: 227.2
click at [975, 739] on textarea at bounding box center [599, 620] width 754 height 243
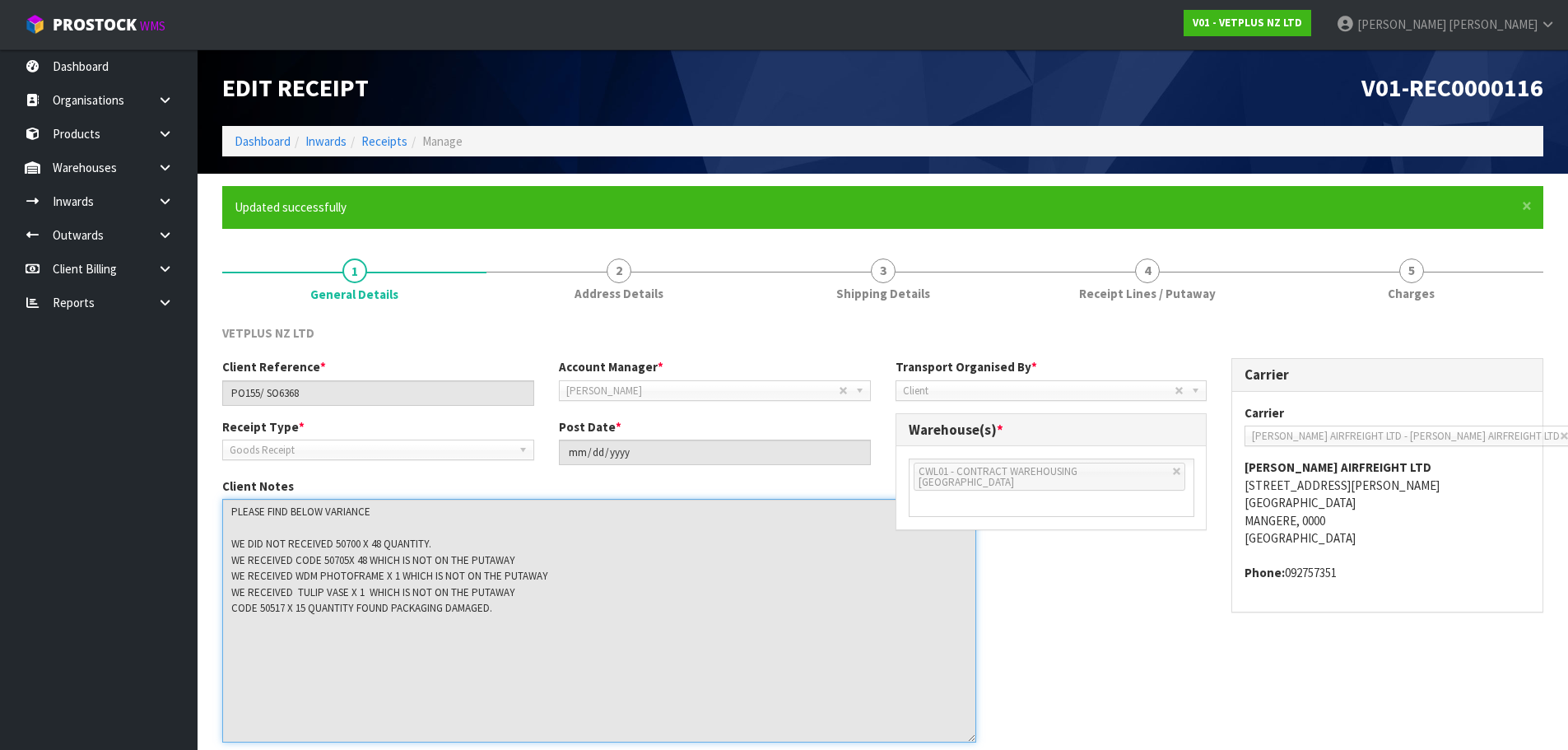
drag, startPoint x: 230, startPoint y: 542, endPoint x: 508, endPoint y: 650, distance: 298.2
click at [508, 650] on textarea at bounding box center [599, 620] width 754 height 243
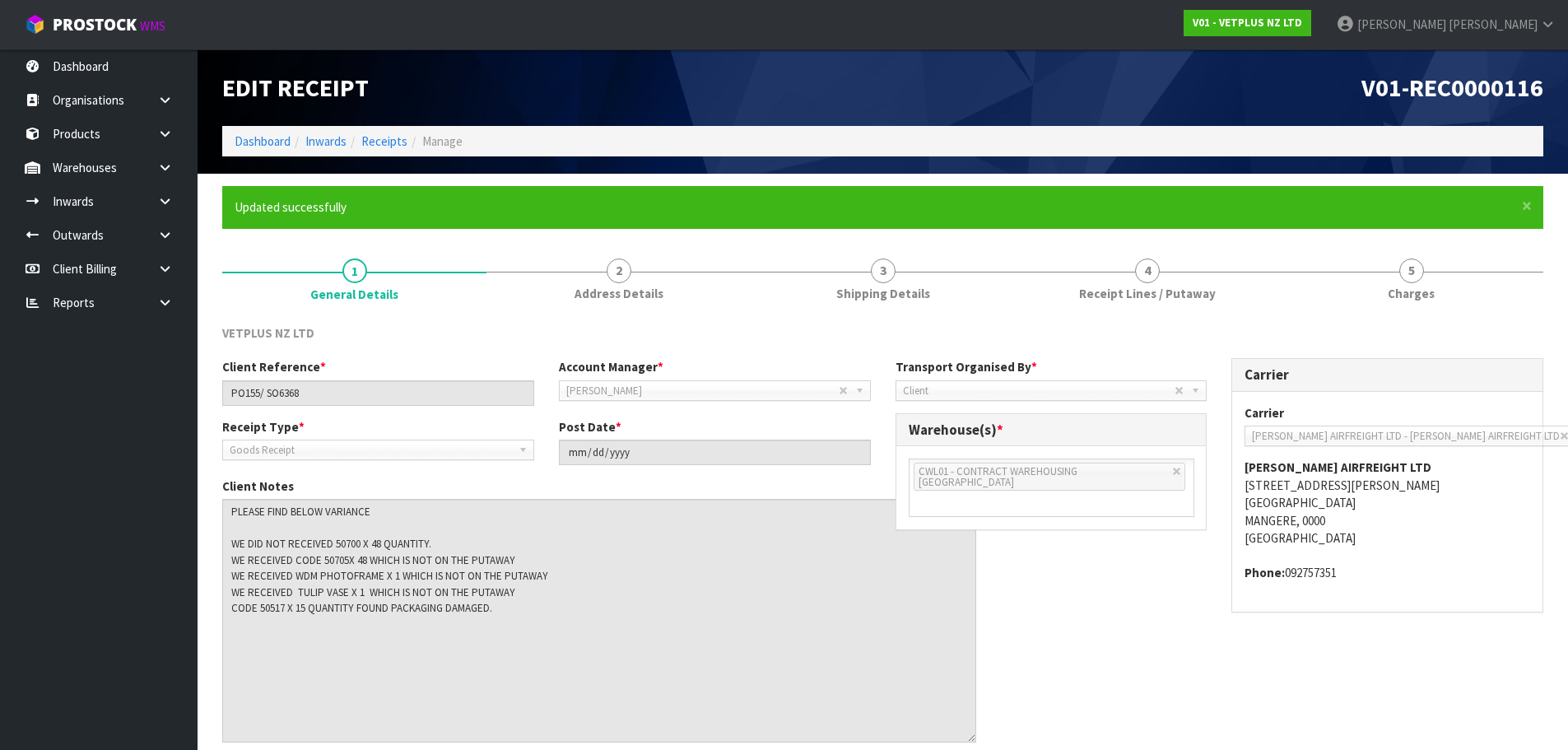
click at [1454, 565] on address "Phone: 092757351" at bounding box center [1388, 572] width 286 height 17
click at [945, 90] on h1 "V01-REC0000116" at bounding box center [1220, 87] width 649 height 28
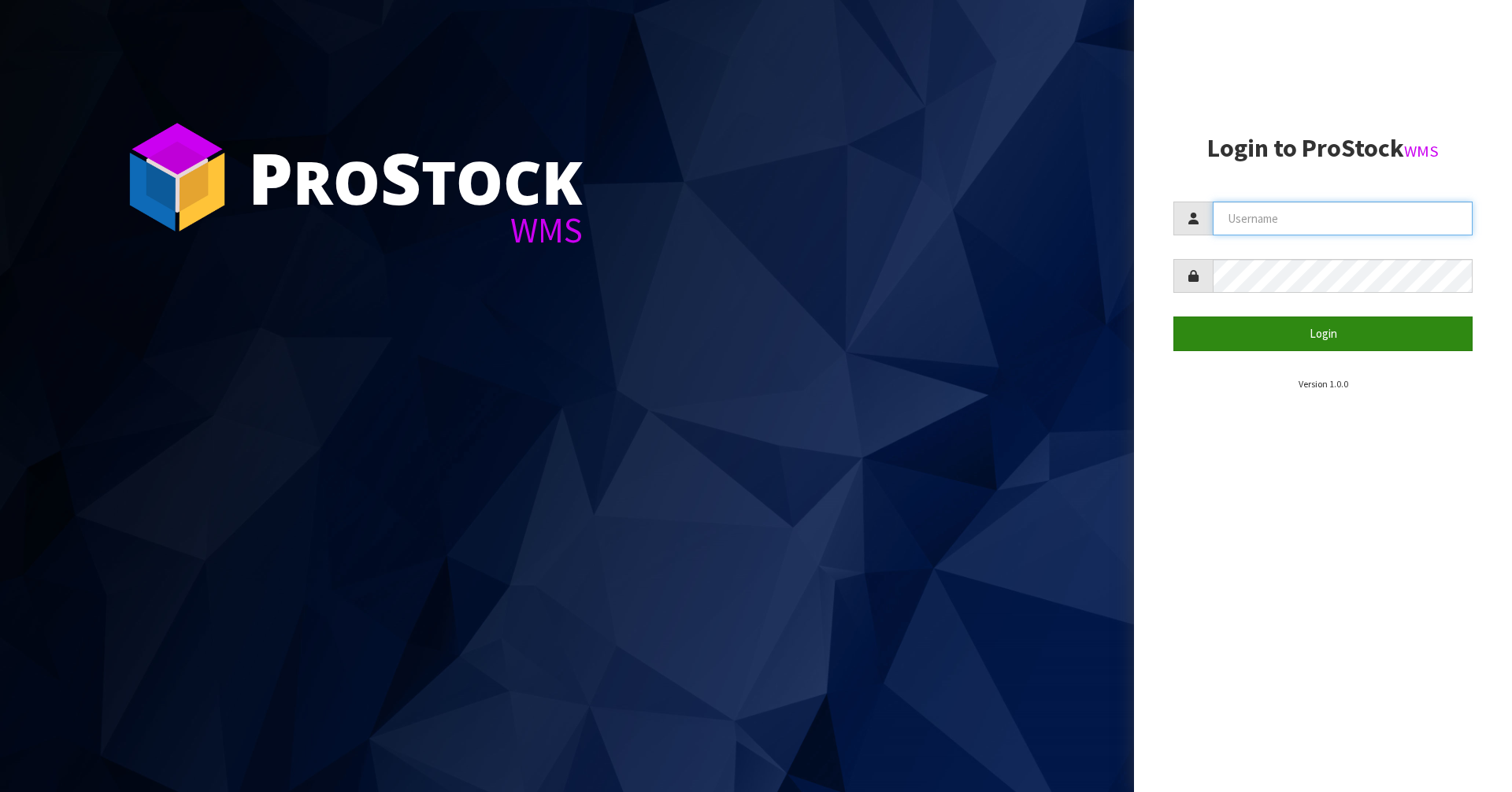
type input "[PERSON_NAME]"
click at [1294, 332] on button "Login" at bounding box center [1323, 333] width 299 height 34
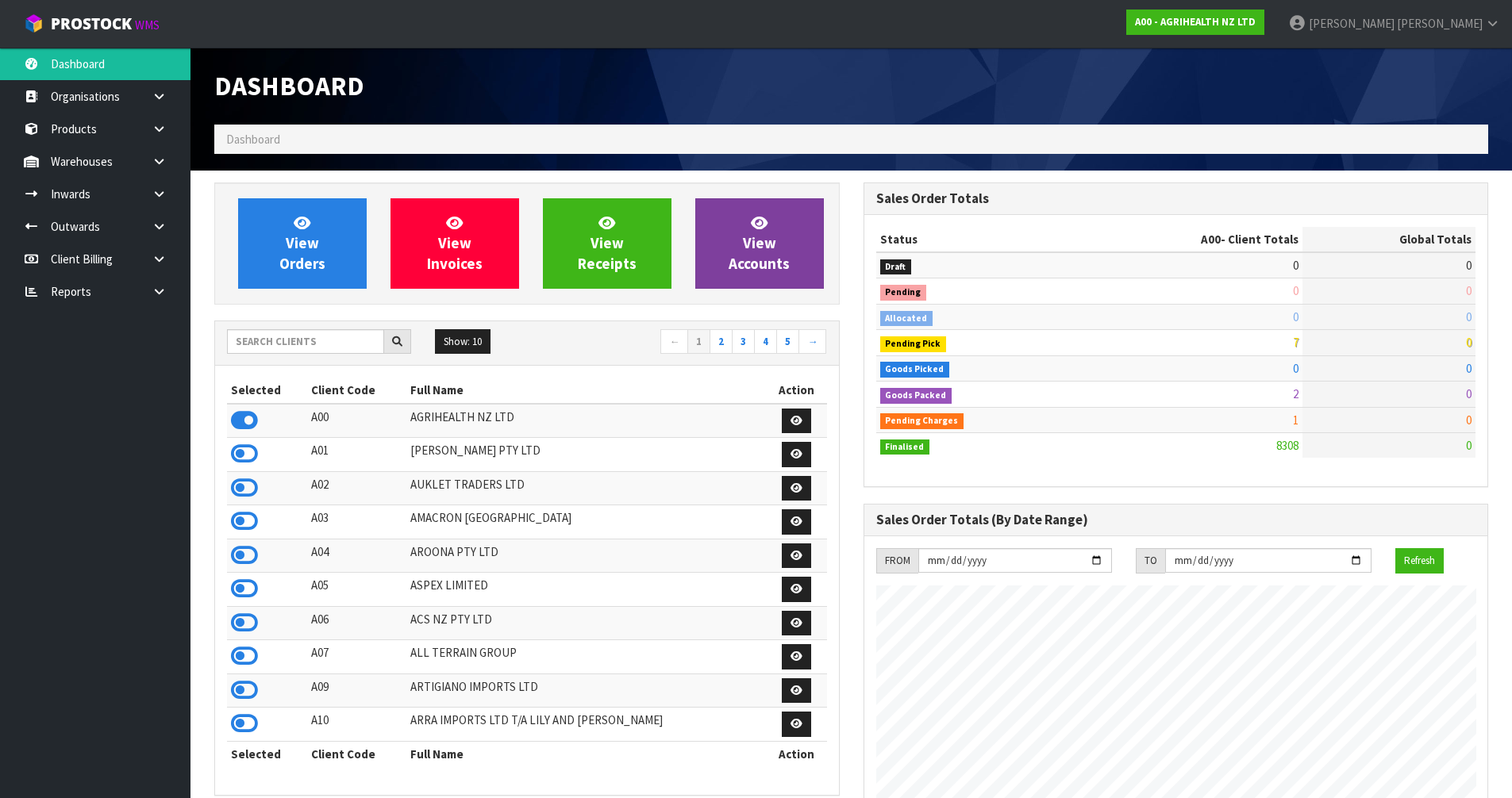
scroll to position [1202, 648]
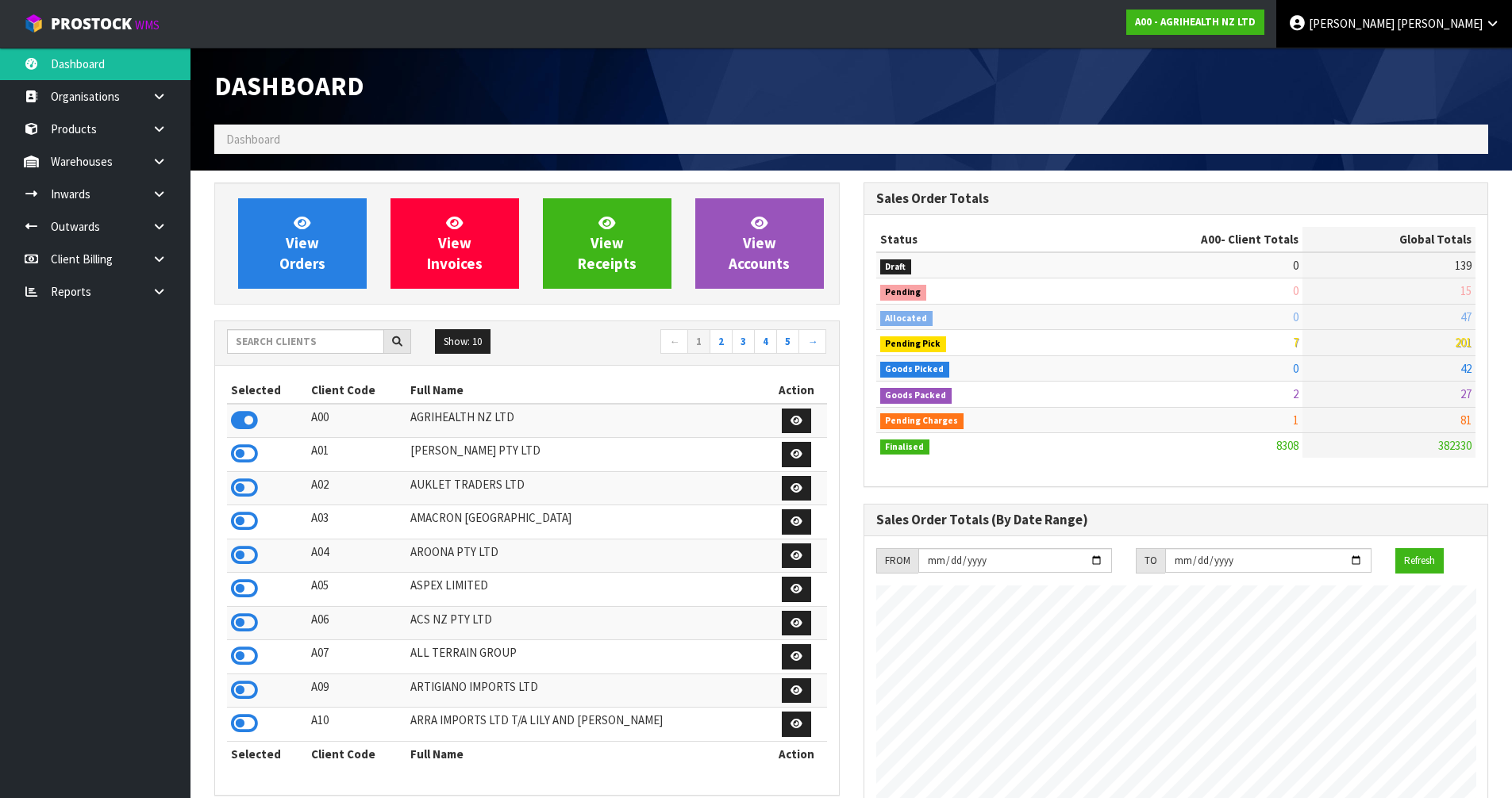
click at [1485, 23] on link "[PERSON_NAME]" at bounding box center [1394, 24] width 236 height 48
click at [1410, 74] on link "Logout" at bounding box center [1449, 63] width 125 height 21
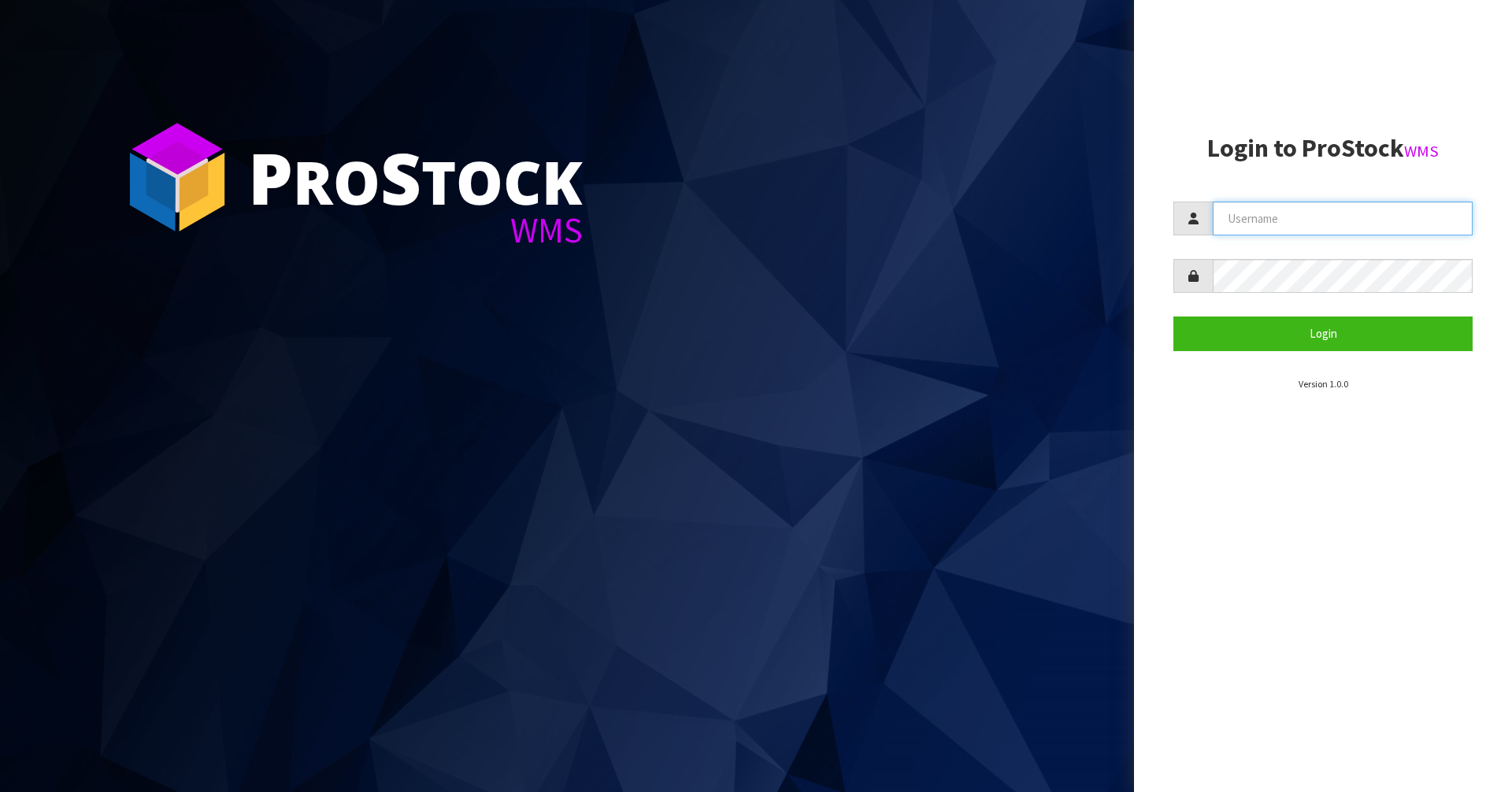
type input "[PERSON_NAME]"
click at [1348, 229] on input "[PERSON_NAME]" at bounding box center [1343, 218] width 260 height 34
click at [840, 673] on section "P ro S tock WMS" at bounding box center [567, 396] width 1134 height 792
